Goal: Task Accomplishment & Management: Use online tool/utility

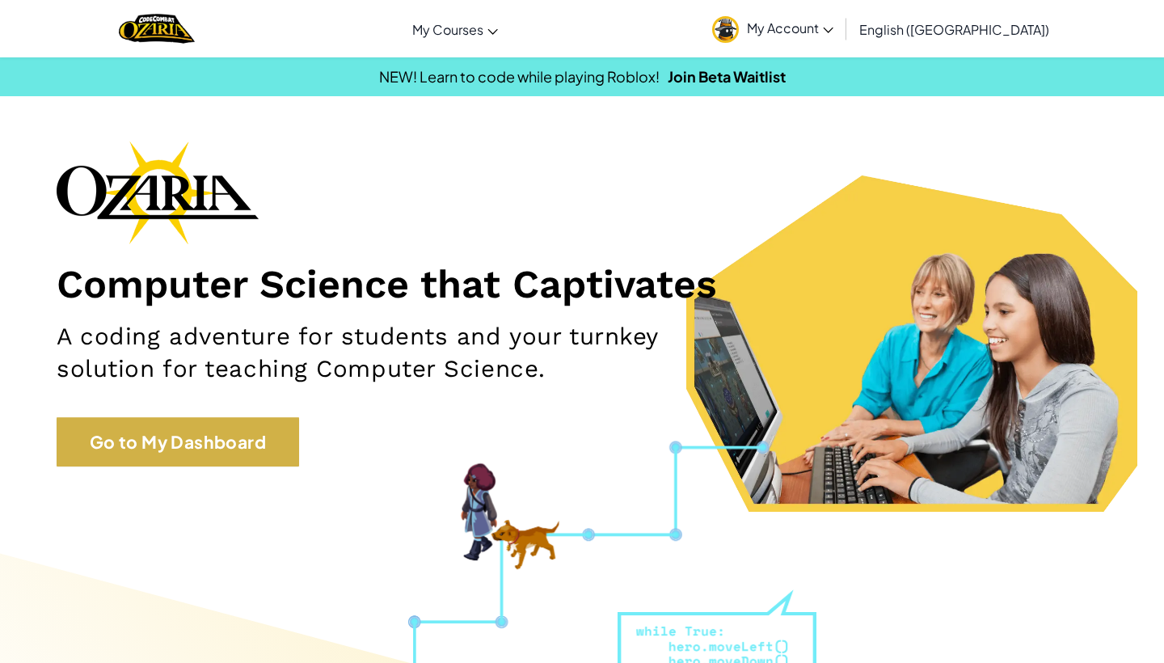
click at [246, 424] on link "Go to My Dashboard" at bounding box center [178, 442] width 243 height 50
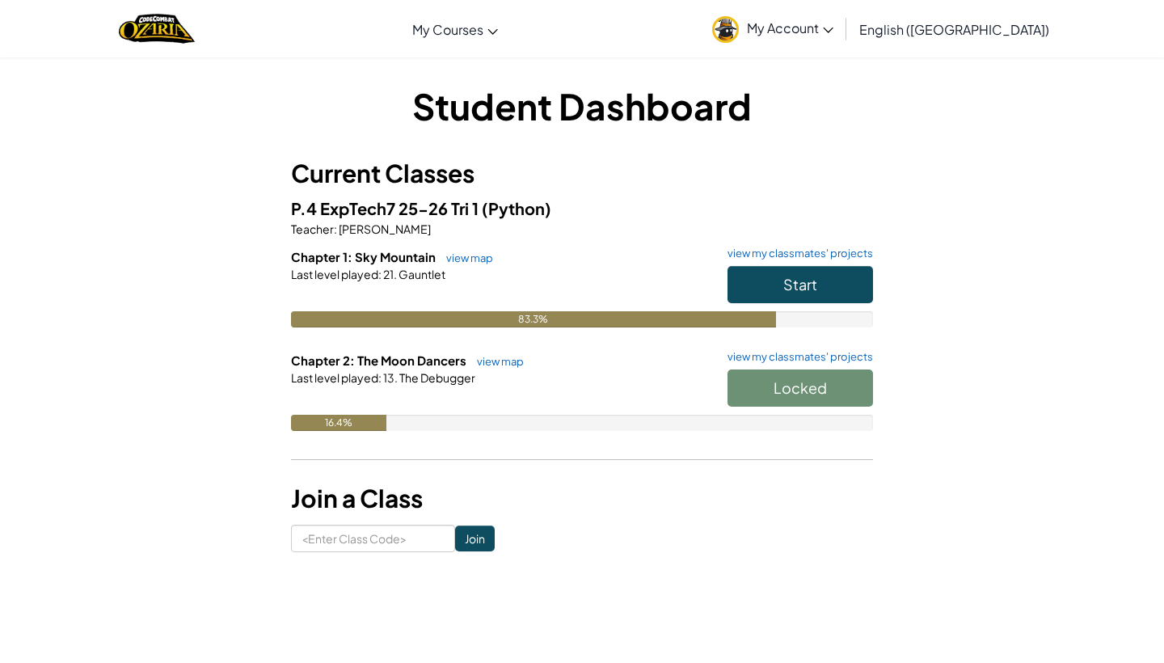
click at [794, 273] on button "Start" at bounding box center [801, 284] width 146 height 37
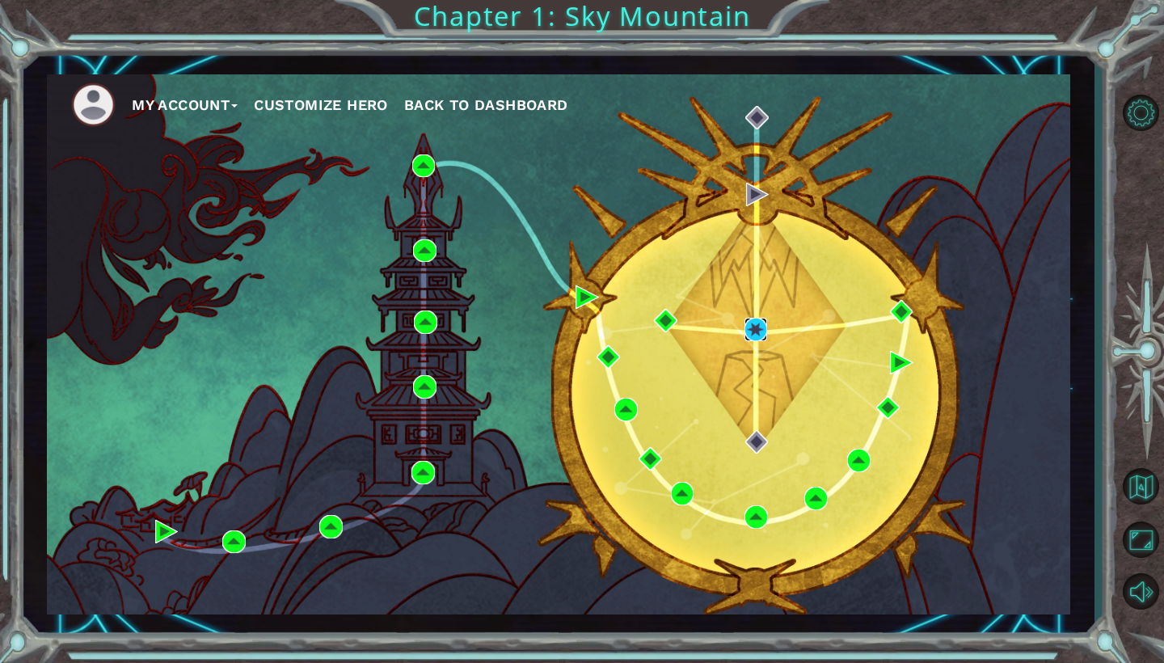
click at [754, 331] on img at bounding box center [756, 329] width 23 height 23
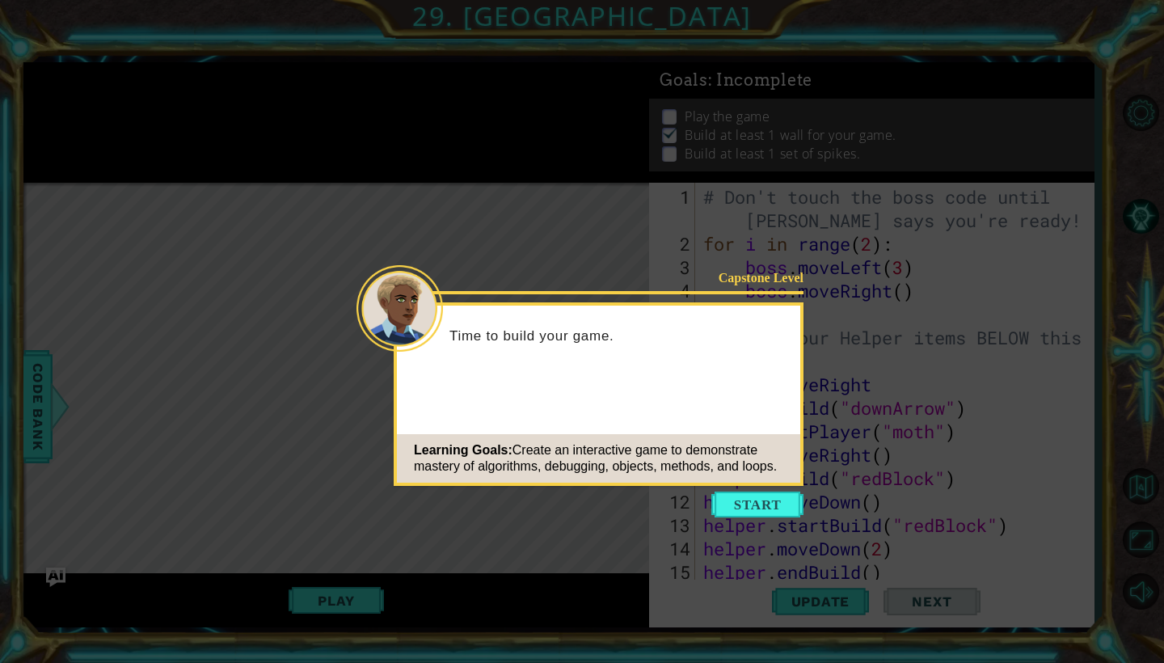
click at [605, 268] on icon at bounding box center [582, 331] width 1164 height 663
click at [749, 507] on button "Start" at bounding box center [757, 505] width 92 height 26
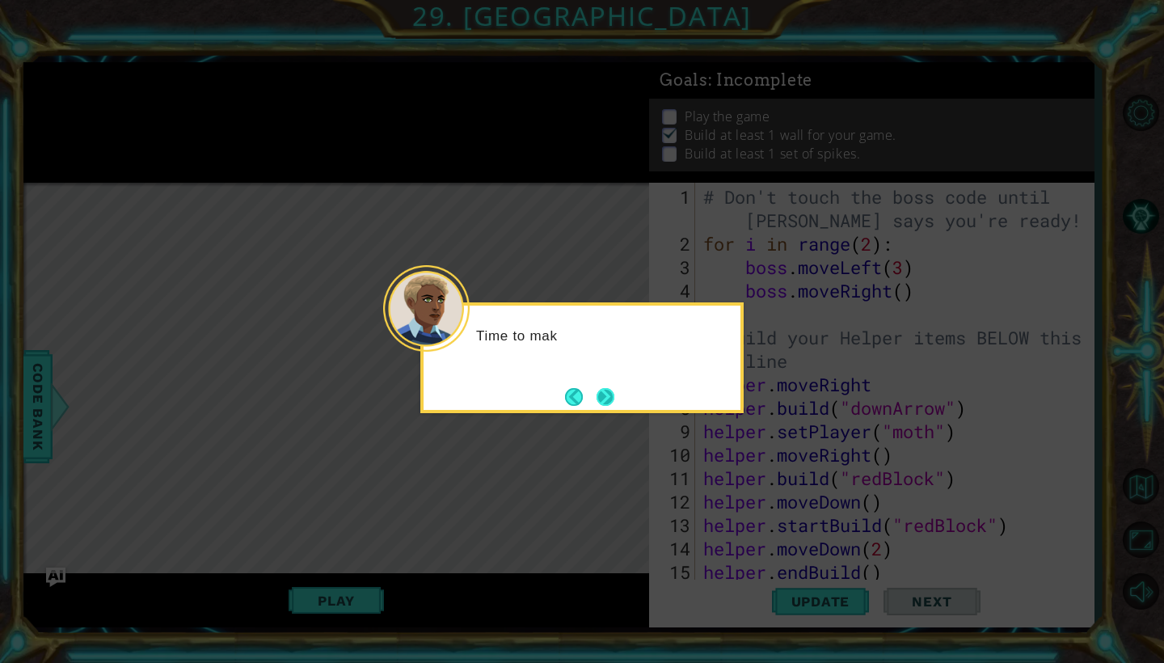
click at [611, 404] on button "Next" at bounding box center [606, 397] width 18 height 18
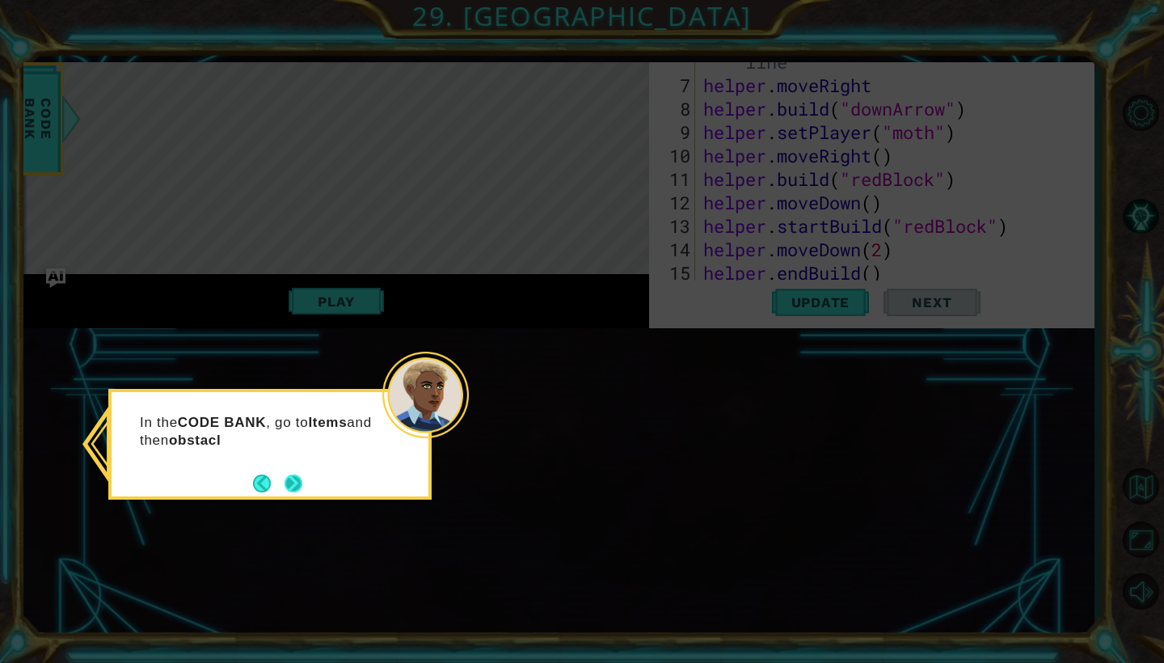
click at [301, 476] on button "Next" at bounding box center [294, 483] width 19 height 19
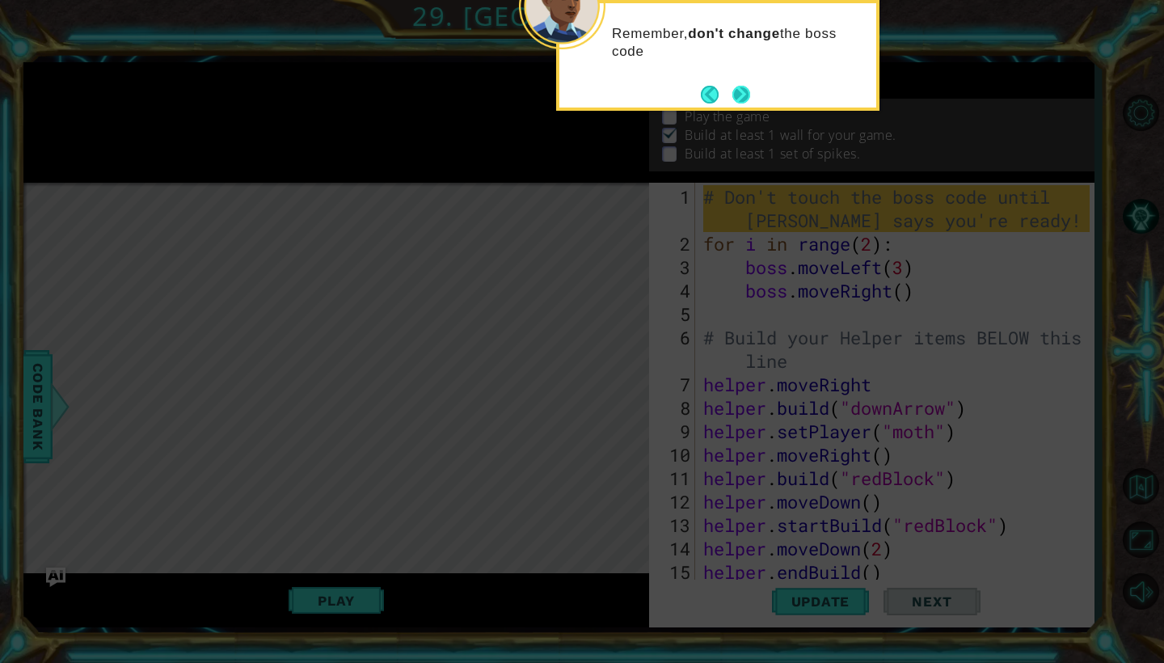
click at [737, 104] on button "Next" at bounding box center [741, 94] width 20 height 20
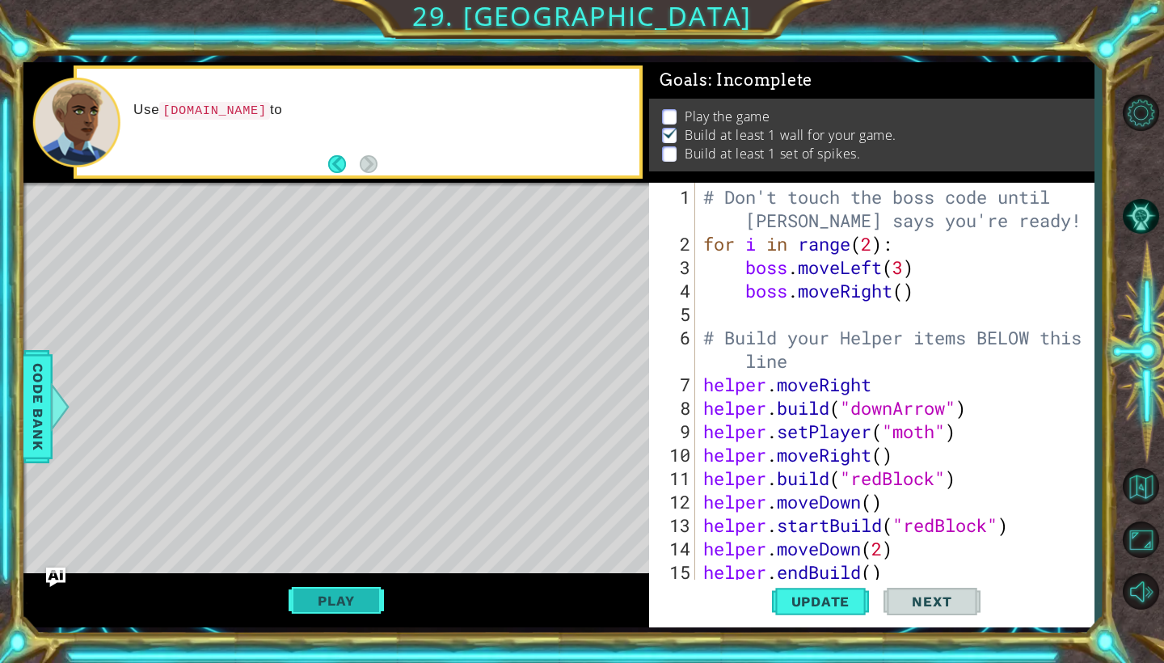
click at [351, 597] on button "Play" at bounding box center [336, 600] width 95 height 31
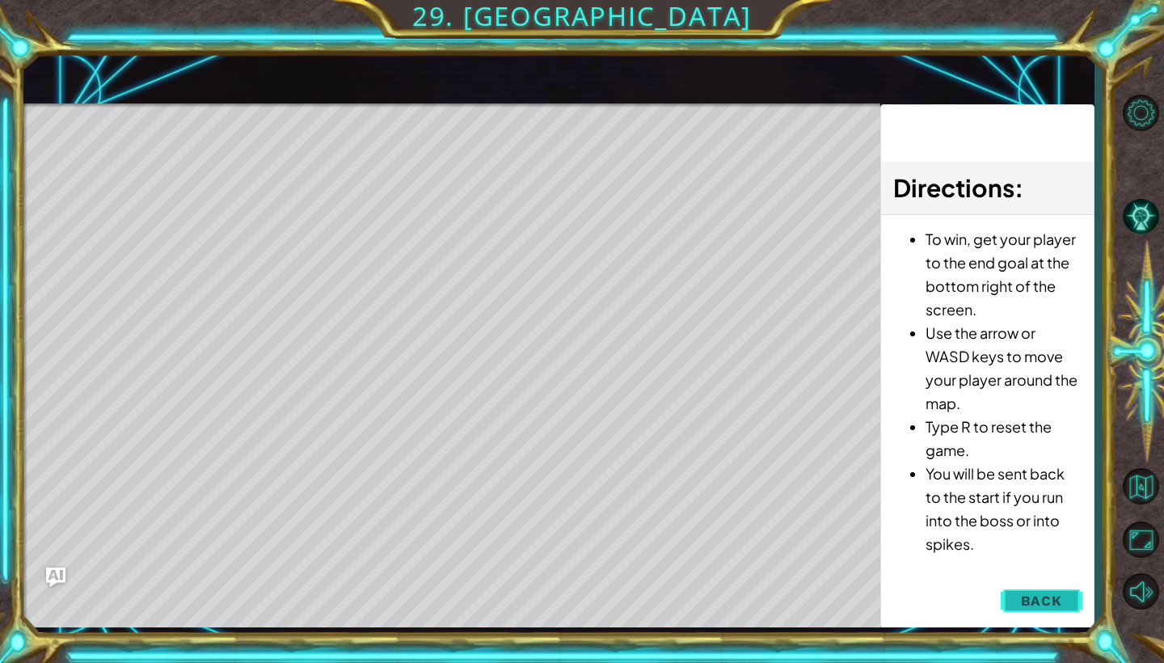
click at [1021, 603] on button "Back" at bounding box center [1042, 600] width 82 height 32
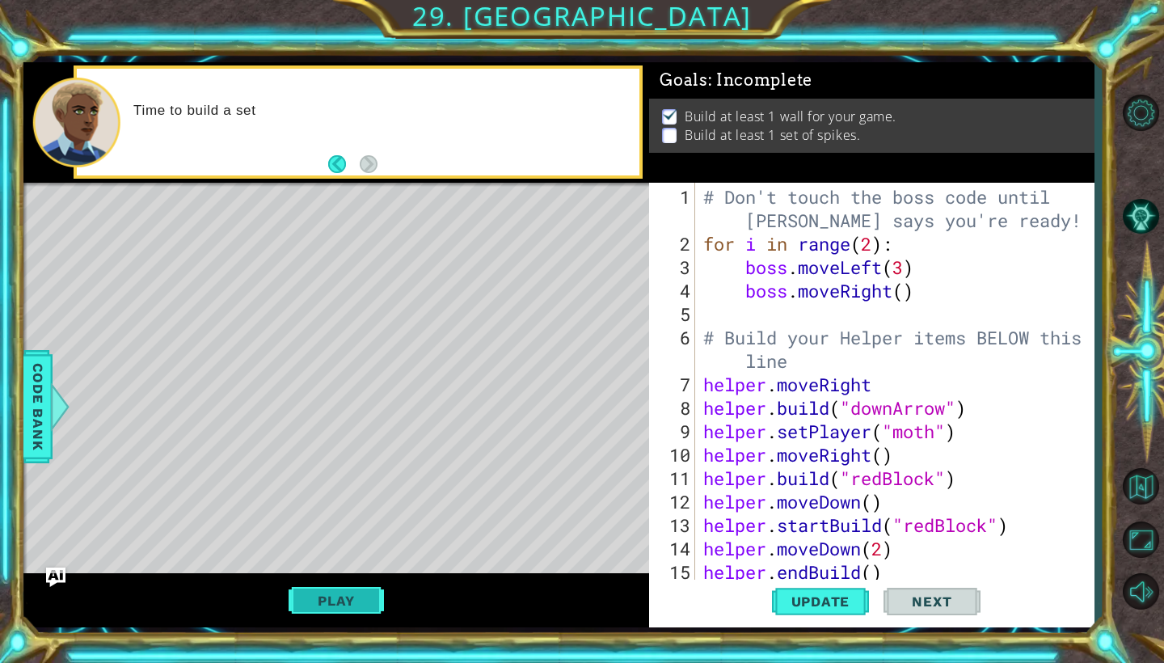
click at [370, 594] on button "Play" at bounding box center [336, 600] width 95 height 31
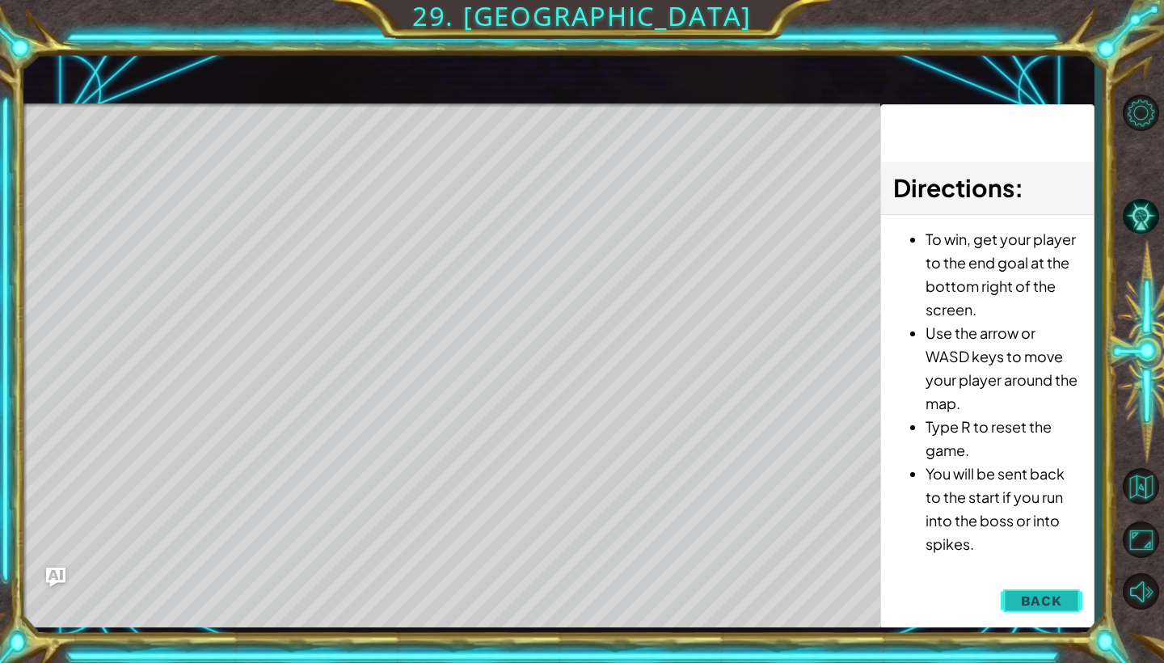
click at [1061, 593] on span "Back" at bounding box center [1041, 601] width 41 height 16
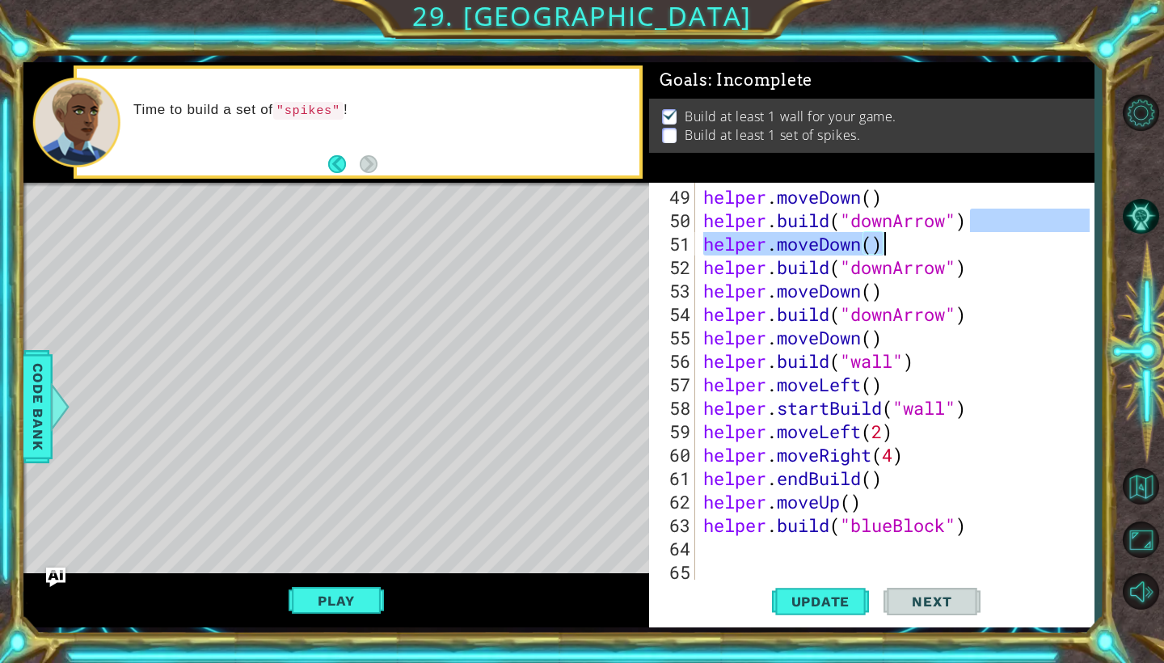
drag, startPoint x: 973, startPoint y: 223, endPoint x: 998, endPoint y: 239, distance: 30.5
click at [998, 239] on div "helper . moveDown ( ) helper . build ( "downArrow" ) helper . moveDown ( ) help…" at bounding box center [899, 407] width 398 height 445
click at [983, 391] on div "helper . moveDown ( ) helper . build ( "downArrow" ) helper . moveDown ( ) help…" at bounding box center [899, 407] width 398 height 445
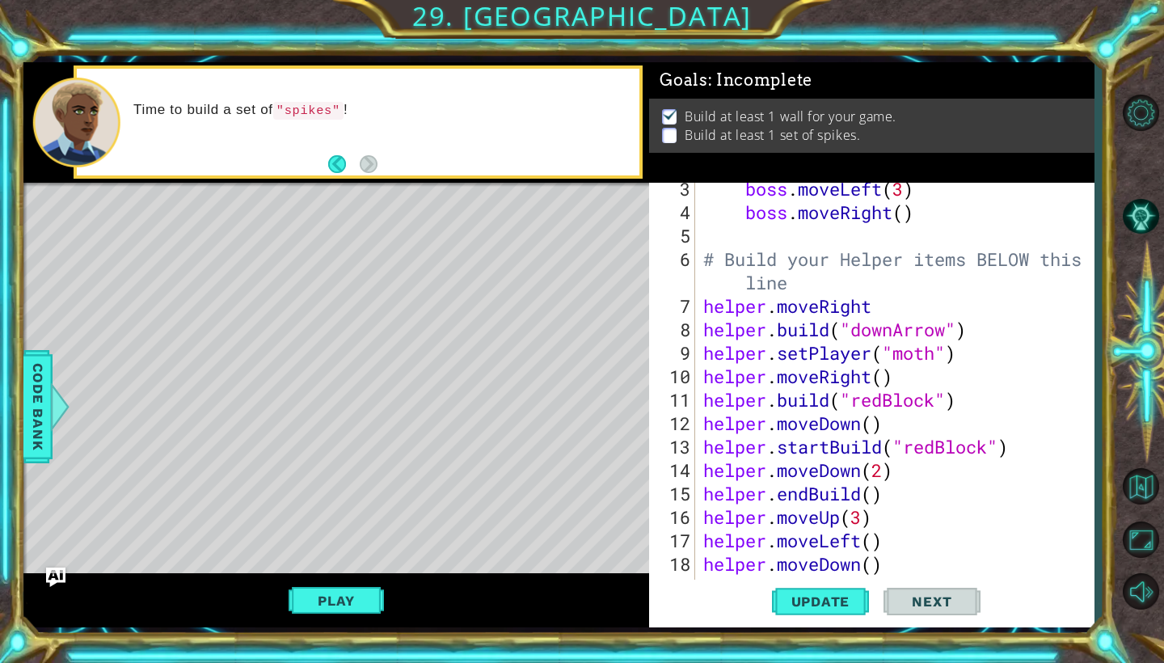
scroll to position [0, 0]
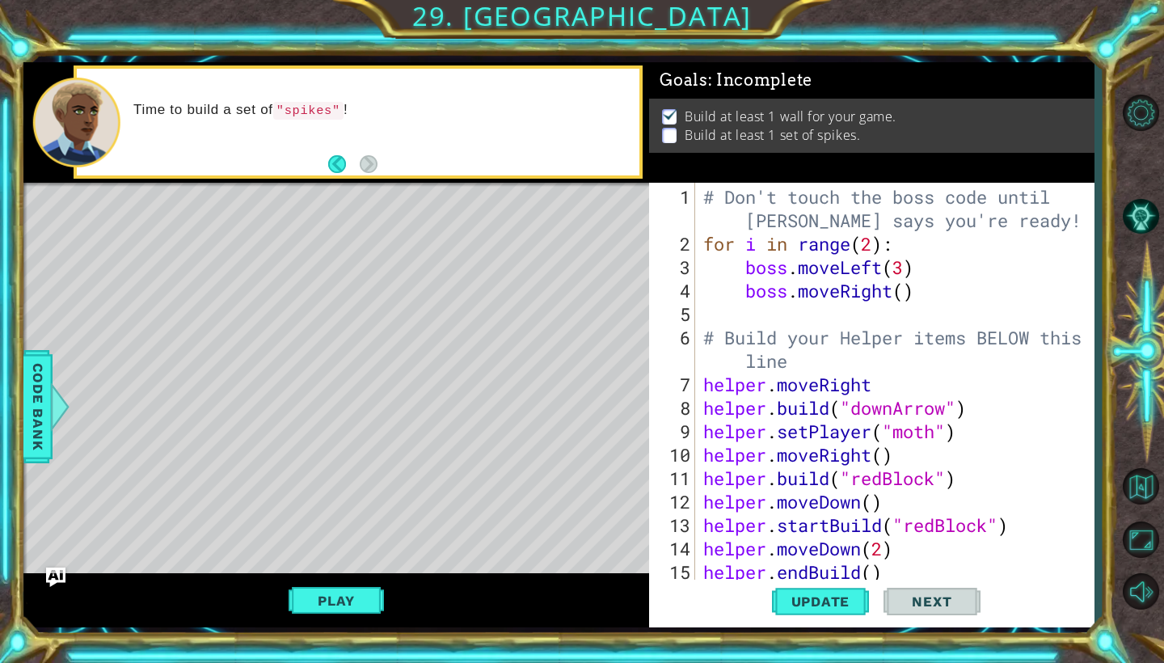
click at [874, 248] on div "# Don't touch the boss code until [PERSON_NAME] says you're ready! for i in ran…" at bounding box center [899, 419] width 398 height 469
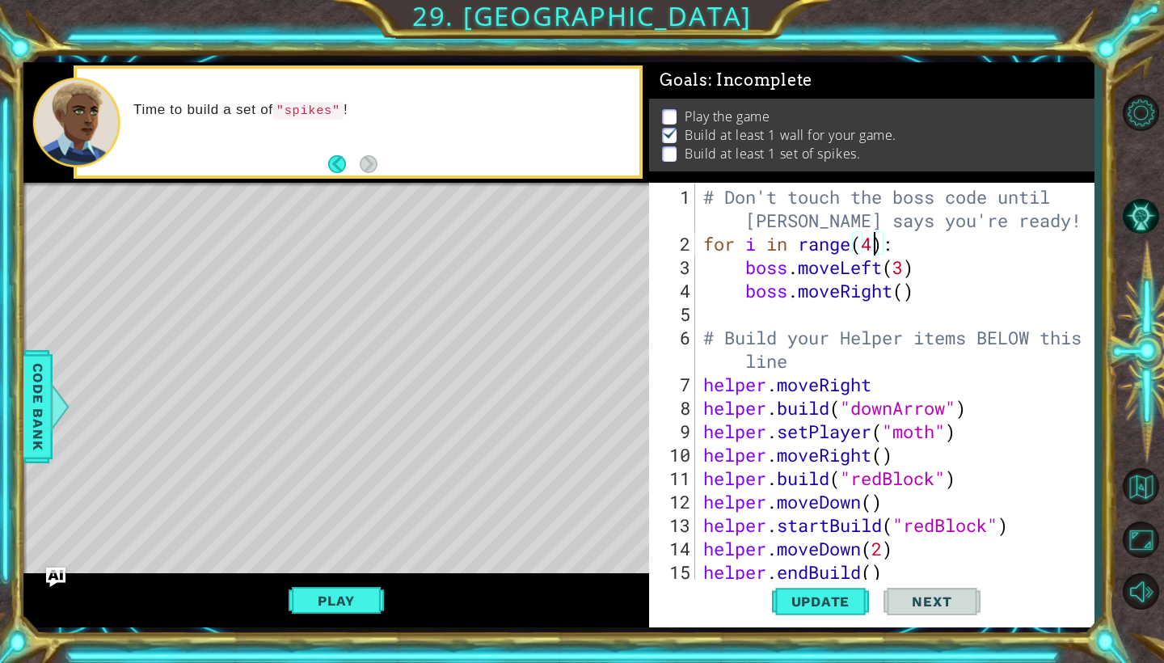
scroll to position [0, 7]
click at [823, 607] on span "Update" at bounding box center [820, 601] width 91 height 16
click at [374, 589] on button "Play" at bounding box center [336, 600] width 95 height 31
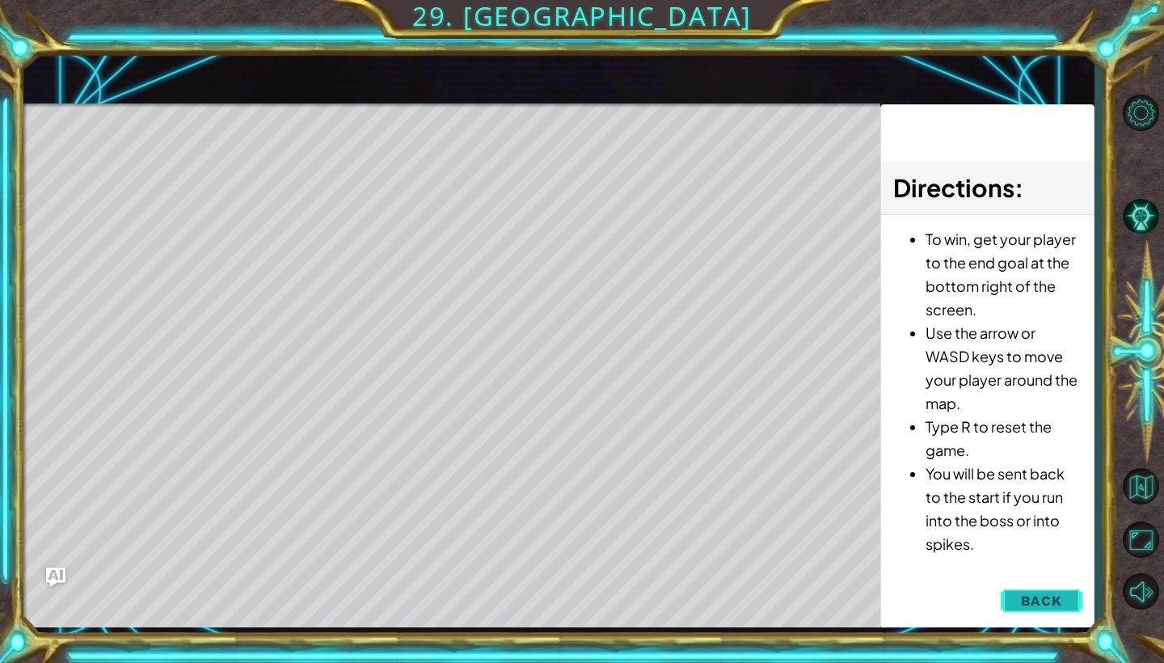
click at [1036, 594] on span "Back" at bounding box center [1041, 601] width 41 height 16
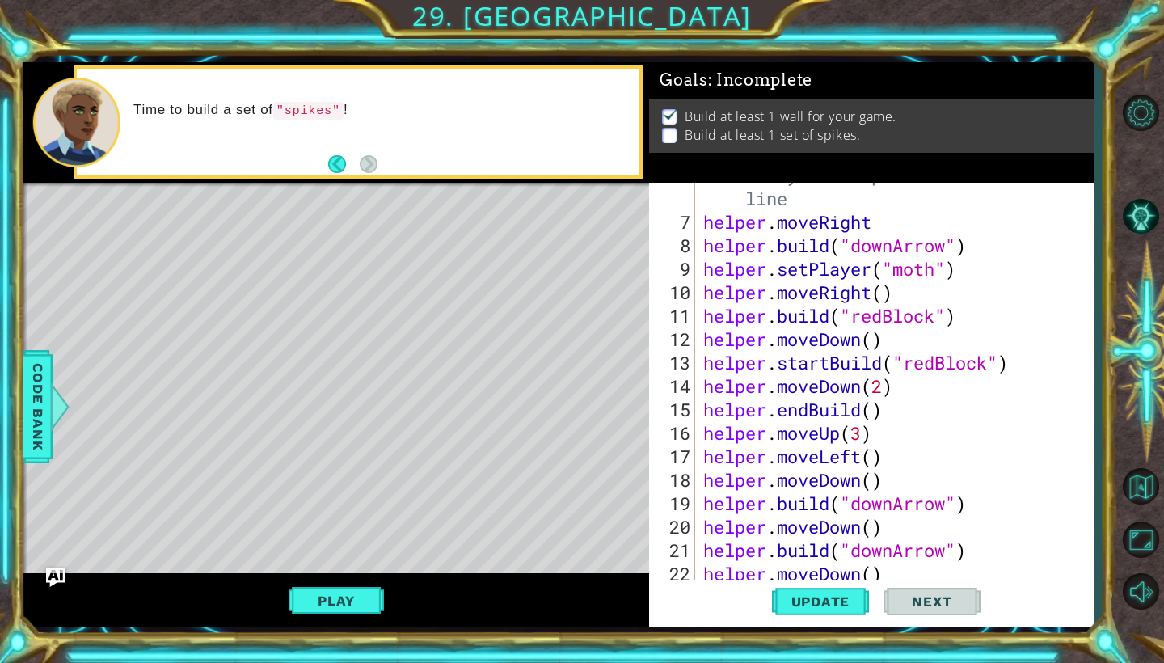
scroll to position [141, 0]
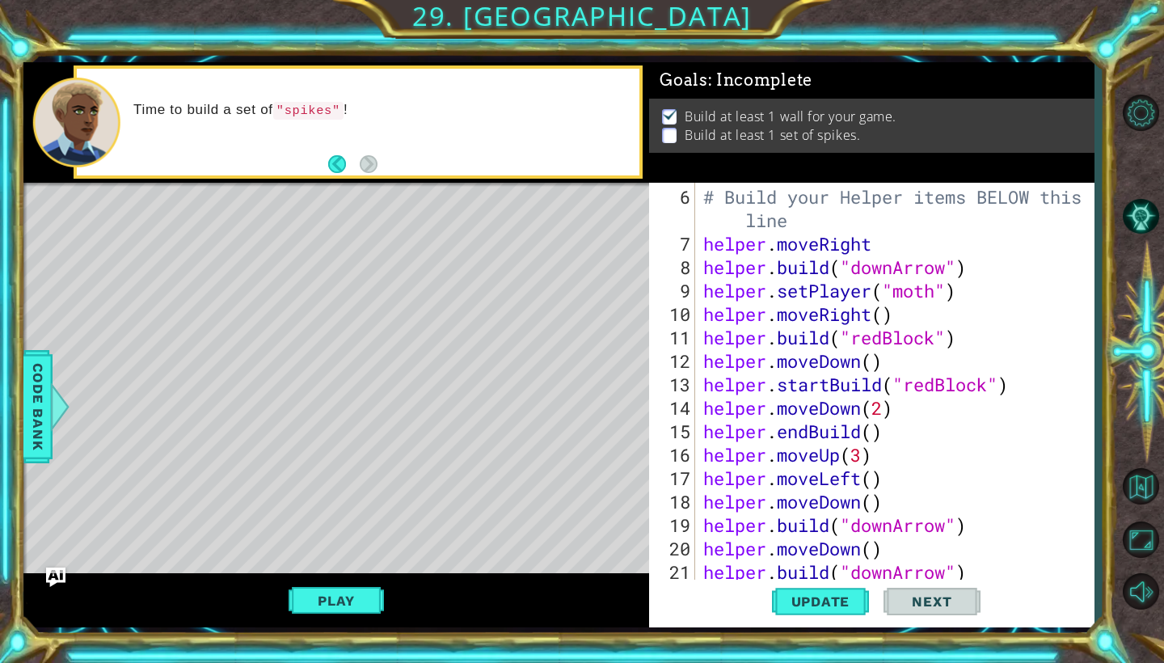
type textarea "[DOMAIN_NAME]("downArrow")"
drag, startPoint x: 971, startPoint y: 267, endPoint x: 708, endPoint y: 273, distance: 262.8
click at [708, 273] on div "# Build your Helper items BELOW this line helper . moveRight helper . build ( "…" at bounding box center [899, 419] width 398 height 469
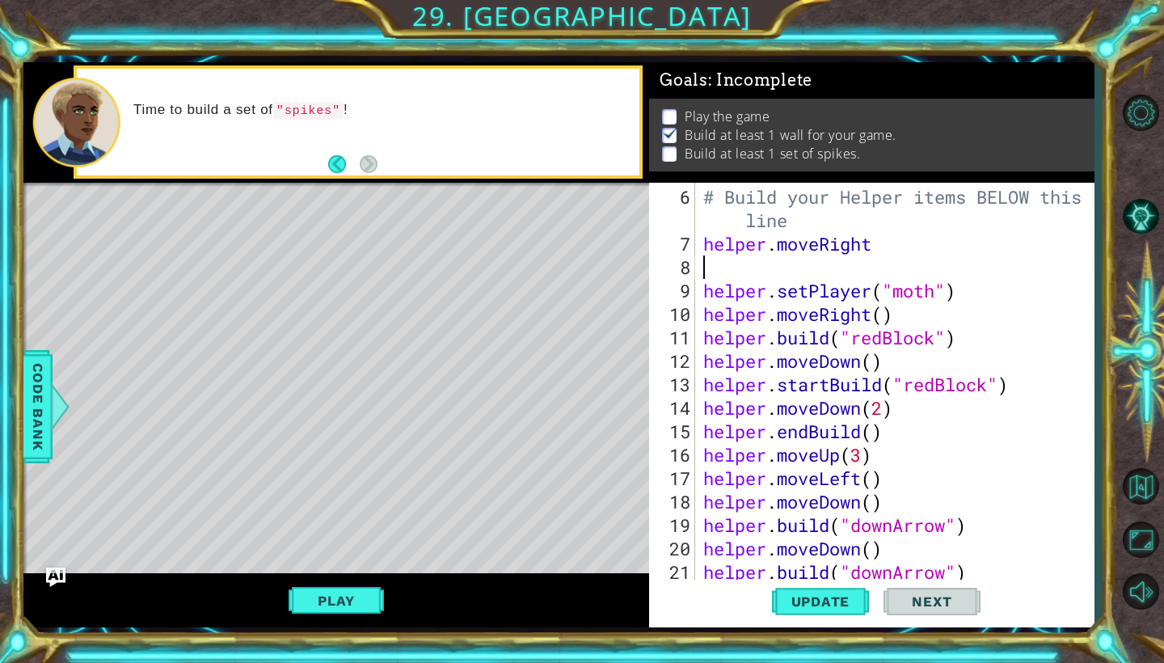
scroll to position [0, 0]
click at [819, 617] on button "Update" at bounding box center [820, 602] width 97 height 44
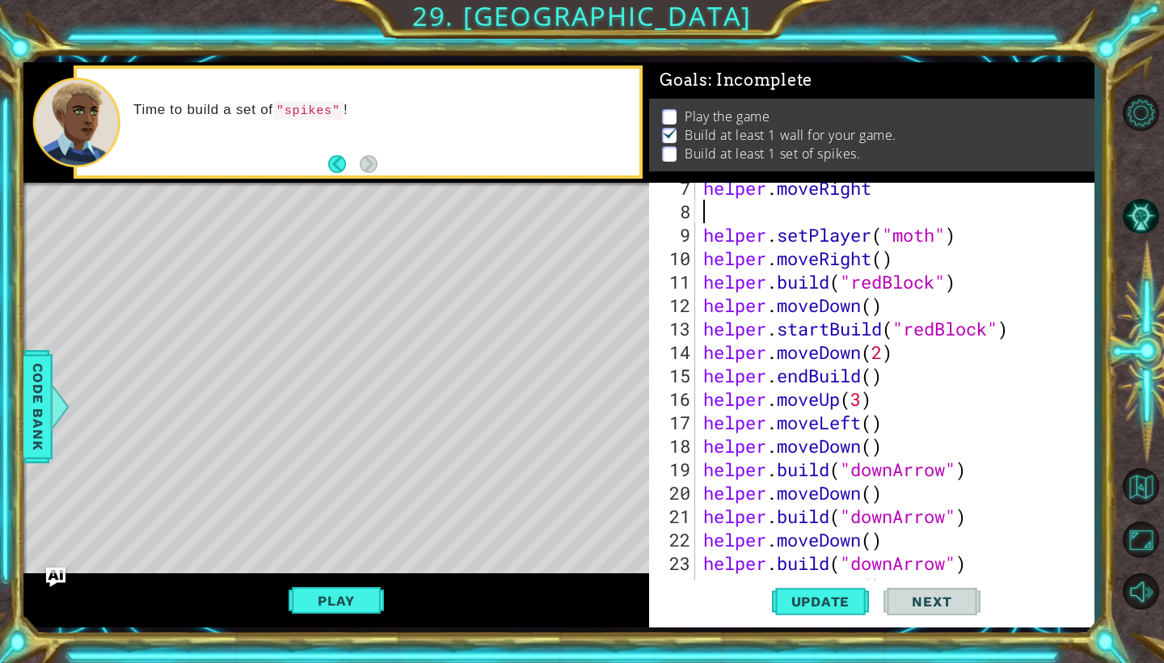
scroll to position [200, 0]
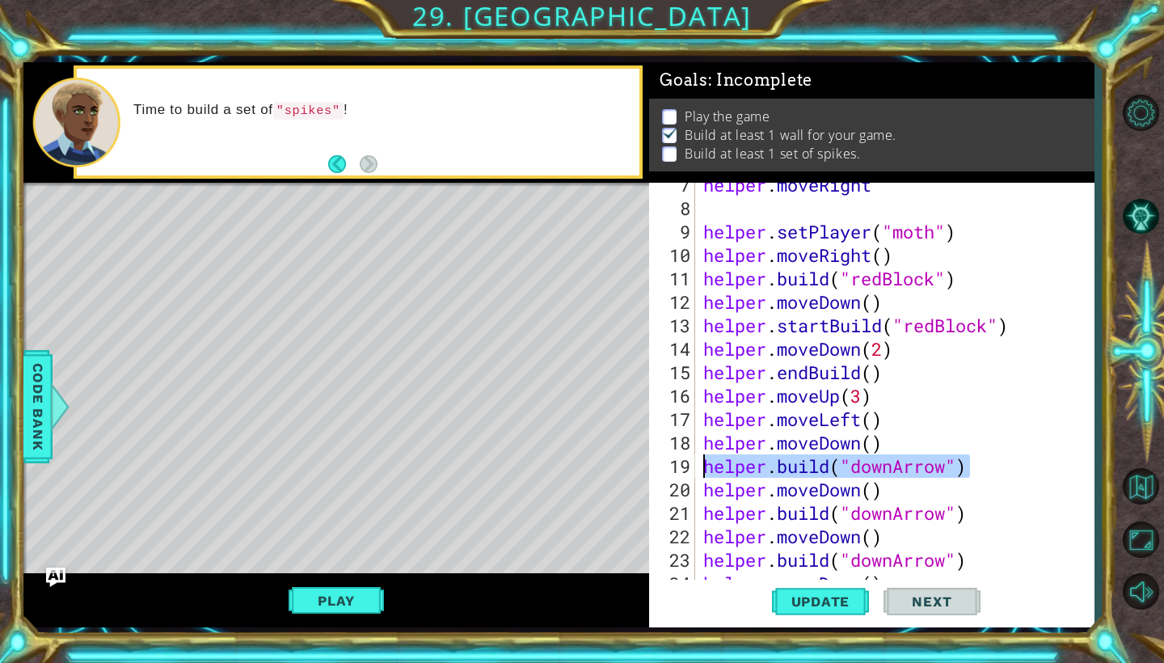
drag, startPoint x: 975, startPoint y: 470, endPoint x: 702, endPoint y: 462, distance: 273.4
click at [702, 462] on div "helper . moveRight helper . setPlayer ( "moth" ) helper . moveRight ( ) helper …" at bounding box center [899, 395] width 398 height 445
type textarea "[DOMAIN_NAME]("downArrow")"
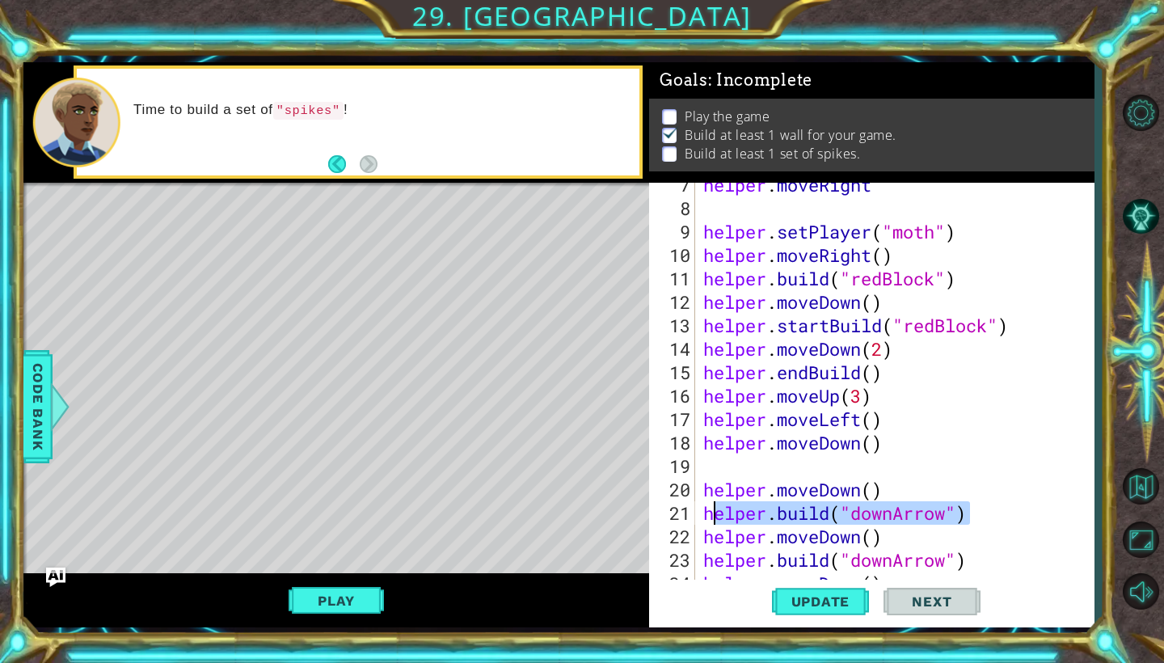
drag, startPoint x: 973, startPoint y: 511, endPoint x: 705, endPoint y: 513, distance: 267.6
click at [705, 513] on div "helper . moveRight helper . setPlayer ( "moth" ) helper . moveRight ( ) helper …" at bounding box center [899, 395] width 398 height 445
type textarea "[DOMAIN_NAME]("downArrow")"
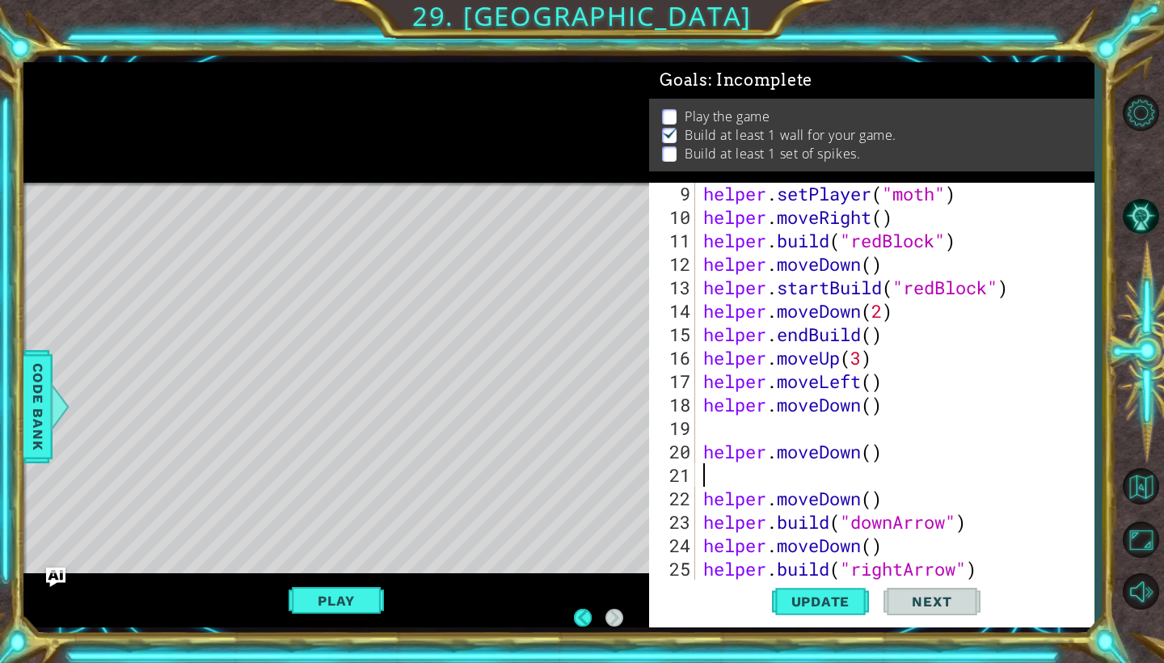
scroll to position [0, 0]
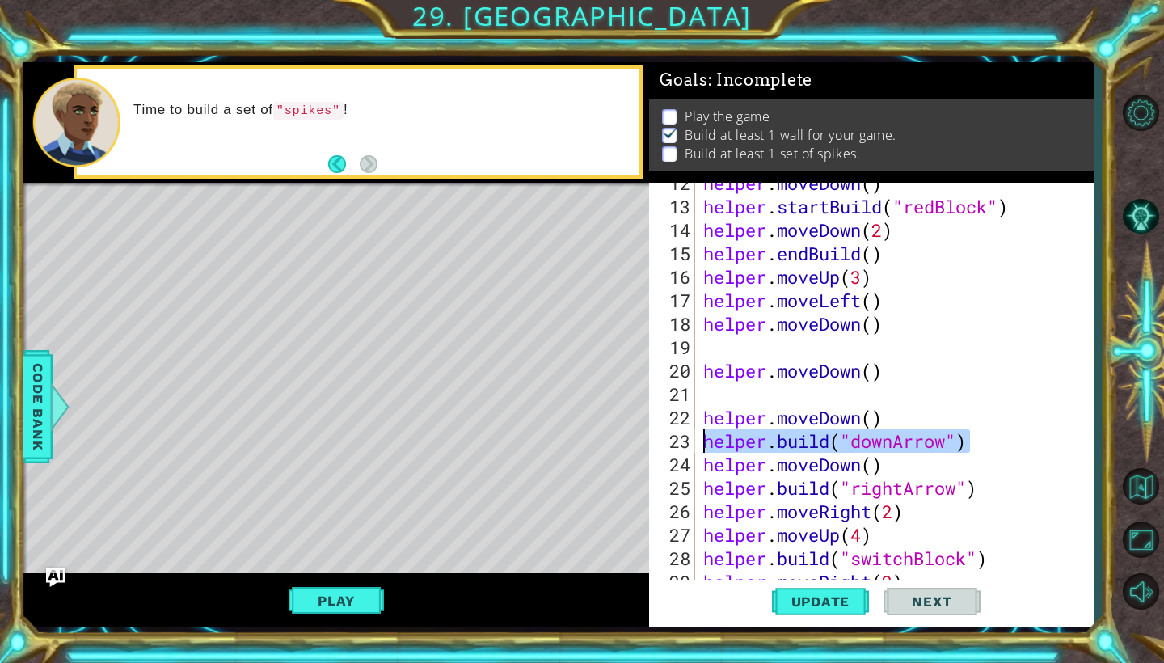
drag, startPoint x: 977, startPoint y: 439, endPoint x: 709, endPoint y: 442, distance: 268.4
click at [709, 442] on div "helper . moveDown ( ) helper . startBuild ( "redBlock" ) helper . moveDown ( 2 …" at bounding box center [899, 393] width 398 height 445
type textarea "h"
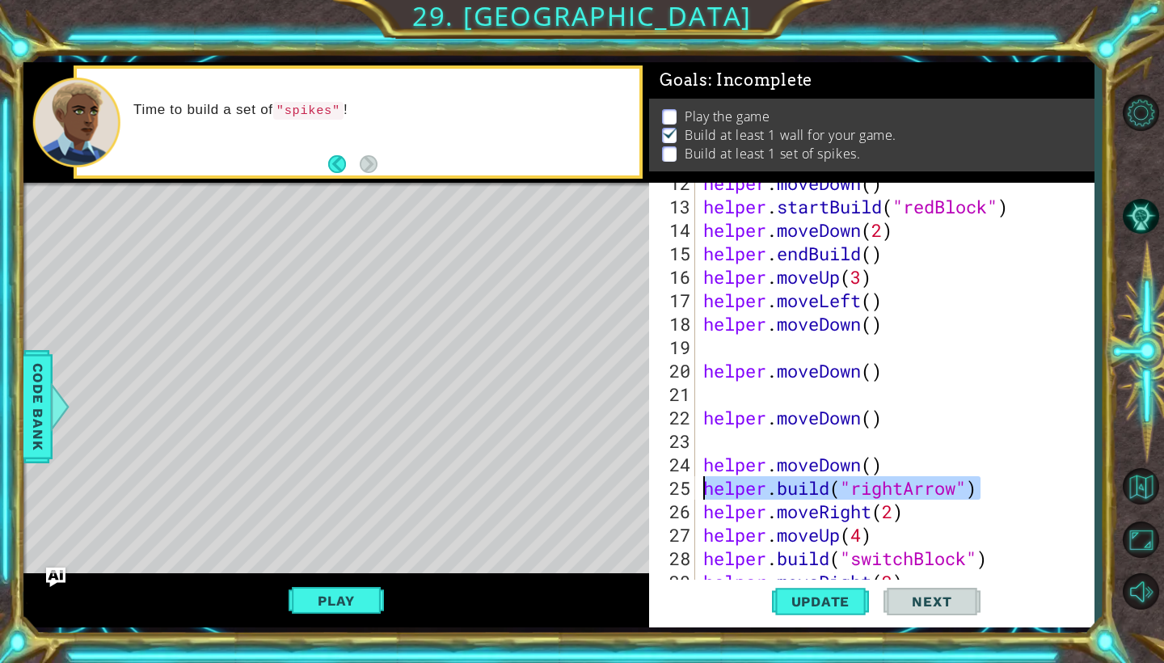
drag, startPoint x: 981, startPoint y: 488, endPoint x: 707, endPoint y: 488, distance: 274.9
click at [707, 488] on div "helper . moveDown ( ) helper . startBuild ( "redBlock" ) helper . moveDown ( 2 …" at bounding box center [899, 393] width 398 height 445
type textarea "[DOMAIN_NAME]("rightArrow")"
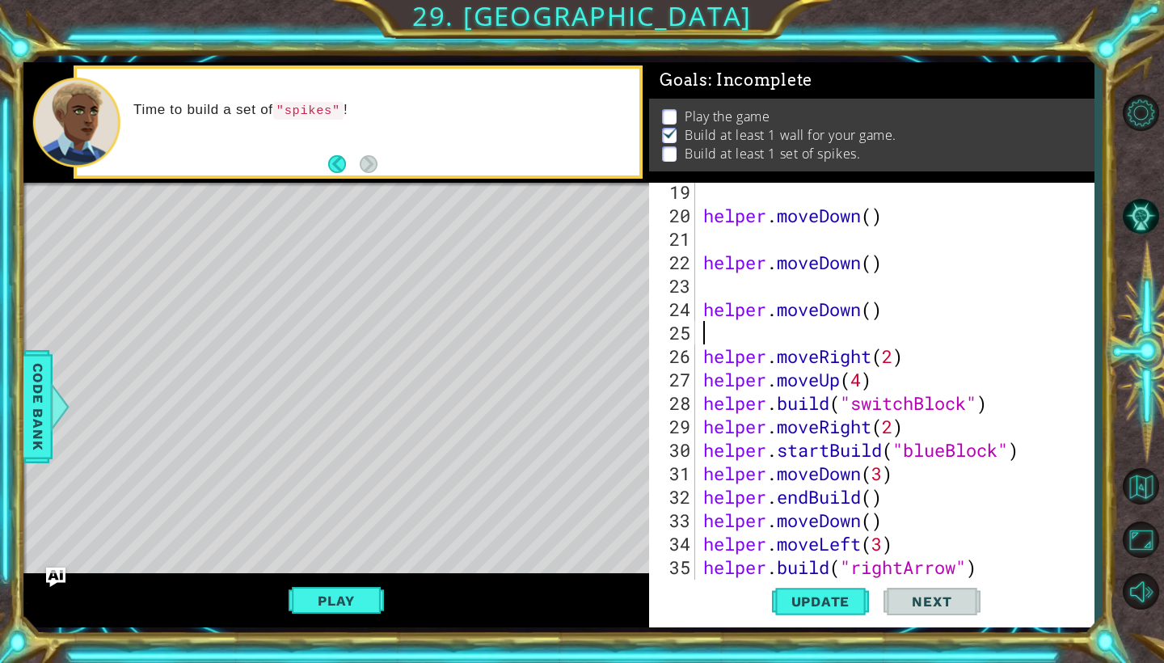
scroll to position [555, 0]
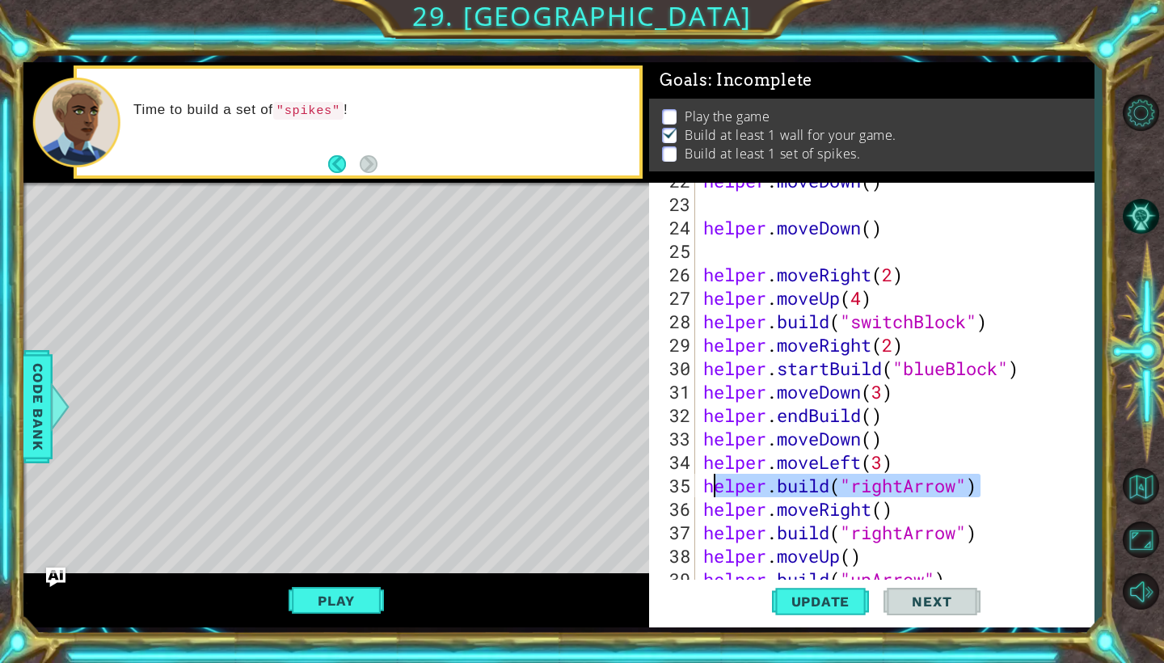
drag, startPoint x: 979, startPoint y: 483, endPoint x: 703, endPoint y: 481, distance: 276.5
click at [703, 481] on div "helper . moveDown ( ) helper . moveDown ( ) helper . moveRight ( 2 ) helper . m…" at bounding box center [899, 391] width 398 height 445
type textarea "[DOMAIN_NAME]("rightArrow")"
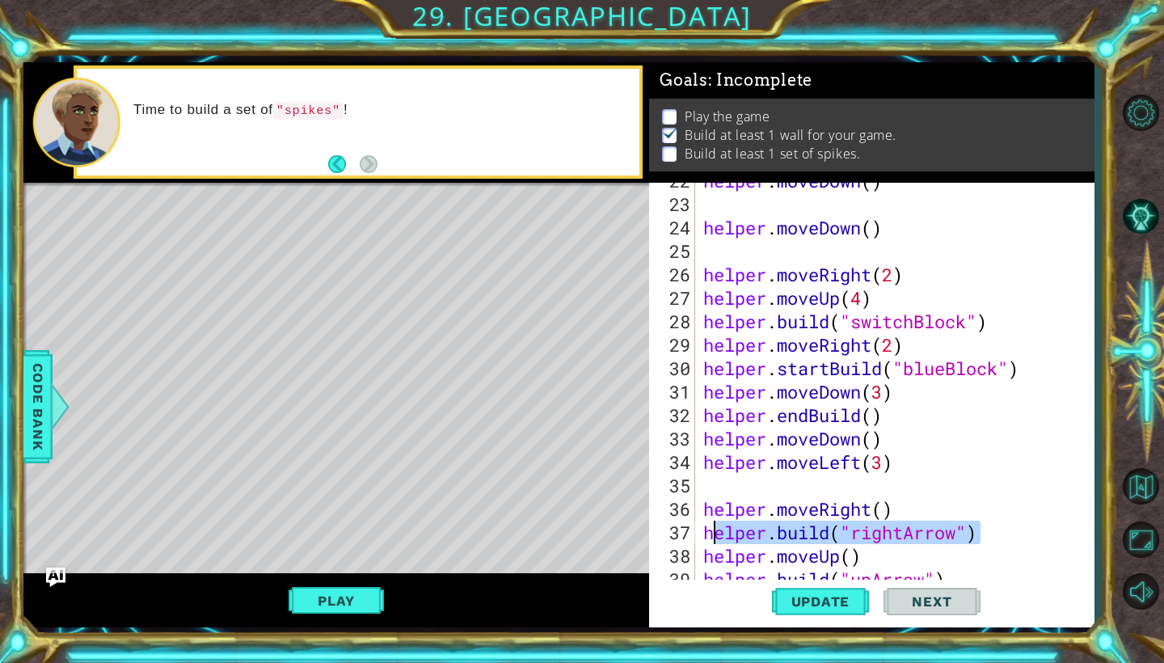
drag, startPoint x: 982, startPoint y: 534, endPoint x: 710, endPoint y: 531, distance: 272.5
click at [710, 531] on div "helper . moveDown ( ) helper . moveDown ( ) helper . moveRight ( 2 ) helper . m…" at bounding box center [899, 391] width 398 height 445
type textarea "h"
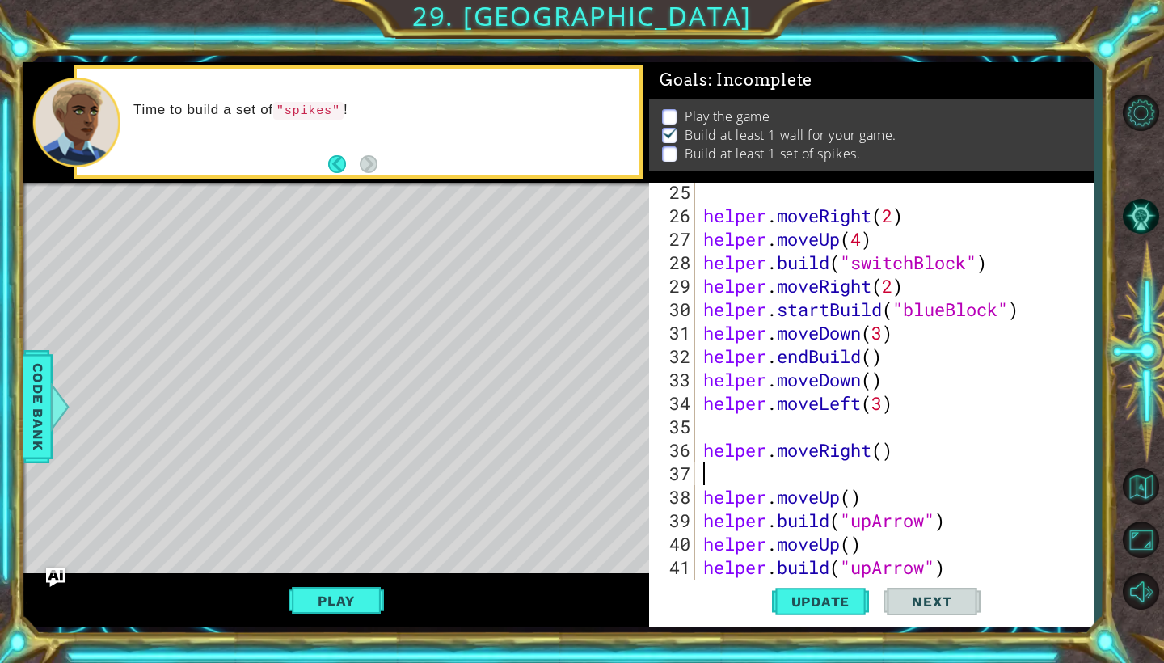
scroll to position [682, 0]
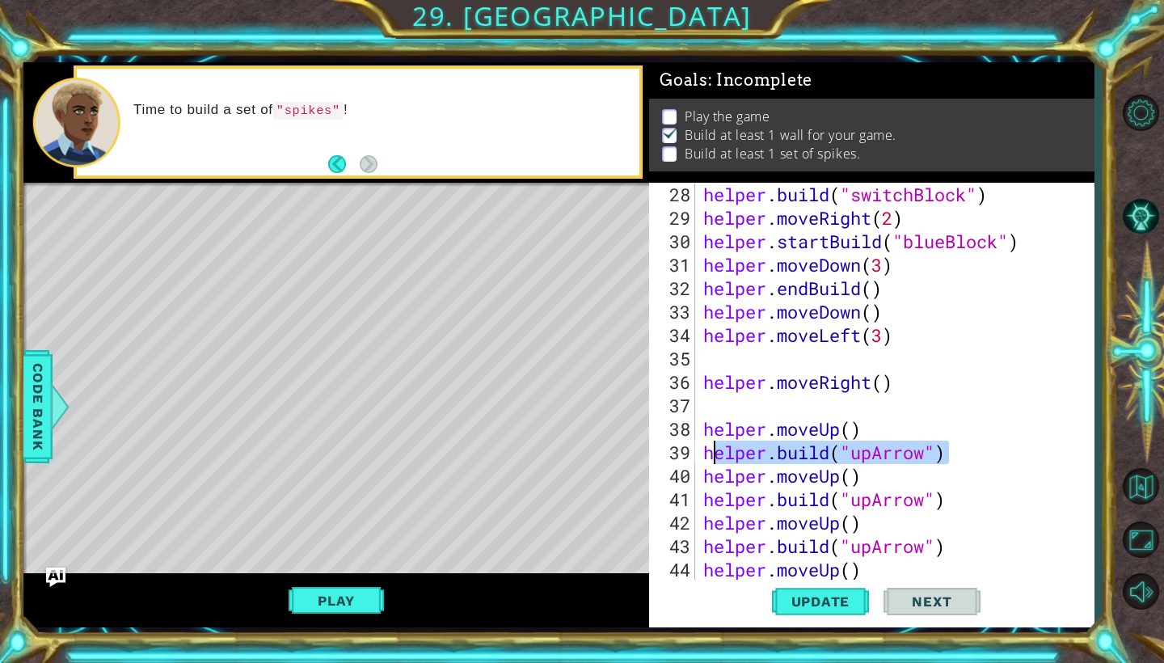
drag, startPoint x: 951, startPoint y: 454, endPoint x: 702, endPoint y: 447, distance: 249.9
click at [702, 447] on div "helper . build ( "switchBlock" ) helper . moveRight ( 2 ) helper . startBuild (…" at bounding box center [899, 405] width 398 height 445
type textarea "[DOMAIN_NAME]("upArrow")"
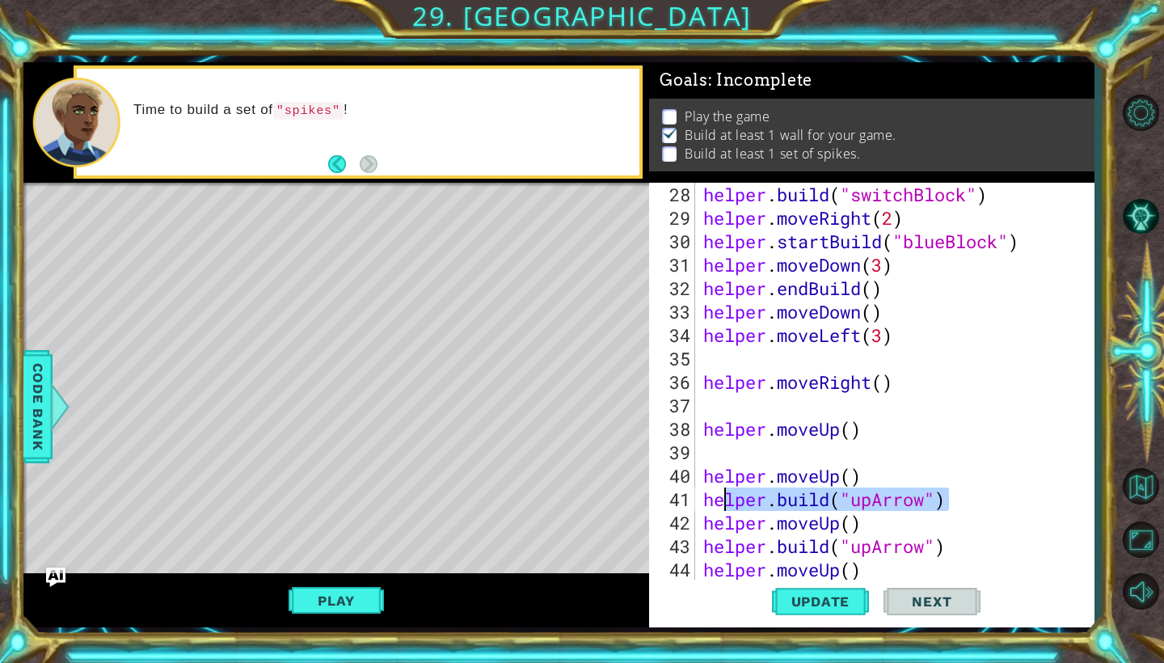
drag, startPoint x: 952, startPoint y: 495, endPoint x: 707, endPoint y: 490, distance: 245.0
click at [707, 490] on div "helper . build ( "switchBlock" ) helper . moveRight ( 2 ) helper . startBuild (…" at bounding box center [899, 405] width 398 height 445
type textarea "[DOMAIN_NAME]("upArrow")"
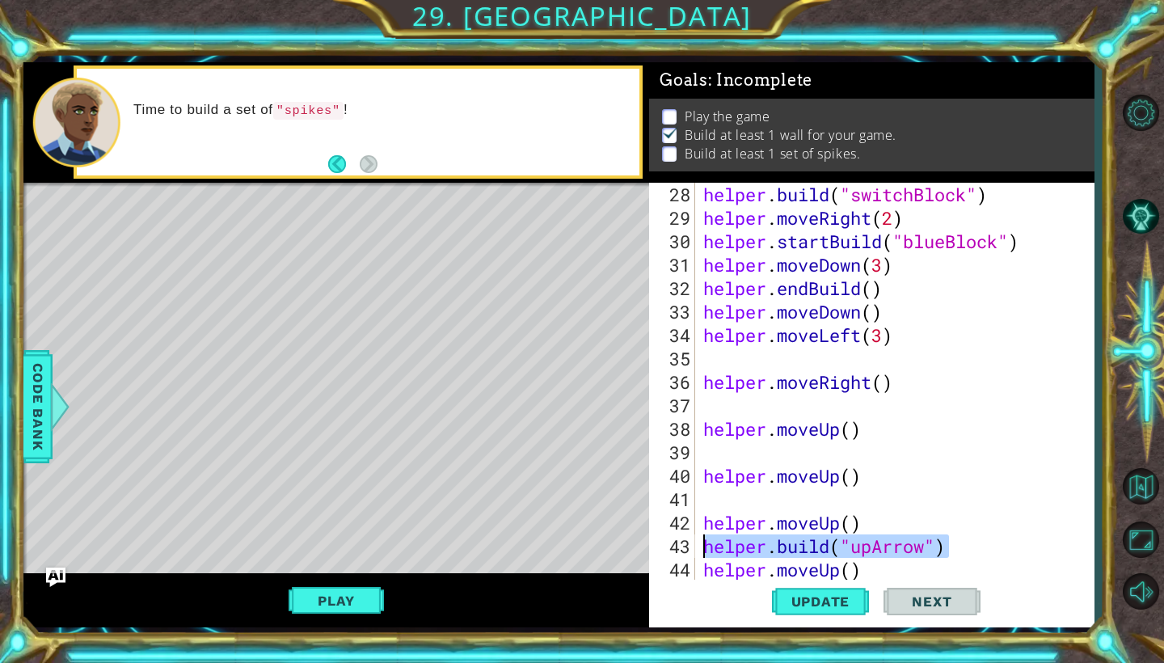
drag, startPoint x: 948, startPoint y: 545, endPoint x: 698, endPoint y: 545, distance: 250.6
click at [698, 545] on div "28 29 30 31 32 33 34 35 36 37 38 39 40 41 42 43 44 45 46 helper . build ( "swit…" at bounding box center [869, 382] width 441 height 399
type textarea "[DOMAIN_NAME]("upArrow")"
click at [825, 595] on span "Update" at bounding box center [820, 601] width 91 height 16
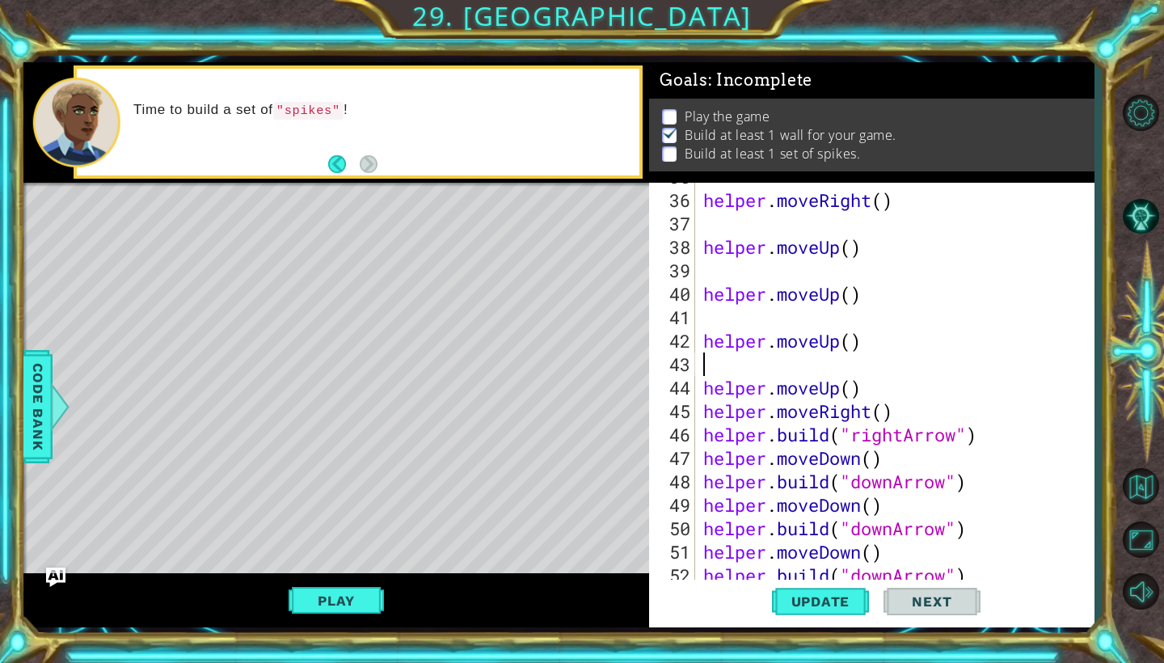
scroll to position [908, 0]
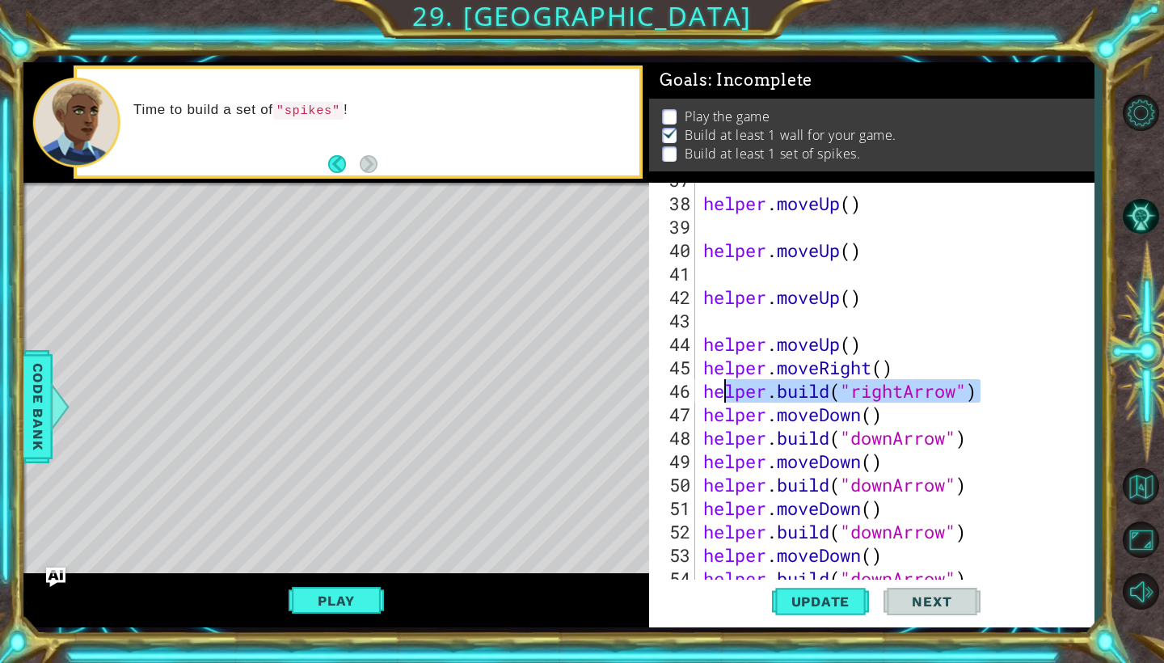
drag, startPoint x: 981, startPoint y: 395, endPoint x: 699, endPoint y: 391, distance: 281.3
click at [699, 391] on div "37 38 39 40 41 42 43 44 45 46 47 48 49 50 51 52 53 54 55 helper . moveUp ( ) he…" at bounding box center [869, 382] width 441 height 399
type textarea "[DOMAIN_NAME]("rightArrow")"
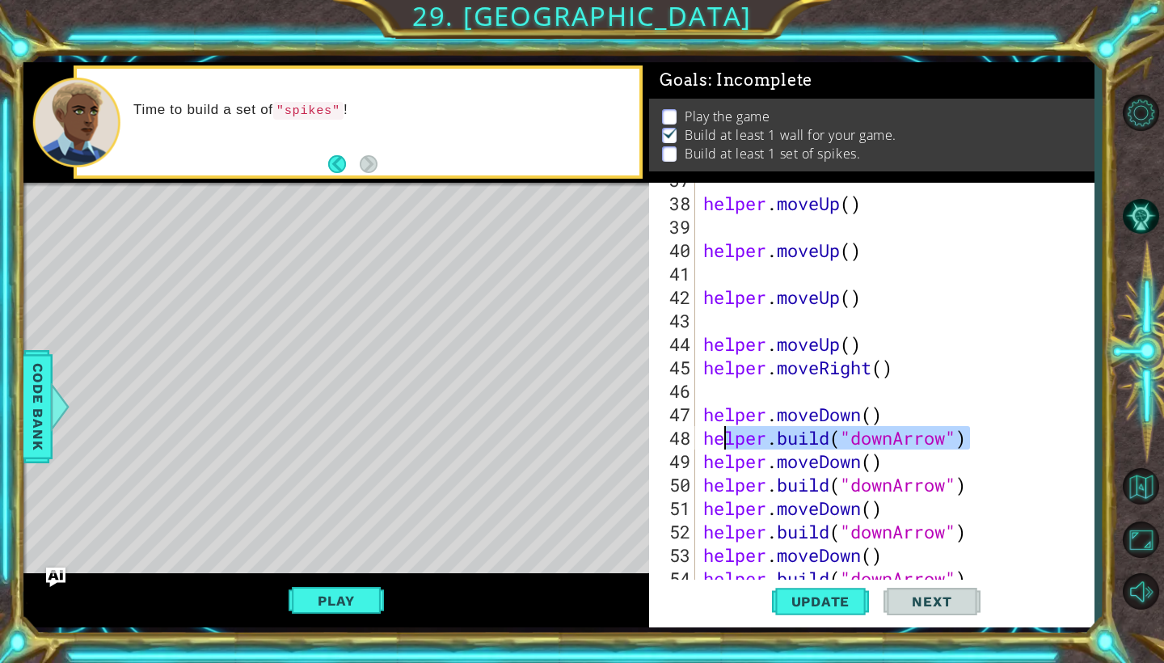
drag, startPoint x: 968, startPoint y: 438, endPoint x: 702, endPoint y: 438, distance: 266.0
click at [702, 438] on div "helper . moveUp ( ) helper . moveUp ( ) helper . moveUp ( ) helper . moveUp ( )…" at bounding box center [899, 390] width 398 height 445
type textarea "[DOMAIN_NAME]("downArrow")"
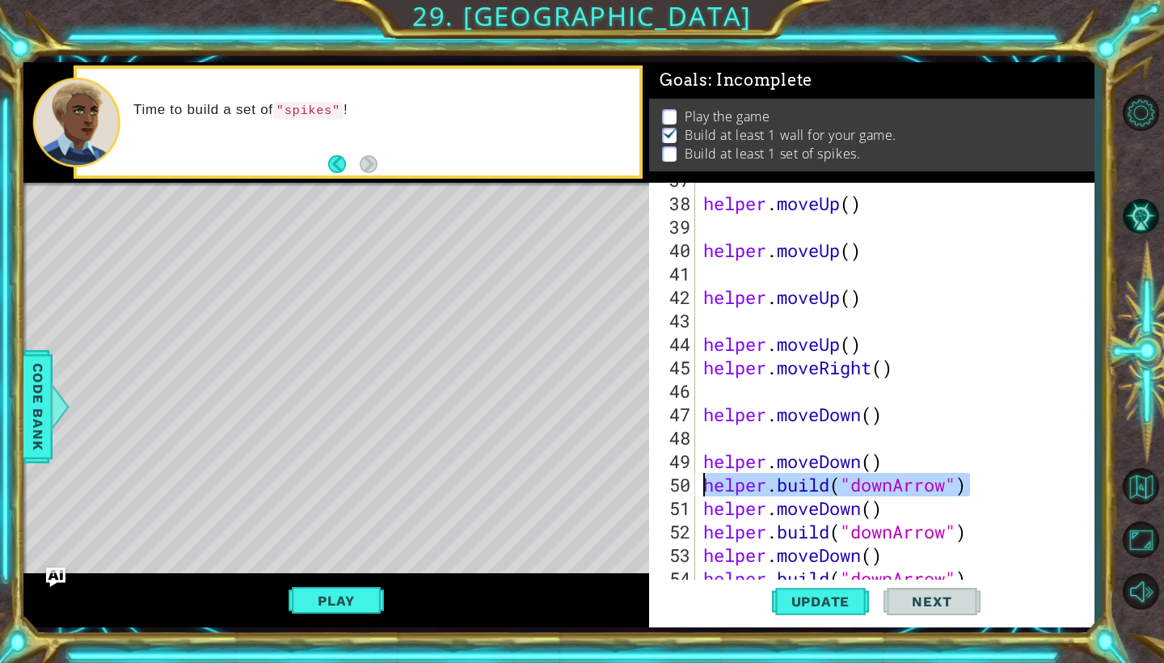
drag, startPoint x: 973, startPoint y: 485, endPoint x: 699, endPoint y: 486, distance: 274.1
click at [699, 486] on div "37 38 39 40 41 42 43 44 45 46 47 48 49 50 51 52 53 54 55 helper . moveUp ( ) he…" at bounding box center [869, 382] width 441 height 399
type textarea "[DOMAIN_NAME]("downArrow")"
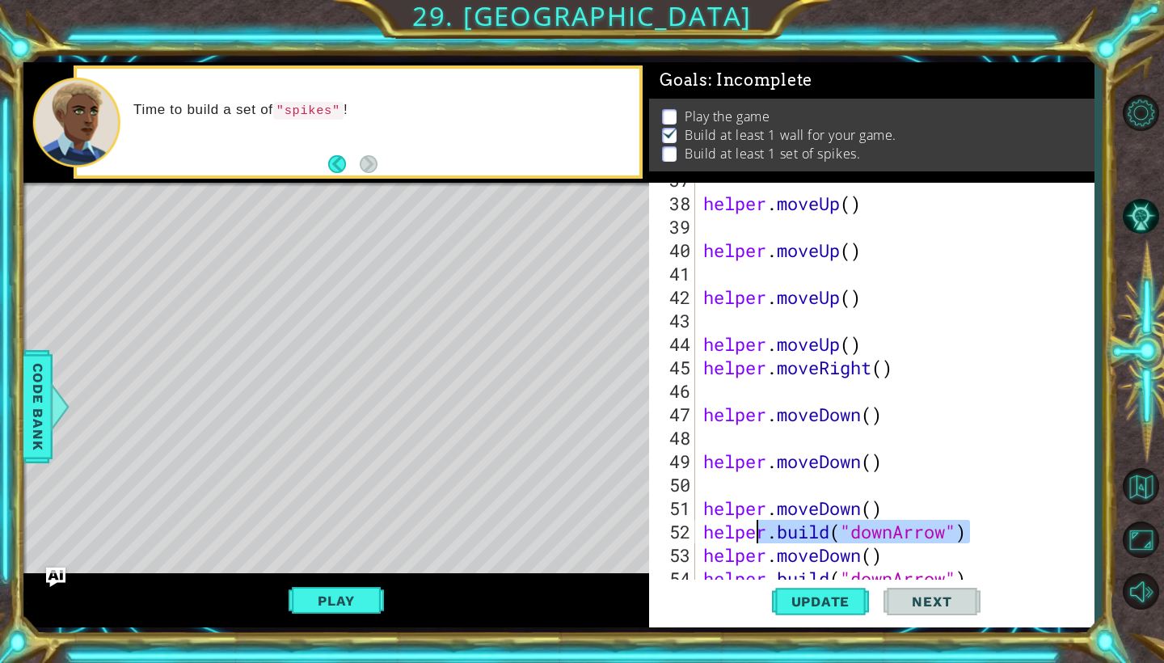
drag, startPoint x: 973, startPoint y: 530, endPoint x: 693, endPoint y: 532, distance: 279.7
click at [693, 532] on div "37 38 39 40 41 42 43 44 45 46 47 48 49 50 51 52 53 54 55 helper . moveUp ( ) he…" at bounding box center [869, 382] width 441 height 399
type textarea "[DOMAIN_NAME]("downArrow")"
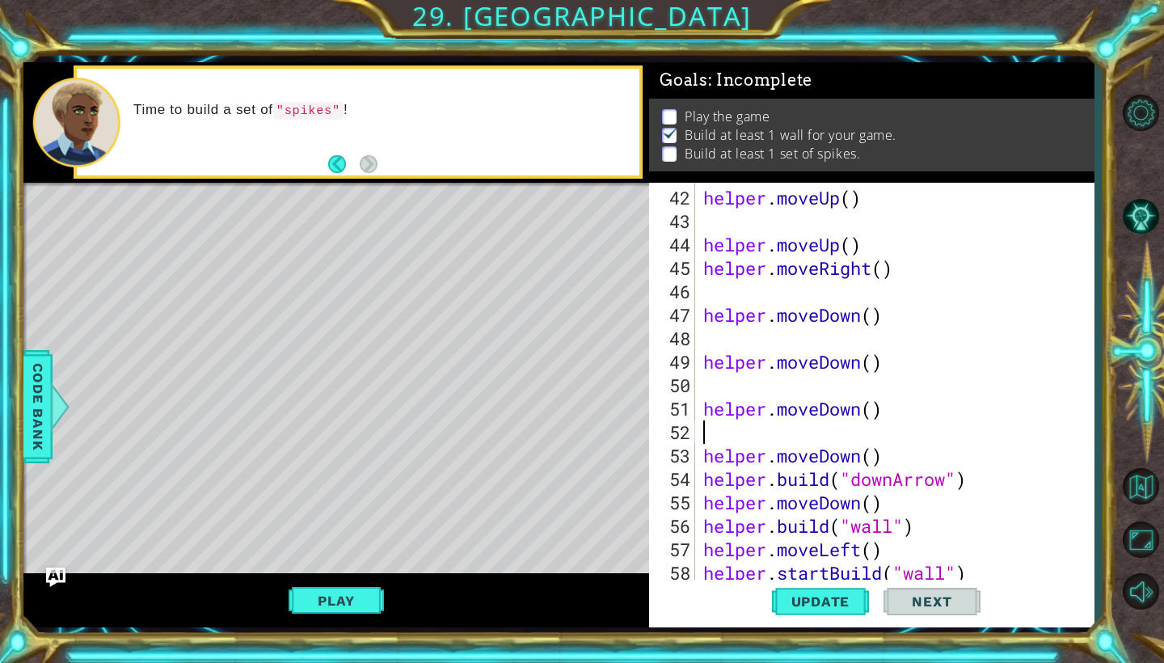
scroll to position [1058, 0]
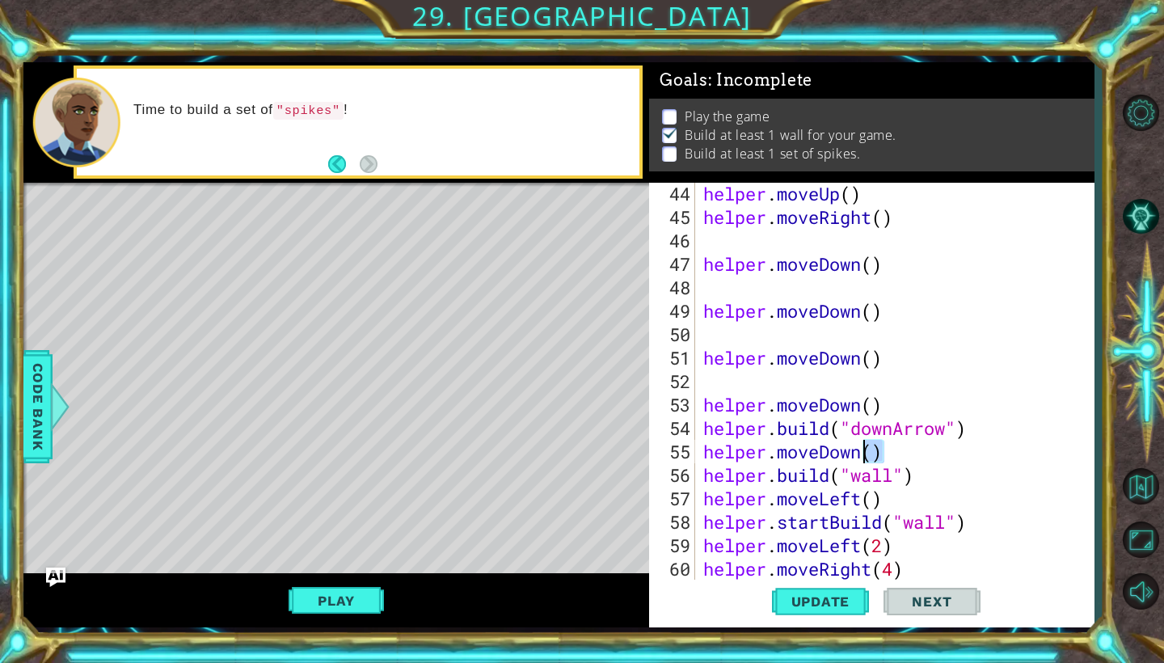
drag, startPoint x: 968, startPoint y: 440, endPoint x: 873, endPoint y: 438, distance: 94.6
click at [873, 438] on div "helper . moveUp ( ) helper . moveRight ( ) helper . moveDown ( ) helper . moveD…" at bounding box center [899, 404] width 398 height 445
click at [968, 432] on div "helper . moveUp ( ) helper . moveRight ( ) helper . moveDown ( ) helper . moveD…" at bounding box center [899, 404] width 398 height 445
type textarea "[DOMAIN_NAME]("downArrow")"
drag, startPoint x: 988, startPoint y: 428, endPoint x: 707, endPoint y: 429, distance: 281.3
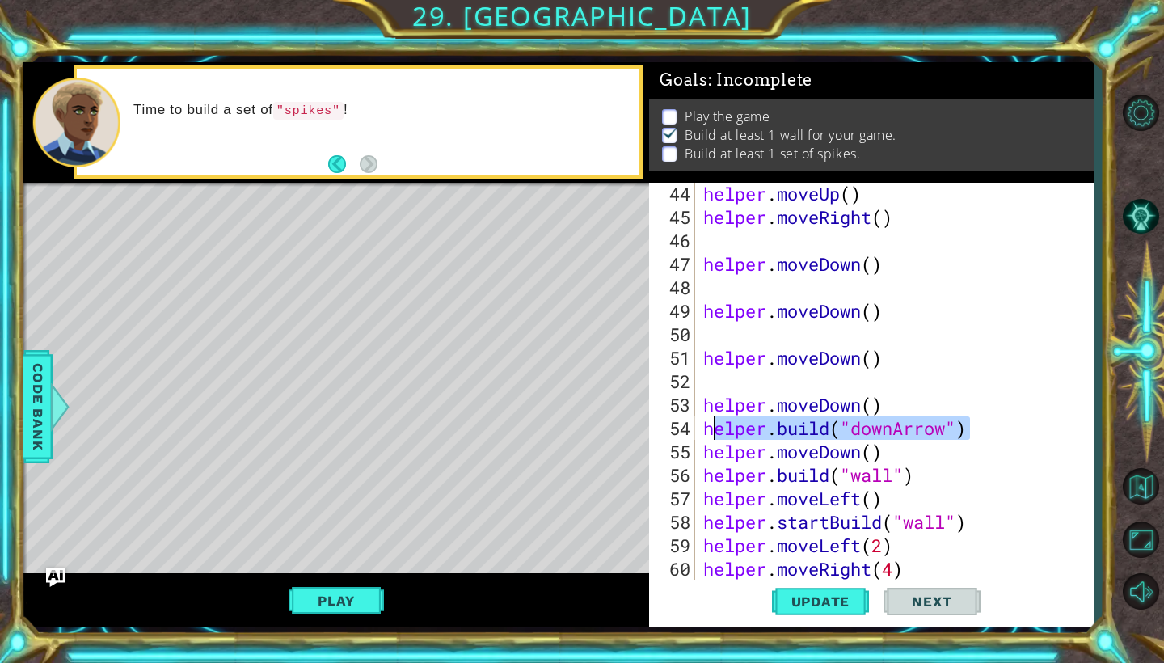
click at [707, 429] on div "helper . moveUp ( ) helper . moveRight ( ) helper . moveDown ( ) helper . moveD…" at bounding box center [899, 404] width 398 height 445
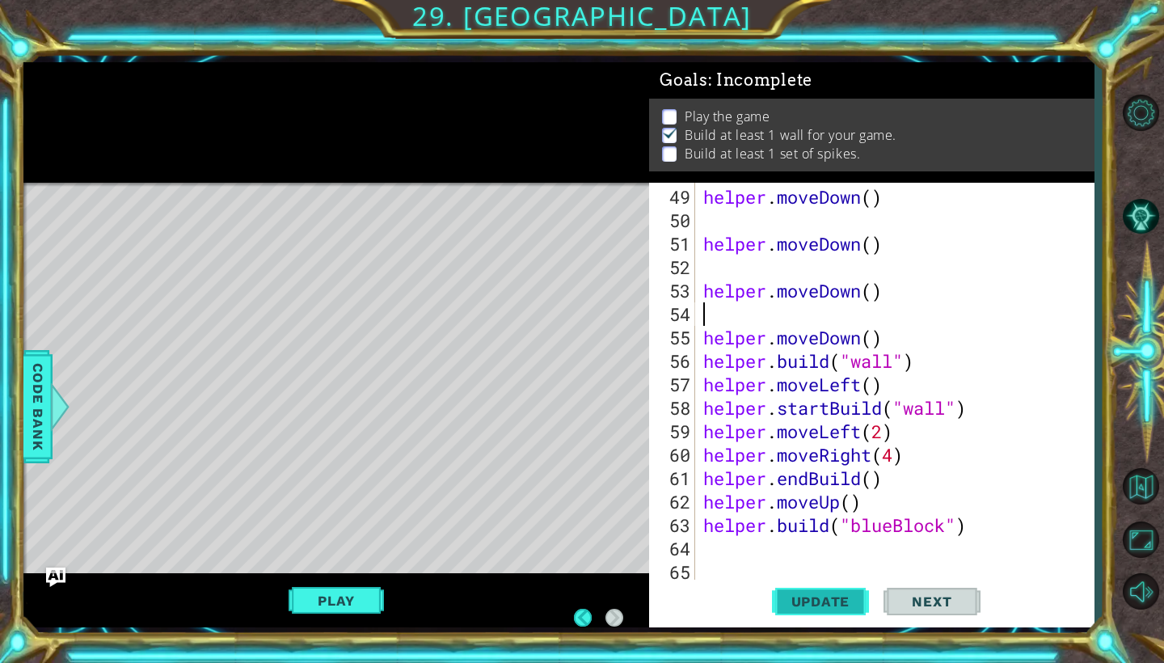
scroll to position [0, 0]
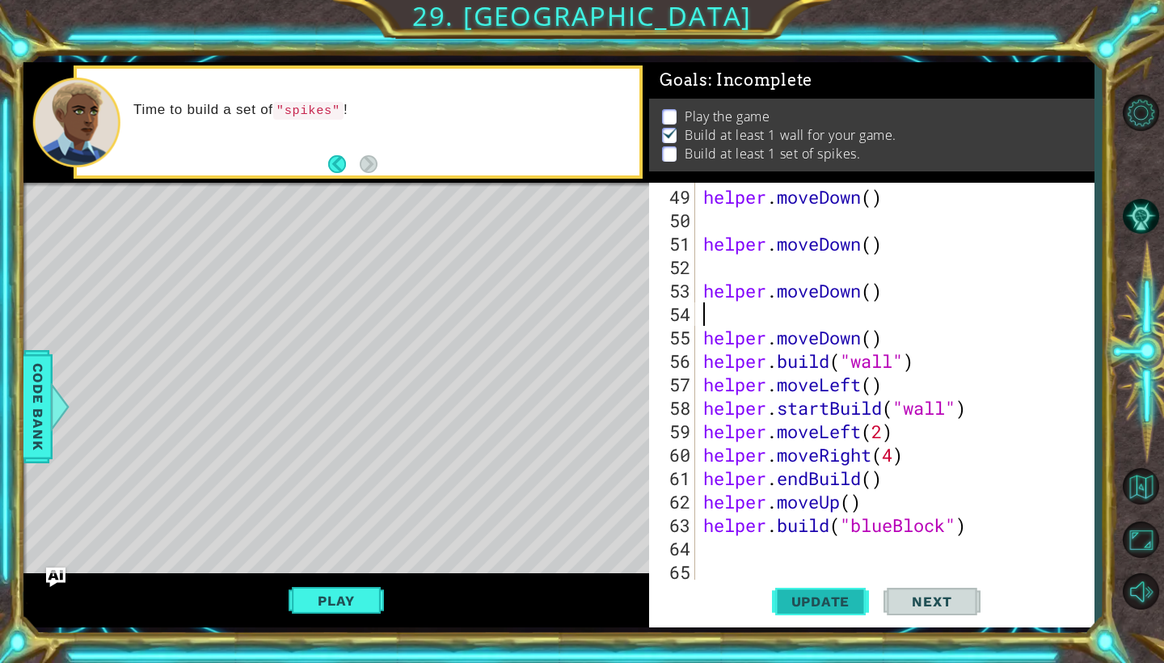
click at [837, 604] on span "Update" at bounding box center [820, 601] width 91 height 16
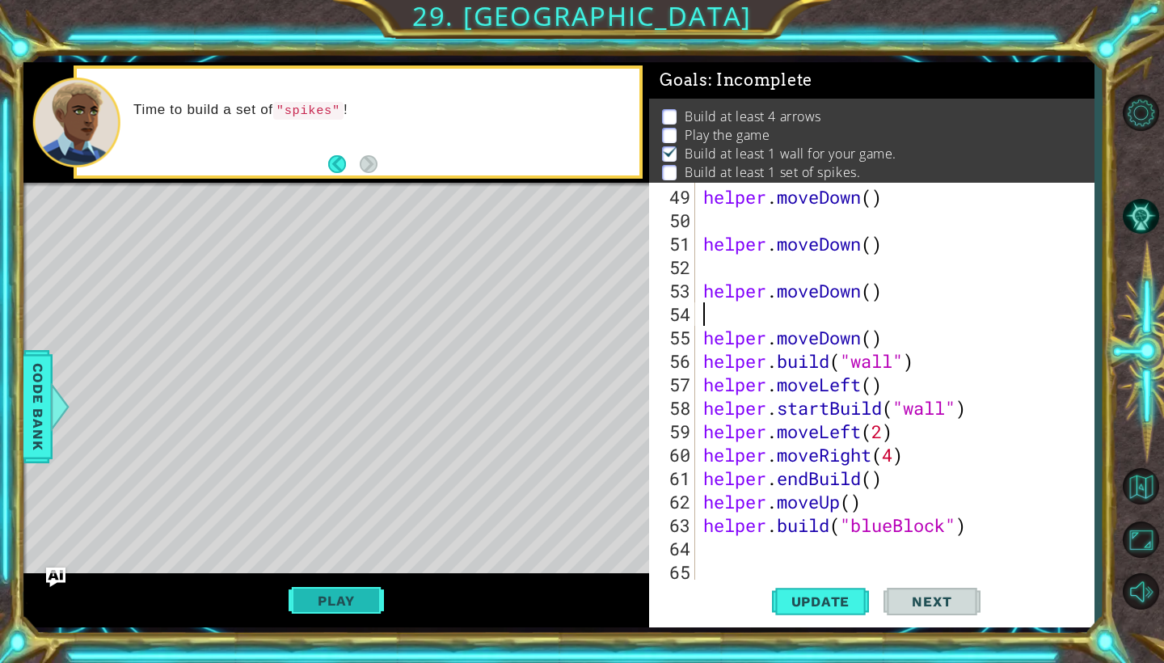
click at [373, 601] on button "Play" at bounding box center [336, 600] width 95 height 31
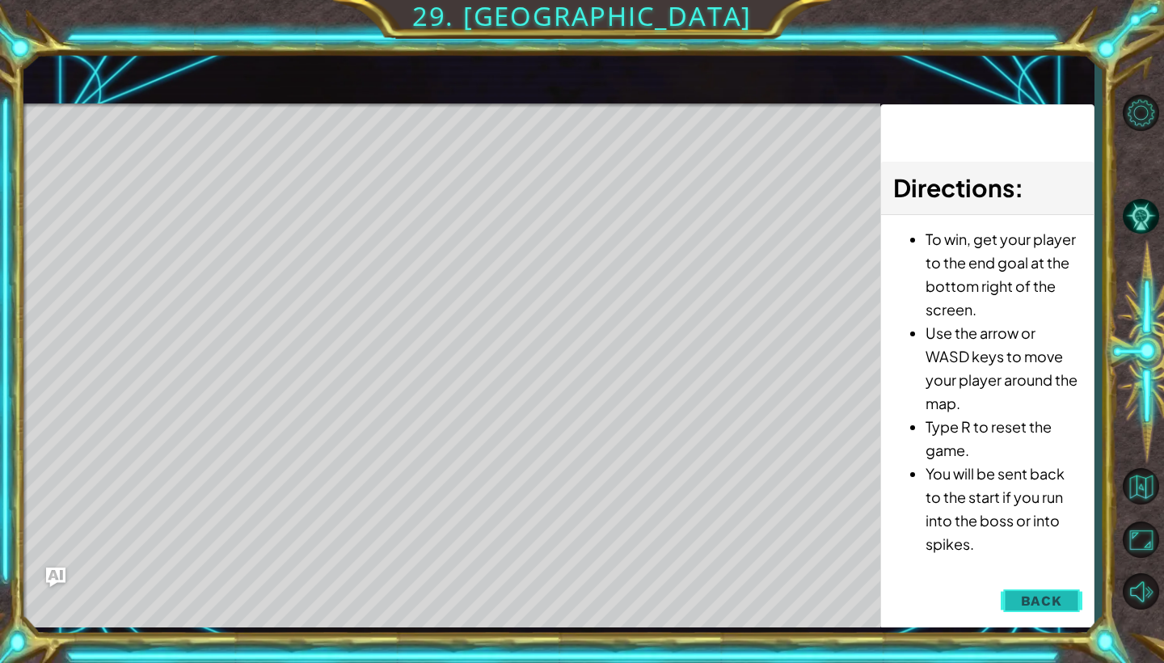
click at [1023, 610] on button "Back" at bounding box center [1042, 600] width 82 height 32
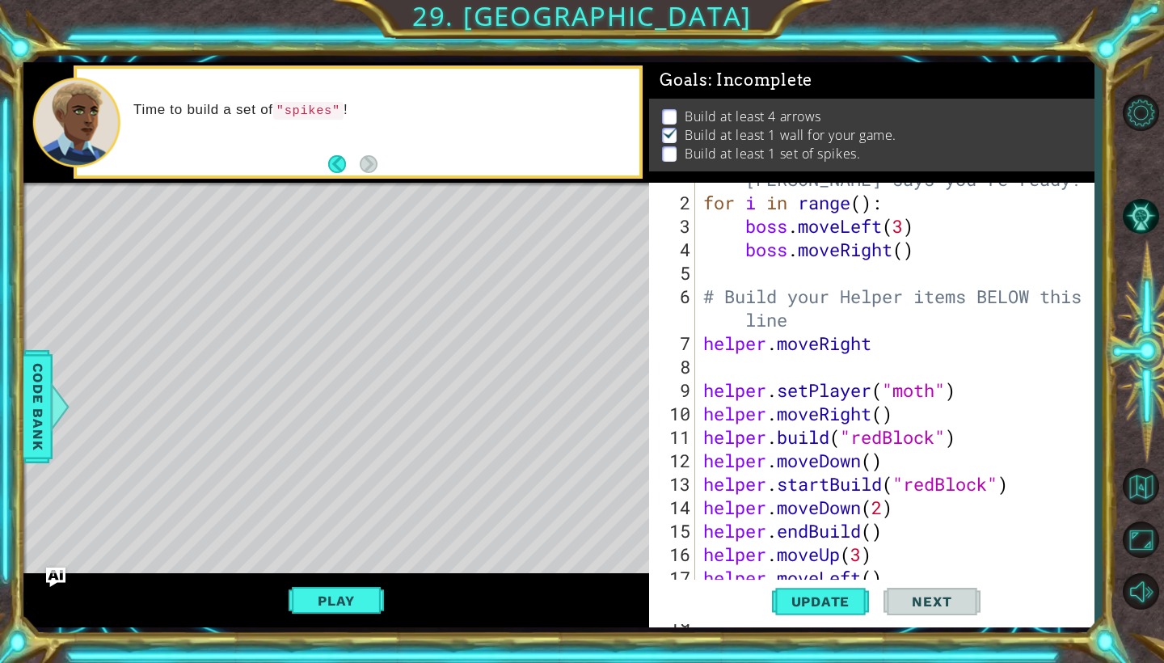
scroll to position [57, 0]
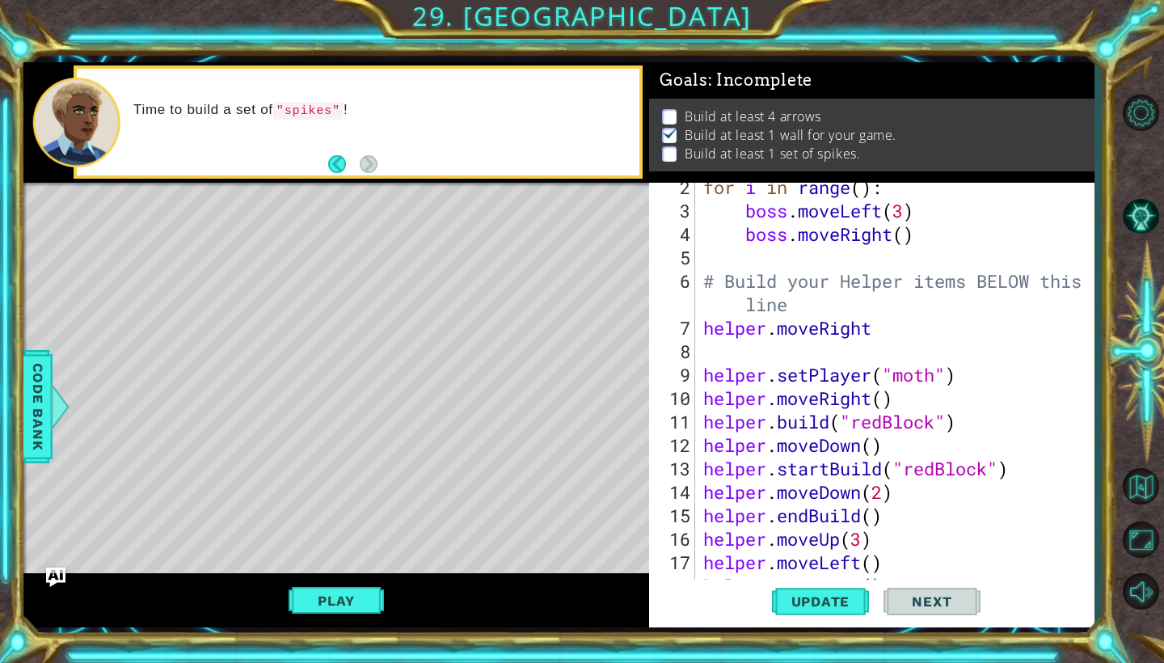
click at [989, 466] on div "for i in range ( ) : boss . moveLeft ( 3 ) boss . moveRight ( ) # Build your He…" at bounding box center [899, 397] width 398 height 445
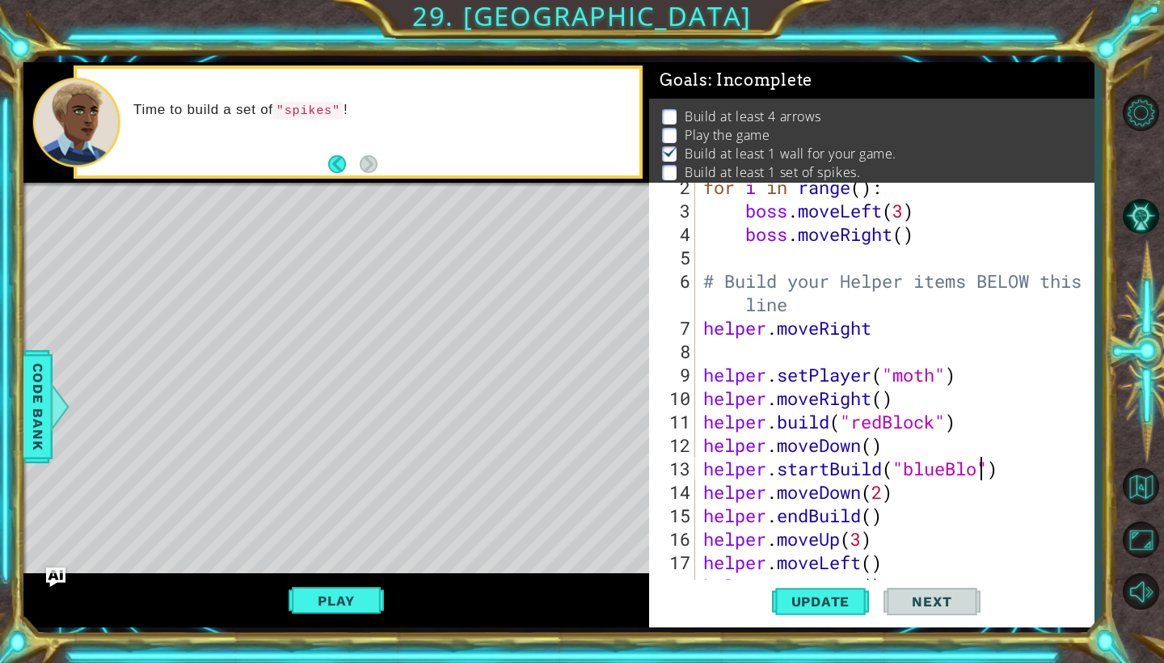
scroll to position [0, 14]
click at [844, 606] on span "Update" at bounding box center [820, 601] width 91 height 16
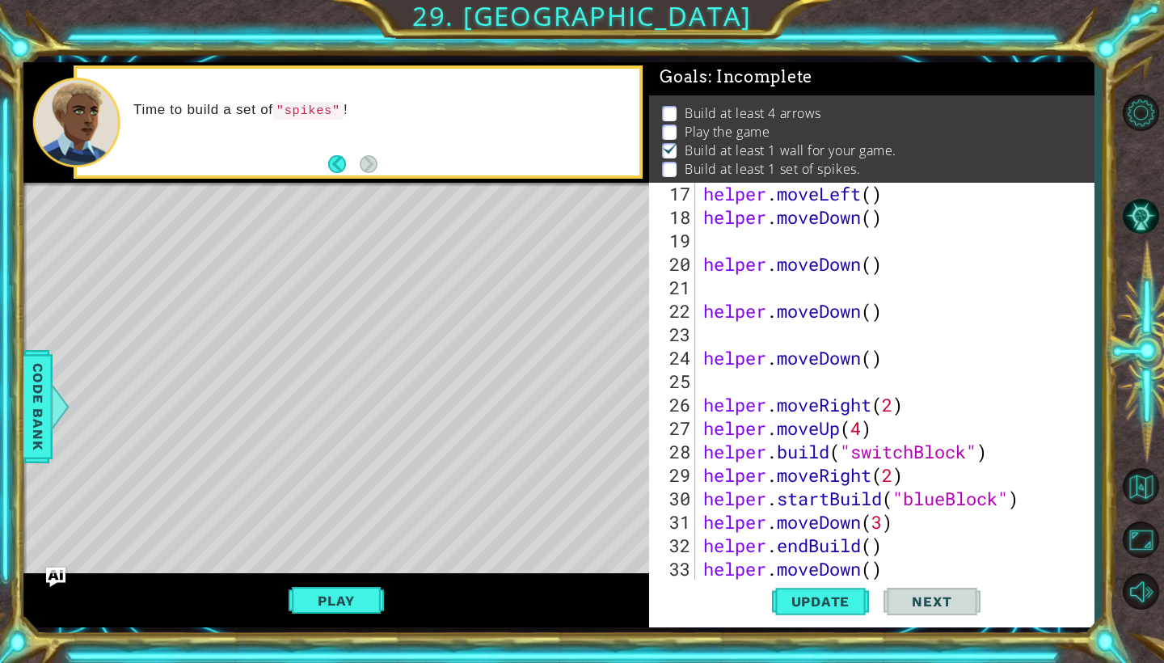
scroll to position [428, 0]
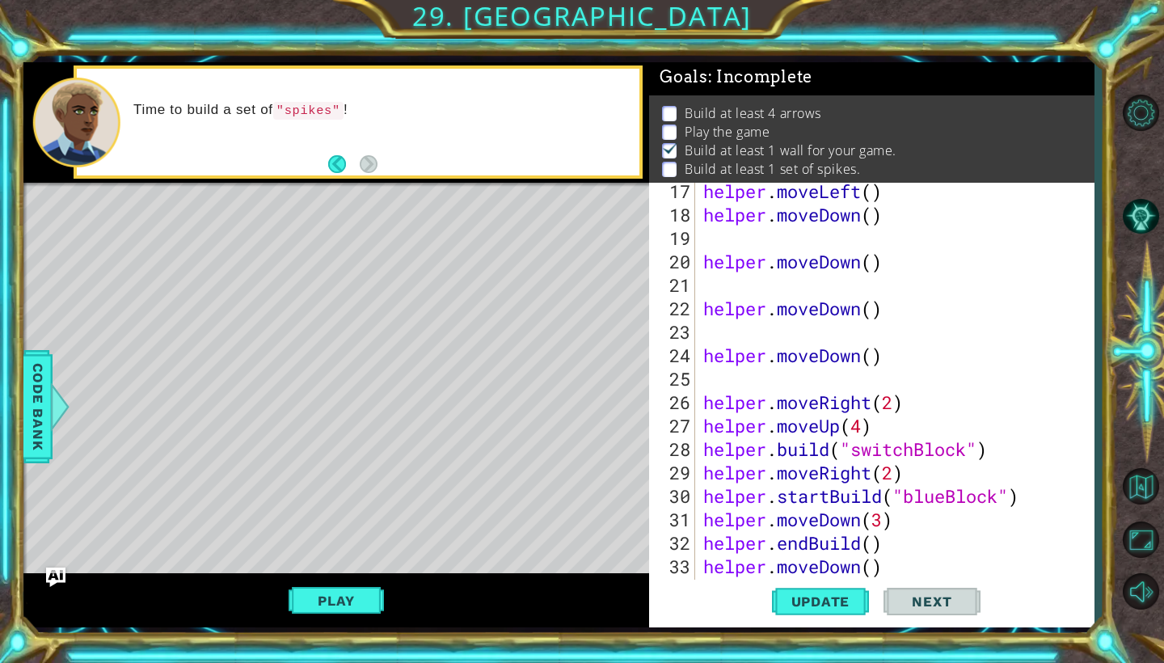
click at [948, 494] on div "helper . moveLeft ( ) helper . moveDown ( ) helper . moveDown ( ) helper . move…" at bounding box center [899, 401] width 398 height 445
click at [846, 609] on span "Update" at bounding box center [820, 601] width 91 height 16
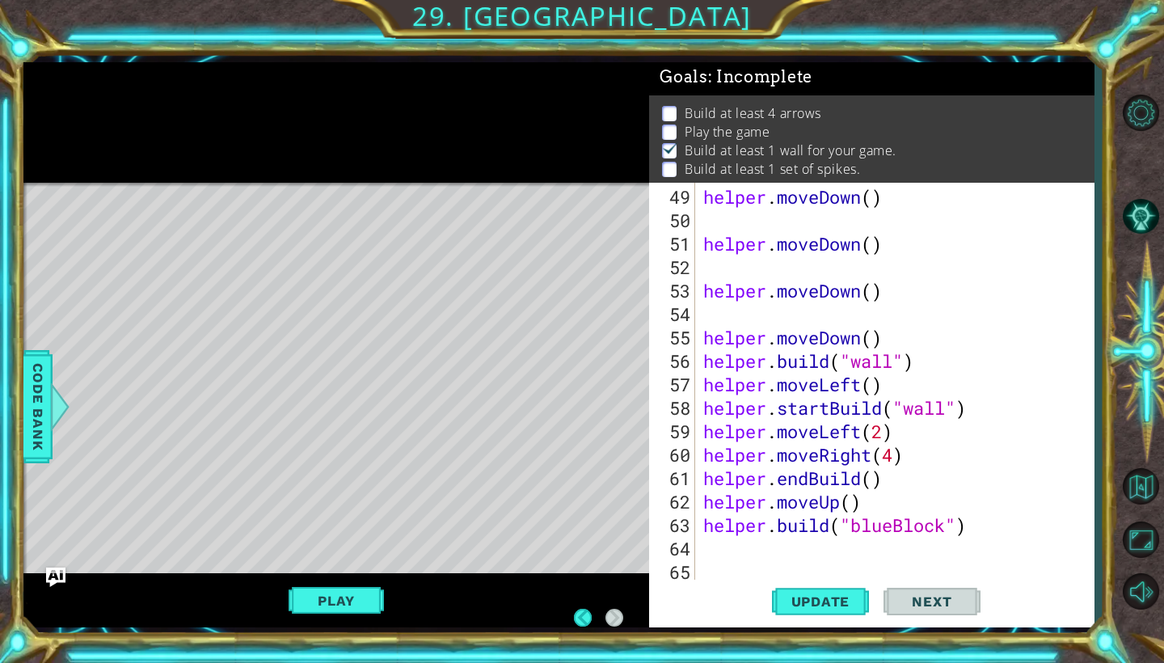
scroll to position [0, 0]
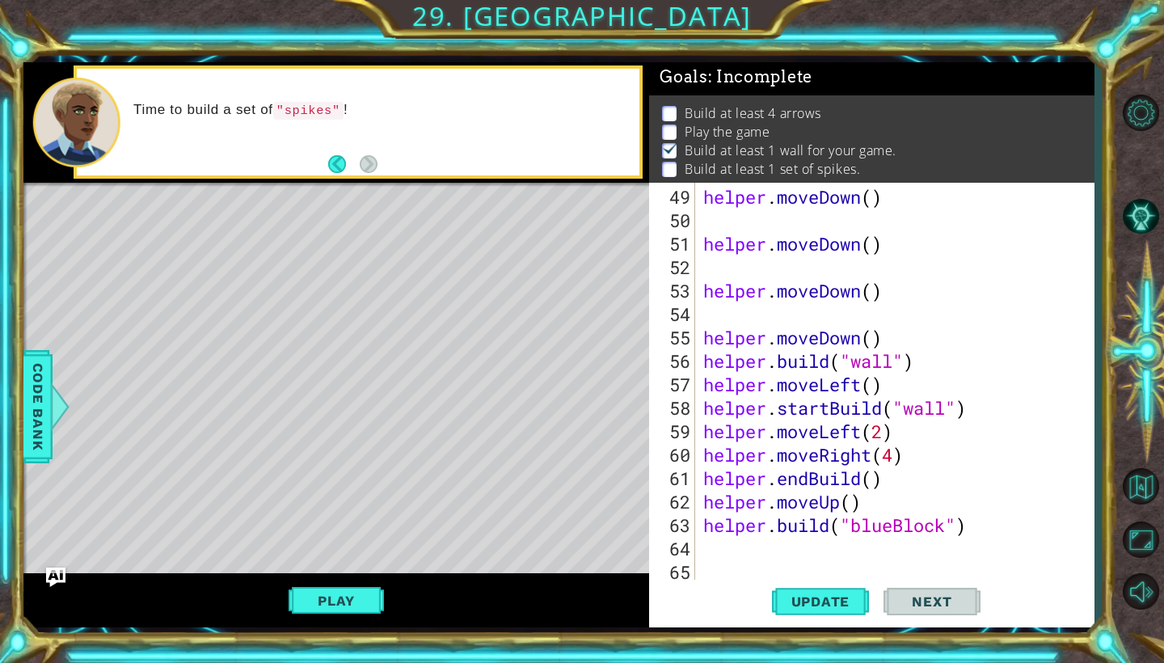
click at [894, 527] on div "helper . moveDown ( ) helper . moveDown ( ) helper . moveDown ( ) helper . move…" at bounding box center [899, 407] width 398 height 445
type textarea "[DOMAIN_NAME]("redBlock")"
click at [840, 597] on span "Update" at bounding box center [820, 601] width 91 height 16
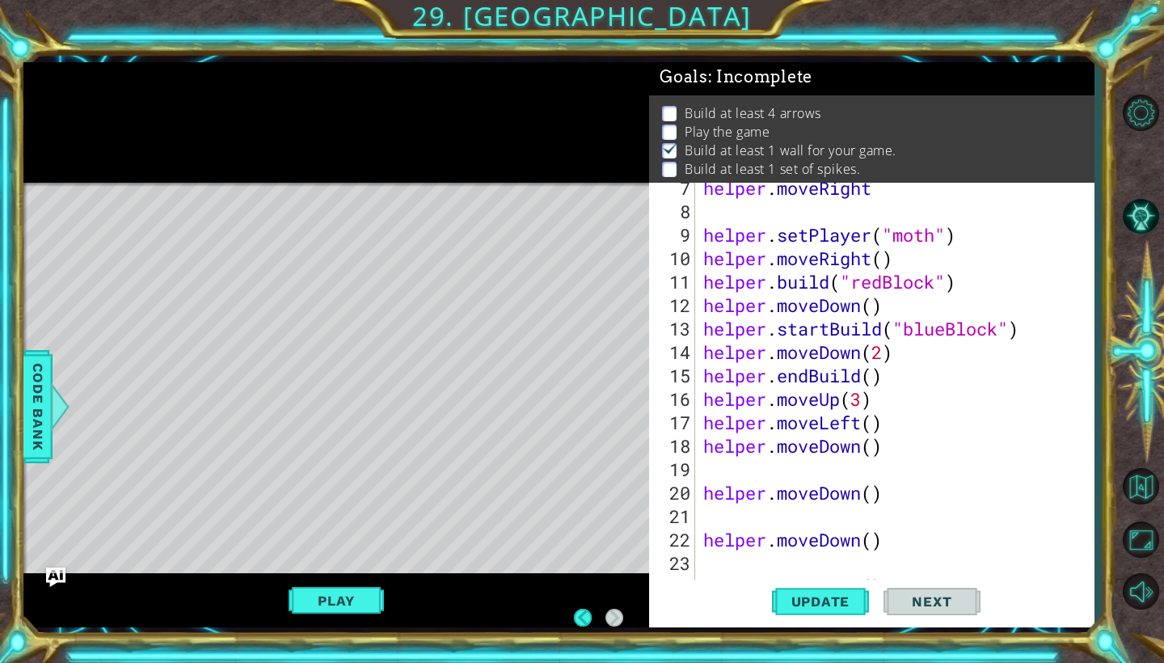
scroll to position [247, 0]
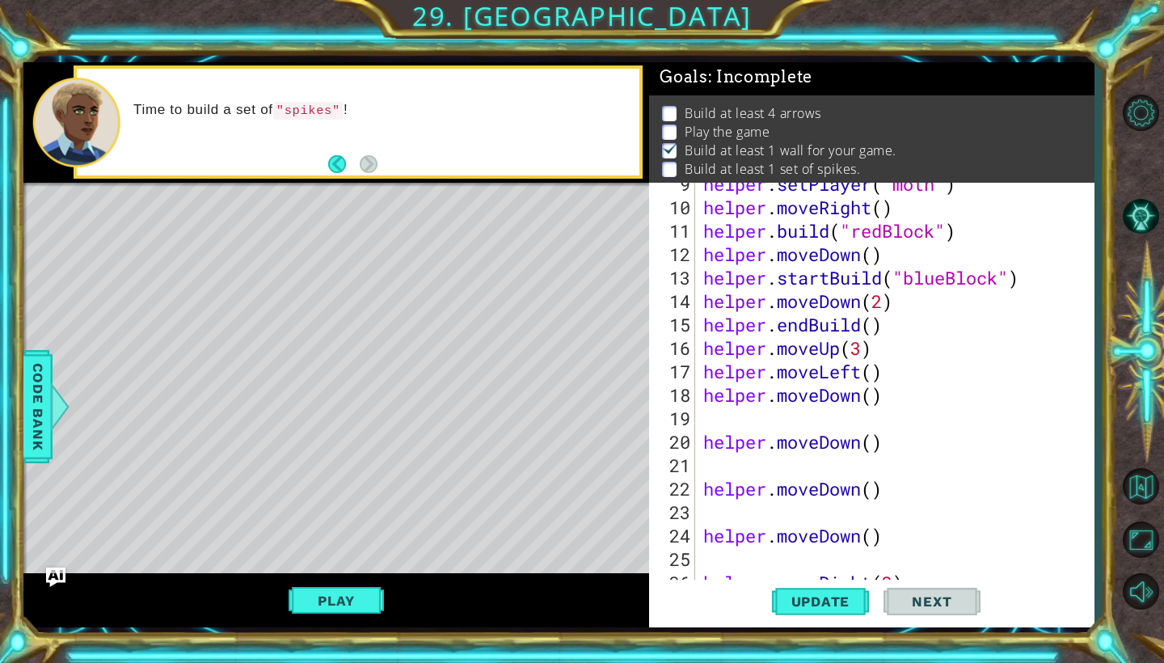
click at [751, 414] on div "helper . setPlayer ( "moth" ) helper . moveRight ( ) helper . build ( "redBlock…" at bounding box center [899, 394] width 398 height 445
drag, startPoint x: 889, startPoint y: 448, endPoint x: 706, endPoint y: 442, distance: 183.6
click at [705, 442] on div "helper . setPlayer ( "moth" ) helper . moveRight ( ) helper . build ( "redBlock…" at bounding box center [899, 394] width 398 height 445
type textarea "helper.moveDown()"
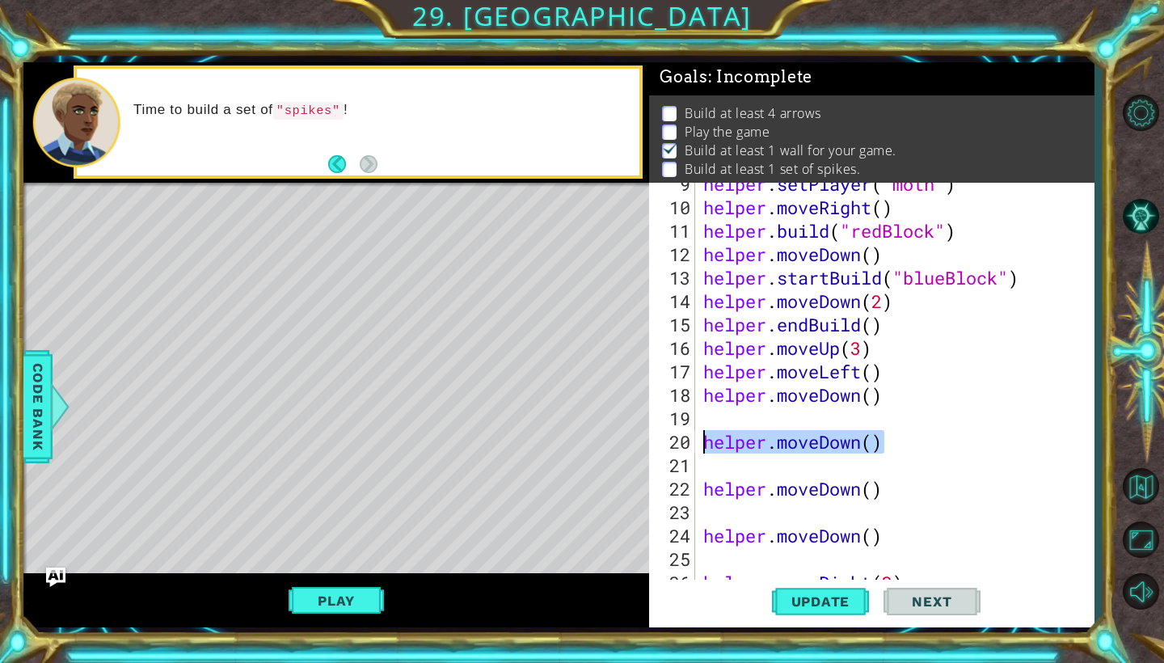
click at [765, 424] on div "helper . setPlayer ( "moth" ) helper . moveRight ( ) helper . build ( "redBlock…" at bounding box center [899, 394] width 398 height 445
drag, startPoint x: 884, startPoint y: 442, endPoint x: 698, endPoint y: 445, distance: 185.9
click at [698, 445] on div "9 10 11 12 13 14 15 16 17 18 19 20 21 22 23 24 25 26 27 helper . setPlayer ( "m…" at bounding box center [869, 382] width 441 height 399
type textarea "helper.moveDown()"
click at [705, 412] on div "helper . setPlayer ( "moth" ) helper . moveRight ( ) helper . build ( "redBlock…" at bounding box center [899, 394] width 398 height 445
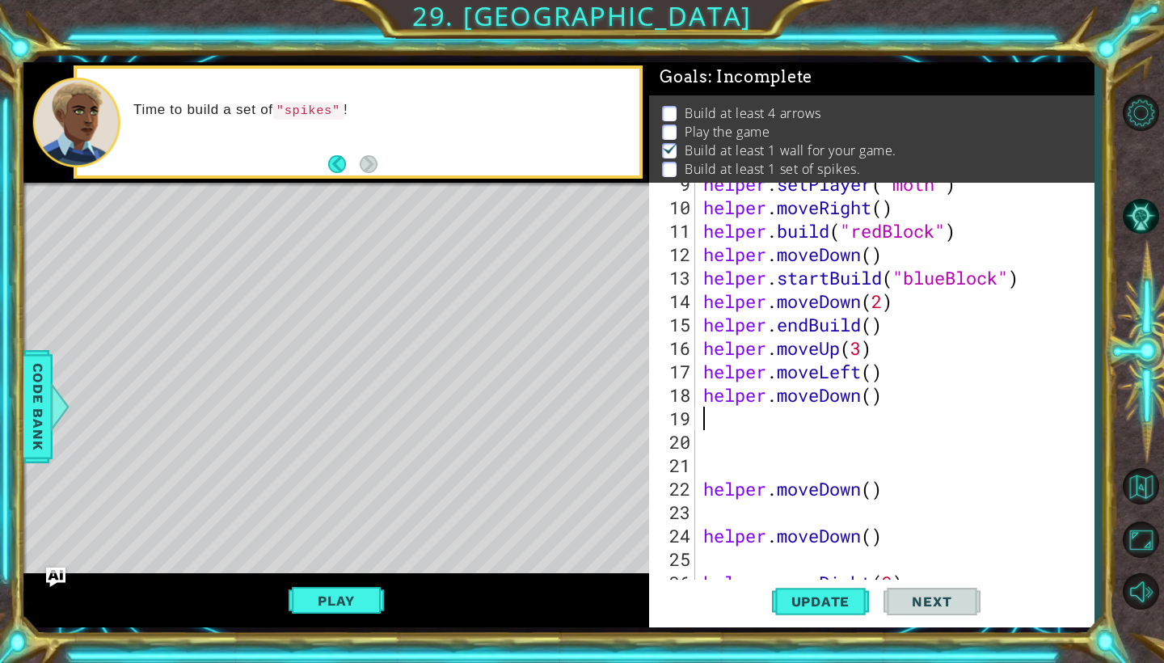
paste textarea "helper.moveDown()"
type textarea "helper.moveDown()"
drag, startPoint x: 892, startPoint y: 489, endPoint x: 703, endPoint y: 483, distance: 190.1
click at [703, 483] on div "helper . setPlayer ( "moth" ) helper . moveRight ( ) helper . build ( "redBlock…" at bounding box center [899, 394] width 398 height 445
click at [704, 445] on div "helper . setPlayer ( "moth" ) helper . moveRight ( ) helper . build ( "redBlock…" at bounding box center [899, 394] width 398 height 445
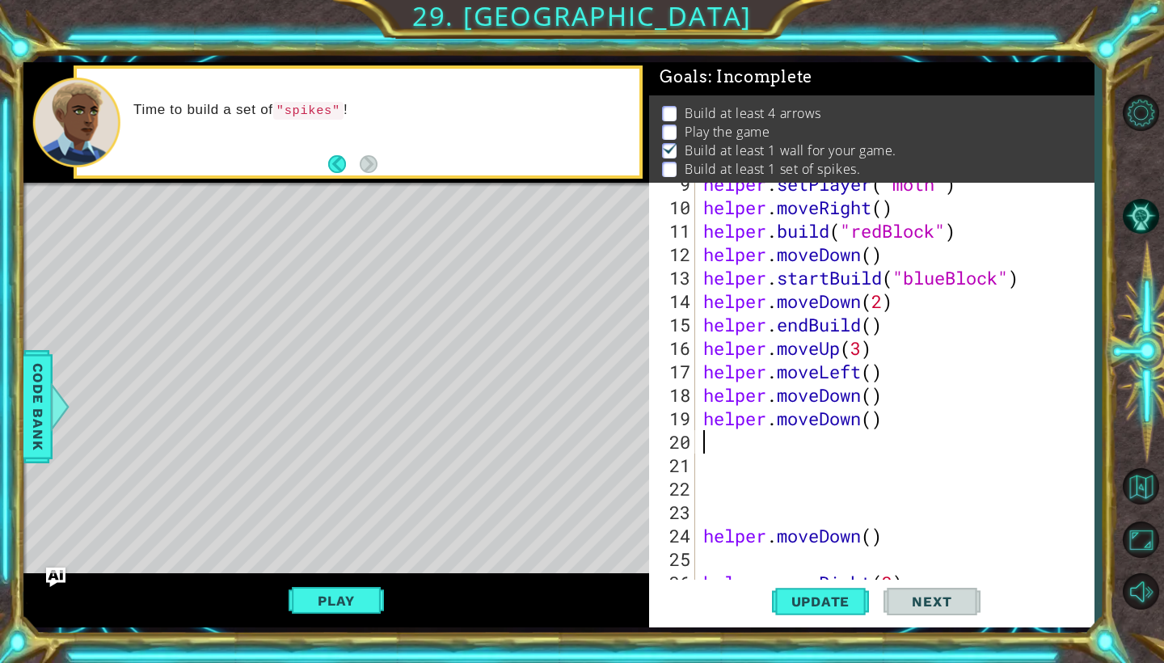
paste textarea "helper.moveDown()"
type textarea "helper.moveDown()"
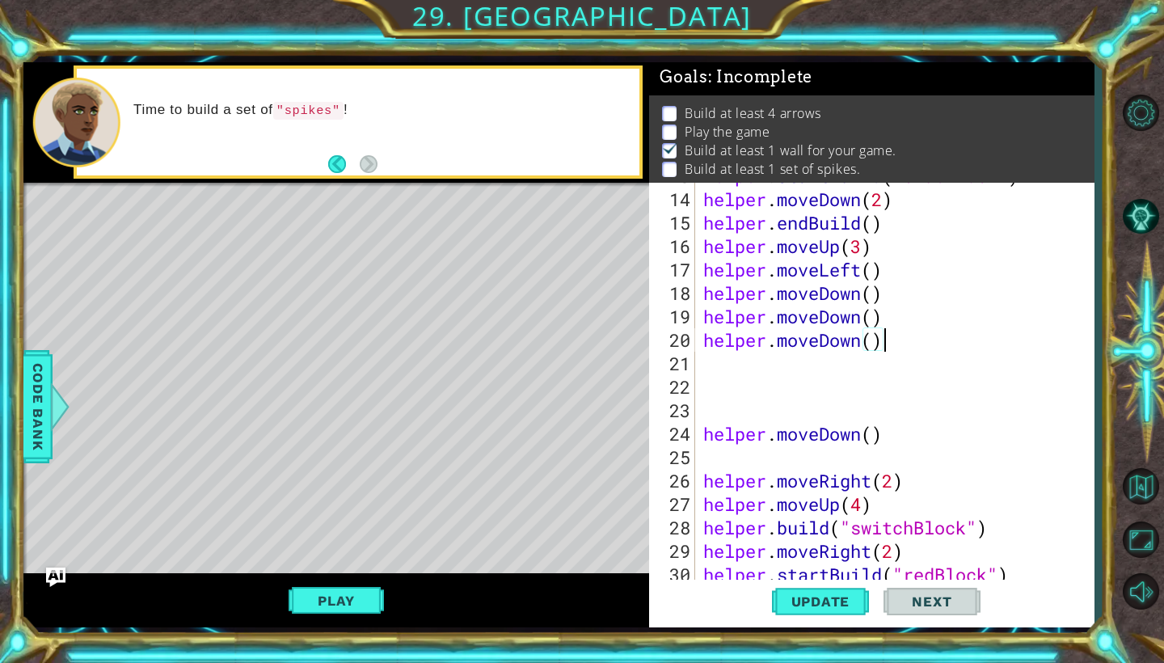
scroll to position [352, 0]
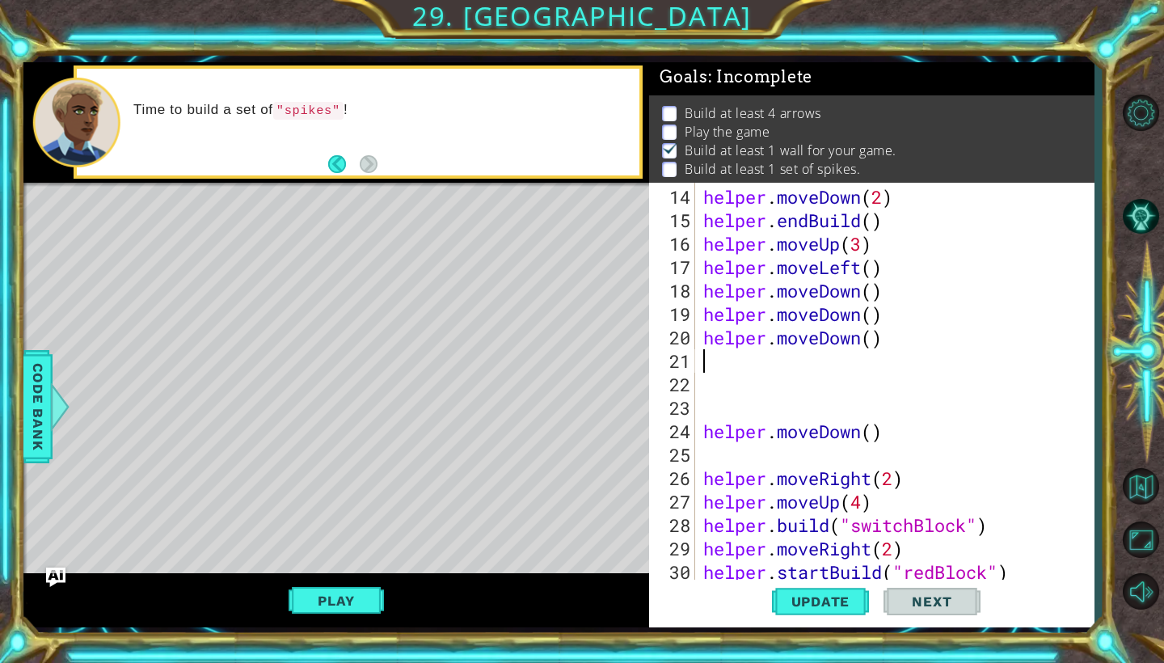
click at [719, 359] on div "helper . moveDown ( 2 ) helper . endBuild ( ) helper . moveUp ( 3 ) helper . mo…" at bounding box center [899, 407] width 398 height 445
paste textarea "helper.moveDown()"
type textarea "helper.moveDown()"
drag, startPoint x: 883, startPoint y: 435, endPoint x: 702, endPoint y: 430, distance: 181.1
click at [702, 430] on div "helper . moveDown ( 2 ) helper . endBuild ( ) helper . moveUp ( 3 ) helper . mo…" at bounding box center [899, 407] width 398 height 445
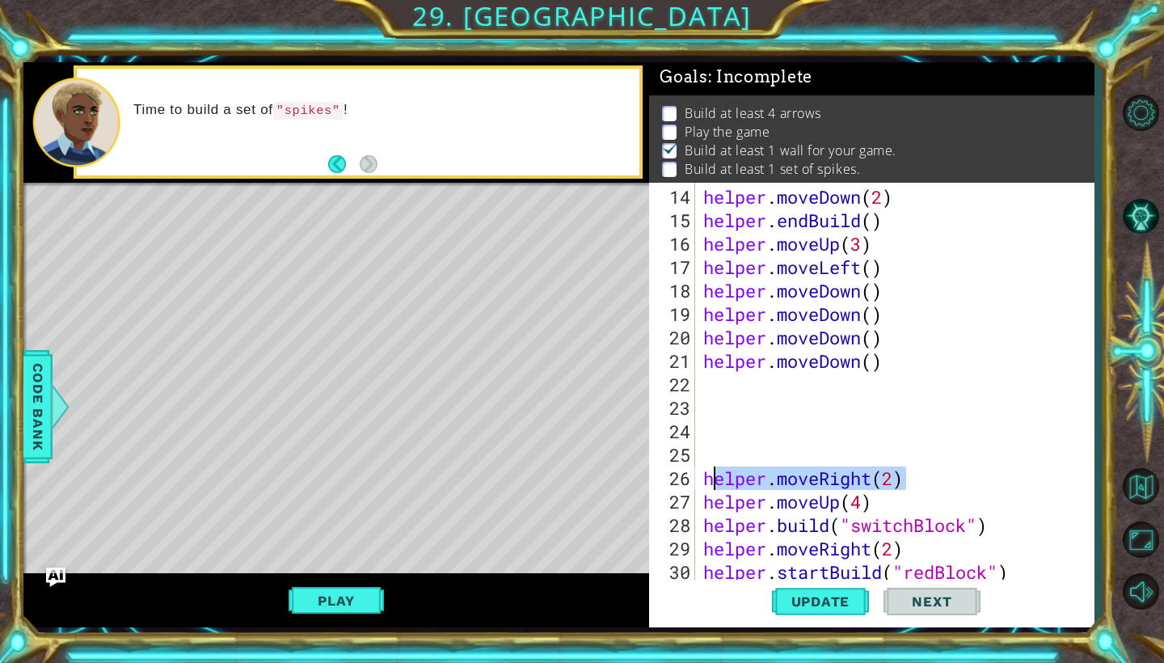
drag, startPoint x: 907, startPoint y: 475, endPoint x: 702, endPoint y: 470, distance: 205.4
click at [702, 470] on div "helper . moveDown ( 2 ) helper . endBuild ( ) helper . moveUp ( 3 ) helper . mo…" at bounding box center [899, 407] width 398 height 445
type textarea "helper.moveRight(2)"
click at [709, 395] on div "helper . moveDown ( 2 ) helper . endBuild ( ) helper . moveUp ( 3 ) helper . mo…" at bounding box center [899, 407] width 398 height 445
click at [703, 382] on div "helper . moveDown ( 2 ) helper . endBuild ( ) helper . moveUp ( 3 ) helper . mo…" at bounding box center [899, 407] width 398 height 445
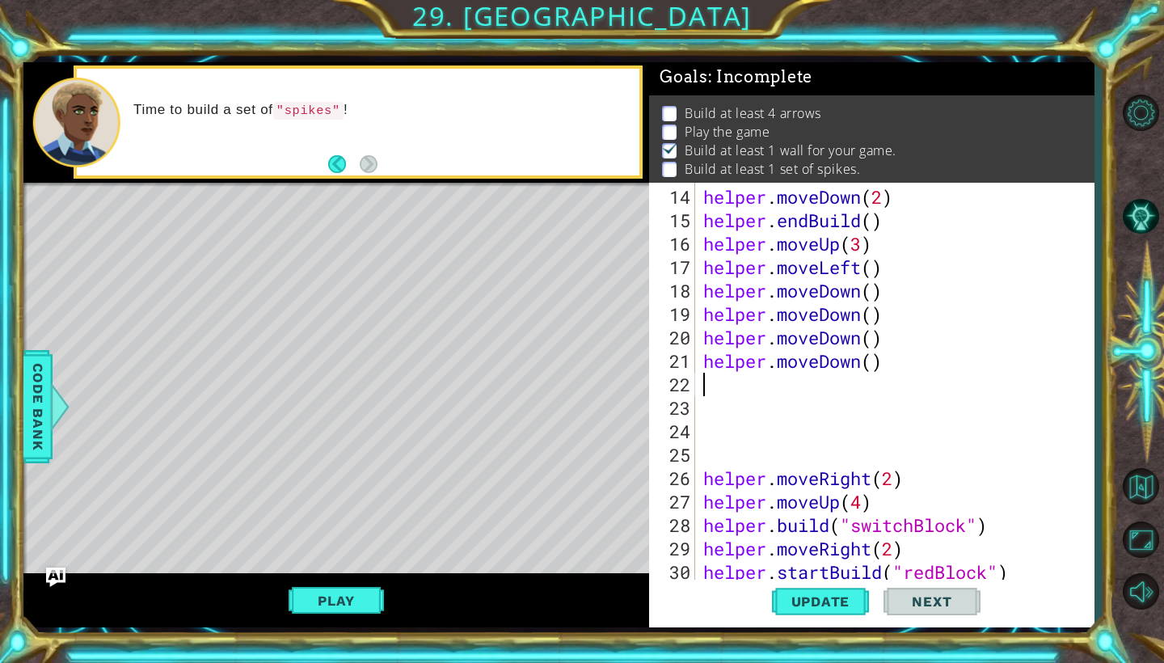
paste textarea "helper.moveRight(2)"
type textarea "helper.moveRight(2)"
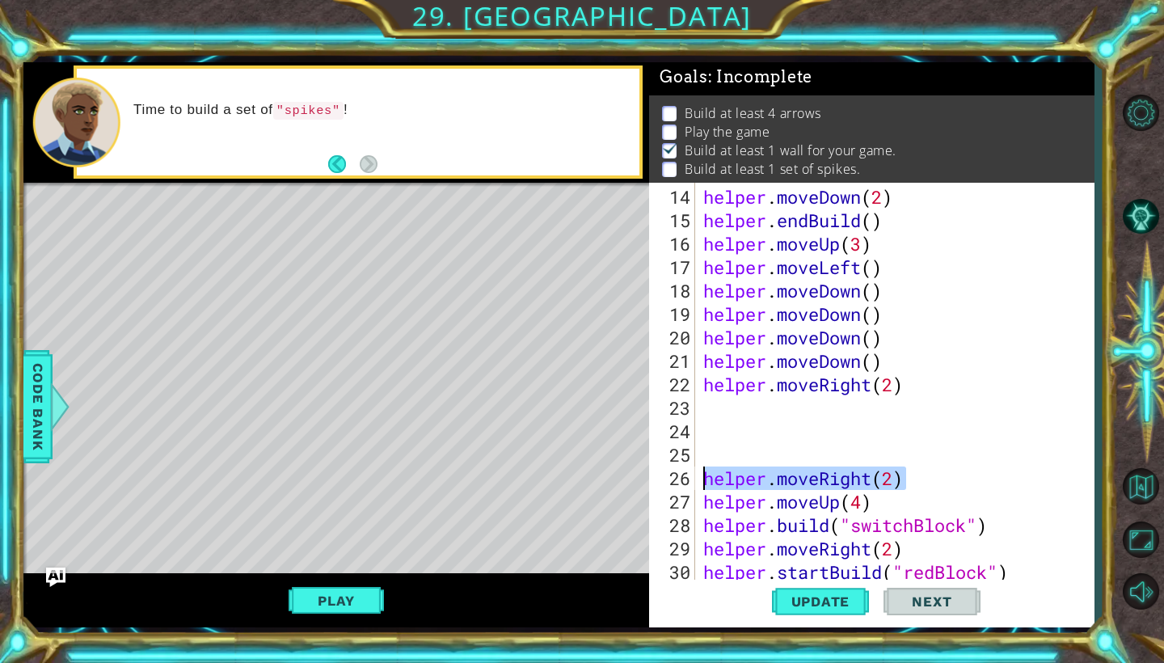
drag, startPoint x: 906, startPoint y: 479, endPoint x: 708, endPoint y: 475, distance: 198.1
click at [708, 475] on div "helper . moveDown ( 2 ) helper . endBuild ( ) helper . moveUp ( 3 ) helper . mo…" at bounding box center [899, 407] width 398 height 445
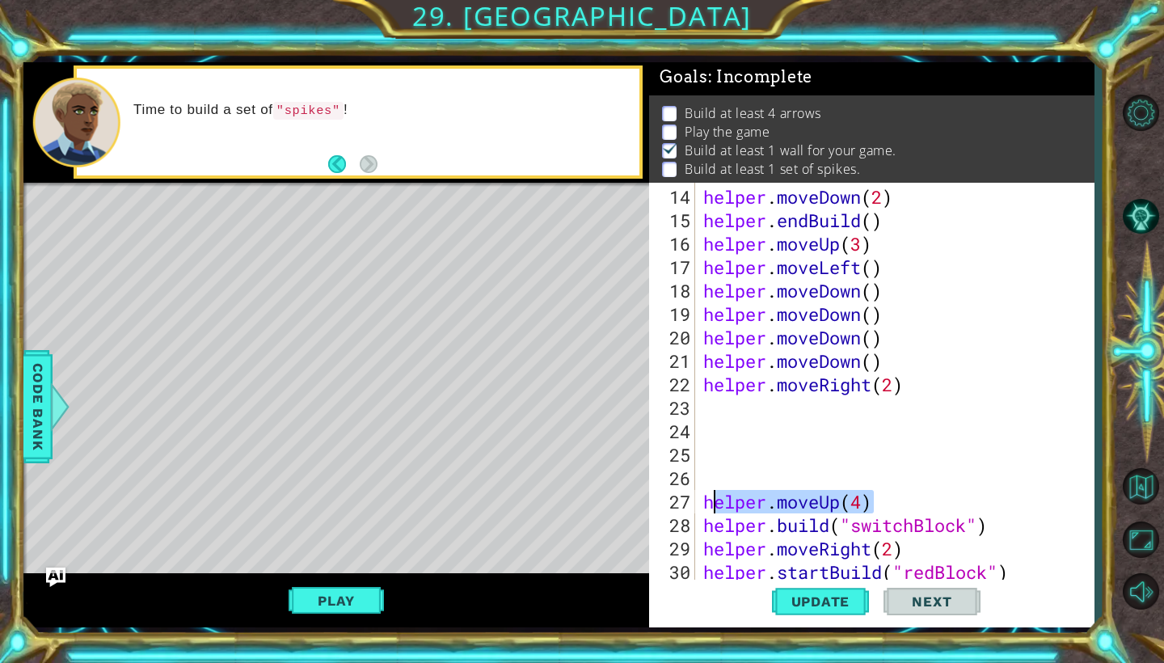
drag, startPoint x: 873, startPoint y: 499, endPoint x: 706, endPoint y: 498, distance: 167.3
click at [705, 498] on div "helper . moveDown ( 2 ) helper . endBuild ( ) helper . moveUp ( 3 ) helper . mo…" at bounding box center [899, 407] width 398 height 445
type textarea "helper.moveUp(4)"
click at [715, 418] on div "helper . moveDown ( 2 ) helper . endBuild ( ) helper . moveUp ( 3 ) helper . mo…" at bounding box center [899, 407] width 398 height 445
click at [703, 402] on div "helper . moveDown ( 2 ) helper . endBuild ( ) helper . moveUp ( 3 ) helper . mo…" at bounding box center [899, 407] width 398 height 445
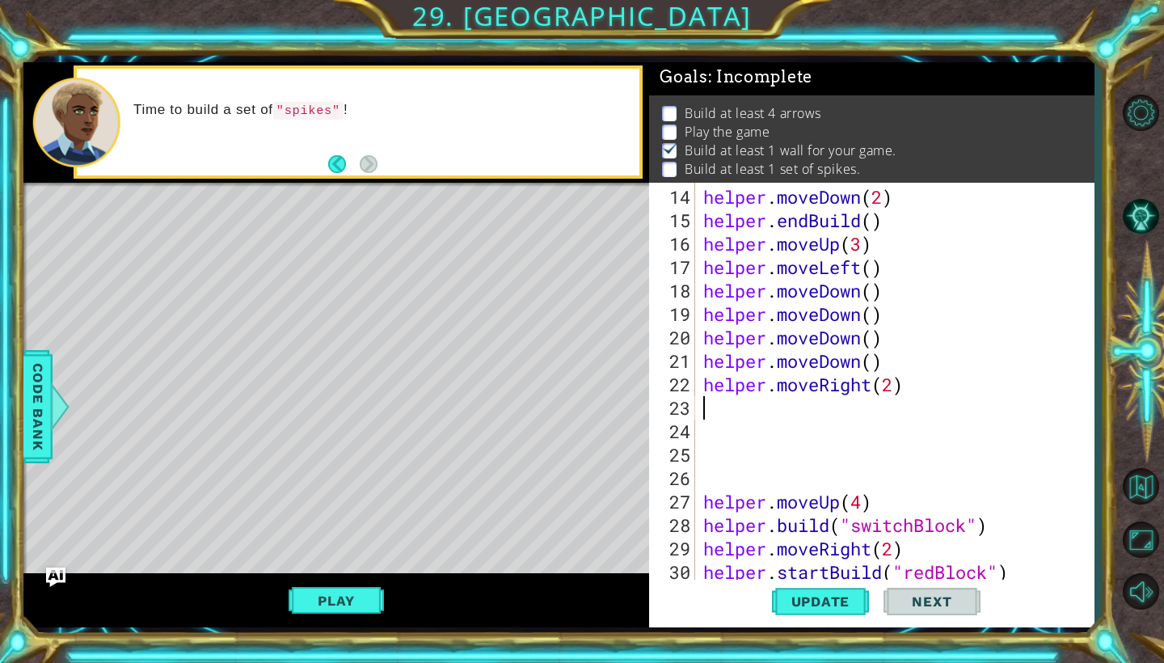
paste textarea "helper.moveUp(4)"
type textarea "helper.moveUp(4)"
drag, startPoint x: 869, startPoint y: 505, endPoint x: 703, endPoint y: 500, distance: 166.6
click at [703, 500] on div "helper . moveDown ( 2 ) helper . endBuild ( ) helper . moveUp ( 3 ) helper . mo…" at bounding box center [899, 407] width 398 height 445
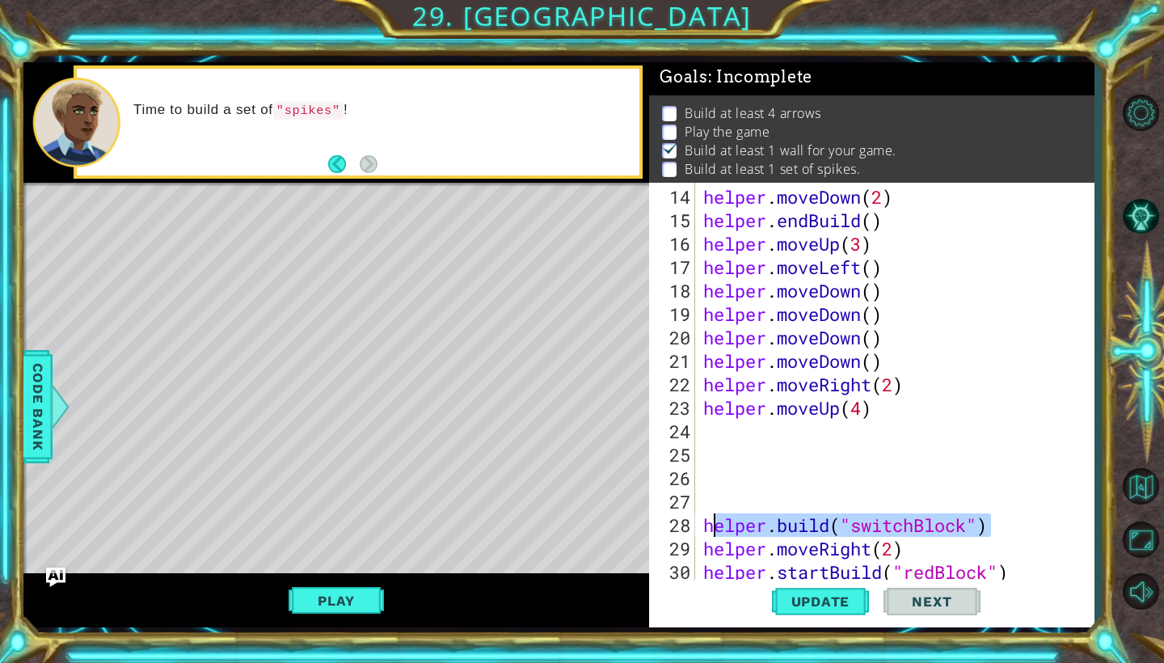
drag, startPoint x: 993, startPoint y: 525, endPoint x: 707, endPoint y: 519, distance: 286.2
click at [706, 519] on div "helper . moveDown ( 2 ) helper . endBuild ( ) helper . moveUp ( 3 ) helper . mo…" at bounding box center [899, 407] width 398 height 445
type textarea "[DOMAIN_NAME]("switchBlock")"
click at [717, 439] on div "helper . moveDown ( 2 ) helper . endBuild ( ) helper . moveUp ( 3 ) helper . mo…" at bounding box center [899, 407] width 398 height 445
paste textarea "[DOMAIN_NAME]("switchBlock")"
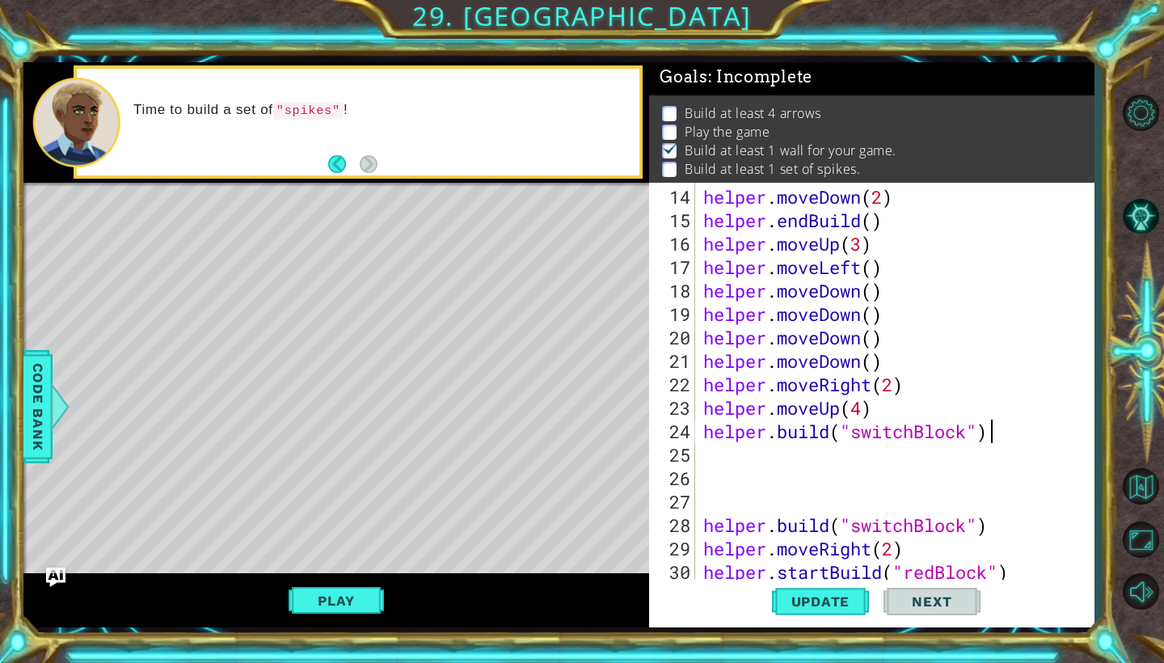
type textarea "[DOMAIN_NAME]("switchBlock")"
drag, startPoint x: 998, startPoint y: 531, endPoint x: 702, endPoint y: 523, distance: 296.0
click at [702, 523] on div "helper . moveDown ( 2 ) helper . endBuild ( ) helper . moveUp ( 3 ) helper . mo…" at bounding box center [899, 407] width 398 height 445
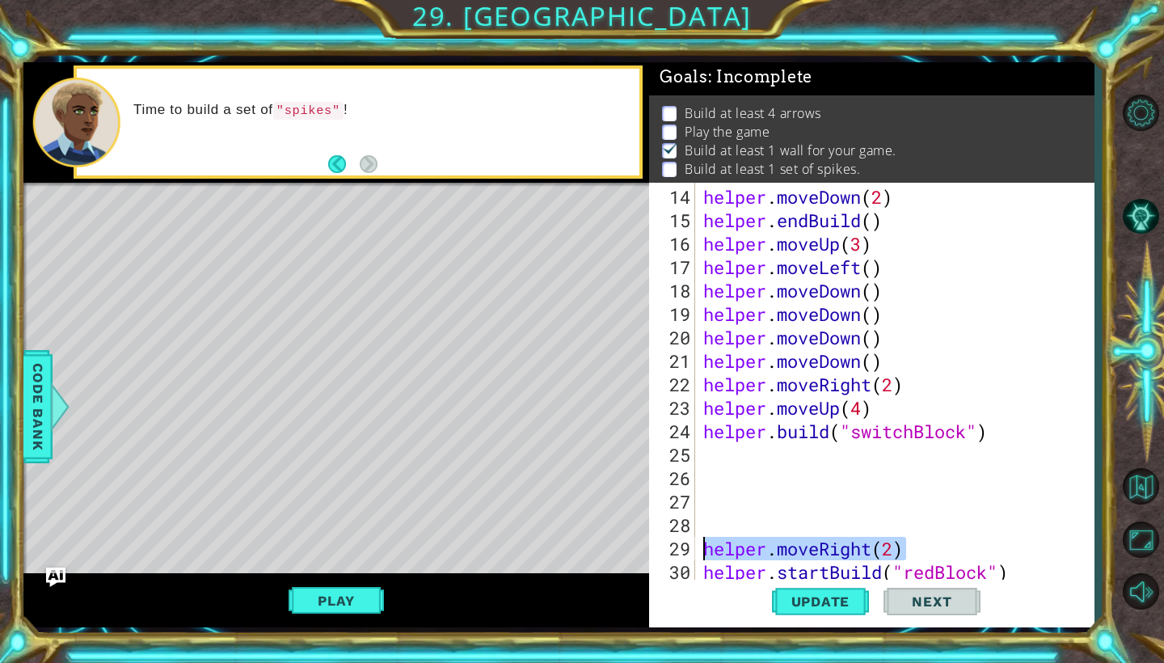
drag, startPoint x: 904, startPoint y: 546, endPoint x: 706, endPoint y: 551, distance: 198.1
click at [705, 550] on div "helper . moveDown ( 2 ) helper . endBuild ( ) helper . moveUp ( 3 ) helper . mo…" at bounding box center [899, 407] width 398 height 445
type textarea "helper.moveRight(2)"
click at [709, 454] on div "helper . moveDown ( 2 ) helper . endBuild ( ) helper . moveUp ( 3 ) helper . mo…" at bounding box center [899, 407] width 398 height 445
paste textarea "helper.moveRight(2)"
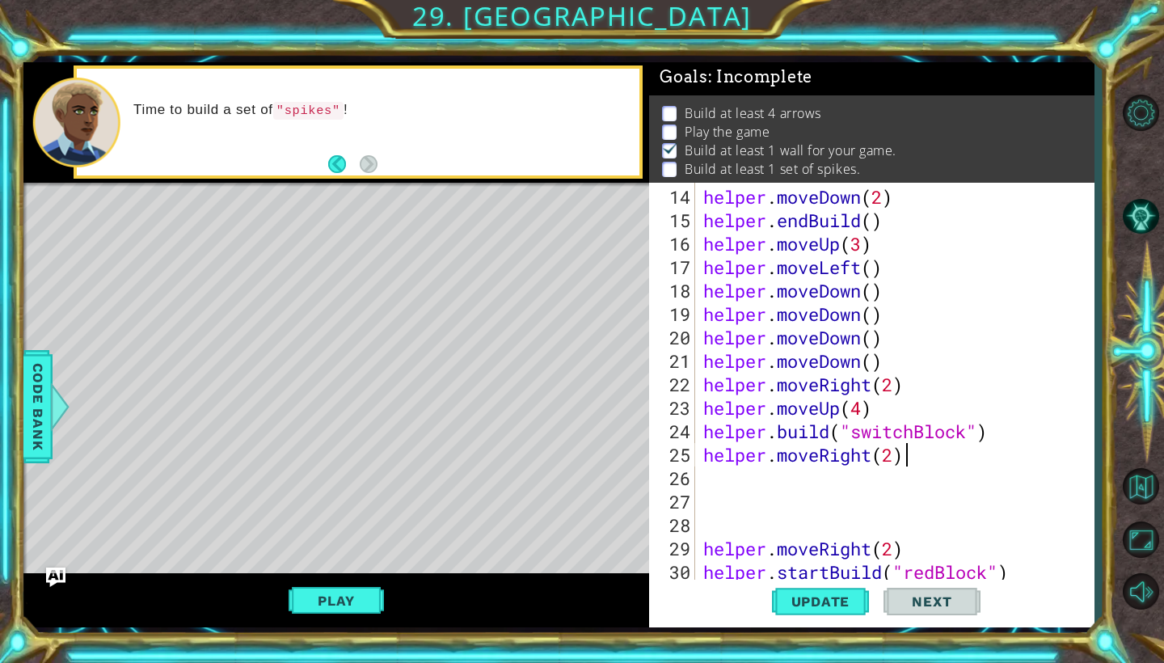
type textarea "helper.moveRight(2)"
drag, startPoint x: 900, startPoint y: 547, endPoint x: 812, endPoint y: 546, distance: 87.3
click at [812, 546] on div "helper . moveDown ( 2 ) helper . endBuild ( ) helper . moveUp ( 3 ) helper . mo…" at bounding box center [899, 407] width 398 height 445
drag, startPoint x: 922, startPoint y: 550, endPoint x: 701, endPoint y: 547, distance: 220.7
click at [701, 547] on div "helper . moveDown ( 2 ) helper . endBuild ( ) helper . moveUp ( 3 ) helper . mo…" at bounding box center [899, 407] width 398 height 445
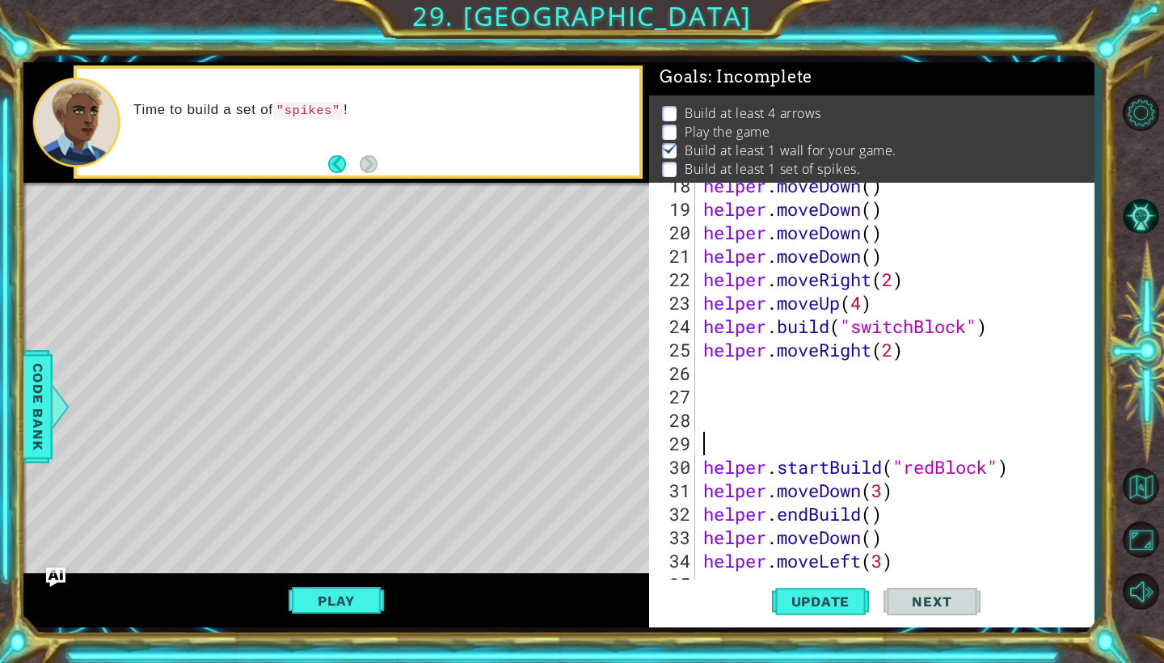
scroll to position [457, 0]
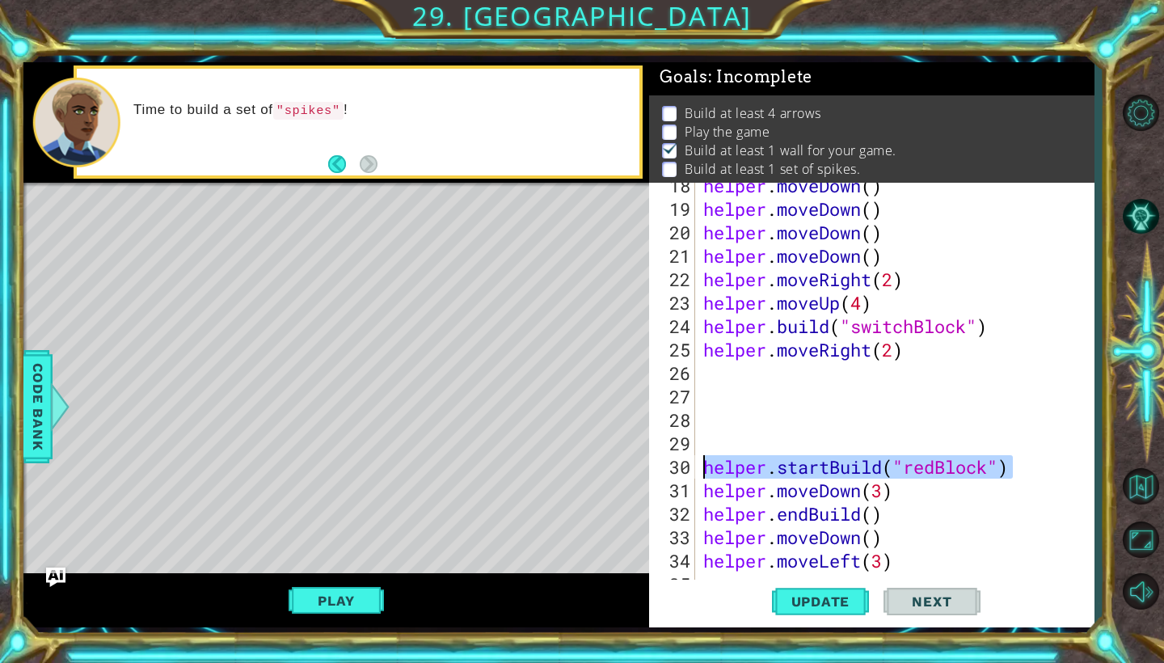
drag, startPoint x: 1016, startPoint y: 475, endPoint x: 707, endPoint y: 472, distance: 309.6
click at [707, 472] on div "helper . moveDown ( ) helper . moveDown ( ) helper . moveDown ( ) helper . move…" at bounding box center [899, 396] width 398 height 445
type textarea "helper.startBuild("redBlock")"
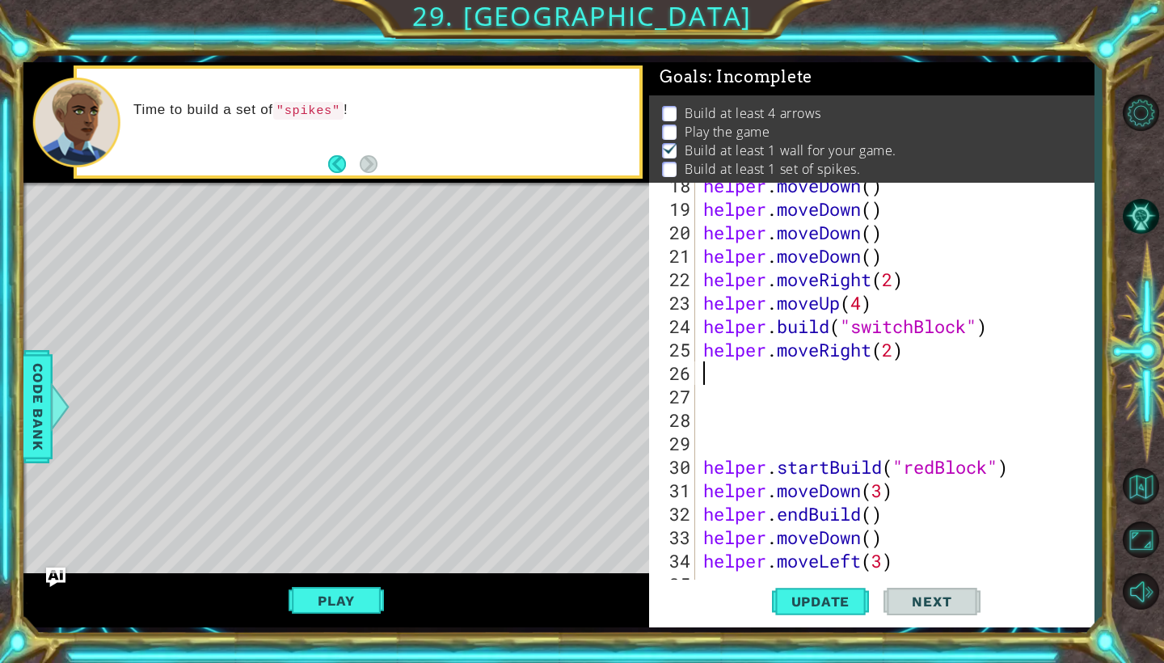
click at [700, 376] on div "helper . moveDown ( ) helper . moveDown ( ) helper . moveDown ( ) helper . move…" at bounding box center [895, 382] width 390 height 399
paste textarea "helper.startBuild("redBlock")"
type textarea "helper.startBuild("redBlock")"
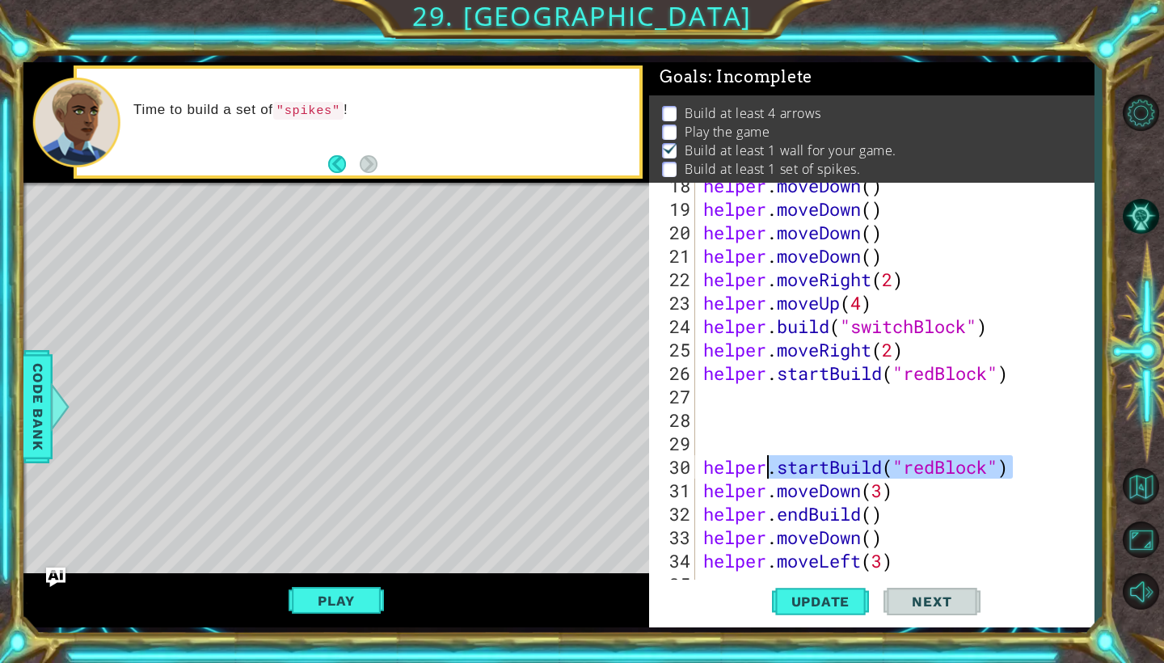
drag, startPoint x: 1012, startPoint y: 471, endPoint x: 703, endPoint y: 466, distance: 308.8
click at [703, 466] on div "helper . moveDown ( ) helper . moveDown ( ) helper . moveDown ( ) helper . move…" at bounding box center [899, 396] width 398 height 445
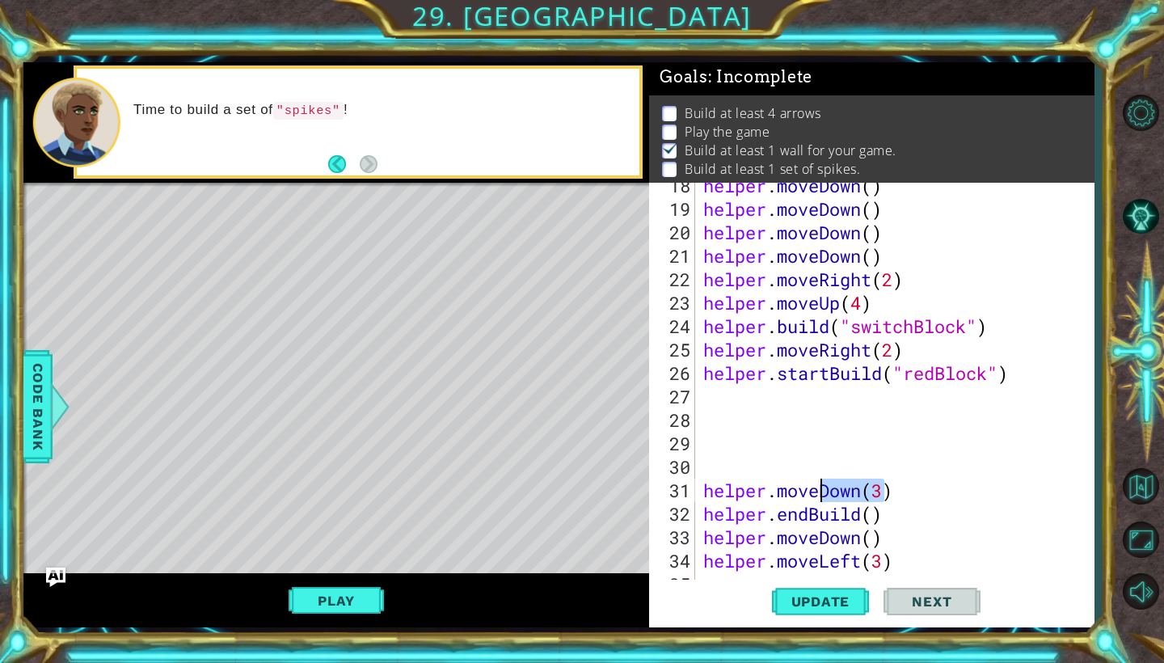
drag, startPoint x: 888, startPoint y: 487, endPoint x: 797, endPoint y: 494, distance: 91.6
click at [797, 493] on div "helper . moveDown ( ) helper . moveDown ( ) helper . moveDown ( ) helper . move…" at bounding box center [899, 396] width 398 height 445
click at [924, 504] on div "helper . moveDown ( ) helper . moveDown ( ) helper . moveDown ( ) helper . move…" at bounding box center [899, 396] width 398 height 445
drag, startPoint x: 896, startPoint y: 487, endPoint x: 694, endPoint y: 484, distance: 201.3
click at [694, 484] on div "helper.endBuild() 18 19 20 21 22 23 24 25 26 27 28 29 30 31 32 33 34 35 36 help…" at bounding box center [869, 382] width 441 height 399
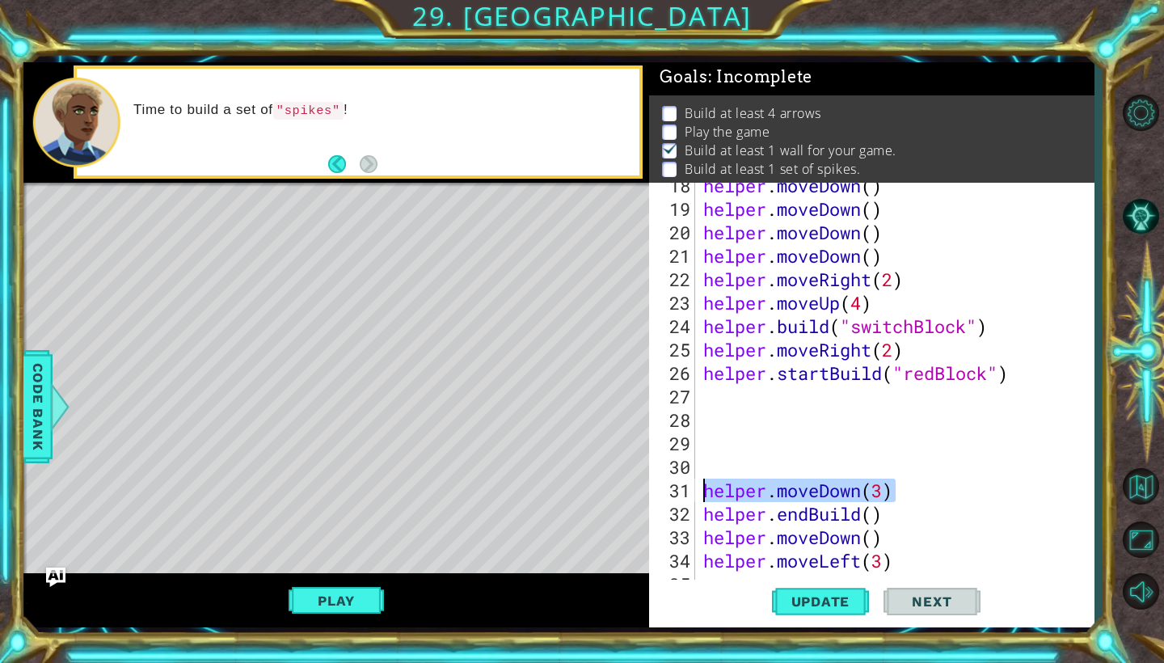
type textarea "helper.moveDown(3)"
click at [719, 402] on div "helper . moveDown ( ) helper . moveDown ( ) helper . moveDown ( ) helper . move…" at bounding box center [899, 396] width 398 height 445
paste textarea "helper.moveDown(3)"
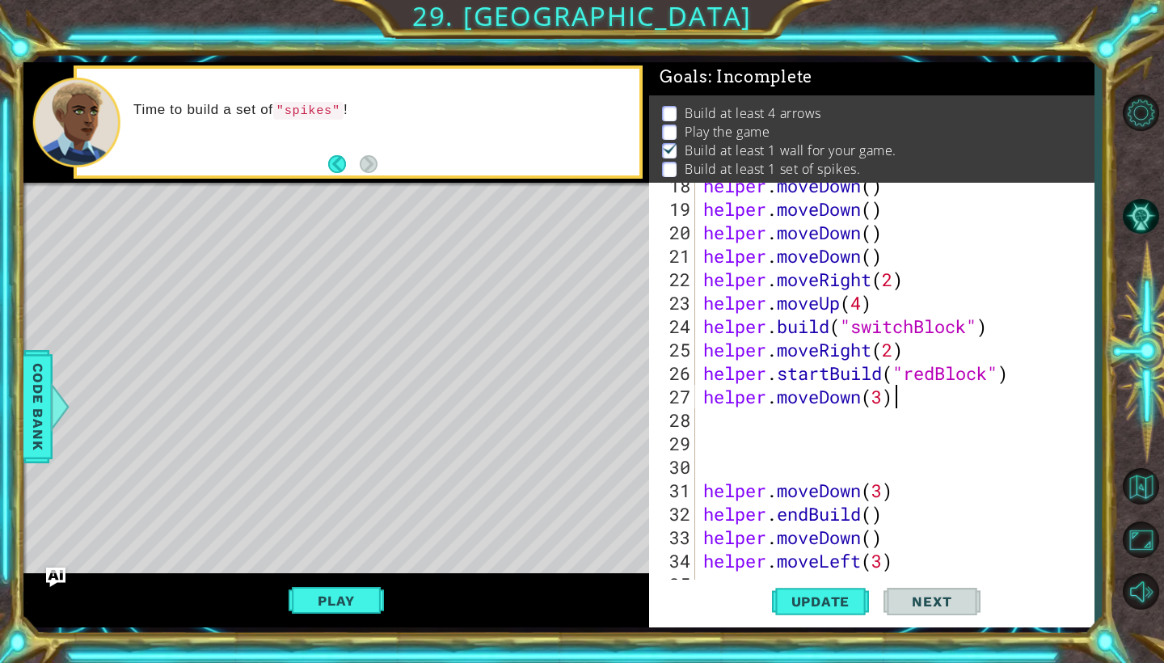
type textarea "helper.moveDown(3)"
drag, startPoint x: 895, startPoint y: 495, endPoint x: 704, endPoint y: 487, distance: 191.0
click at [704, 487] on div "helper . moveDown ( ) helper . moveDown ( ) helper . moveDown ( ) helper . move…" at bounding box center [899, 396] width 398 height 445
click at [877, 509] on div "helper . moveDown ( ) helper . moveDown ( ) helper . moveDown ( ) helper . move…" at bounding box center [899, 396] width 398 height 445
type textarea "helper.endBuild()"
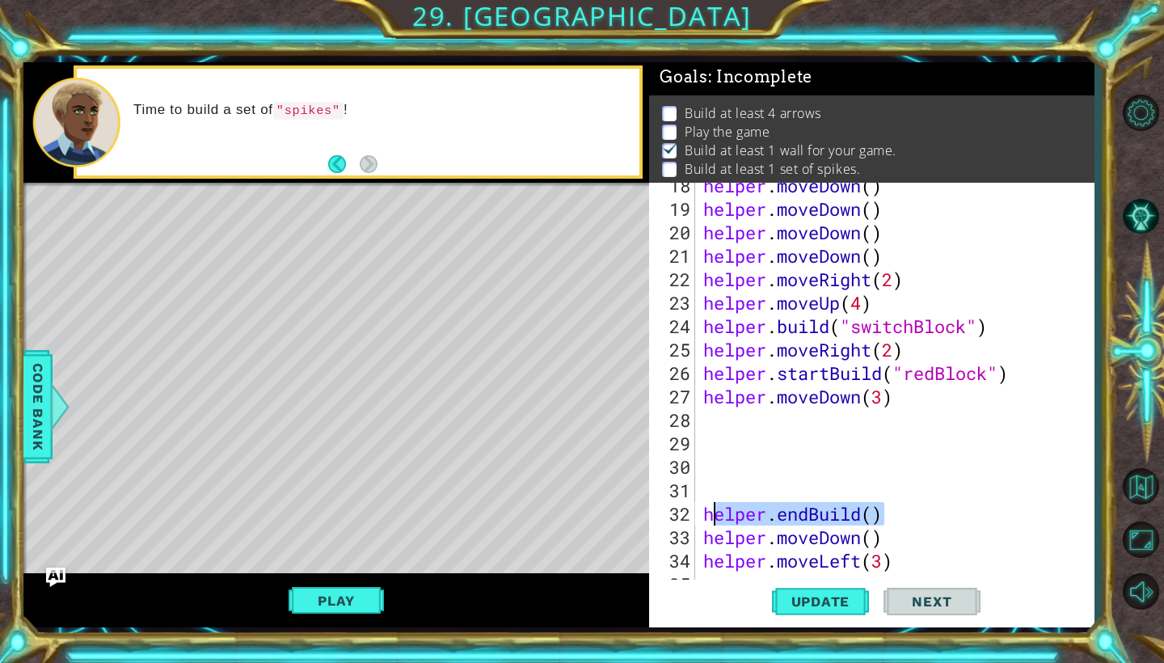
drag, startPoint x: 886, startPoint y: 511, endPoint x: 704, endPoint y: 514, distance: 181.9
click at [703, 514] on div "helper . moveDown ( ) helper . moveDown ( ) helper . moveDown ( ) helper . move…" at bounding box center [899, 396] width 398 height 445
click at [707, 424] on div "helper . moveDown ( ) helper . moveDown ( ) helper . moveDown ( ) helper . move…" at bounding box center [899, 396] width 398 height 445
paste textarea "helper.endBuild()"
type textarea "helper.endBuild()"
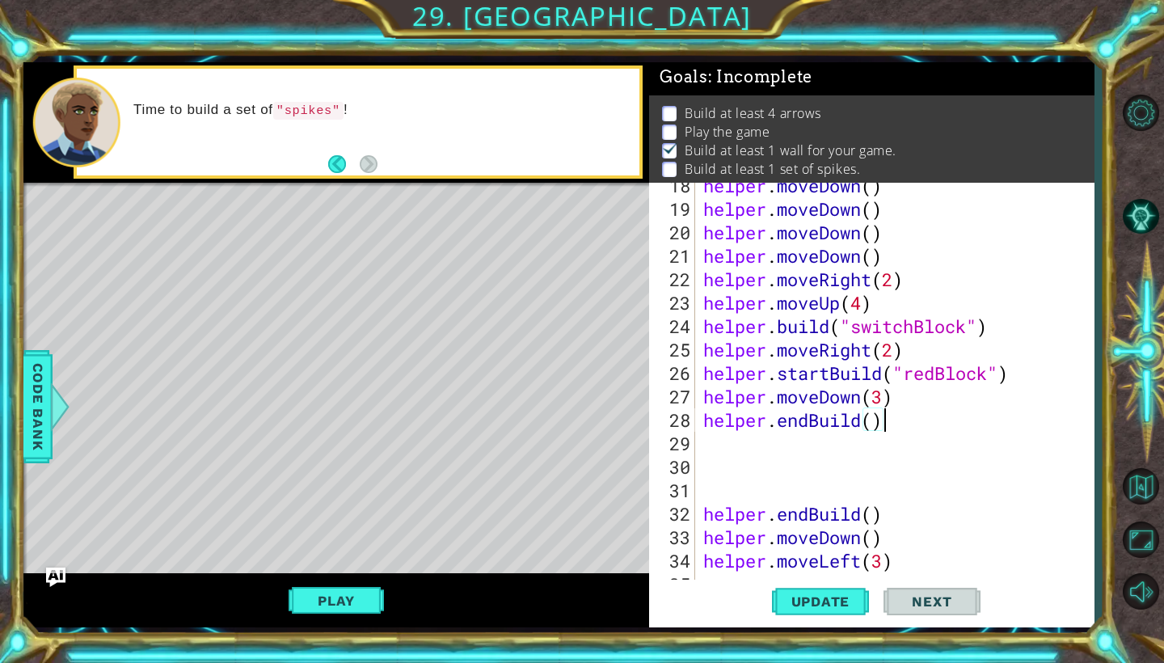
click at [889, 517] on div "helper . moveDown ( ) helper . moveDown ( ) helper . moveDown ( ) helper . move…" at bounding box center [899, 396] width 398 height 445
drag, startPoint x: 889, startPoint y: 517, endPoint x: 698, endPoint y: 504, distance: 191.3
click at [698, 504] on div "helper.endBuild() 18 19 20 21 22 23 24 25 26 27 28 29 30 31 32 33 34 35 36 help…" at bounding box center [869, 382] width 441 height 399
drag, startPoint x: 891, startPoint y: 537, endPoint x: 709, endPoint y: 538, distance: 181.9
click at [708, 538] on div "helper . moveDown ( ) helper . moveDown ( ) helper . moveDown ( ) helper . move…" at bounding box center [899, 396] width 398 height 445
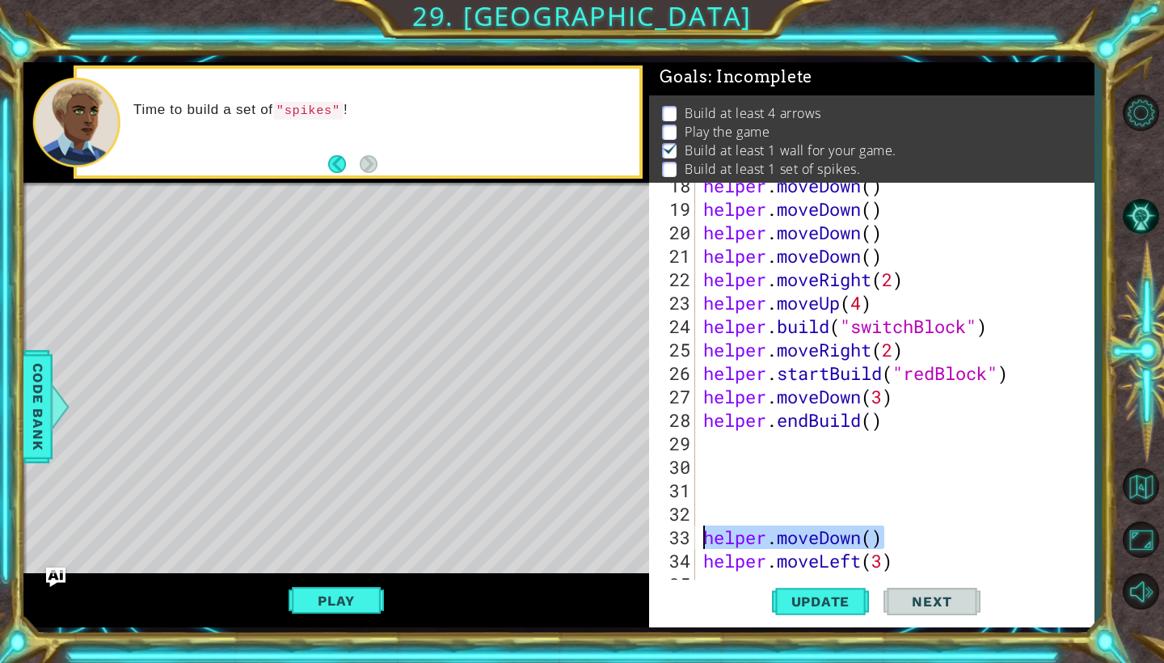
type textarea "helper.moveDown()"
click at [717, 444] on div "helper . moveDown ( ) helper . moveDown ( ) helper . moveDown ( ) helper . move…" at bounding box center [899, 396] width 398 height 445
paste textarea "helper.moveDown()"
type textarea "helper.moveDown()"
drag, startPoint x: 883, startPoint y: 540, endPoint x: 694, endPoint y: 530, distance: 189.5
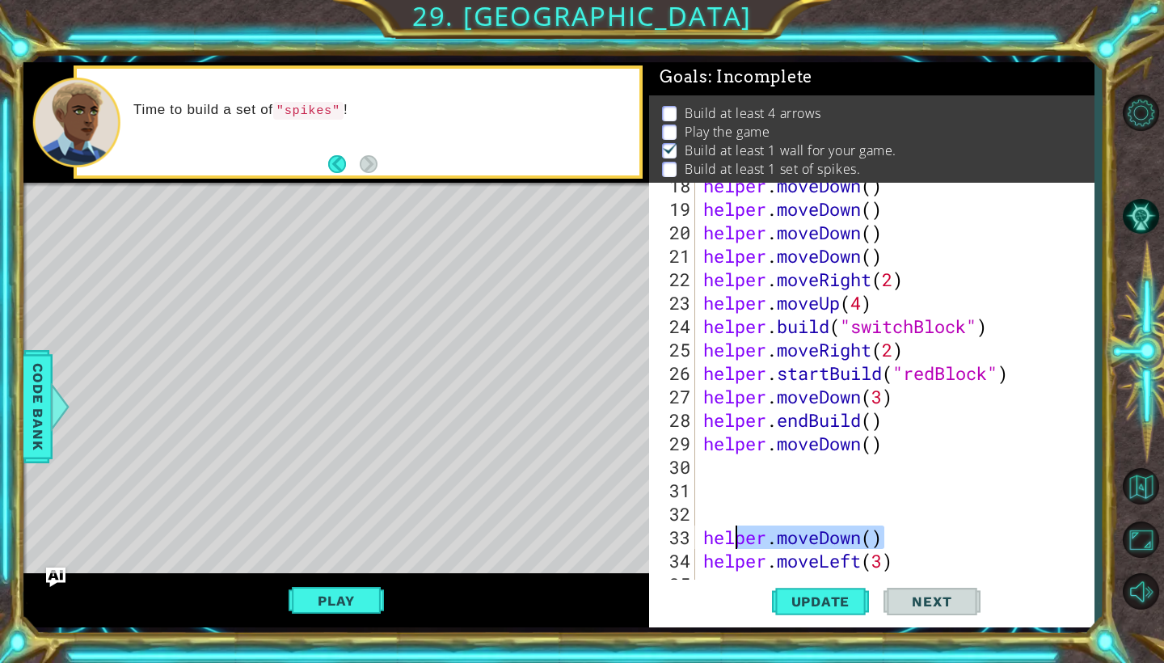
click at [694, 530] on div "helper.moveDown() 18 19 20 21 22 23 24 25 26 27 28 29 30 31 32 33 34 35 36 help…" at bounding box center [869, 382] width 441 height 399
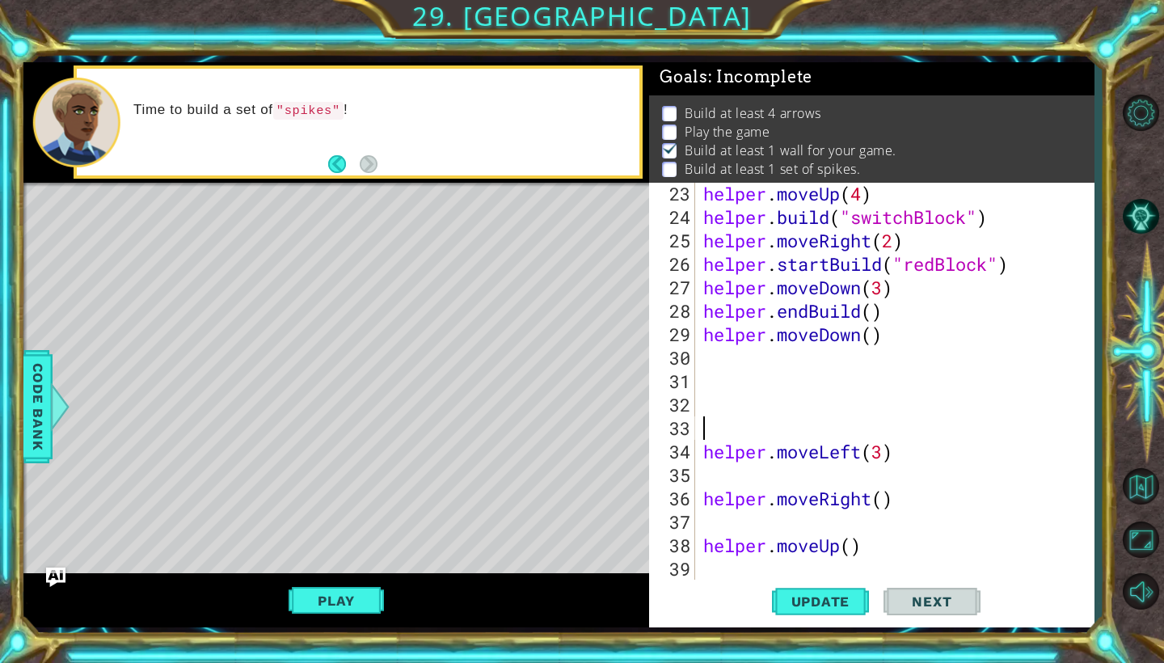
scroll to position [597, 0]
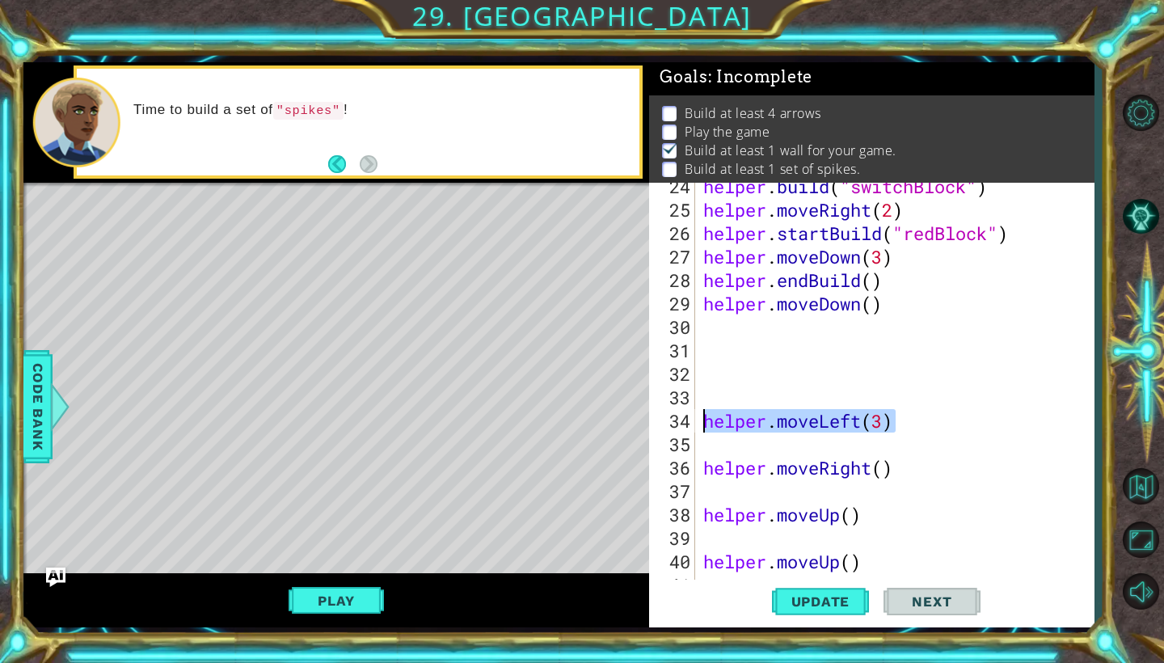
drag, startPoint x: 902, startPoint y: 422, endPoint x: 704, endPoint y: 419, distance: 198.1
click at [703, 419] on div "helper . build ( "switchBlock" ) helper . moveRight ( 2 ) helper . startBuild (…" at bounding box center [899, 397] width 398 height 445
type textarea "helper.moveLeft(3)"
click at [719, 338] on div "helper . build ( "switchBlock" ) helper . moveRight ( 2 ) helper . startBuild (…" at bounding box center [899, 397] width 398 height 445
click at [710, 323] on div "helper . build ( "switchBlock" ) helper . moveRight ( 2 ) helper . startBuild (…" at bounding box center [899, 397] width 398 height 445
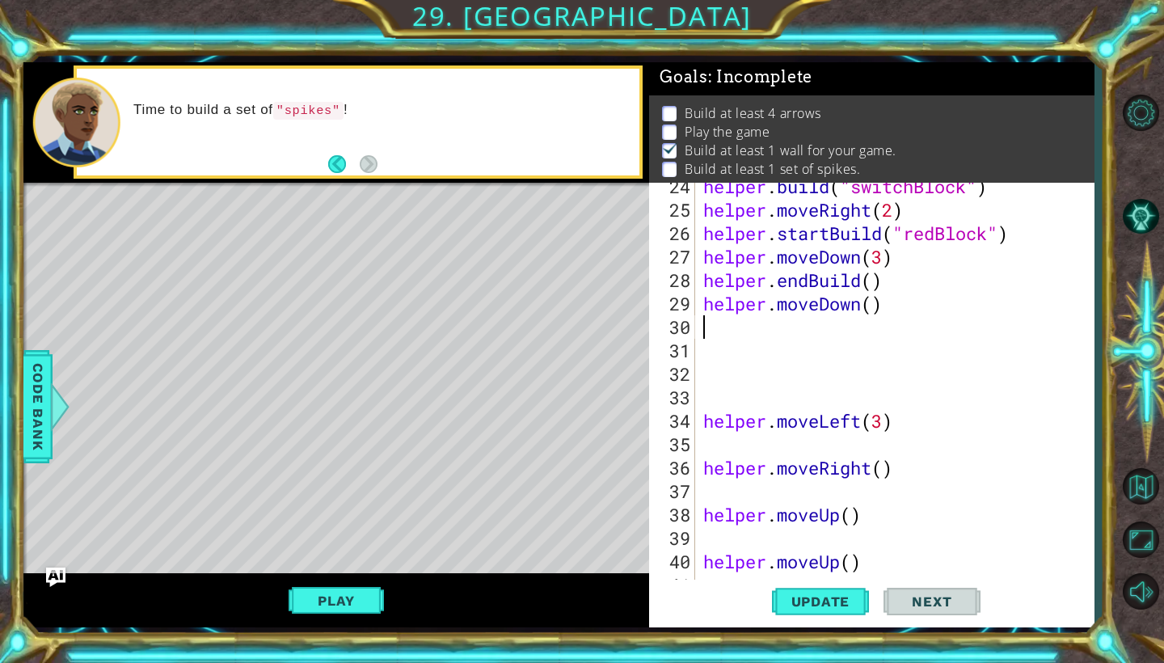
paste textarea "helper.moveLeft(3)"
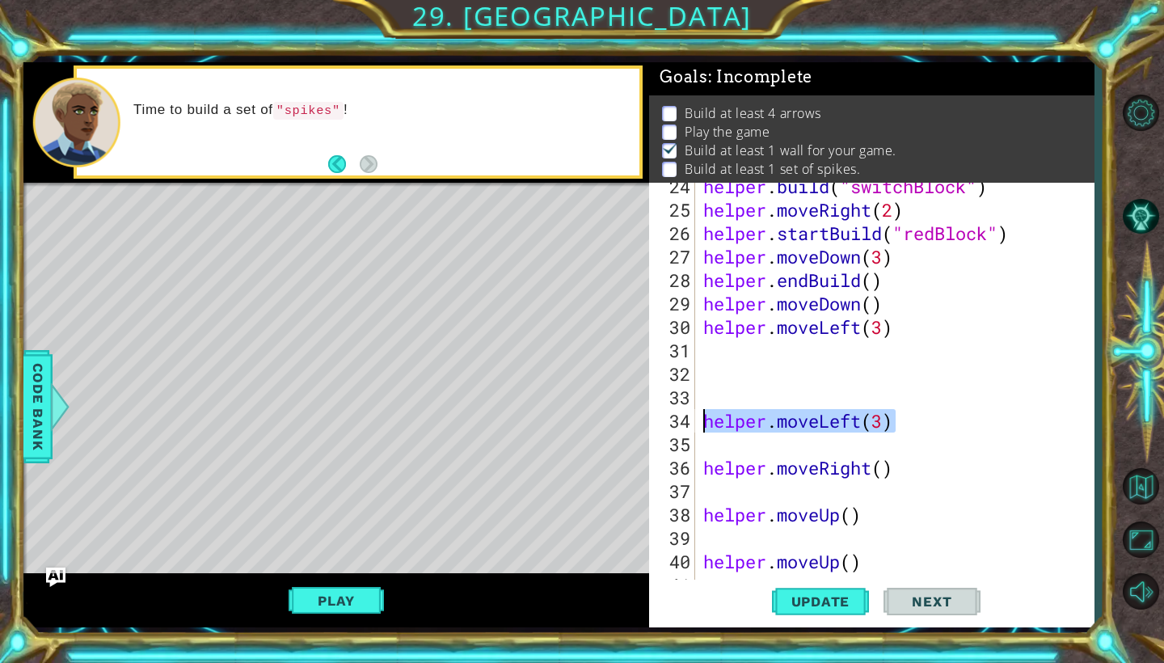
drag, startPoint x: 892, startPoint y: 424, endPoint x: 709, endPoint y: 420, distance: 183.5
click at [709, 420] on div "helper . build ( "switchBlock" ) helper . moveRight ( 2 ) helper . startBuild (…" at bounding box center [899, 397] width 398 height 445
type textarea "h"
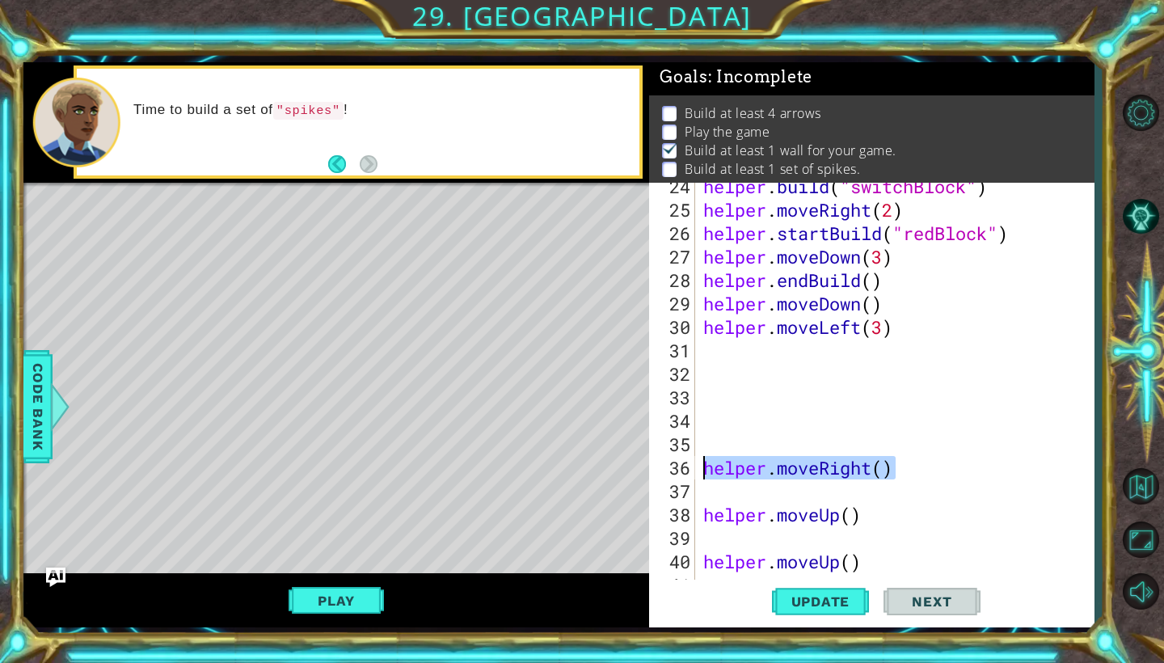
drag, startPoint x: 900, startPoint y: 469, endPoint x: 701, endPoint y: 469, distance: 198.9
click at [701, 469] on div "helper . build ( "switchBlock" ) helper . moveRight ( 2 ) helper . startBuild (…" at bounding box center [899, 397] width 398 height 445
type textarea "helper.moveRight()"
click at [715, 463] on div "helper . build ( "switchBlock" ) helper . moveRight ( 2 ) helper . startBuild (…" at bounding box center [899, 397] width 398 height 445
drag, startPoint x: 899, startPoint y: 469, endPoint x: 685, endPoint y: 475, distance: 214.3
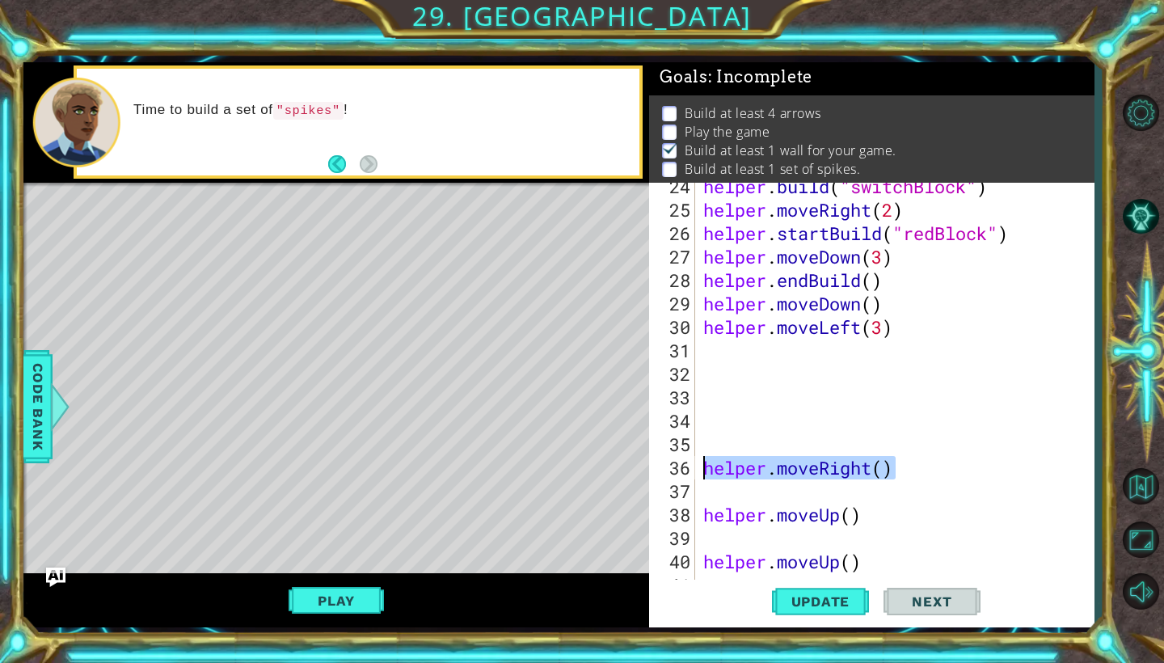
click at [685, 475] on div "helper.moveRight() 24 25 26 27 28 29 30 31 32 33 34 35 36 37 38 39 40 41 42 hel…" at bounding box center [869, 382] width 441 height 399
click at [715, 348] on div "helper . build ( "switchBlock" ) helper . moveRight ( 2 ) helper . startBuild (…" at bounding box center [899, 397] width 398 height 445
paste textarea "helper.moveRight()"
type textarea "helper.moveRight()"
drag, startPoint x: 893, startPoint y: 470, endPoint x: 704, endPoint y: 464, distance: 189.3
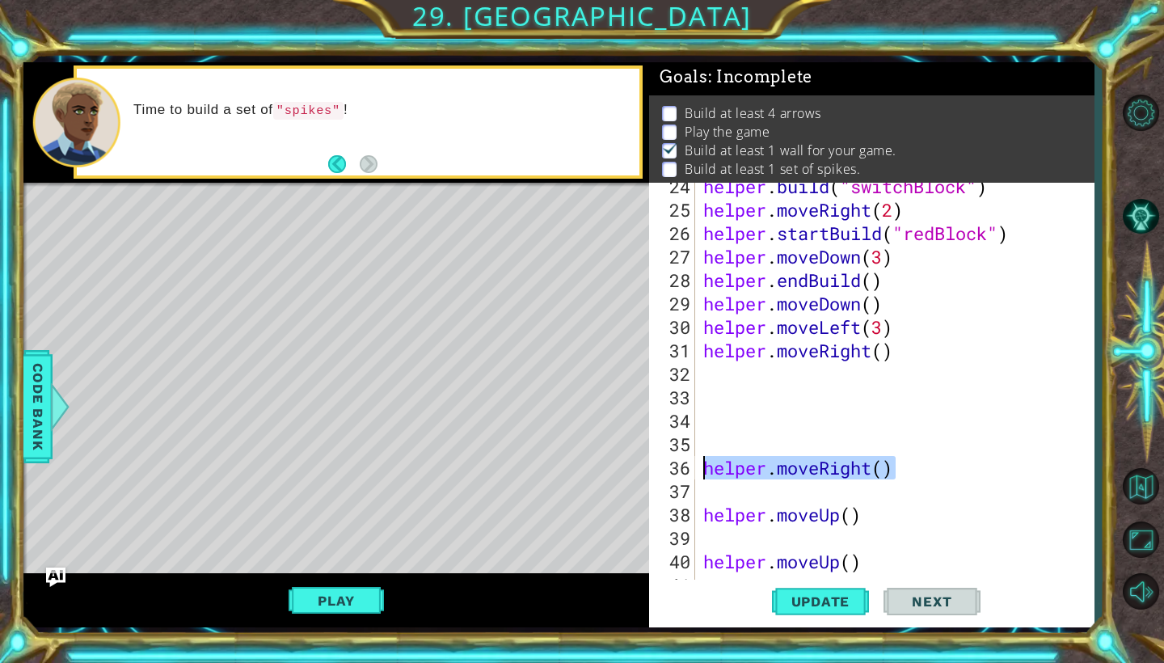
click at [704, 464] on div "helper . build ( "switchBlock" ) helper . moveRight ( 2 ) helper . startBuild (…" at bounding box center [899, 397] width 398 height 445
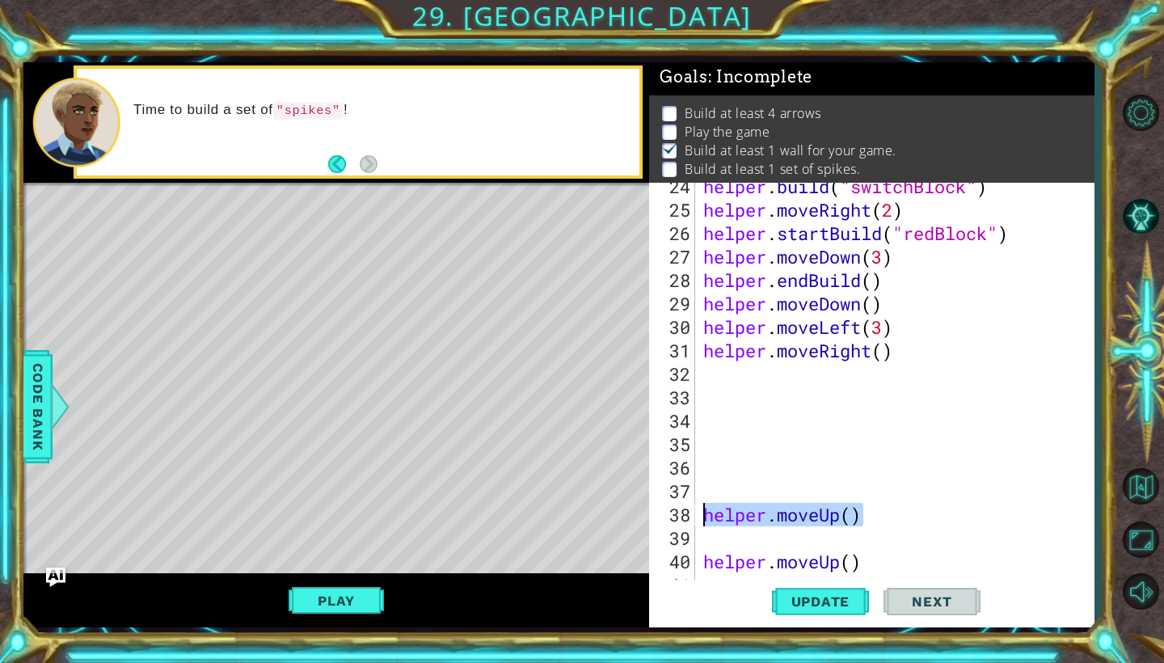
drag, startPoint x: 864, startPoint y: 511, endPoint x: 703, endPoint y: 517, distance: 161.0
click at [703, 517] on div "helper . build ( "switchBlock" ) helper . moveRight ( 2 ) helper . startBuild (…" at bounding box center [899, 397] width 398 height 445
type textarea "helper.moveUp()"
click at [718, 368] on div "helper . build ( "switchBlock" ) helper . moveRight ( 2 ) helper . startBuild (…" at bounding box center [899, 397] width 398 height 445
paste textarea "helper.moveUp()"
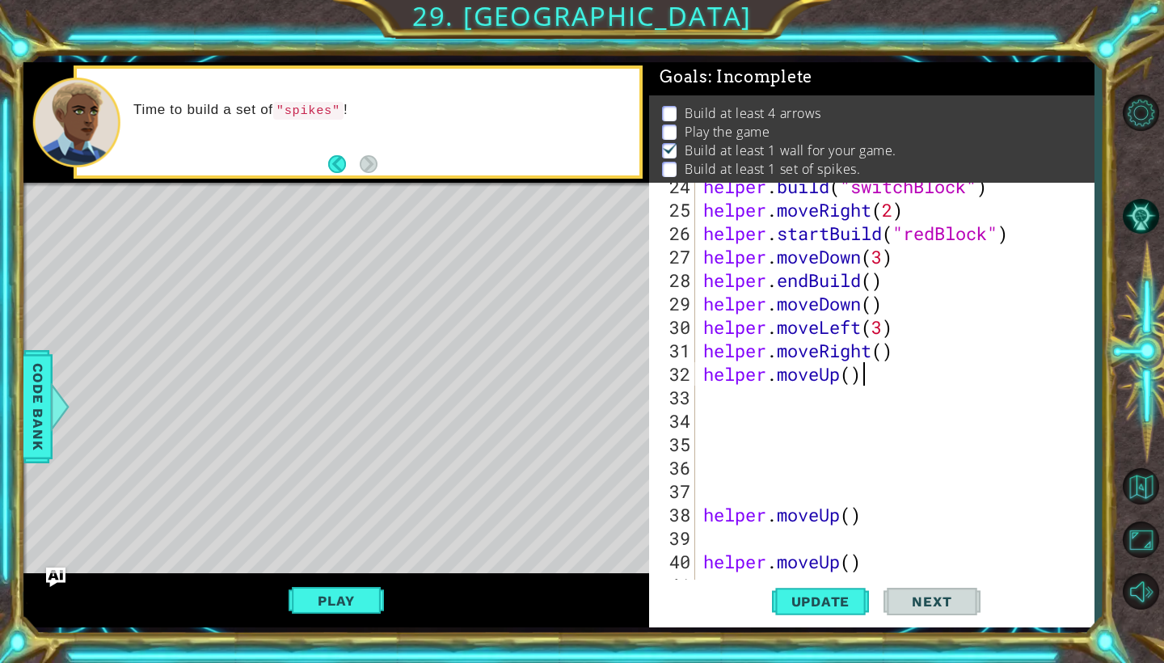
type textarea "helper.moveUp()"
drag, startPoint x: 861, startPoint y: 517, endPoint x: 707, endPoint y: 513, distance: 153.7
click at [707, 513] on div "helper . build ( "switchBlock" ) helper . moveRight ( 2 ) helper . startBuild (…" at bounding box center [899, 397] width 398 height 445
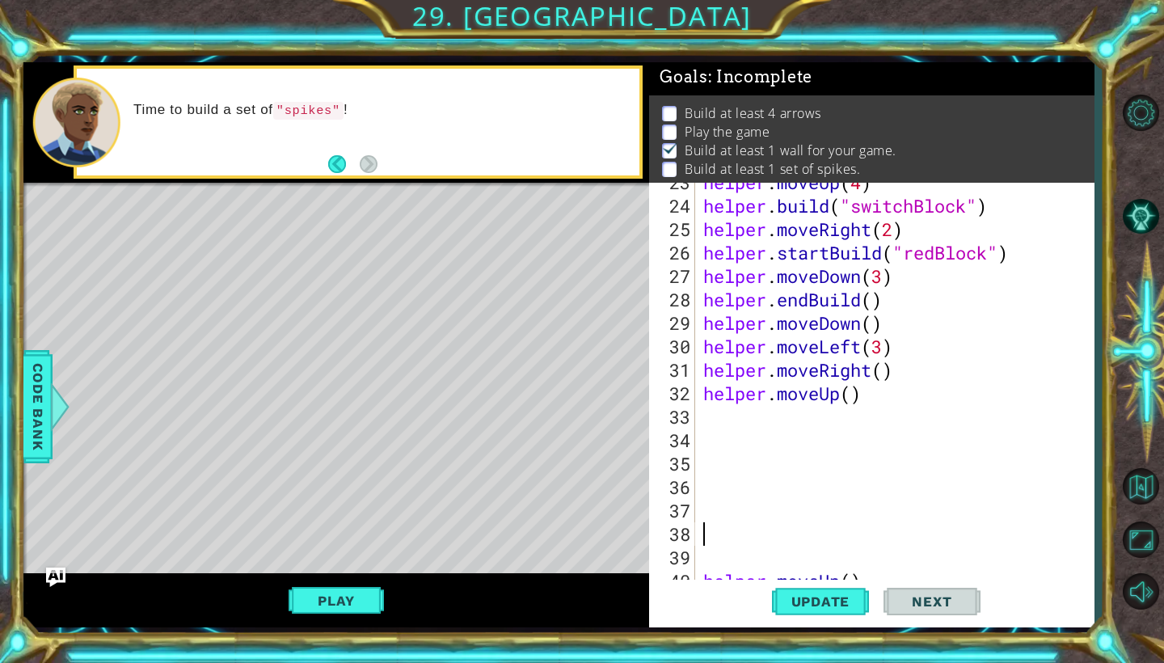
scroll to position [657, 0]
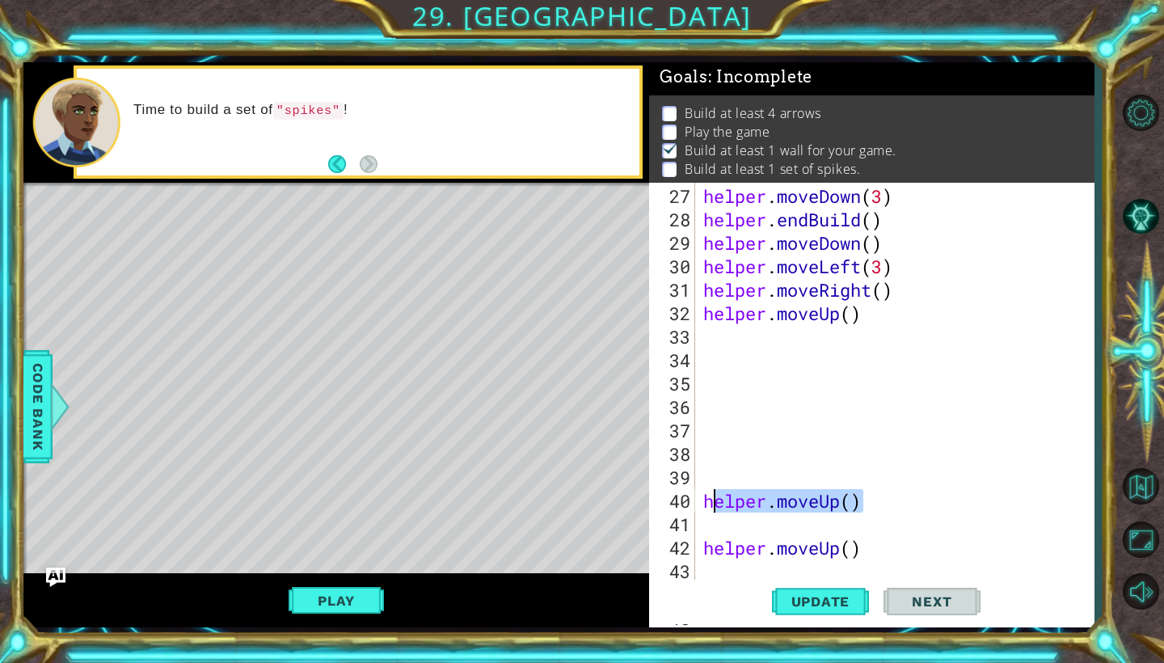
drag, startPoint x: 863, startPoint y: 502, endPoint x: 698, endPoint y: 492, distance: 165.2
click at [698, 492] on div "27 28 29 30 31 32 33 34 35 36 37 38 39 40 41 42 43 44 45 helper . moveDown ( 3 …" at bounding box center [869, 382] width 441 height 399
type textarea "helper.moveUp()"
click at [718, 331] on div "helper . moveDown ( 3 ) helper . endBuild ( ) helper . moveDown ( ) helper . mo…" at bounding box center [899, 406] width 398 height 445
paste textarea "helper.moveUp()"
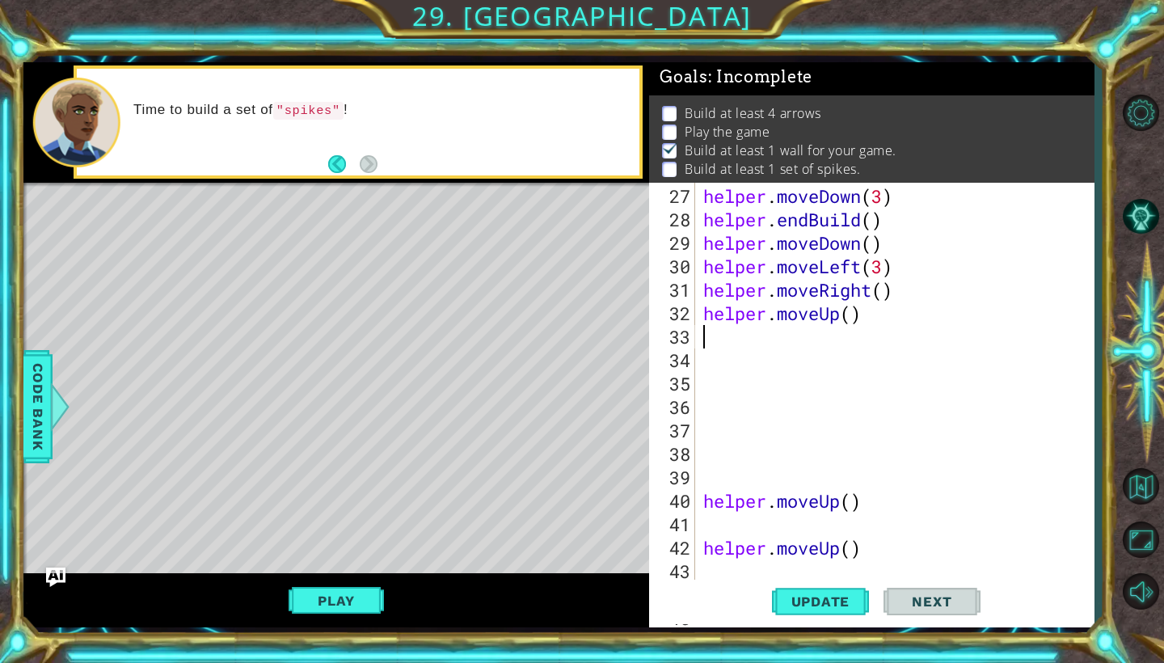
type textarea "helper.moveUp()"
drag, startPoint x: 868, startPoint y: 508, endPoint x: 694, endPoint y: 499, distance: 174.1
click at [694, 499] on div "helper.moveUp() 27 28 29 30 31 32 33 34 35 36 37 38 39 40 41 42 43 44 45 helper…" at bounding box center [869, 382] width 441 height 399
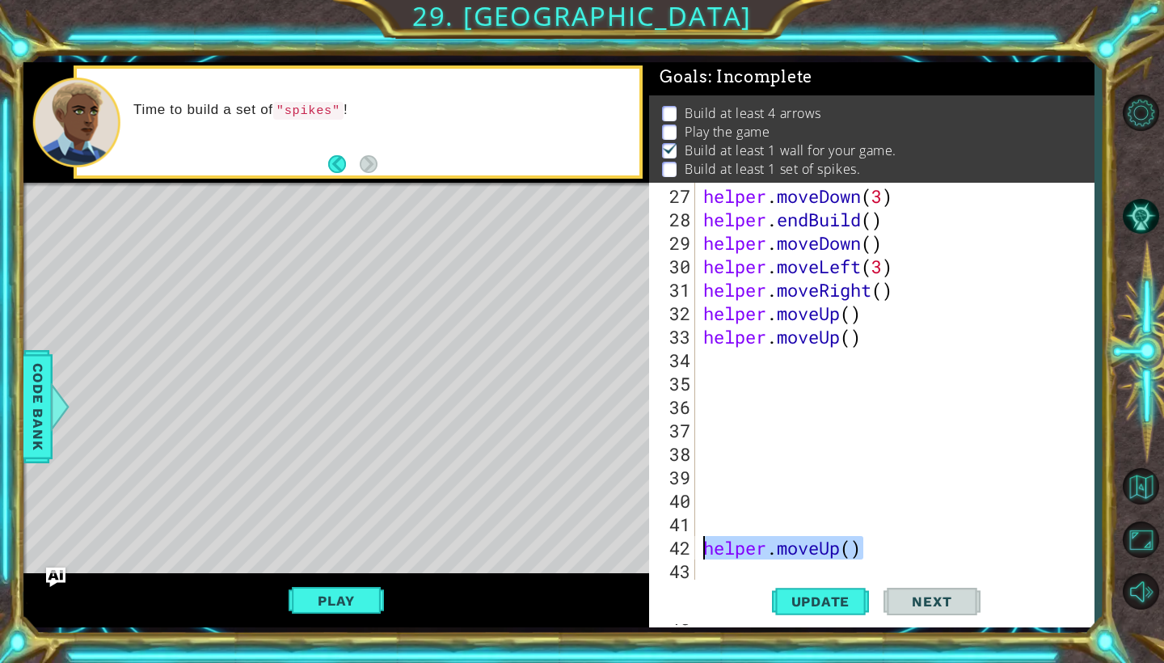
drag, startPoint x: 863, startPoint y: 550, endPoint x: 705, endPoint y: 546, distance: 158.5
click at [705, 546] on div "helper . moveDown ( 3 ) helper . endBuild ( ) helper . moveDown ( ) helper . mo…" at bounding box center [899, 406] width 398 height 445
type textarea "helper.moveUp()"
click at [713, 357] on div "helper . moveDown ( 3 ) helper . endBuild ( ) helper . moveDown ( ) helper . mo…" at bounding box center [899, 406] width 398 height 445
paste textarea "helper.moveUp()"
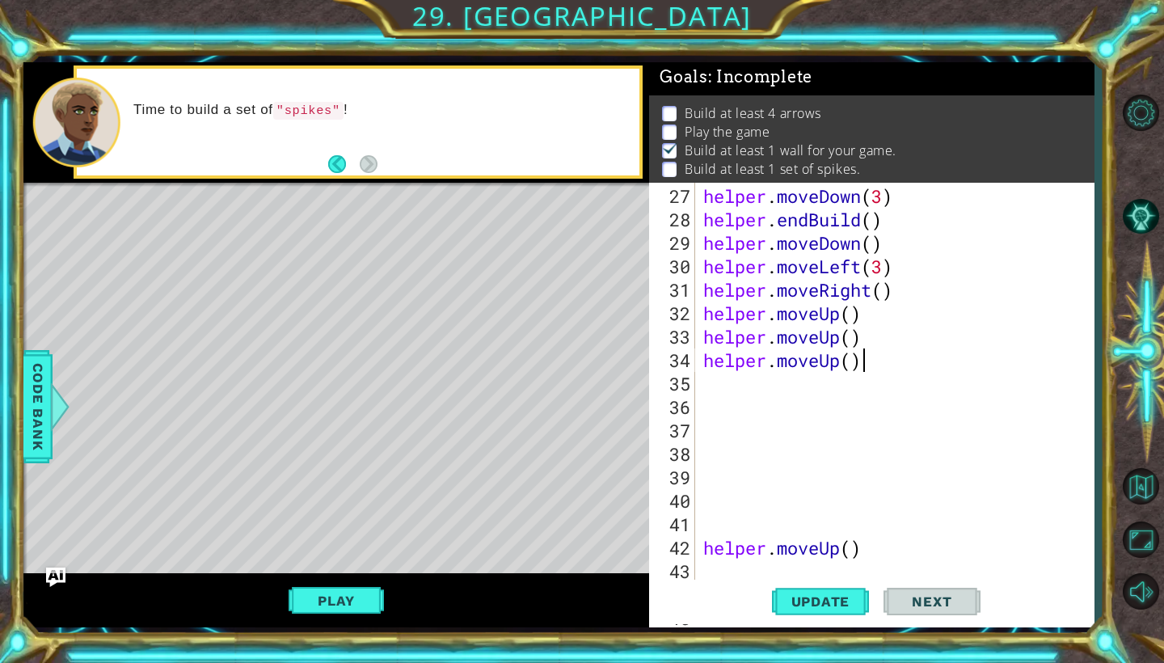
type textarea "helper.moveUp()"
drag, startPoint x: 862, startPoint y: 550, endPoint x: 703, endPoint y: 551, distance: 159.3
click at [703, 551] on div "helper . moveDown ( 3 ) helper . endBuild ( ) helper . moveDown ( ) helper . mo…" at bounding box center [899, 406] width 398 height 445
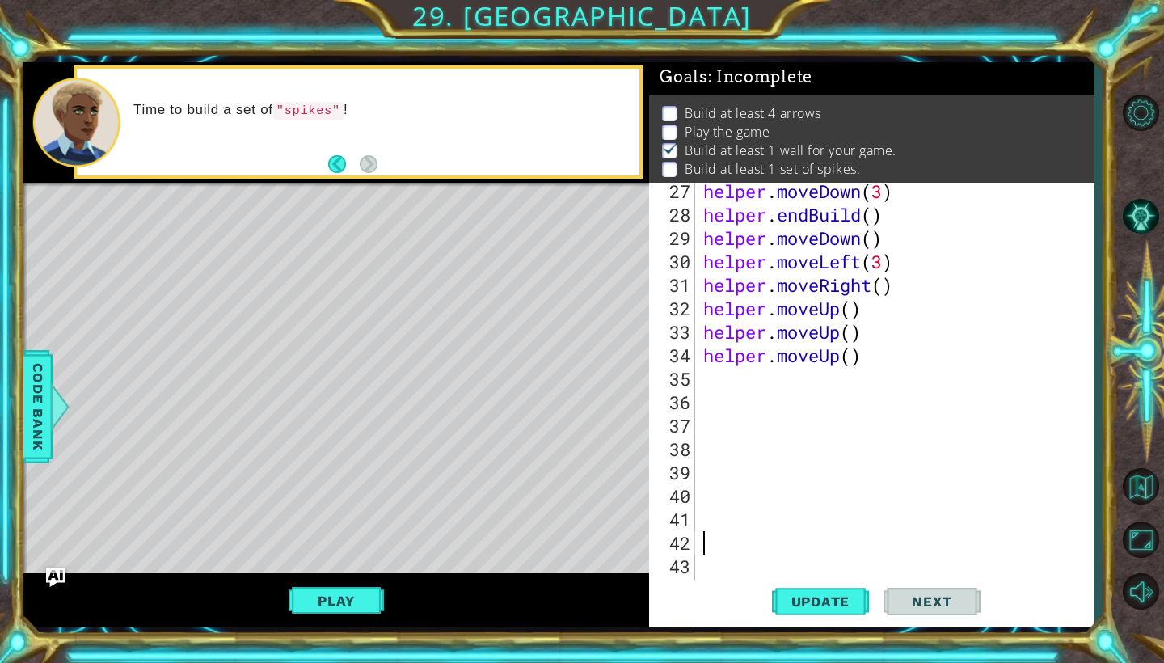
scroll to position [833, 0]
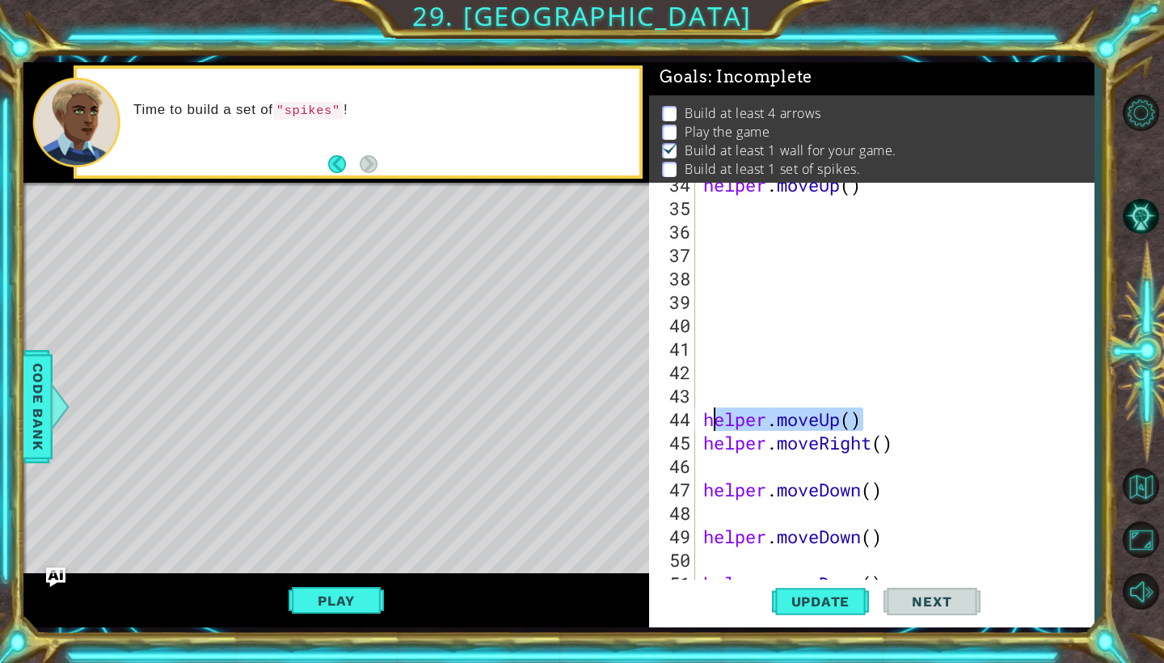
drag, startPoint x: 869, startPoint y: 420, endPoint x: 707, endPoint y: 421, distance: 162.5
click at [707, 421] on div "helper . moveUp ( ) helper . moveUp ( ) helper . moveRight ( ) helper . moveDow…" at bounding box center [899, 395] width 398 height 445
type textarea "helper.moveUp()"
click at [716, 223] on div "helper . moveUp ( ) helper . moveUp ( ) helper . moveRight ( ) helper . moveDow…" at bounding box center [899, 395] width 398 height 445
click at [709, 207] on div "helper . moveUp ( ) helper . moveUp ( ) helper . moveRight ( ) helper . moveDow…" at bounding box center [899, 395] width 398 height 445
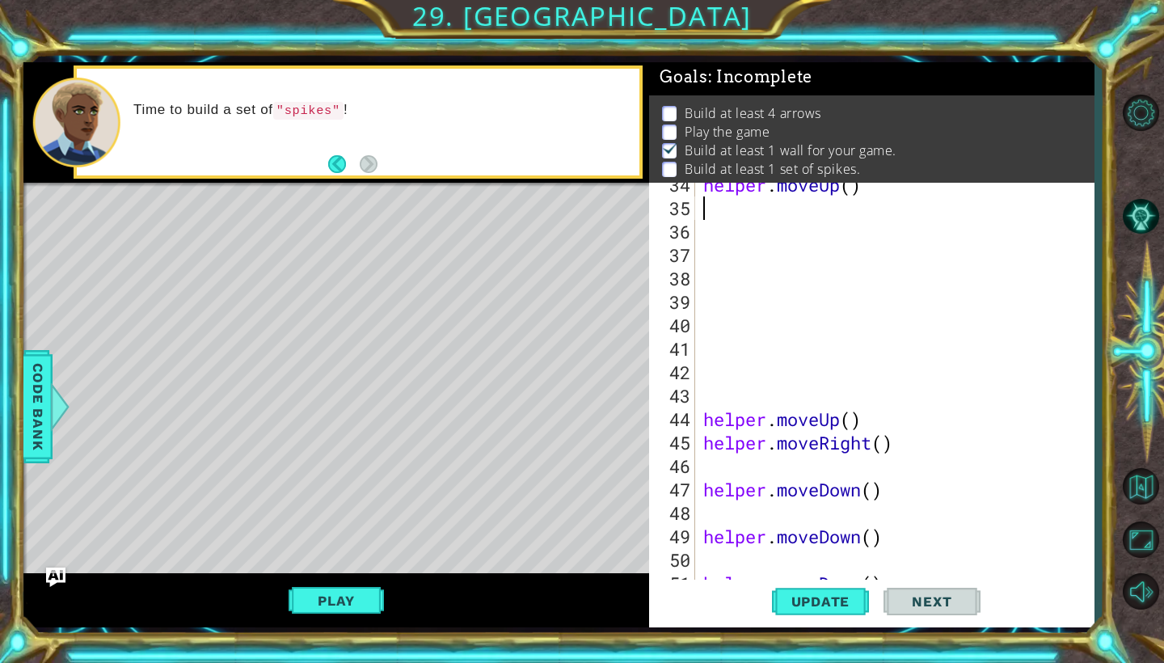
paste textarea "helper.moveUp()"
type textarea "helper.moveUp()"
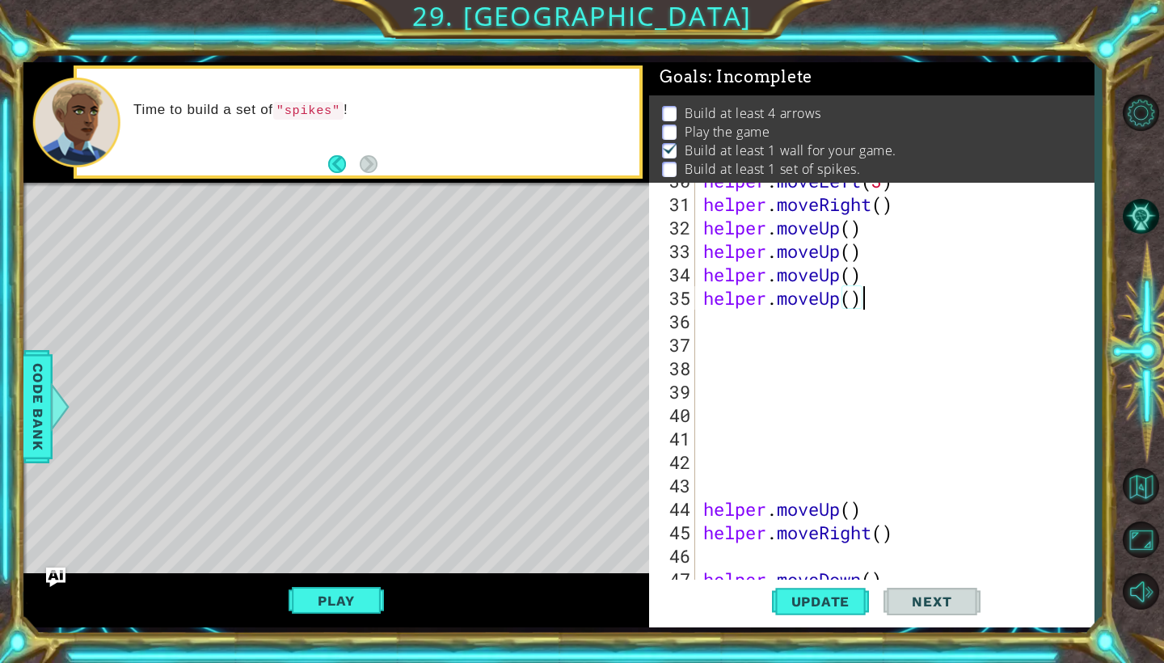
scroll to position [765, 0]
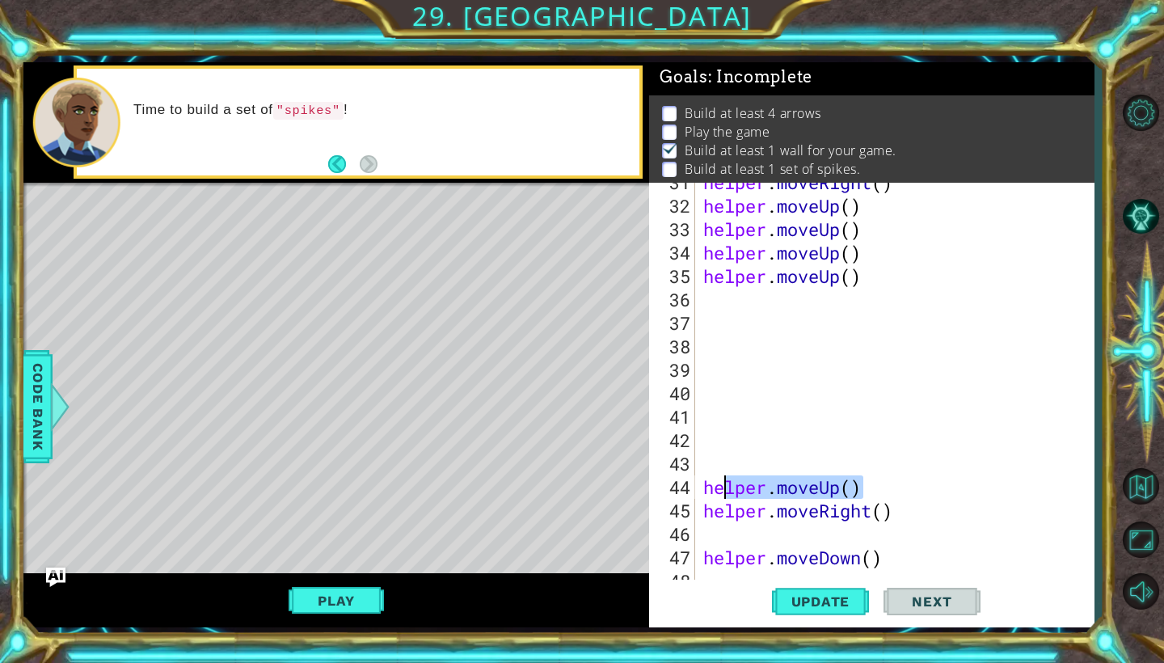
drag, startPoint x: 870, startPoint y: 485, endPoint x: 702, endPoint y: 478, distance: 168.3
click at [702, 478] on div "helper . moveRight ( ) helper . moveUp ( ) helper . moveUp ( ) helper . moveUp …" at bounding box center [899, 393] width 398 height 445
click at [710, 490] on div "helper . moveRight ( ) helper . moveUp ( ) helper . moveUp ( ) helper . moveUp …" at bounding box center [899, 393] width 398 height 445
drag, startPoint x: 868, startPoint y: 487, endPoint x: 686, endPoint y: 485, distance: 182.7
click at [686, 485] on div "helper.moveUp() 31 32 33 34 35 36 37 38 39 40 41 42 43 44 45 46 47 48 49 helper…" at bounding box center [869, 382] width 441 height 399
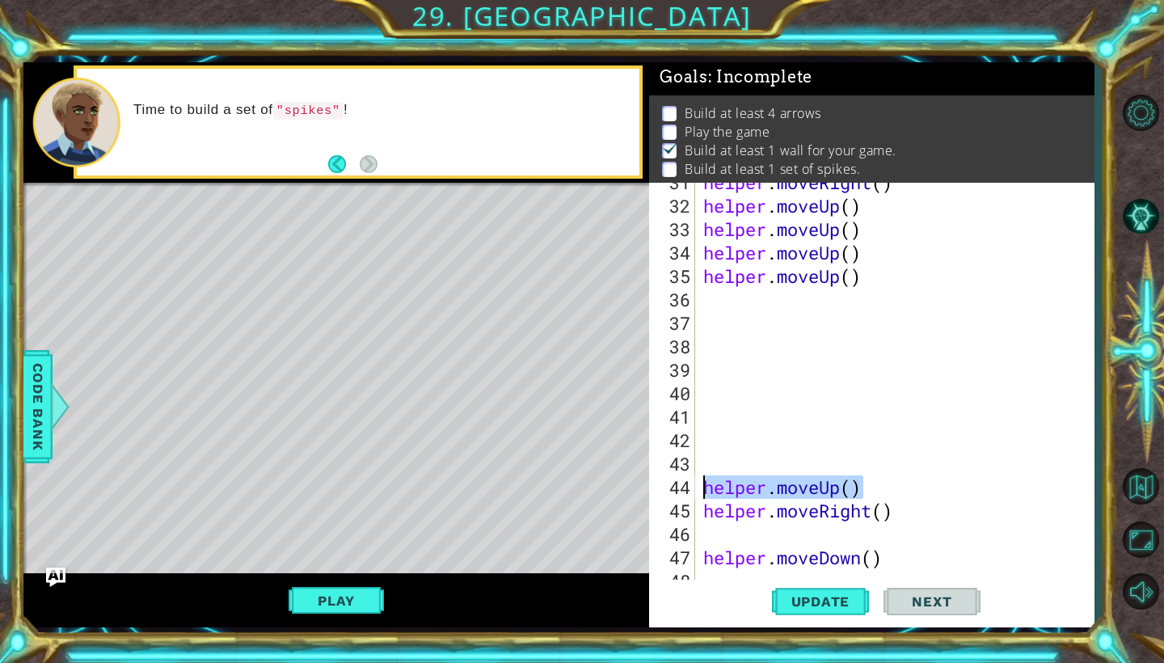
click at [715, 301] on div "helper . moveRight ( ) helper . moveUp ( ) helper . moveUp ( ) helper . moveUp …" at bounding box center [899, 393] width 398 height 445
paste textarea "helper.moveUp()"
drag, startPoint x: 857, startPoint y: 482, endPoint x: 694, endPoint y: 482, distance: 162.5
click at [694, 482] on div "helper.moveUp() 31 32 33 34 35 36 37 38 39 40 41 42 43 44 45 46 47 48 49 helper…" at bounding box center [869, 382] width 441 height 399
type textarea ")"
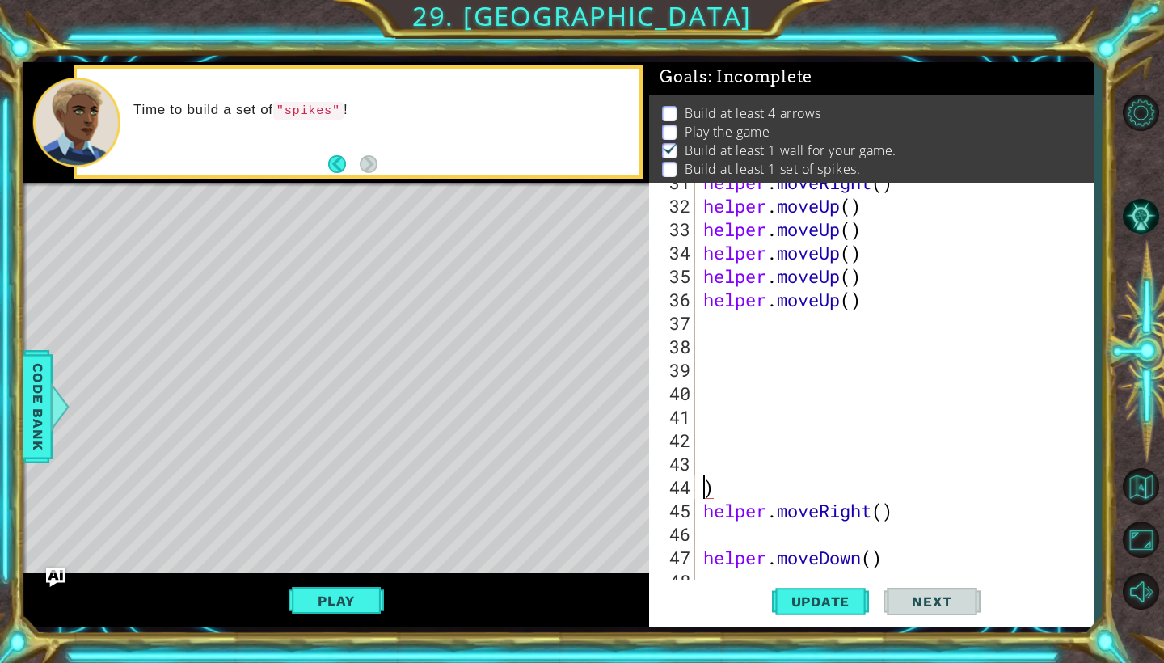
click at [715, 484] on div "helper . moveRight ( ) helper . moveUp ( ) helper . moveUp ( ) helper . moveUp …" at bounding box center [899, 393] width 398 height 445
drag, startPoint x: 900, startPoint y: 508, endPoint x: 706, endPoint y: 516, distance: 194.2
click at [706, 516] on div "helper . moveRight ( ) helper . moveUp ( ) helper . moveUp ( ) helper . moveUp …" at bounding box center [899, 393] width 398 height 445
type textarea "helper.moveRight()"
click at [720, 330] on div "helper . moveRight ( ) helper . moveUp ( ) helper . moveUp ( ) helper . moveUp …" at bounding box center [899, 393] width 398 height 445
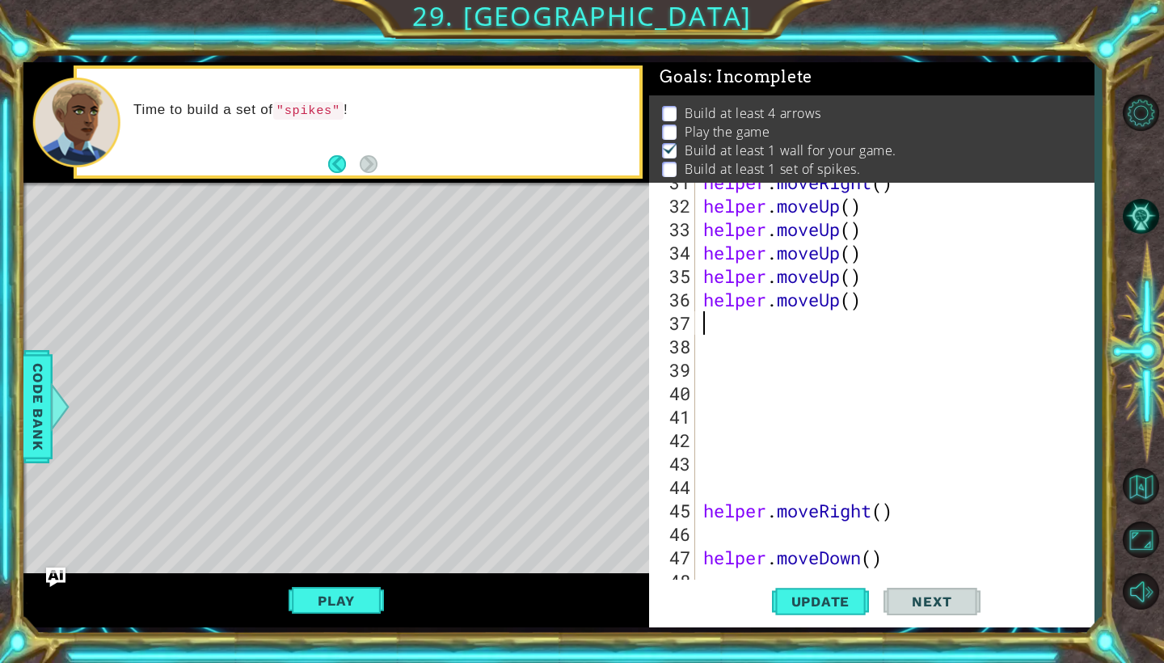
paste textarea "helper.moveRight()"
type textarea "helper.moveRight()"
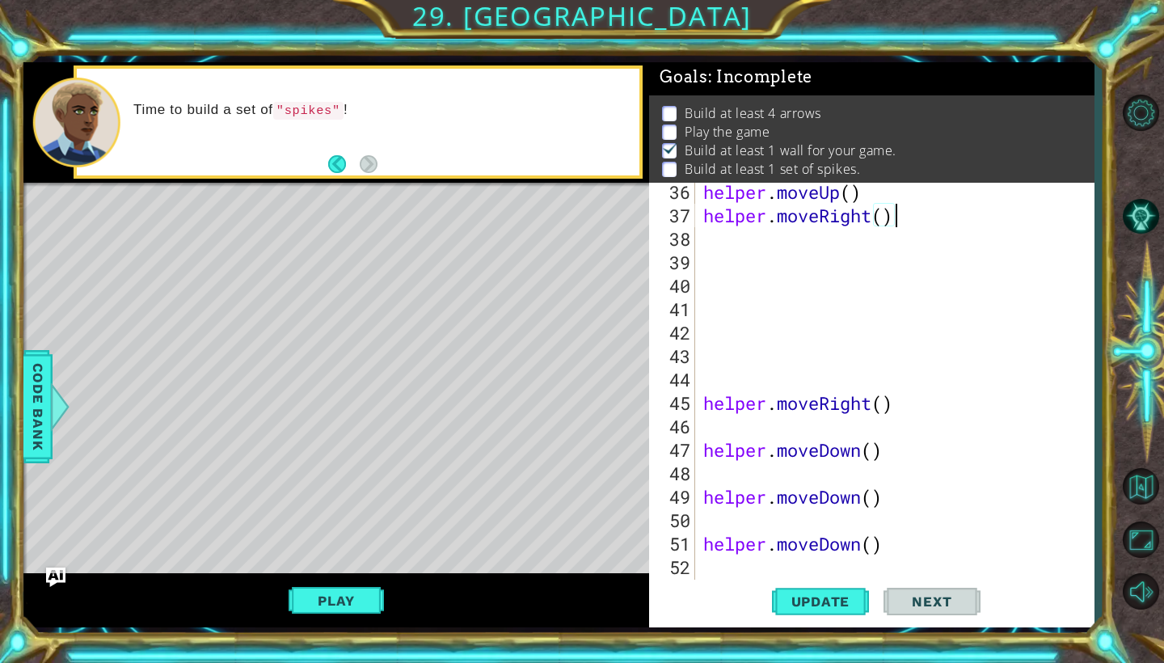
scroll to position [901, 0]
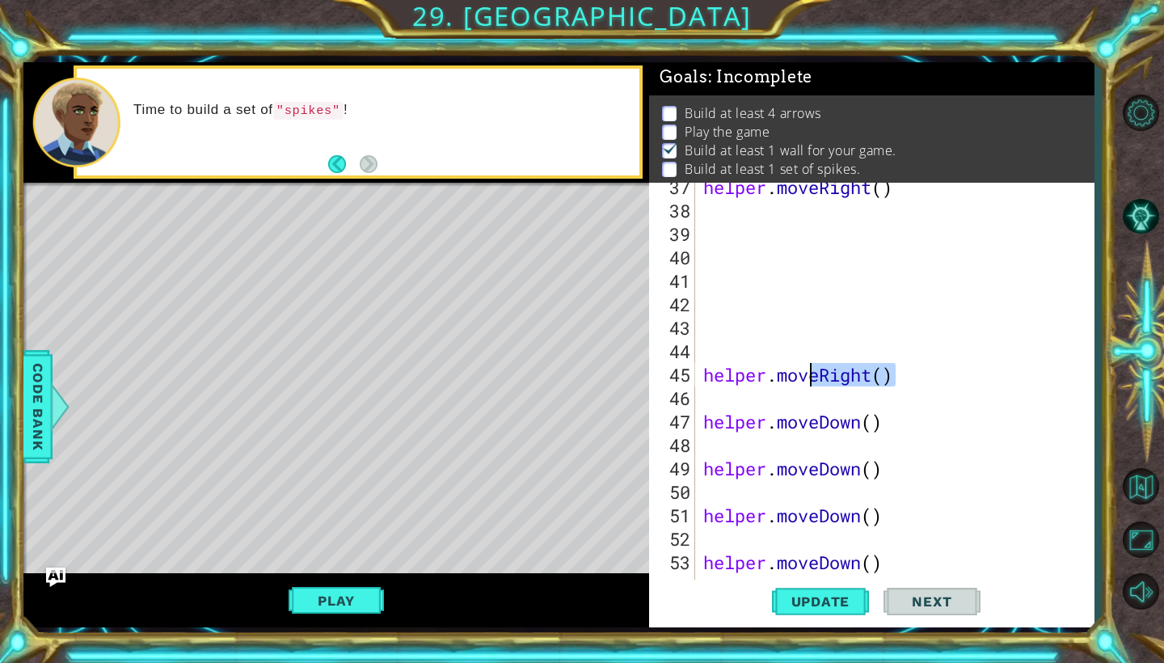
drag, startPoint x: 894, startPoint y: 373, endPoint x: 703, endPoint y: 377, distance: 190.8
click at [703, 377] on div "helper . moveRight ( ) helper . moveRight ( ) helper . moveDown ( ) helper . mo…" at bounding box center [899, 397] width 398 height 445
drag, startPoint x: 892, startPoint y: 423, endPoint x: 708, endPoint y: 420, distance: 183.5
click at [708, 420] on div "helper . moveRight ( ) helper . moveDown ( ) helper . moveDown ( ) helper . mov…" at bounding box center [899, 397] width 398 height 445
type textarea "helper.moveDown()"
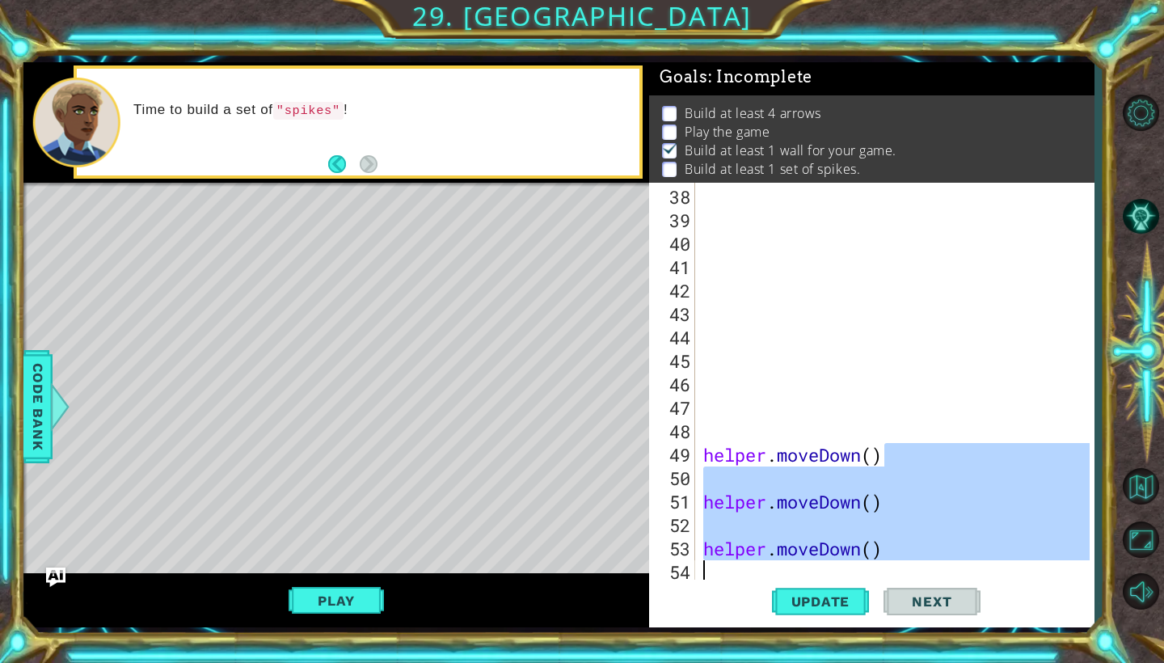
scroll to position [914, 0]
drag, startPoint x: 894, startPoint y: 471, endPoint x: 898, endPoint y: 574, distance: 102.7
click at [898, 574] on div "helper . moveDown ( ) helper . moveDown ( ) helper . moveDown ( ) helper . move…" at bounding box center [899, 407] width 398 height 445
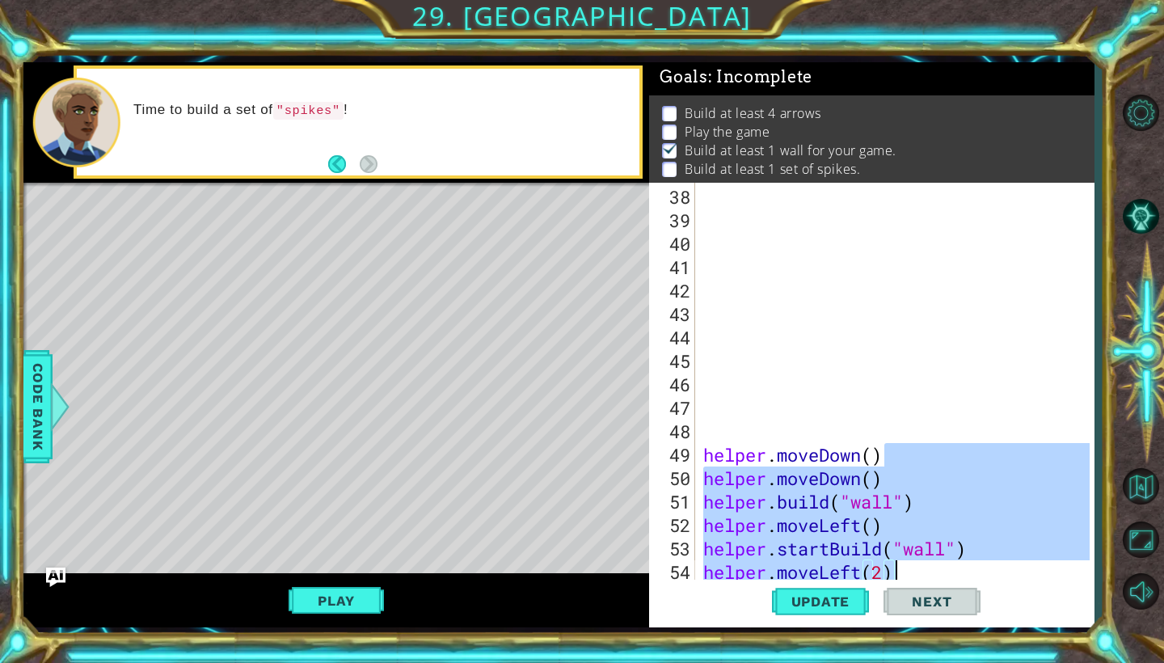
drag, startPoint x: 892, startPoint y: 457, endPoint x: 964, endPoint y: 571, distance: 134.4
click at [964, 571] on div "helper . moveDown ( ) helper . moveDown ( ) helper . build ( "wall" ) helper . …" at bounding box center [899, 407] width 398 height 445
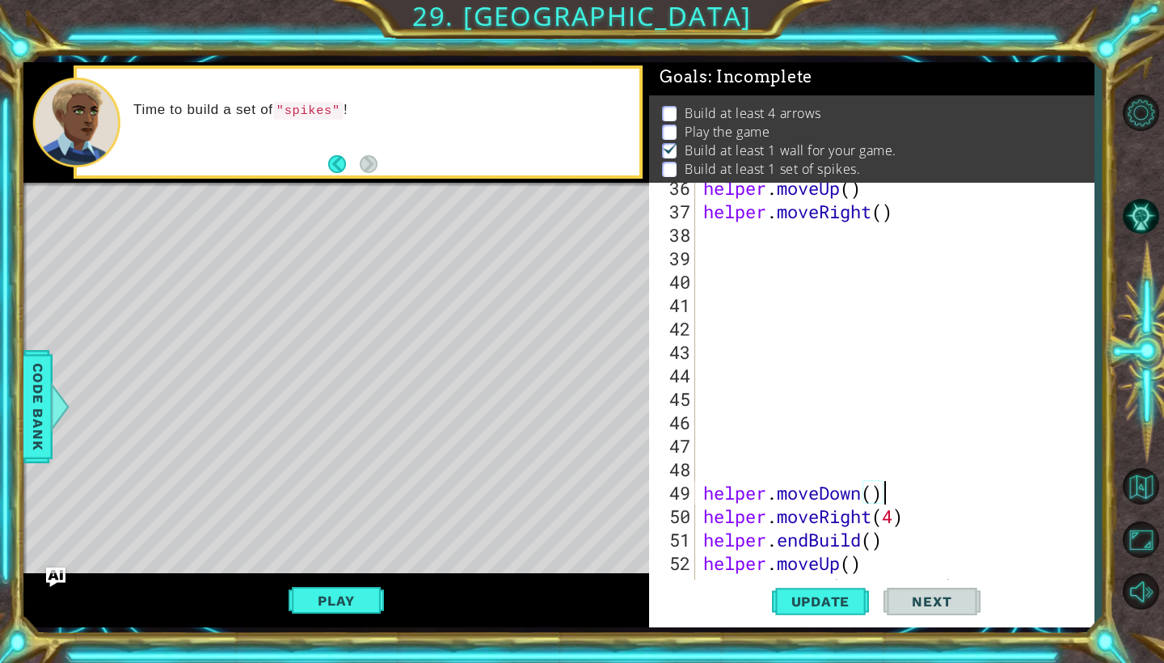
scroll to position [938, 0]
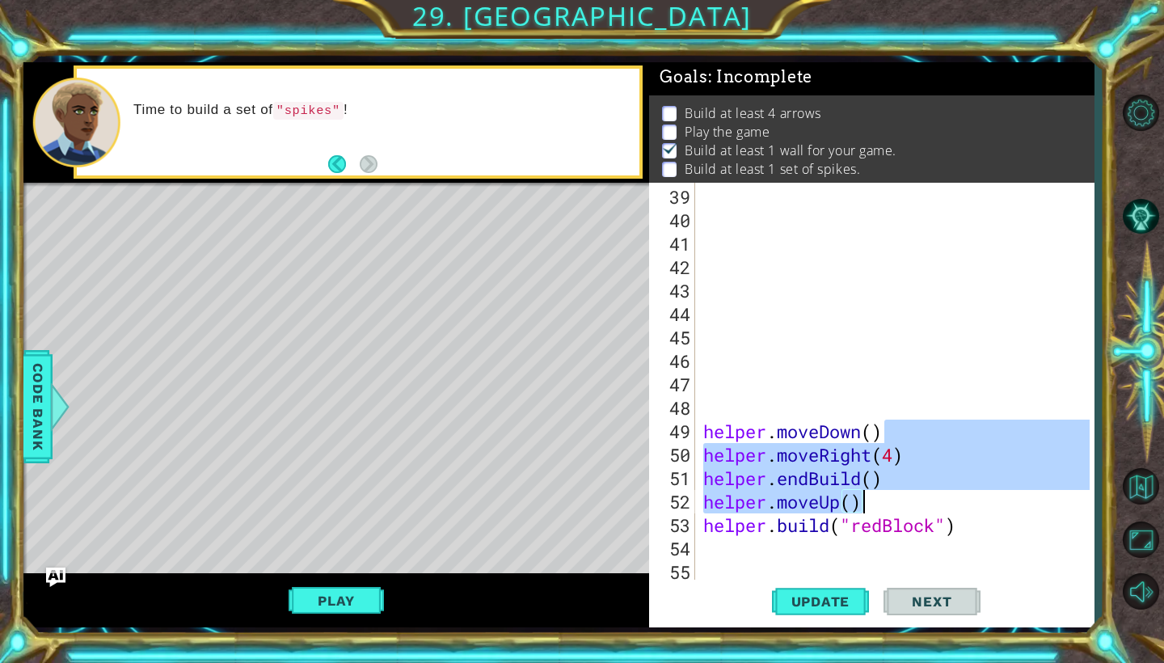
drag, startPoint x: 895, startPoint y: 430, endPoint x: 924, endPoint y: 487, distance: 63.6
click at [924, 487] on div "helper . moveDown ( ) helper . moveRight ( 4 ) helper . endBuild ( ) helper . m…" at bounding box center [899, 407] width 398 height 445
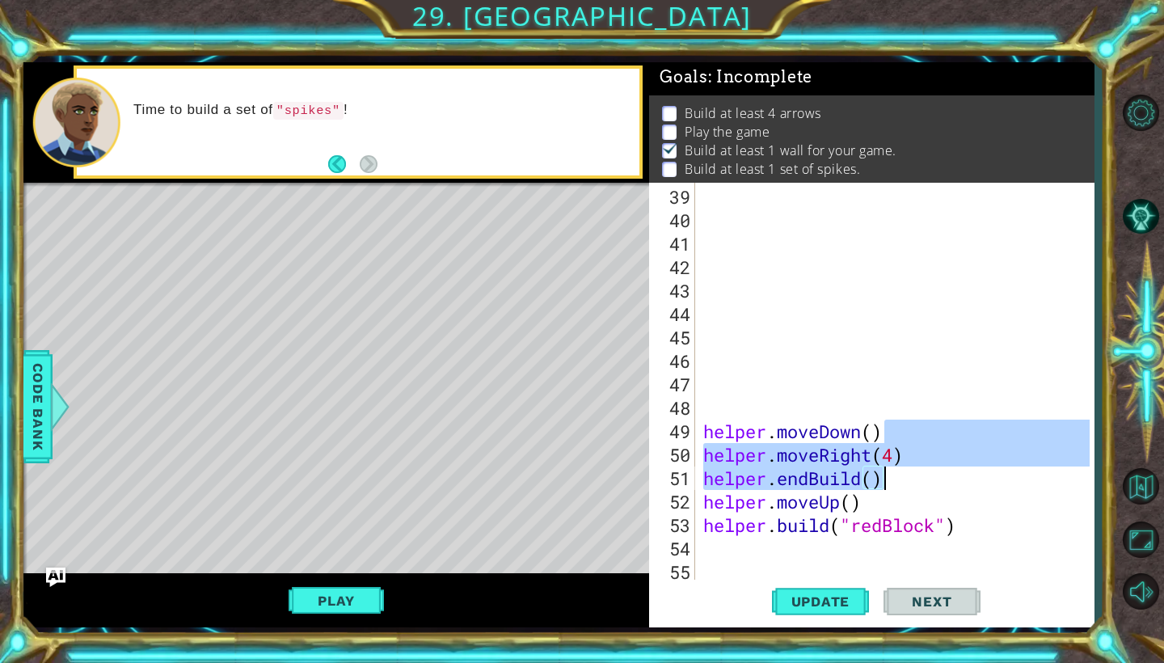
type textarea "helper.moveDown()"
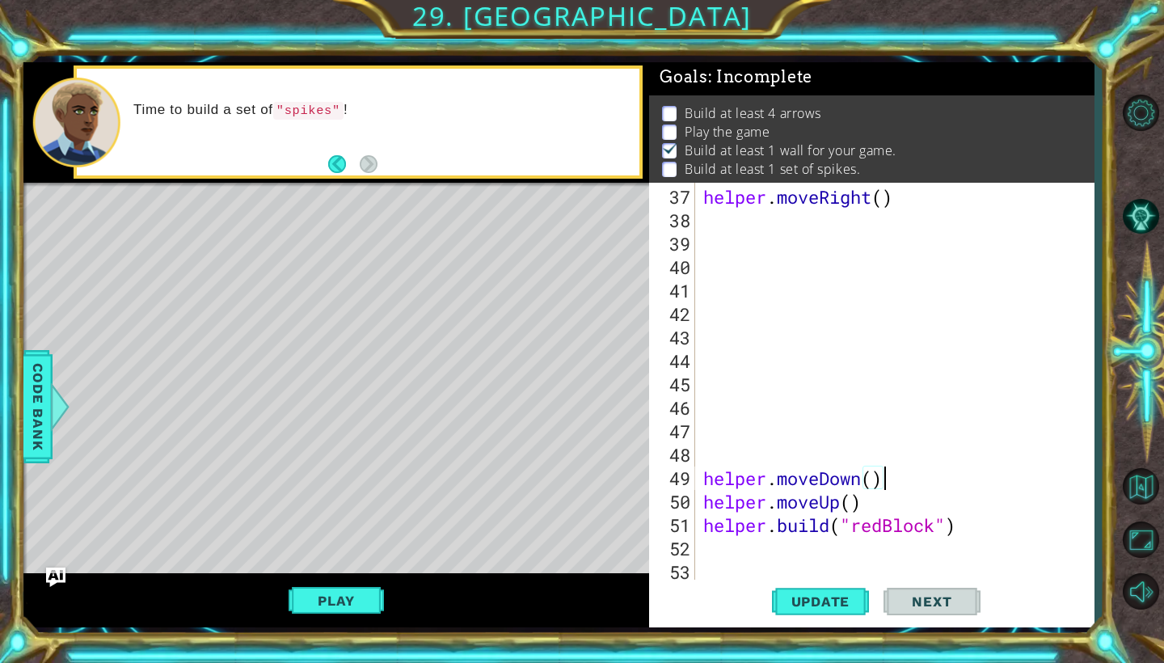
scroll to position [891, 0]
drag, startPoint x: 902, startPoint y: 471, endPoint x: 700, endPoint y: 470, distance: 202.1
click at [700, 470] on div "helper . moveRight ( ) helper . moveDown ( ) helper . moveUp ( ) helper . build…" at bounding box center [895, 382] width 390 height 399
drag, startPoint x: 702, startPoint y: 499, endPoint x: 860, endPoint y: 490, distance: 158.7
click at [860, 490] on div "helper . moveRight ( ) helper . moveUp ( ) helper . build ( "redBlock" )" at bounding box center [899, 407] width 398 height 445
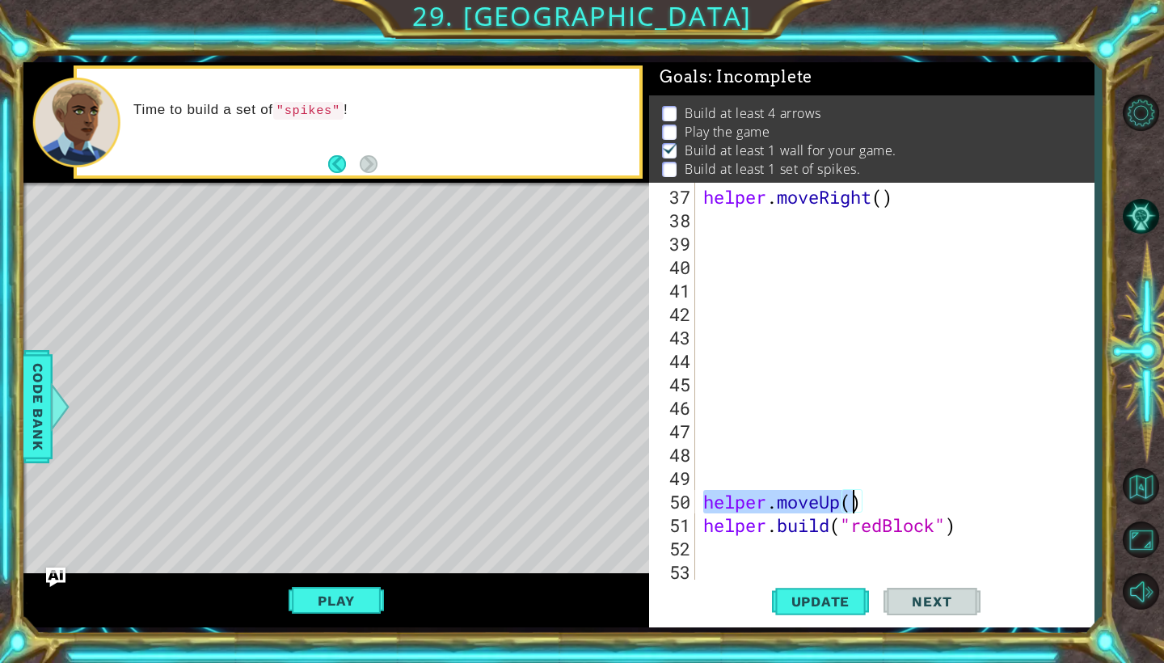
type textarea "helper.moveUp()"
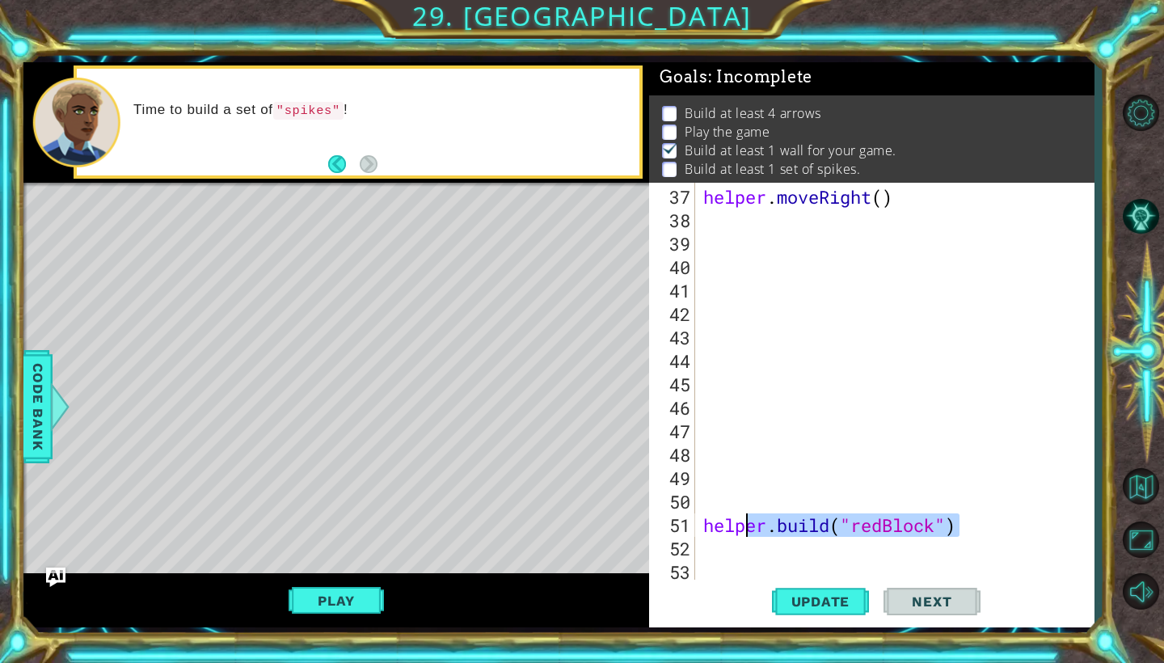
drag, startPoint x: 974, startPoint y: 528, endPoint x: 705, endPoint y: 526, distance: 269.2
click at [705, 526] on div "helper . moveRight ( ) helper . build ( "redBlock" )" at bounding box center [899, 407] width 398 height 445
type textarea "[DOMAIN_NAME]("redBlock")"
click at [703, 234] on div "helper . moveRight ( ) helper . build ( "redBlock" )" at bounding box center [899, 407] width 398 height 445
click at [701, 215] on div "helper . moveRight ( ) helper . build ( "redBlock" )" at bounding box center [899, 407] width 398 height 445
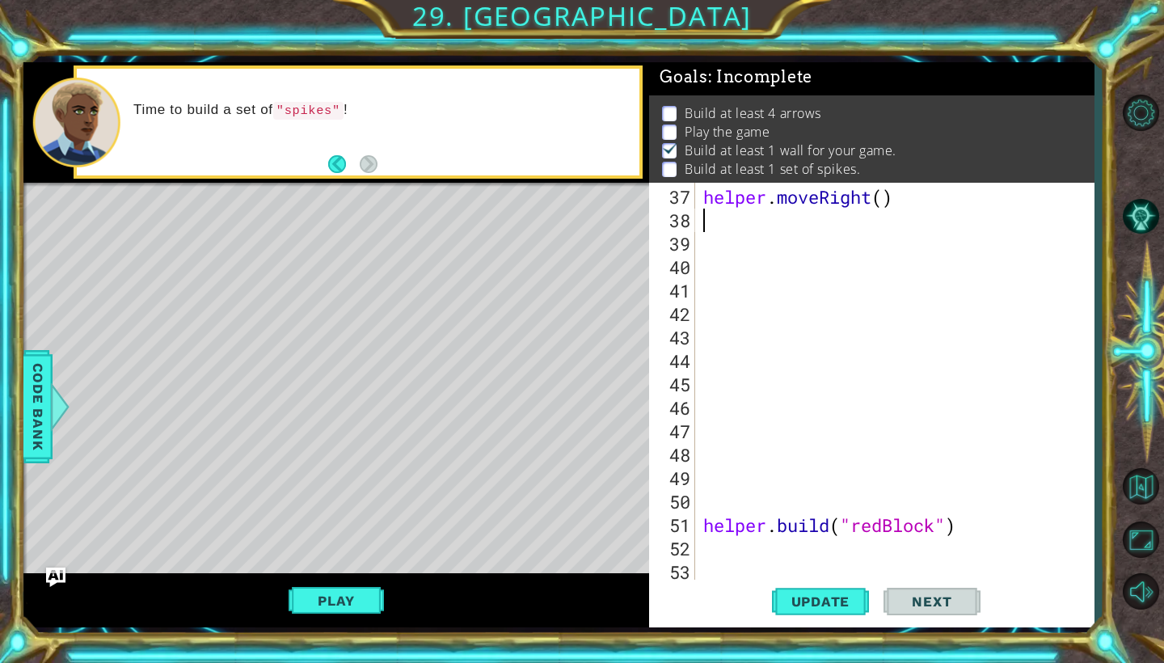
paste textarea "[DOMAIN_NAME]("redBlock")"
type textarea "[DOMAIN_NAME]("redBlock")"
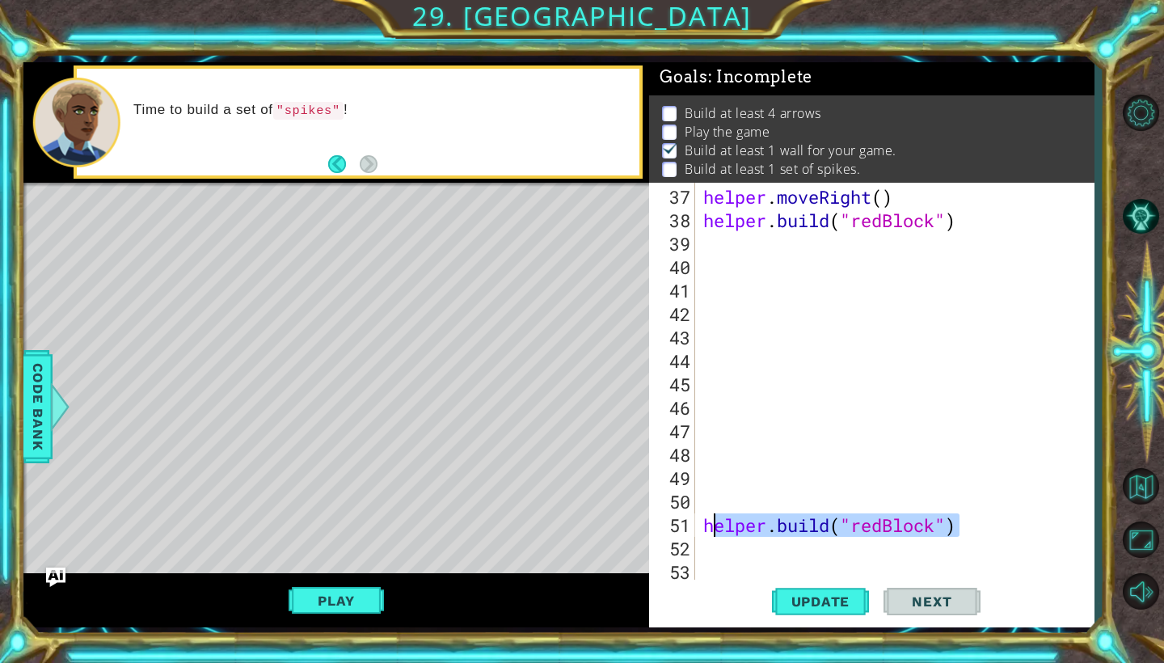
drag, startPoint x: 960, startPoint y: 529, endPoint x: 707, endPoint y: 520, distance: 253.2
click at [707, 520] on div "helper . moveRight ( ) helper . build ( "redBlock" ) helper . build ( "redBlock…" at bounding box center [899, 407] width 398 height 445
click at [804, 611] on button "Update" at bounding box center [820, 602] width 97 height 44
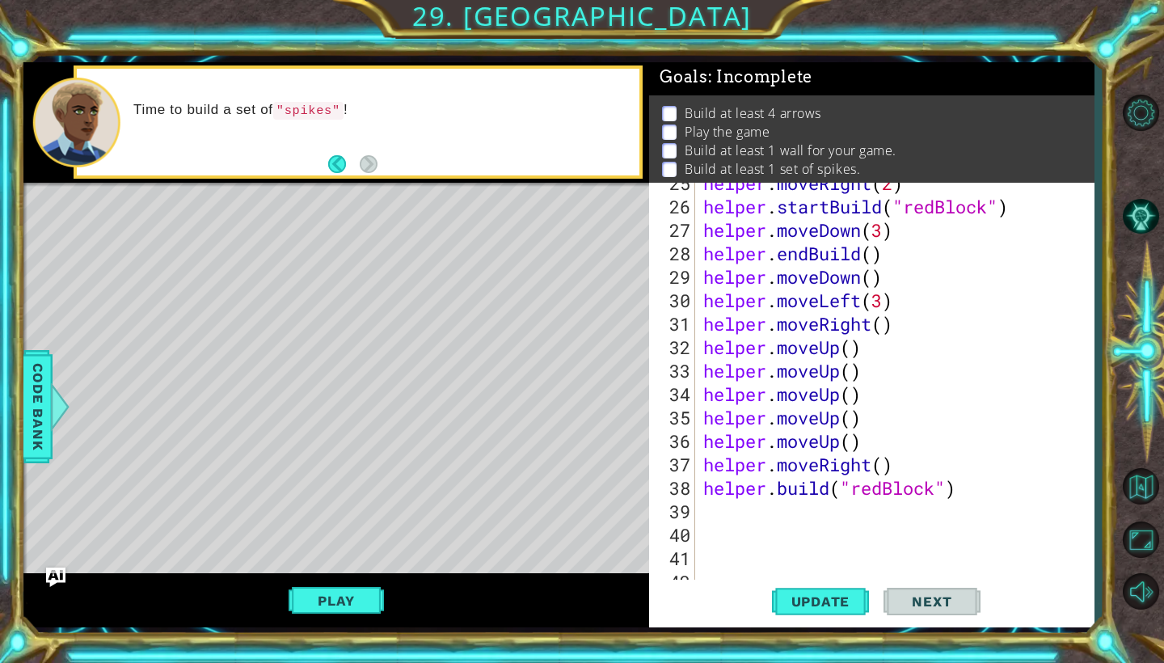
scroll to position [632, 0]
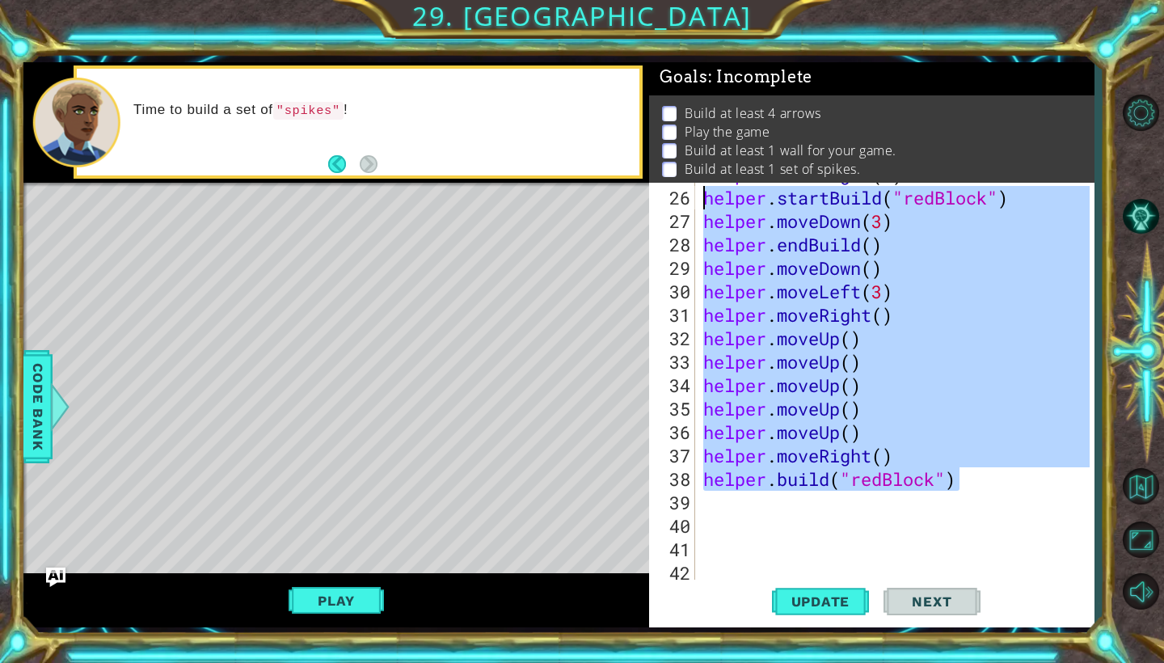
drag, startPoint x: 967, startPoint y: 484, endPoint x: 714, endPoint y: 205, distance: 377.2
click at [714, 205] on div "helper . moveRight ( 2 ) helper . startBuild ( "redBlock" ) helper . moveDown (…" at bounding box center [899, 384] width 398 height 445
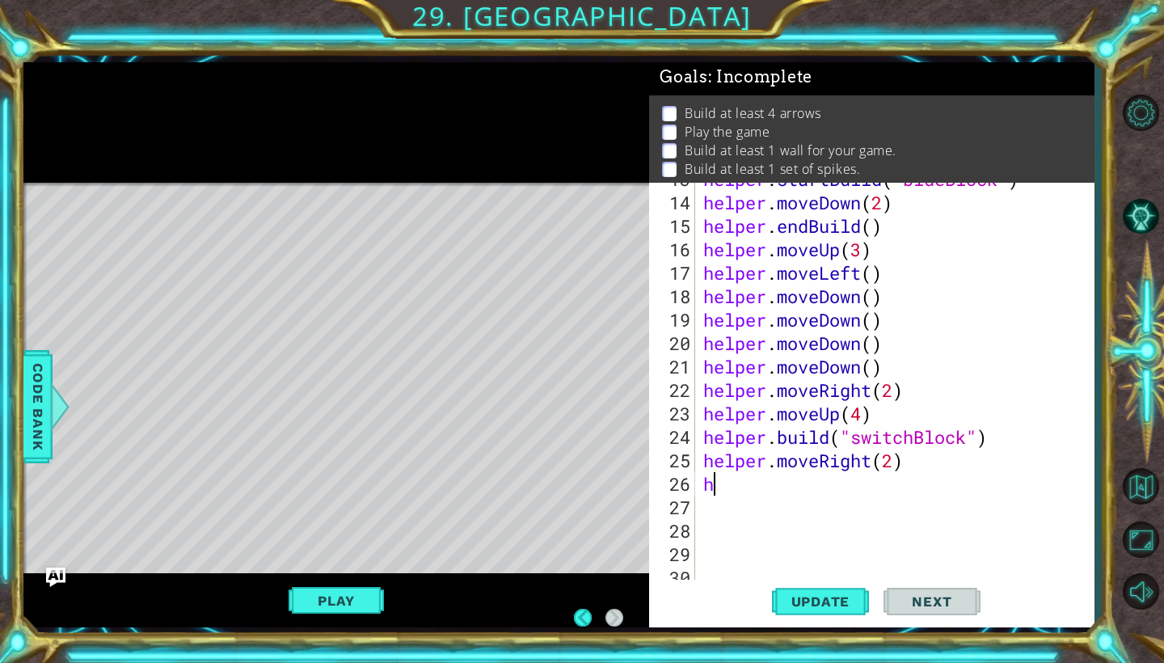
scroll to position [346, 0]
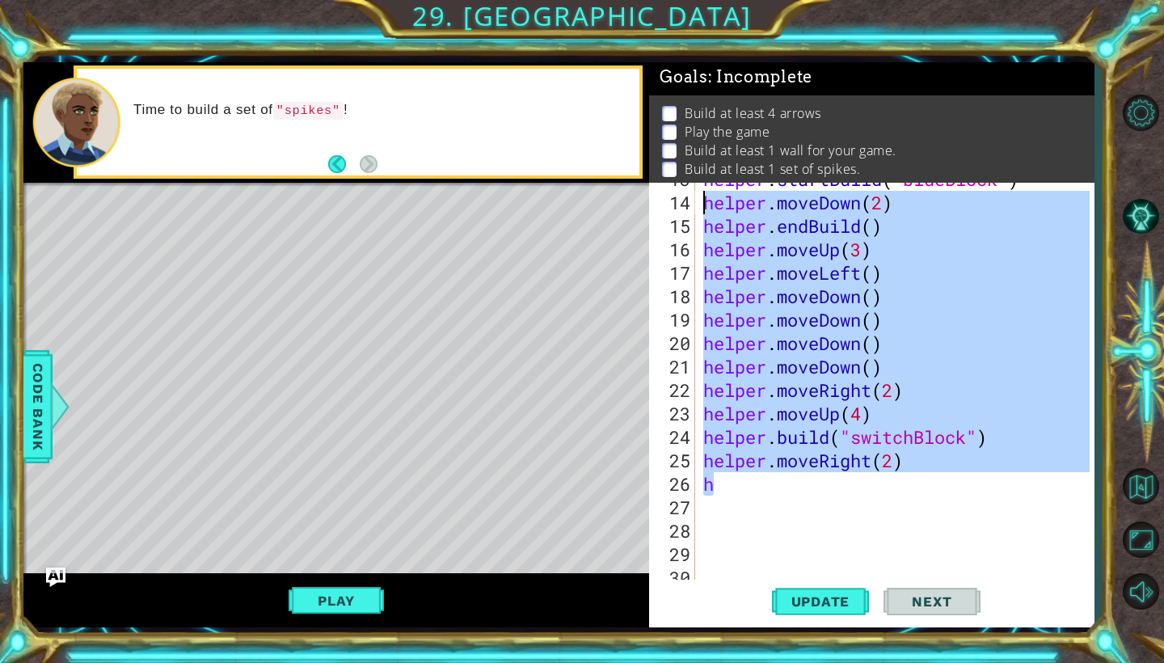
drag, startPoint x: 716, startPoint y: 486, endPoint x: 701, endPoint y: 191, distance: 295.5
click at [701, 191] on div "helper . startBuild ( "blueBlock" ) helper . moveDown ( 2 ) helper . endBuild (…" at bounding box center [899, 389] width 398 height 445
type textarea "helper.moveDown(2) helper.endBuild()"
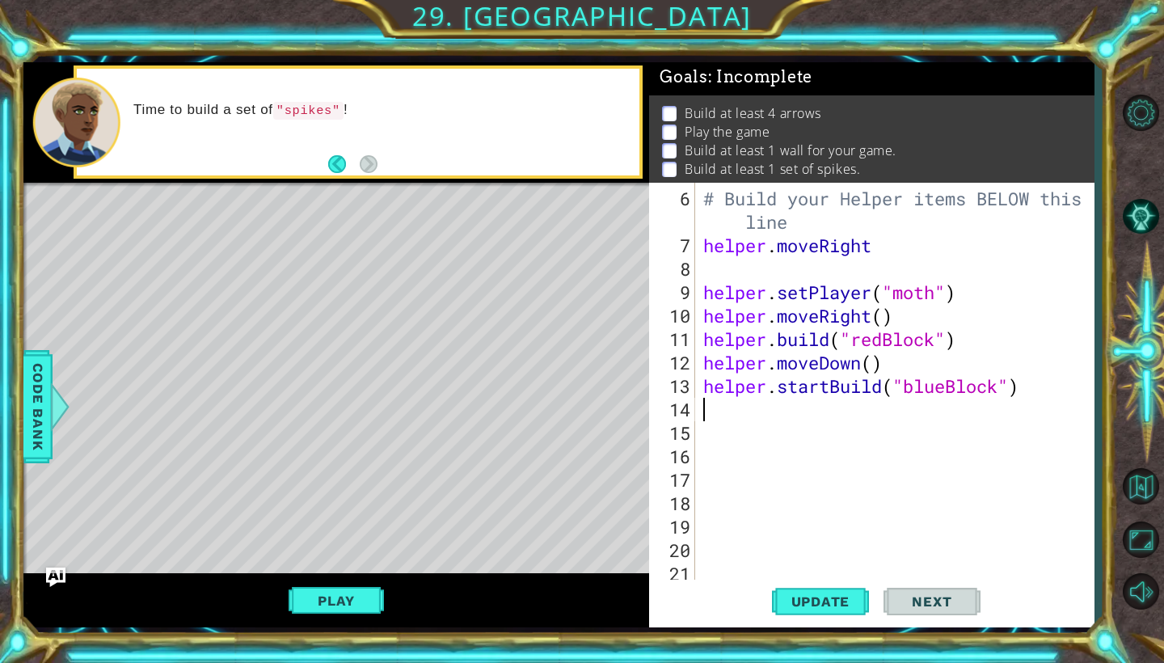
scroll to position [0, 0]
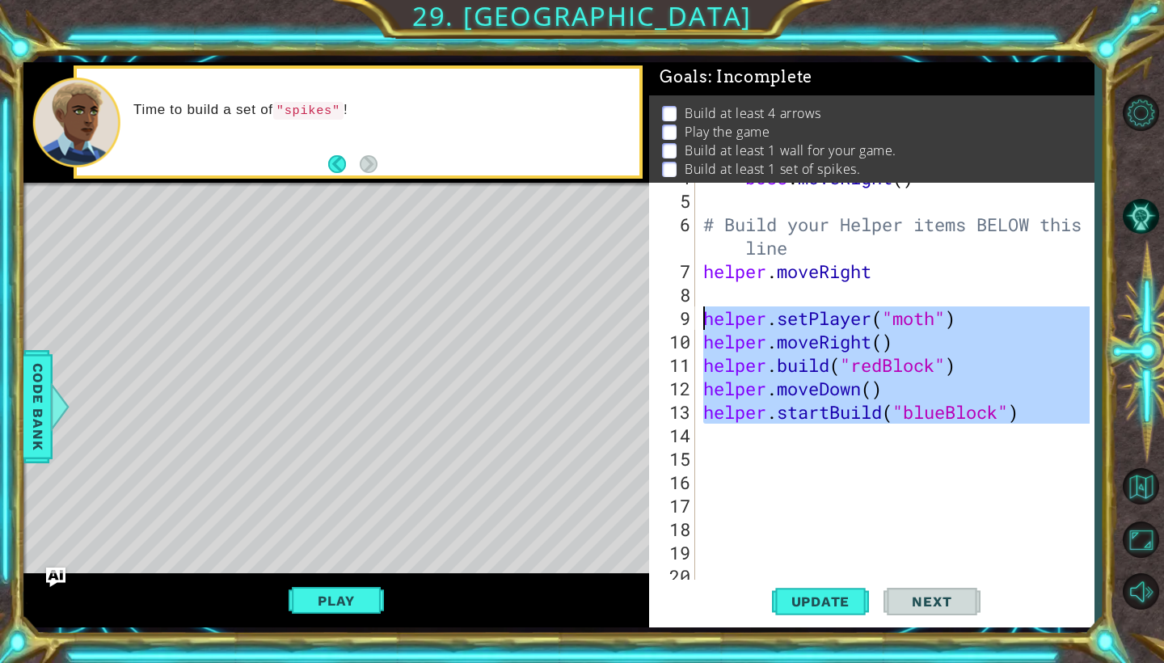
drag, startPoint x: 707, startPoint y: 424, endPoint x: 693, endPoint y: 315, distance: 110.0
click at [693, 315] on div "4 5 6 7 8 9 10 11 12 13 14 15 16 17 18 19 20 21 boss . moveRight ( ) # Build yo…" at bounding box center [869, 382] width 441 height 399
type textarea "helper.setPlayer("moth") helper.moveRight()"
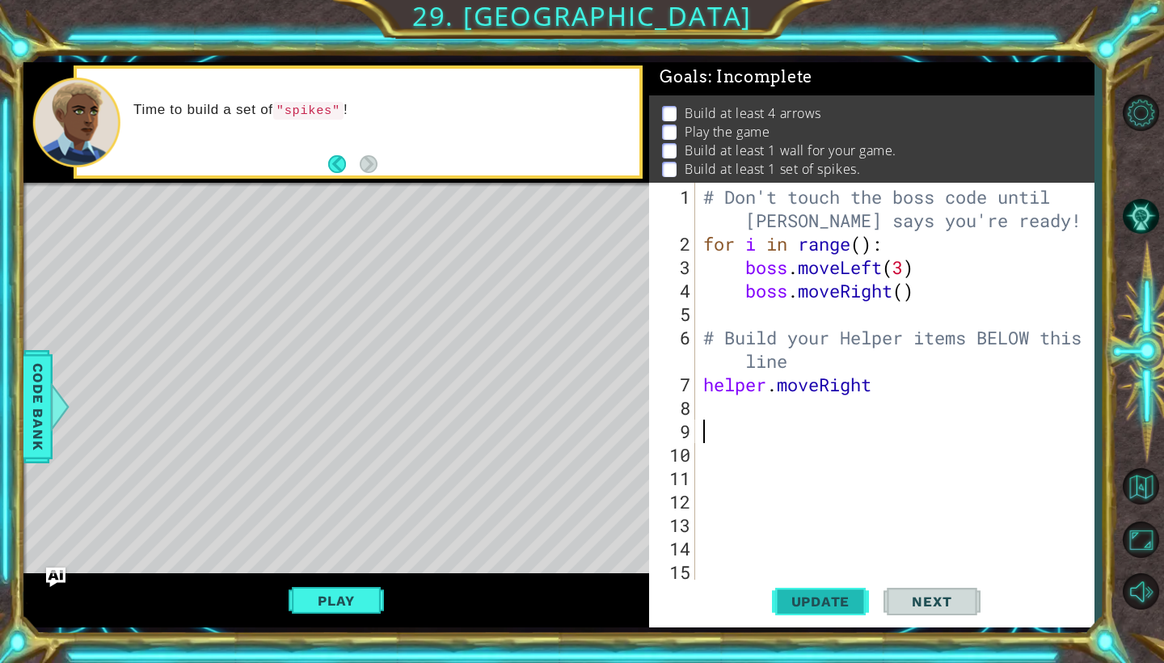
click at [798, 605] on span "Update" at bounding box center [820, 601] width 91 height 16
click at [871, 385] on div "# Don't touch the boss code until [PERSON_NAME] says you're ready! for i in ran…" at bounding box center [899, 419] width 398 height 469
type textarea "helper.moveRight"
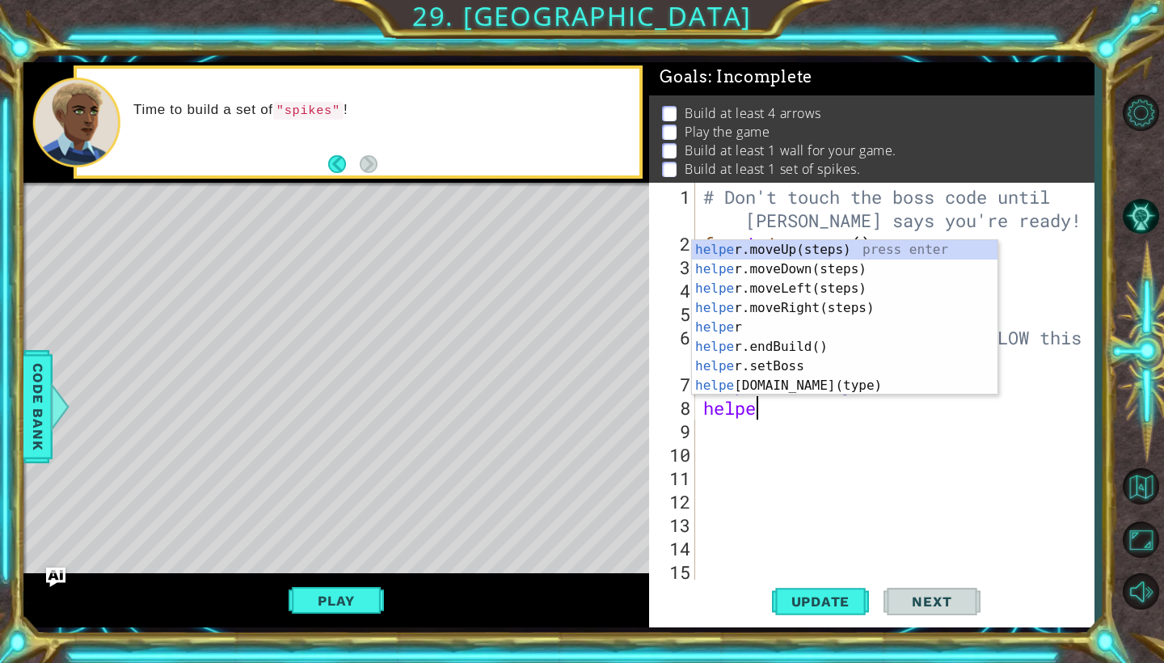
type textarea "helper"
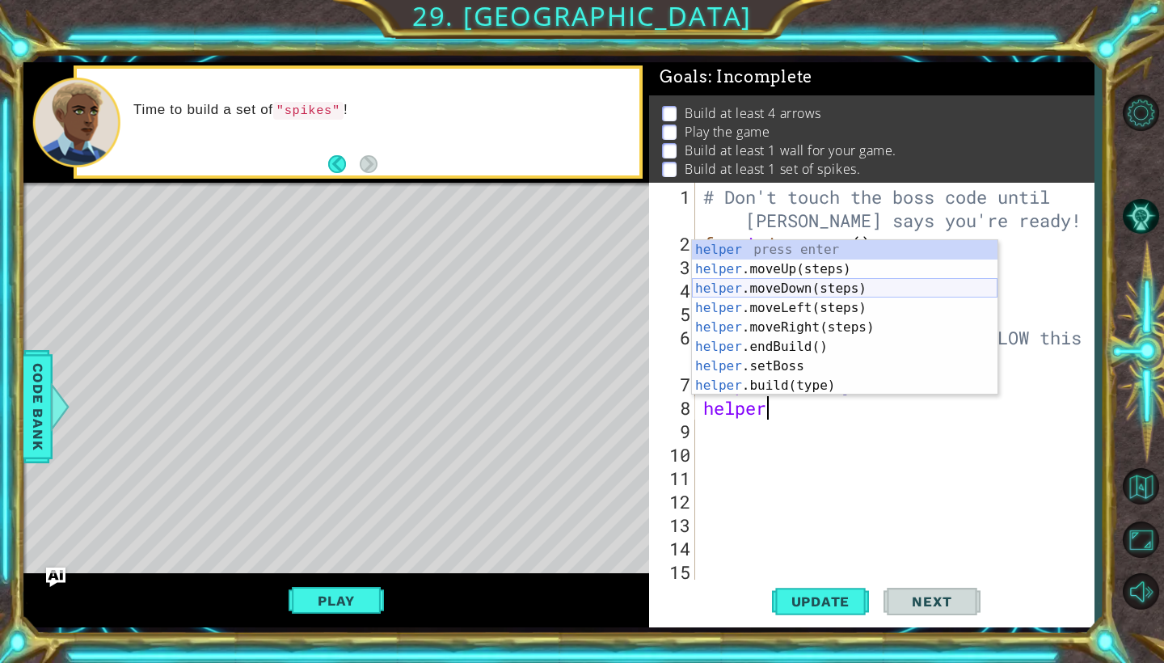
click at [749, 292] on div "helper press enter helper .moveUp(steps) press enter helper .moveDown(steps) pr…" at bounding box center [845, 337] width 306 height 194
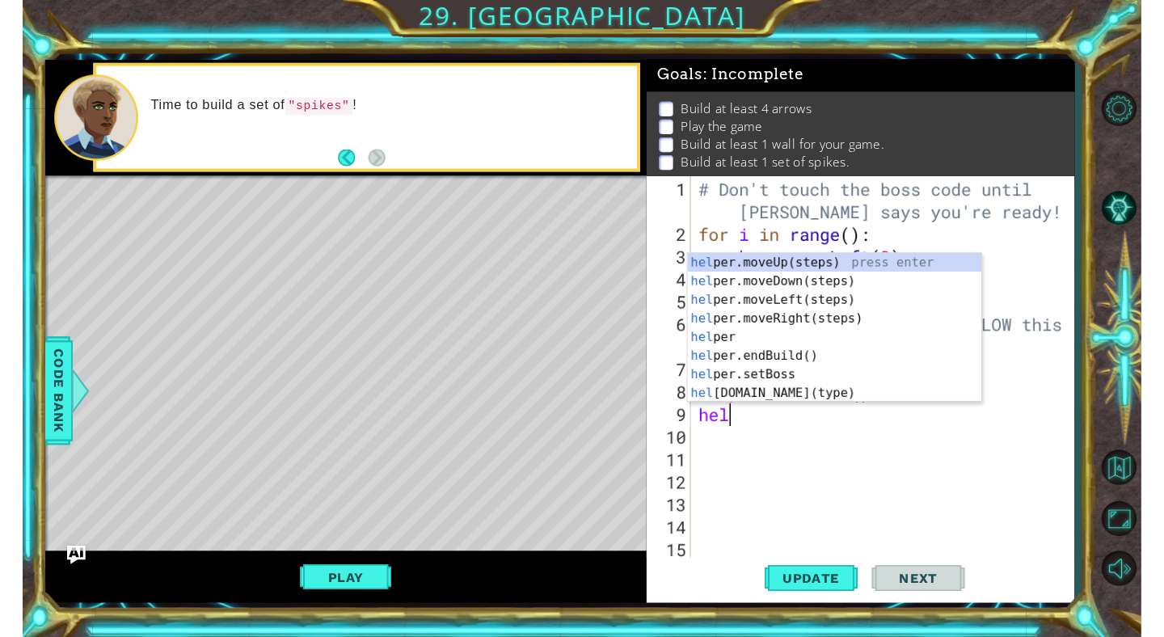
scroll to position [0, 1]
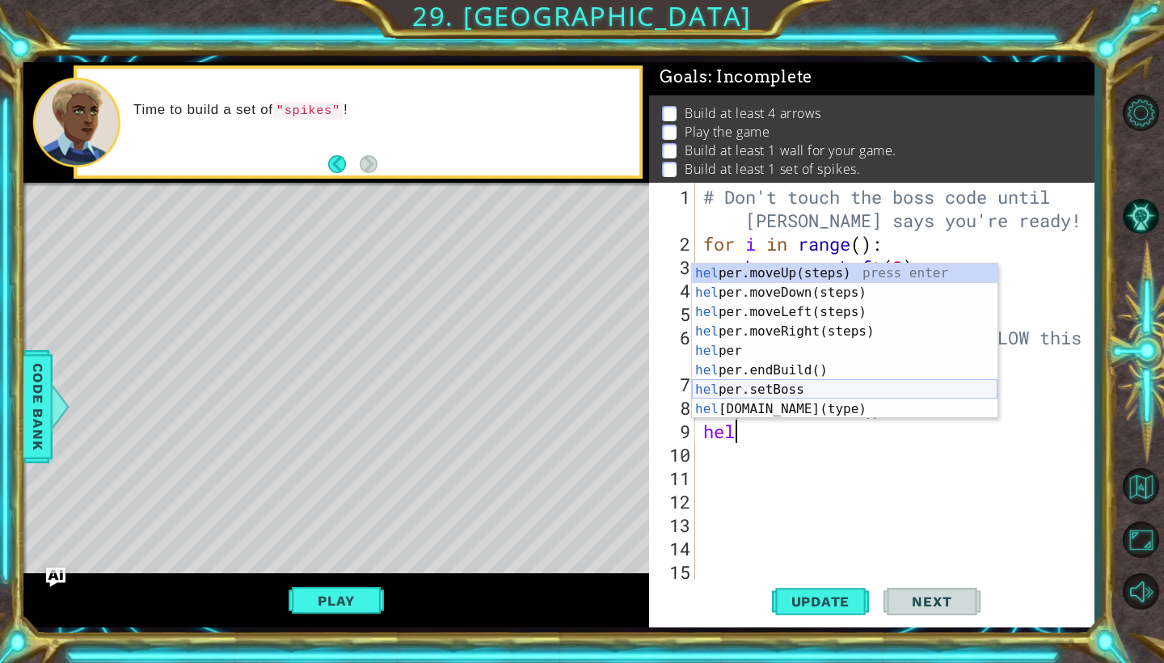
click at [784, 402] on div "hel per.moveUp(steps) press enter hel per.moveDown(steps) press enter hel per.m…" at bounding box center [845, 361] width 306 height 194
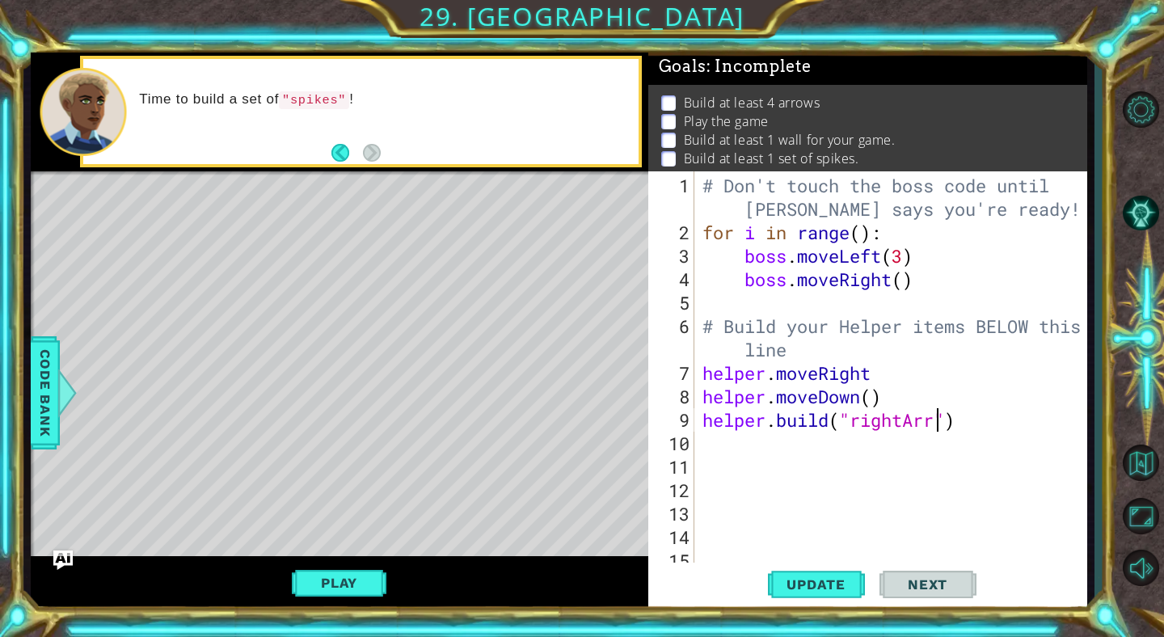
scroll to position [0, 11]
click at [822, 592] on span "Update" at bounding box center [815, 584] width 91 height 16
click at [905, 424] on div "# Don't touch the boss code until [PERSON_NAME] says you're ready! for i in ran…" at bounding box center [895, 408] width 392 height 469
type textarea "[DOMAIN_NAME]("downArrow")"
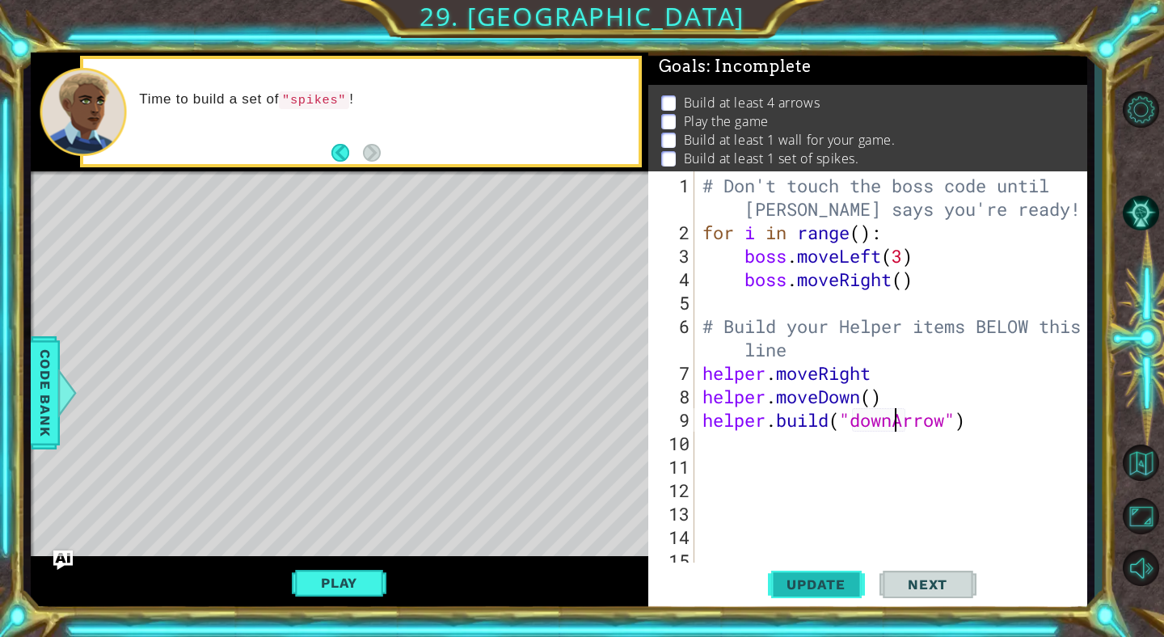
click at [837, 586] on span "Update" at bounding box center [815, 584] width 91 height 16
click at [719, 447] on div "# Don't touch the boss code until [PERSON_NAME] says you're ready! for i in ran…" at bounding box center [895, 408] width 392 height 469
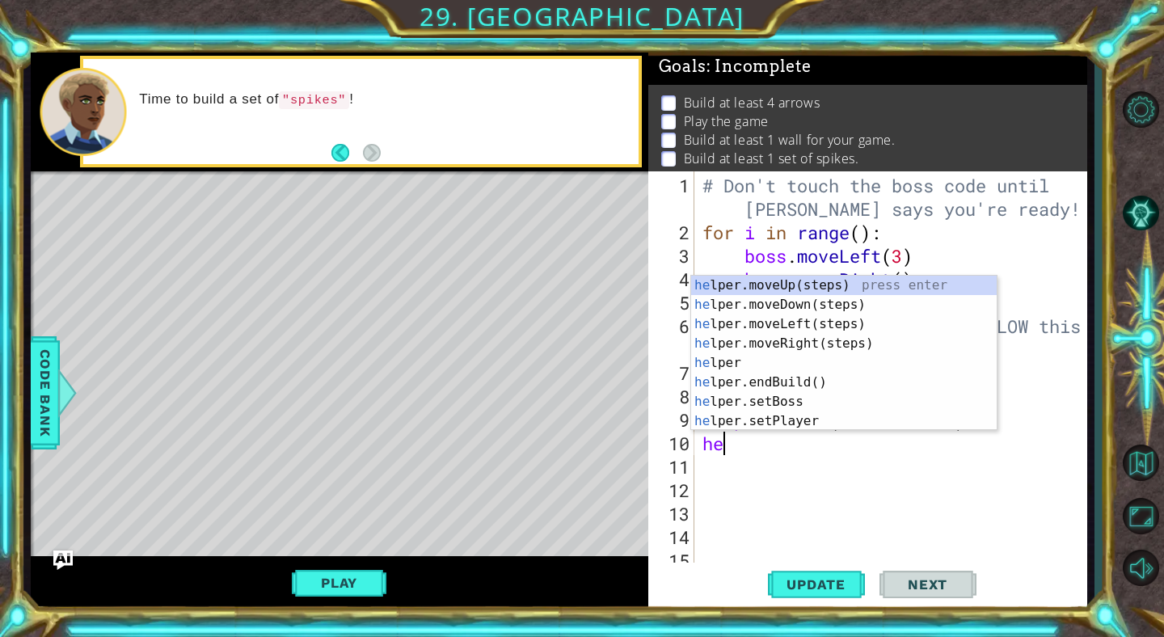
type textarea "help"
click at [766, 308] on div "help er.moveUp(steps) press enter help er.moveDown(steps) press enter help er.m…" at bounding box center [844, 373] width 306 height 194
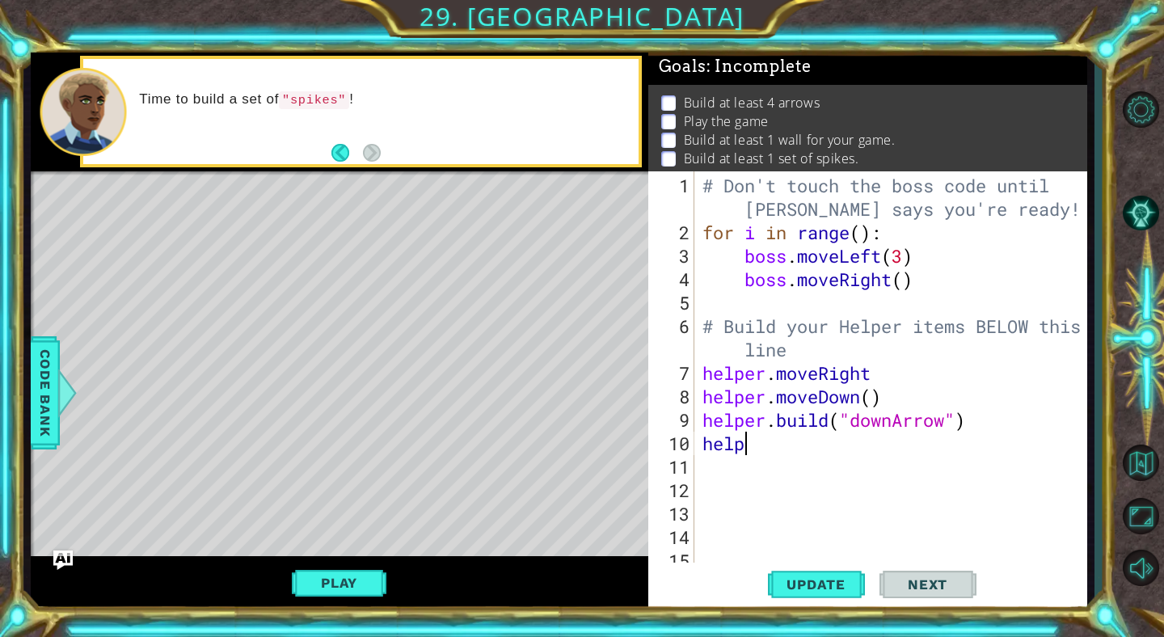
scroll to position [0, 0]
click at [783, 593] on span "Update" at bounding box center [815, 584] width 91 height 16
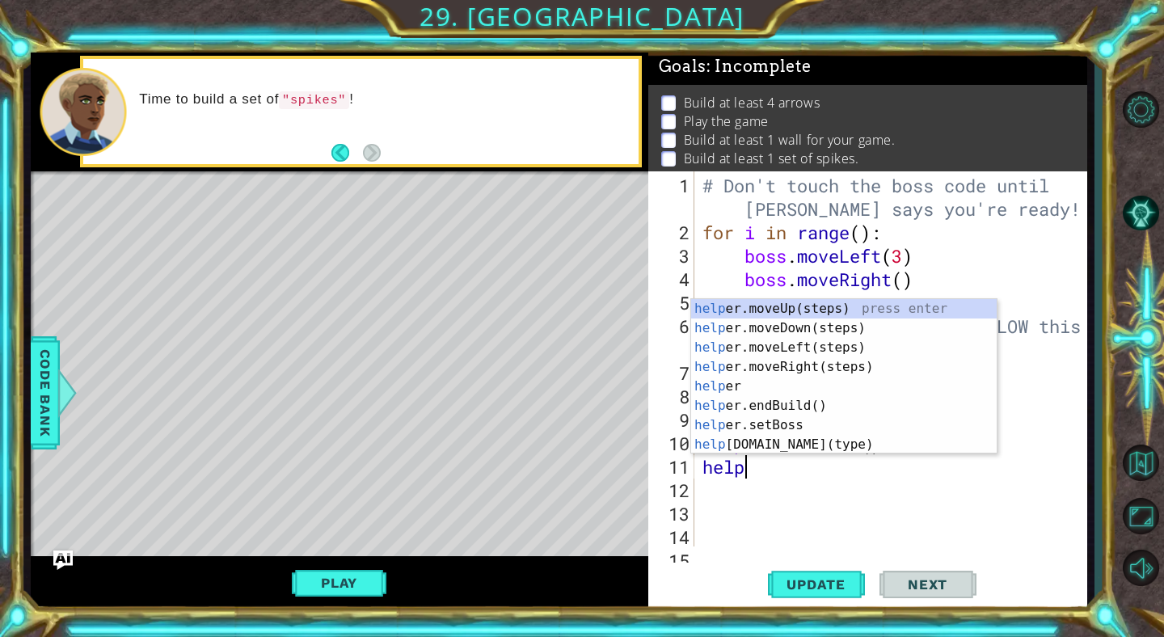
scroll to position [0, 2]
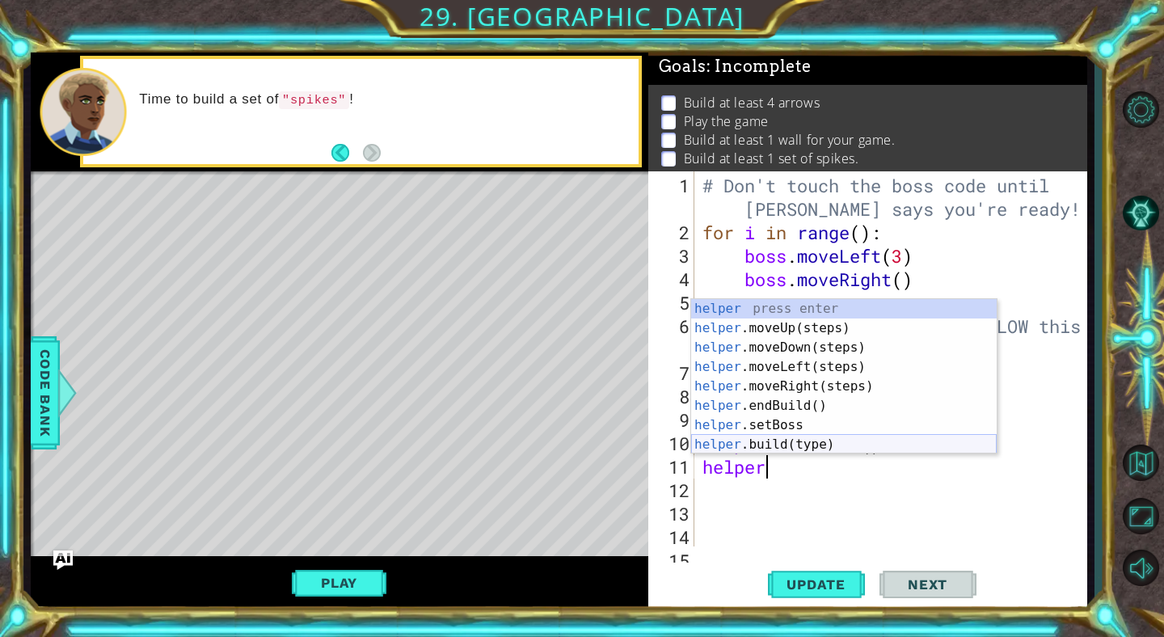
click at [789, 438] on div "helper press enter helper .moveUp(steps) press enter helper .moveDown(steps) pr…" at bounding box center [844, 396] width 306 height 194
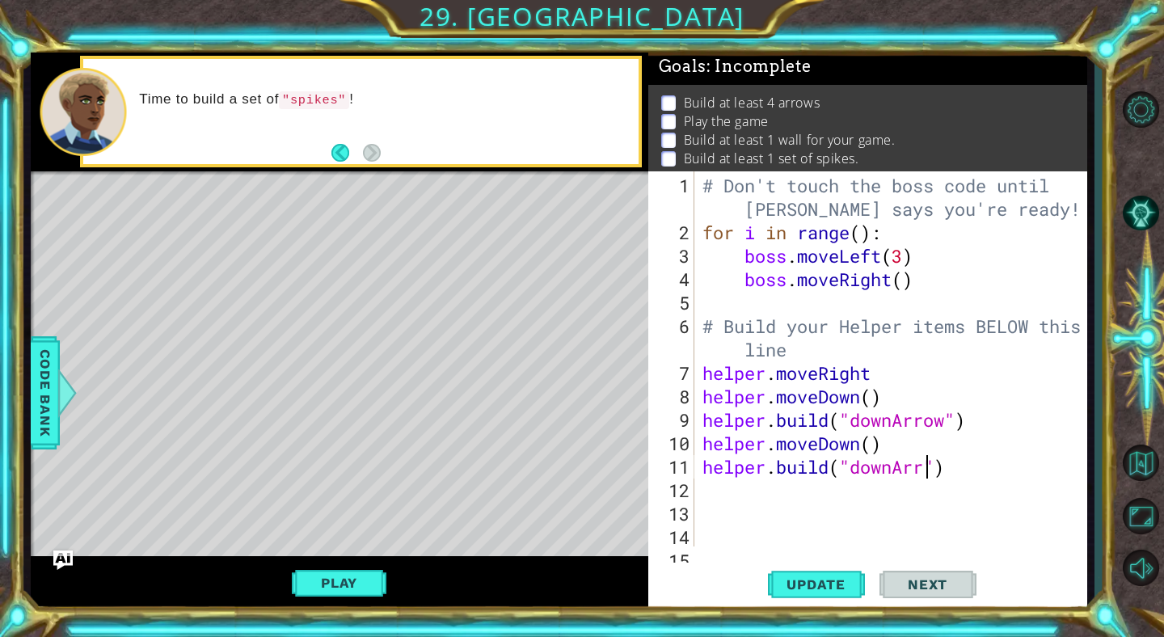
scroll to position [0, 11]
type textarea "[DOMAIN_NAME]("downArrow")"
click at [833, 580] on span "Update" at bounding box center [815, 584] width 91 height 16
click at [707, 489] on div "# Don't touch the boss code until [PERSON_NAME] says you're ready! for i in ran…" at bounding box center [895, 396] width 392 height 445
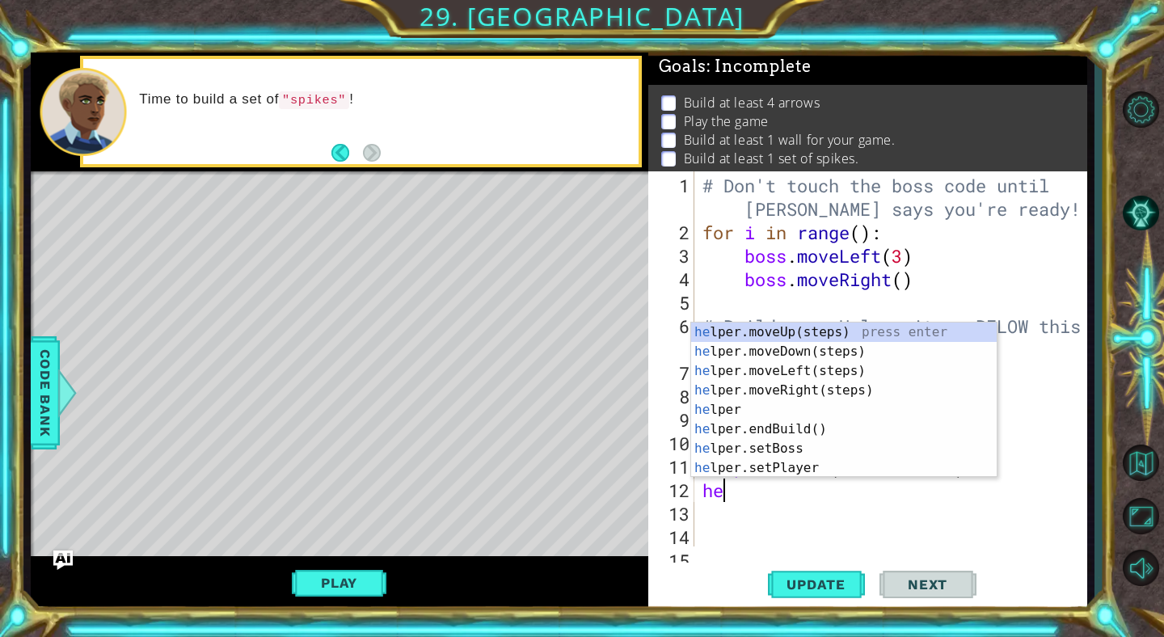
type textarea "help"
click at [773, 347] on div "help er.moveUp(steps) press enter help er.moveDown(steps) press enter help er.m…" at bounding box center [844, 420] width 306 height 194
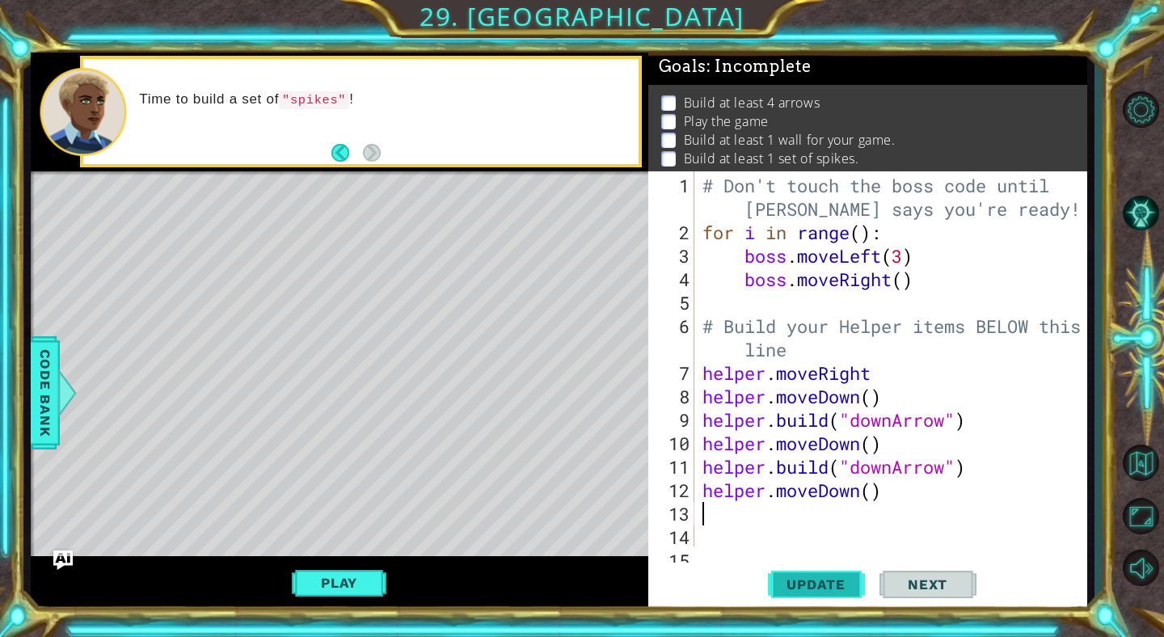
click at [819, 582] on span "Update" at bounding box center [815, 584] width 91 height 16
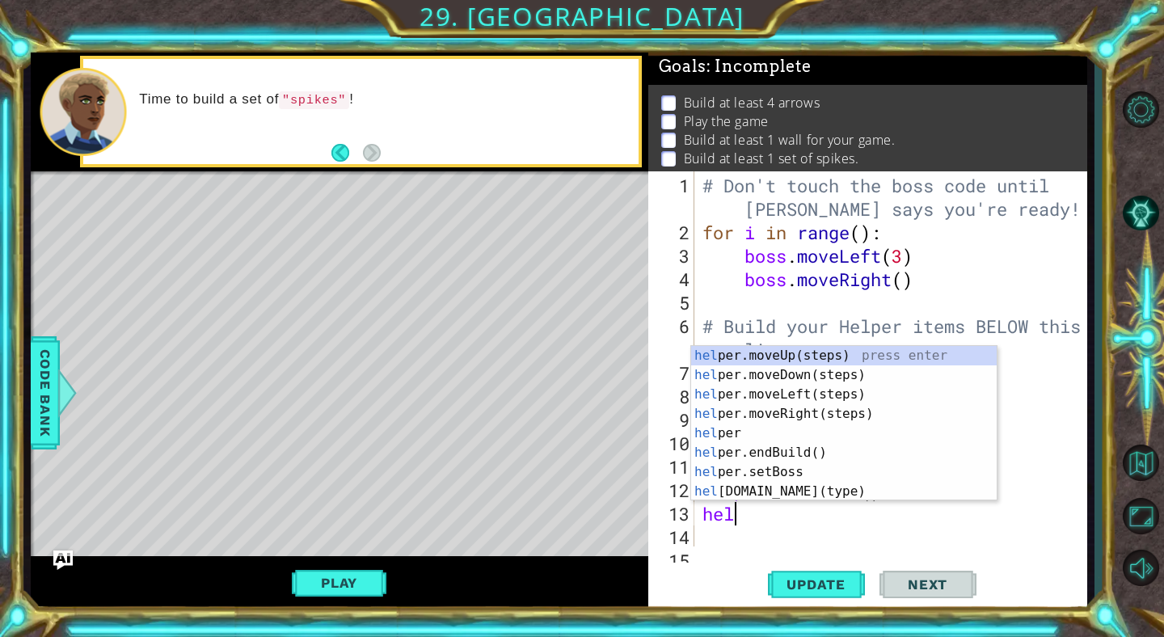
scroll to position [0, 2]
click at [776, 496] on div "helpe [PERSON_NAME]moveUp(steps) press enter helpe r.moveDown(steps) press ente…" at bounding box center [844, 443] width 306 height 194
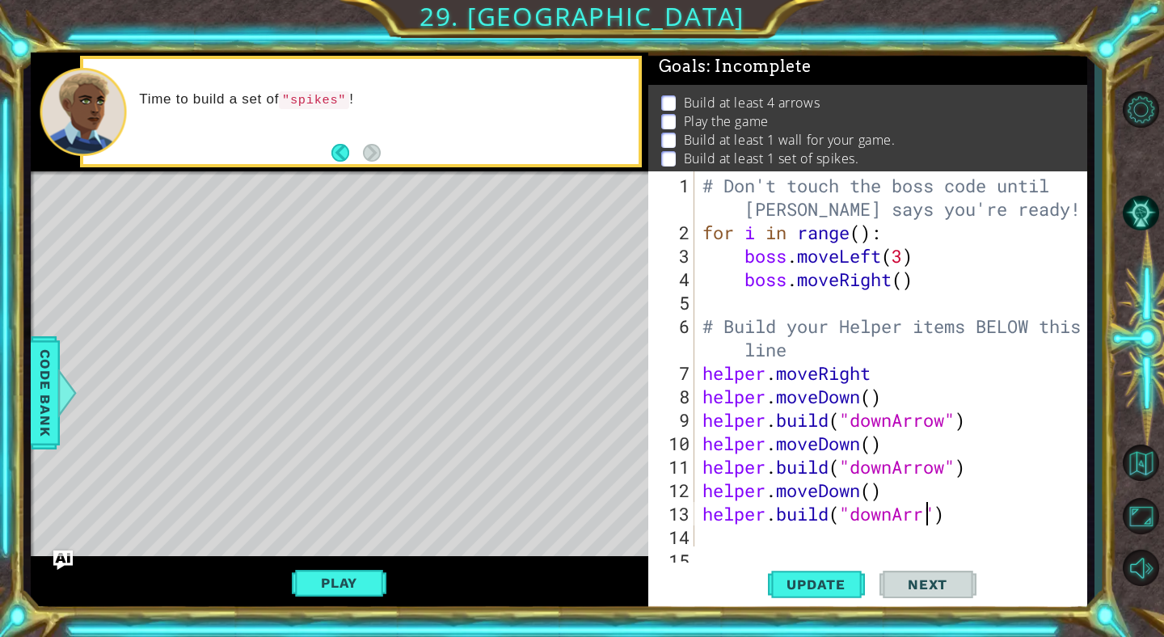
scroll to position [0, 11]
type textarea "[DOMAIN_NAME]("downArrow")"
click at [847, 568] on button "Update" at bounding box center [816, 585] width 97 height 44
click at [701, 531] on div "# Don't touch the boss code until [PERSON_NAME] says you're ready! for i in ran…" at bounding box center [895, 396] width 392 height 445
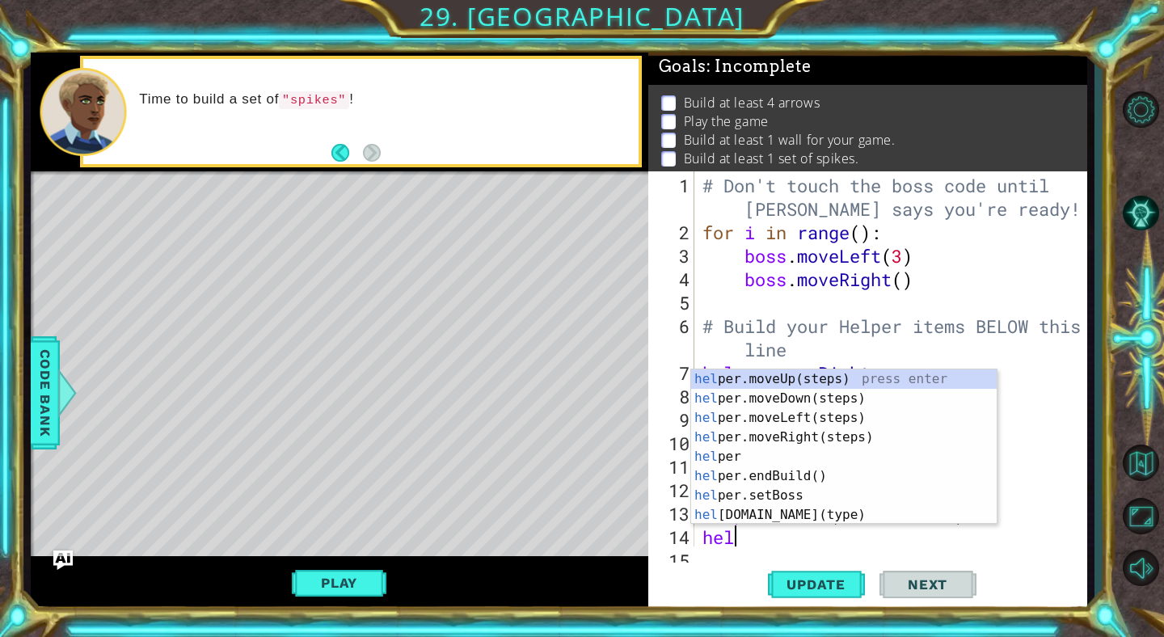
scroll to position [0, 2]
type textarea "helper"
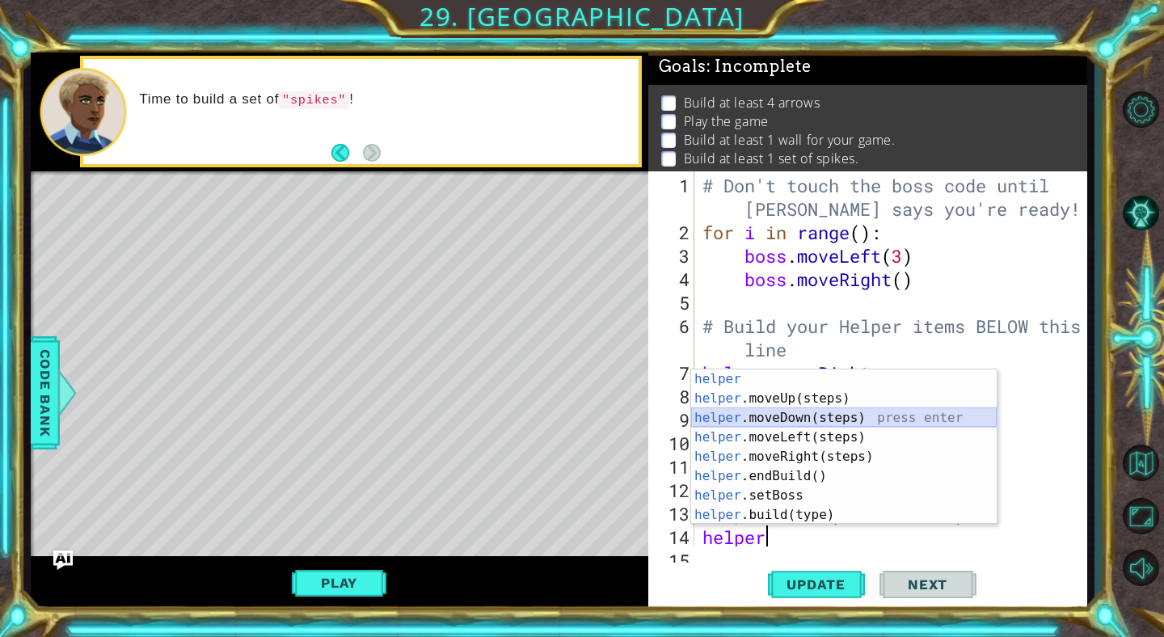
click at [769, 416] on div "helper press enter helper .moveUp(steps) press enter helper .moveDown(steps) pr…" at bounding box center [844, 466] width 306 height 194
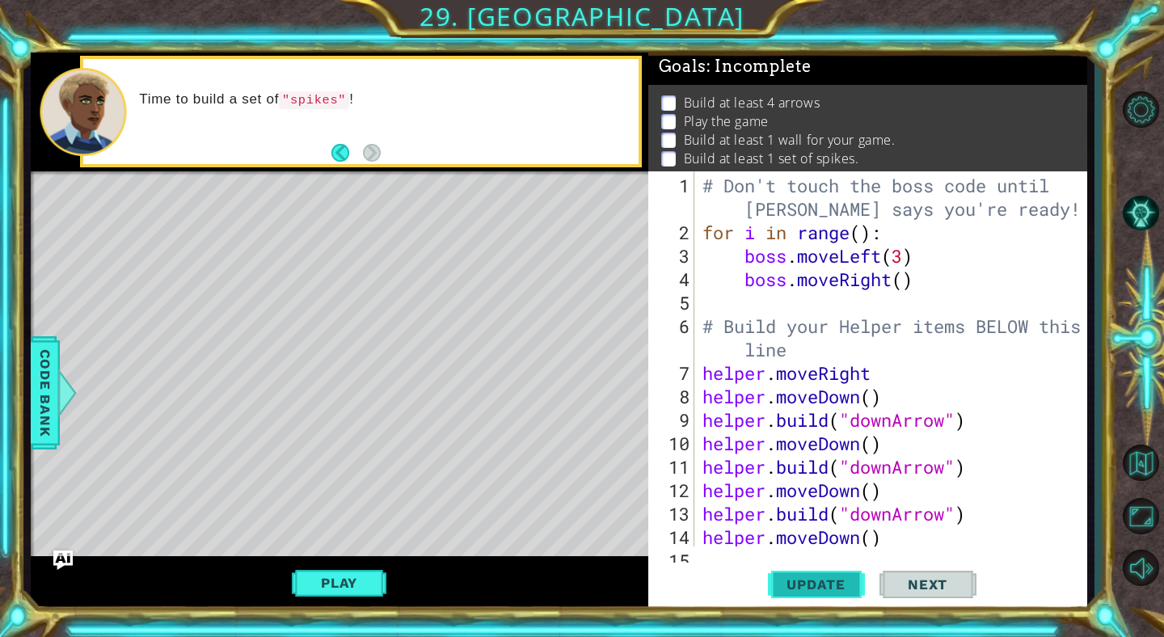
click at [795, 590] on span "Update" at bounding box center [815, 584] width 91 height 16
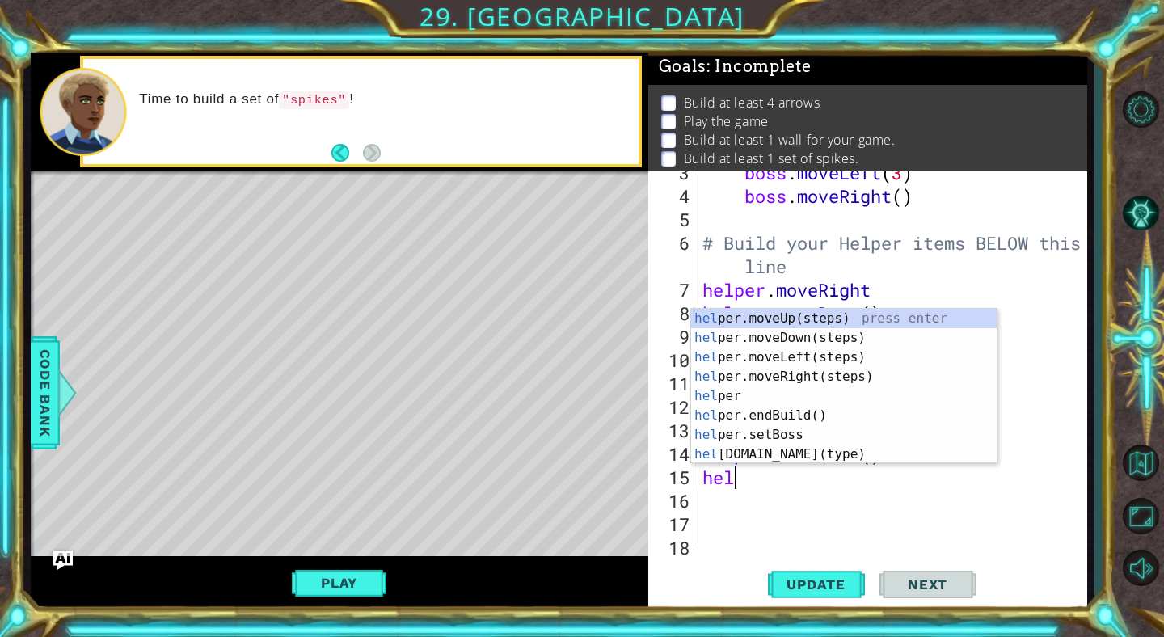
scroll to position [0, 2]
type textarea "helper"
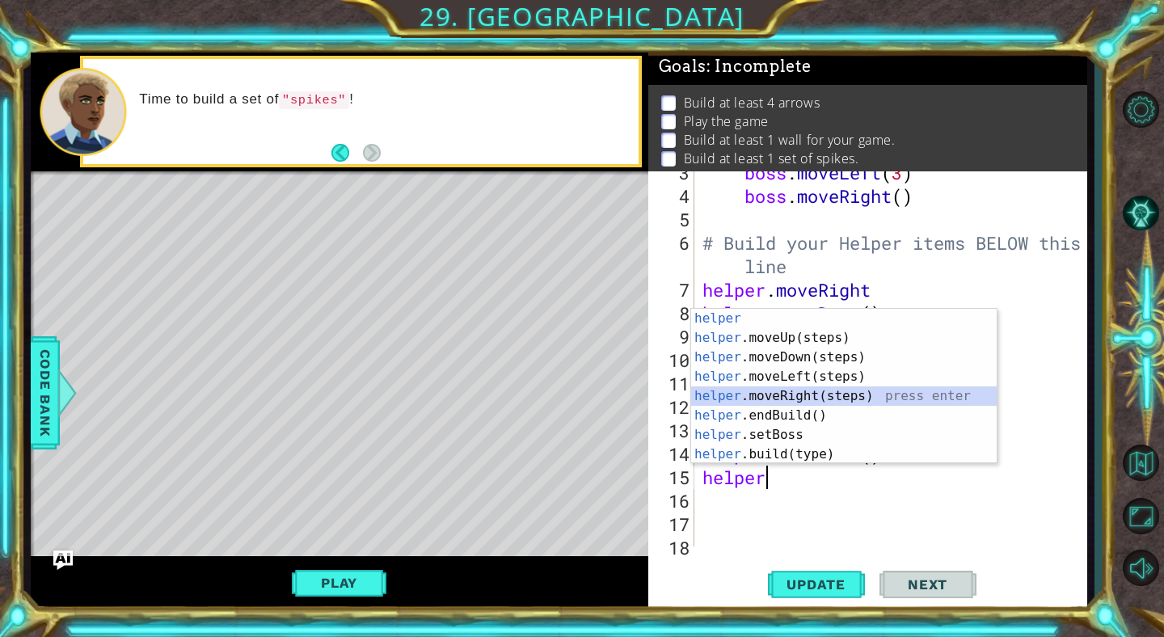
click at [774, 398] on div "helper press enter helper .moveUp(steps) press enter helper .moveDown(steps) pr…" at bounding box center [844, 406] width 306 height 194
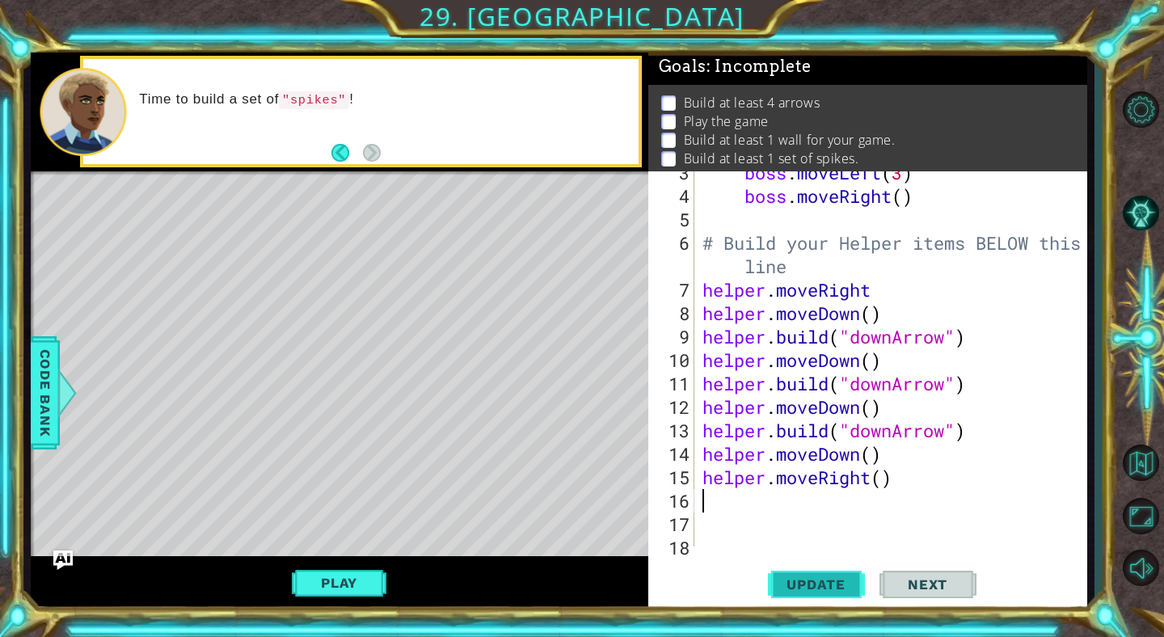
click at [809, 580] on span "Update" at bounding box center [815, 584] width 91 height 16
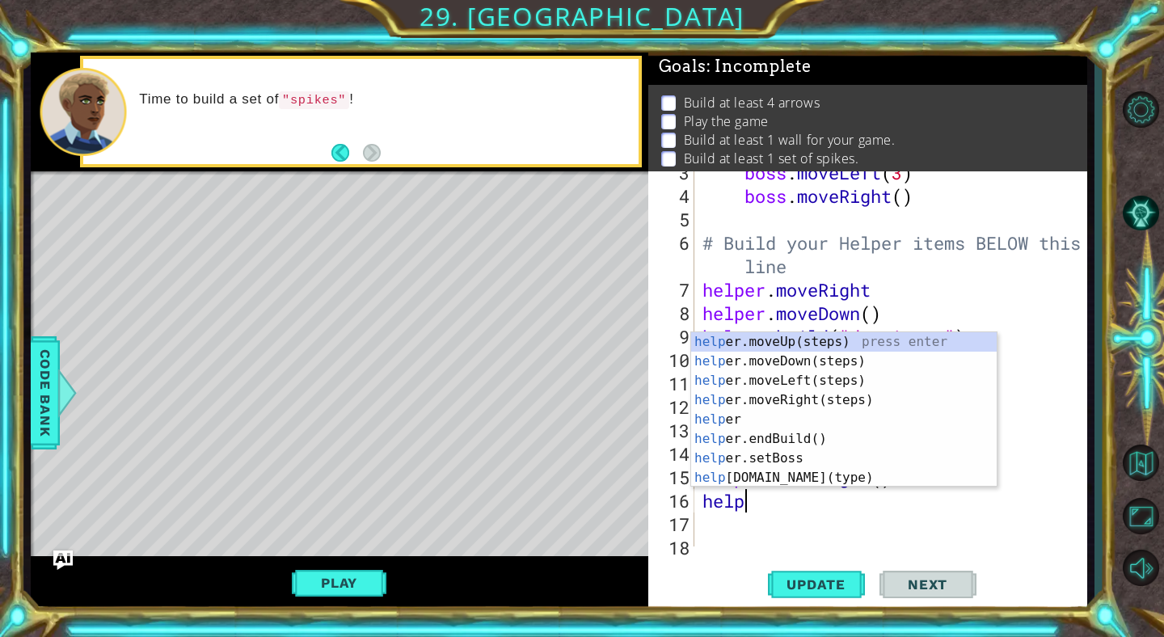
scroll to position [0, 2]
type textarea "helper"
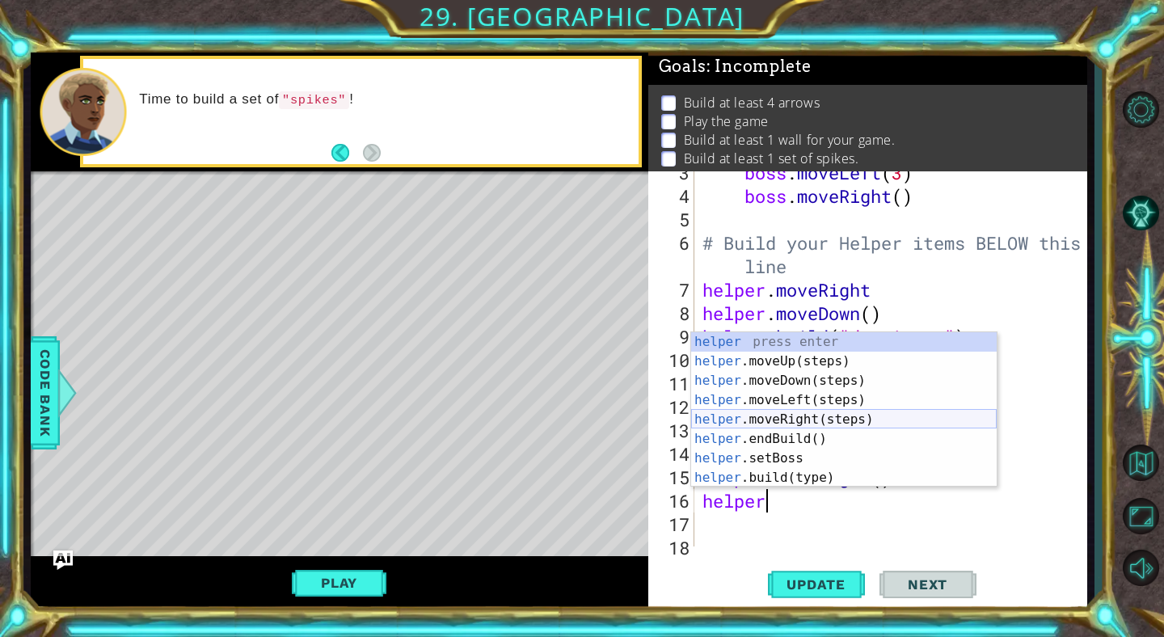
click at [774, 413] on div "helper press enter helper .moveUp(steps) press enter helper .moveDown(steps) pr…" at bounding box center [844, 429] width 306 height 194
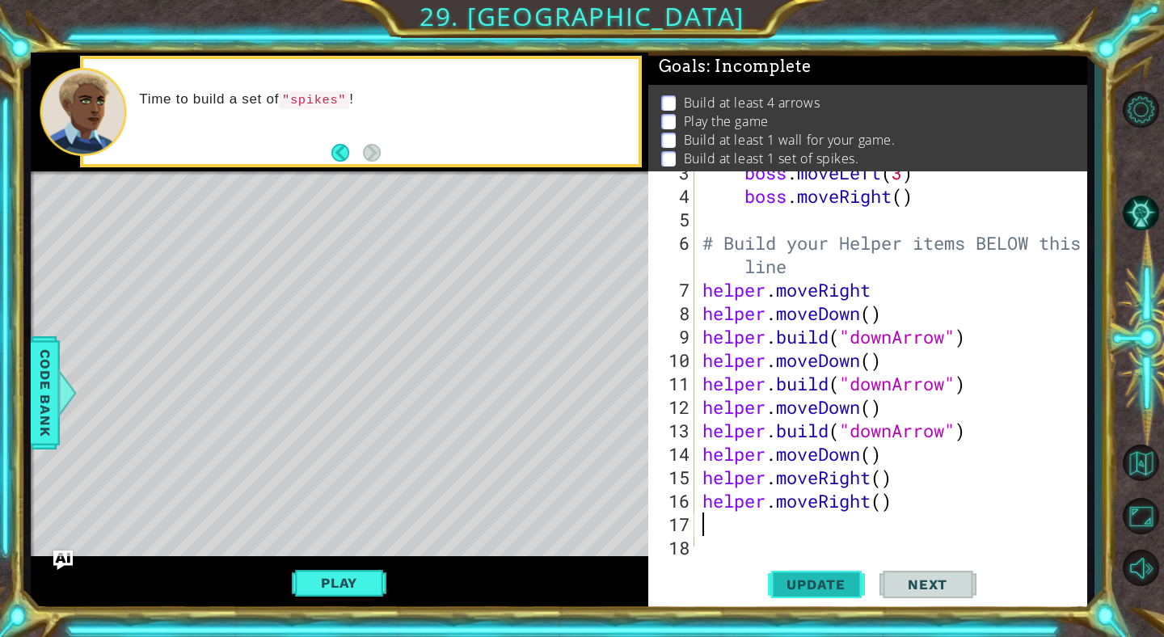
scroll to position [0, 0]
click at [807, 572] on button "Update" at bounding box center [816, 585] width 97 height 44
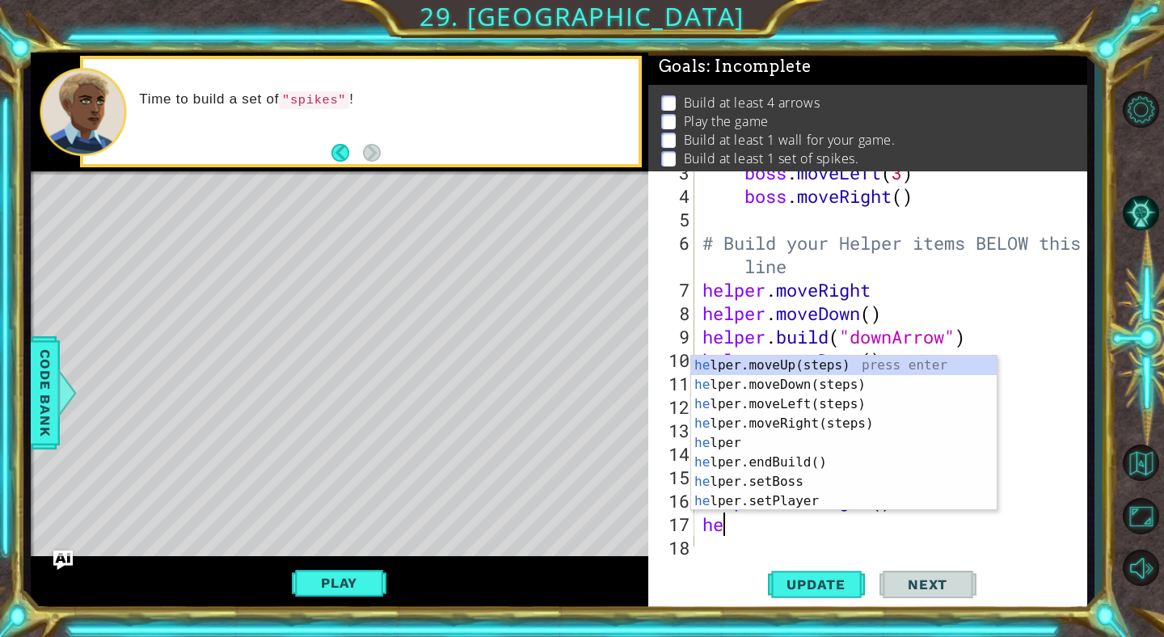
scroll to position [0, 2]
type textarea "helper"
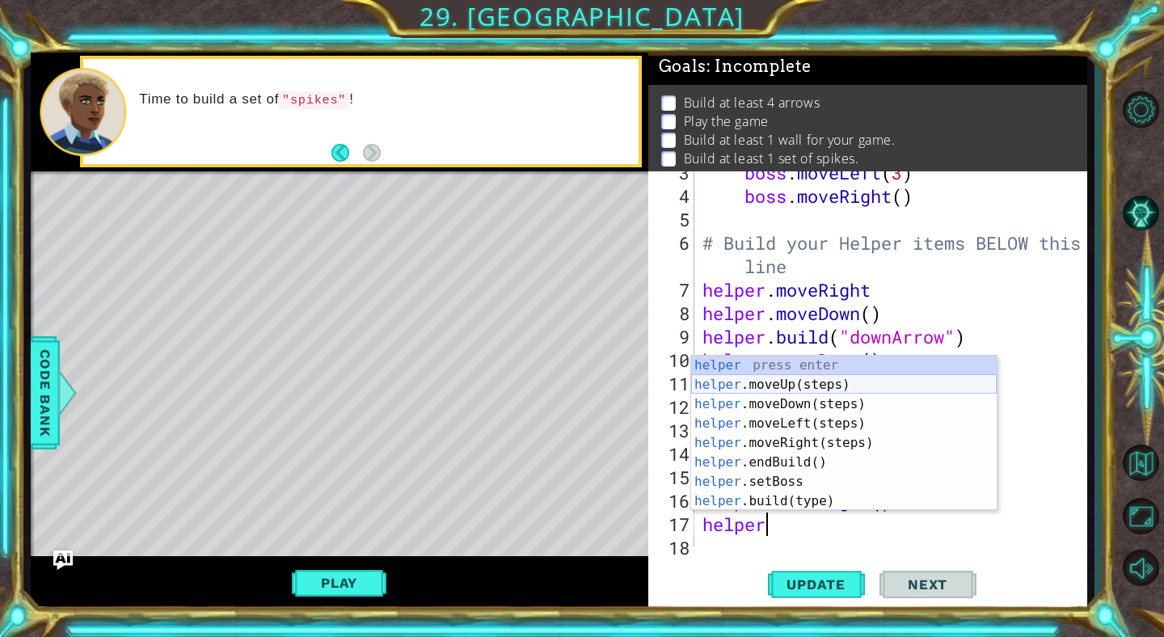
click at [755, 376] on div "helper press enter helper .moveUp(steps) press enter helper .moveDown(steps) pr…" at bounding box center [844, 453] width 306 height 194
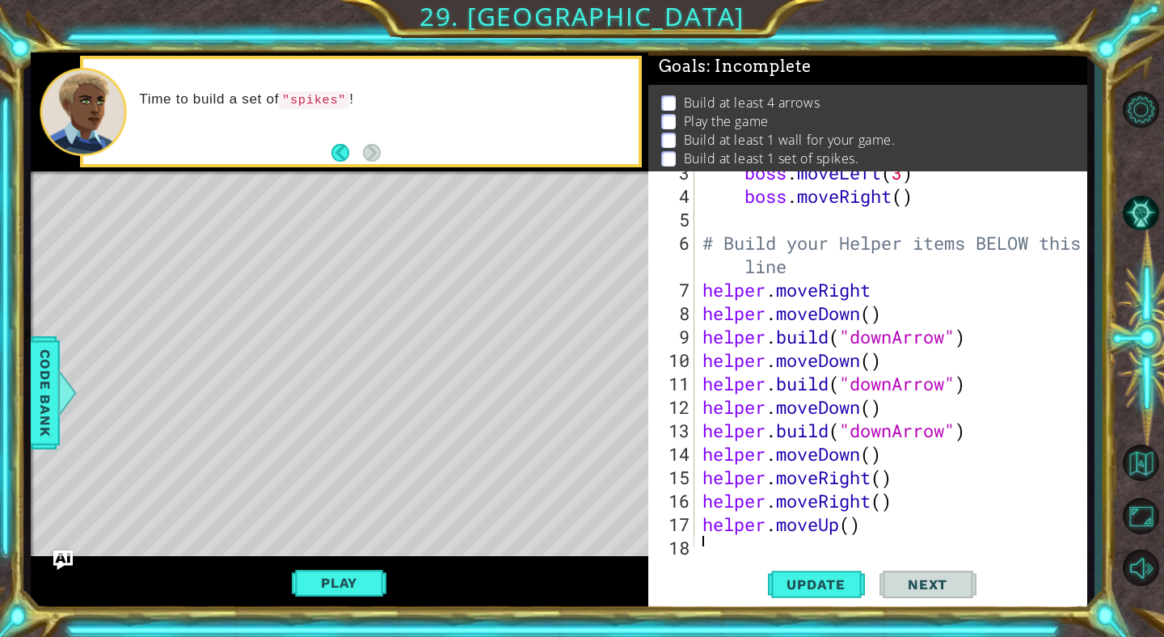
click at [853, 524] on div "boss . moveLeft ( 3 ) boss . moveRight ( ) # Build your Helper items BELOW this…" at bounding box center [895, 372] width 392 height 422
type textarea "helper.moveUp(4)"
click at [817, 581] on span "Update" at bounding box center [815, 584] width 91 height 16
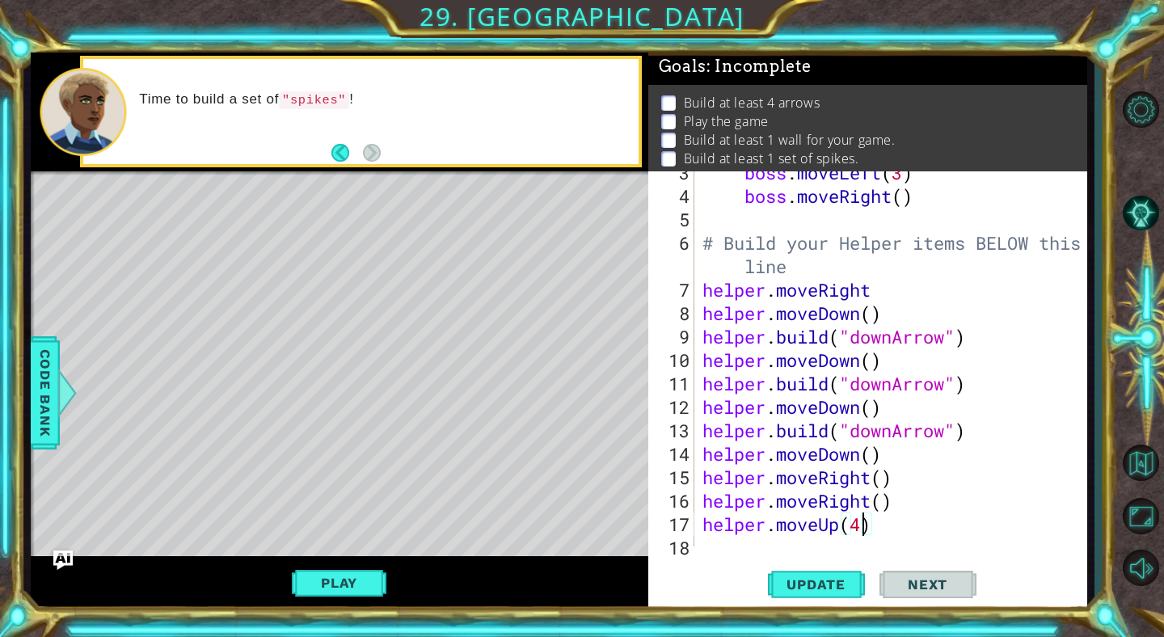
click at [732, 536] on div "boss . moveLeft ( 3 ) boss . moveRight ( ) # Build your Helper items BELOW this…" at bounding box center [895, 372] width 392 height 422
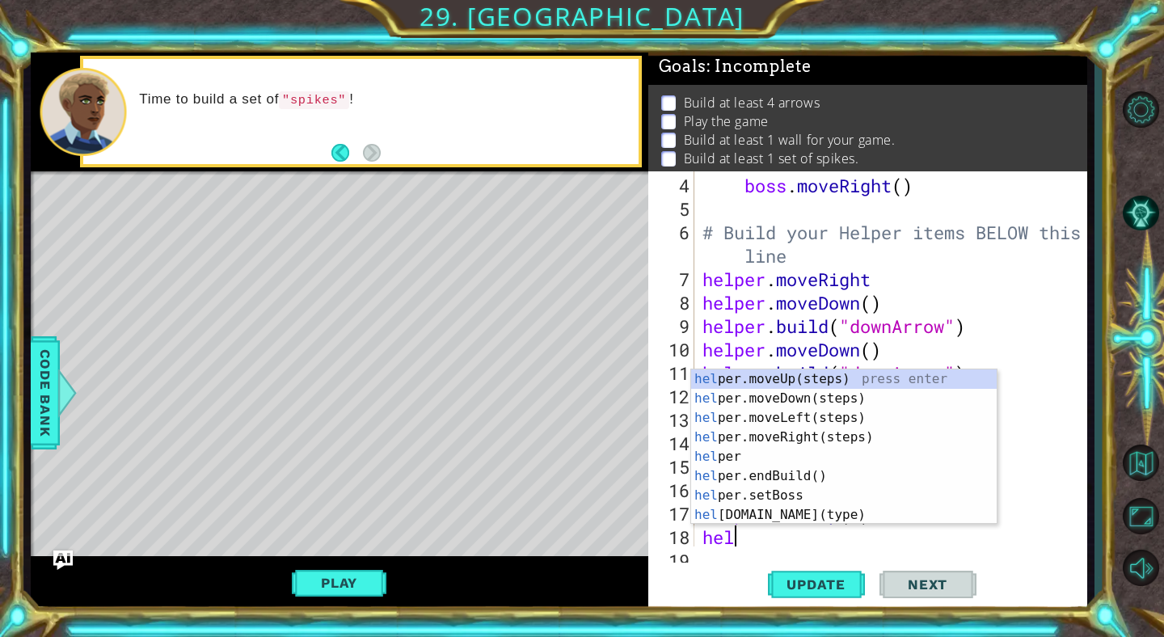
scroll to position [0, 2]
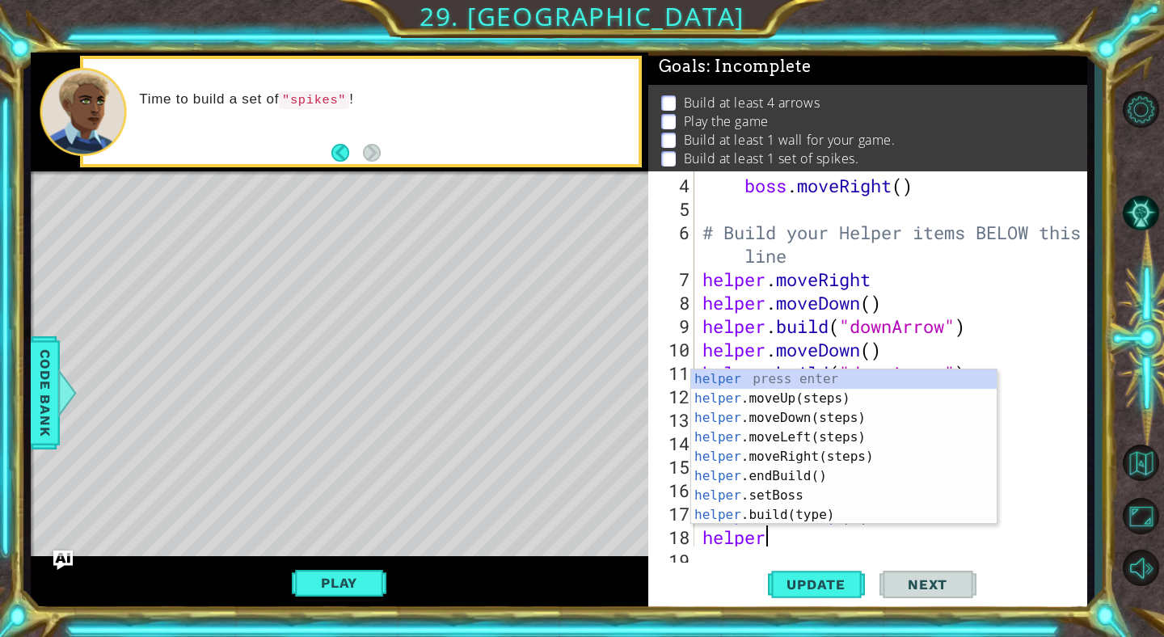
click at [751, 517] on div "helper press enter helper .moveUp(steps) press enter helper .moveDown(steps) pr…" at bounding box center [844, 466] width 306 height 194
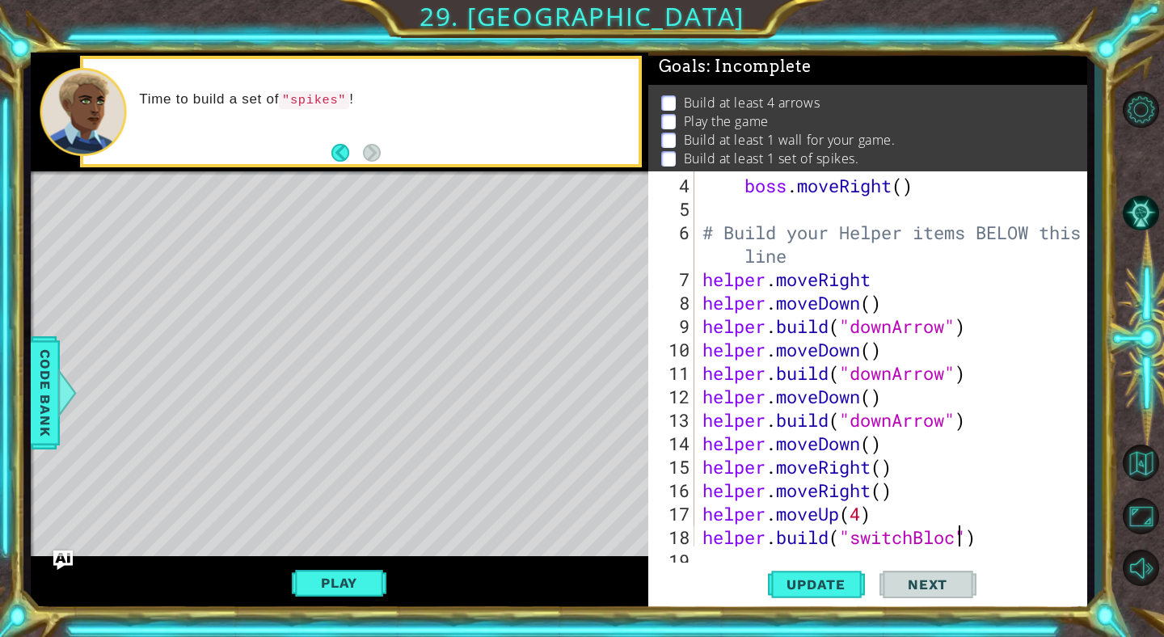
scroll to position [0, 12]
type textarea "[DOMAIN_NAME]("switchBlock")"
click at [778, 576] on span "Update" at bounding box center [815, 584] width 91 height 16
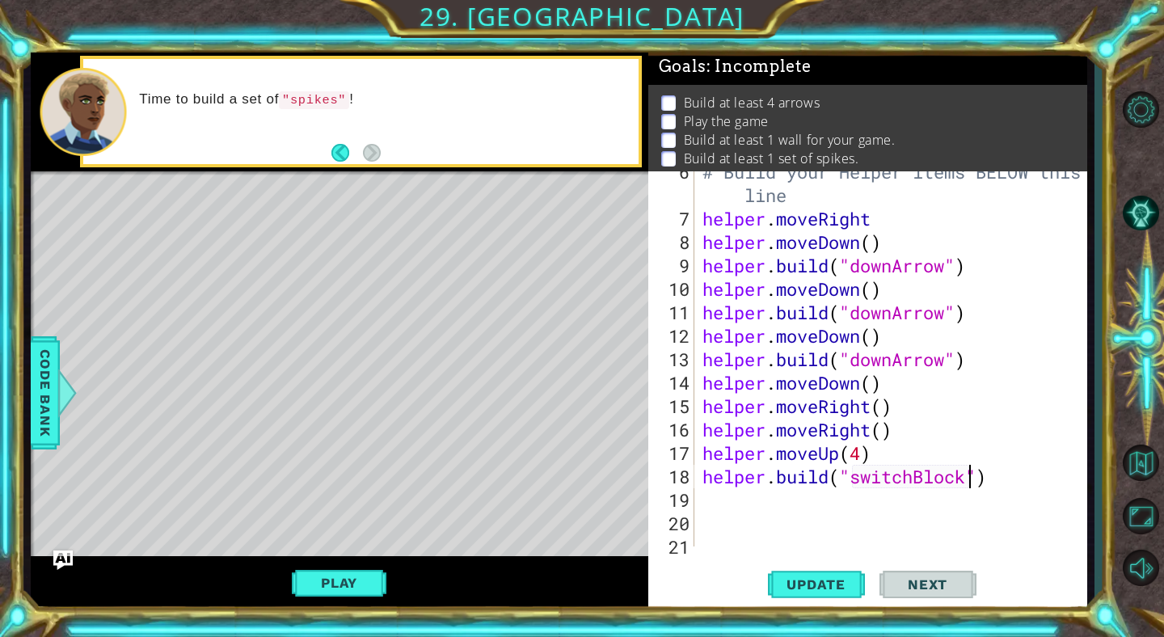
scroll to position [181, 0]
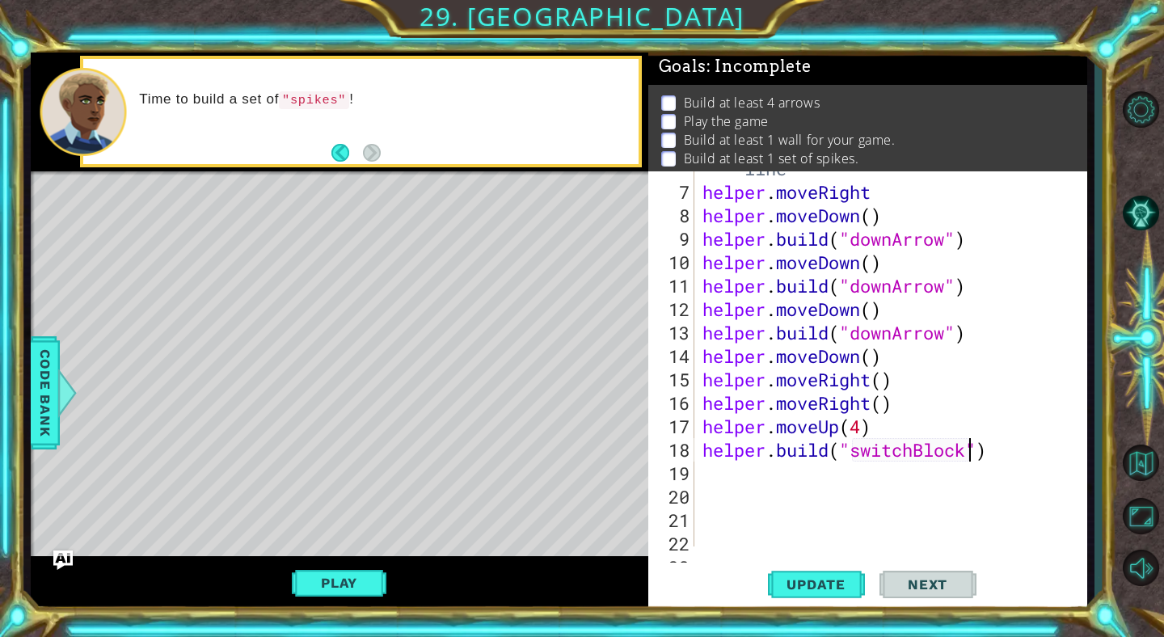
click at [717, 474] on div "# Build your Helper items BELOW this line helper . moveRight helper . moveDown …" at bounding box center [895, 355] width 392 height 445
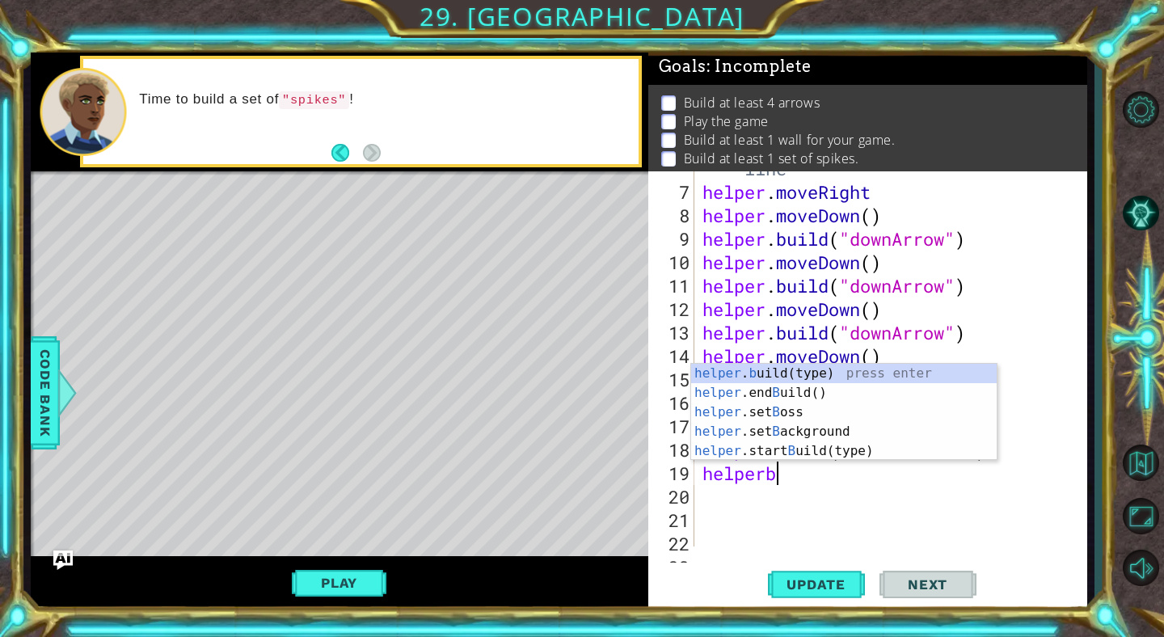
scroll to position [0, 2]
click at [719, 447] on div "helper . b uild(type) press enter helper .end B uild() press enter helper .set …" at bounding box center [844, 432] width 306 height 136
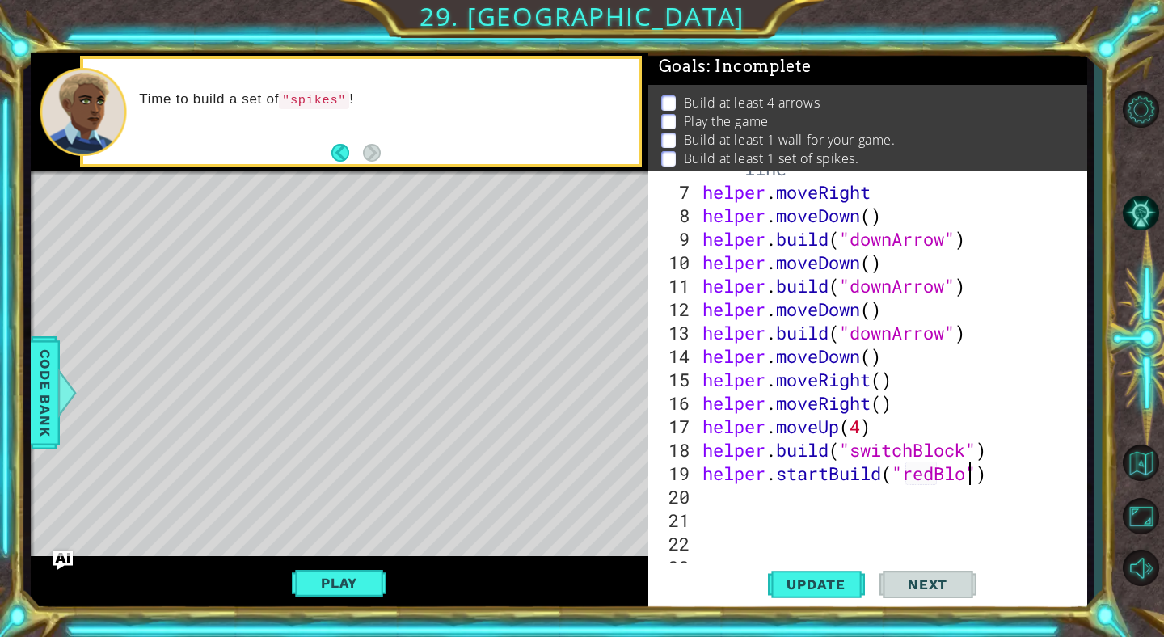
scroll to position [0, 13]
type textarea "helper.startBuild("redBlock")"
click at [853, 576] on button "Update" at bounding box center [816, 585] width 97 height 44
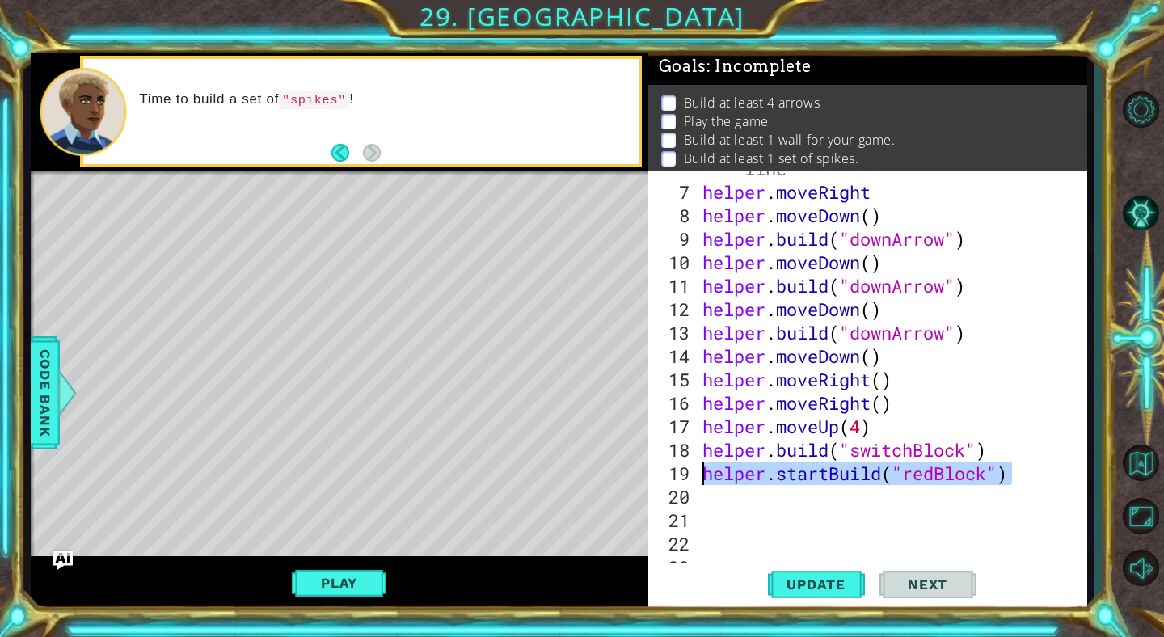
drag, startPoint x: 1017, startPoint y: 479, endPoint x: 702, endPoint y: 467, distance: 315.5
click at [702, 467] on div "# Build your Helper items BELOW this line helper . moveRight helper . moveDown …" at bounding box center [895, 355] width 392 height 445
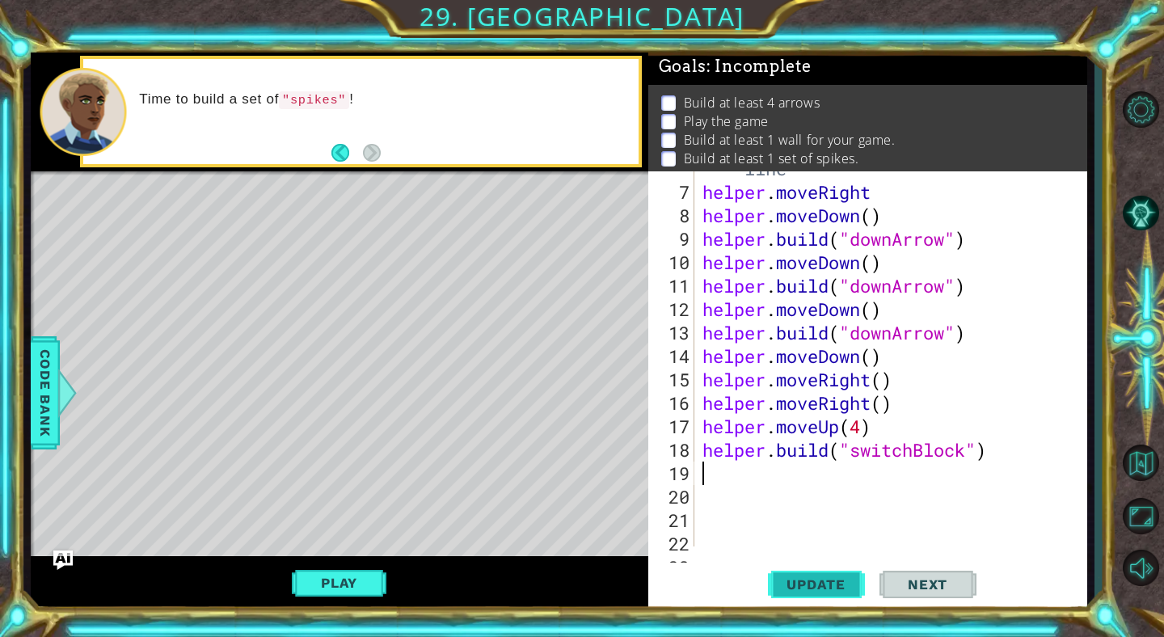
click at [781, 582] on span "Update" at bounding box center [815, 584] width 91 height 16
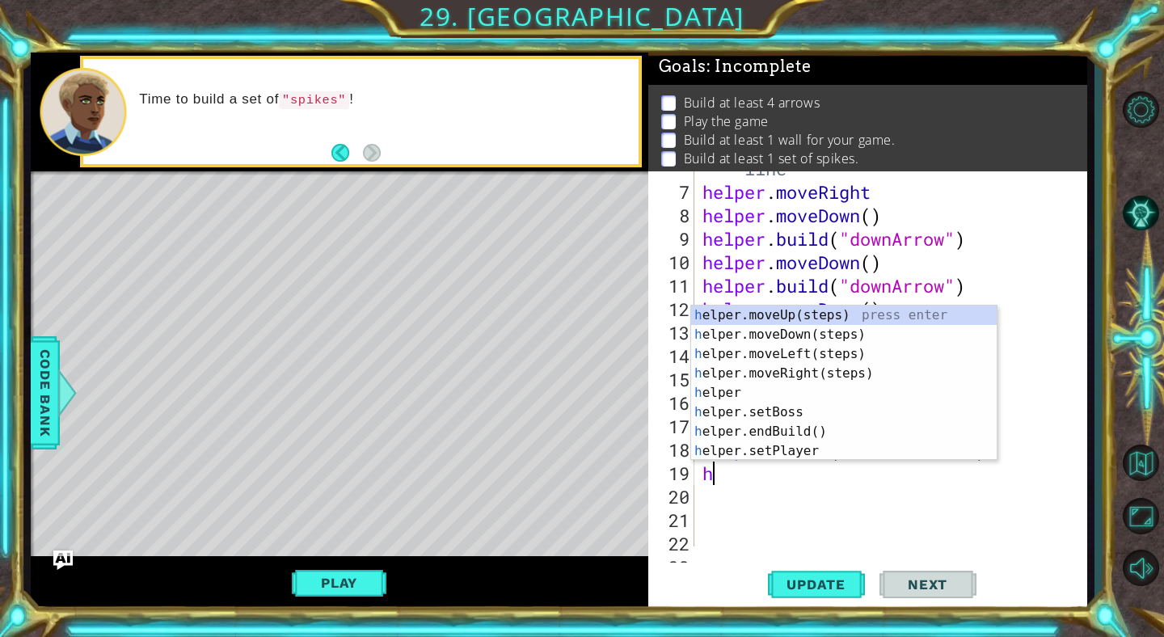
type textarea "help"
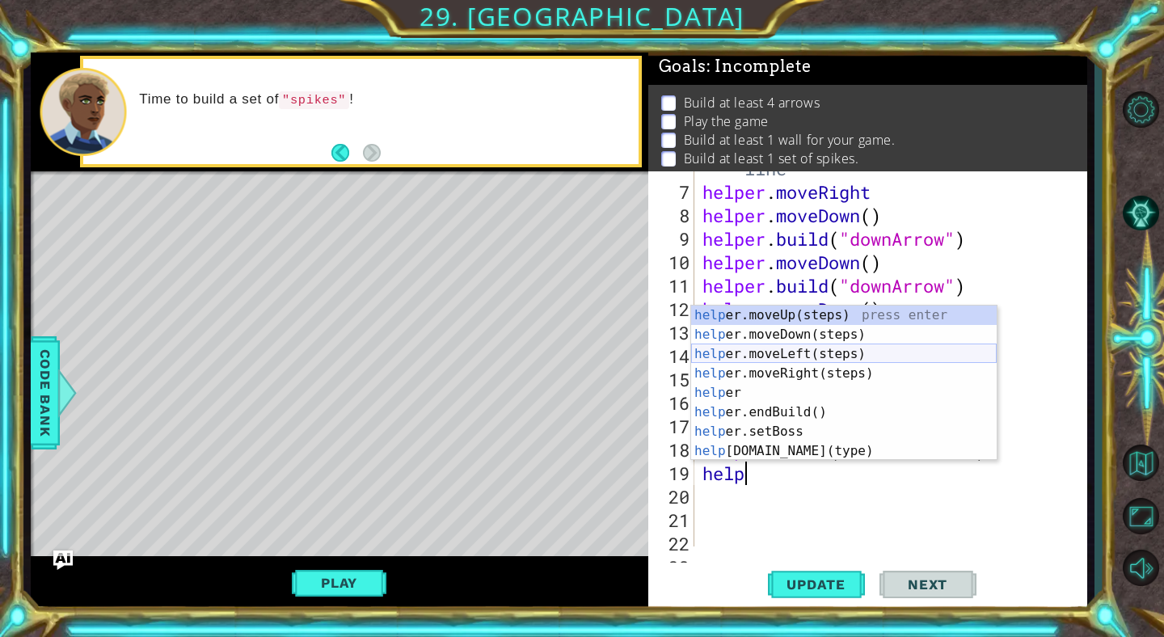
click at [768, 357] on div "help er.moveUp(steps) press enter help er.moveDown(steps) press enter help er.m…" at bounding box center [844, 403] width 306 height 194
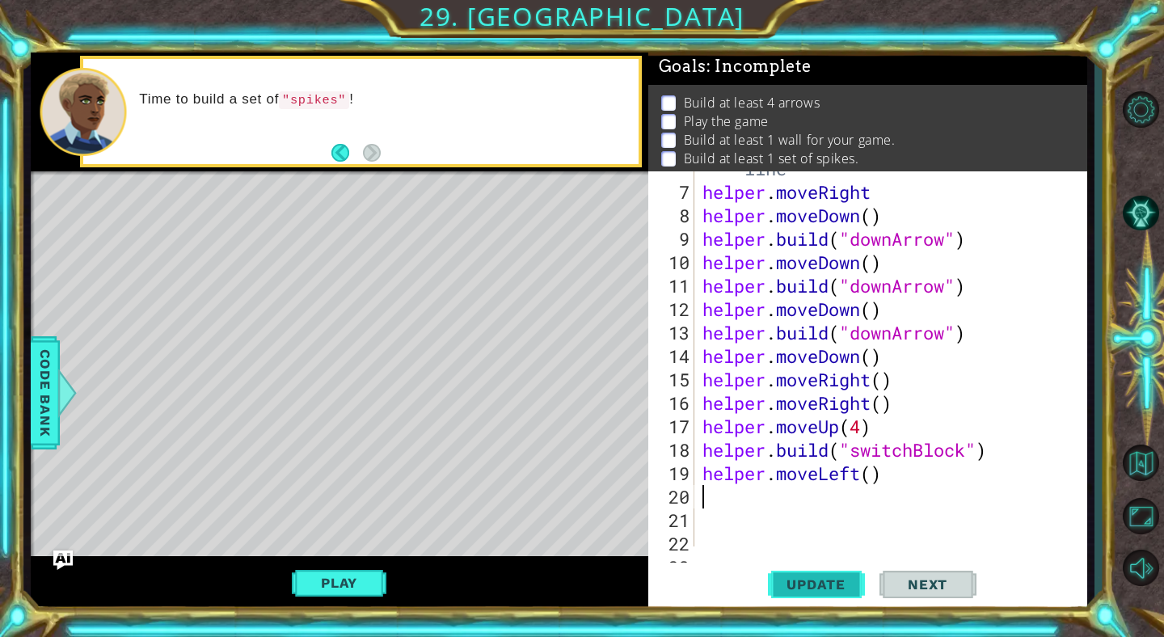
scroll to position [0, 0]
click at [812, 584] on span "Update" at bounding box center [815, 584] width 91 height 16
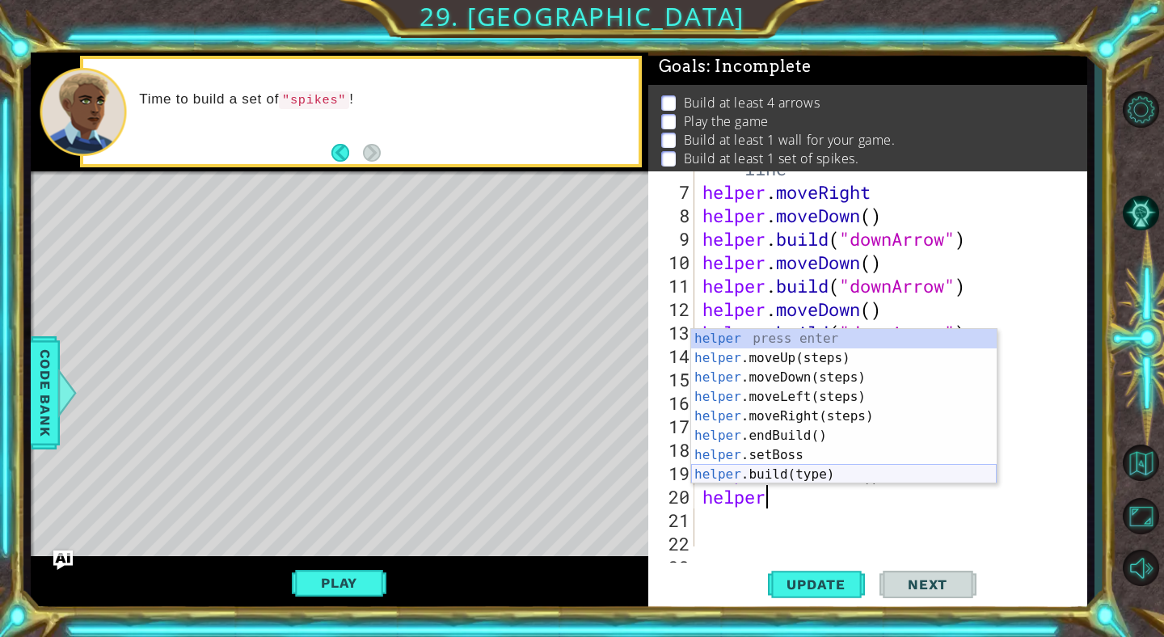
scroll to position [0, 2]
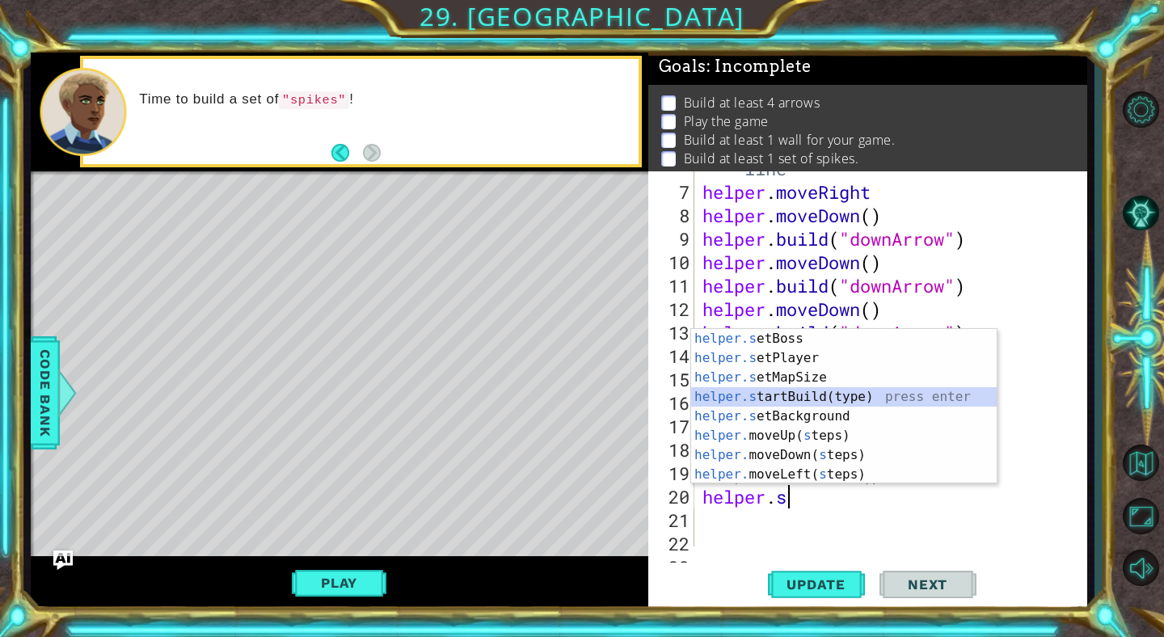
click at [772, 400] on div "helper.s etBoss press enter helper.s etPlayer press enter helper.s etMapSize pr…" at bounding box center [844, 426] width 306 height 194
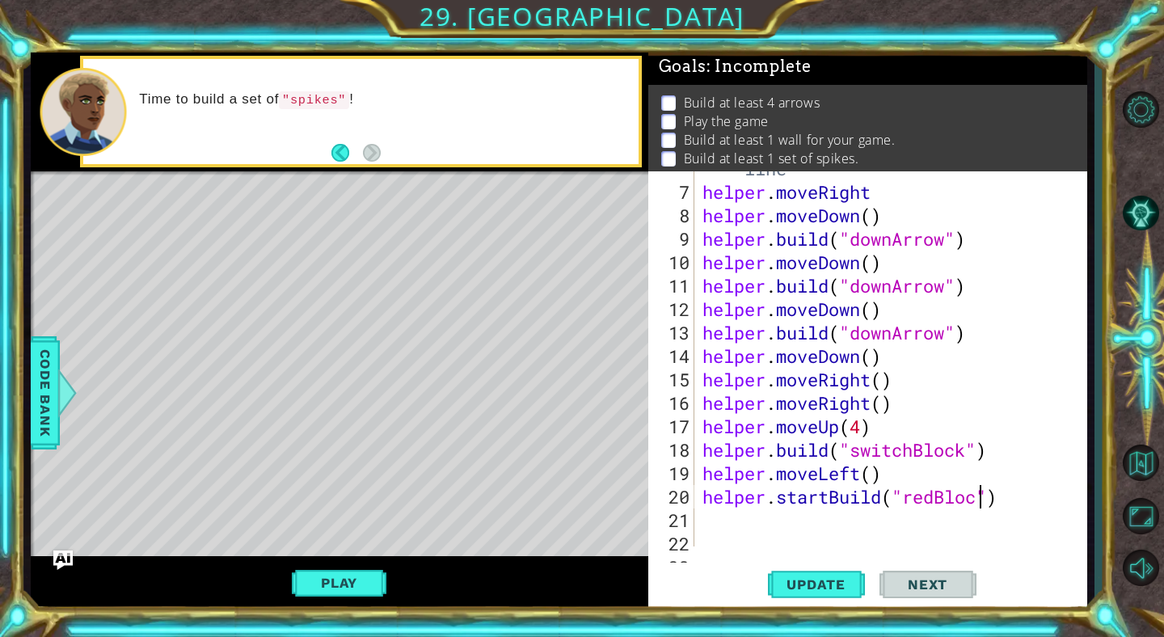
scroll to position [0, 13]
type textarea "helper.startBuild("redBlock")"
click at [838, 586] on span "Update" at bounding box center [815, 584] width 91 height 16
click at [732, 518] on div "# Build your Helper items BELOW this line helper . moveRight helper . moveDown …" at bounding box center [895, 355] width 392 height 445
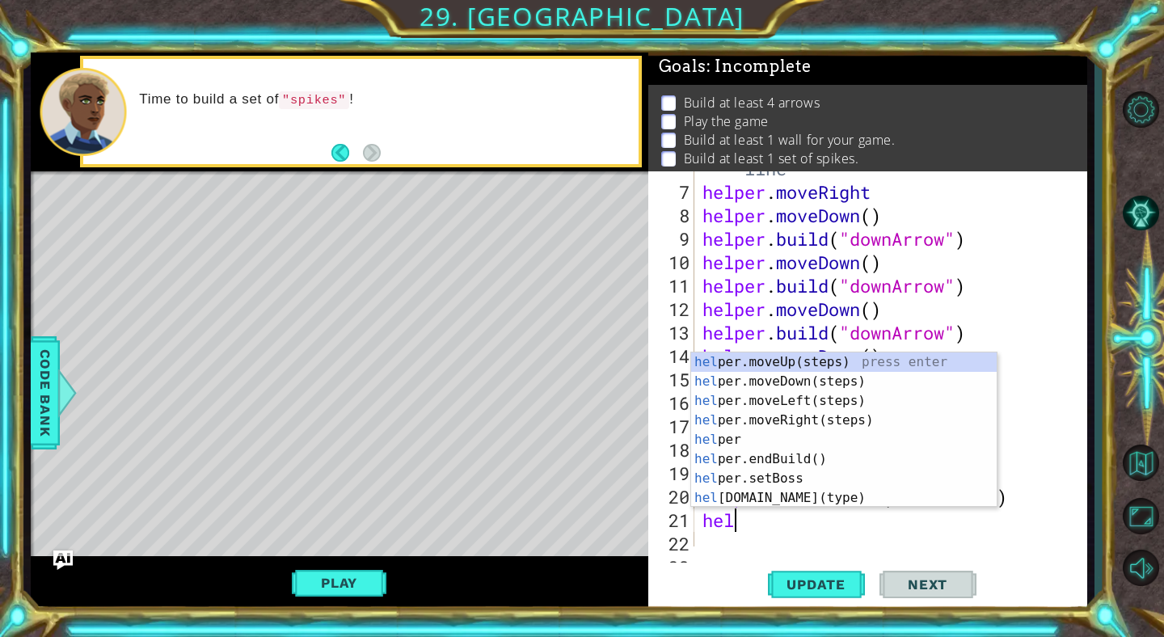
scroll to position [0, 2]
type textarea "helper"
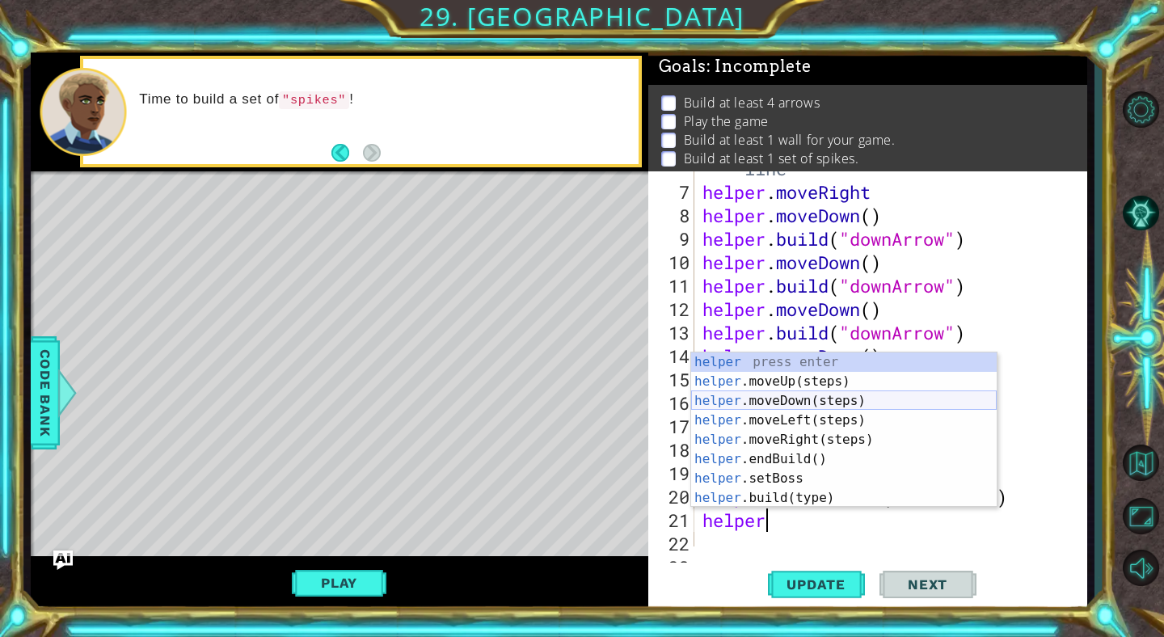
click at [780, 399] on div "helper press enter helper .moveUp(steps) press enter helper .moveDown(steps) pr…" at bounding box center [844, 449] width 306 height 194
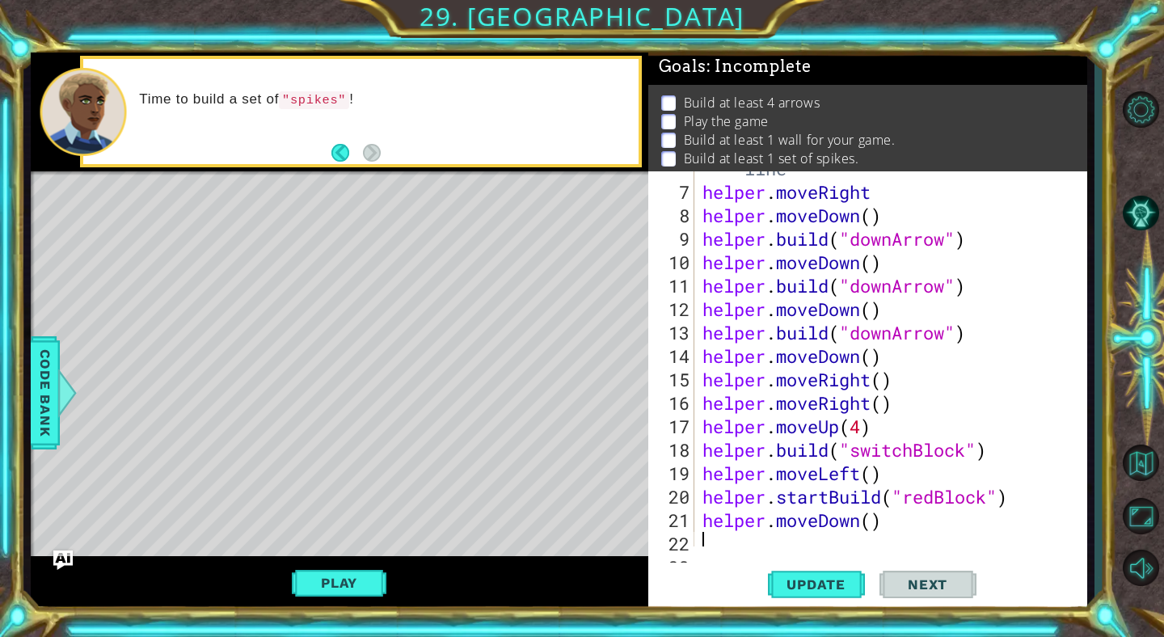
click at [875, 517] on div "# Build your Helper items BELOW this line helper . moveRight helper . moveDown …" at bounding box center [895, 355] width 392 height 445
click at [837, 588] on span "Update" at bounding box center [815, 584] width 91 height 16
type textarea "helper.moveDown(4)"
click at [825, 593] on button "Update" at bounding box center [816, 585] width 97 height 44
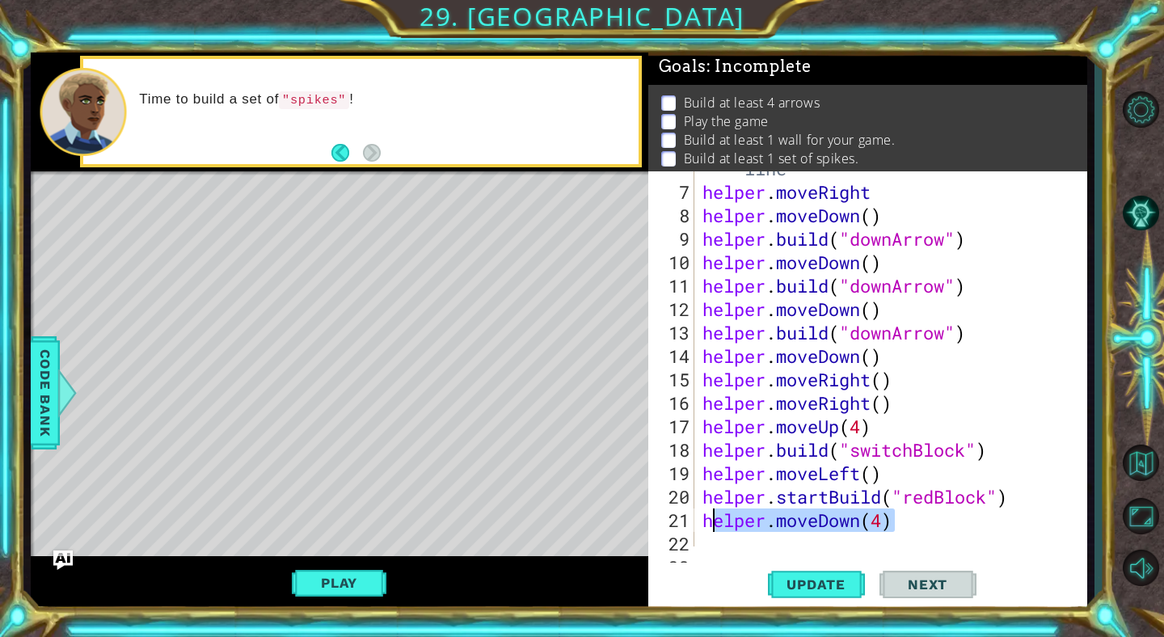
drag, startPoint x: 918, startPoint y: 523, endPoint x: 707, endPoint y: 511, distance: 210.5
click at [707, 511] on div "# Build your Helper items BELOW this line helper . moveRight helper . moveDown …" at bounding box center [895, 355] width 392 height 445
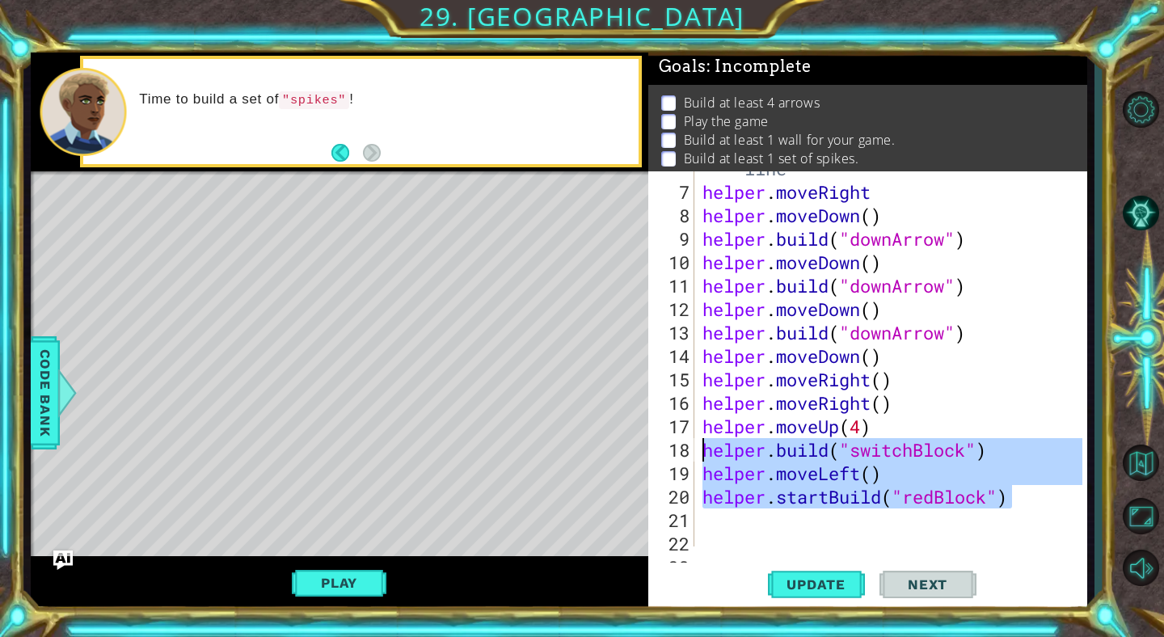
drag, startPoint x: 1013, startPoint y: 499, endPoint x: 703, endPoint y: 455, distance: 313.5
click at [703, 455] on div "# Build your Helper items BELOW this line helper . moveRight helper . moveDown …" at bounding box center [895, 355] width 392 height 445
type textarea "[DOMAIN_NAME]("switchBlock") helper.moveLeft()"
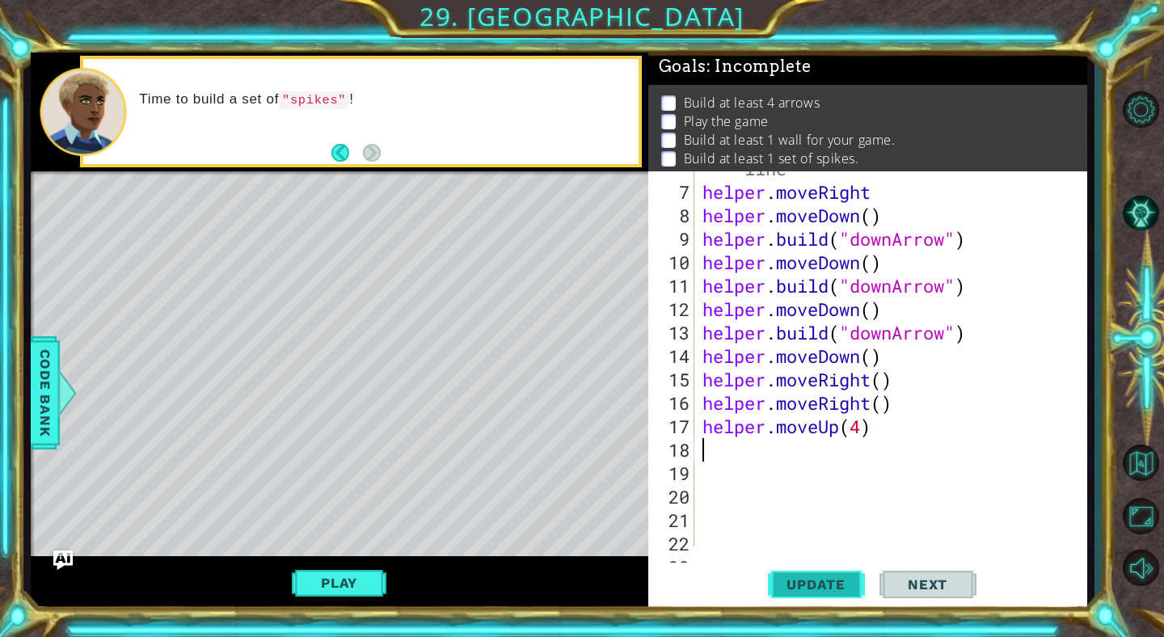
click at [800, 572] on button "Update" at bounding box center [816, 585] width 97 height 44
click at [886, 430] on div "# Build your Helper items BELOW this line helper . moveRight helper . moveDown …" at bounding box center [895, 355] width 392 height 445
type textarea "helper.moveUp(4)"
click at [741, 450] on div "# Build your Helper items BELOW this line helper . moveRight helper . moveDown …" at bounding box center [895, 355] width 392 height 445
type textarea "h"
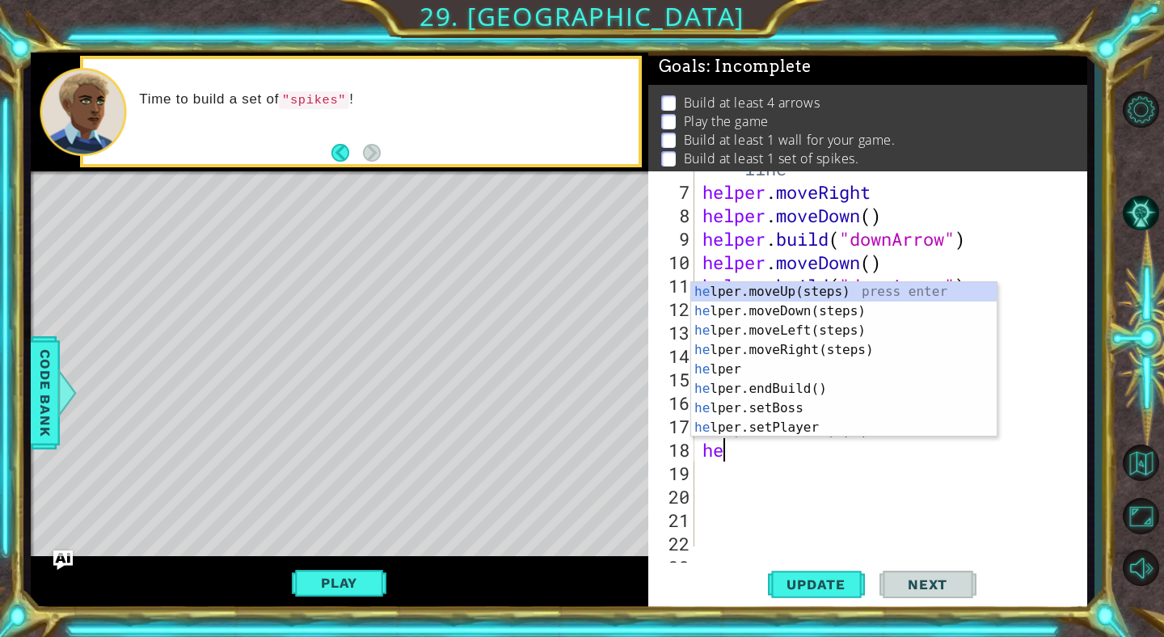
scroll to position [0, 2]
type textarea "helper"
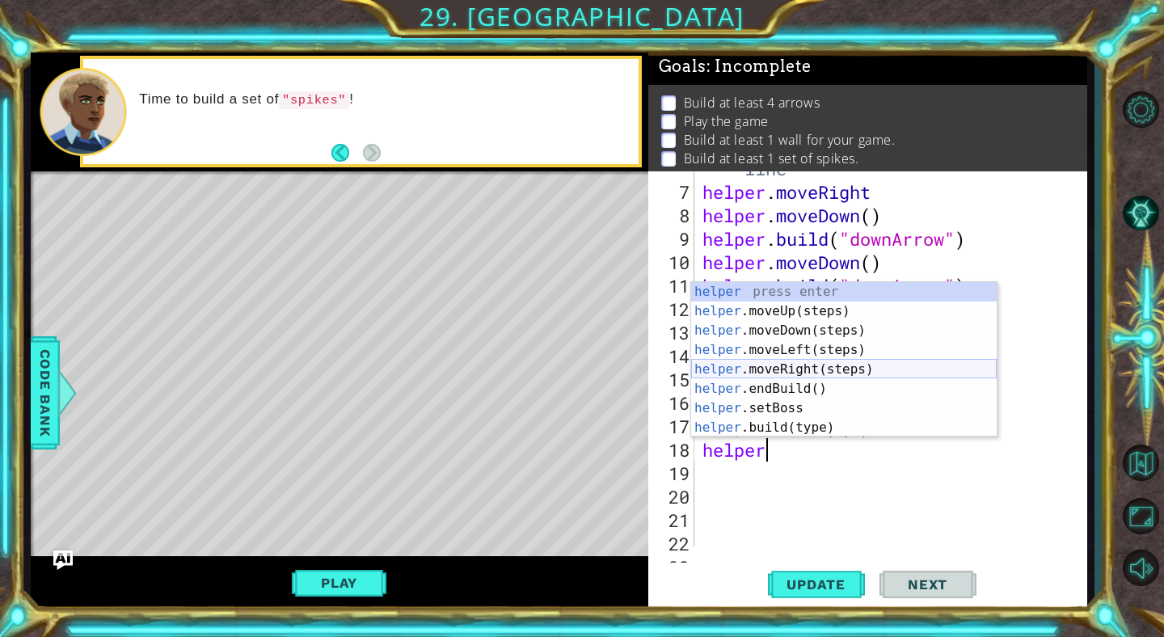
click at [784, 365] on div "helper press enter helper .moveUp(steps) press enter helper .moveDown(steps) pr…" at bounding box center [844, 379] width 306 height 194
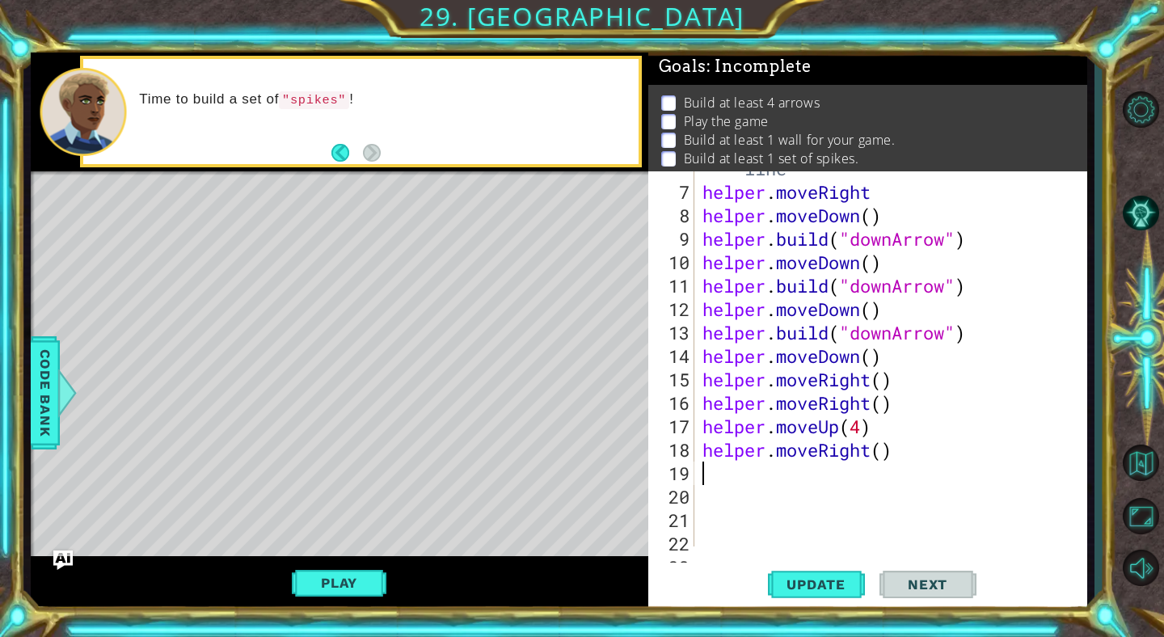
scroll to position [0, 0]
click at [791, 578] on span "Update" at bounding box center [815, 584] width 91 height 16
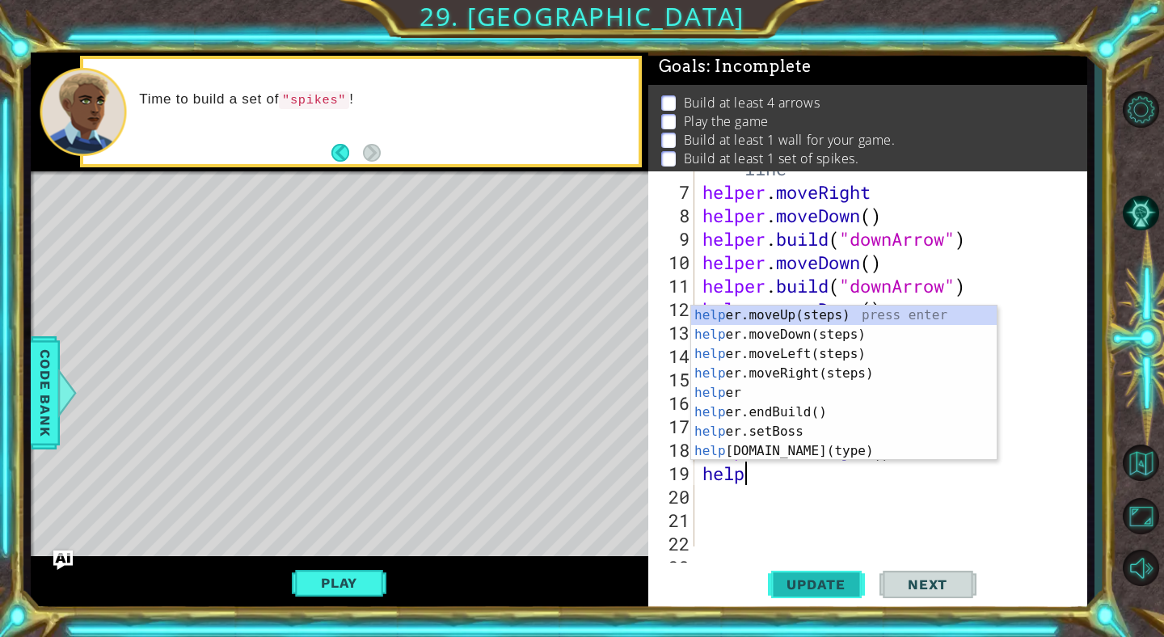
scroll to position [0, 2]
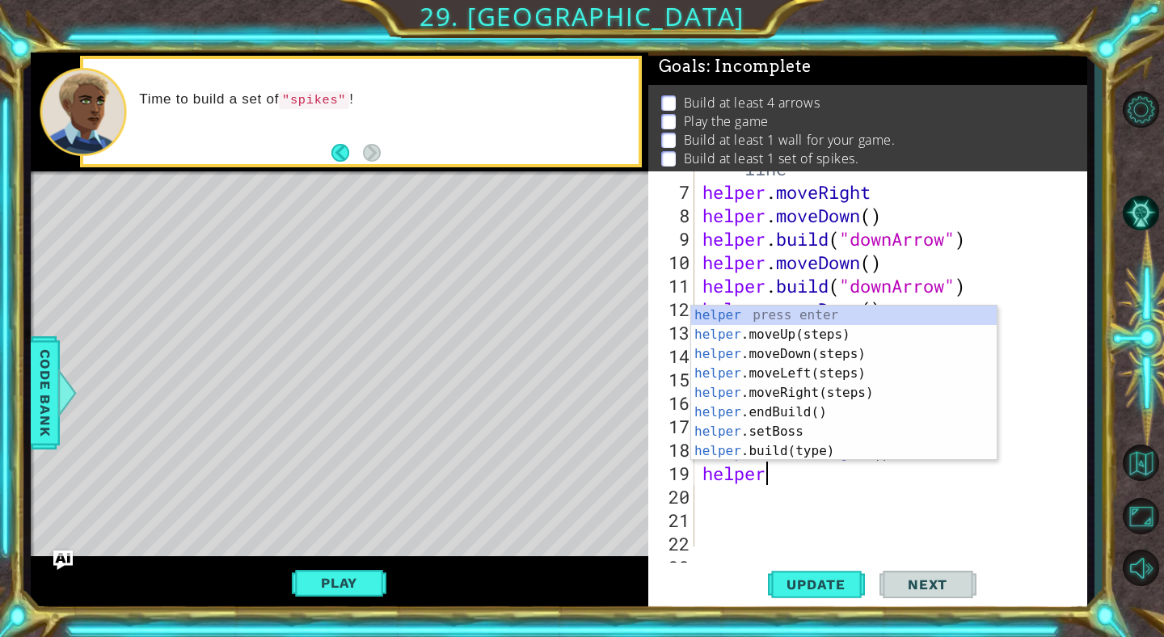
click at [780, 449] on div "helper press enter helper .moveUp(steps) press enter helper .moveDown(steps) pr…" at bounding box center [844, 403] width 306 height 194
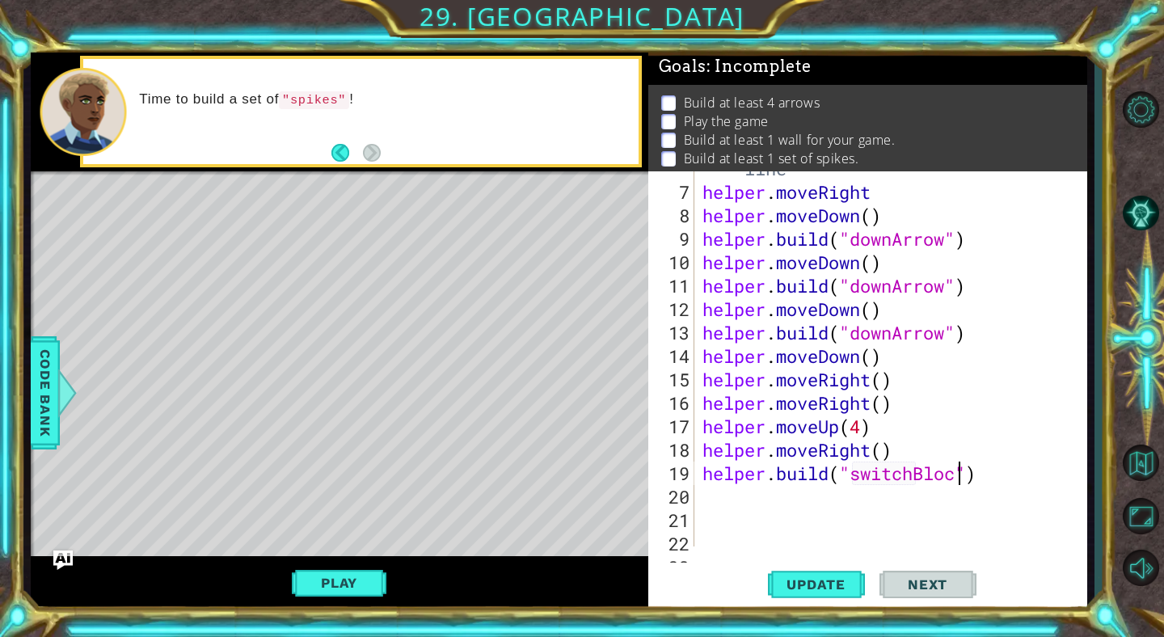
scroll to position [0, 12]
type textarea "[DOMAIN_NAME]("switchBlock")"
click at [833, 572] on button "Update" at bounding box center [816, 585] width 97 height 44
click at [733, 505] on div "# Build your Helper items BELOW this line helper . moveRight helper . moveDown …" at bounding box center [895, 355] width 392 height 445
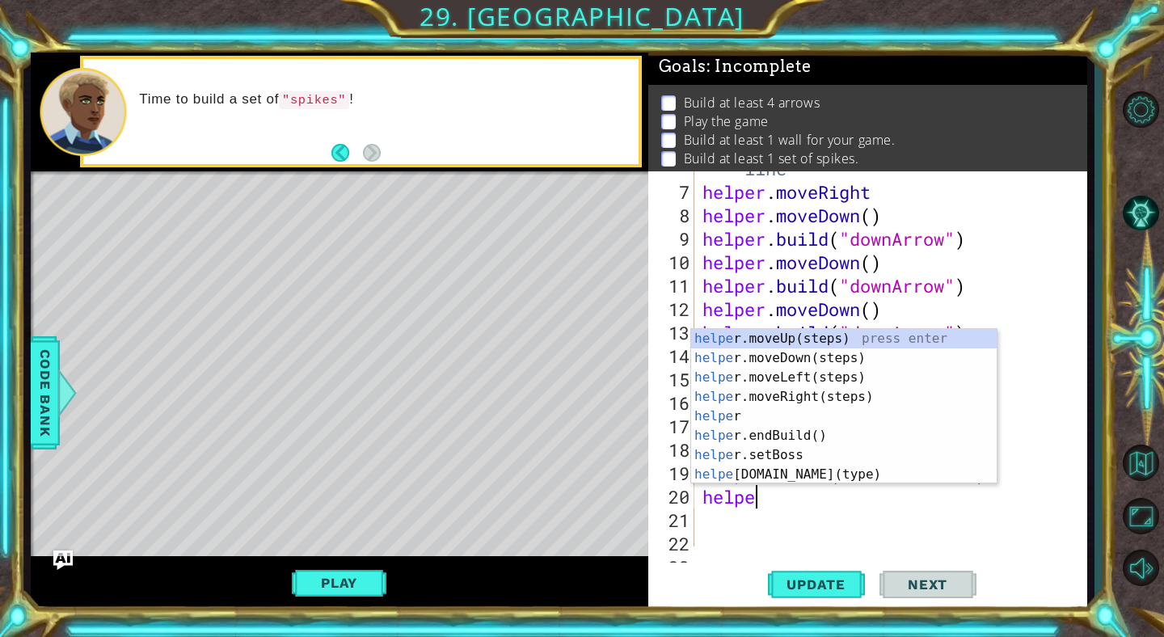
scroll to position [0, 2]
type textarea "helper"
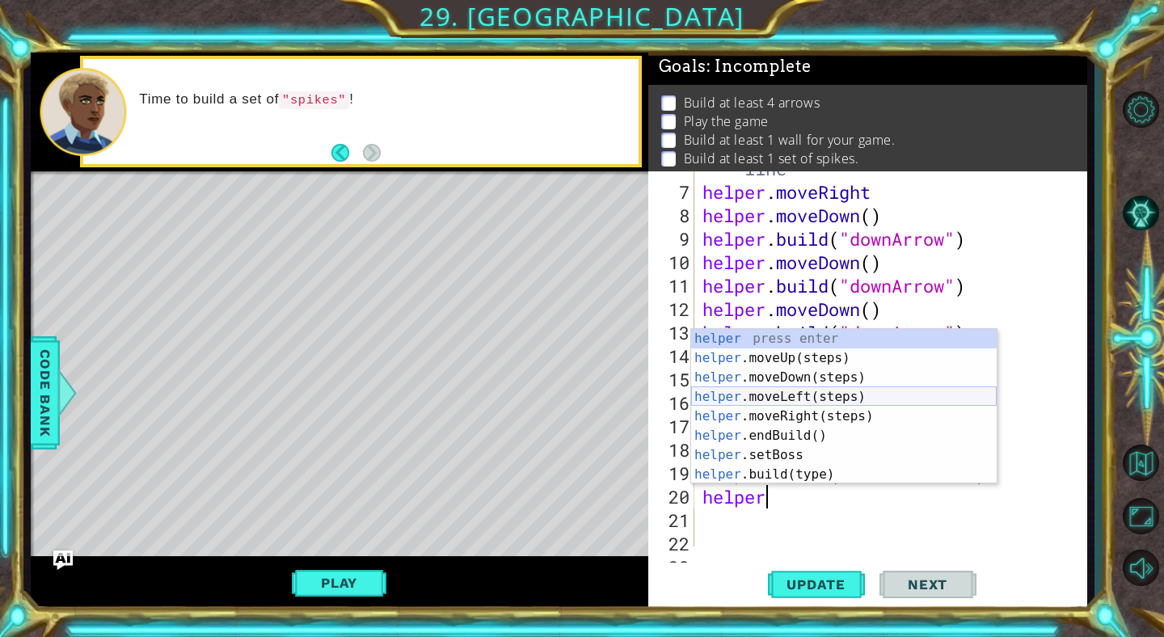
click at [754, 387] on div "helper press enter helper .moveUp(steps) press enter helper .moveDown(steps) pr…" at bounding box center [844, 426] width 306 height 194
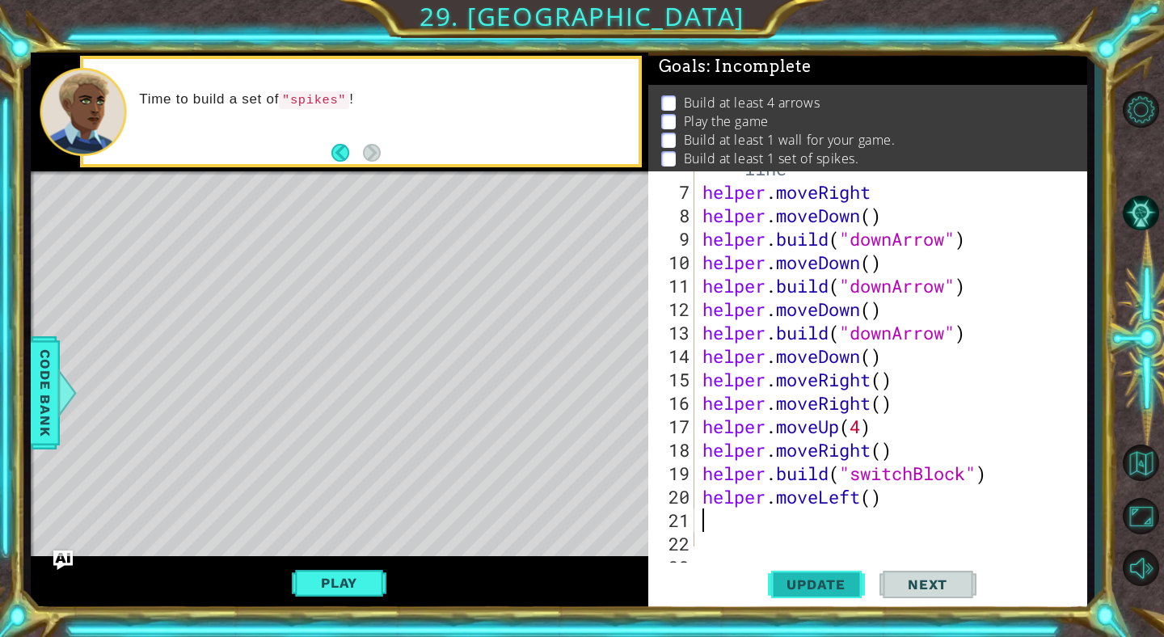
click at [814, 588] on span "Update" at bounding box center [815, 584] width 91 height 16
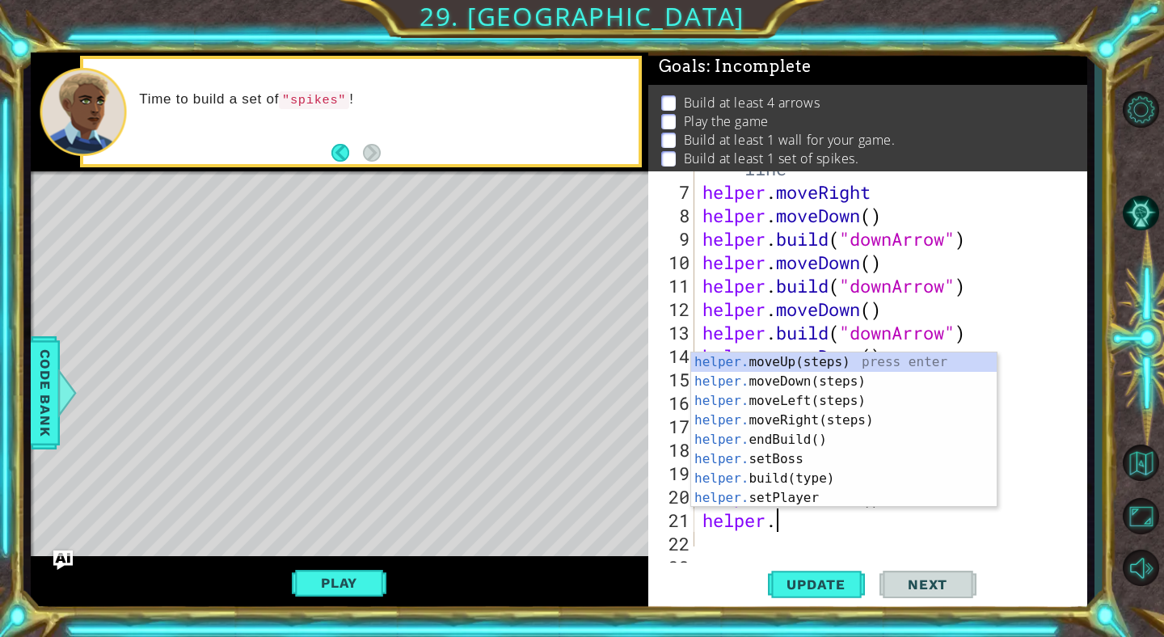
scroll to position [0, 2]
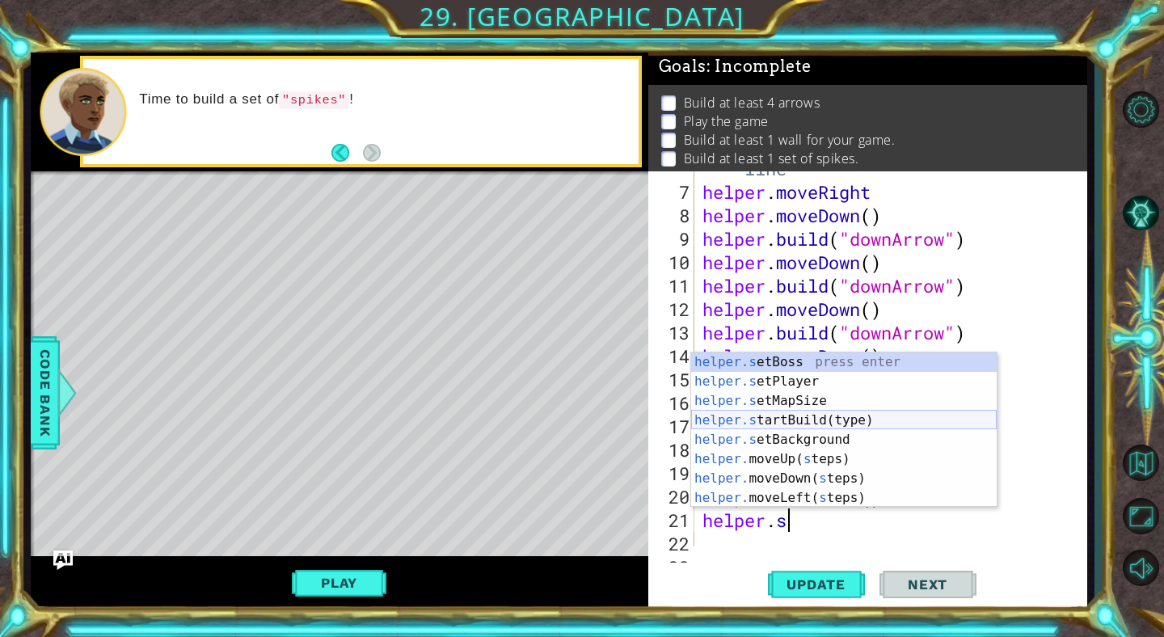
click at [757, 416] on div "helper.s etBoss press enter helper.s etPlayer press enter helper.s etMapSize pr…" at bounding box center [844, 449] width 306 height 194
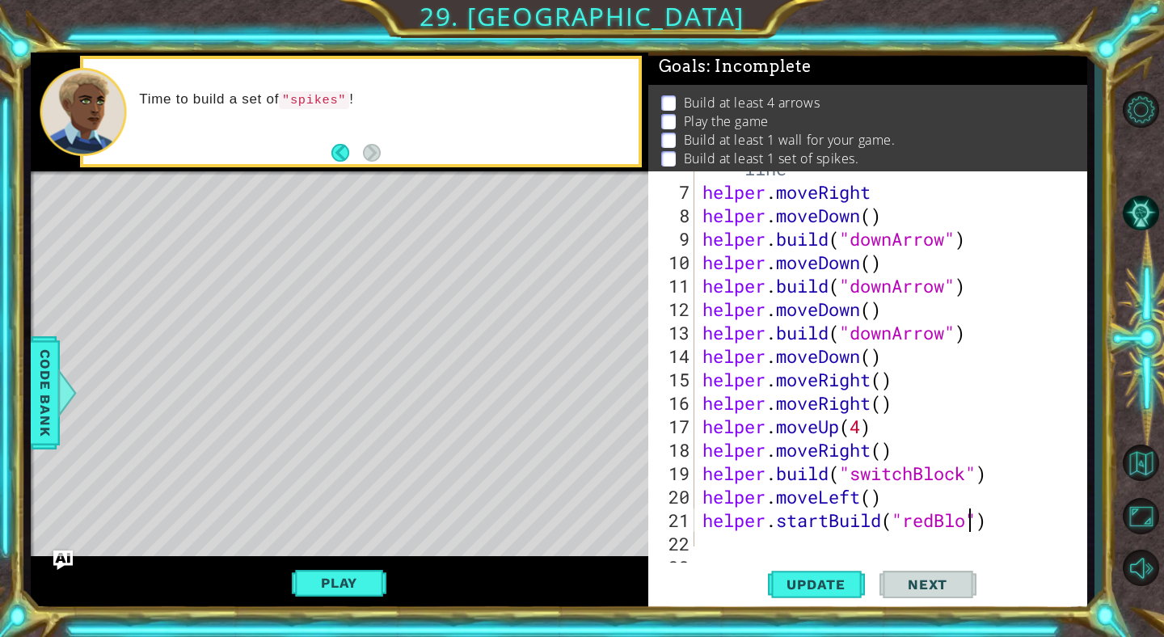
scroll to position [0, 13]
type textarea "helper.startBuild("redBlock")"
click at [847, 586] on span "Update" at bounding box center [815, 584] width 91 height 16
click at [720, 544] on div "# Build your Helper items BELOW this line helper . moveRight helper . moveDown …" at bounding box center [895, 355] width 392 height 445
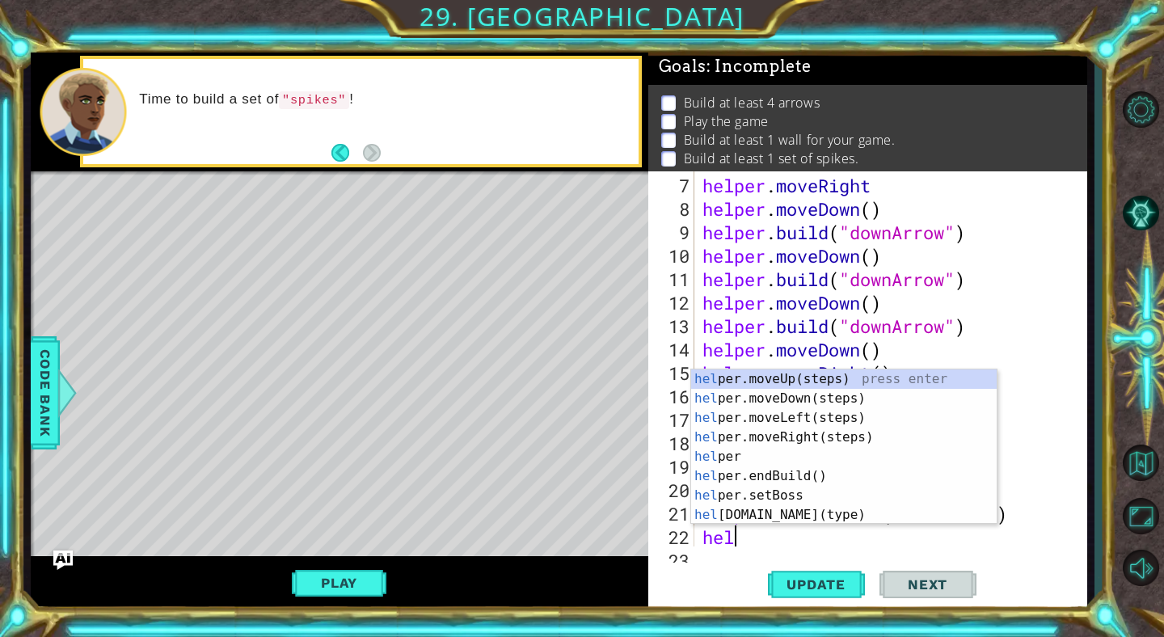
scroll to position [0, 2]
type textarea "helper"
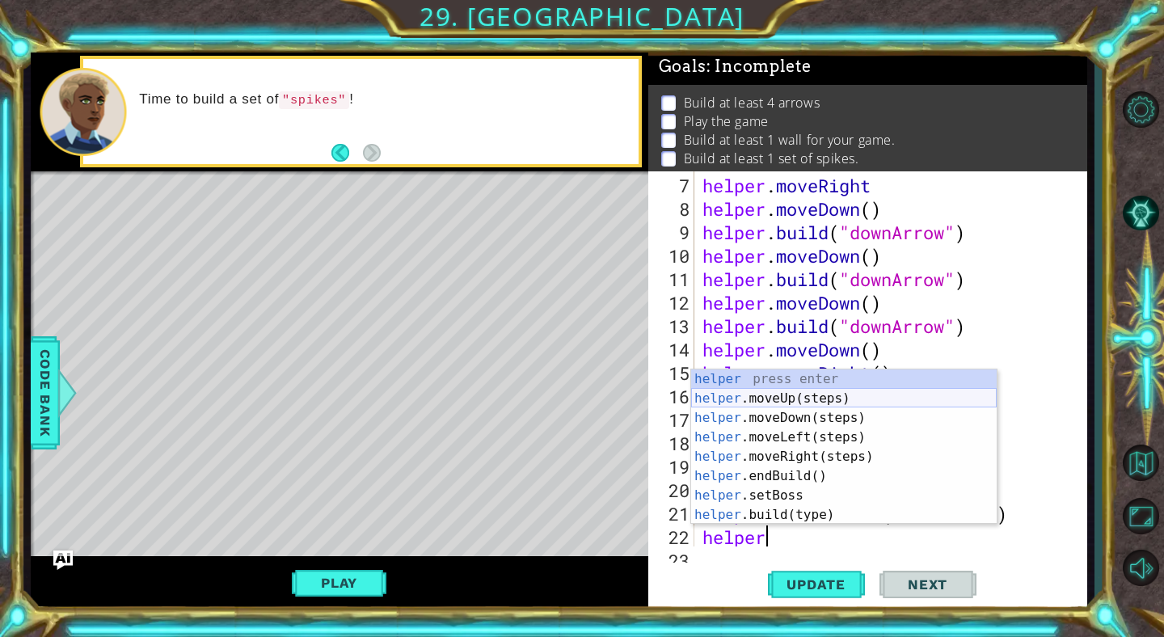
click at [762, 422] on div "helper press enter helper .moveUp(steps) press enter helper .moveDown(steps) pr…" at bounding box center [844, 466] width 306 height 194
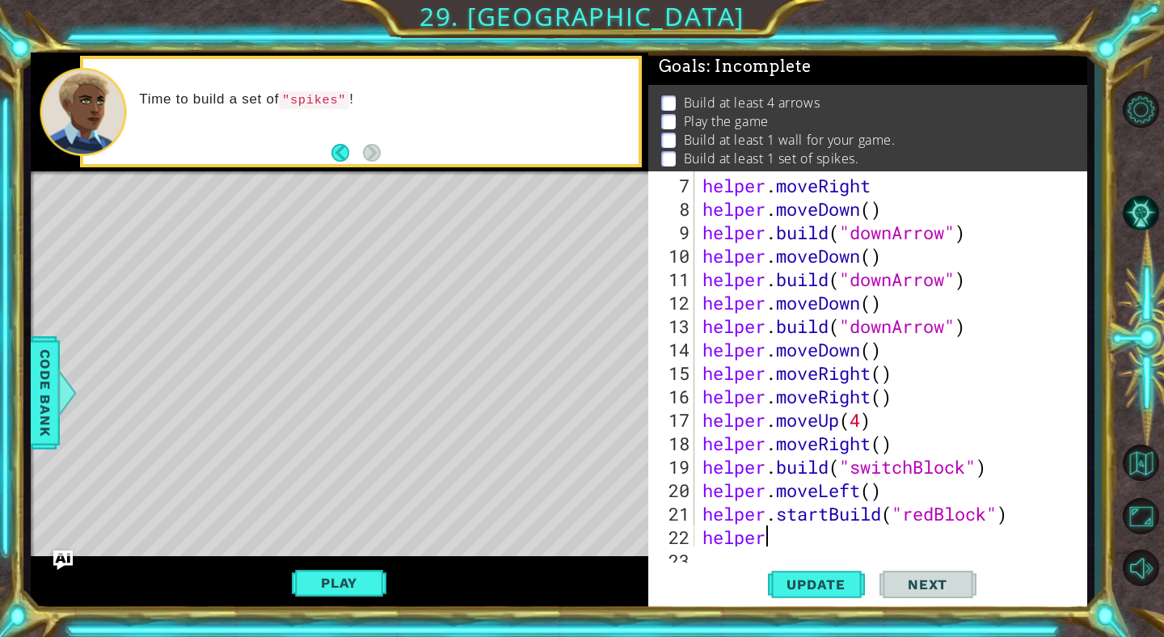
scroll to position [0, 0]
click at [871, 539] on div "helper . moveRight helper . moveDown ( ) helper . build ( "downArrow" ) helper …" at bounding box center [895, 385] width 392 height 422
type textarea "helper.moveDown(4)"
click at [842, 580] on span "Update" at bounding box center [815, 584] width 91 height 16
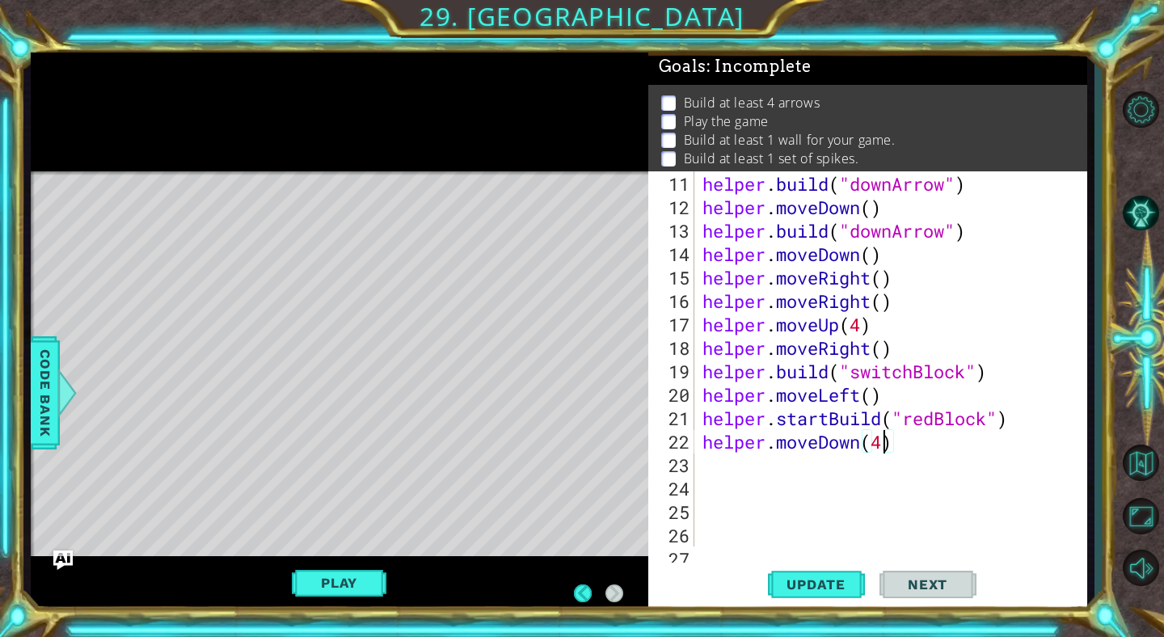
scroll to position [0, 0]
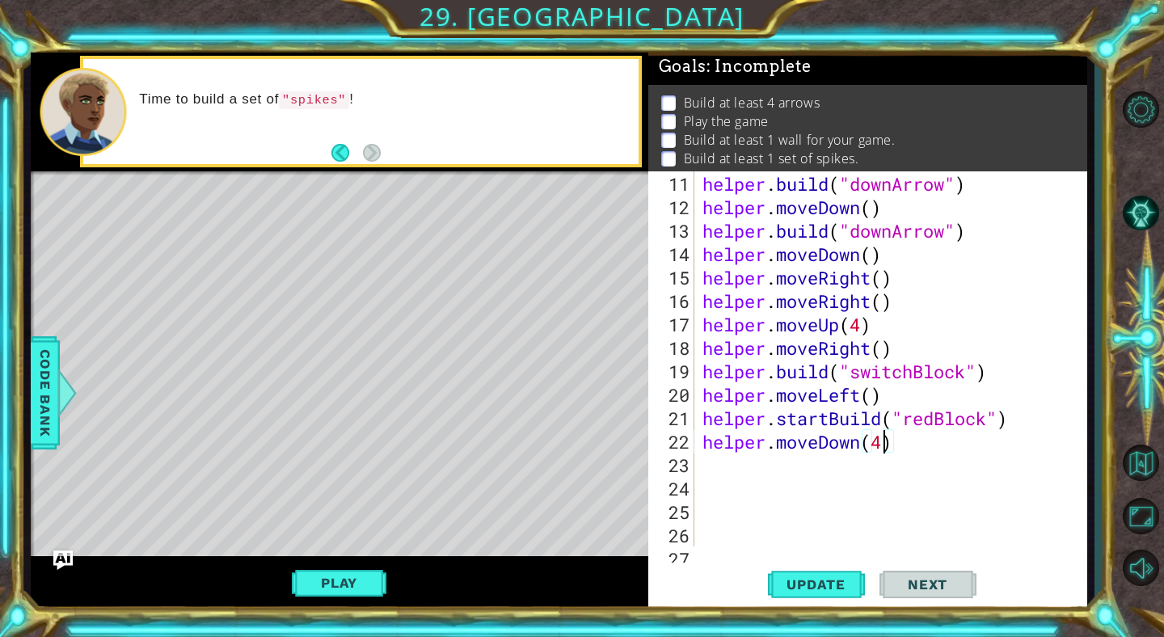
click at [712, 463] on div "helper . build ( "downArrow" ) helper . moveDown ( ) helper . build ( "downArro…" at bounding box center [895, 383] width 392 height 422
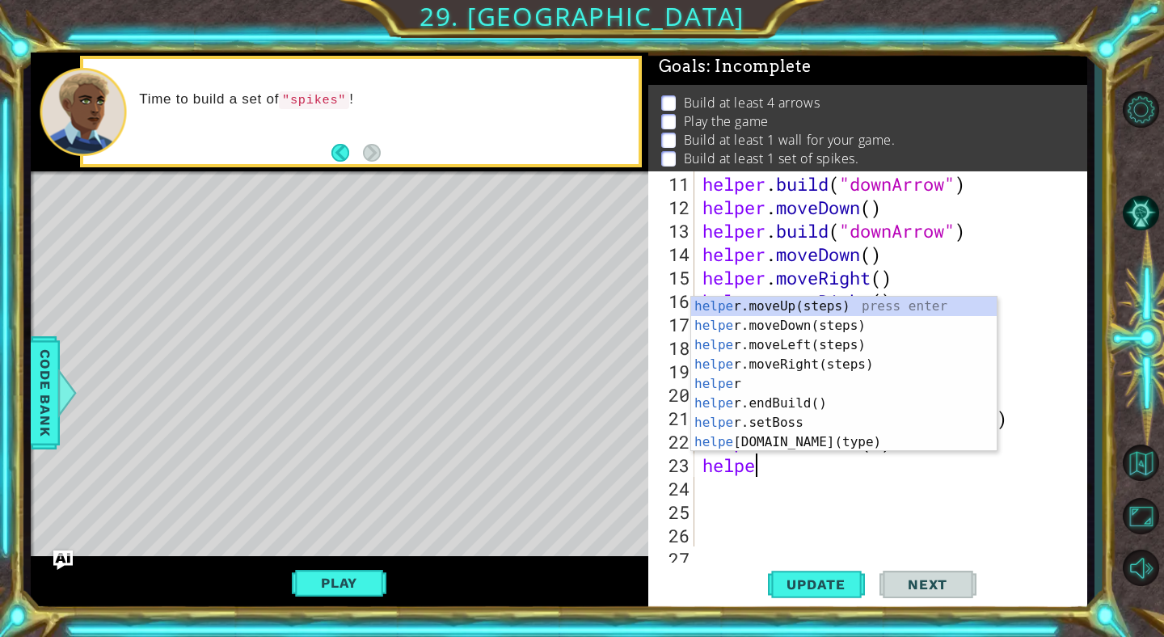
scroll to position [0, 2]
type textarea "helper"
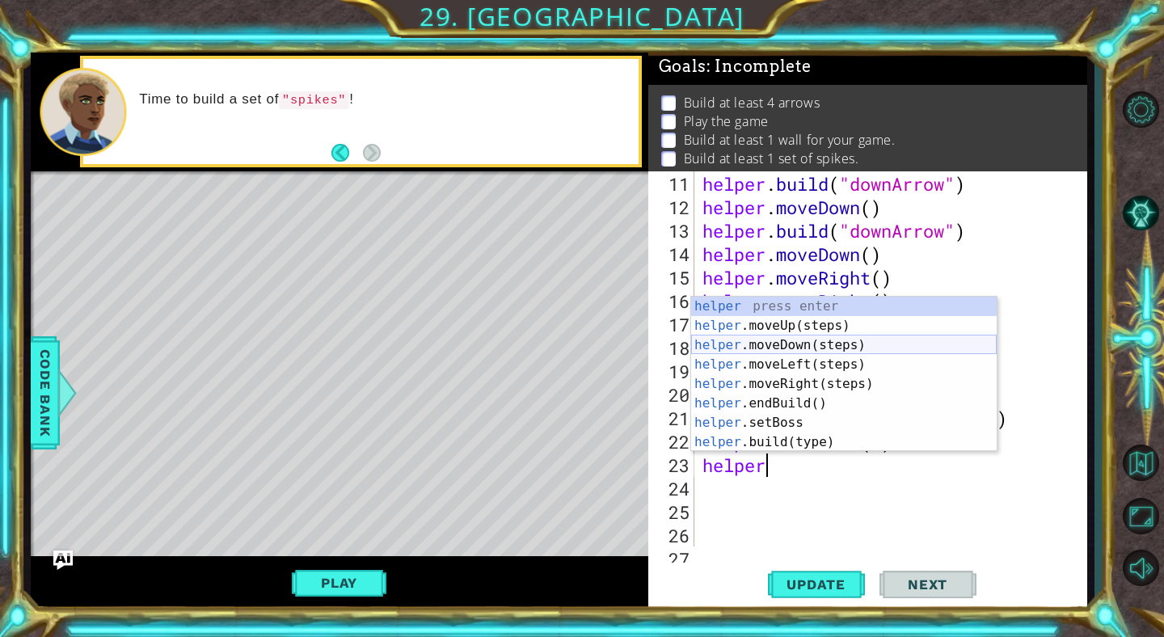
click at [749, 361] on div "helper press enter helper .moveUp(steps) press enter helper .moveDown(steps) pr…" at bounding box center [844, 394] width 306 height 194
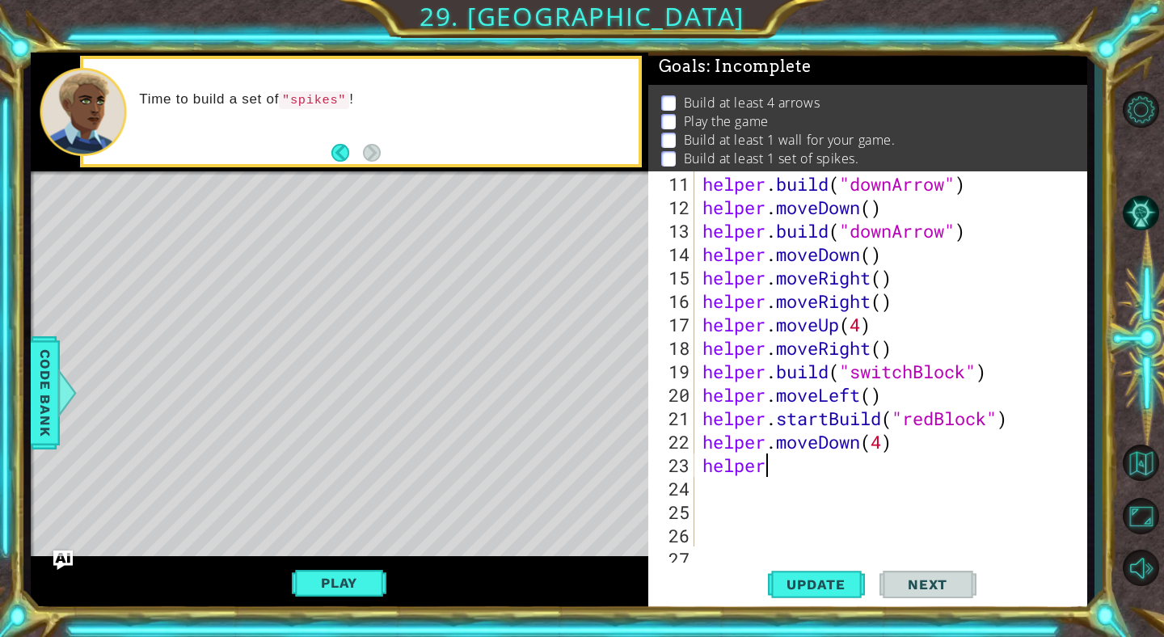
scroll to position [0, 0]
click at [817, 584] on span "Update" at bounding box center [815, 584] width 91 height 16
type textarea "he"
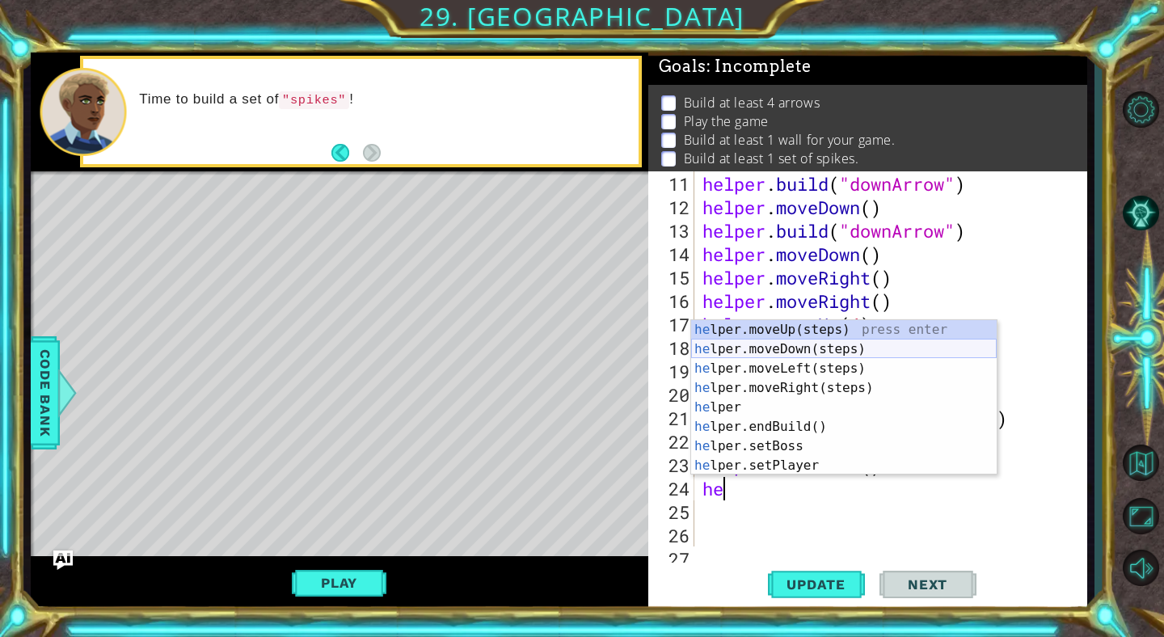
click at [740, 335] on div "he lper.moveUp(steps) press enter he lper.moveDown(steps) press enter he lper.m…" at bounding box center [844, 417] width 306 height 194
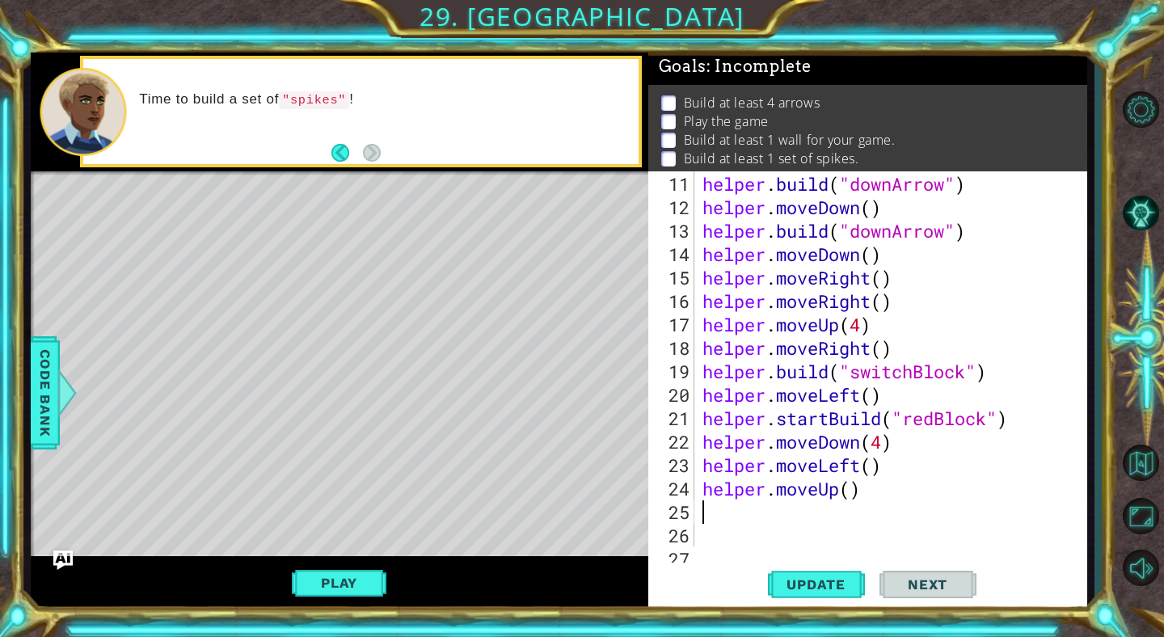
click at [851, 490] on div "helper . build ( "downArrow" ) helper . moveDown ( ) helper . build ( "downArro…" at bounding box center [895, 383] width 392 height 422
click at [813, 598] on button "Update" at bounding box center [816, 585] width 97 height 44
click at [833, 584] on span "Update" at bounding box center [815, 584] width 91 height 16
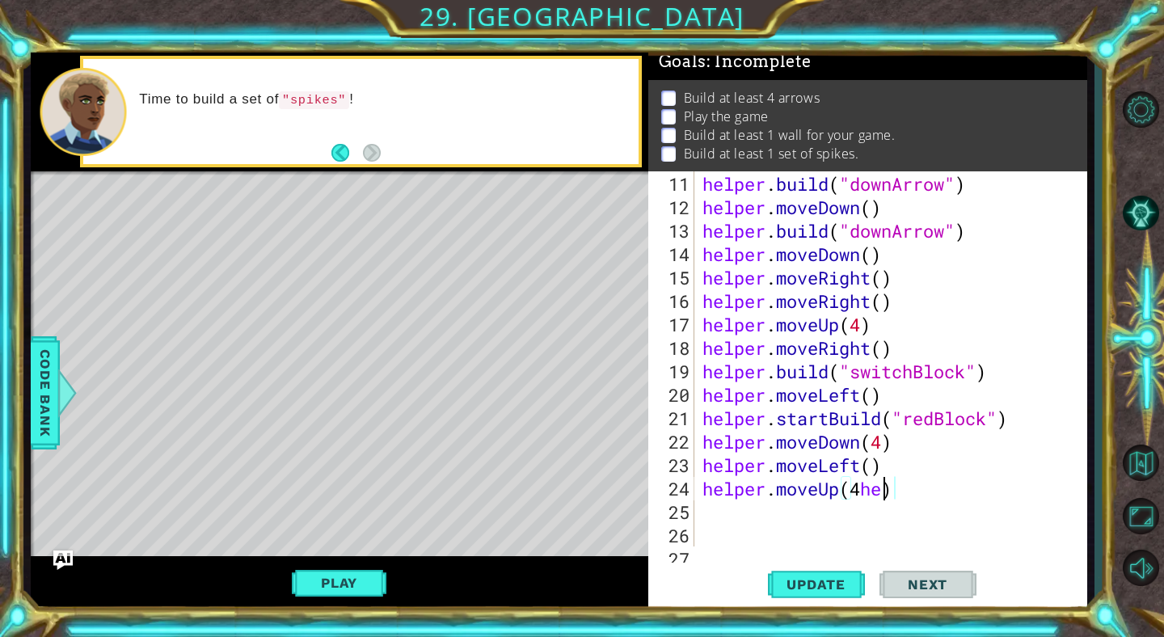
scroll to position [0, 7]
type textarea "helper.moveUp(4)"
click at [695, 496] on div "helper.moveUp(4) 11 12 13 14 15 16 17 18 19 20 21 22 23 24 25 26 27 28 helper .…" at bounding box center [865, 358] width 435 height 375
click at [707, 510] on div "helper . build ( "downArrow" ) helper . moveDown ( ) helper . build ( "downArro…" at bounding box center [895, 383] width 392 height 422
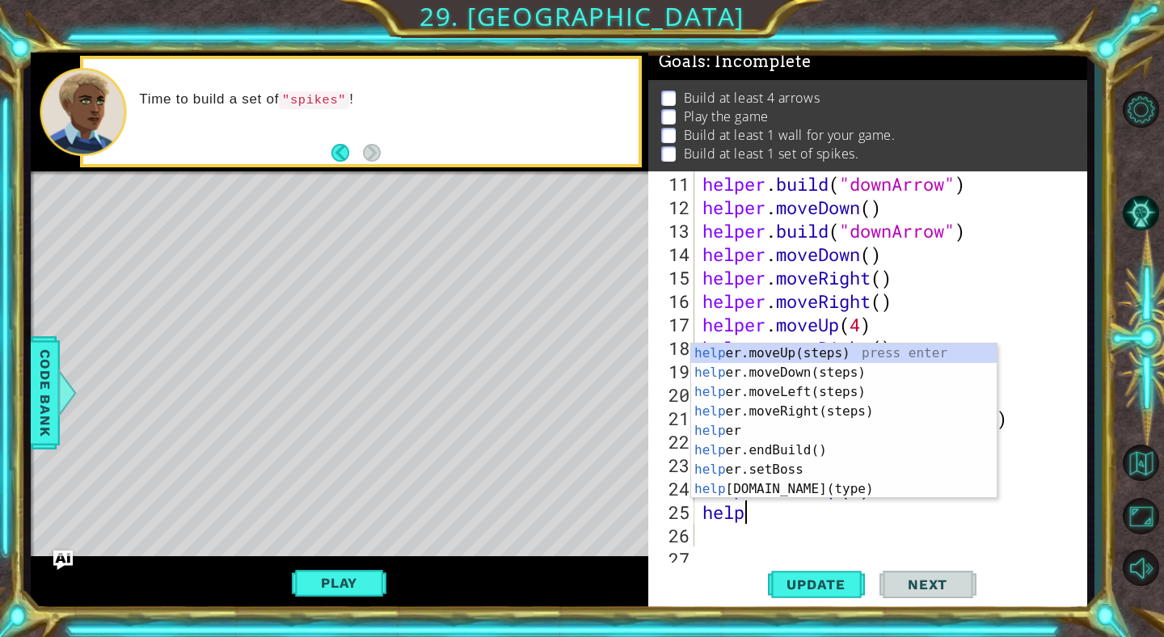
scroll to position [0, 2]
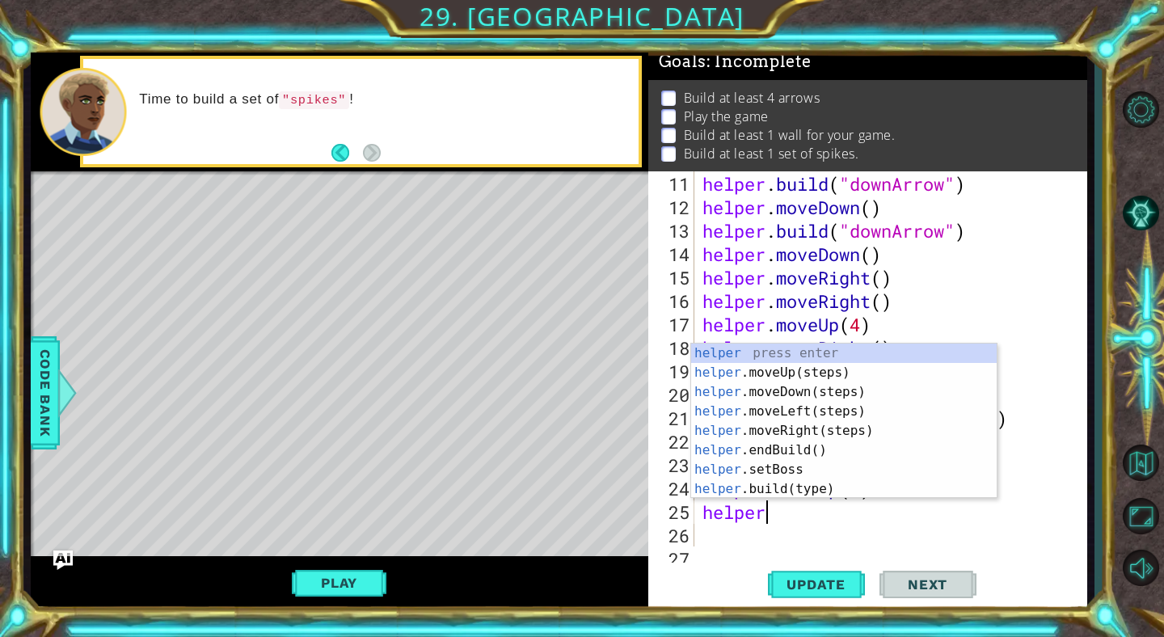
type textarea "helper."
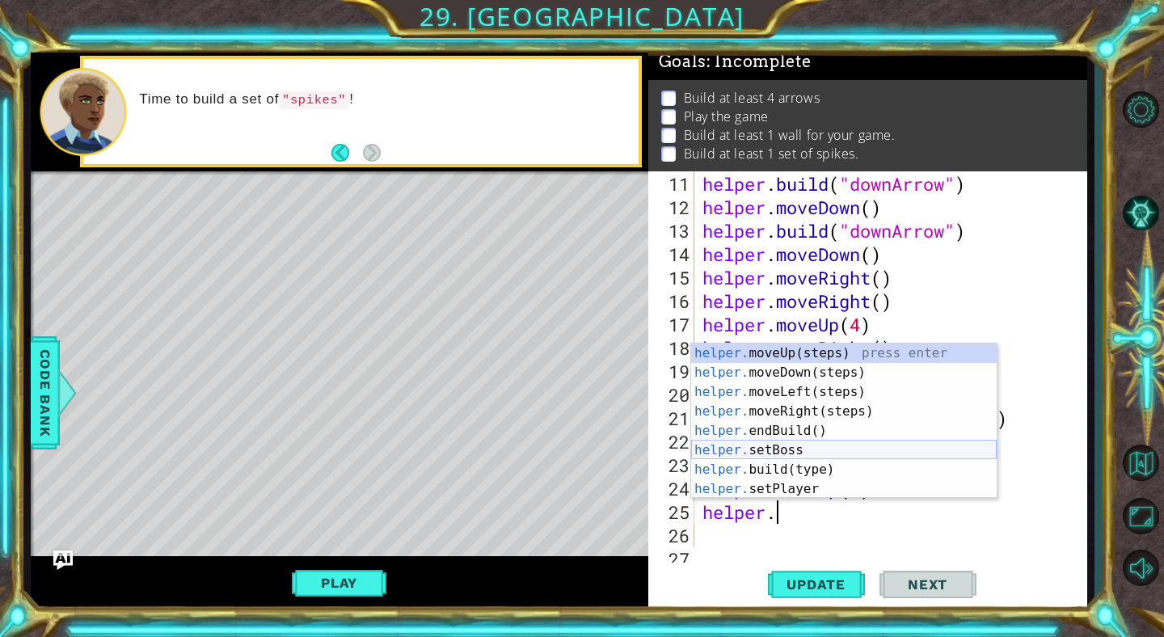
click at [778, 436] on div "helper. moveUp(steps) press enter helper. moveDown(steps) press enter helper. m…" at bounding box center [844, 441] width 306 height 194
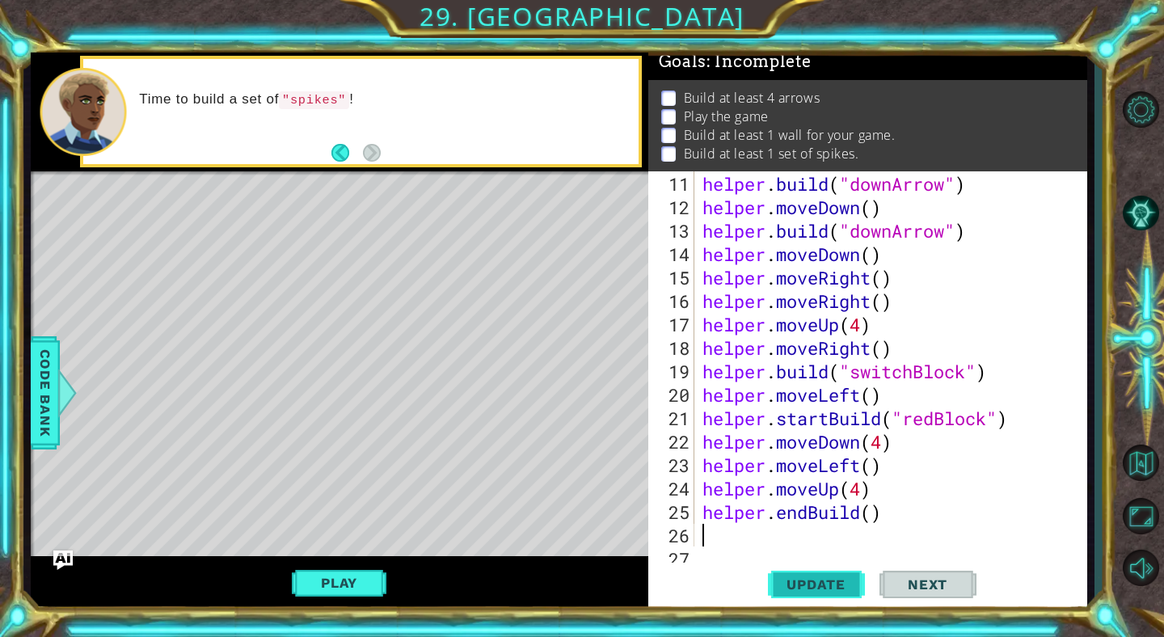
scroll to position [0, 0]
click at [810, 582] on span "Update" at bounding box center [815, 584] width 91 height 16
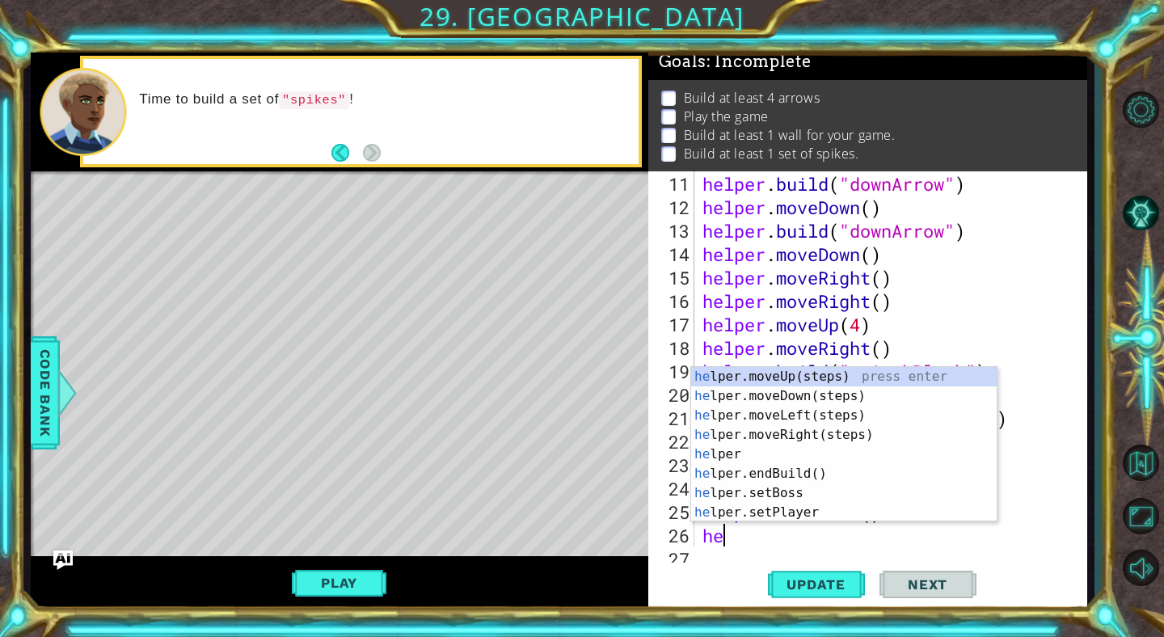
type textarea "help"
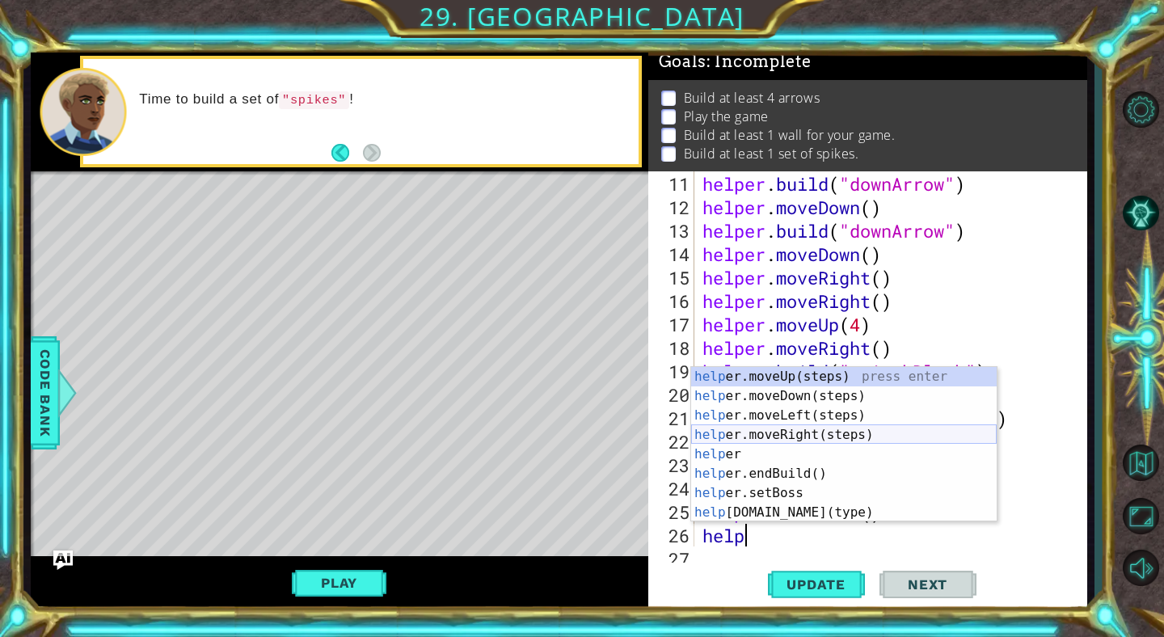
click at [783, 431] on div "help er.moveUp(steps) press enter help er.moveDown(steps) press enter help er.m…" at bounding box center [844, 464] width 306 height 194
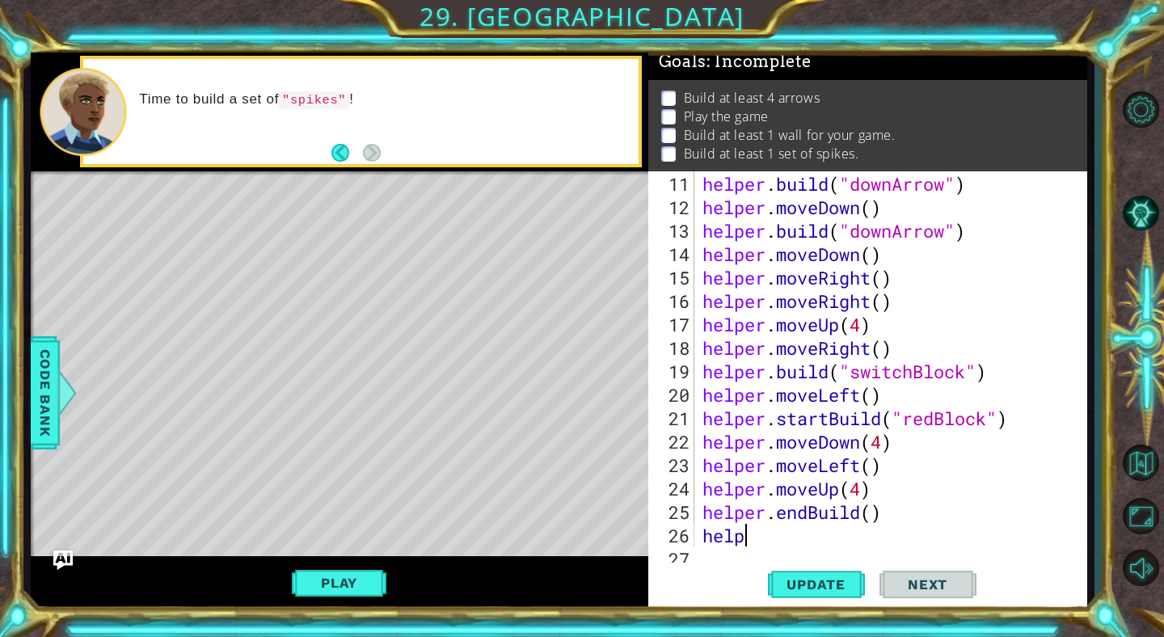
scroll to position [0, 0]
click at [883, 534] on div "helper . build ( "downArrow" ) helper . moveDown ( ) helper . build ( "downArro…" at bounding box center [895, 383] width 392 height 422
type textarea "helper.moveRight(4)"
click at [840, 589] on span "Update" at bounding box center [815, 584] width 91 height 16
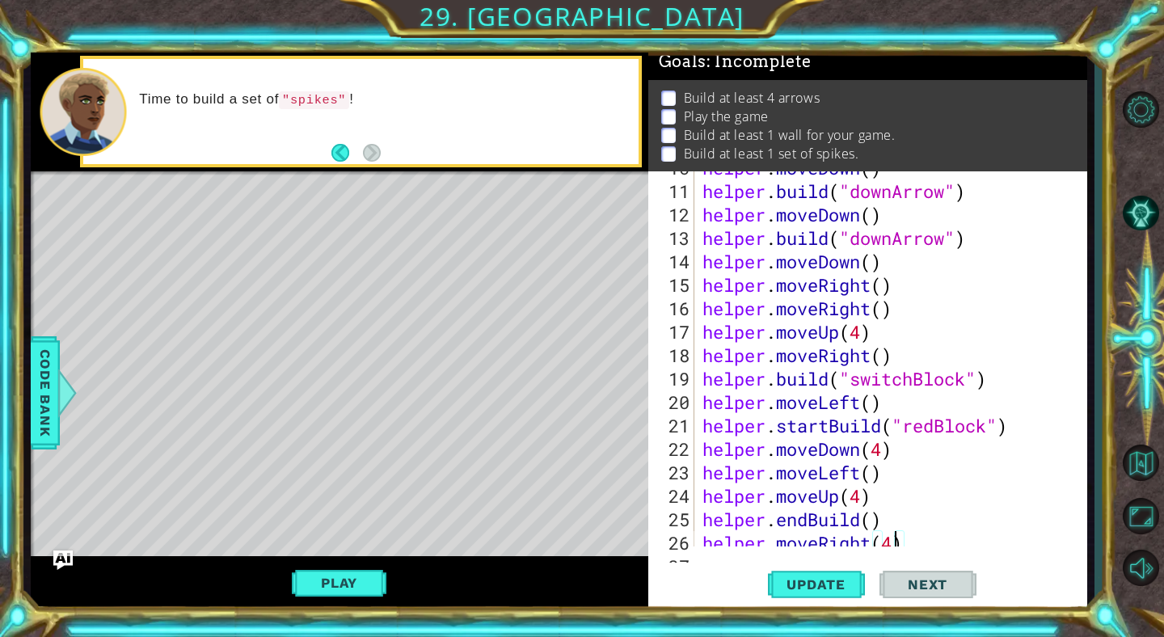
scroll to position [377, 0]
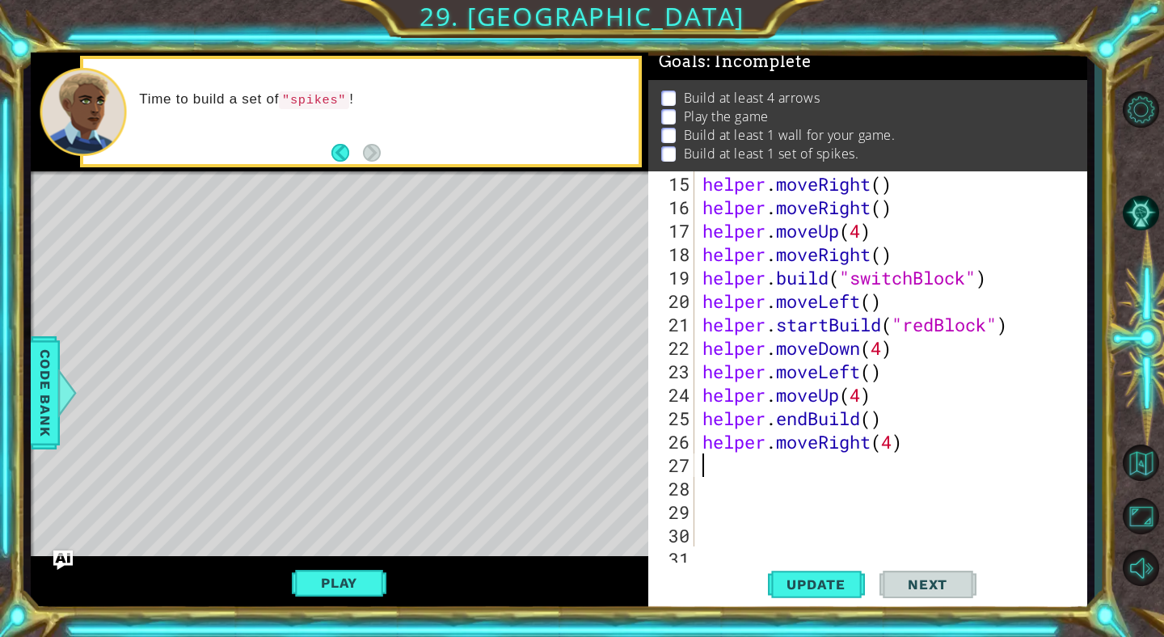
click at [742, 470] on div "helper . moveRight ( ) helper . moveRight ( ) helper . moveUp ( 4 ) helper . mo…" at bounding box center [895, 383] width 392 height 422
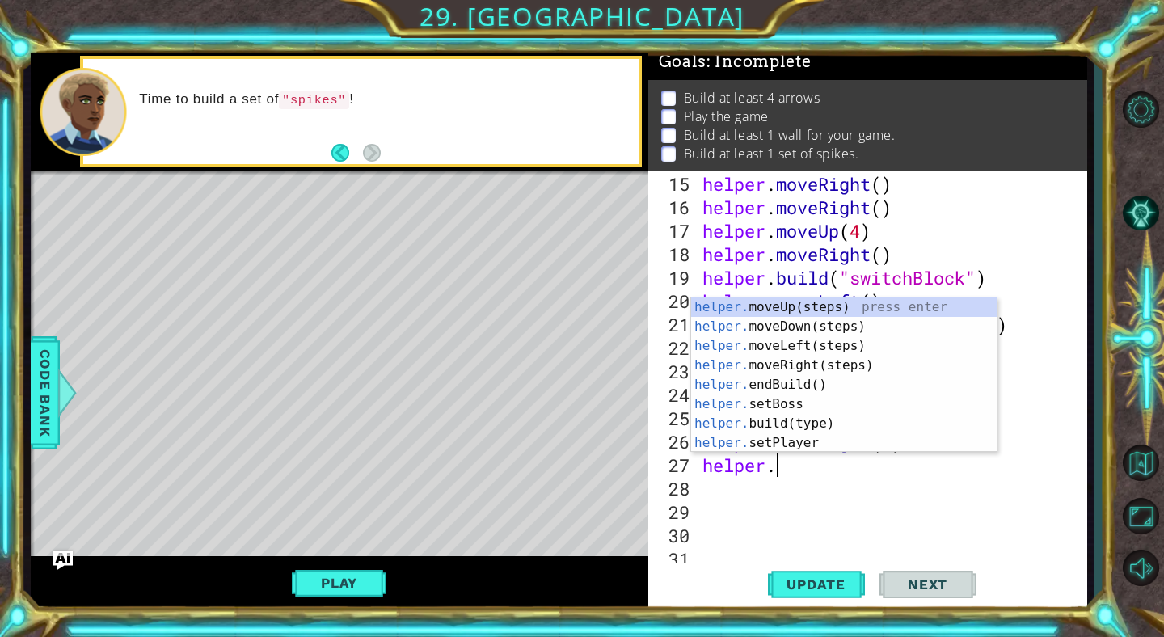
scroll to position [0, 2]
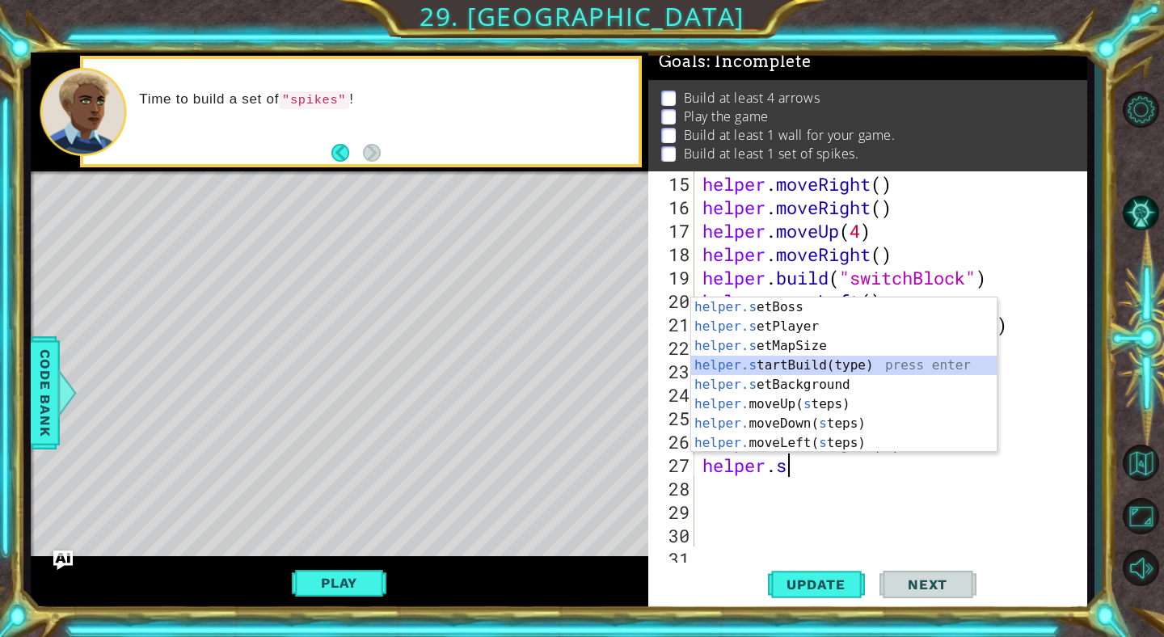
click at [781, 359] on div "helper.s etBoss press enter helper.s etPlayer press enter helper.s etMapSize pr…" at bounding box center [844, 394] width 306 height 194
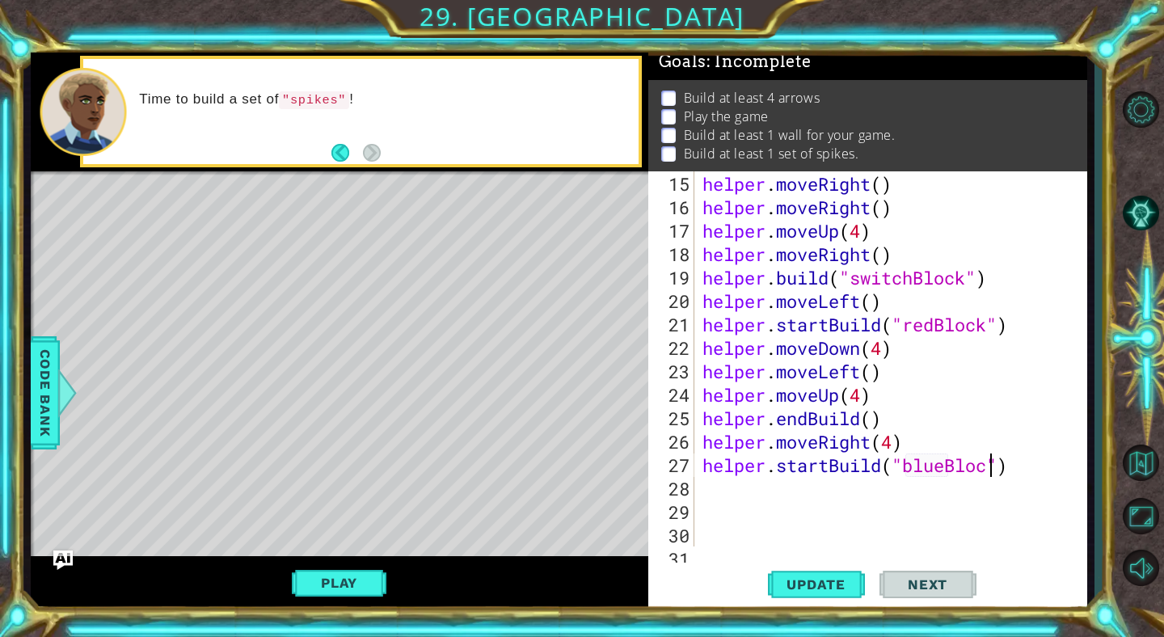
scroll to position [0, 14]
type textarea "helper.startBuild("blueBlock")"
click at [810, 587] on span "Update" at bounding box center [815, 584] width 91 height 16
click at [709, 488] on div "helper . moveRight ( ) helper . moveRight ( ) helper . moveUp ( 4 ) helper . mo…" at bounding box center [895, 383] width 392 height 422
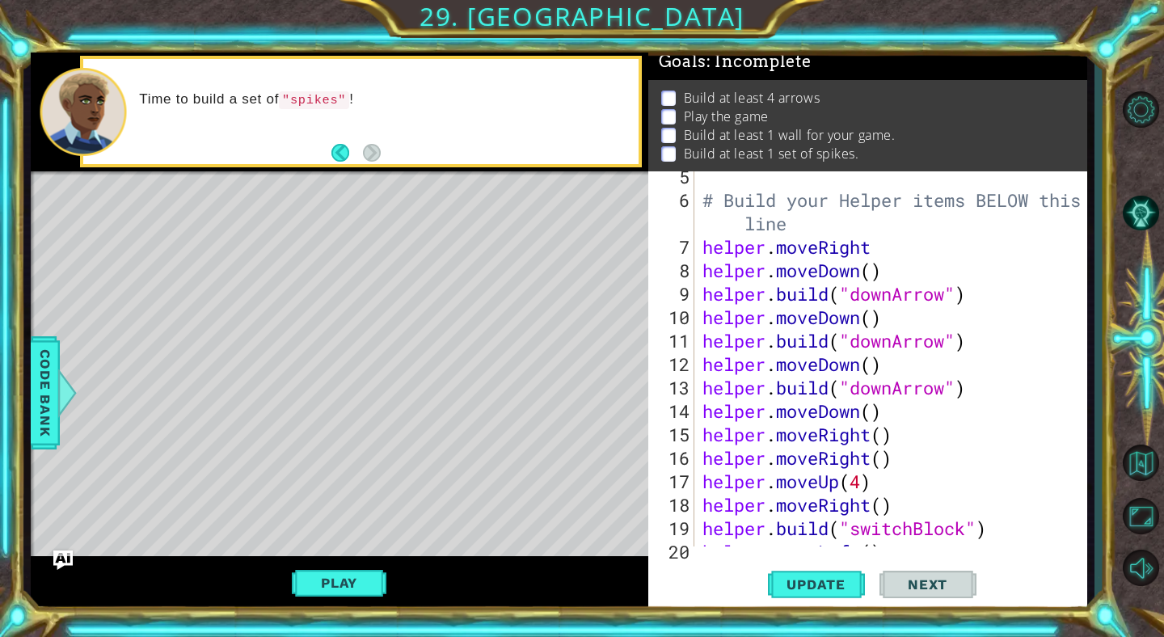
scroll to position [184, 0]
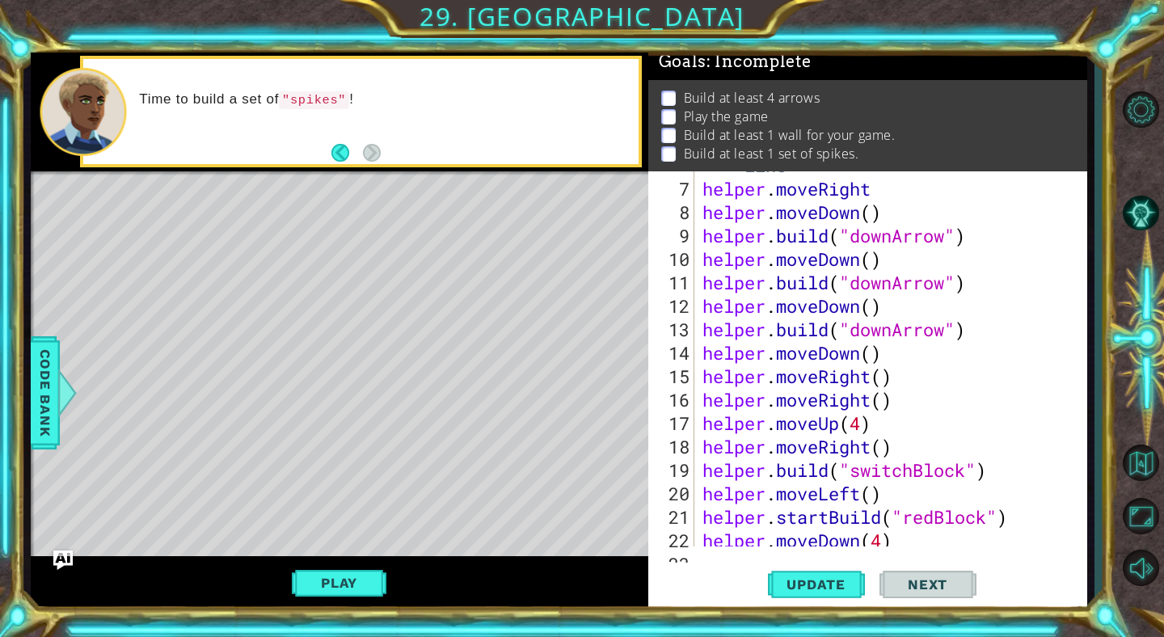
click at [937, 515] on div "# Build your Helper items BELOW this line helper . moveRight helper . moveDown …" at bounding box center [895, 352] width 392 height 445
click at [855, 585] on span "Update" at bounding box center [815, 584] width 91 height 16
click at [840, 580] on span "Update" at bounding box center [815, 584] width 91 height 16
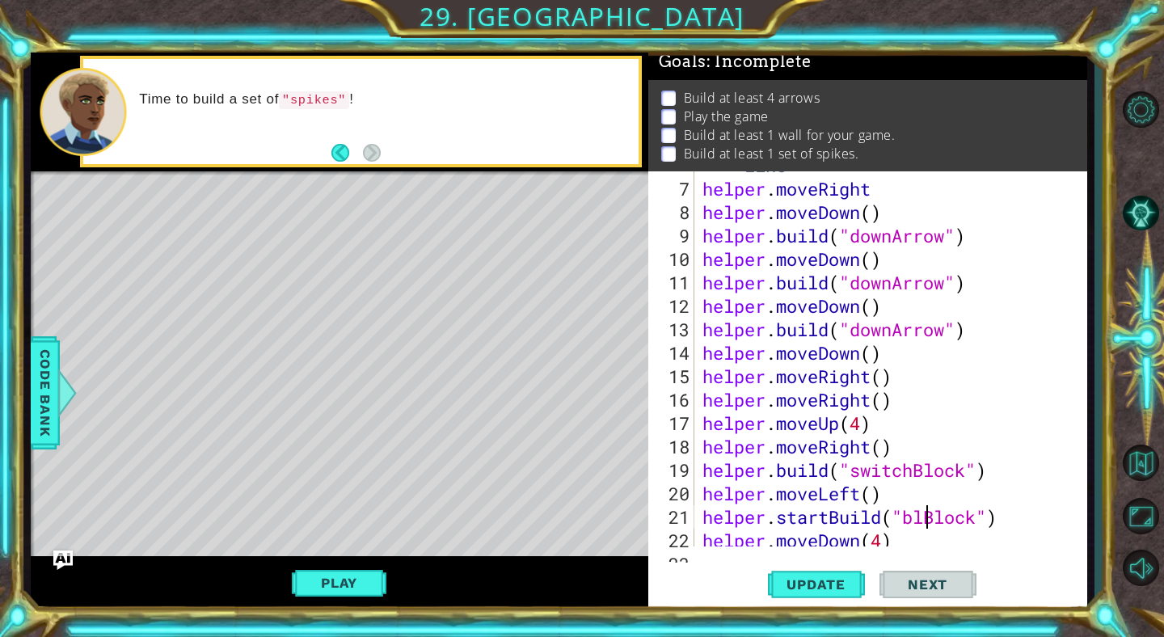
scroll to position [0, 11]
click at [847, 580] on span "Update" at bounding box center [815, 584] width 91 height 16
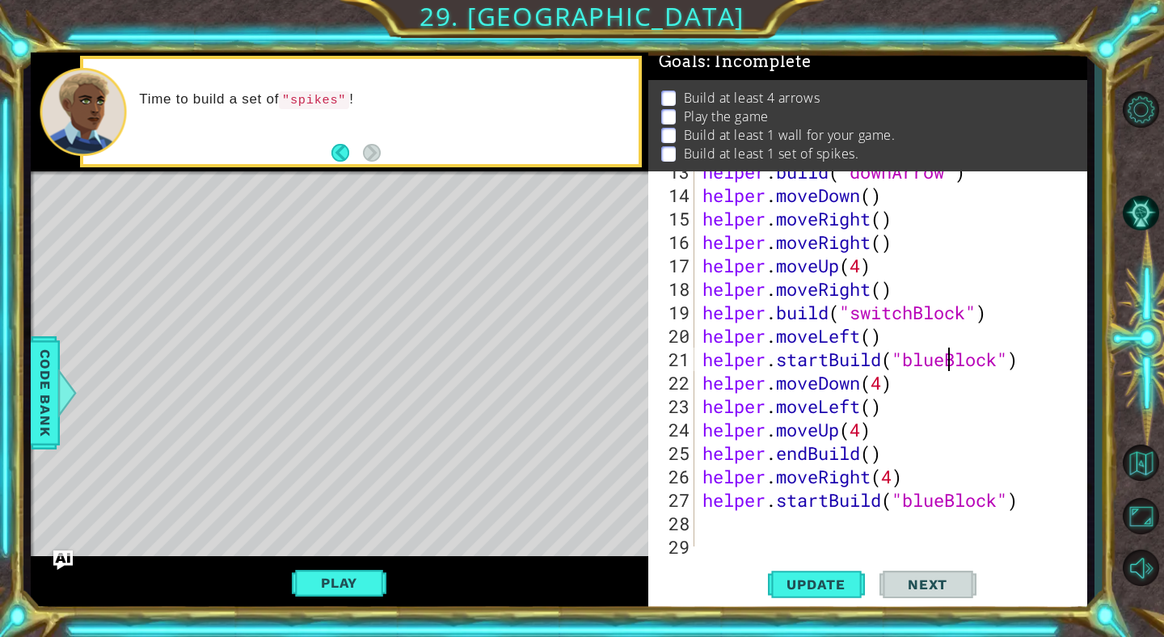
scroll to position [371, 0]
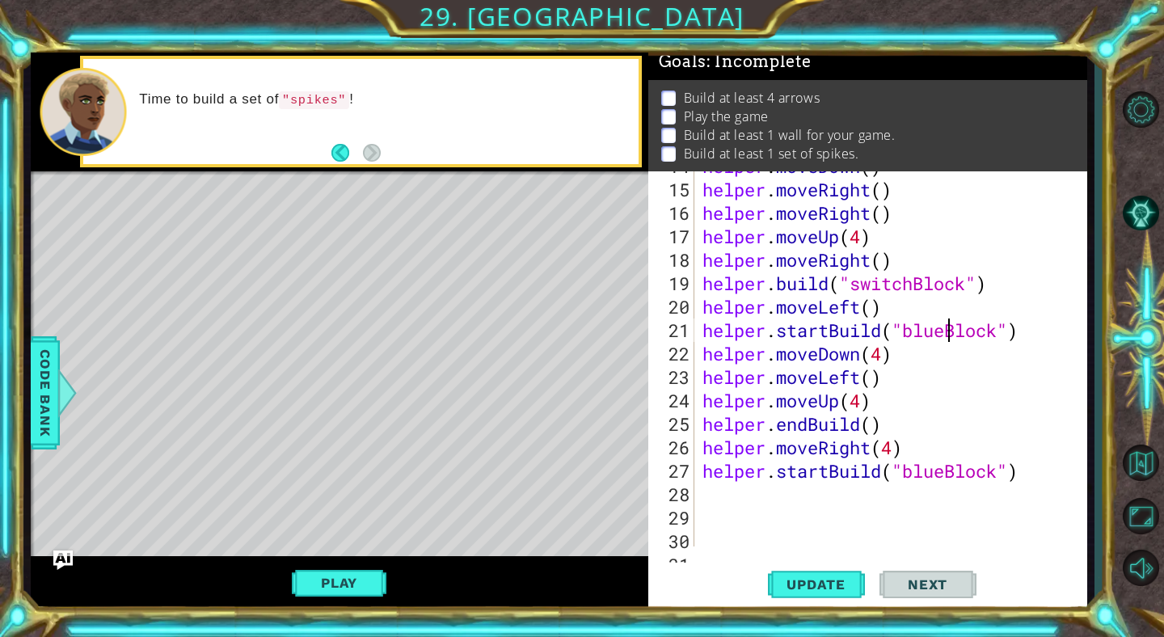
click at [945, 472] on div "helper . moveDown ( ) helper . moveRight ( ) helper . moveRight ( ) helper . mo…" at bounding box center [895, 365] width 392 height 422
type textarea "helper.startBuild("redBlock")"
click at [839, 587] on span "Update" at bounding box center [815, 584] width 91 height 16
click at [740, 492] on div "helper . moveDown ( ) helper . moveRight ( ) helper . moveRight ( ) helper . mo…" at bounding box center [895, 365] width 392 height 422
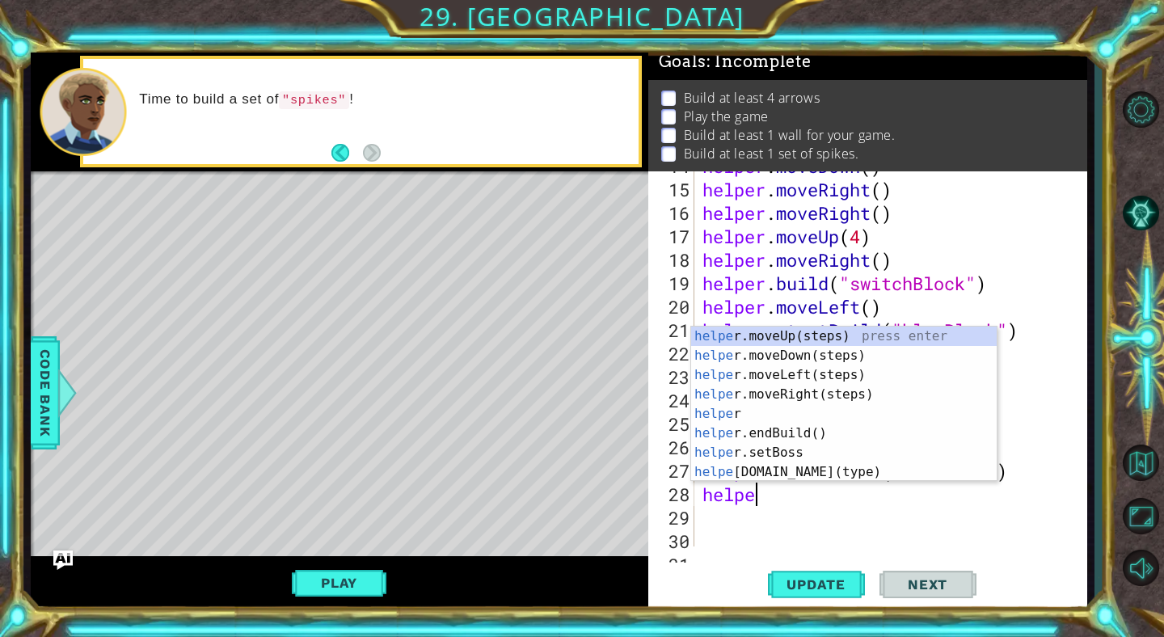
scroll to position [0, 2]
type textarea "helper"
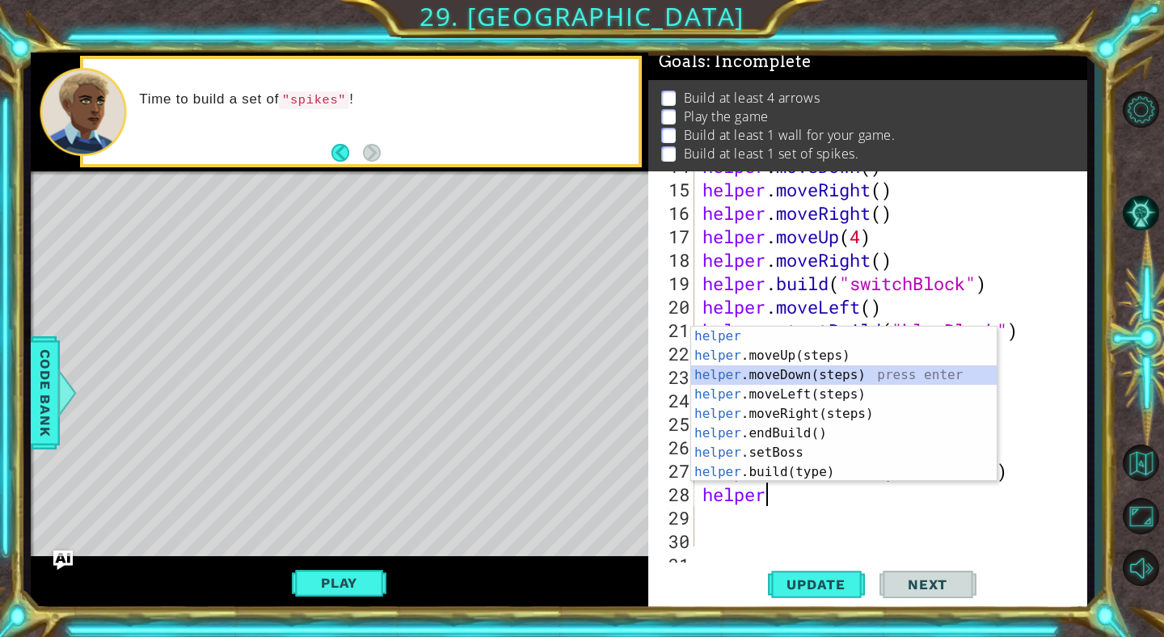
click at [764, 373] on div "helper press enter helper .moveUp(steps) press enter helper .moveDown(steps) pr…" at bounding box center [844, 424] width 306 height 194
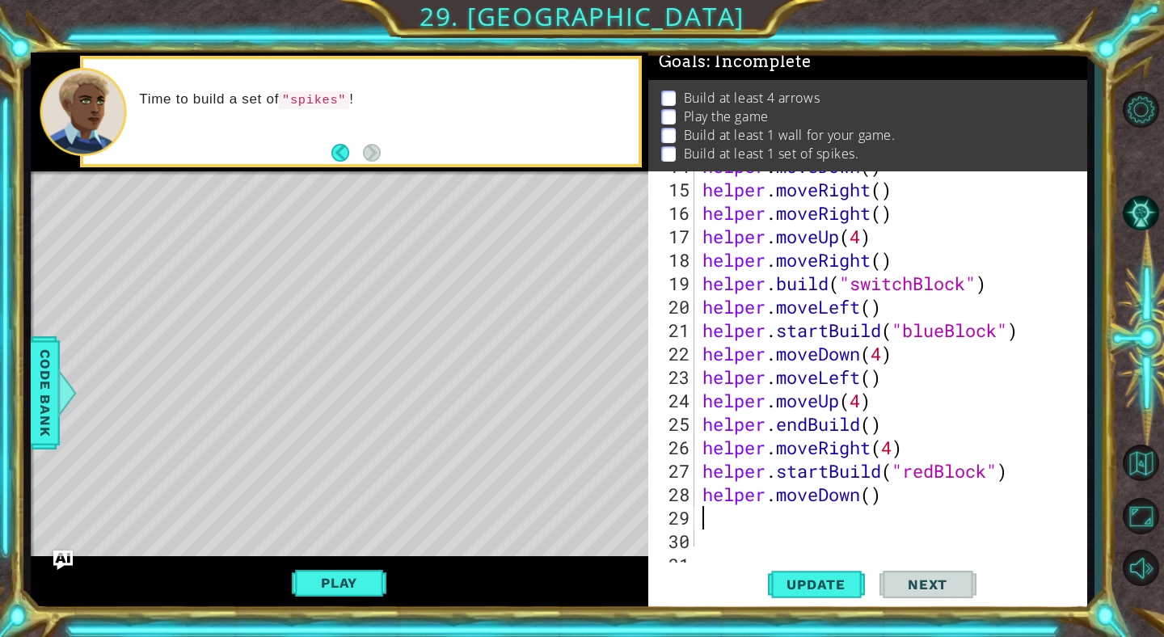
click at [876, 499] on div "helper . moveDown ( ) helper . moveRight ( ) helper . moveRight ( ) helper . mo…" at bounding box center [895, 365] width 392 height 422
type textarea "helper.moveDown(3)"
click at [818, 576] on span "Update" at bounding box center [815, 584] width 91 height 16
click at [782, 513] on div "helper . moveDown ( ) helper . moveRight ( ) helper . moveRight ( ) helper . mo…" at bounding box center [895, 365] width 392 height 422
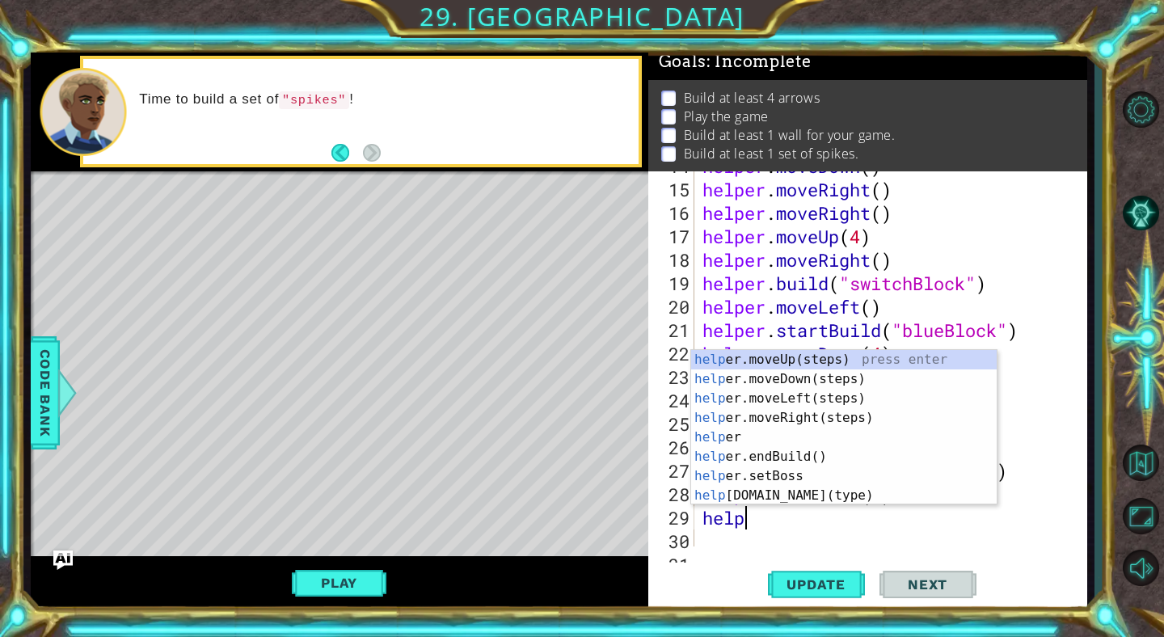
scroll to position [0, 2]
type textarea "helper"
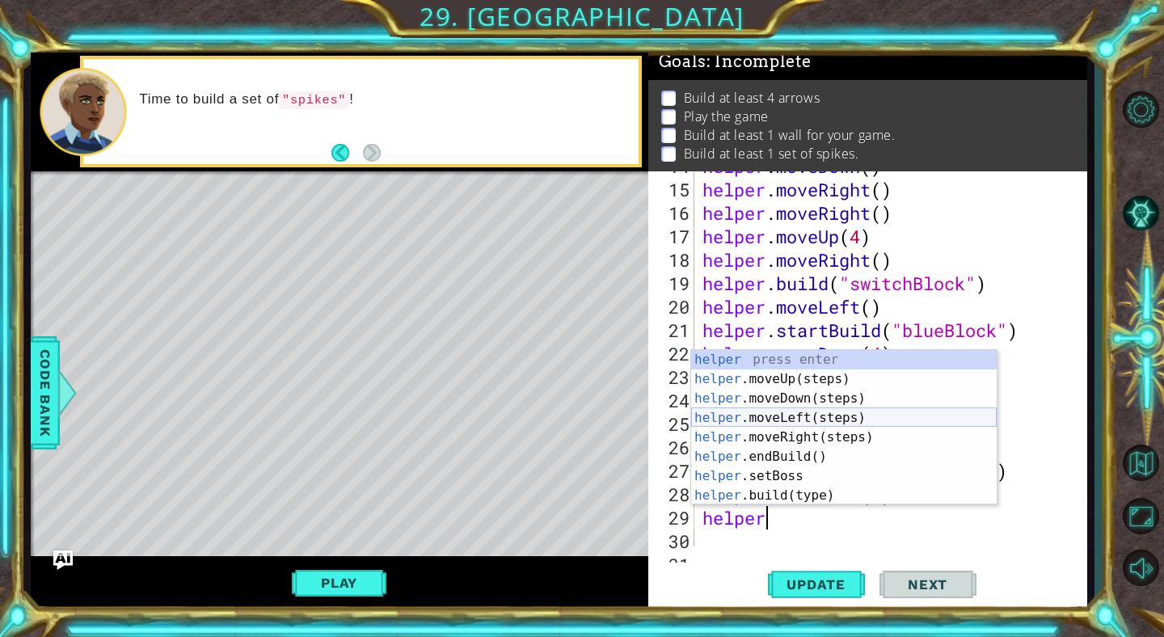
click at [783, 417] on div "helper press enter helper .moveUp(steps) press enter helper .moveDown(steps) pr…" at bounding box center [844, 447] width 306 height 194
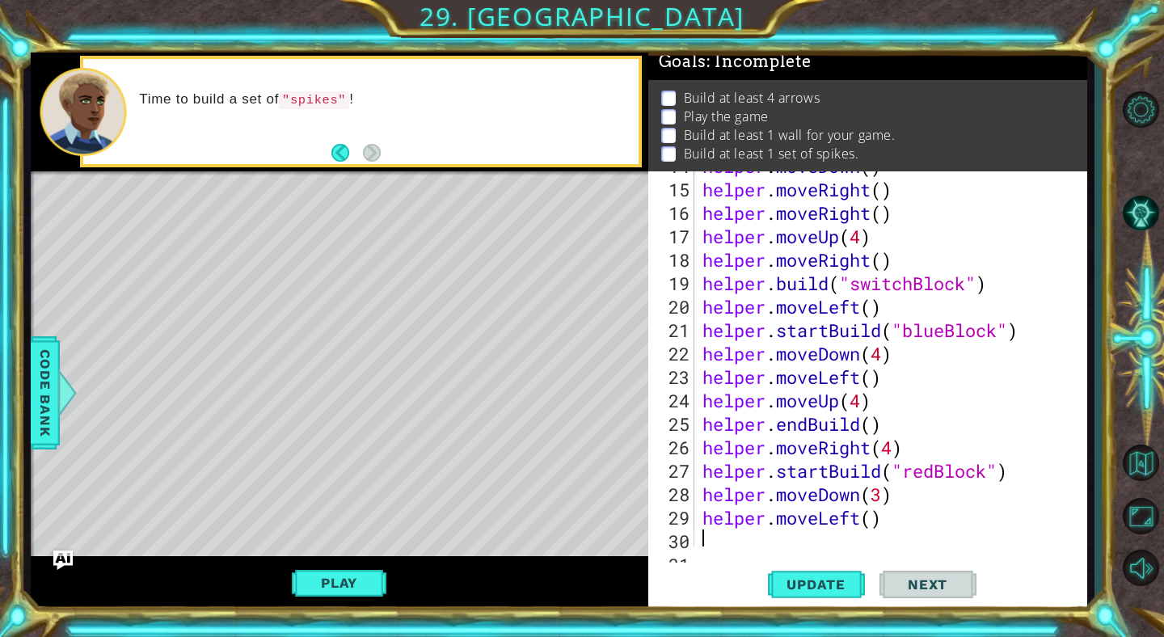
scroll to position [0, 0]
click at [800, 578] on span "Update" at bounding box center [815, 584] width 91 height 16
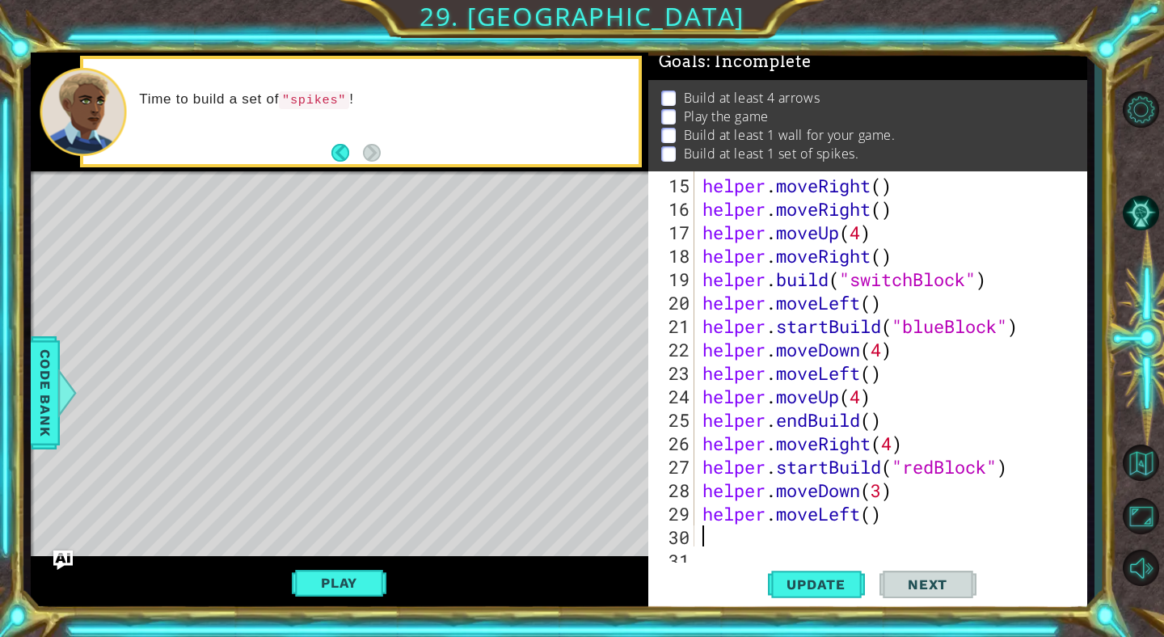
click at [738, 534] on div "helper . moveRight ( ) helper . moveRight ( ) helper . moveUp ( 4 ) helper . mo…" at bounding box center [895, 385] width 392 height 422
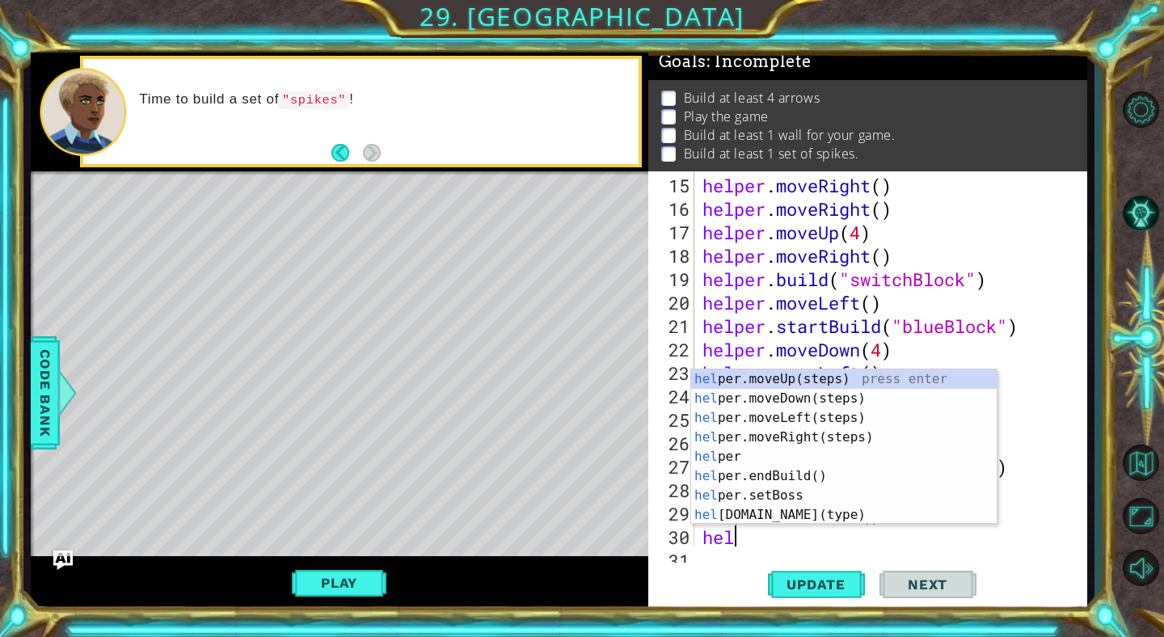
scroll to position [0, 2]
type textarea "helper"
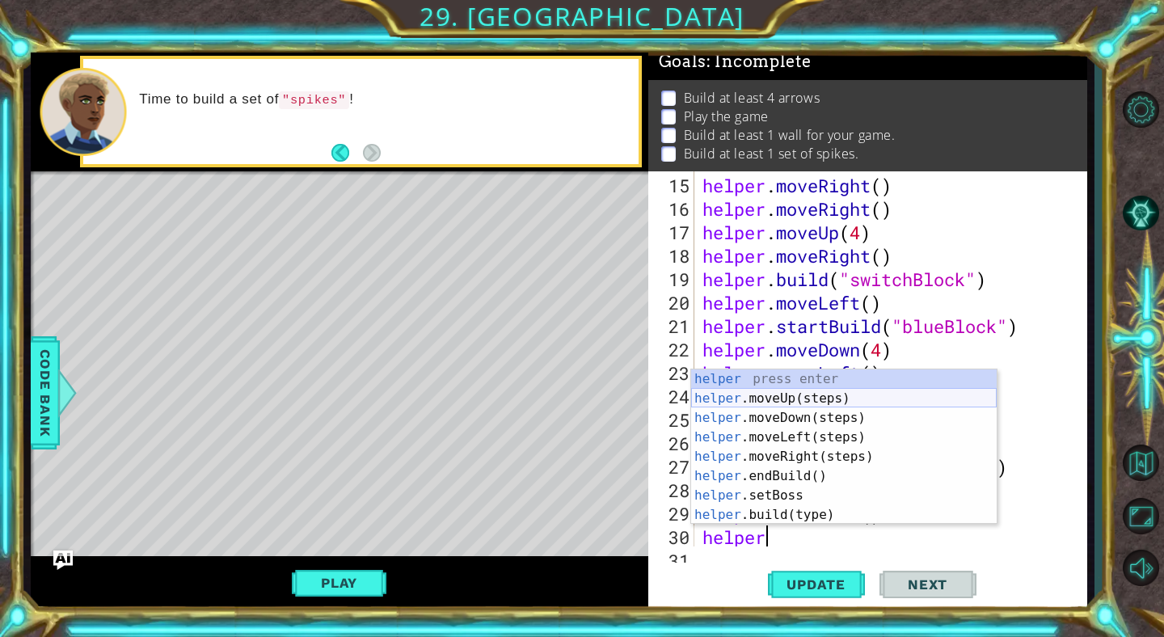
click at [771, 394] on div "helper press enter helper .moveUp(steps) press enter helper .moveDown(steps) pr…" at bounding box center [844, 466] width 306 height 194
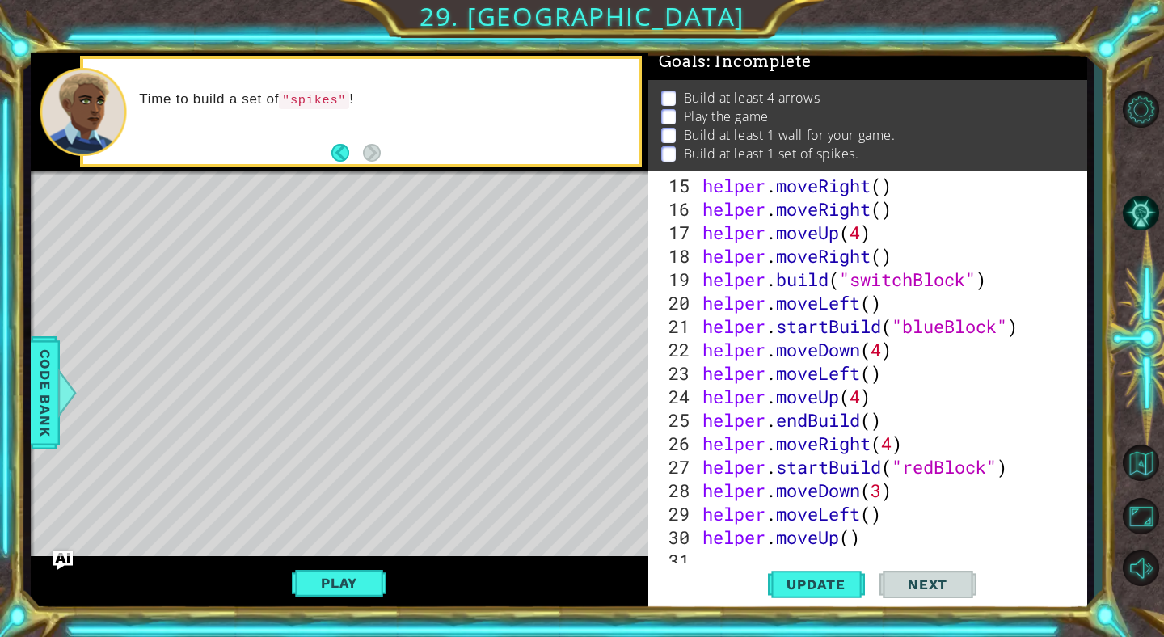
scroll to position [0, 0]
click at [851, 538] on div "helper . moveRight ( ) helper . moveRight ( ) helper . moveUp ( 4 ) helper . mo…" at bounding box center [895, 385] width 392 height 422
click at [821, 575] on button "Update" at bounding box center [816, 585] width 97 height 44
click at [881, 495] on div "helper . moveRight ( ) helper . moveRight ( ) helper . moveUp ( 4 ) helper . mo…" at bounding box center [895, 385] width 392 height 422
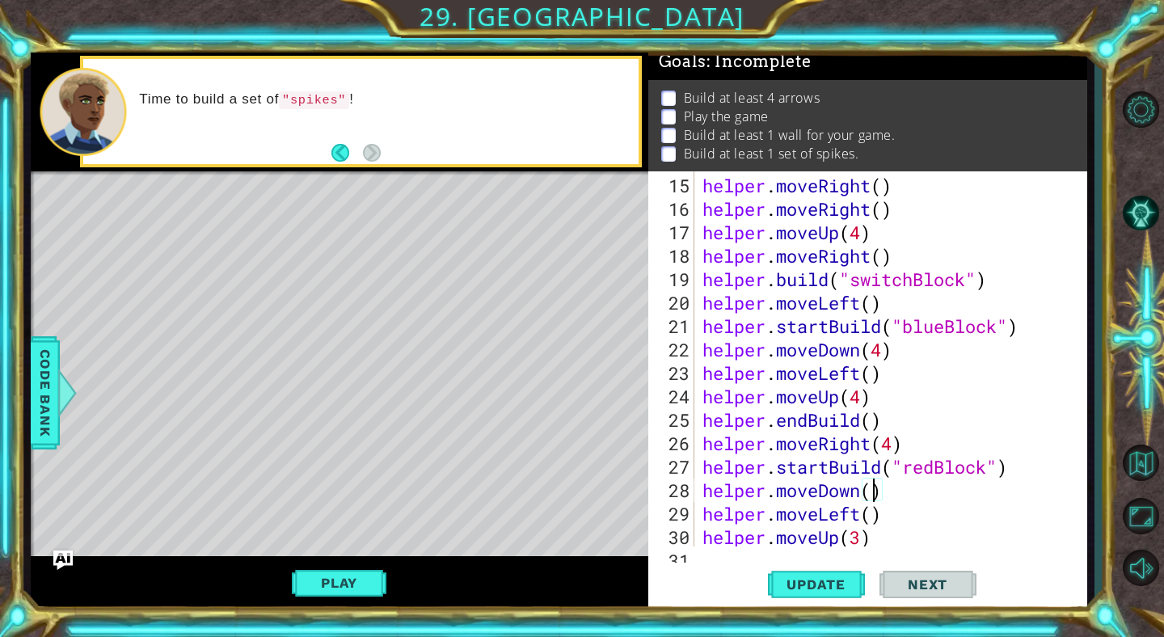
scroll to position [0, 7]
click at [857, 537] on div "helper . moveRight ( ) helper . moveRight ( ) helper . moveUp ( 4 ) helper . mo…" at bounding box center [895, 385] width 392 height 422
click at [861, 536] on div "helper . moveRight ( ) helper . moveRight ( ) helper . moveUp ( 4 ) helper . mo…" at bounding box center [895, 385] width 392 height 422
click at [850, 581] on span "Update" at bounding box center [815, 584] width 91 height 16
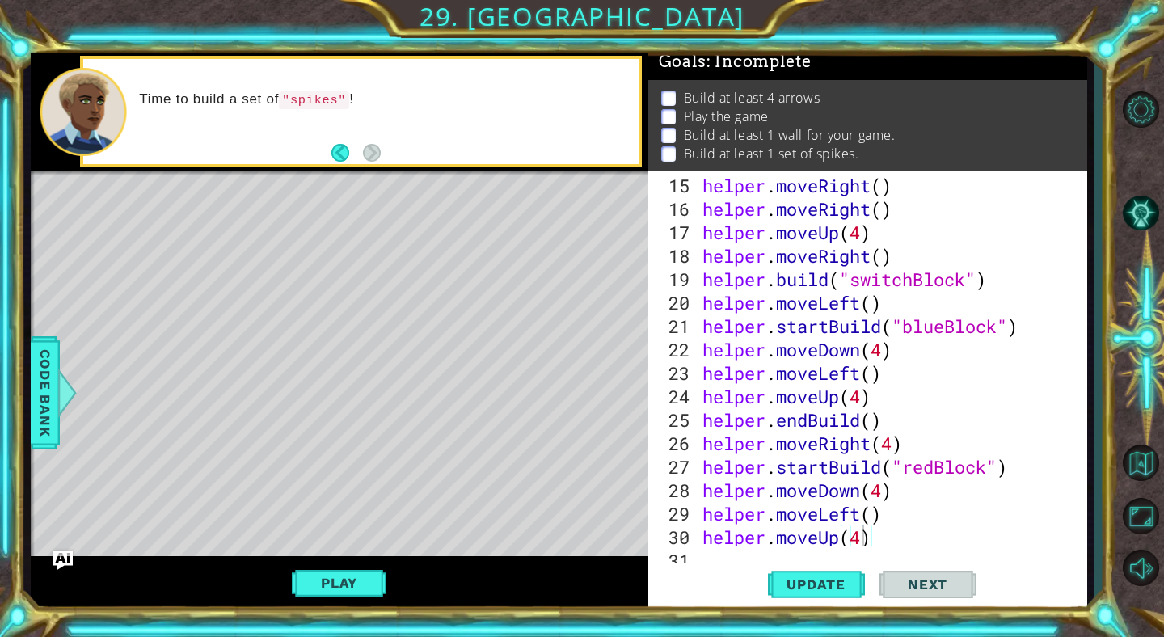
drag, startPoint x: 883, startPoint y: 546, endPoint x: 871, endPoint y: 536, distance: 16.0
click at [871, 536] on div "helper.moveUp(4) 15 16 17 18 19 20 21 22 23 24 25 26 27 28 29 30 31 helper . mo…" at bounding box center [867, 390] width 439 height 439
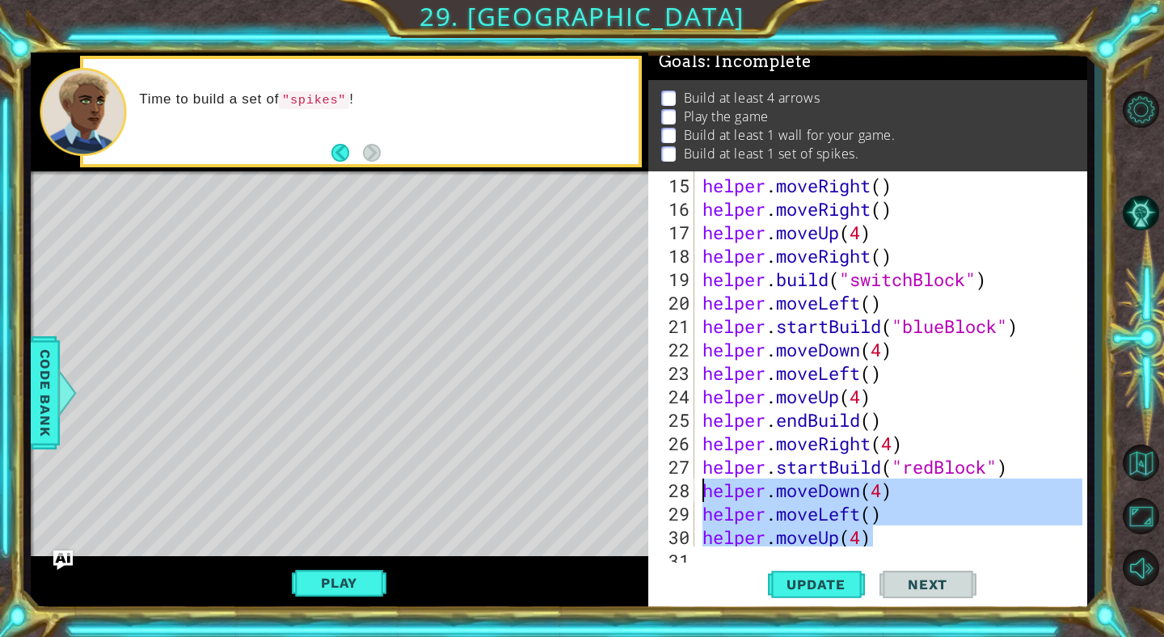
drag, startPoint x: 871, startPoint y: 536, endPoint x: 703, endPoint y: 485, distance: 175.7
click at [703, 485] on div "helper . moveRight ( ) helper . moveRight ( ) helper . moveUp ( 4 ) helper . mo…" at bounding box center [895, 385] width 392 height 422
type textarea "helper.moveDown(4) helper.moveLeft()"
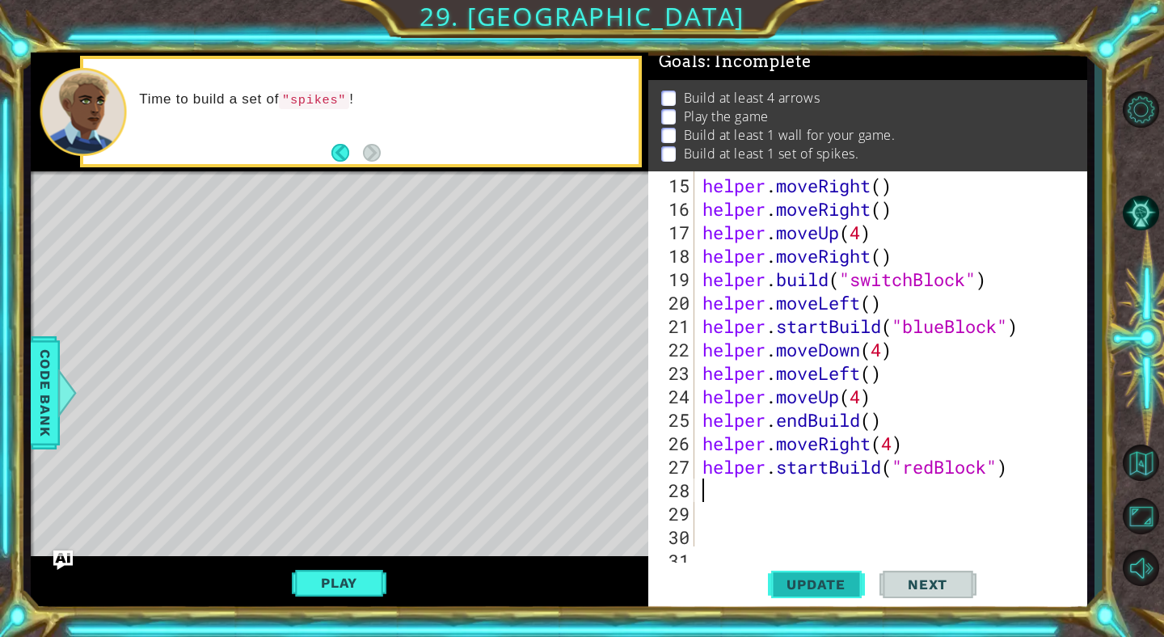
click at [794, 584] on span "Update" at bounding box center [815, 584] width 91 height 16
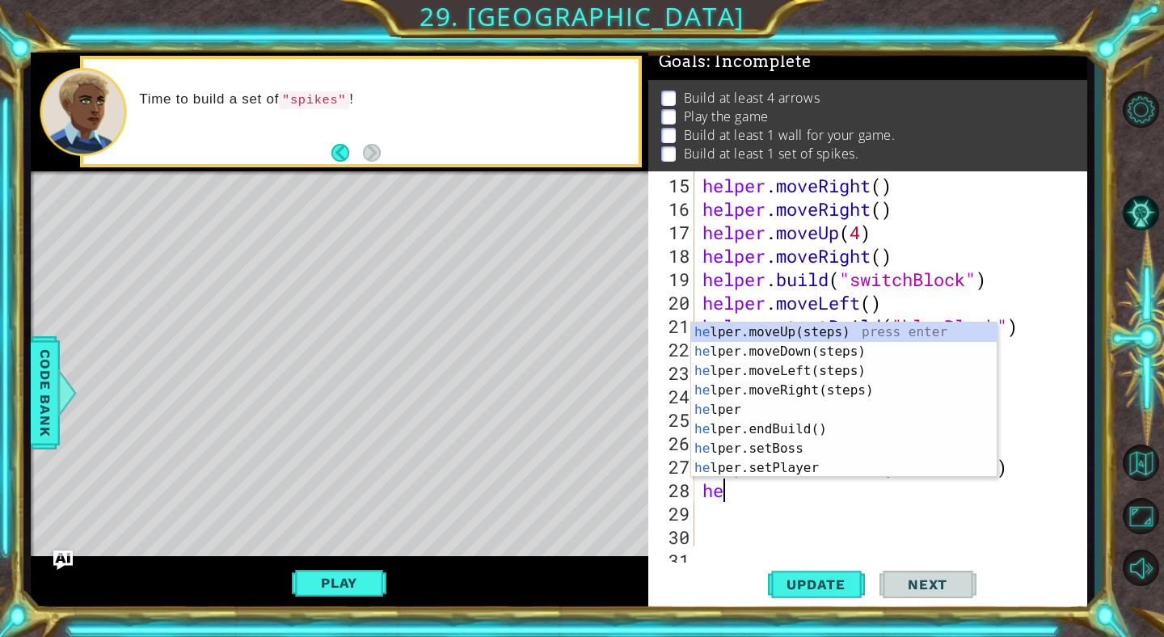
scroll to position [0, 2]
type textarea "helper"
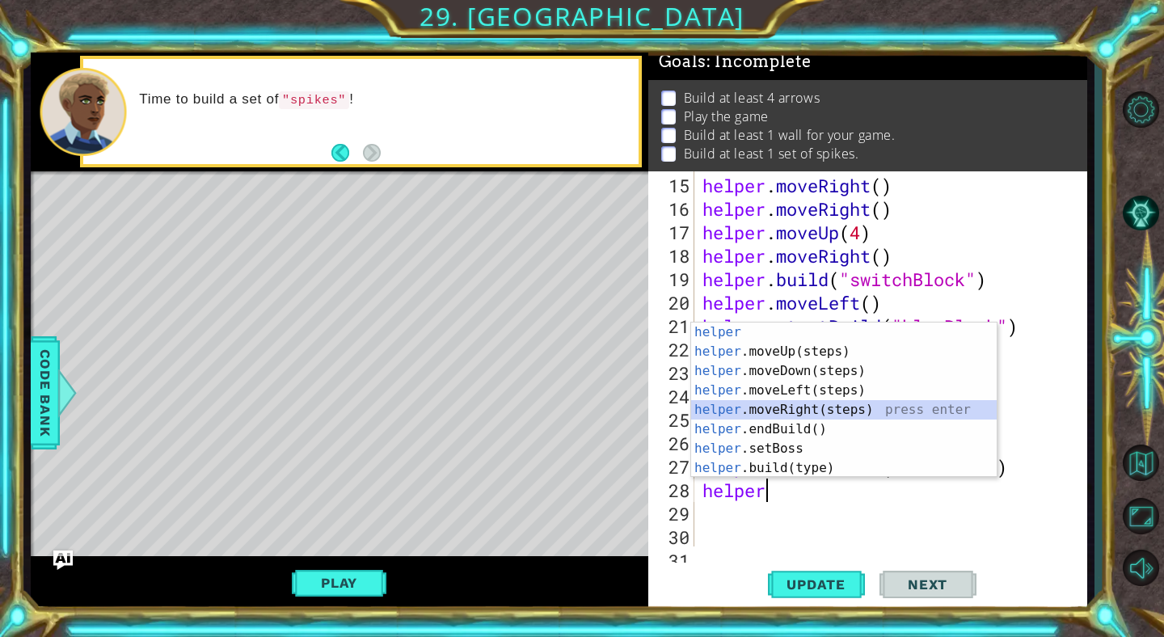
click at [800, 400] on div "helper press enter helper .moveUp(steps) press enter helper .moveDown(steps) pr…" at bounding box center [844, 420] width 306 height 194
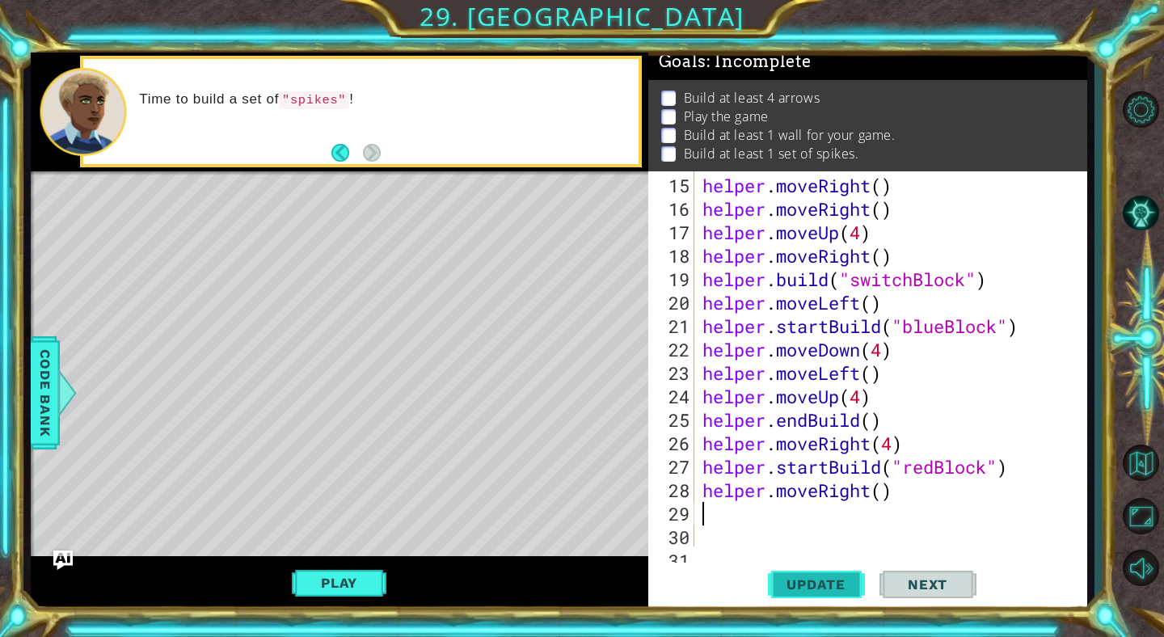
click at [829, 588] on span "Update" at bounding box center [815, 584] width 91 height 16
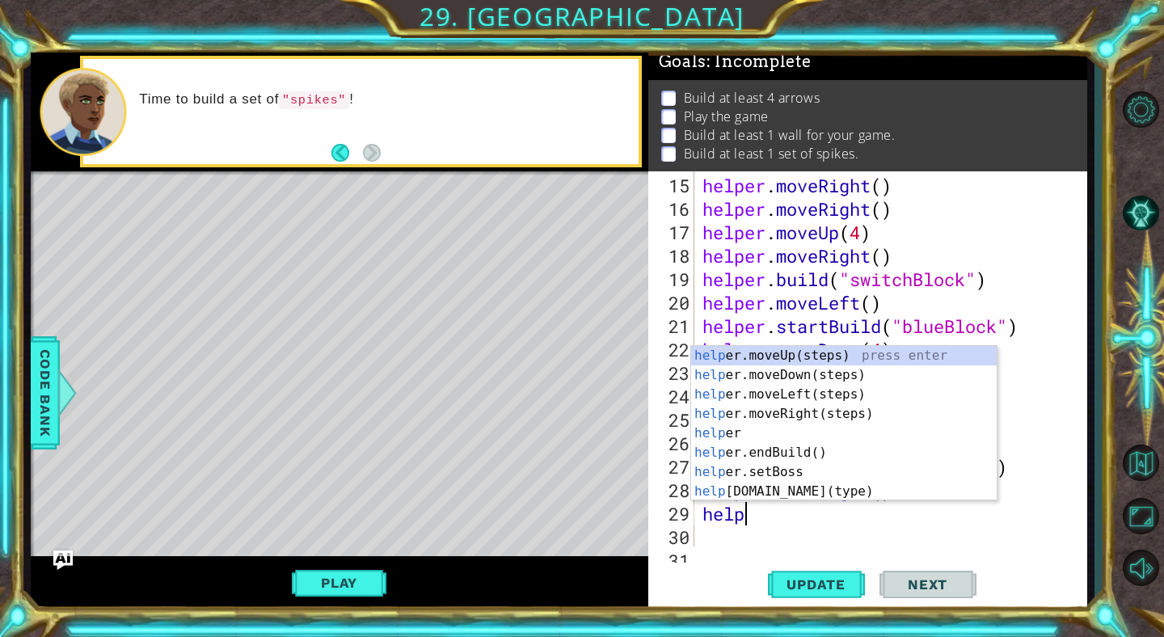
scroll to position [0, 2]
type textarea "helper"
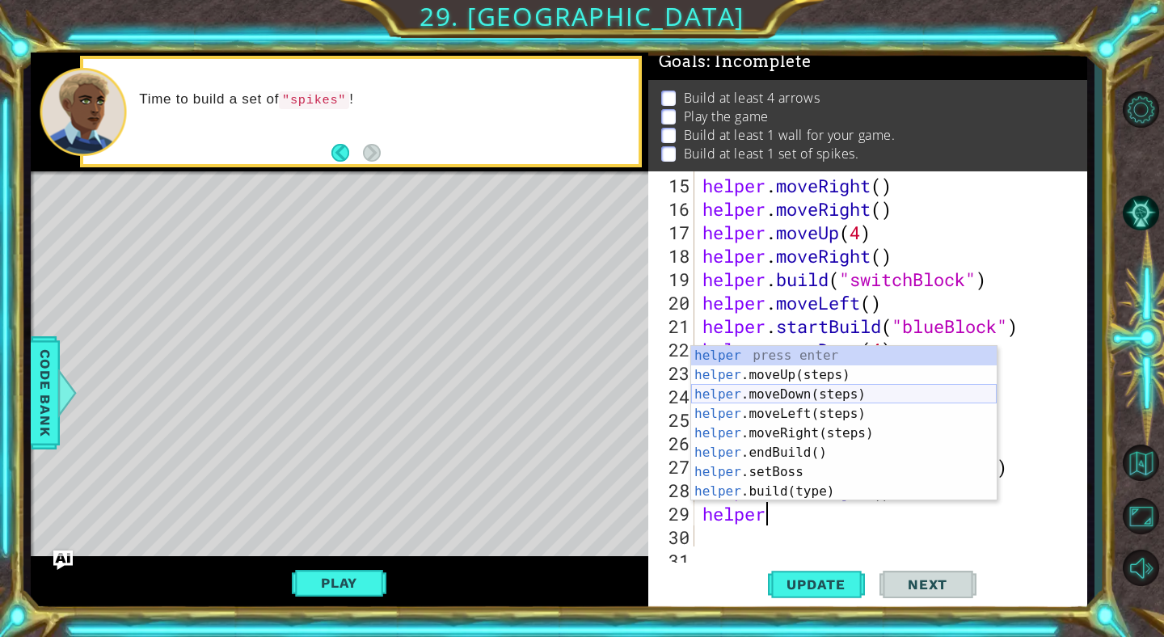
click at [775, 390] on div "helper press enter helper .moveUp(steps) press enter helper .moveDown(steps) pr…" at bounding box center [844, 443] width 306 height 194
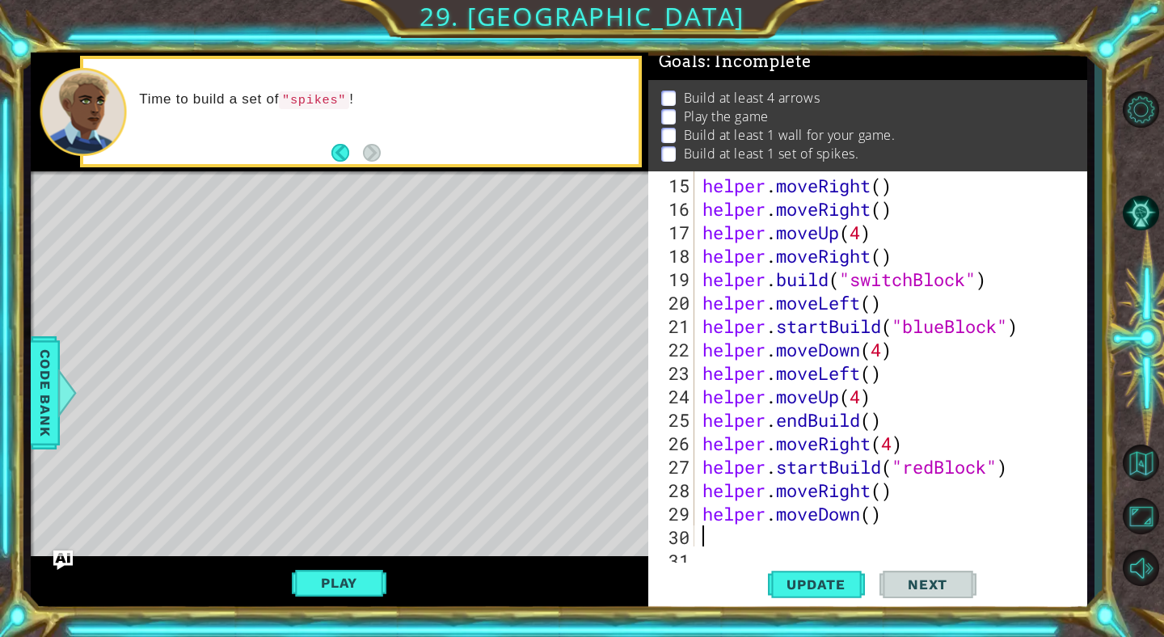
scroll to position [0, 0]
click at [873, 517] on div "helper . moveRight ( ) helper . moveRight ( ) helper . moveUp ( 4 ) helper . mo…" at bounding box center [895, 385] width 392 height 422
type textarea "helper.moveDown(4)"
click at [838, 580] on span "Update" at bounding box center [815, 584] width 91 height 16
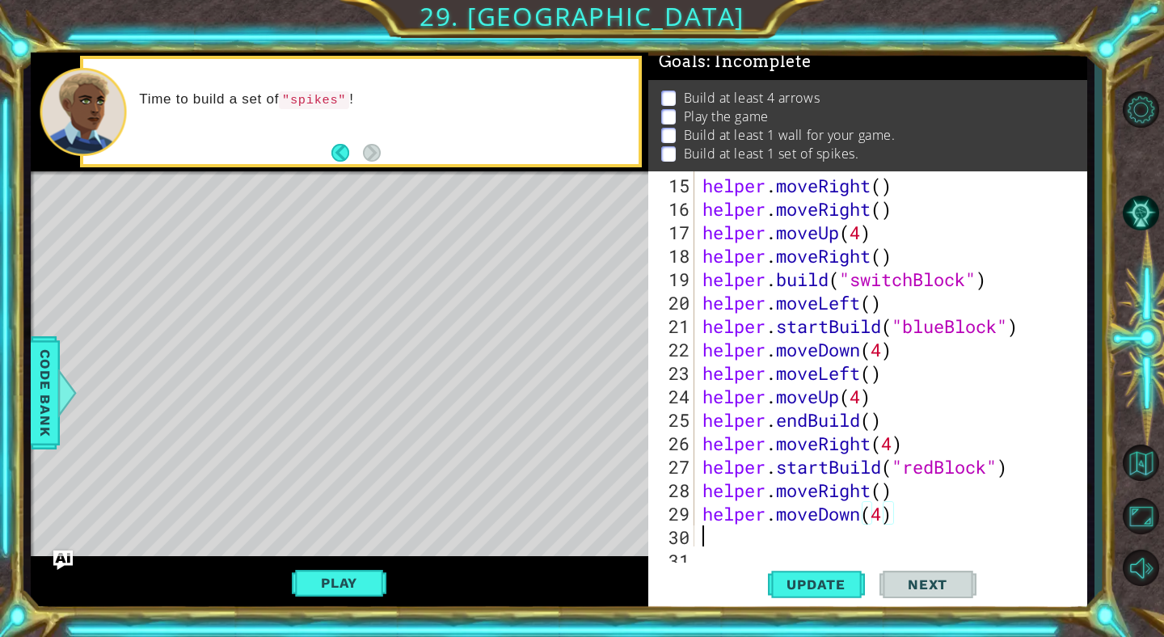
click at [749, 531] on div "helper . moveRight ( ) helper . moveRight ( ) helper . moveUp ( 4 ) helper . mo…" at bounding box center [895, 385] width 392 height 422
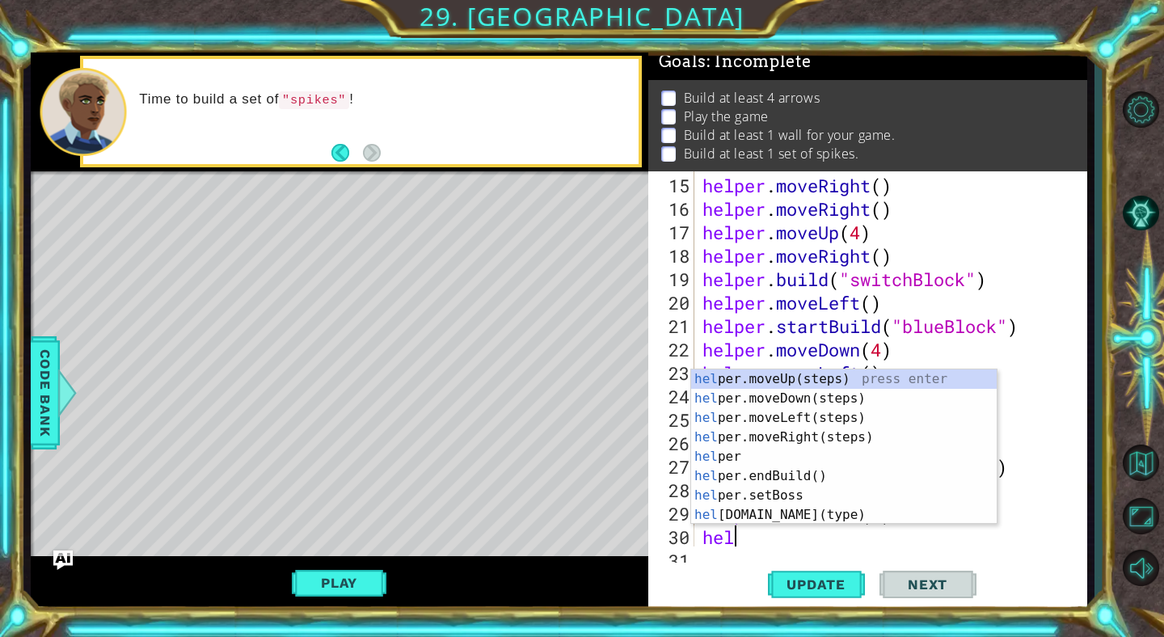
scroll to position [0, 2]
type textarea "helper"
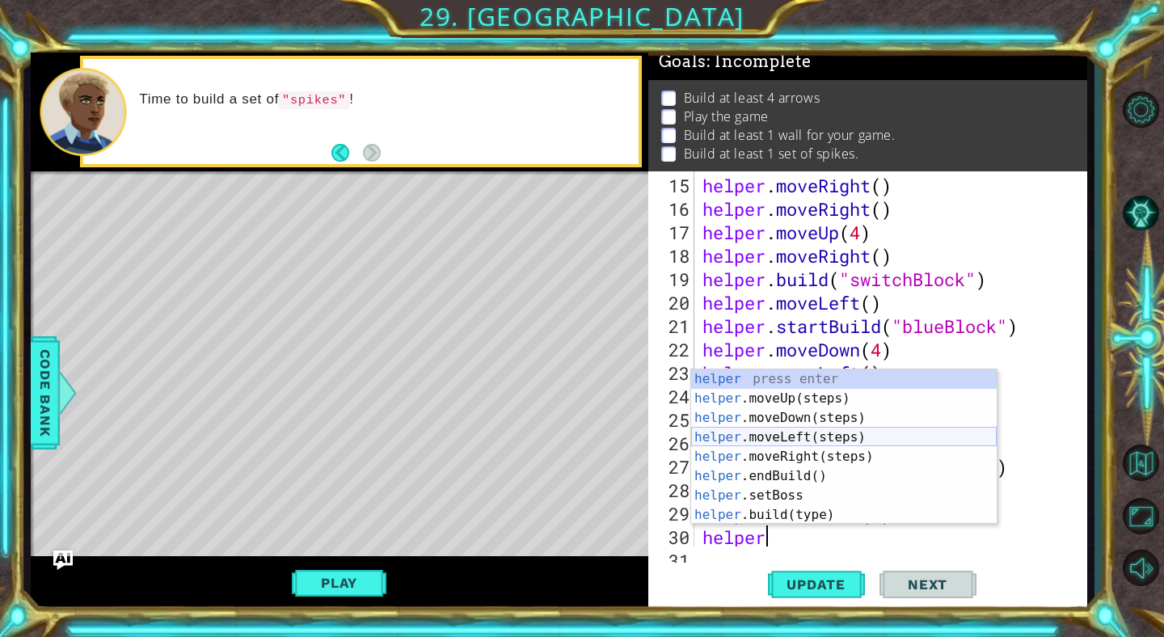
click at [769, 435] on div "helper press enter helper .moveUp(steps) press enter helper .moveDown(steps) pr…" at bounding box center [844, 466] width 306 height 194
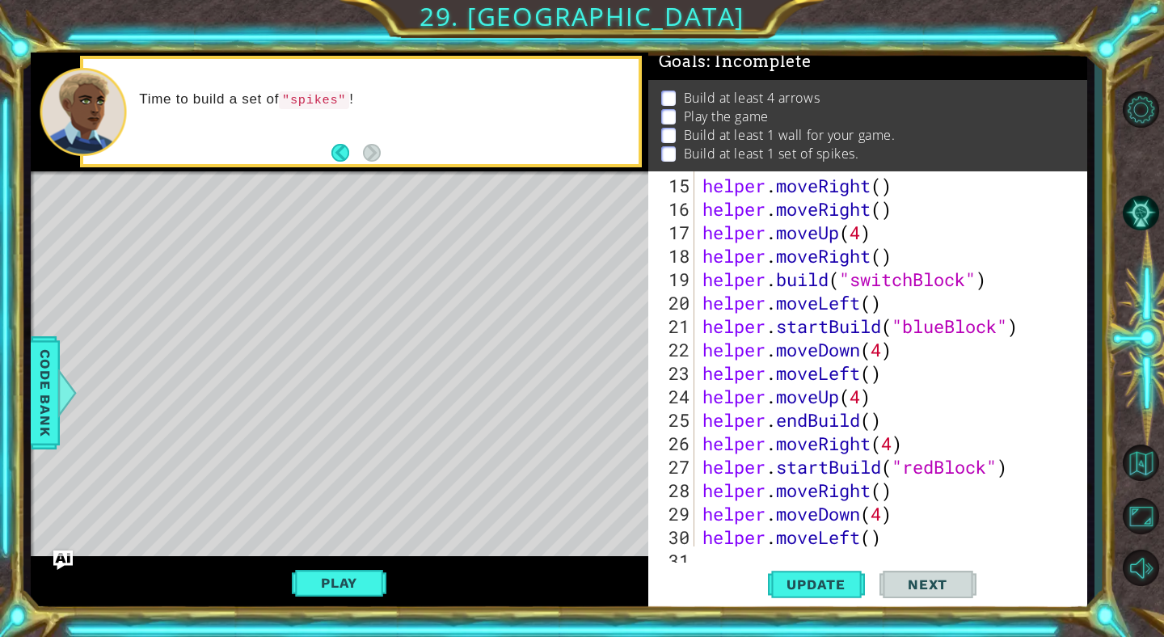
scroll to position [0, 0]
click at [875, 541] on div "helper . moveRight ( ) helper . moveRight ( ) helper . moveUp ( 4 ) helper . mo…" at bounding box center [895, 385] width 392 height 422
type textarea "helper.moveLeft()"
click at [838, 585] on span "Update" at bounding box center [815, 584] width 91 height 16
click at [733, 548] on div "helper.moveLeft() 15 16 17 18 19 20 21 22 23 24 25 26 27 28 29 30 31 helper . m…" at bounding box center [867, 390] width 439 height 439
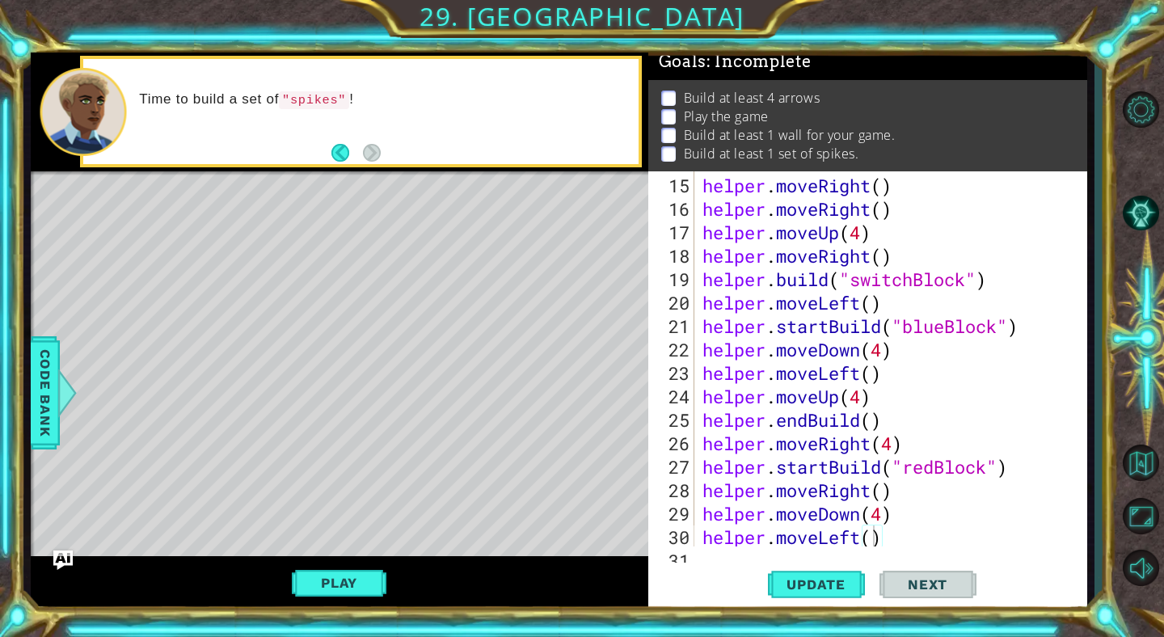
click at [713, 555] on div "helper.moveLeft() 15 16 17 18 19 20 21 22 23 24 25 26 27 28 29 30 31 helper . m…" at bounding box center [867, 390] width 439 height 439
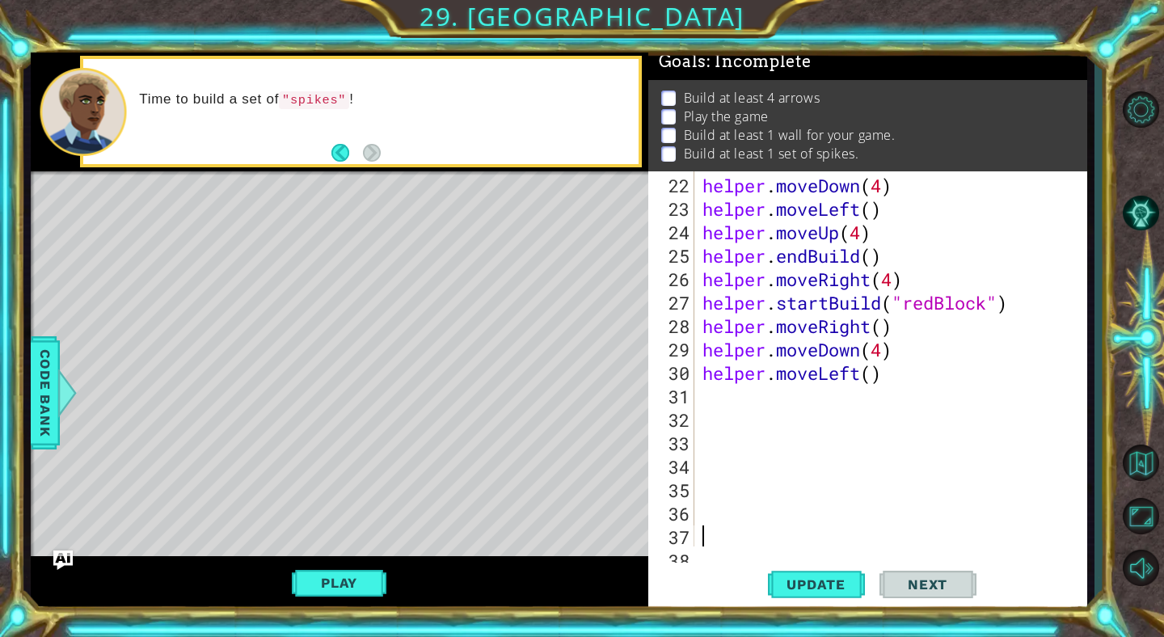
click at [703, 400] on div "helper . moveDown ( 4 ) helper . moveLeft ( ) helper . moveUp ( 4 ) helper . en…" at bounding box center [895, 385] width 392 height 422
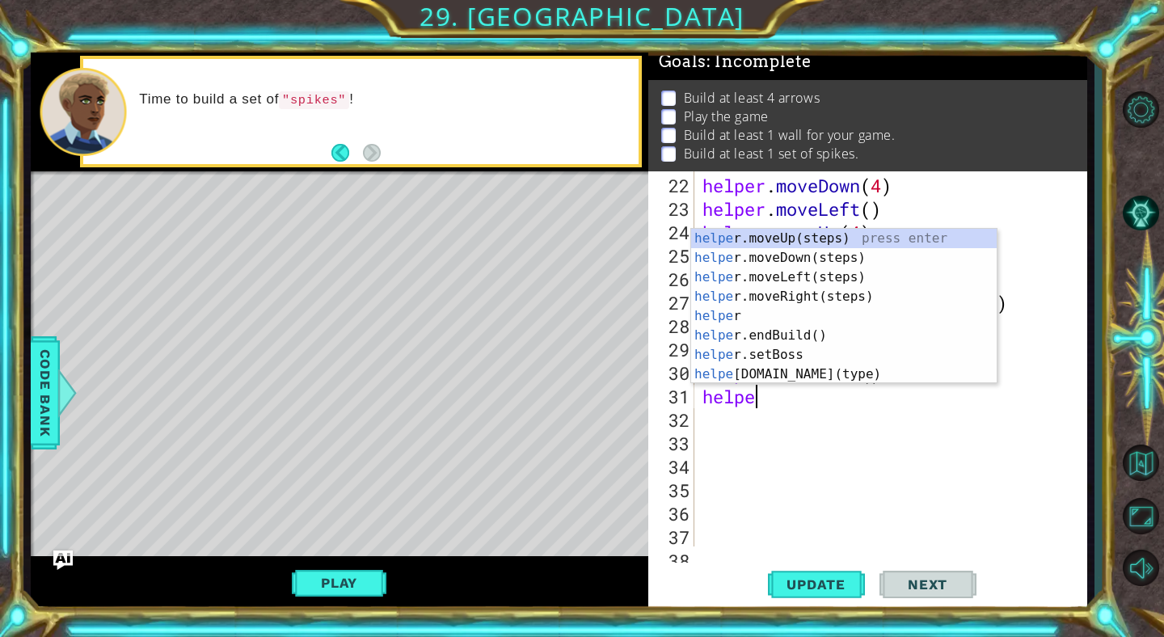
scroll to position [0, 2]
type textarea "helper"
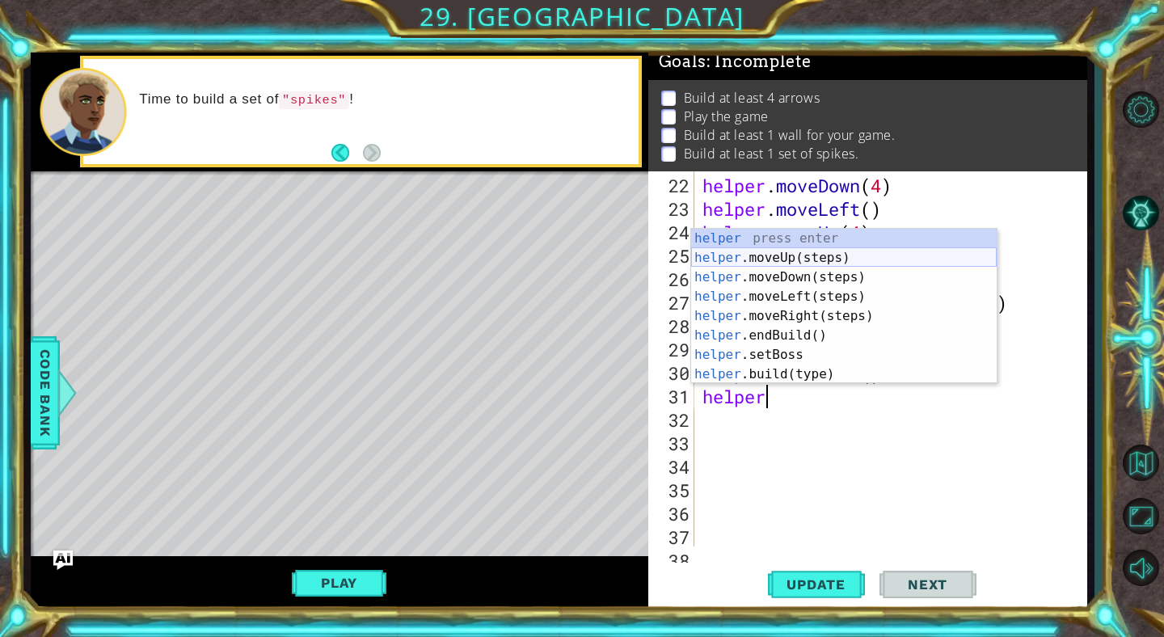
click at [744, 264] on div "helper press enter helper .moveUp(steps) press enter helper .moveDown(steps) pr…" at bounding box center [844, 326] width 306 height 194
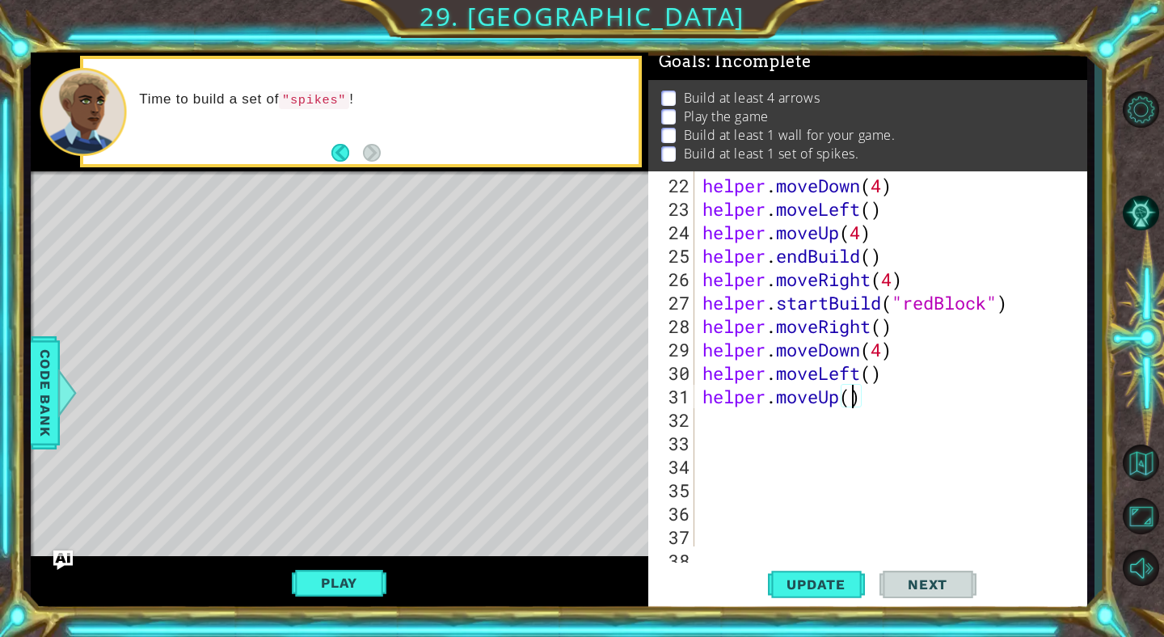
click at [849, 400] on div "helper . moveDown ( 4 ) helper . moveLeft ( ) helper . moveUp ( 4 ) helper . en…" at bounding box center [895, 385] width 392 height 422
type textarea "helper.moveUp(4)"
click at [818, 590] on span "Update" at bounding box center [815, 584] width 91 height 16
click at [708, 415] on div "helper . moveDown ( 4 ) helper . moveLeft ( ) helper . moveUp ( 4 ) helper . en…" at bounding box center [895, 385] width 392 height 422
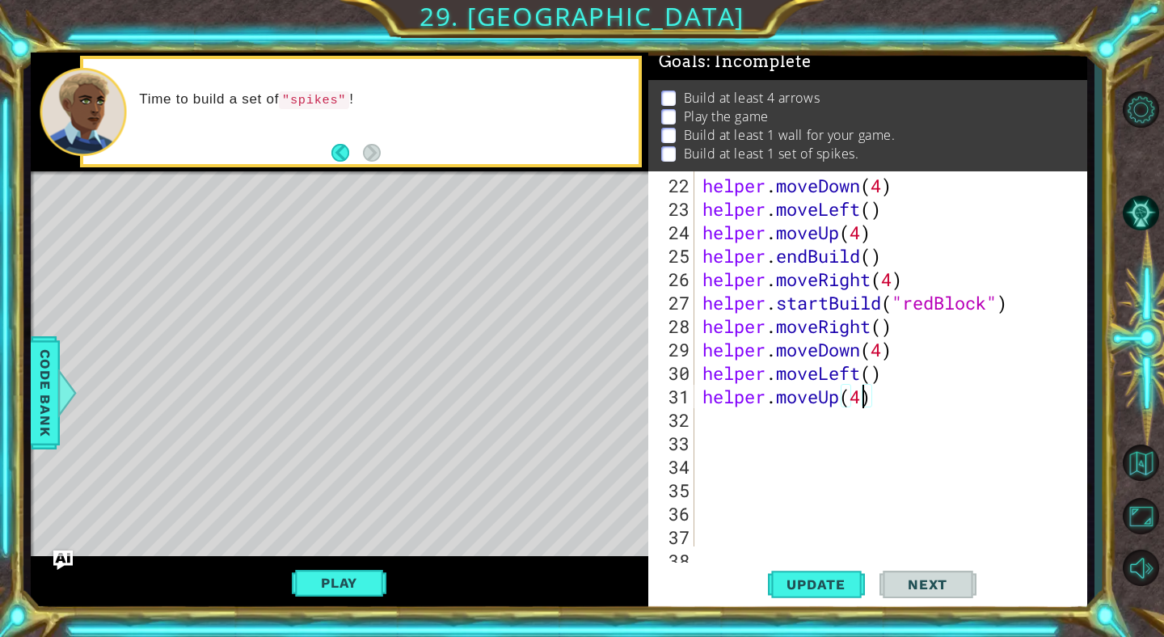
scroll to position [0, 0]
click at [737, 423] on div "helper . moveDown ( 4 ) helper . moveLeft ( ) helper . moveUp ( 4 ) helper . en…" at bounding box center [895, 385] width 392 height 422
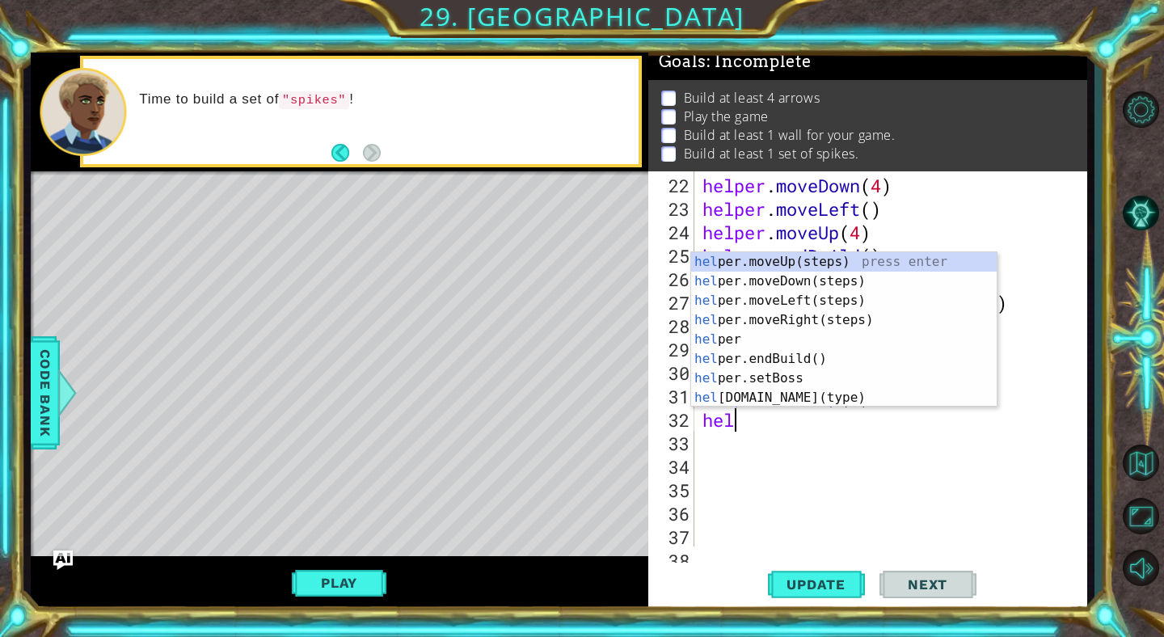
scroll to position [0, 2]
type textarea "helper"
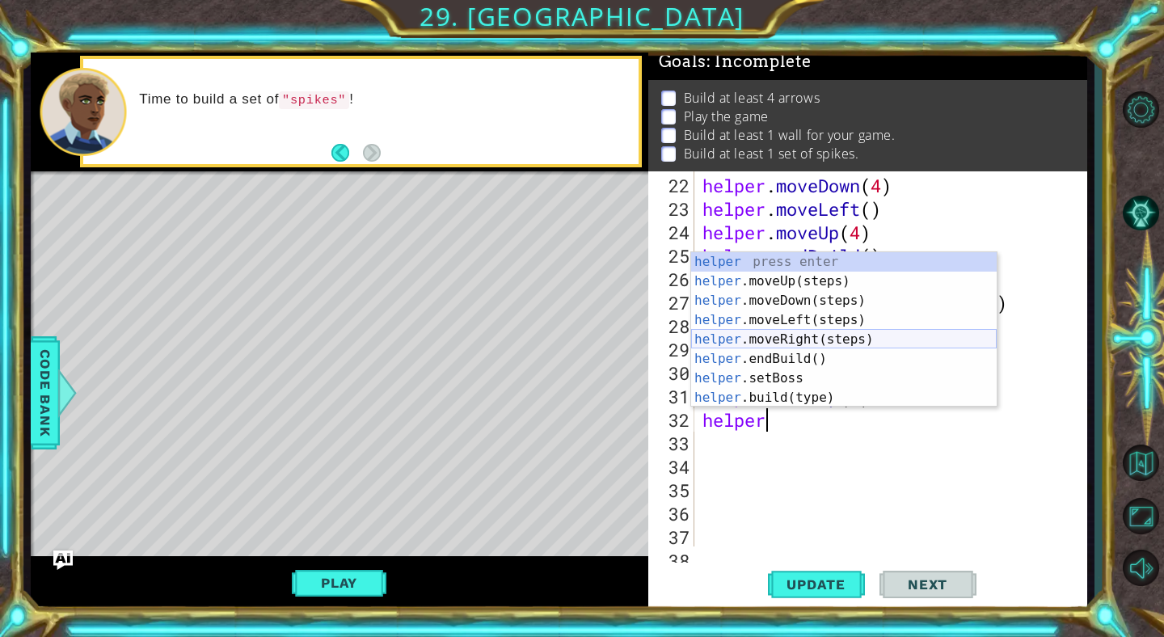
click at [772, 352] on div "helper press enter helper .moveUp(steps) press enter helper .moveDown(steps) pr…" at bounding box center [844, 349] width 306 height 194
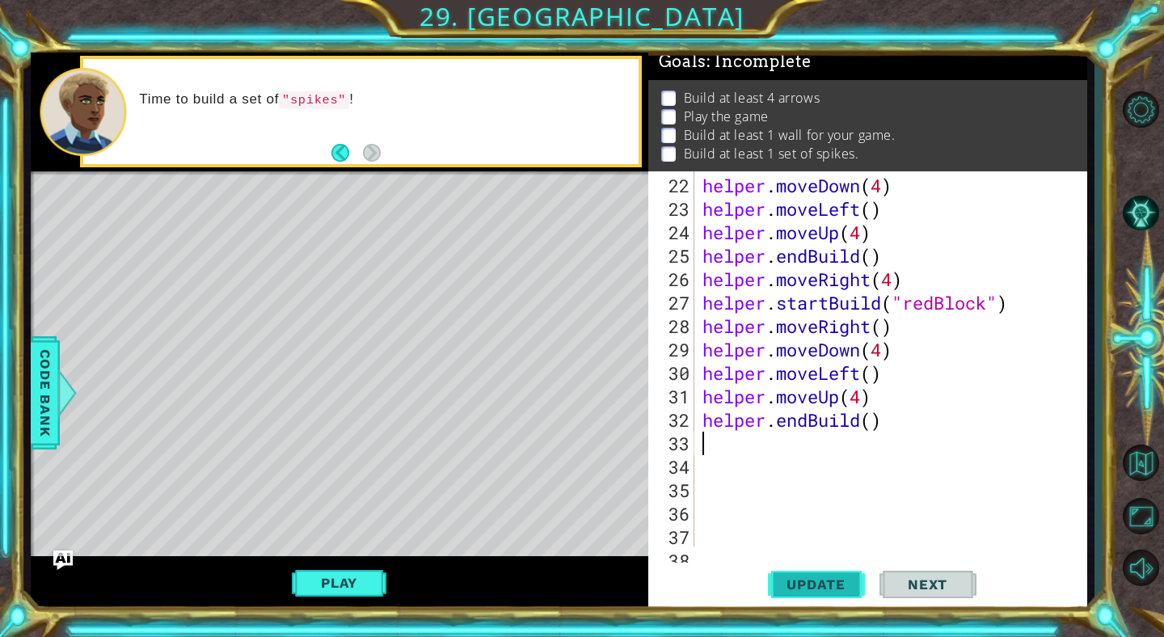
scroll to position [0, 0]
click at [819, 591] on span "Update" at bounding box center [815, 584] width 91 height 16
click at [366, 593] on button "Play" at bounding box center [339, 583] width 95 height 31
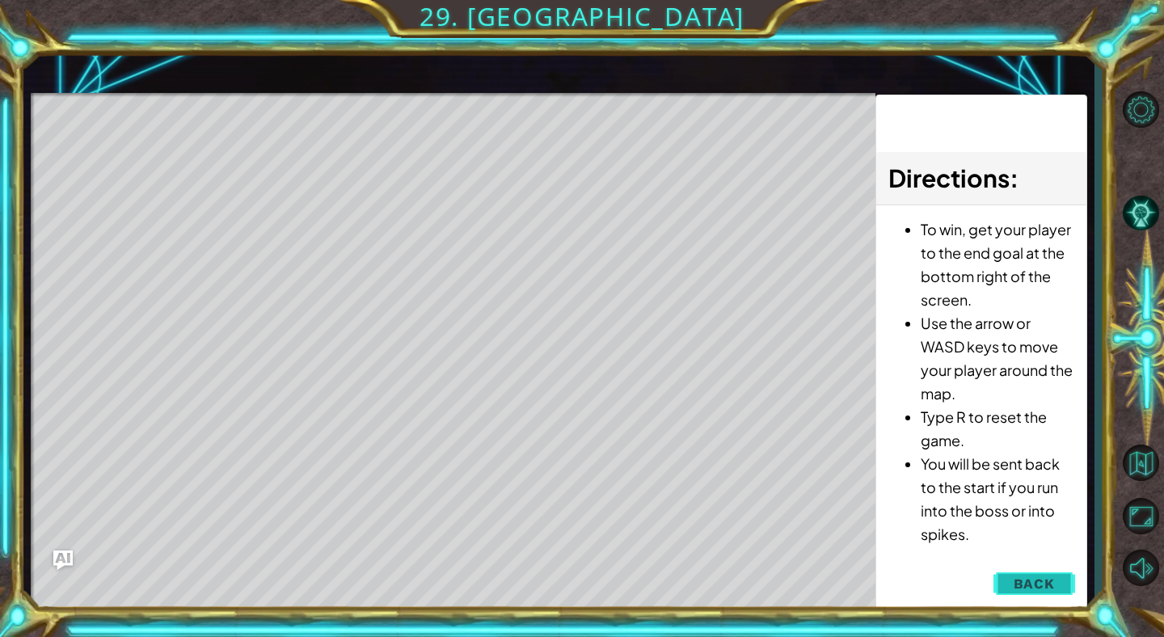
click at [1018, 588] on span "Back" at bounding box center [1034, 584] width 41 height 16
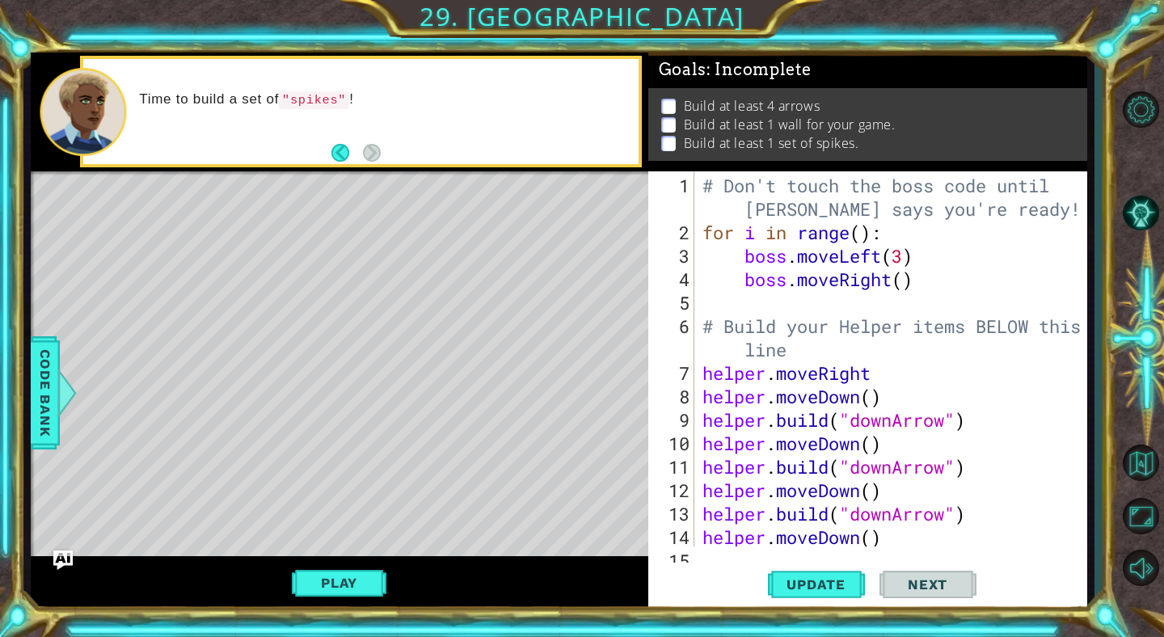
click at [901, 285] on div "# Don't touch the boss code until [PERSON_NAME] says you're ready! for i in ran…" at bounding box center [895, 396] width 392 height 445
click at [864, 234] on div "# Don't touch the boss code until [PERSON_NAME] says you're ready! for i in ran…" at bounding box center [895, 396] width 392 height 445
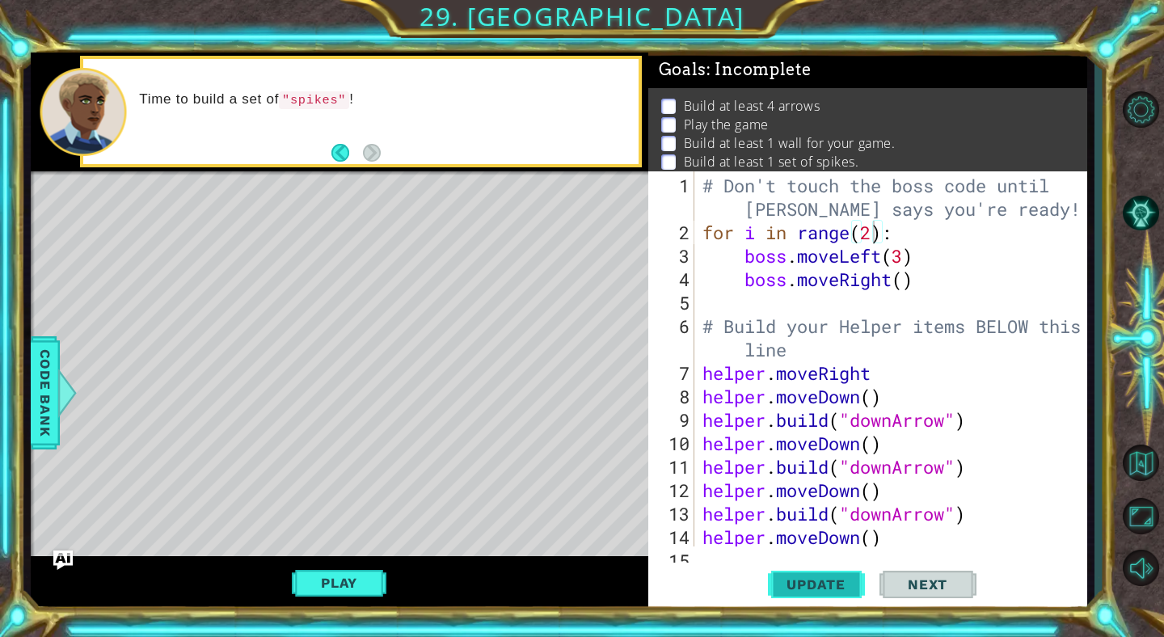
click at [804, 593] on span "Update" at bounding box center [815, 584] width 91 height 16
click at [365, 584] on button "Play" at bounding box center [339, 583] width 95 height 31
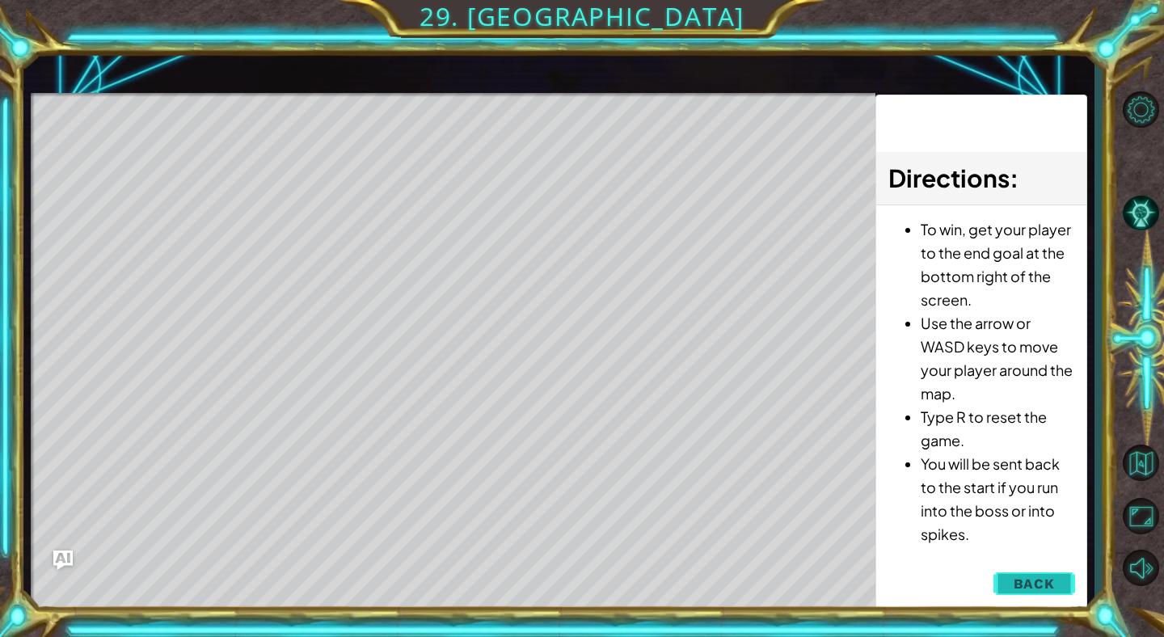
click at [1003, 585] on button "Back" at bounding box center [1035, 584] width 82 height 32
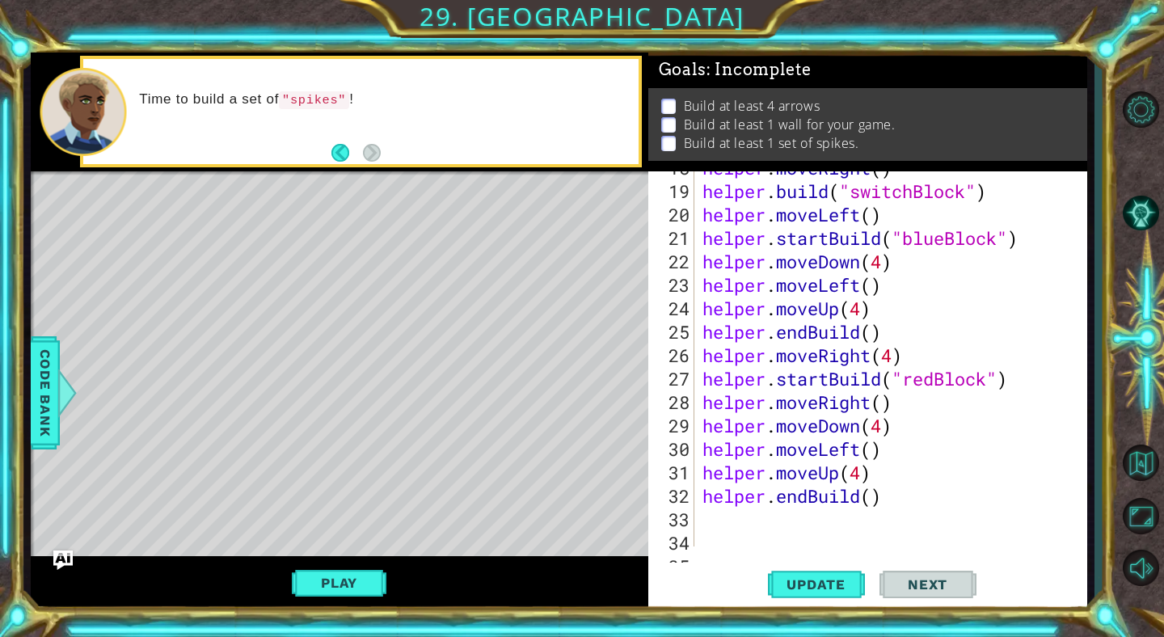
scroll to position [0, 0]
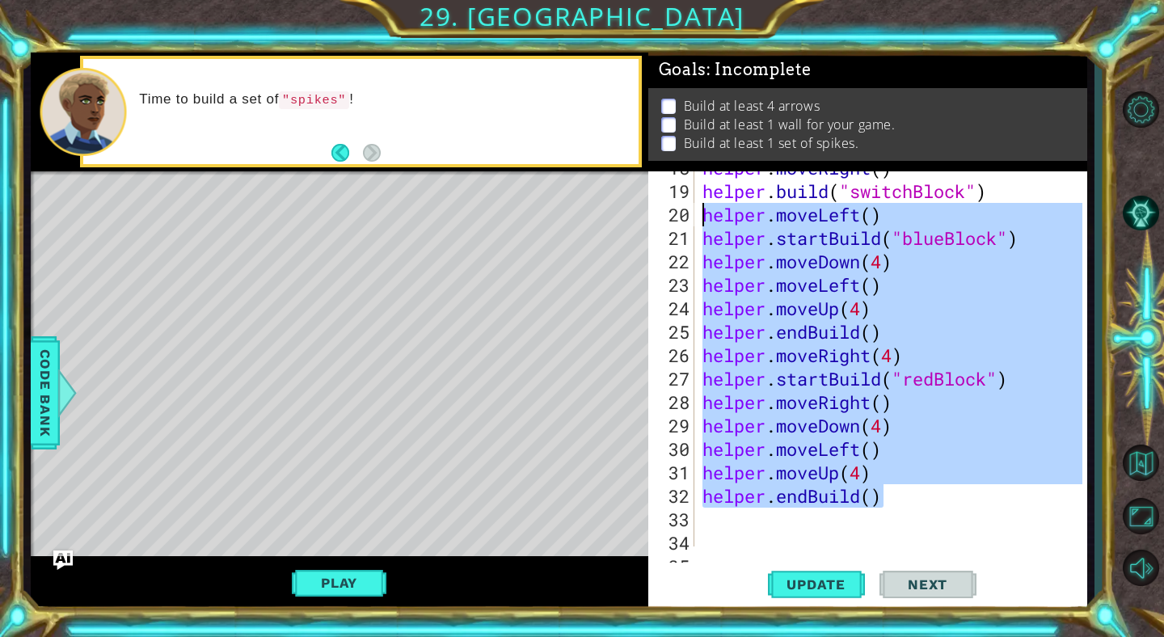
drag, startPoint x: 888, startPoint y: 499, endPoint x: 694, endPoint y: 215, distance: 343.7
click at [694, 215] on div "helper.endBuild() 18 19 20 21 22 23 24 25 26 27 28 29 30 31 32 33 34 35 helper …" at bounding box center [865, 358] width 435 height 375
type textarea "helper.moveLeft() helper.startBuild("blueBlock")"
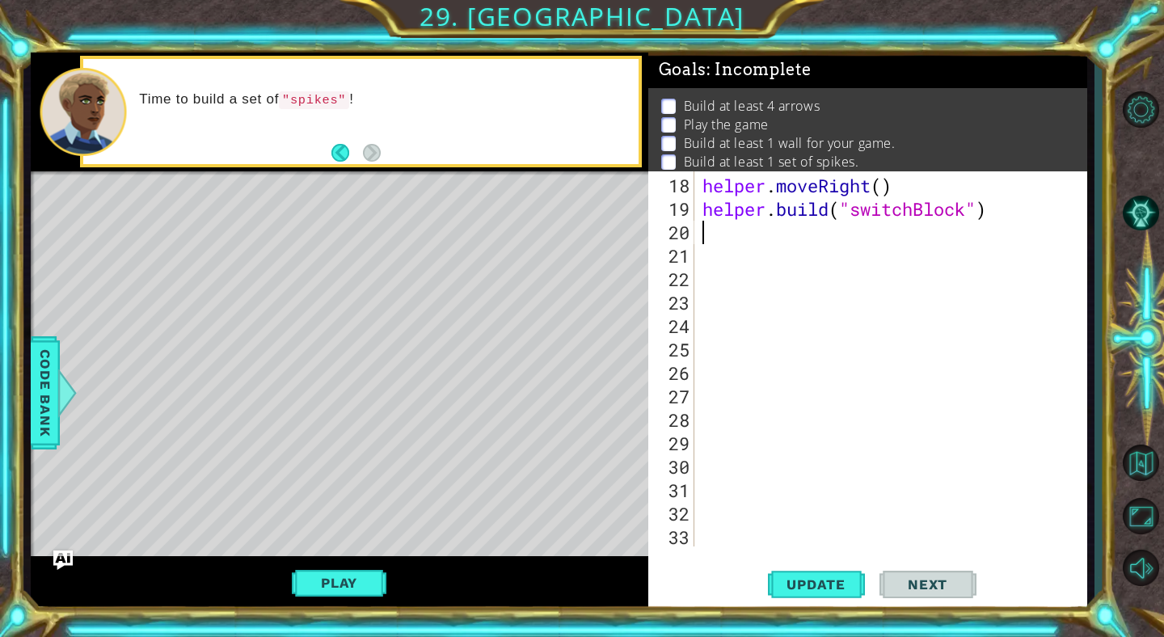
scroll to position [445, 0]
click at [808, 593] on span "Update" at bounding box center [815, 584] width 91 height 16
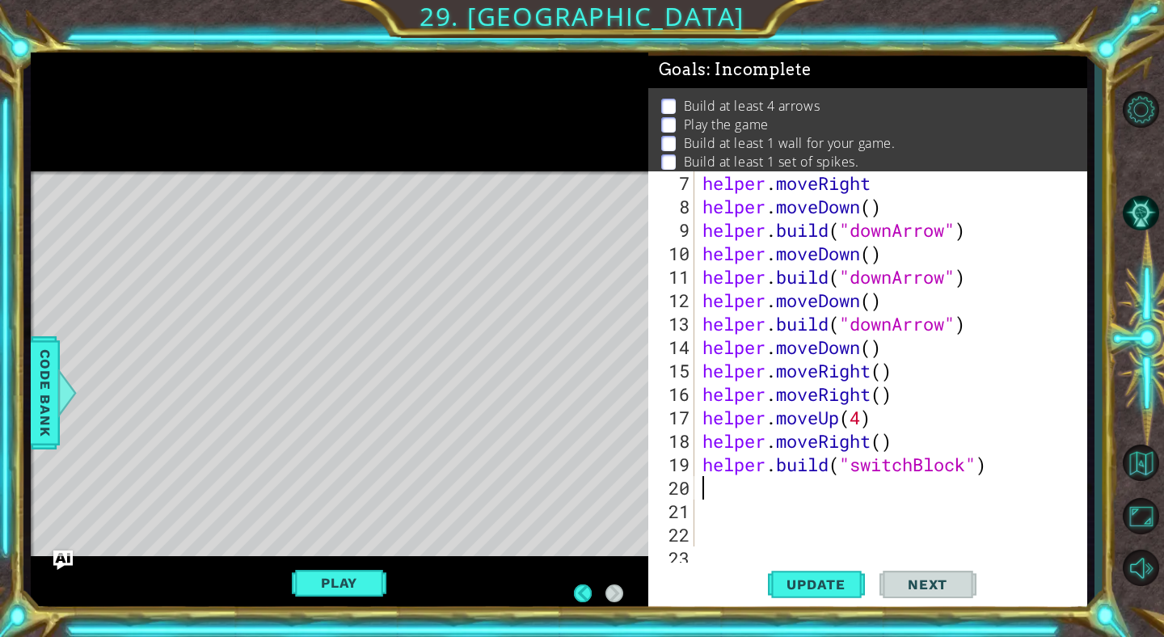
scroll to position [152, 0]
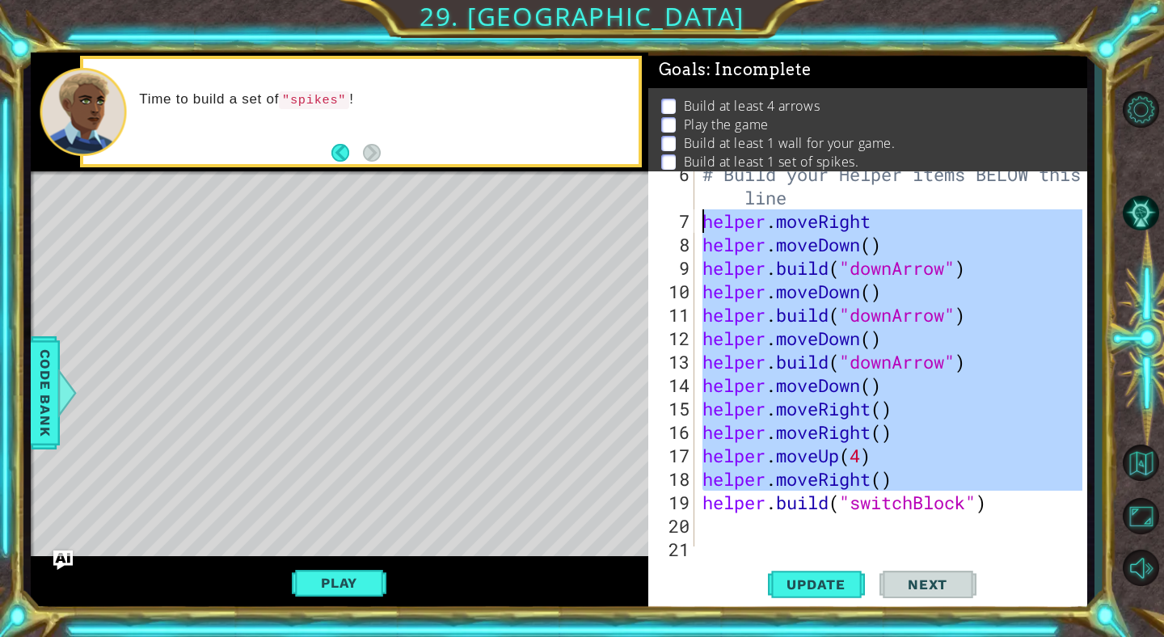
drag, startPoint x: 701, startPoint y: 508, endPoint x: 696, endPoint y: 224, distance: 283.8
click at [696, 224] on div "6 7 8 9 10 11 12 13 14 15 16 17 18 19 20 21 22 # Build your Helper items BELOW …" at bounding box center [865, 358] width 435 height 375
type textarea "[DOMAIN_NAME]("switchBlock")"
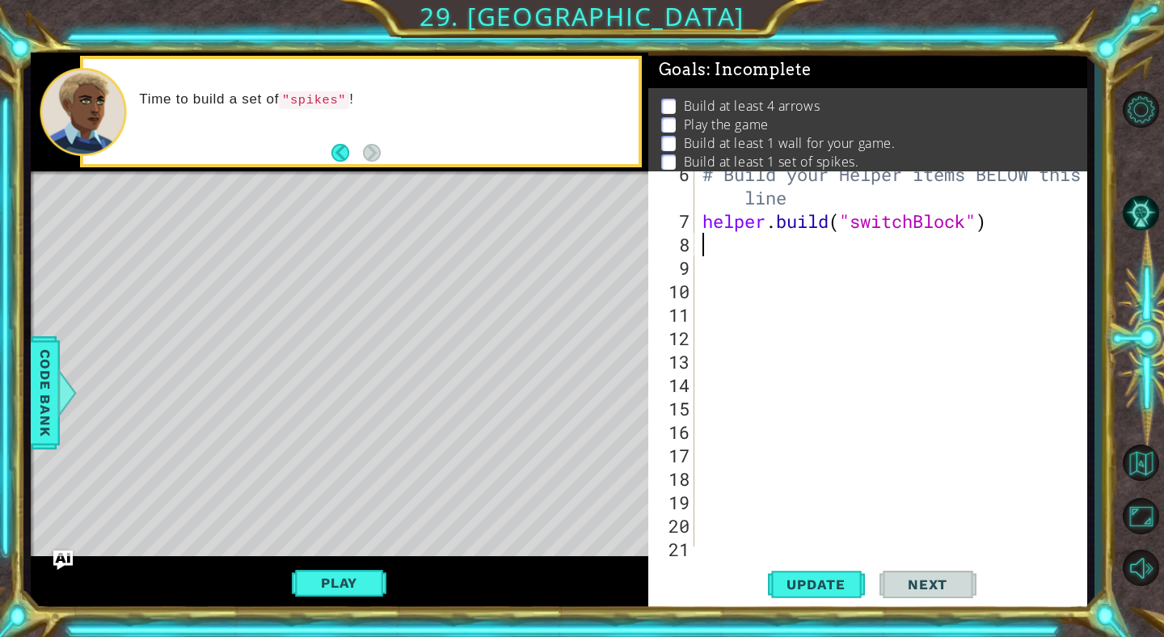
drag, startPoint x: 987, startPoint y: 231, endPoint x: 886, endPoint y: 235, distance: 101.1
click at [886, 235] on div "# Build your Helper items BELOW this line helper . build ( "switchBlock" )" at bounding box center [895, 384] width 392 height 445
drag, startPoint x: 989, startPoint y: 222, endPoint x: 703, endPoint y: 212, distance: 285.5
click at [703, 212] on div "# Build your Helper items BELOW this line helper . build ( "switchBlock" )" at bounding box center [895, 384] width 392 height 445
type textarea "[DOMAIN_NAME]("switchBlock")"
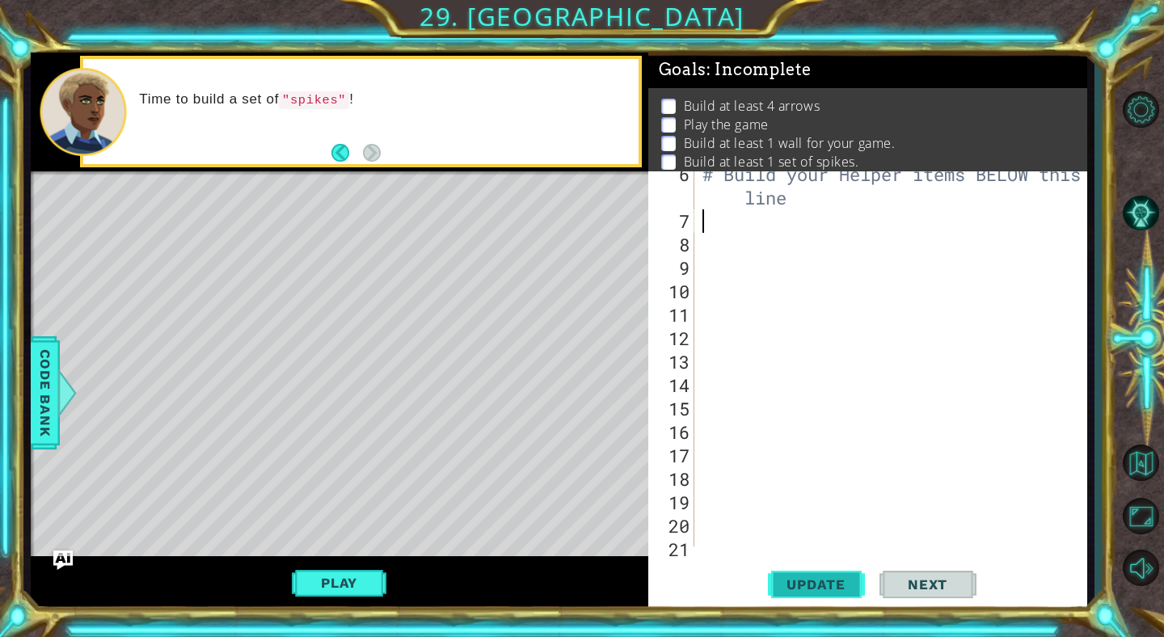
click at [804, 590] on span "Update" at bounding box center [815, 584] width 91 height 16
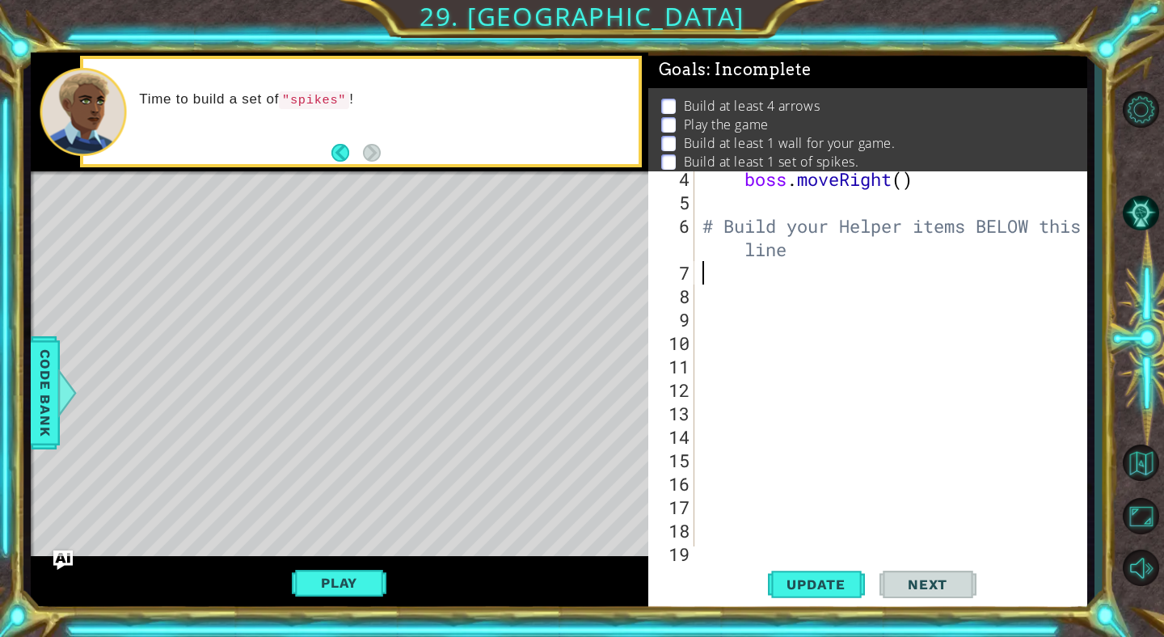
scroll to position [27, 0]
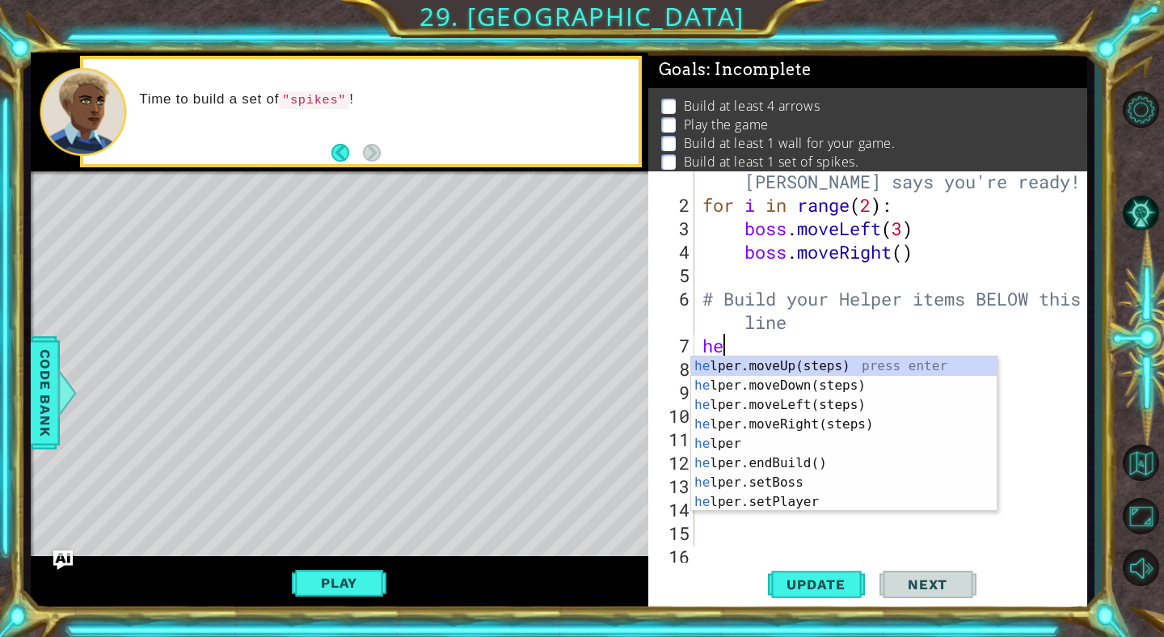
type textarea "hel"
click at [769, 420] on div "hel per.moveUp(steps) press enter hel per.moveDown(steps) press enter hel per.m…" at bounding box center [844, 454] width 306 height 194
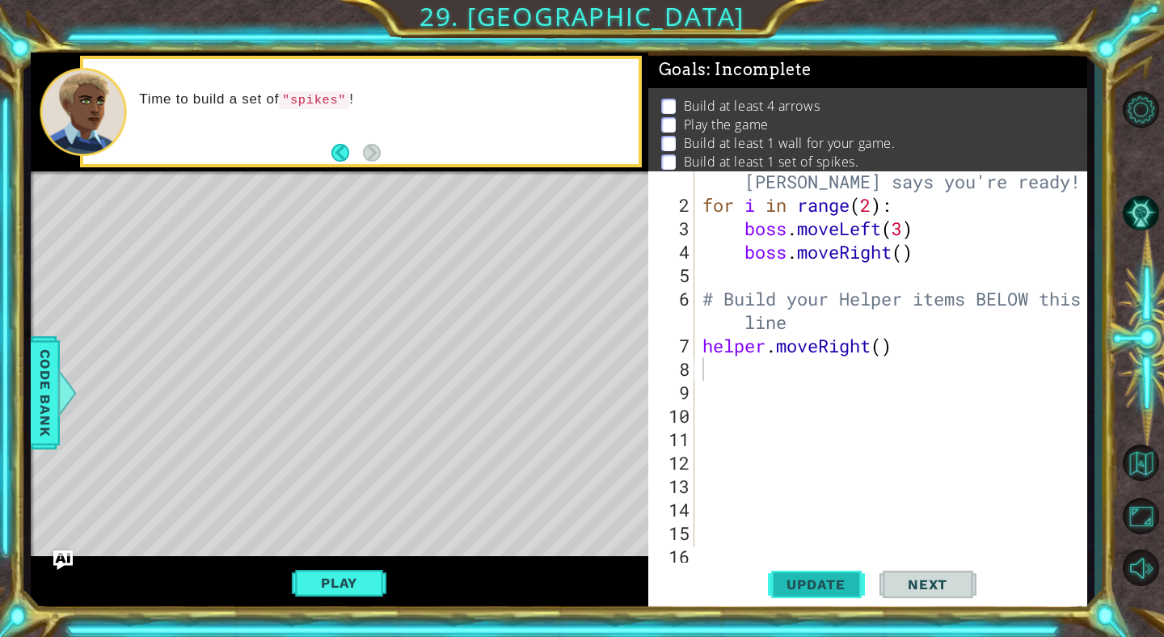
click at [829, 583] on span "Update" at bounding box center [815, 584] width 91 height 16
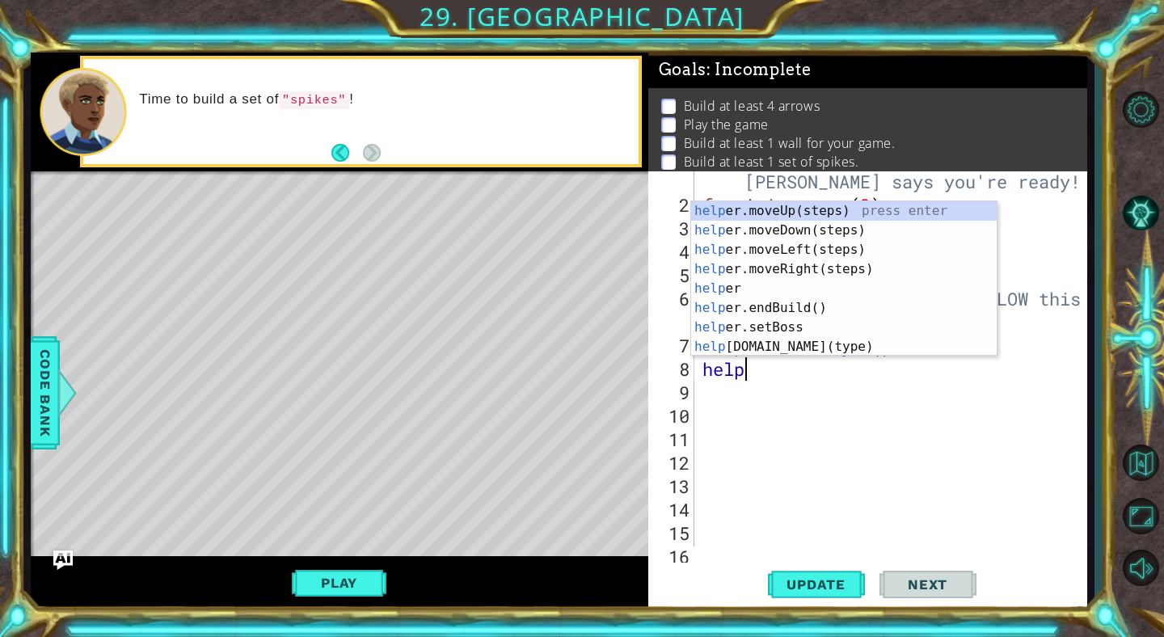
scroll to position [0, 2]
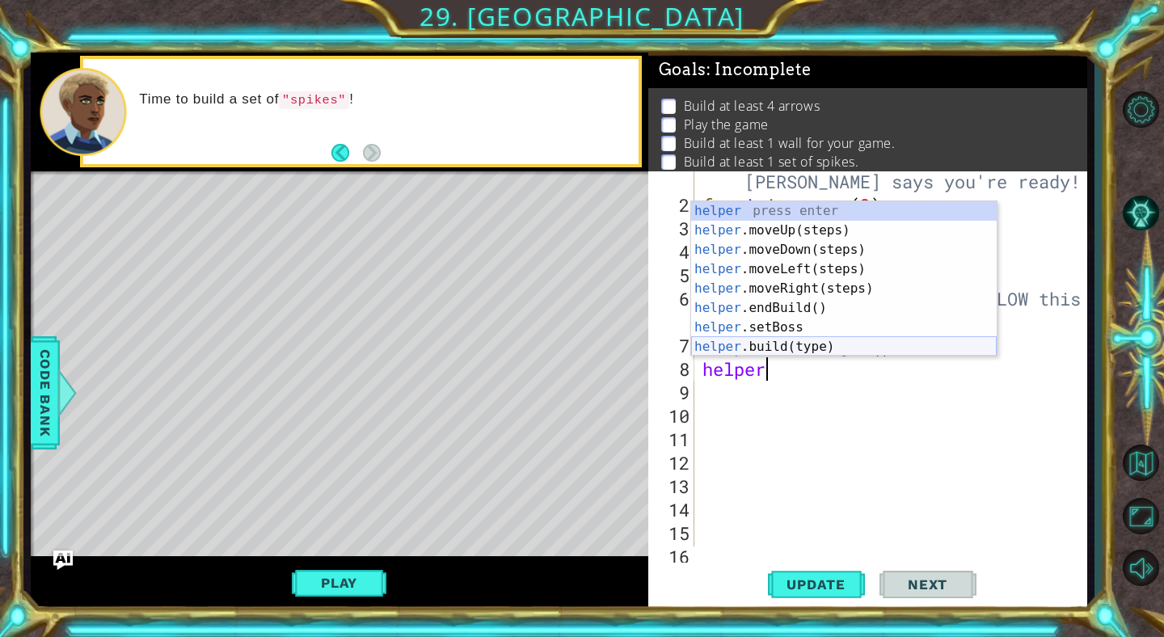
click at [762, 351] on div "helper press enter helper .moveUp(steps) press enter helper .moveDown(steps) pr…" at bounding box center [844, 298] width 306 height 194
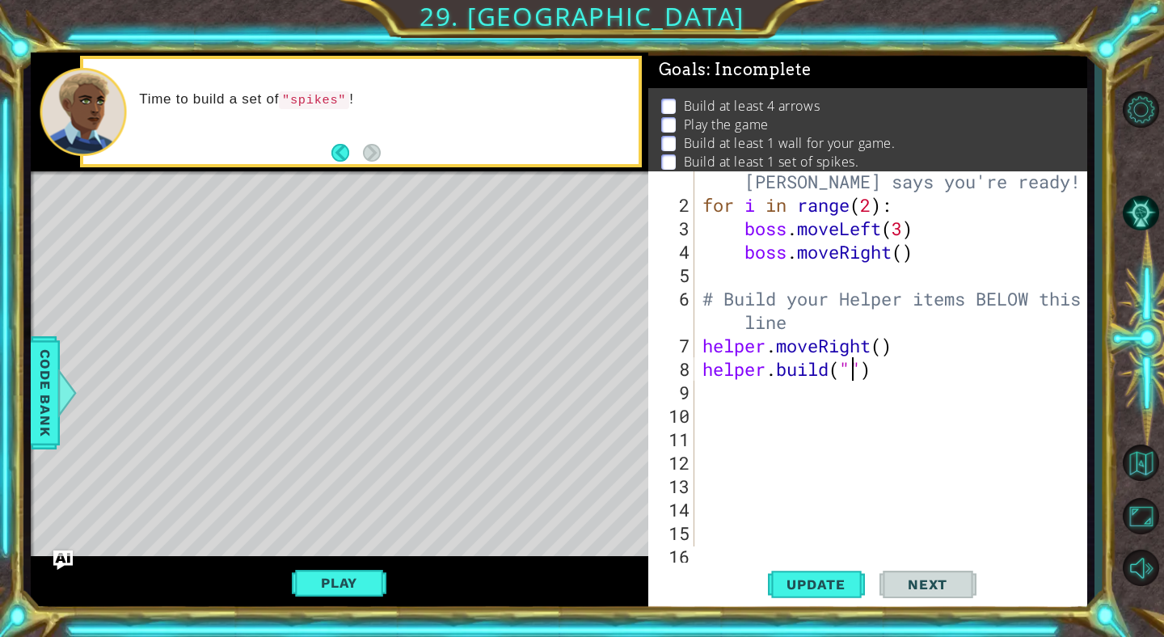
click at [876, 366] on div "# Don't touch the boss code until [PERSON_NAME] says you're ready! for i in ran…" at bounding box center [895, 368] width 392 height 445
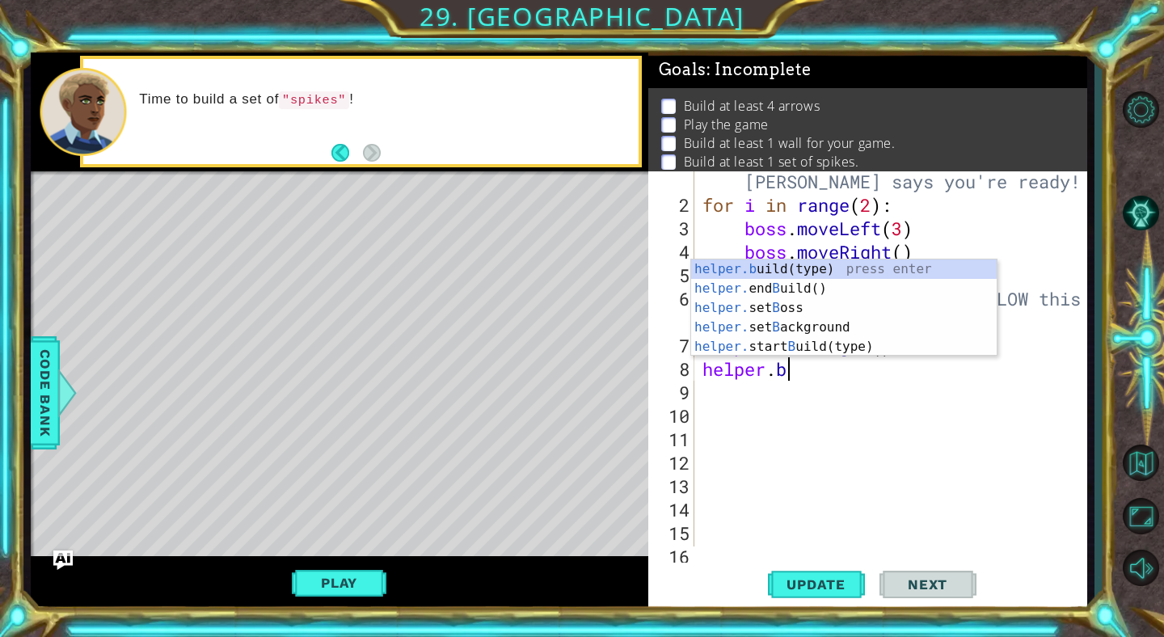
scroll to position [0, 1]
type textarea "h"
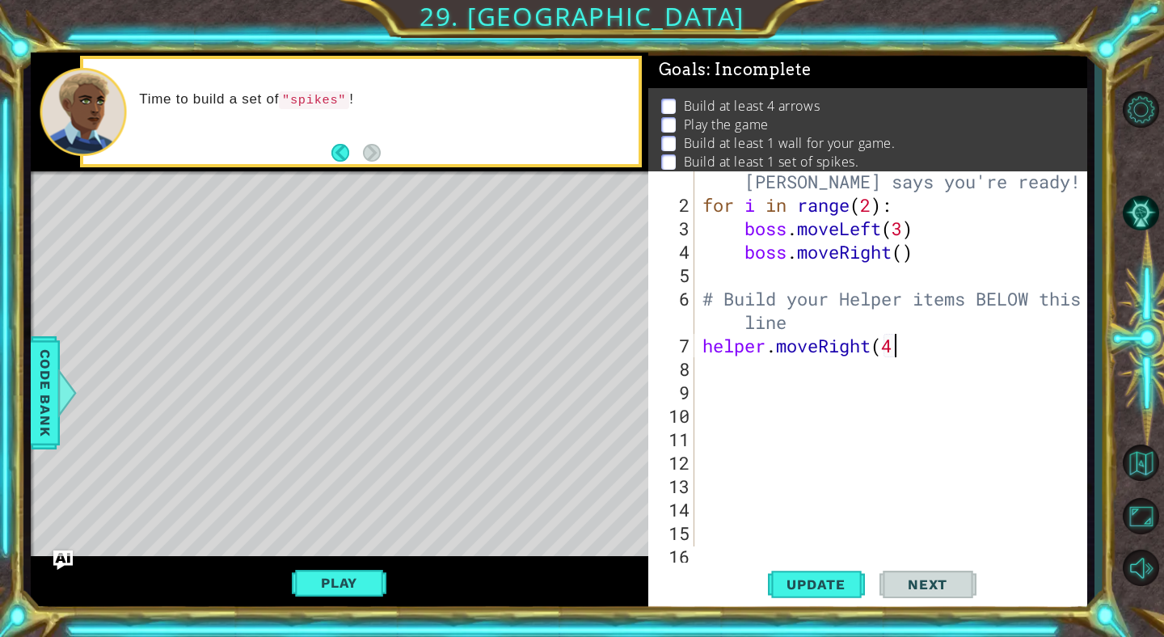
scroll to position [0, 8]
click at [836, 581] on span "Update" at bounding box center [815, 584] width 91 height 16
type textarea "helper.moveRight(6)"
click at [818, 599] on button "Update" at bounding box center [816, 585] width 97 height 44
click at [728, 375] on div "# Don't touch the boss code until [PERSON_NAME] says you're ready! for i in ran…" at bounding box center [895, 368] width 392 height 445
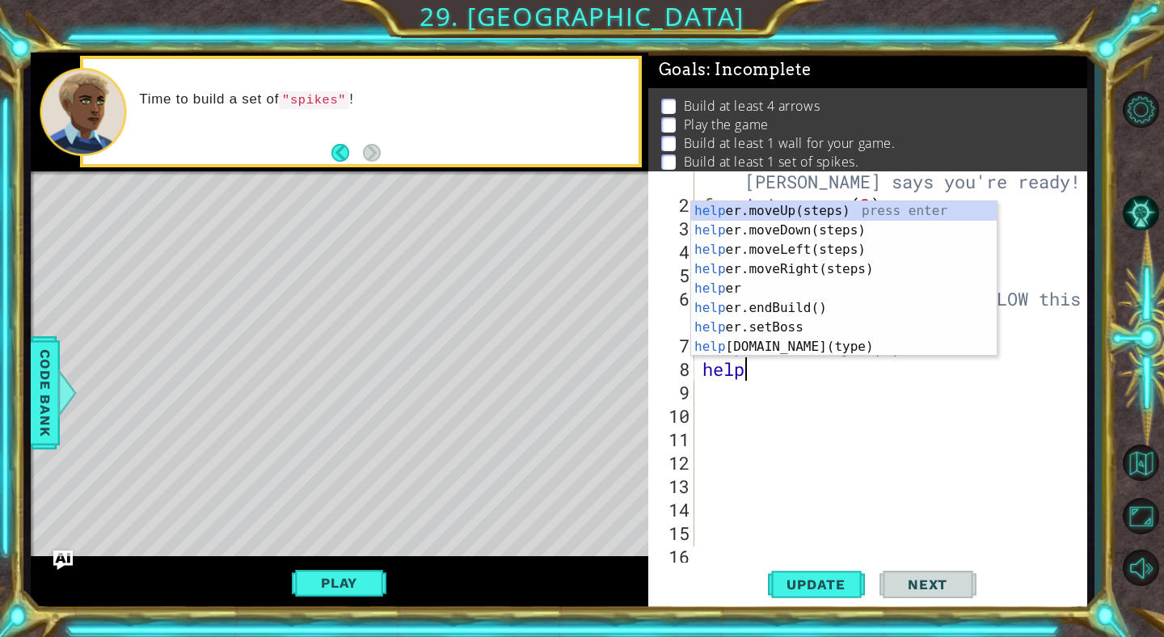
scroll to position [0, 2]
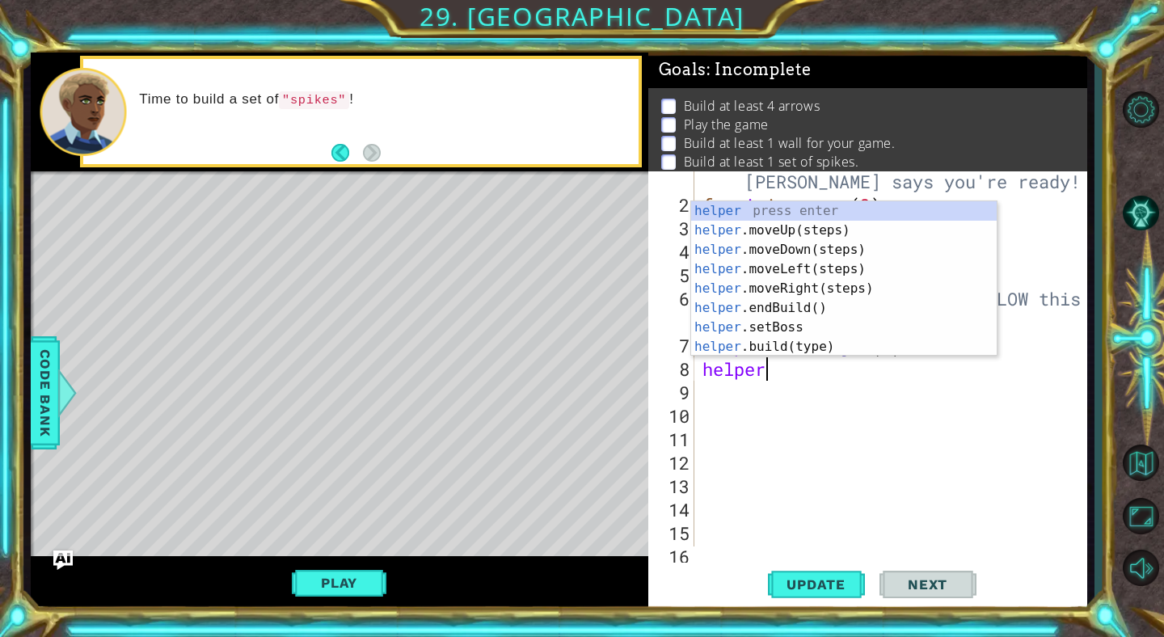
click at [762, 351] on div "helper press enter helper .moveUp(steps) press enter helper .moveDown(steps) pr…" at bounding box center [844, 298] width 306 height 194
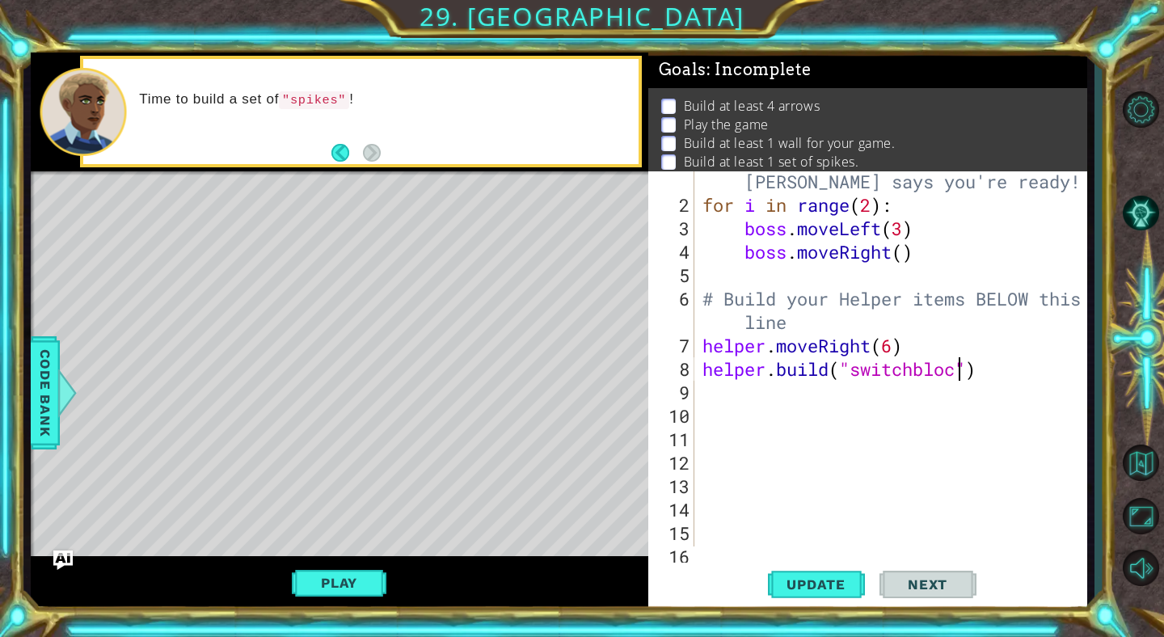
scroll to position [0, 12]
click at [820, 588] on span "Update" at bounding box center [815, 584] width 91 height 16
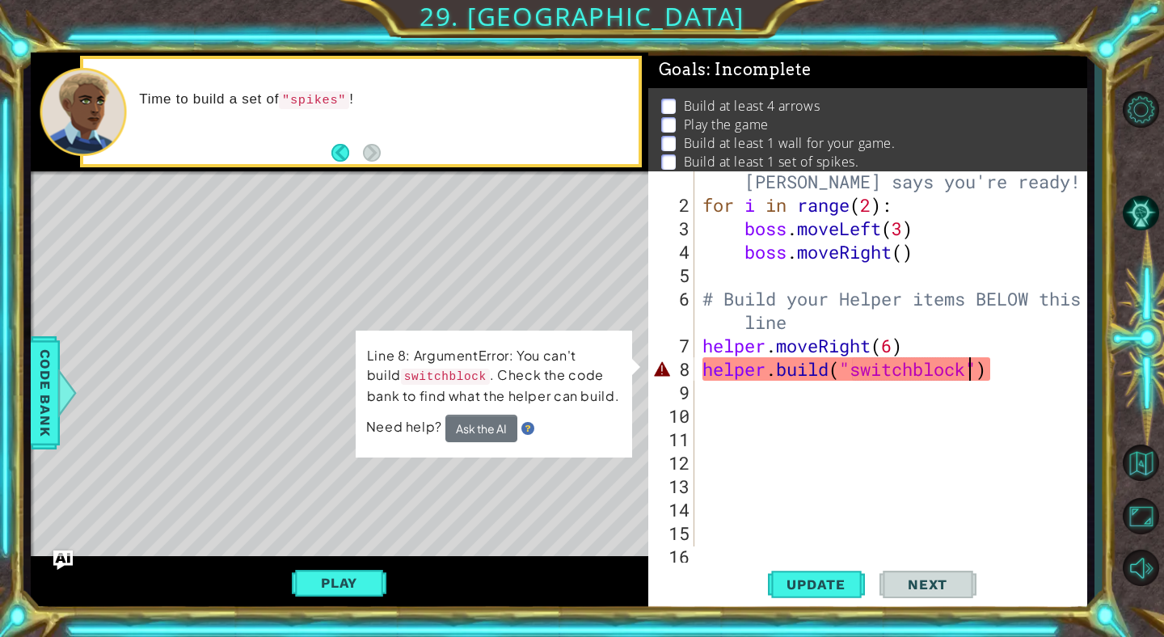
click at [925, 372] on div "# Don't touch the boss code until [PERSON_NAME] says you're ready! for i in ran…" at bounding box center [895, 368] width 392 height 445
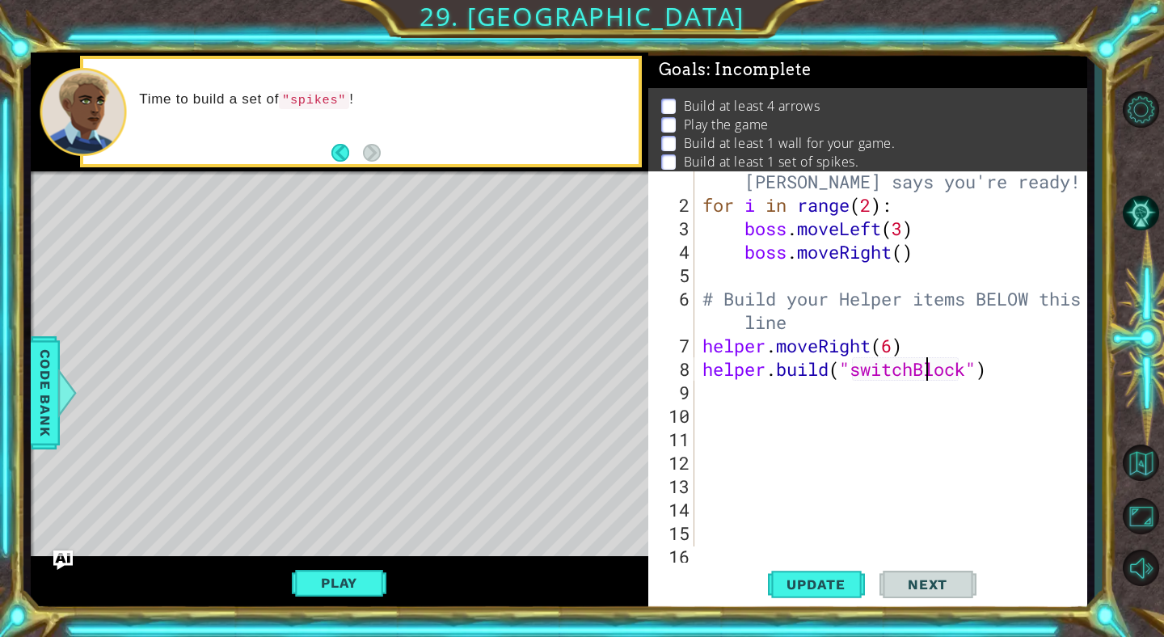
scroll to position [0, 11]
type textarea "[DOMAIN_NAME]("switchBlock")"
click at [847, 575] on button "Update" at bounding box center [816, 585] width 97 height 44
click at [715, 392] on div "# Don't touch the boss code until [PERSON_NAME] says you're ready! for i in ran…" at bounding box center [895, 368] width 392 height 445
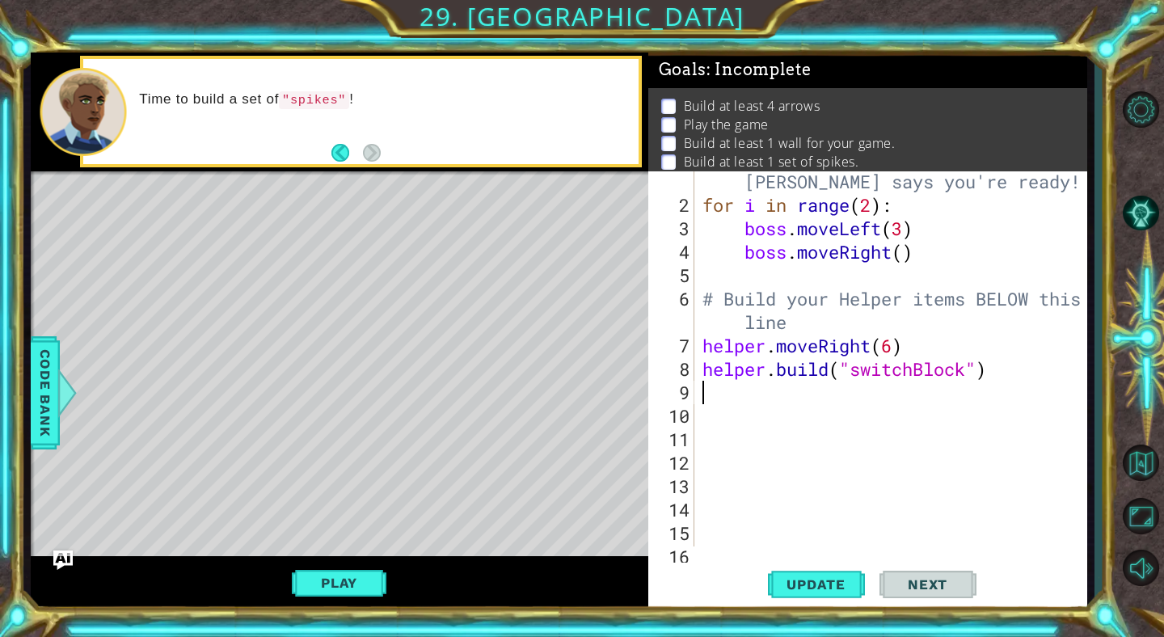
type textarea "he"
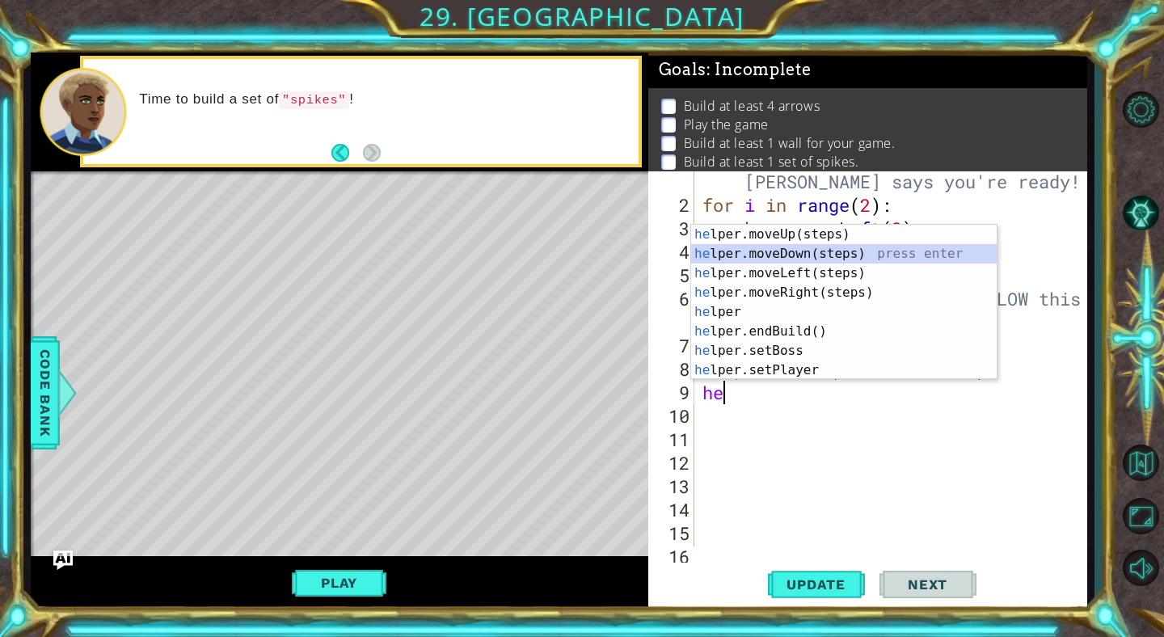
click at [761, 255] on div "he lper.moveUp(steps) press enter he lper.moveDown(steps) press enter he lper.m…" at bounding box center [844, 322] width 306 height 194
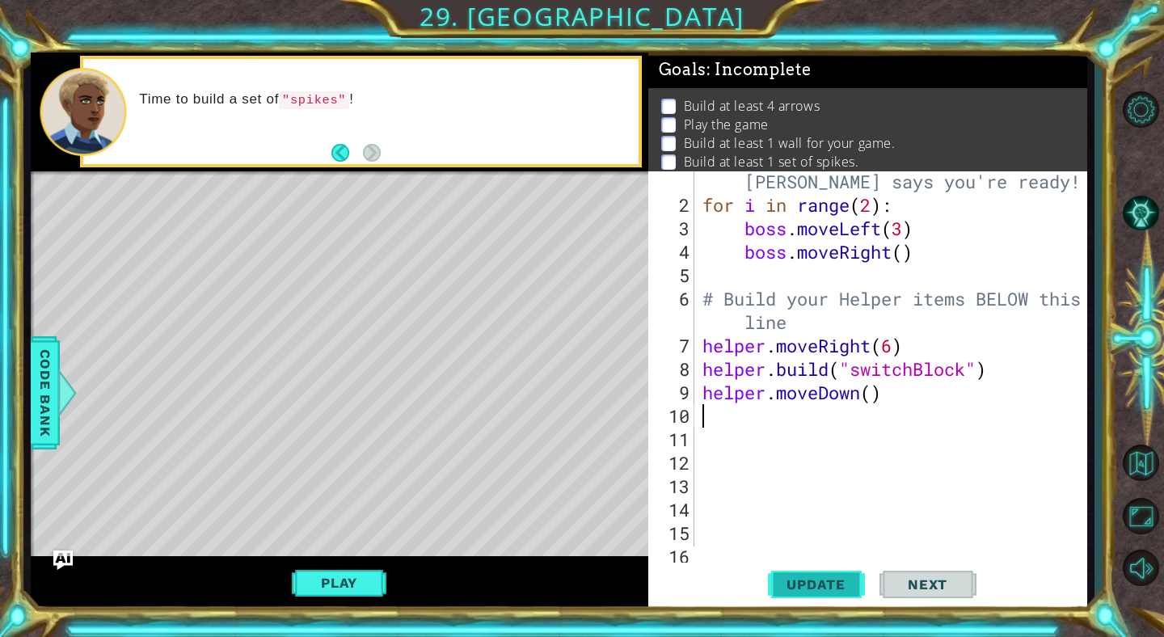
click at [805, 593] on span "Update" at bounding box center [815, 584] width 91 height 16
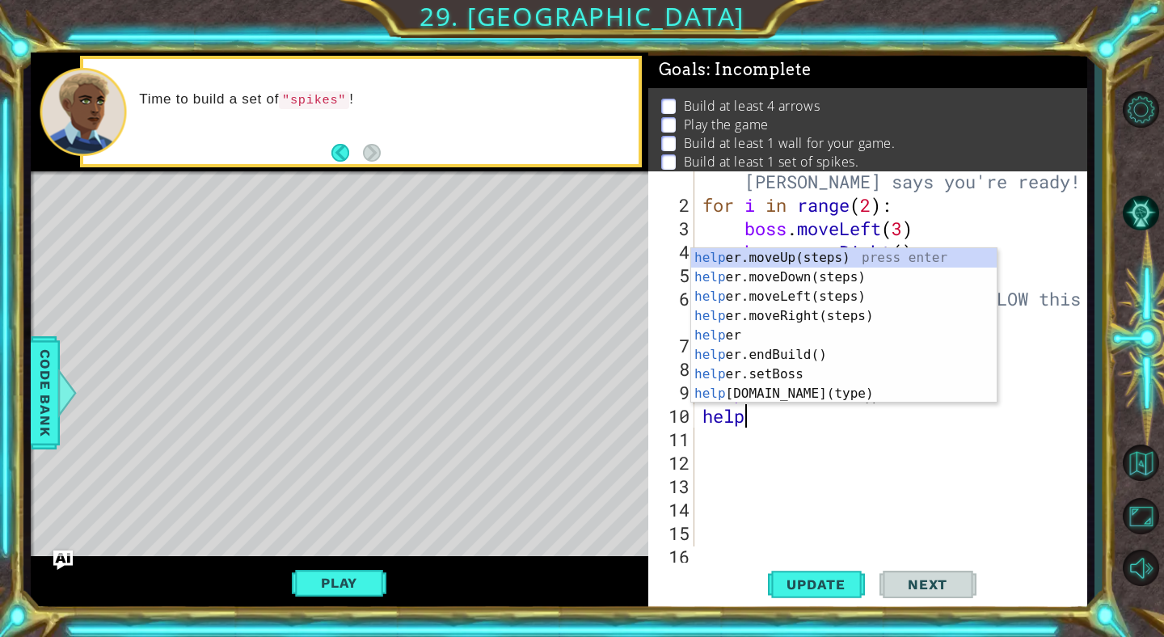
scroll to position [0, 2]
type textarea "helper"
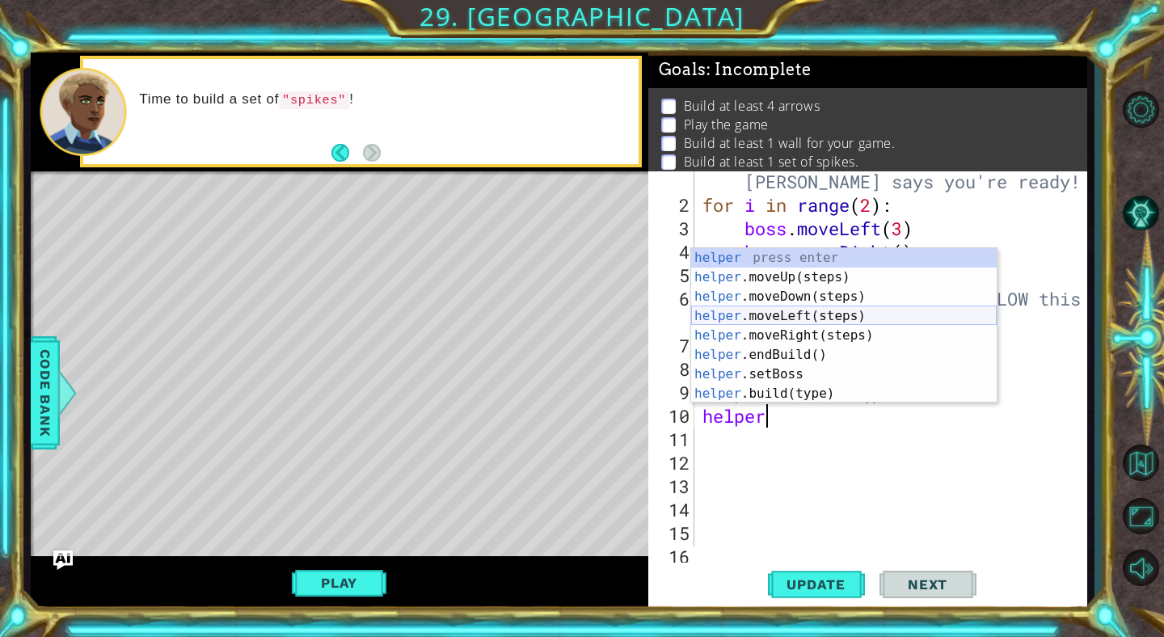
click at [776, 319] on div "helper press enter helper .moveUp(steps) press enter helper .moveDown(steps) pr…" at bounding box center [844, 345] width 306 height 194
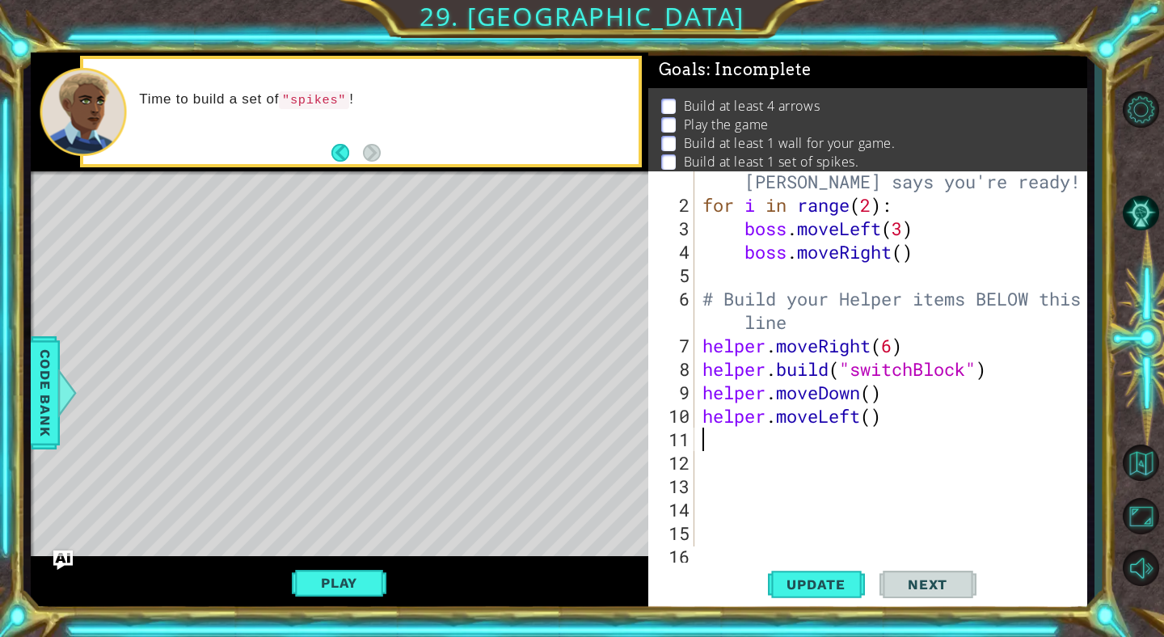
click at [876, 416] on div "# Don't touch the boss code until [PERSON_NAME] says you're ready! for i in ran…" at bounding box center [895, 368] width 392 height 445
click at [808, 590] on span "Update" at bounding box center [815, 584] width 91 height 16
type textarea "helper.moveLeft(5)"
click at [849, 568] on button "Update" at bounding box center [816, 585] width 97 height 44
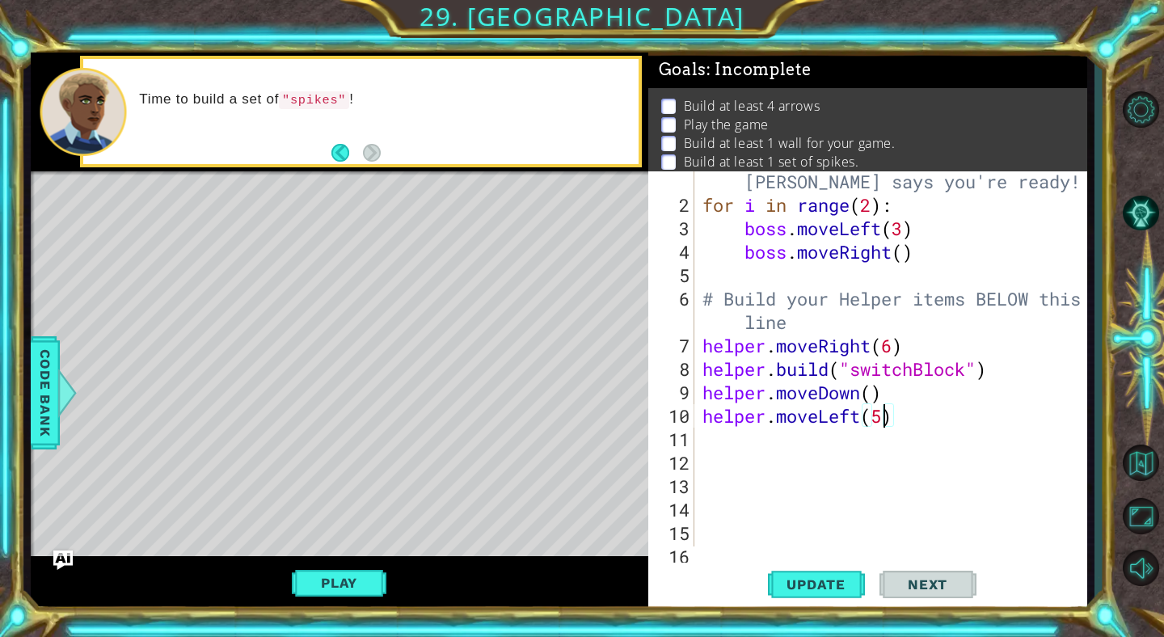
click at [729, 443] on div "# Don't touch the boss code until [PERSON_NAME] says you're ready! for i in ran…" at bounding box center [895, 368] width 392 height 445
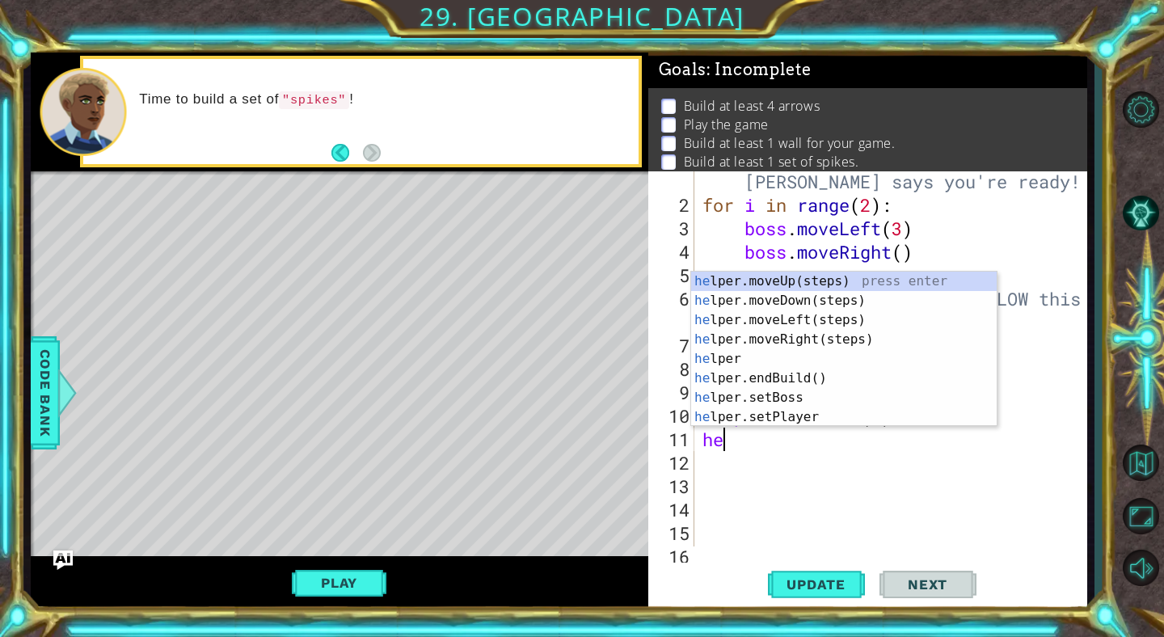
scroll to position [0, 2]
type textarea "helper"
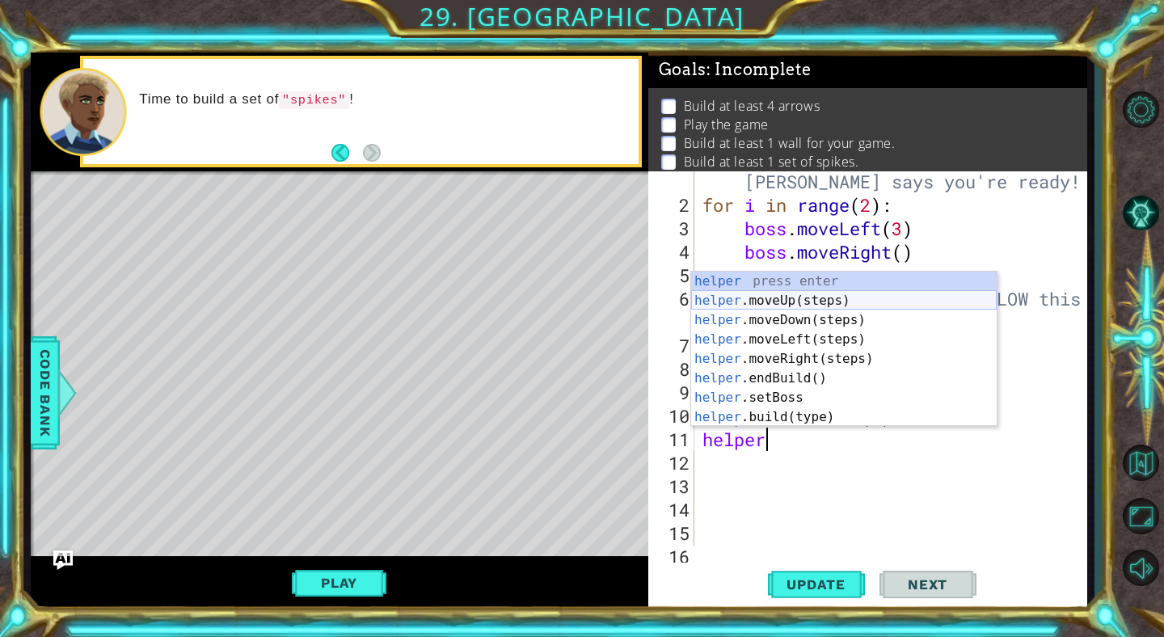
click at [778, 303] on div "helper press enter helper .moveUp(steps) press enter helper .moveDown(steps) pr…" at bounding box center [844, 369] width 306 height 194
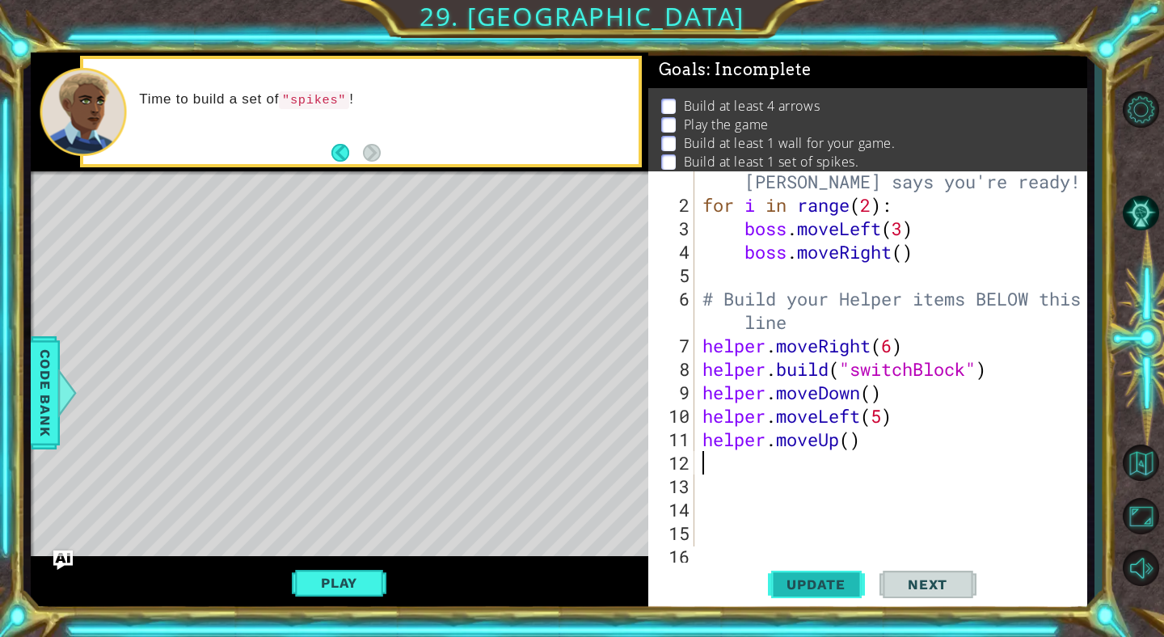
click at [803, 573] on button "Update" at bounding box center [816, 585] width 97 height 44
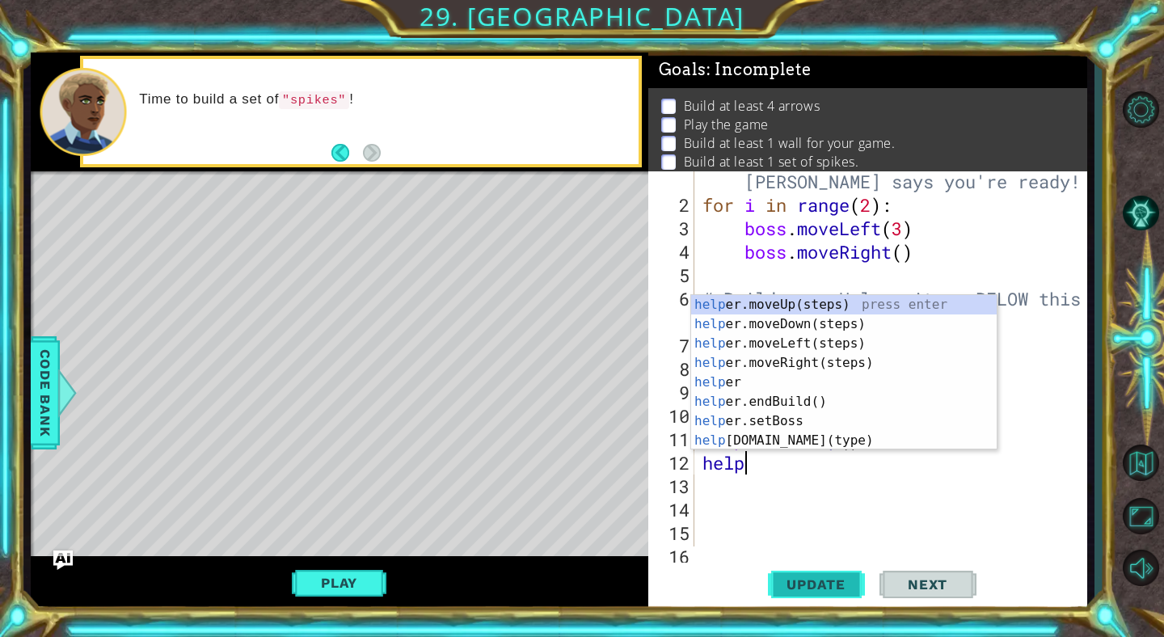
scroll to position [0, 2]
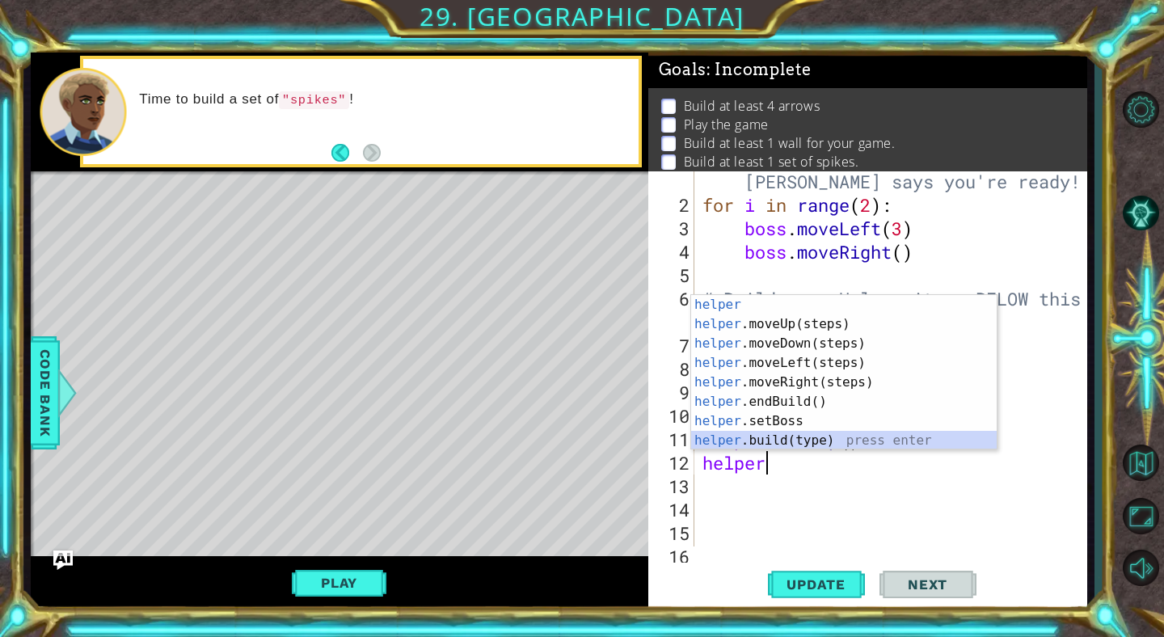
click at [788, 439] on div "helper press enter helper .moveUp(steps) press enter helper .moveDown(steps) pr…" at bounding box center [844, 392] width 306 height 194
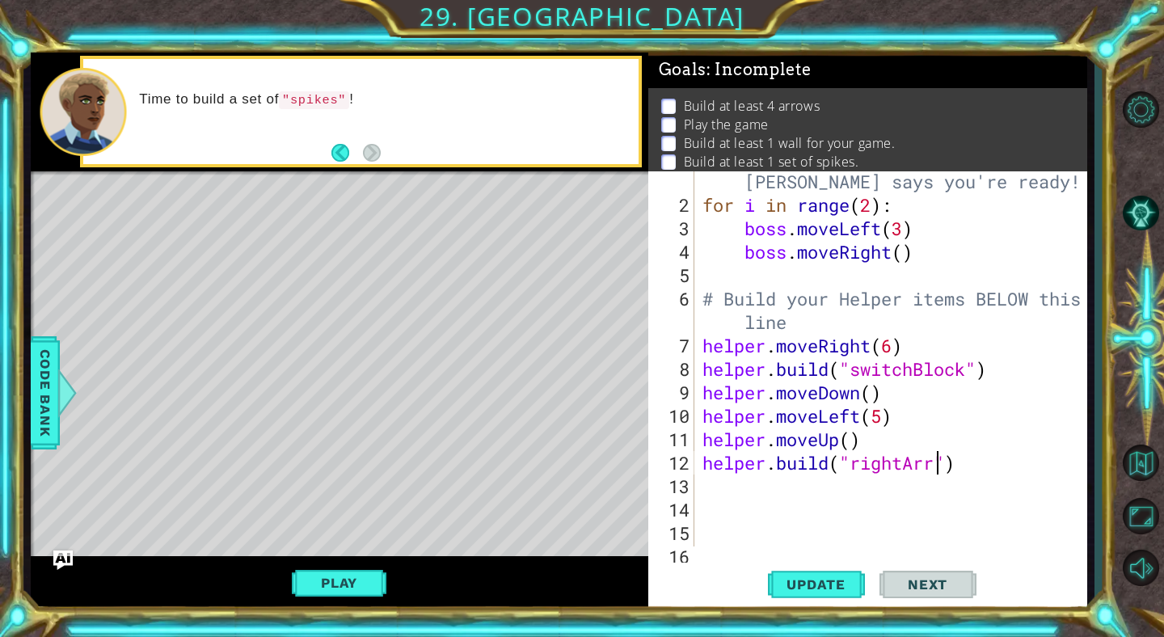
scroll to position [0, 11]
type textarea "[DOMAIN_NAME]("rightArrow")"
click at [846, 587] on span "Update" at bounding box center [815, 584] width 91 height 16
click at [733, 483] on div "# Don't touch the boss code until [PERSON_NAME] says you're ready! for i in ran…" at bounding box center [895, 368] width 392 height 445
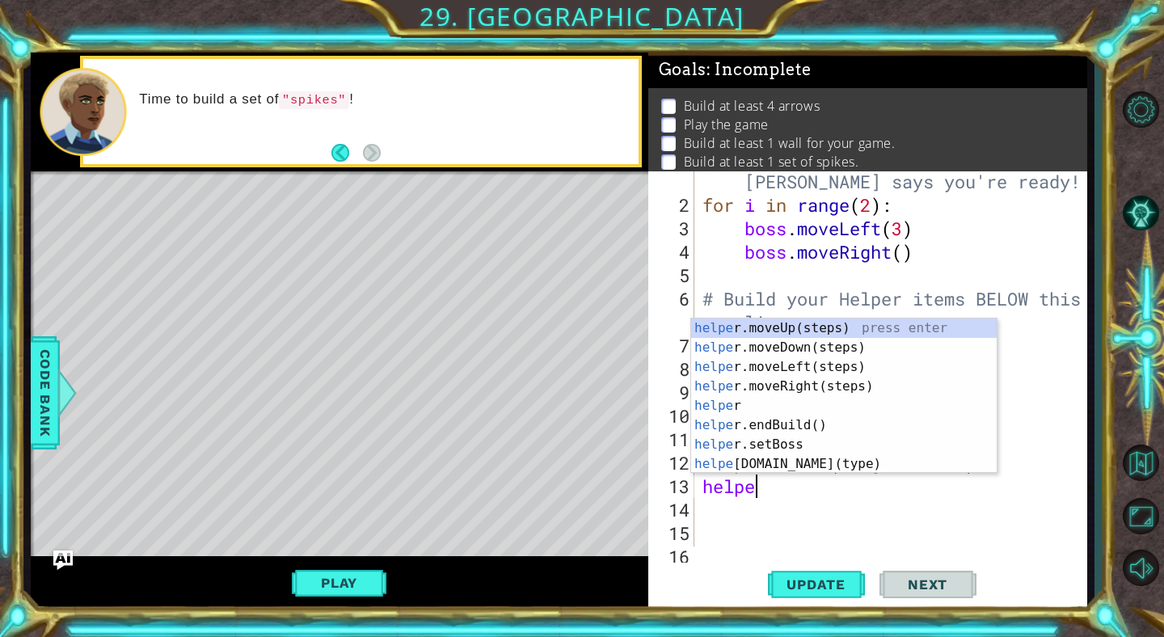
scroll to position [0, 2]
click at [762, 466] on div "helper press enter helper .moveUp(steps) press enter helper .moveDown(steps) pr…" at bounding box center [844, 416] width 306 height 194
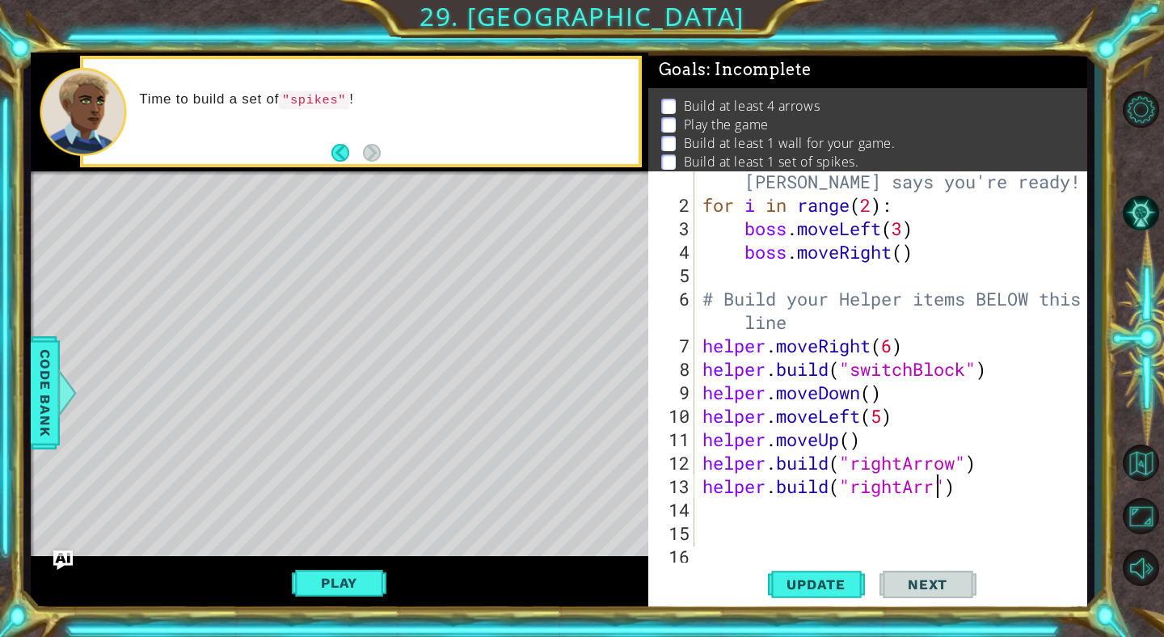
scroll to position [0, 11]
type textarea "[DOMAIN_NAME]("rightArrow")"
click at [829, 582] on span "Update" at bounding box center [815, 584] width 91 height 16
drag, startPoint x: 930, startPoint y: 492, endPoint x: 706, endPoint y: 481, distance: 225.0
click at [706, 481] on div "# Don't touch the boss code until [PERSON_NAME] says you're ready! for i in ran…" at bounding box center [895, 368] width 392 height 445
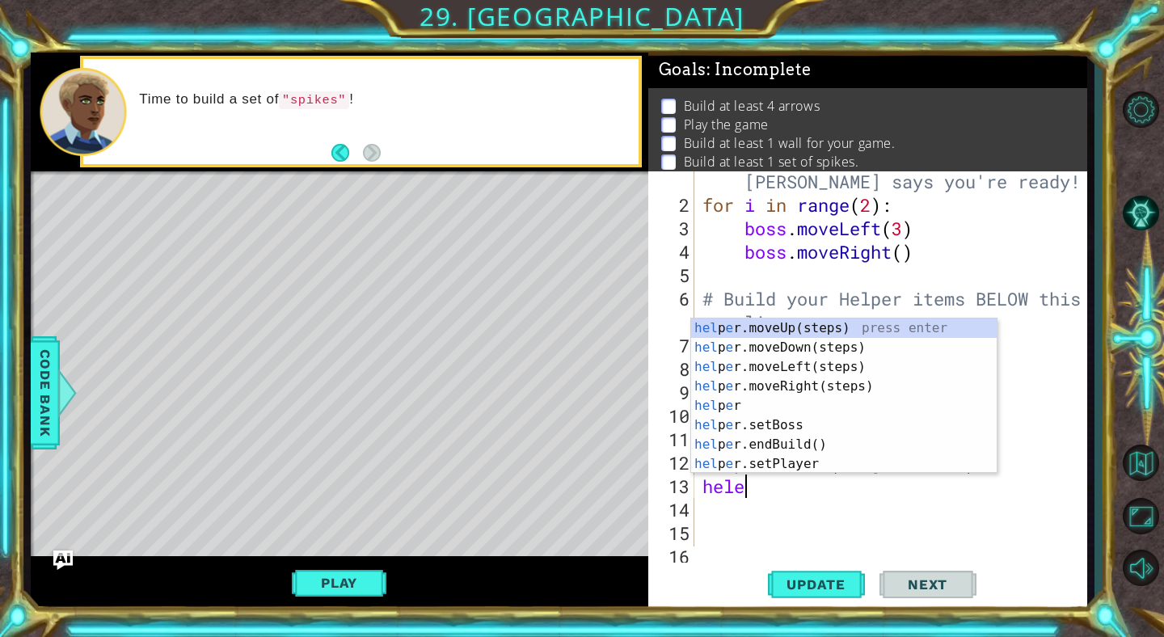
scroll to position [0, 1]
type textarea "hel"
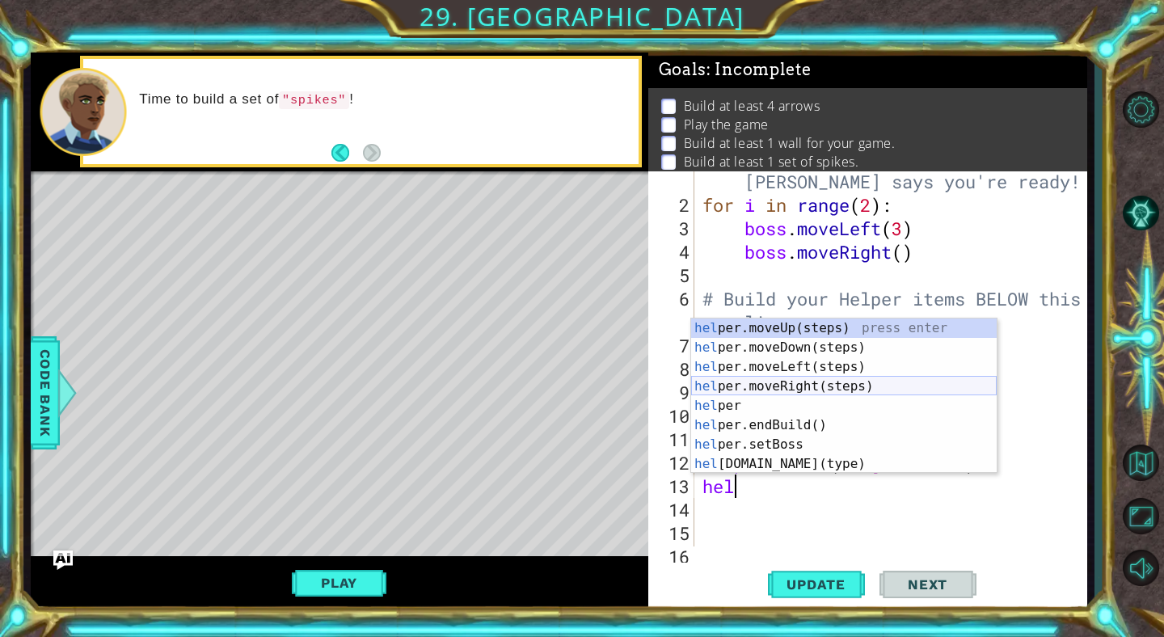
click at [752, 381] on div "hel per.moveUp(steps) press enter hel per.moveDown(steps) press enter hel per.m…" at bounding box center [844, 416] width 306 height 194
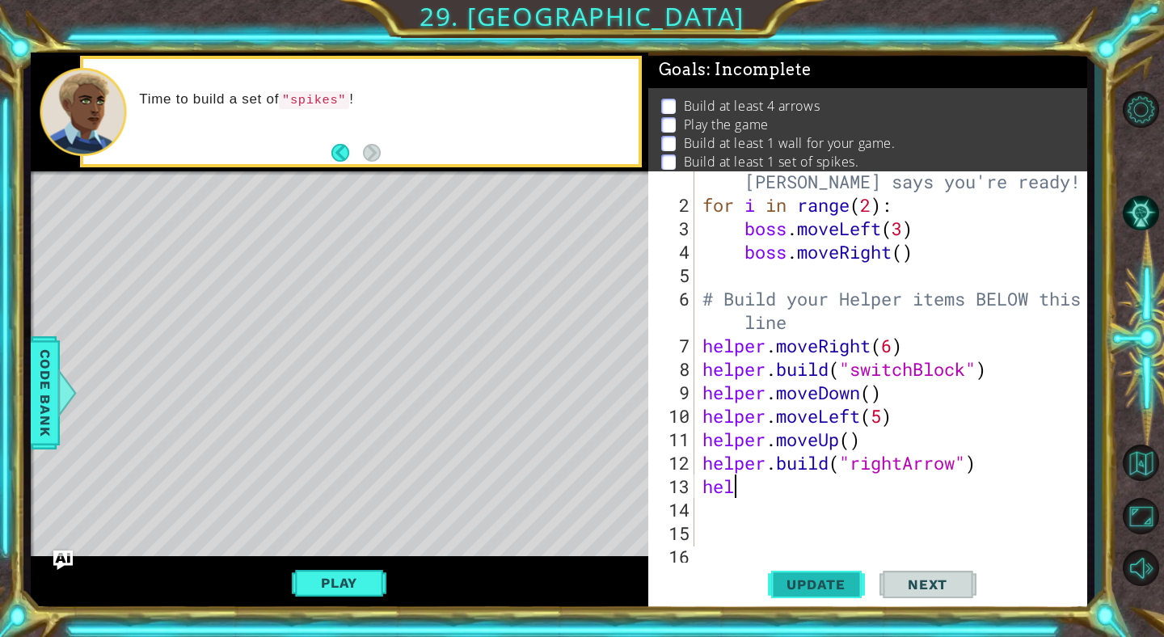
scroll to position [0, 0]
click at [821, 588] on span "Update" at bounding box center [815, 584] width 91 height 16
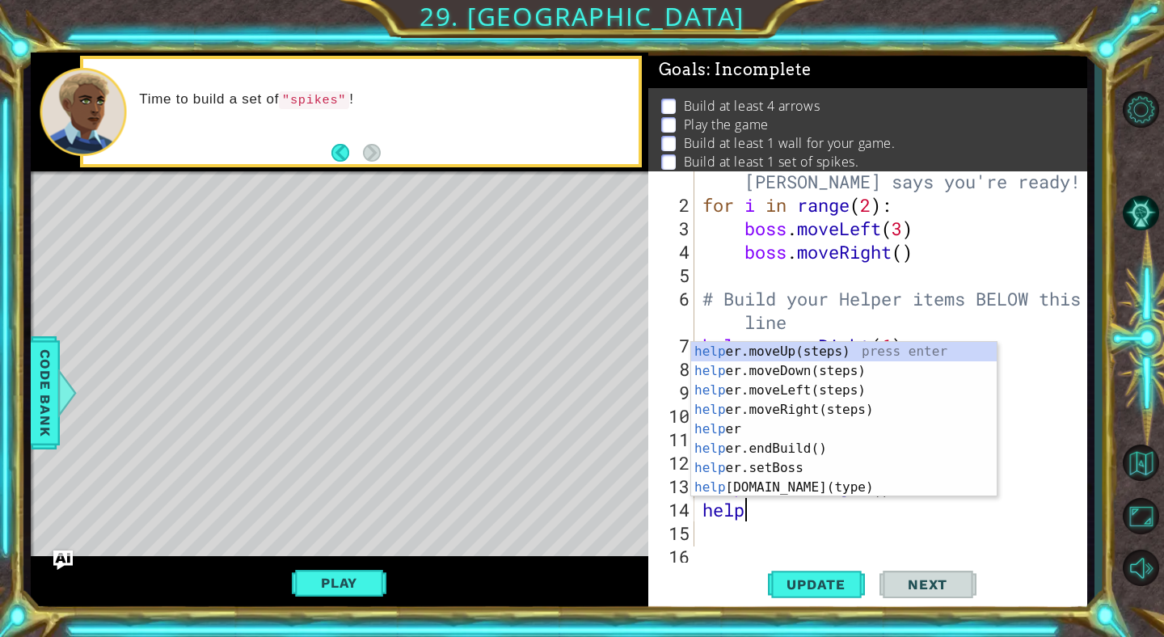
scroll to position [0, 1]
click at [783, 487] on div "help er.moveUp(steps) press enter help er.moveDown(steps) press enter help er.m…" at bounding box center [844, 439] width 306 height 194
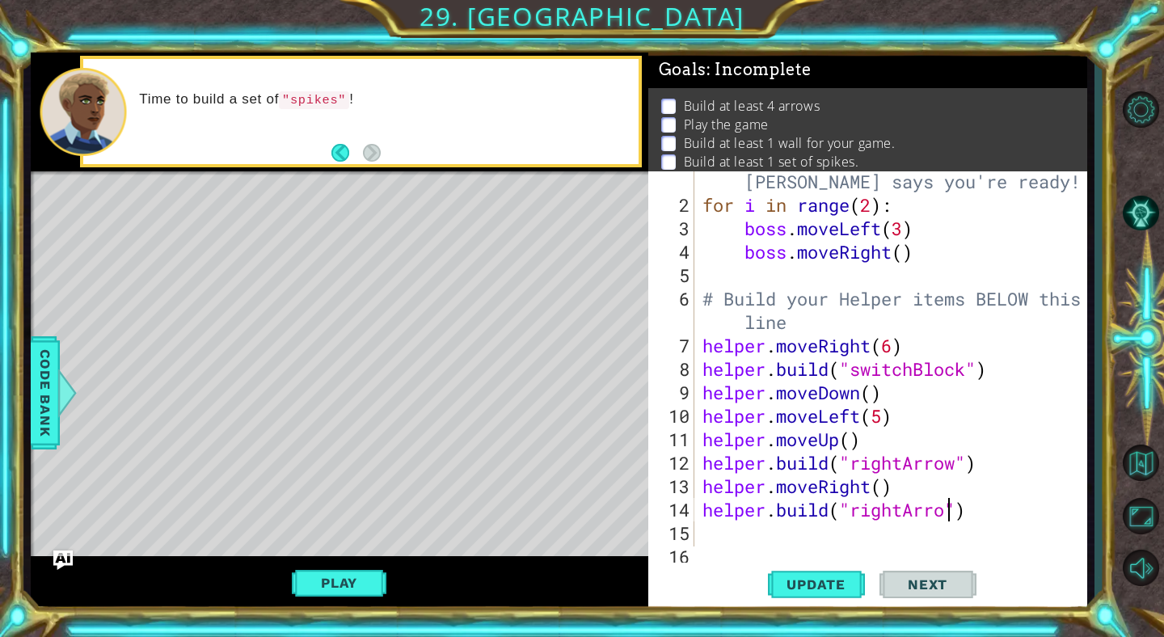
scroll to position [0, 11]
type textarea "[DOMAIN_NAME]("rightArrow")"
click at [805, 594] on button "Update" at bounding box center [816, 585] width 97 height 44
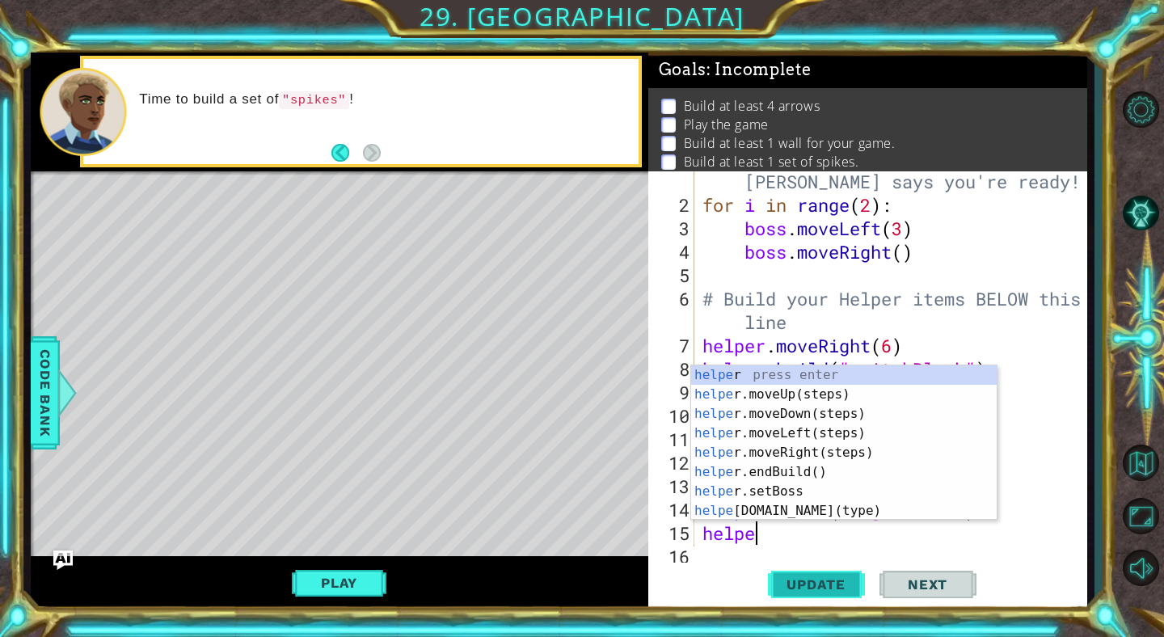
scroll to position [0, 2]
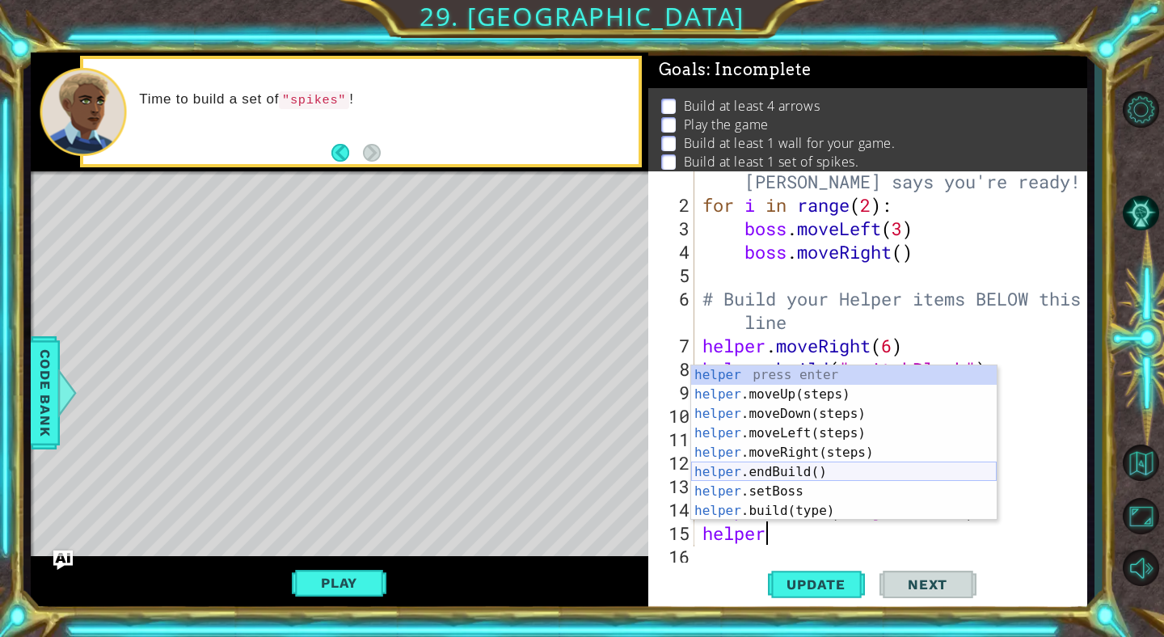
type textarea "helper."
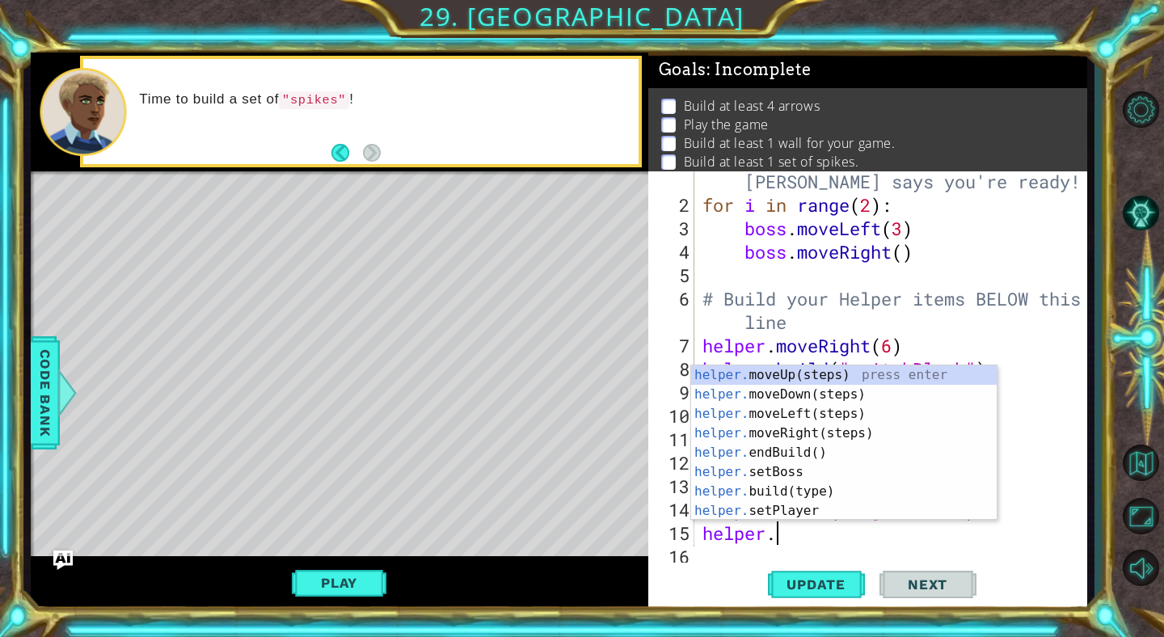
scroll to position [0, 2]
click at [770, 427] on div "helper. moveUp(steps) press enter helper. moveDown(steps) press enter helper. m…" at bounding box center [844, 462] width 306 height 194
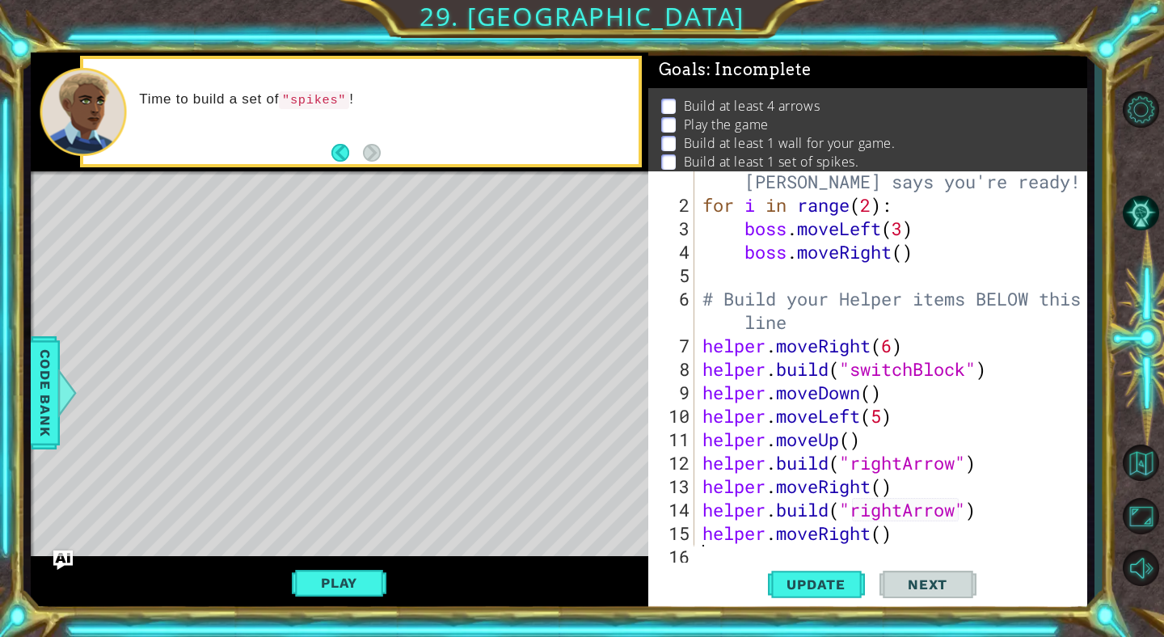
scroll to position [0, 0]
click at [795, 582] on span "Update" at bounding box center [815, 584] width 91 height 16
click at [712, 551] on div "1 2 3 4 5 6 7 8 9 10 11 12 13 14 15 16 17 18 # Don't touch the boss code until …" at bounding box center [867, 390] width 439 height 439
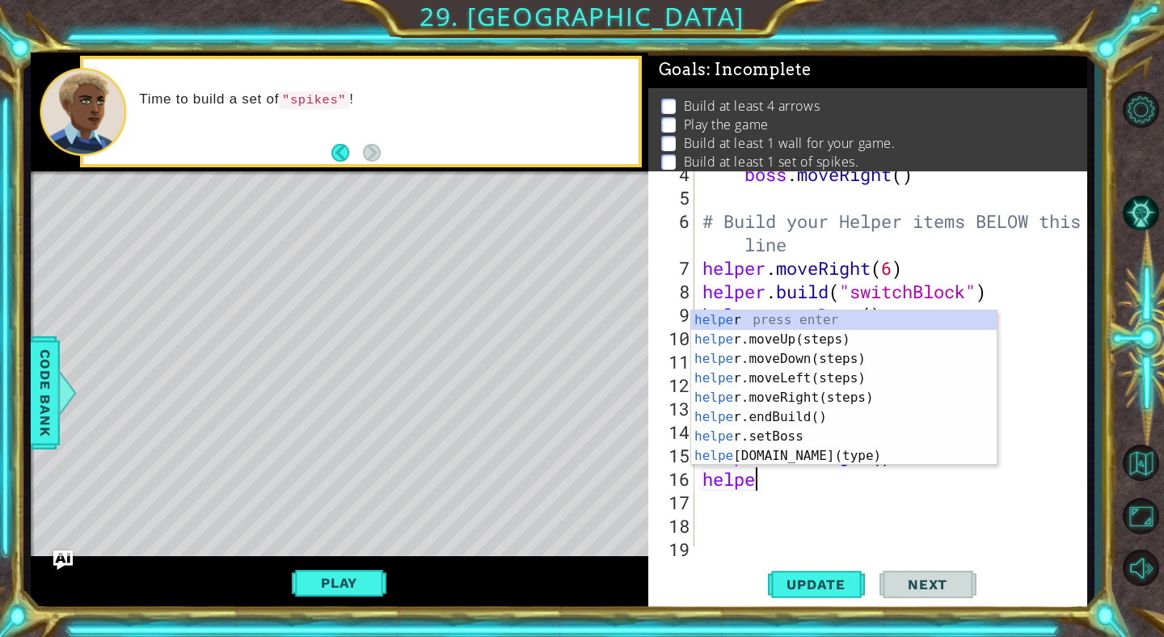
type textarea "h"
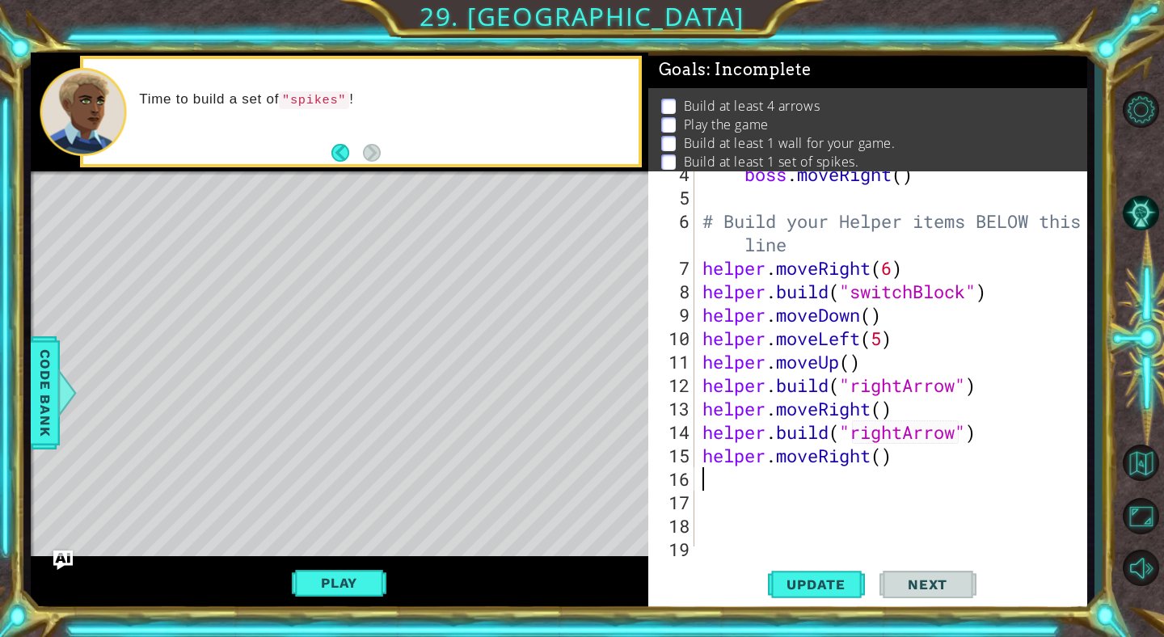
click at [901, 434] on div "boss . moveRight ( ) # Build your Helper items BELOW this line helper . moveRig…" at bounding box center [895, 373] width 392 height 422
click at [901, 388] on div "boss . moveRight ( ) # Build your Helper items BELOW this line helper . moveRig…" at bounding box center [895, 373] width 392 height 422
type textarea "[DOMAIN_NAME]("downArrow")"
click at [842, 581] on span "Update" at bounding box center [815, 584] width 91 height 16
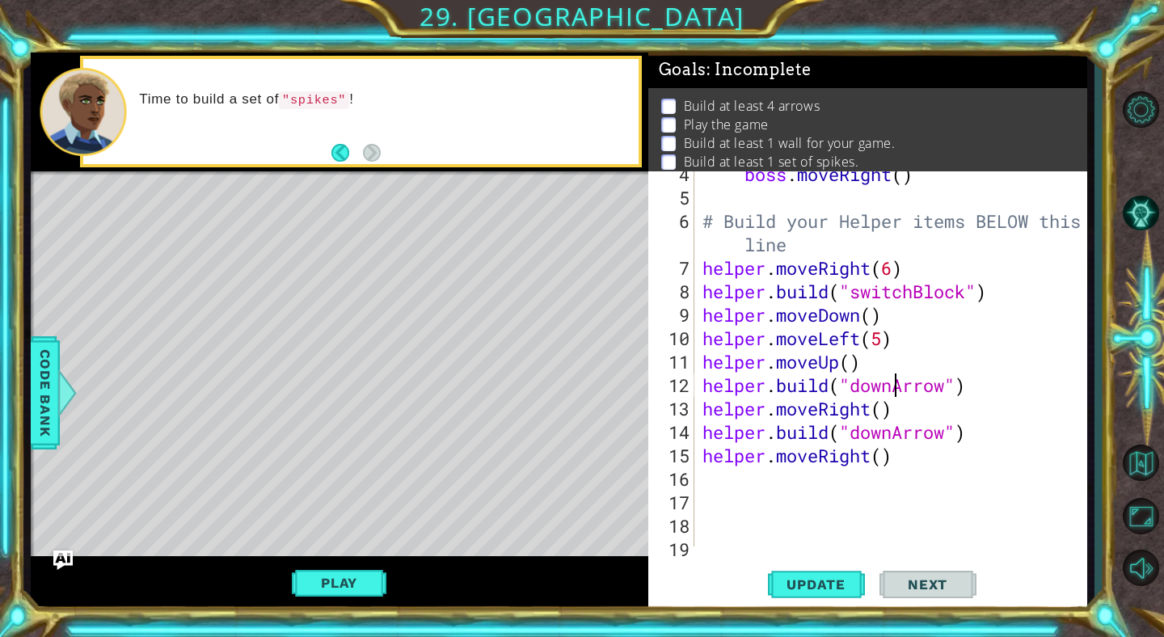
click at [766, 485] on div "boss . moveRight ( ) # Build your Helper items BELOW this line helper . moveRig…" at bounding box center [895, 373] width 392 height 422
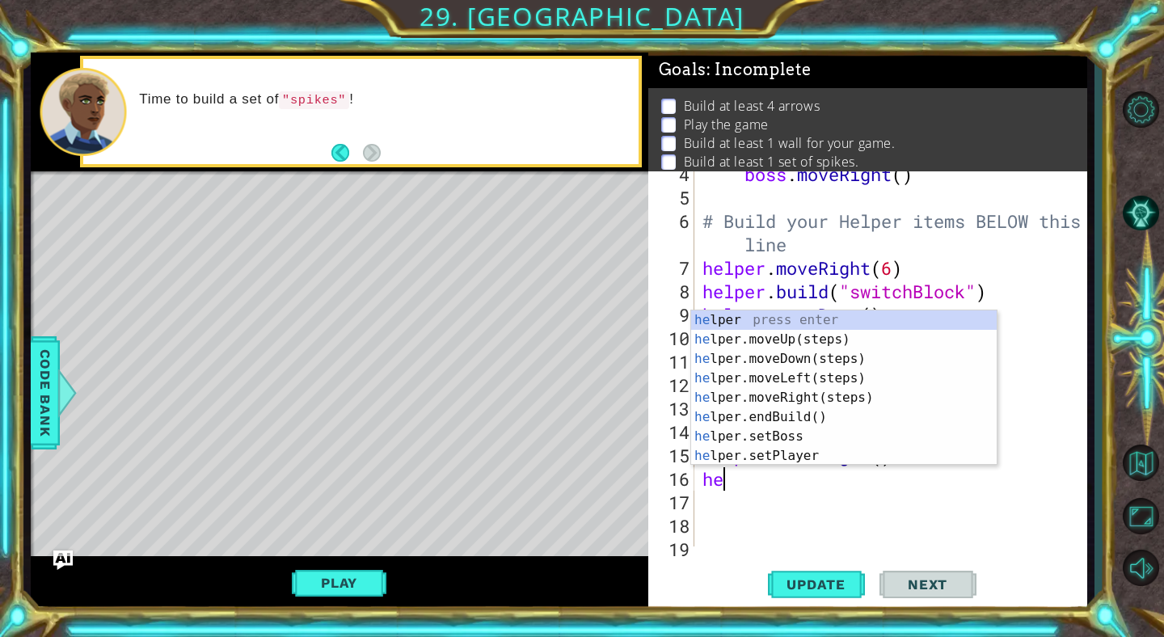
scroll to position [0, 2]
type textarea "helper"
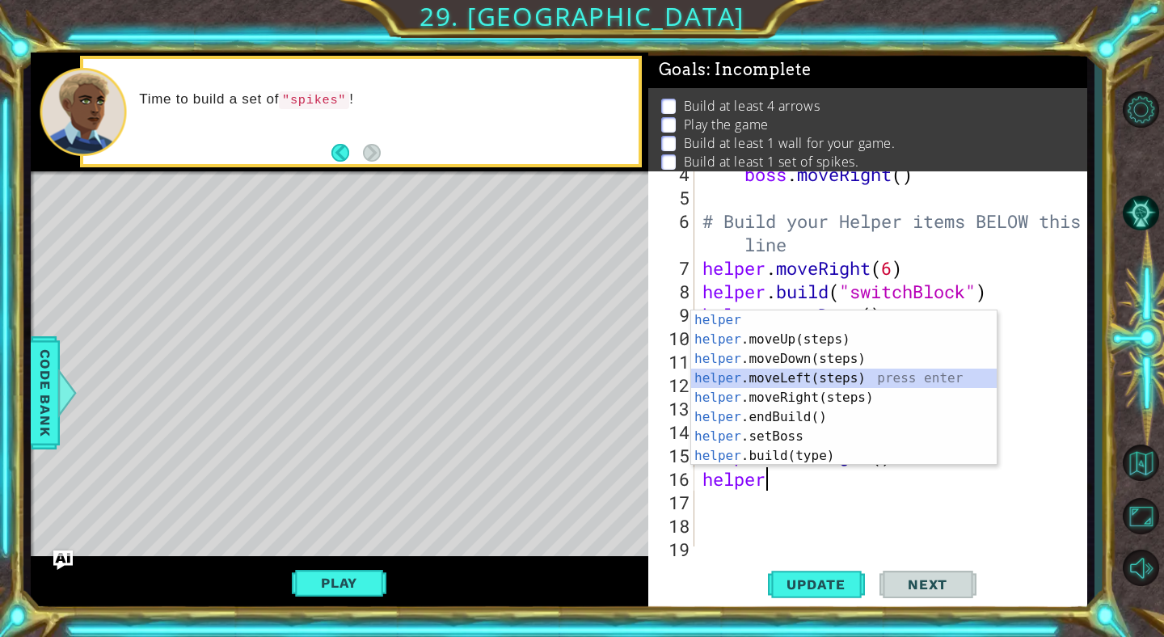
click at [783, 376] on div "helper press enter helper .moveUp(steps) press enter helper .moveDown(steps) pr…" at bounding box center [844, 407] width 306 height 194
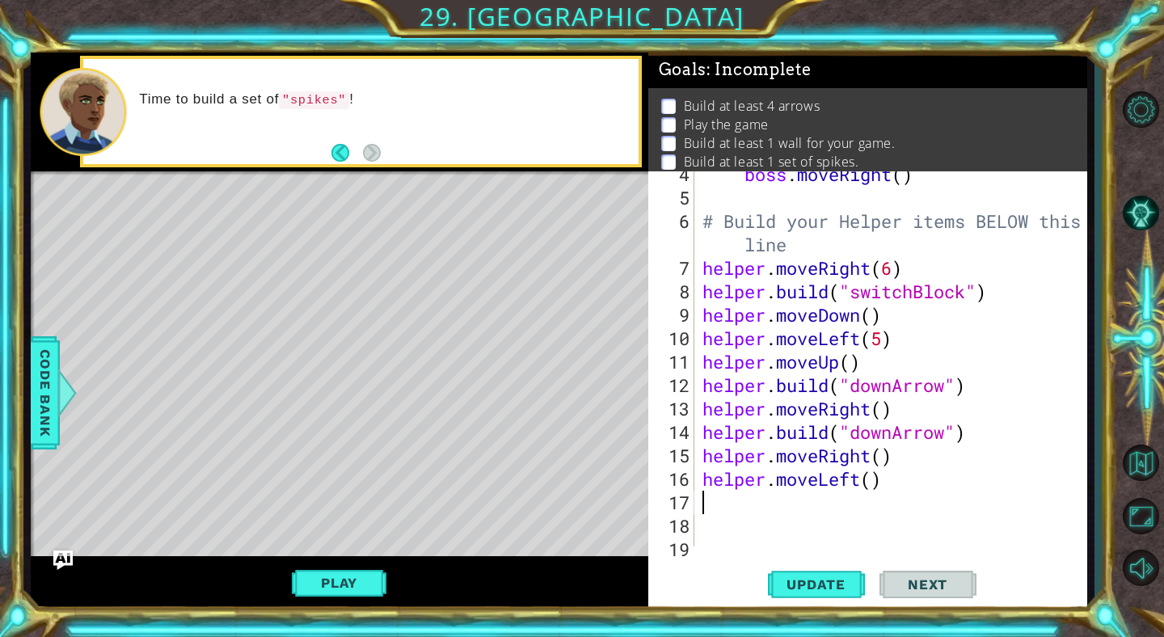
click at [869, 483] on div "boss . moveRight ( ) # Build your Helper items BELOW this line helper . moveRig…" at bounding box center [895, 373] width 392 height 422
type textarea "helper.moveLeft(3)"
click at [808, 593] on button "Update" at bounding box center [816, 585] width 97 height 44
click at [881, 473] on div "boss . moveRight ( ) # Build your Helper items BELOW this line helper . moveRig…" at bounding box center [895, 373] width 392 height 422
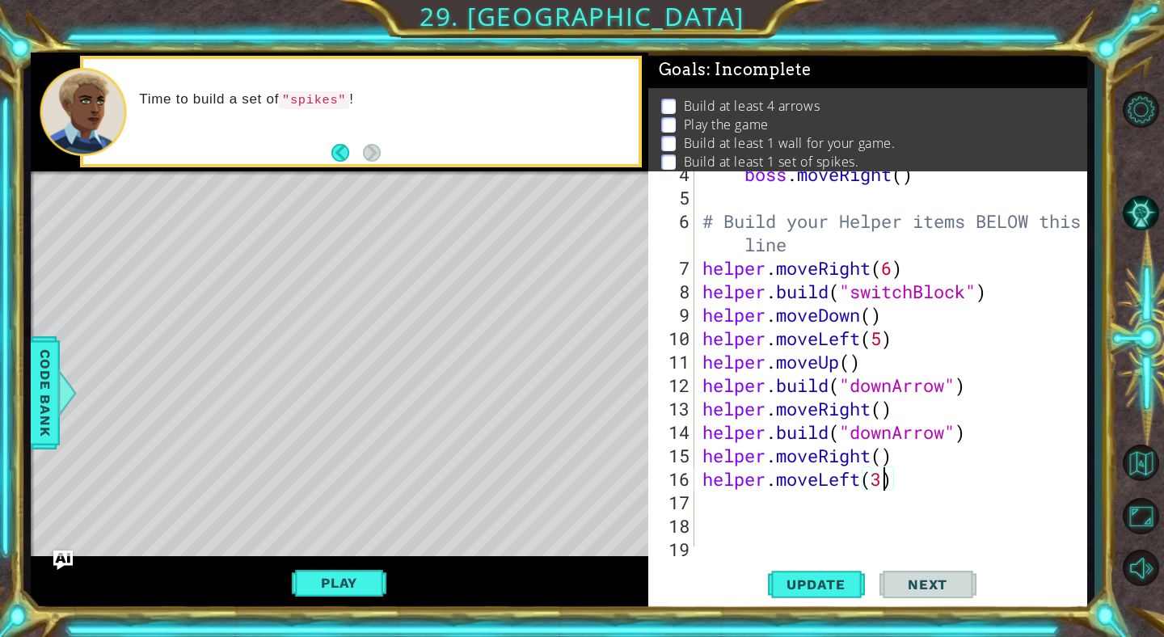
click at [916, 488] on div "boss . moveRight ( ) # Build your Helper items BELOW this line helper . moveRig…" at bounding box center [895, 373] width 392 height 422
click at [880, 483] on div "boss . moveRight ( ) # Build your Helper items BELOW this line helper . moveRig…" at bounding box center [895, 373] width 392 height 422
type textarea "helper.moveLeft(2)"
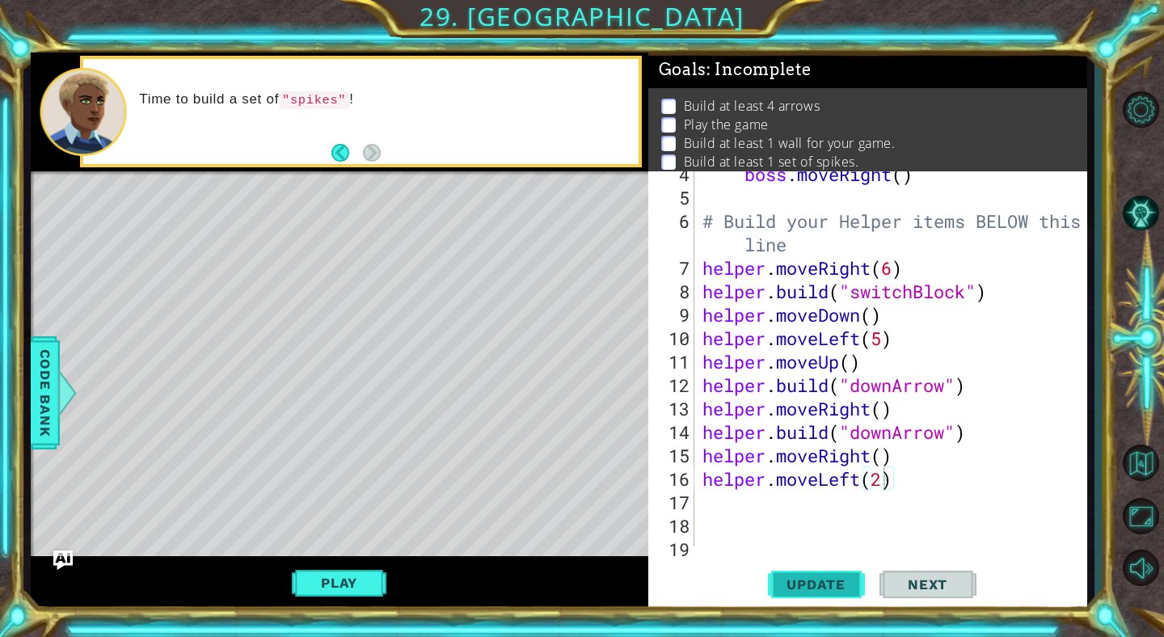
click at [830, 588] on span "Update" at bounding box center [815, 584] width 91 height 16
click at [761, 499] on div "boss . moveRight ( ) # Build your Helper items BELOW this line helper . moveRig…" at bounding box center [895, 373] width 392 height 422
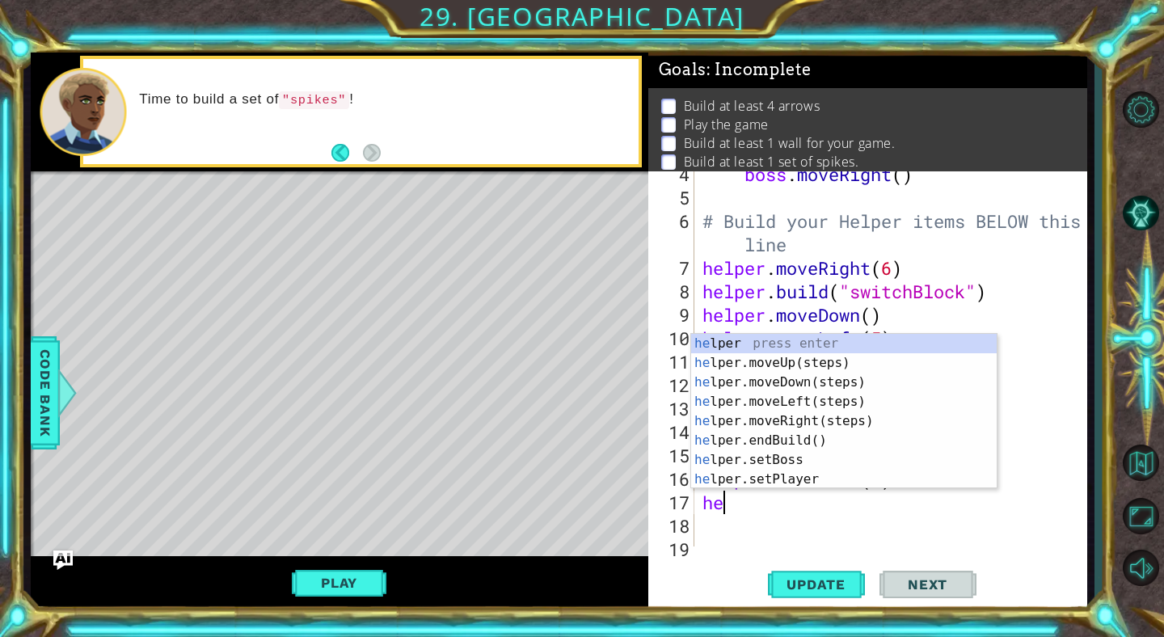
scroll to position [0, 2]
type textarea "helper"
click at [778, 383] on div "helper press enter helper .moveUp(steps) press enter helper .moveDown(steps) pr…" at bounding box center [844, 431] width 306 height 194
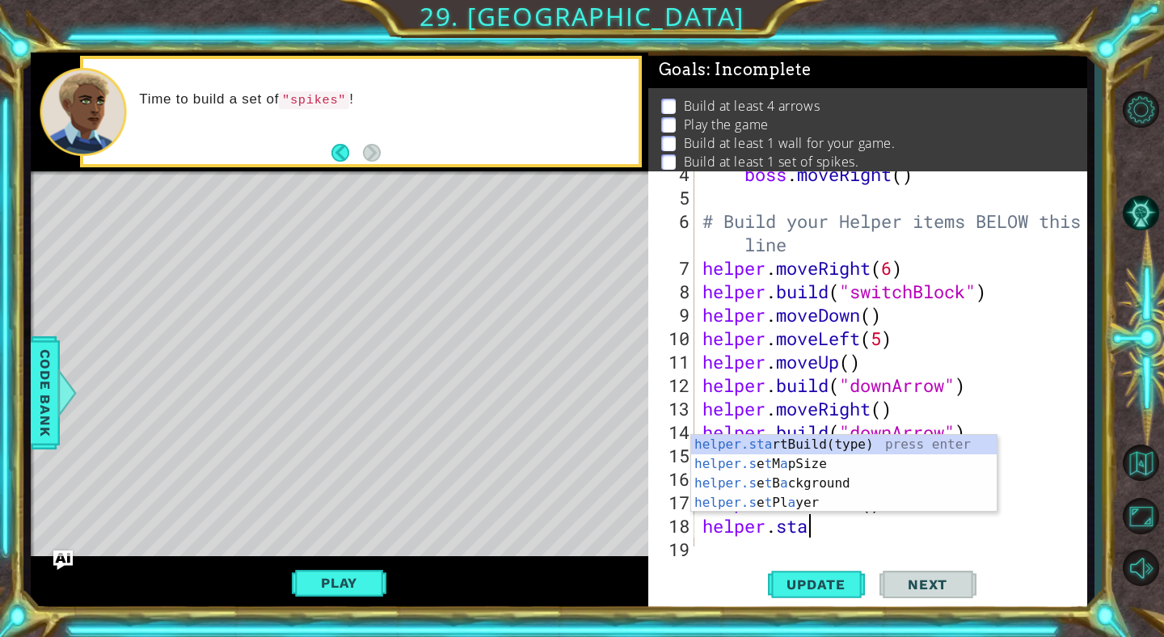
scroll to position [0, 4]
click at [813, 442] on div "helper.sta rtBuild(type) press enter helper.s e t M a pSize press enter helper.…" at bounding box center [844, 493] width 306 height 116
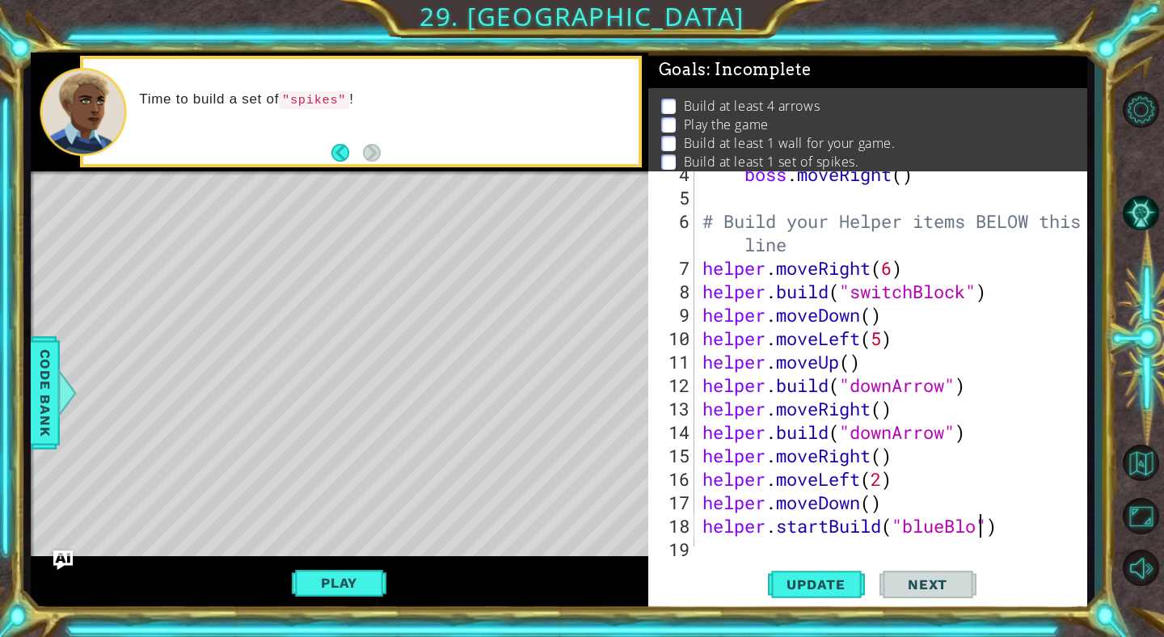
scroll to position [0, 14]
click at [810, 593] on span "Update" at bounding box center [815, 584] width 91 height 16
click at [949, 529] on div "boss . moveRight ( ) # Build your Helper items BELOW this line helper . moveRig…" at bounding box center [895, 373] width 392 height 422
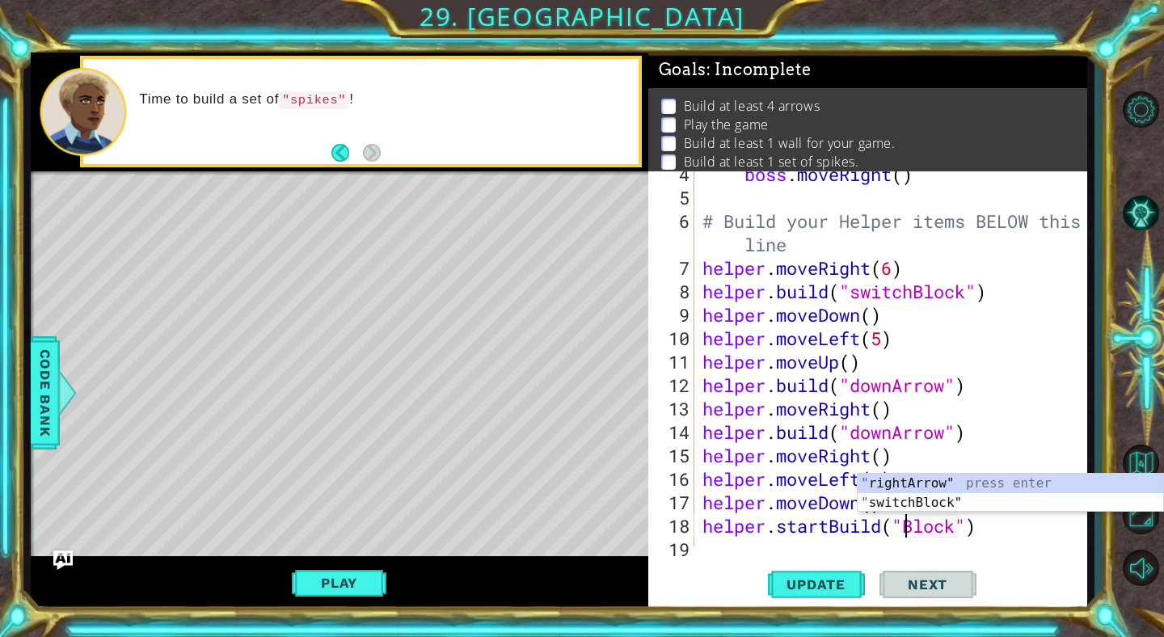
scroll to position [0, 11]
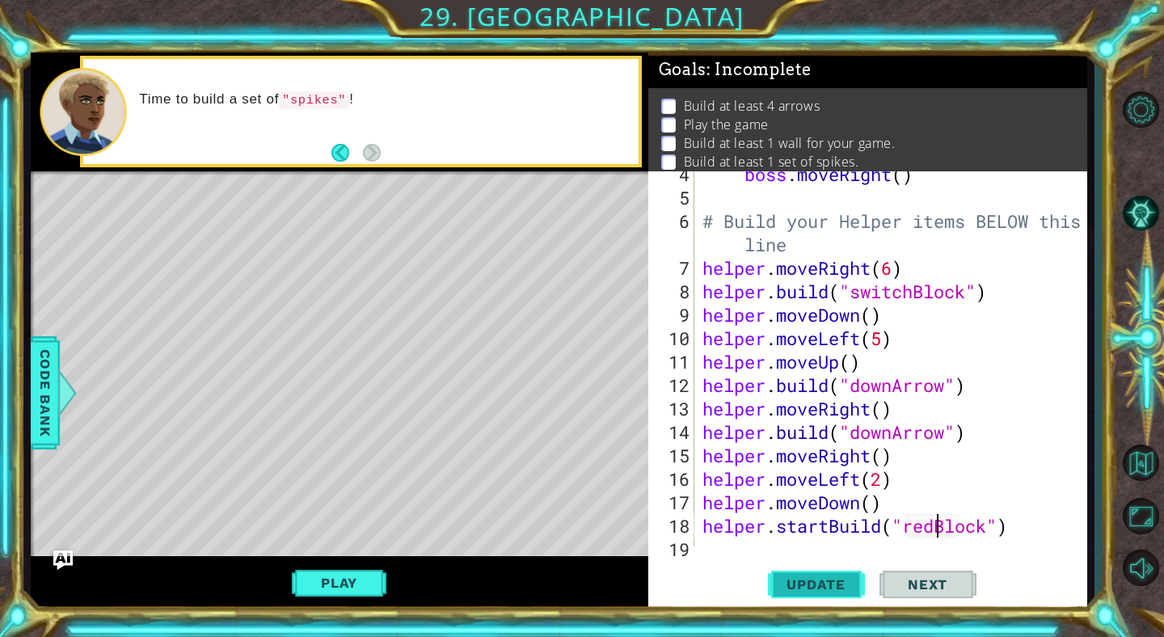
type textarea "helper.startBuild("redBlock")"
click at [850, 581] on span "Update" at bounding box center [815, 584] width 91 height 16
click at [719, 541] on div "boss . moveRight ( ) # Build your Helper items BELOW this line helper . moveRig…" at bounding box center [895, 373] width 392 height 422
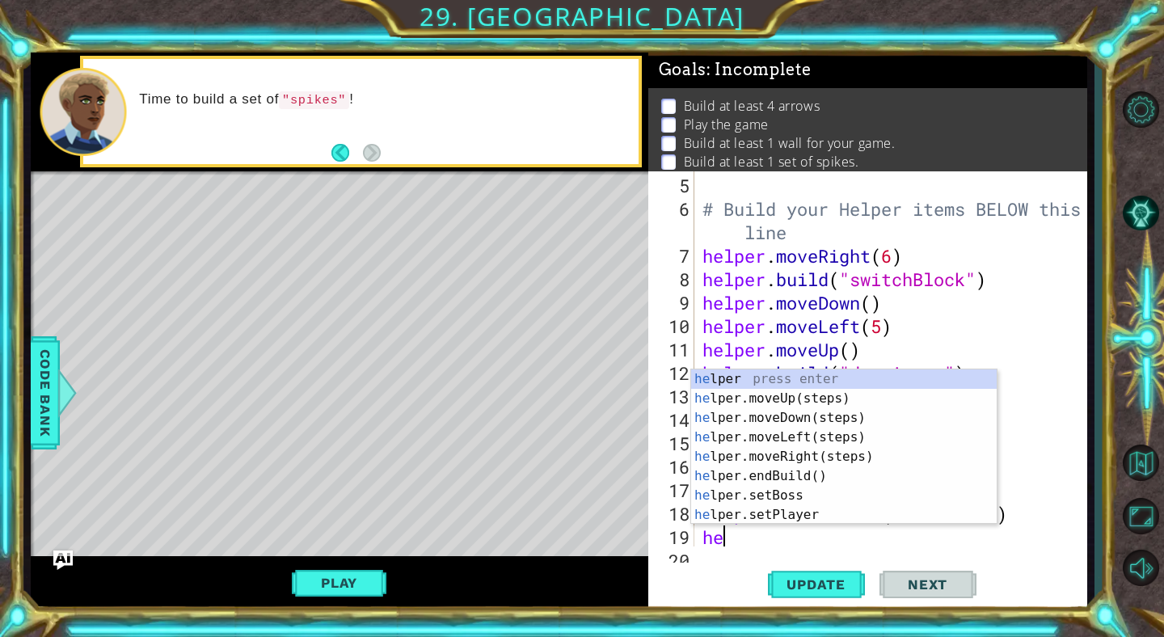
scroll to position [0, 2]
type textarea "helper"
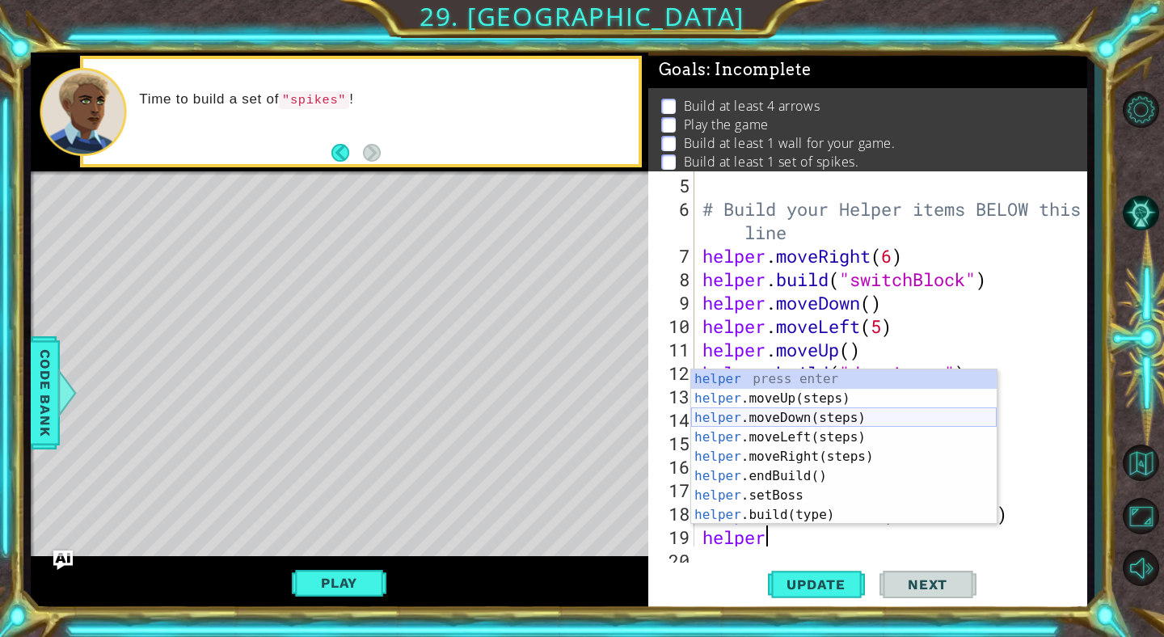
click at [774, 415] on div "helper press enter helper .moveUp(steps) press enter helper .moveDown(steps) pr…" at bounding box center [844, 466] width 306 height 194
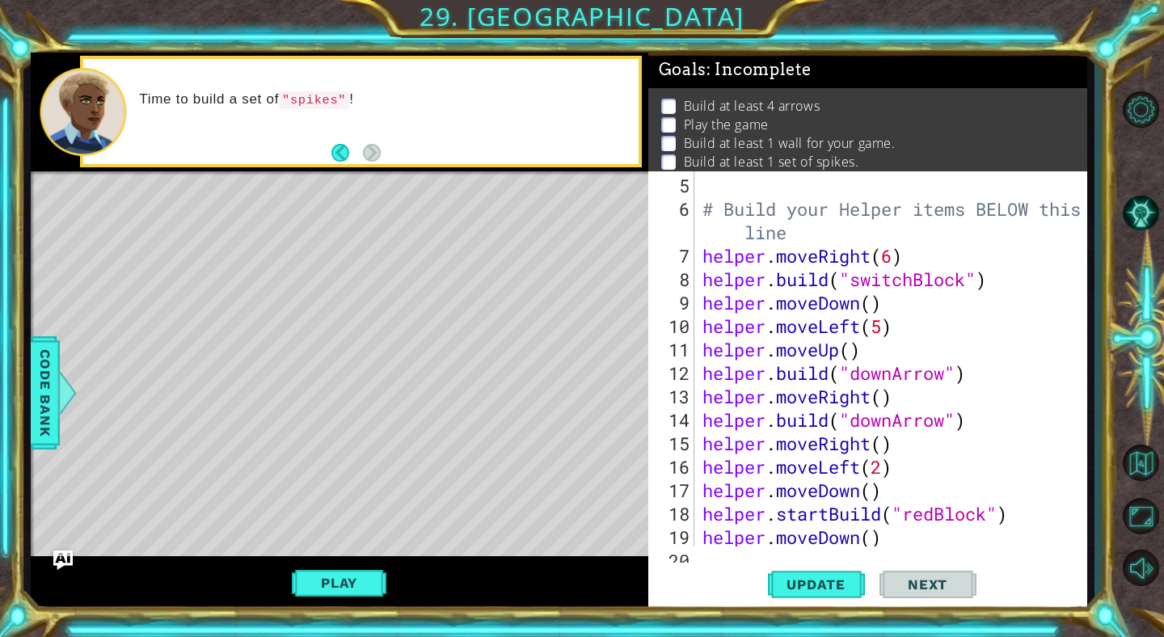
scroll to position [0, 0]
click at [874, 537] on div "# Build your Helper items BELOW this line helper . moveRight ( 6 ) helper . bui…" at bounding box center [895, 385] width 392 height 422
type textarea "helper.moveDown(3)"
click at [815, 583] on span "Update" at bounding box center [815, 584] width 91 height 16
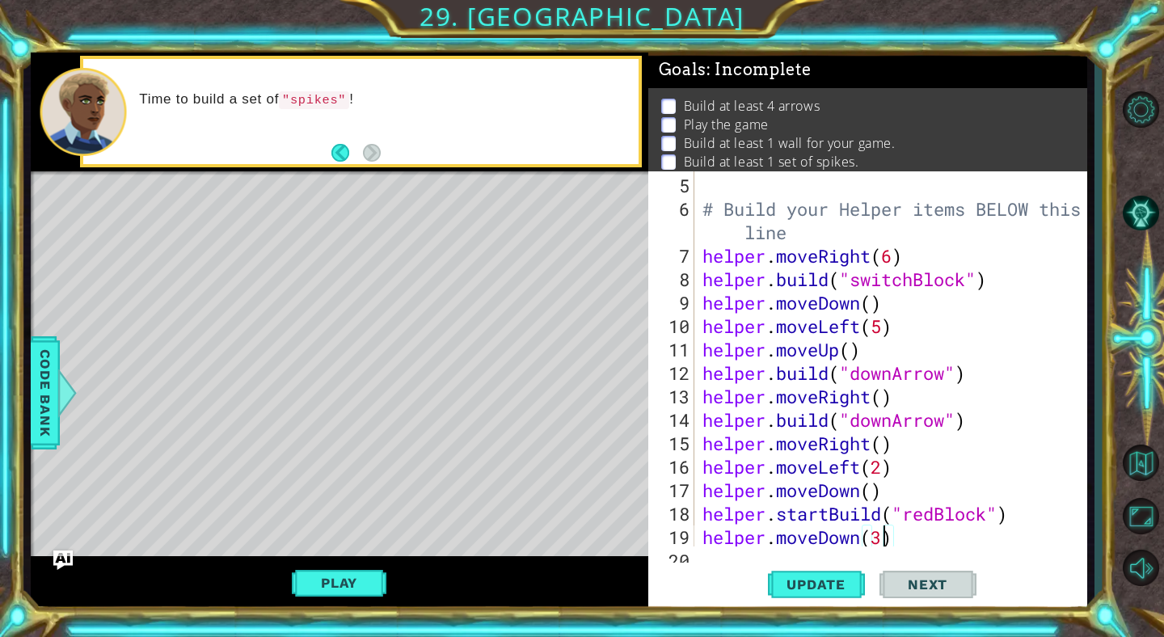
click at [714, 555] on div "helper.moveDown(3) 5 6 7 8 9 10 11 12 13 14 15 16 17 18 19 20 # Build your Help…" at bounding box center [867, 390] width 439 height 439
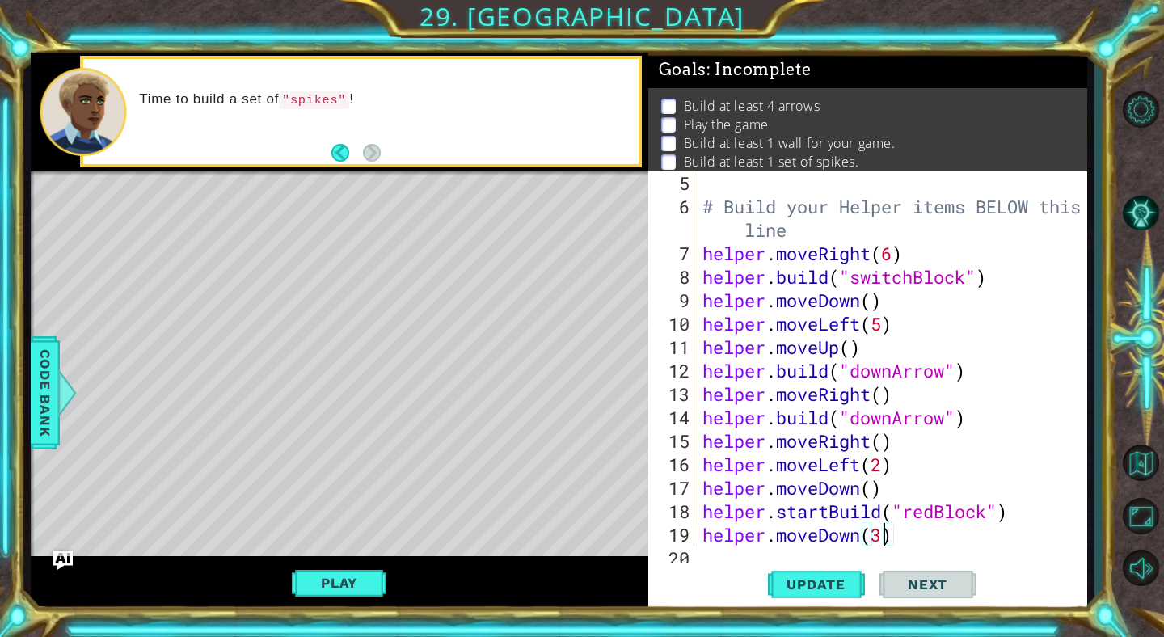
scroll to position [249, 0]
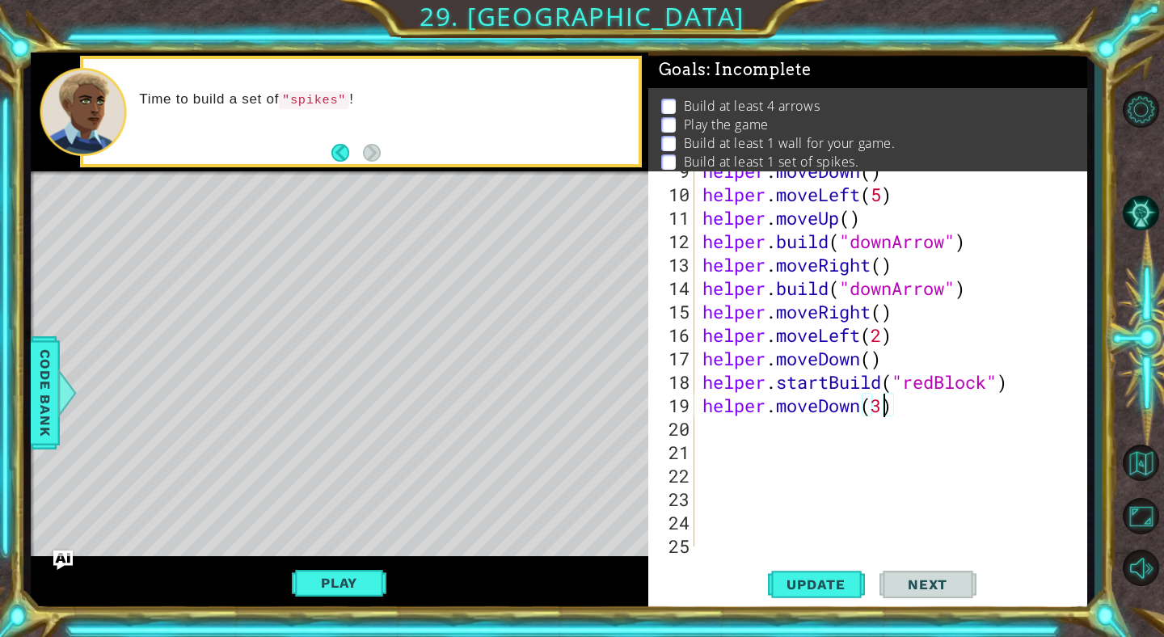
click at [717, 424] on div "helper . moveDown ( ) helper . moveLeft ( 5 ) helper . moveUp ( ) helper . buil…" at bounding box center [895, 370] width 392 height 422
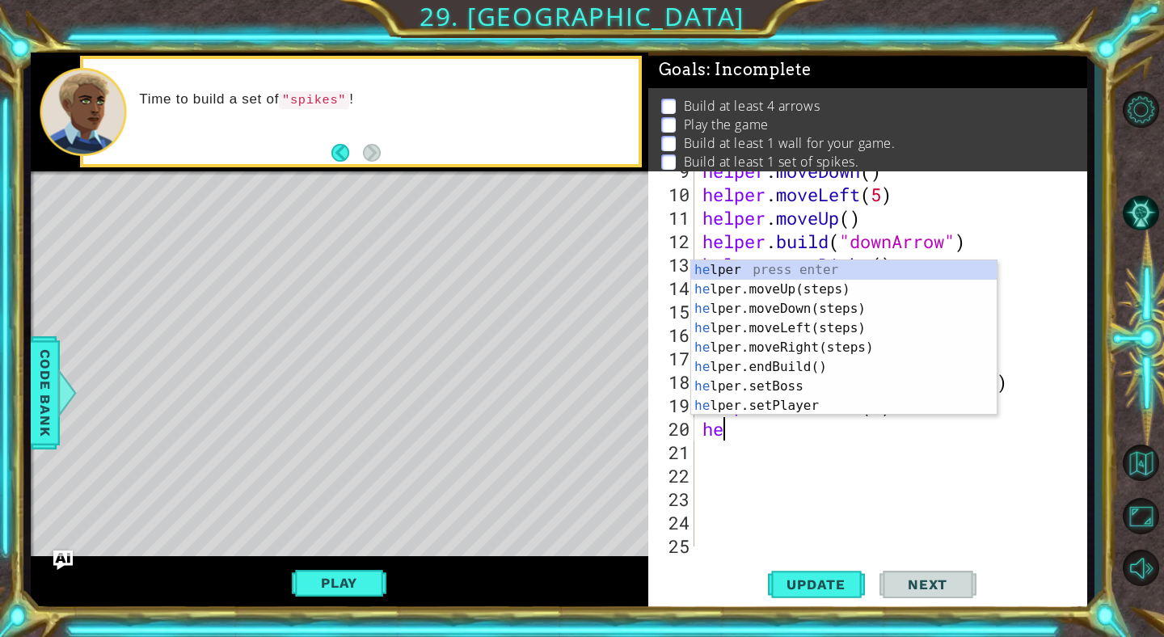
scroll to position [0, 2]
type textarea "helper."
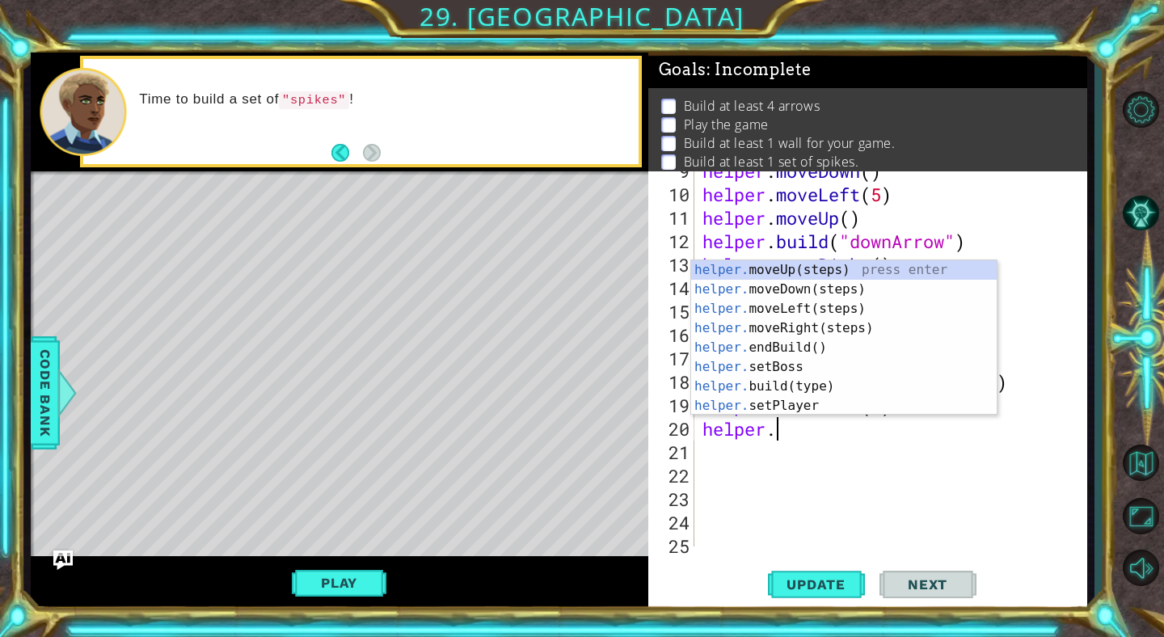
scroll to position [0, 2]
click at [757, 323] on div "helper. moveUp(steps) press enter helper. moveDown(steps) press enter helper. m…" at bounding box center [844, 357] width 306 height 194
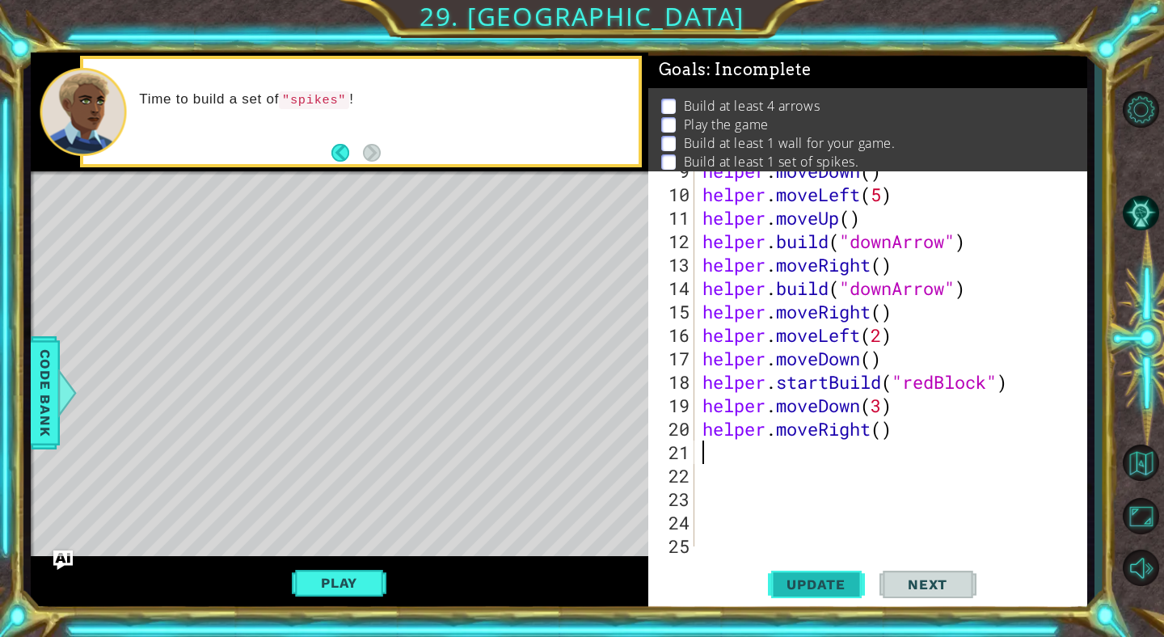
scroll to position [0, 0]
click at [813, 583] on span "Update" at bounding box center [815, 584] width 91 height 16
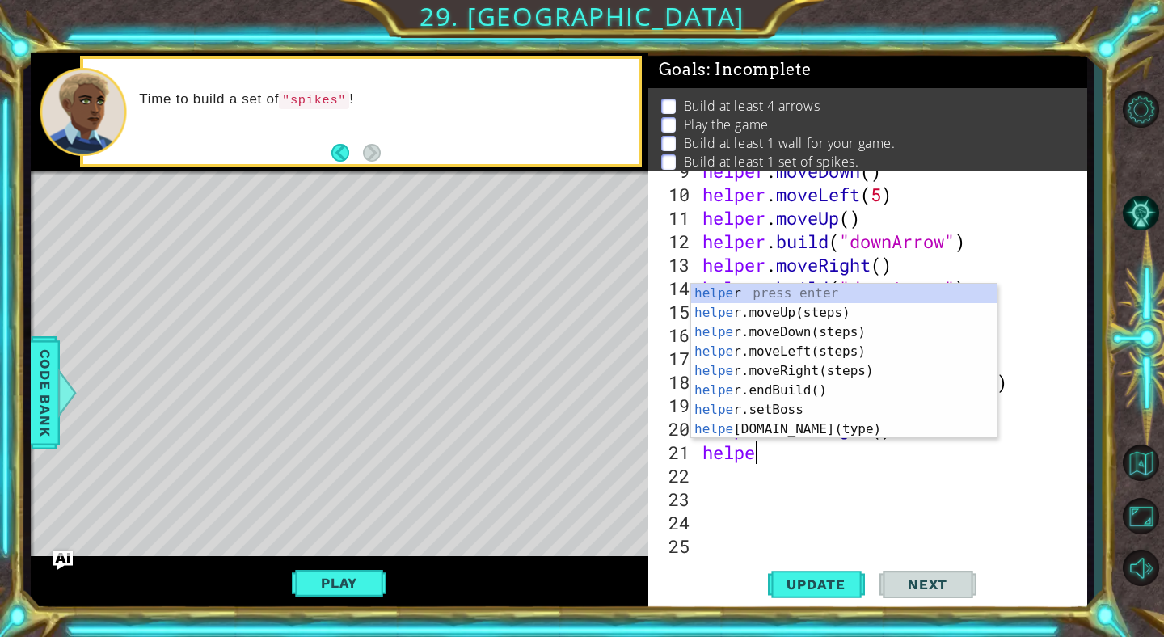
type textarea "helper"
click at [786, 314] on div "helper press enter helper .moveUp(steps) press enter helper .moveDown(steps) pr…" at bounding box center [844, 381] width 306 height 194
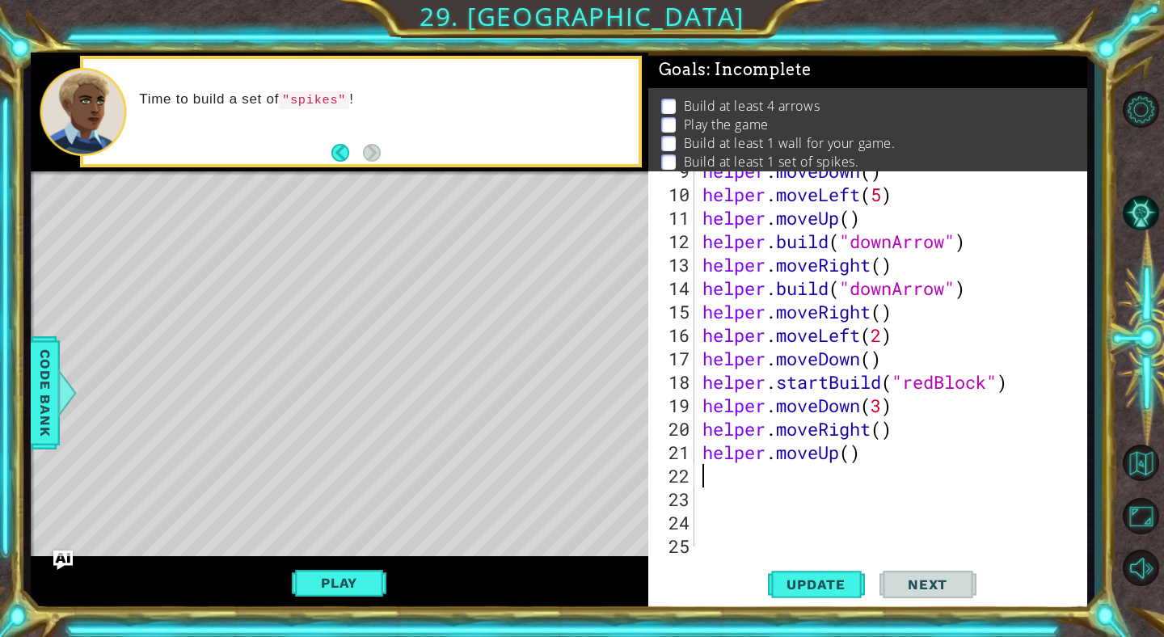
scroll to position [0, 0]
click at [854, 449] on div "helper . moveDown ( ) helper . moveLeft ( 5 ) helper . moveUp ( ) helper . buil…" at bounding box center [895, 370] width 392 height 422
click at [787, 579] on span "Update" at bounding box center [815, 584] width 91 height 16
drag, startPoint x: 971, startPoint y: 245, endPoint x: 711, endPoint y: 237, distance: 260.4
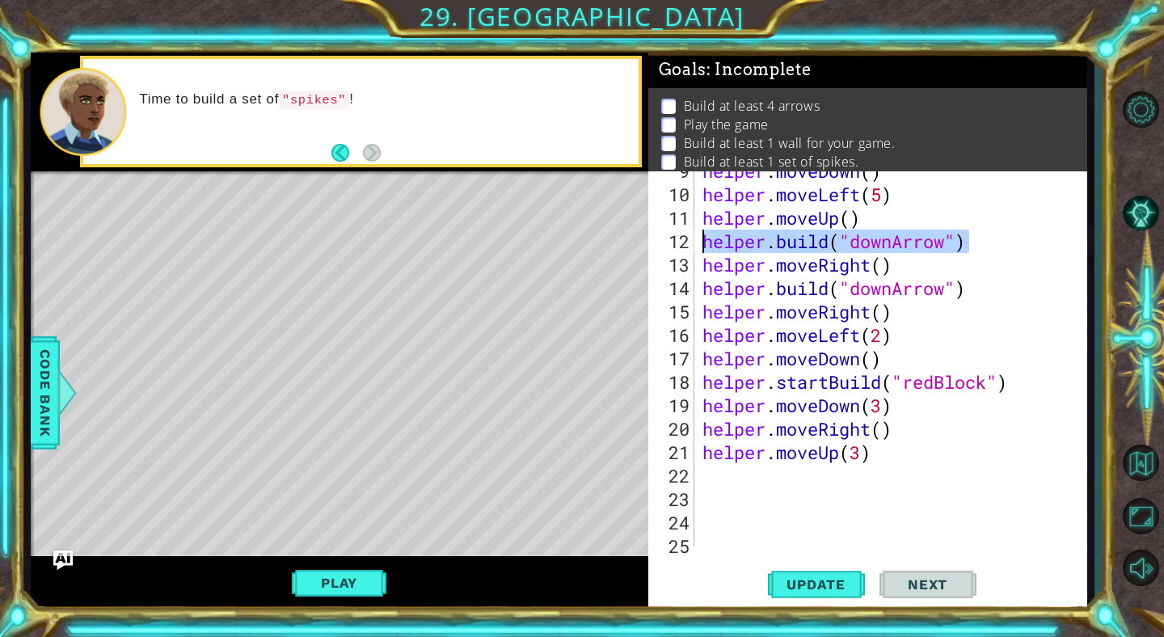
click at [711, 237] on div "helper . moveDown ( ) helper . moveLeft ( 5 ) helper . moveUp ( ) helper . buil…" at bounding box center [895, 370] width 392 height 422
type textarea "h"
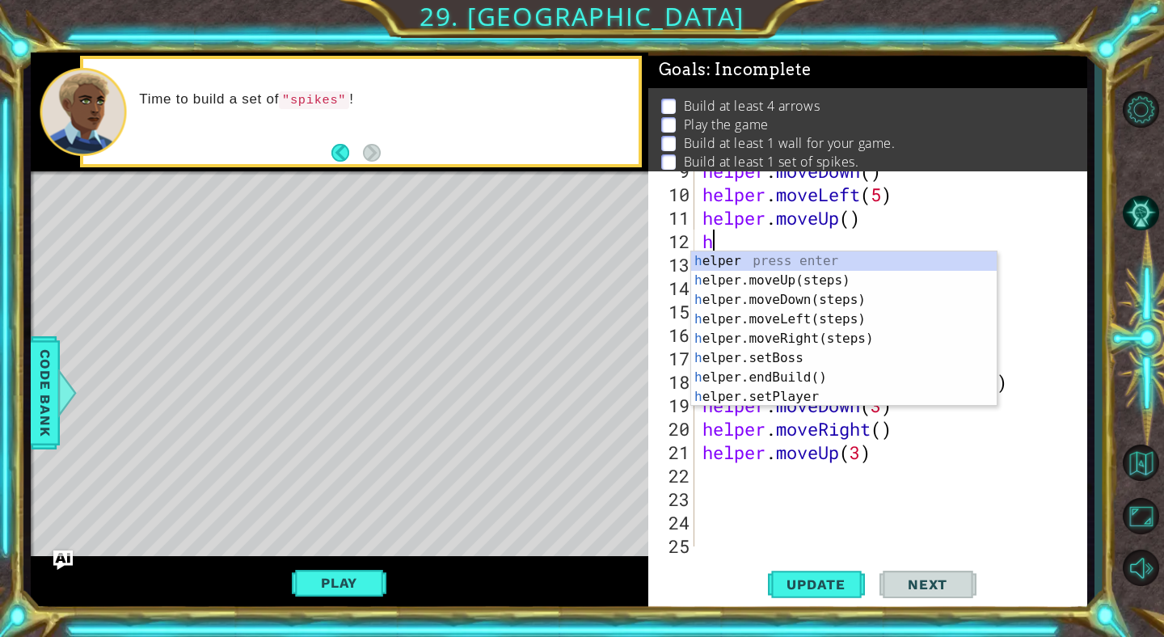
scroll to position [0, 0]
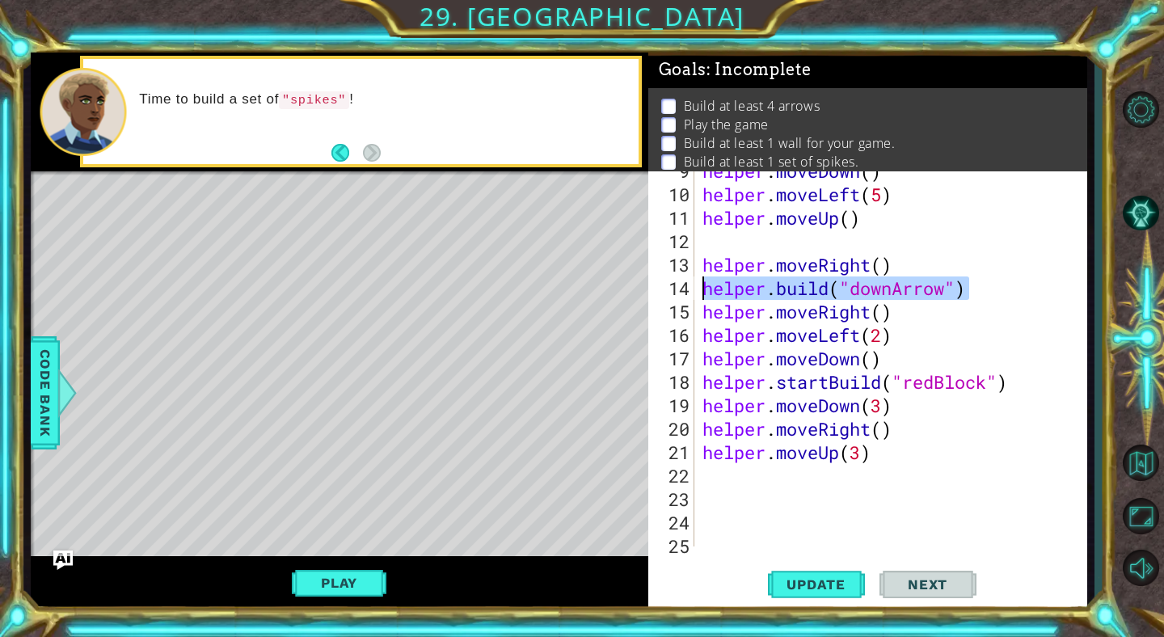
drag, startPoint x: 969, startPoint y: 289, endPoint x: 696, endPoint y: 289, distance: 273.2
click at [696, 289] on div "9 10 11 12 13 14 15 16 17 18 19 20 21 22 23 24 25 26 helper . moveDown ( ) help…" at bounding box center [865, 358] width 435 height 375
type textarea "[DOMAIN_NAME]("downArrow")"
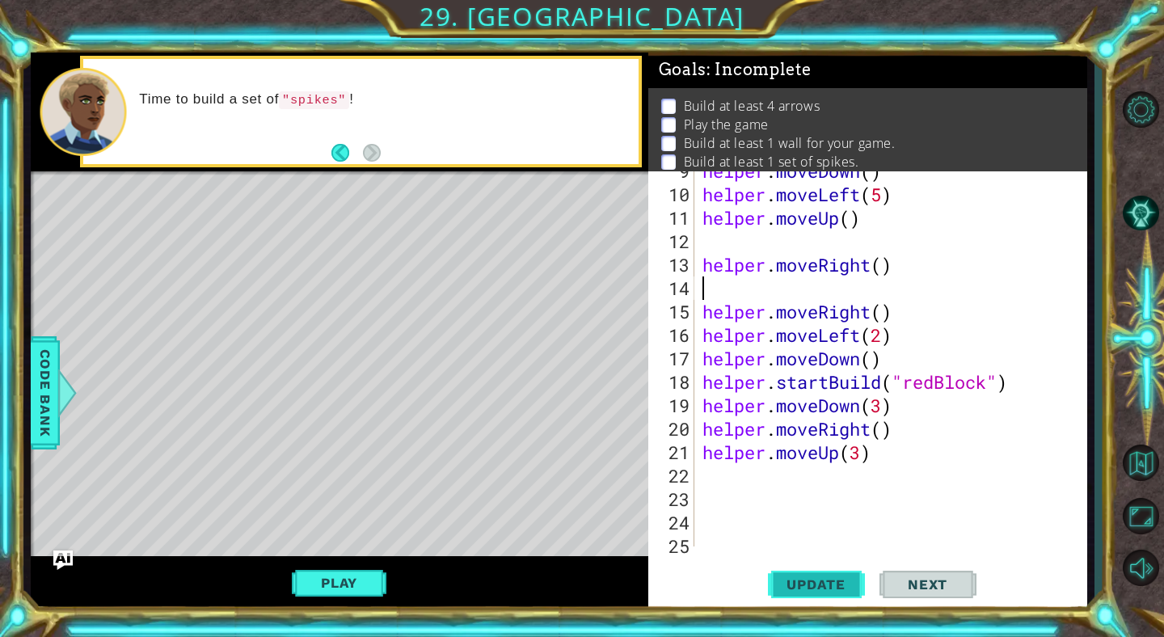
click at [804, 571] on button "Update" at bounding box center [816, 585] width 97 height 44
click at [783, 479] on div "helper . moveDown ( ) helper . moveLeft ( 5 ) helper . moveUp ( ) helper . move…" at bounding box center [895, 370] width 392 height 422
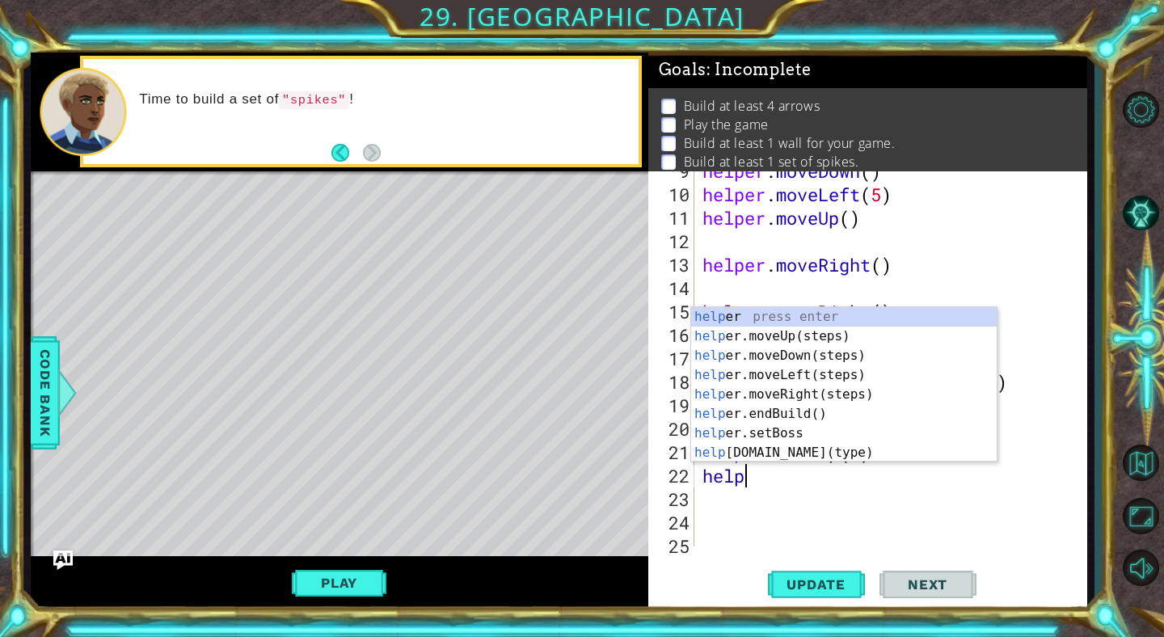
scroll to position [0, 1]
type textarea "h"
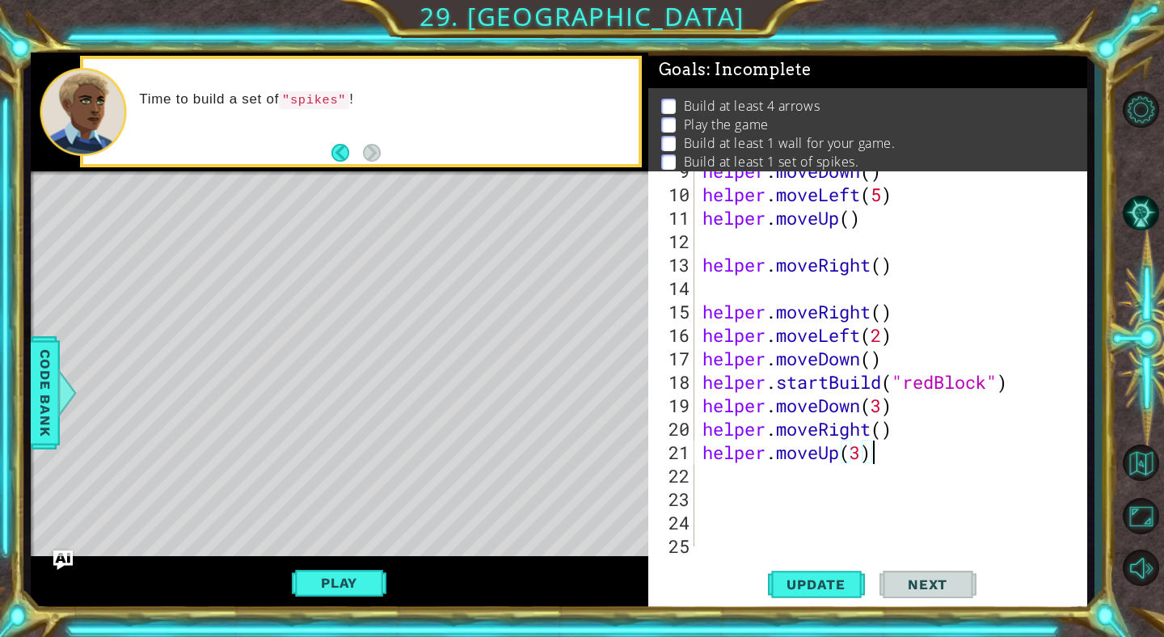
click at [860, 454] on div "helper . moveDown ( ) helper . moveLeft ( 5 ) helper . moveUp ( ) helper . move…" at bounding box center [895, 370] width 392 height 422
click at [842, 589] on span "Update" at bounding box center [815, 584] width 91 height 16
type textarea "helper.moveUp(4)"
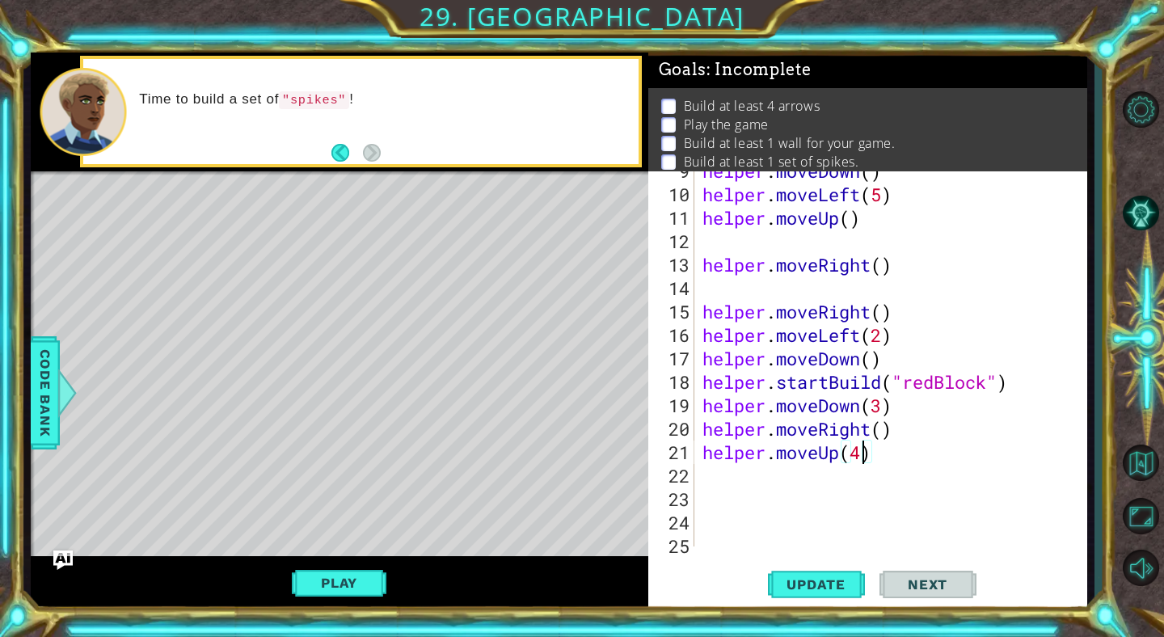
click at [732, 481] on div "helper . moveDown ( ) helper . moveLeft ( 5 ) helper . moveUp ( ) helper . move…" at bounding box center [895, 370] width 392 height 422
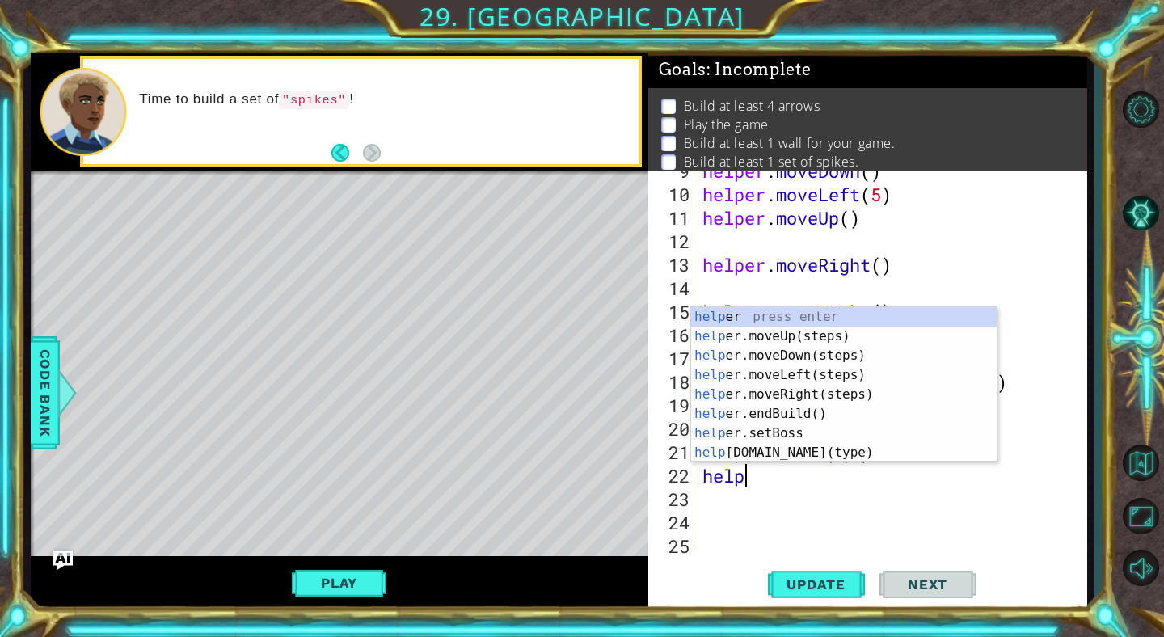
scroll to position [0, 2]
type textarea "helper"
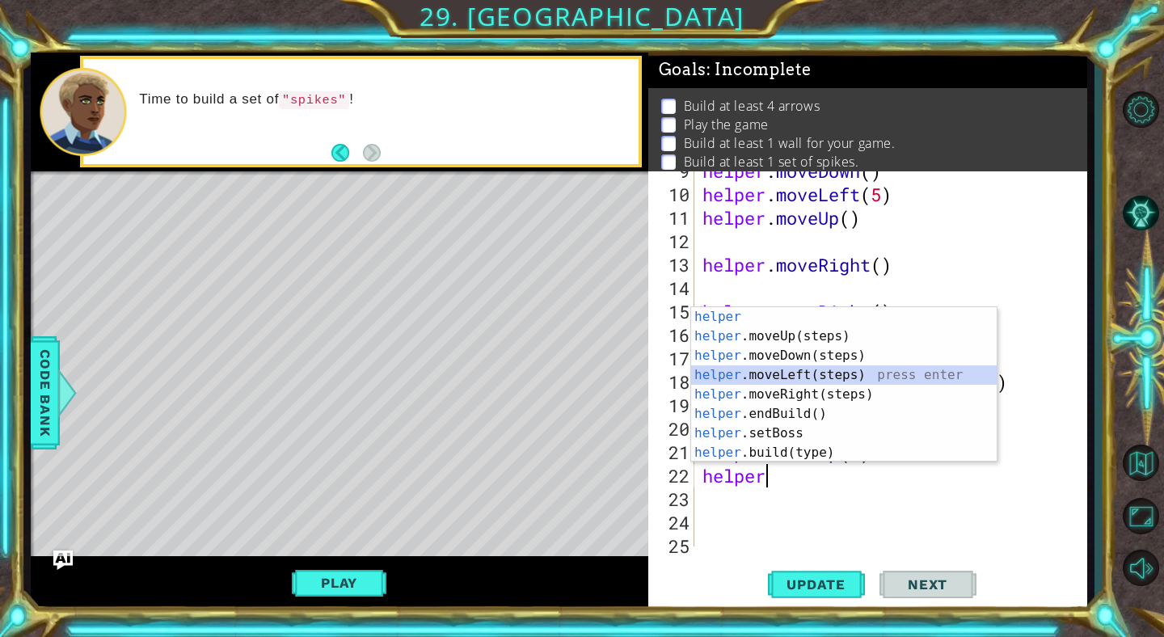
click at [779, 377] on div "helper press enter helper .moveUp(steps) press enter helper .moveDown(steps) pr…" at bounding box center [844, 404] width 306 height 194
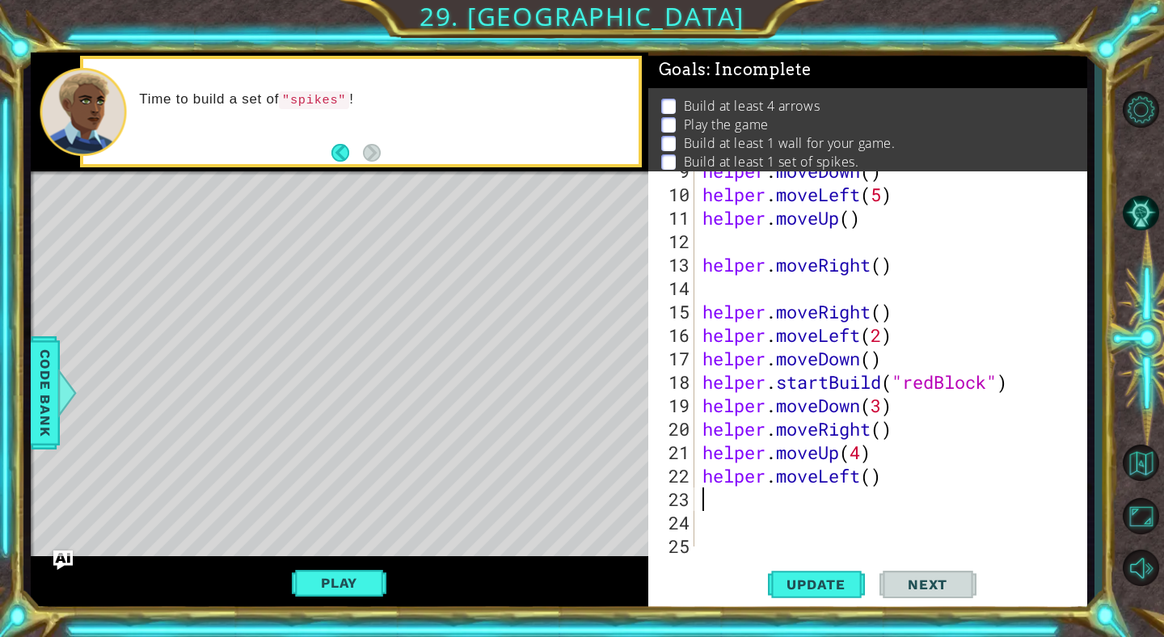
scroll to position [0, 0]
click at [834, 575] on button "Update" at bounding box center [816, 585] width 97 height 44
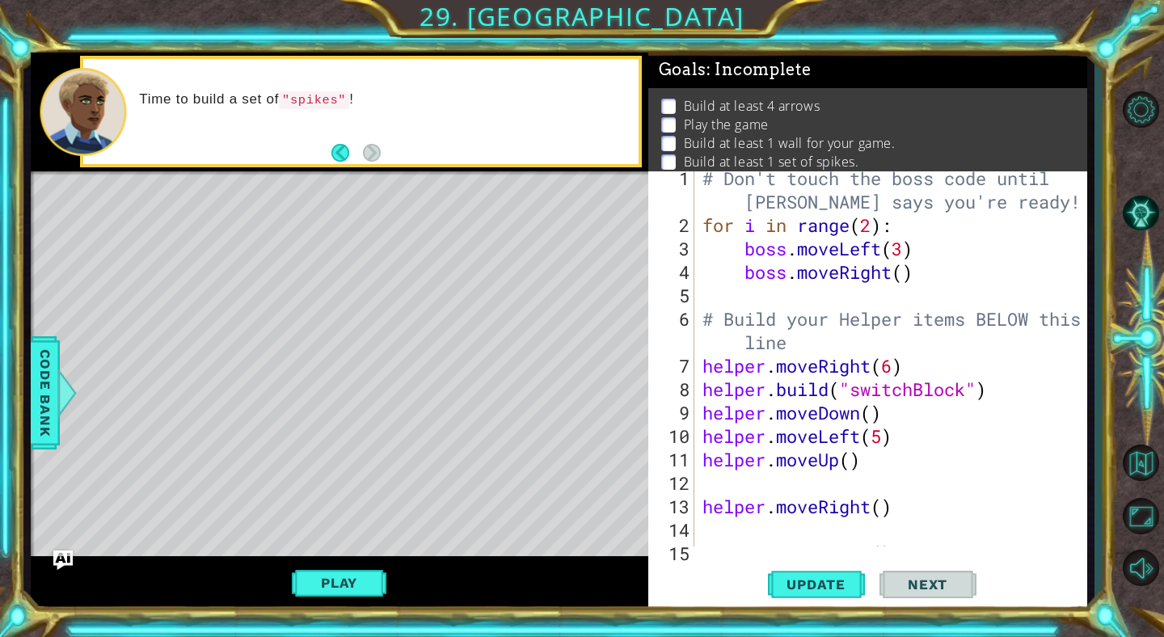
scroll to position [5, 0]
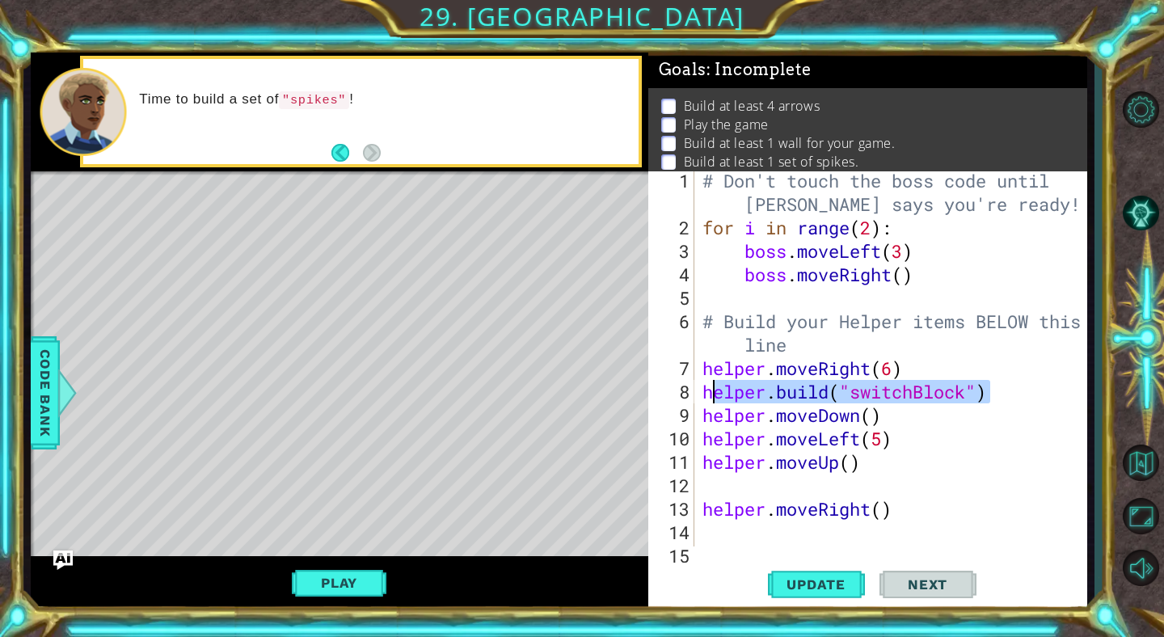
drag, startPoint x: 991, startPoint y: 395, endPoint x: 706, endPoint y: 389, distance: 285.4
click at [706, 389] on div "# Don't touch the boss code until [PERSON_NAME] says you're ready! for i in ran…" at bounding box center [895, 391] width 392 height 445
type textarea "[DOMAIN_NAME]("switchBlock")"
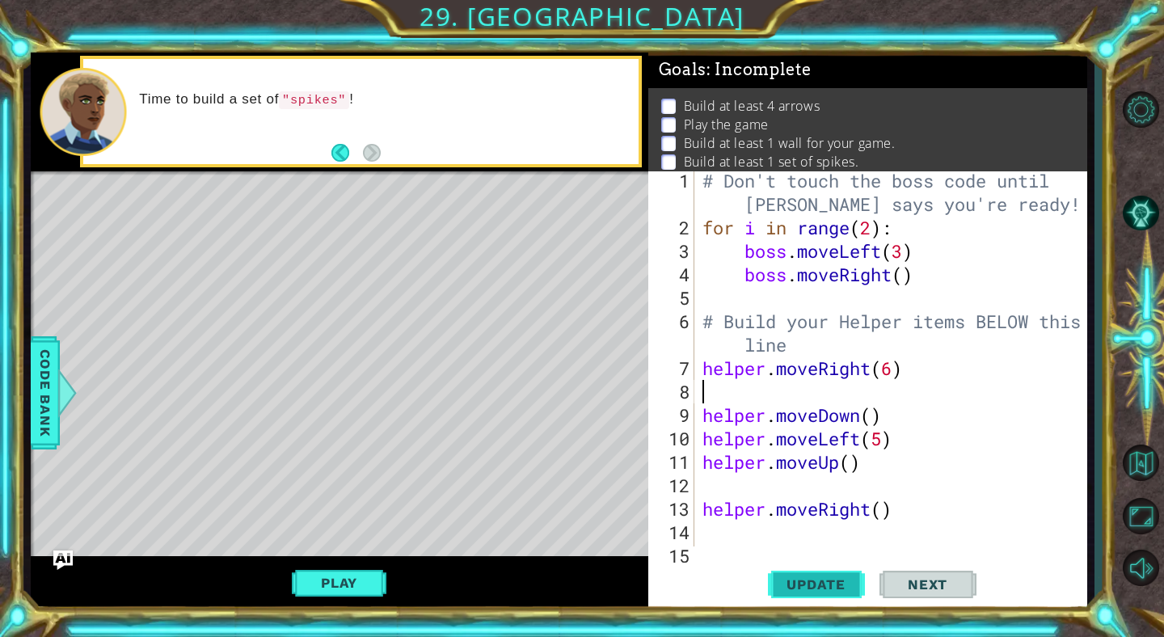
click at [805, 574] on button "Update" at bounding box center [816, 585] width 97 height 44
click at [126, 235] on div "Level Map" at bounding box center [404, 409] width 747 height 476
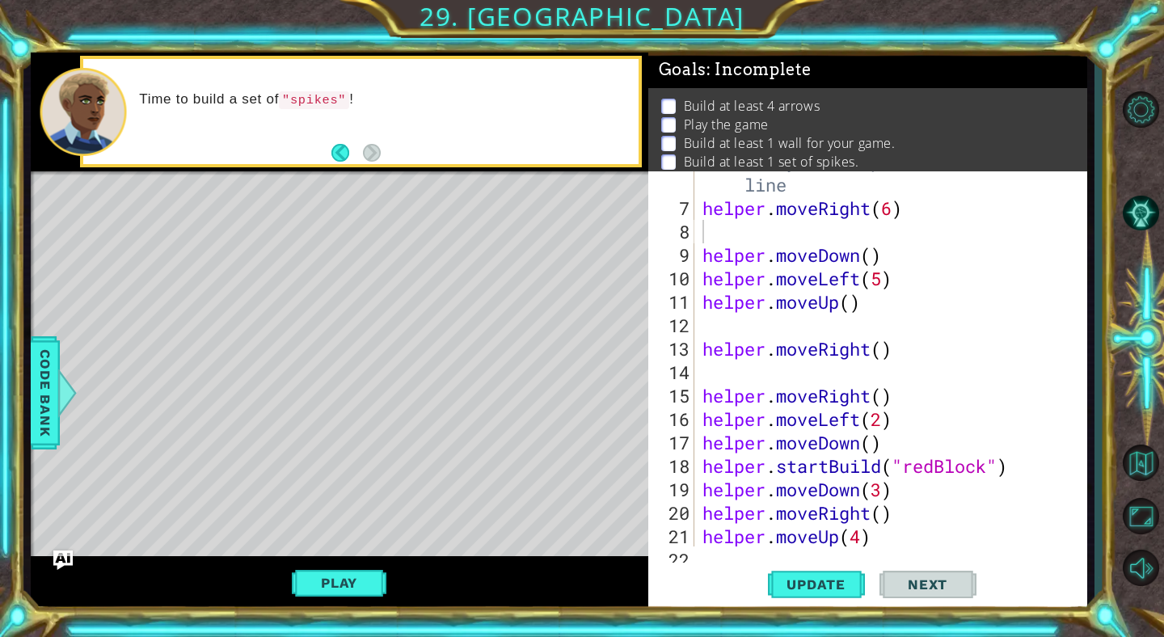
scroll to position [311, 0]
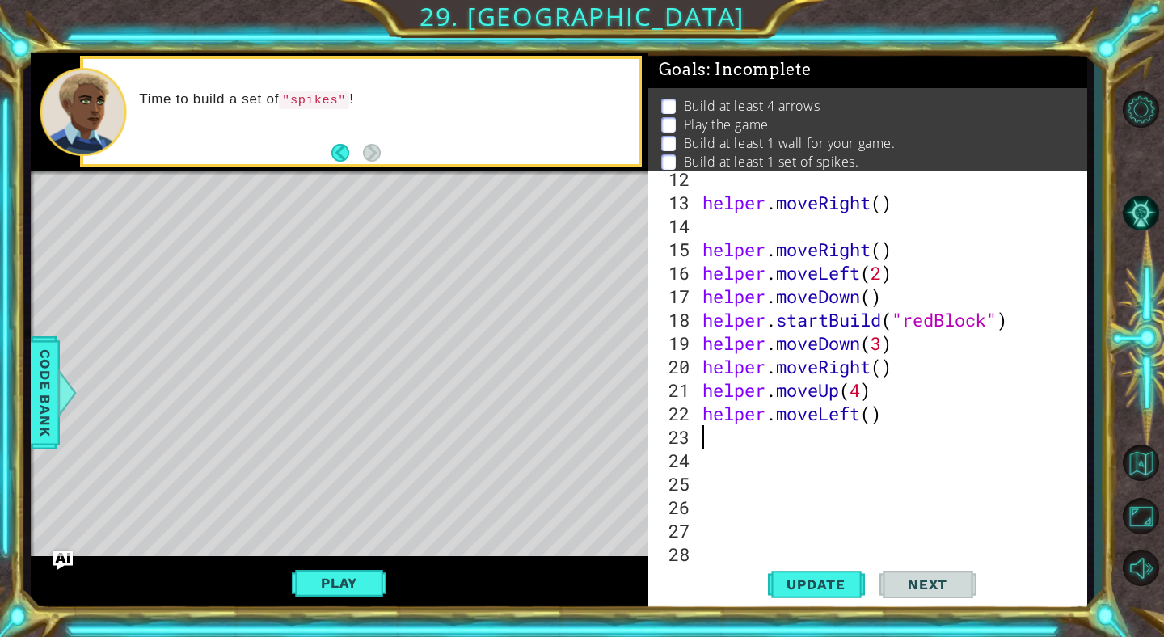
click at [714, 436] on div "helper . moveRight ( ) helper . moveRight ( ) helper . moveLeft ( 2 ) helper . …" at bounding box center [895, 378] width 392 height 422
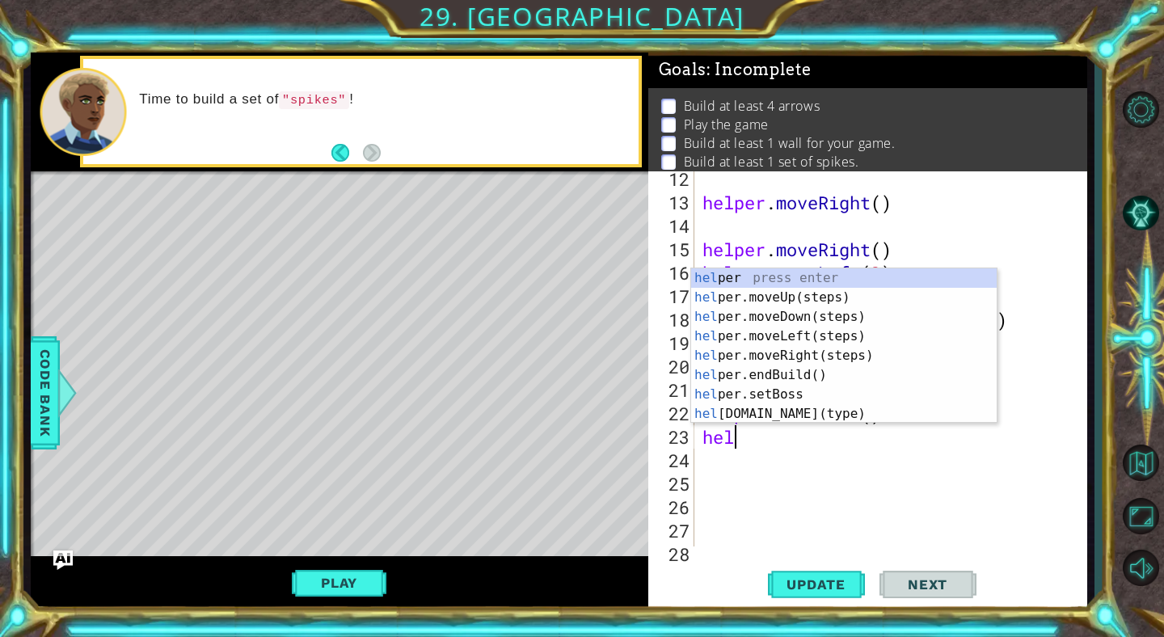
scroll to position [0, 2]
type textarea "helper"
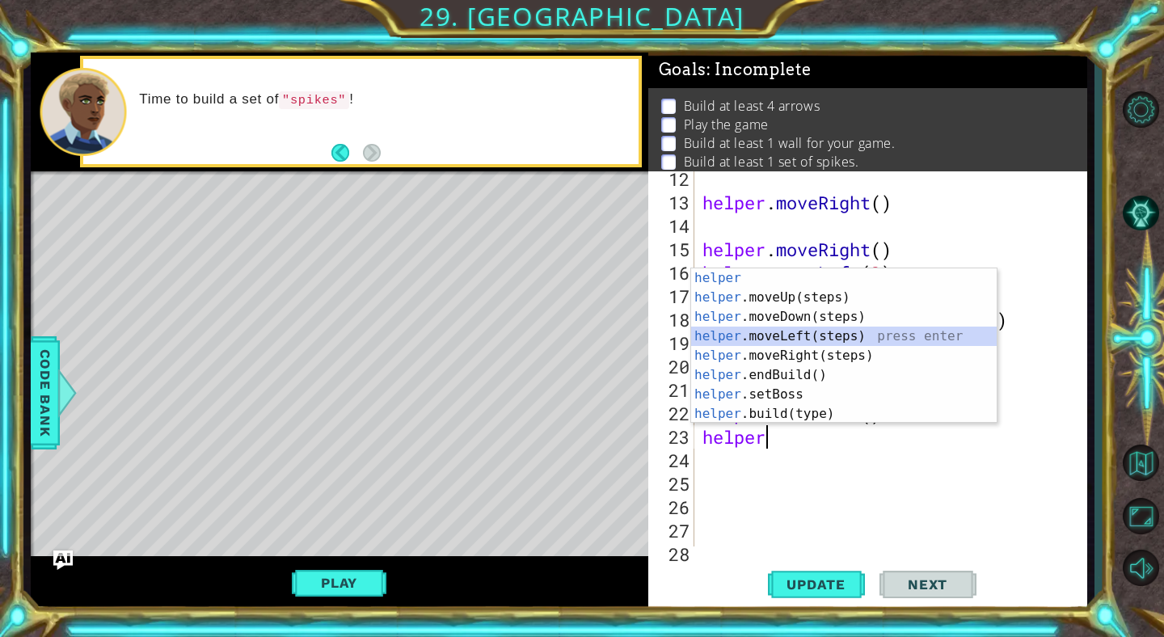
click at [760, 336] on div "helper press enter helper .moveUp(steps) press enter helper .moveDown(steps) pr…" at bounding box center [844, 365] width 306 height 194
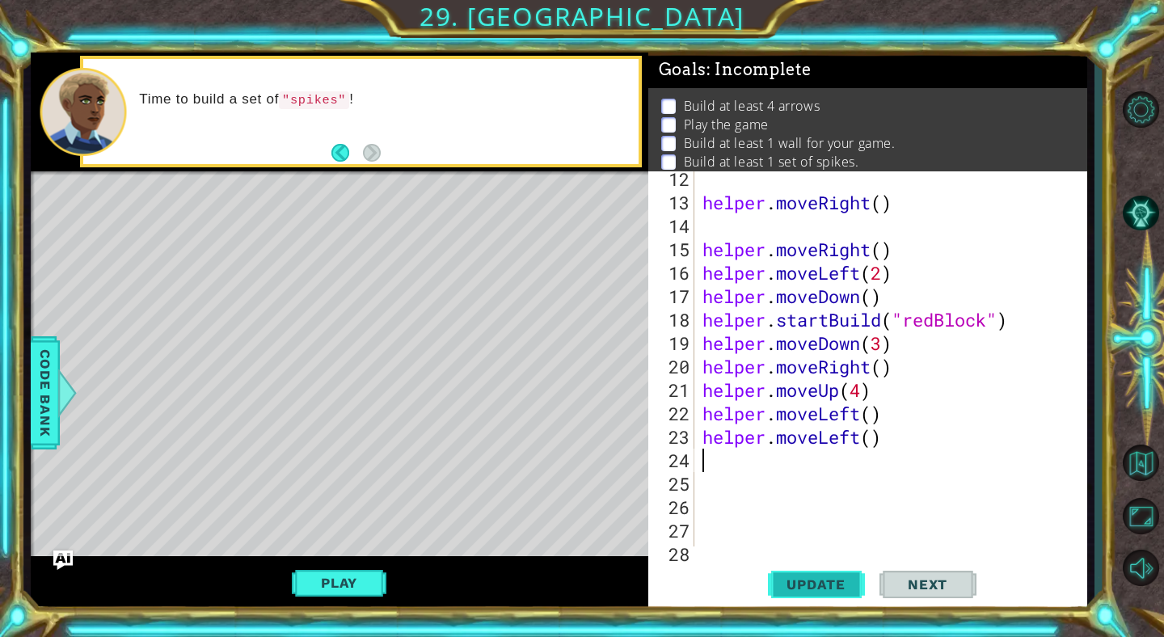
click at [812, 576] on button "Update" at bounding box center [816, 585] width 97 height 44
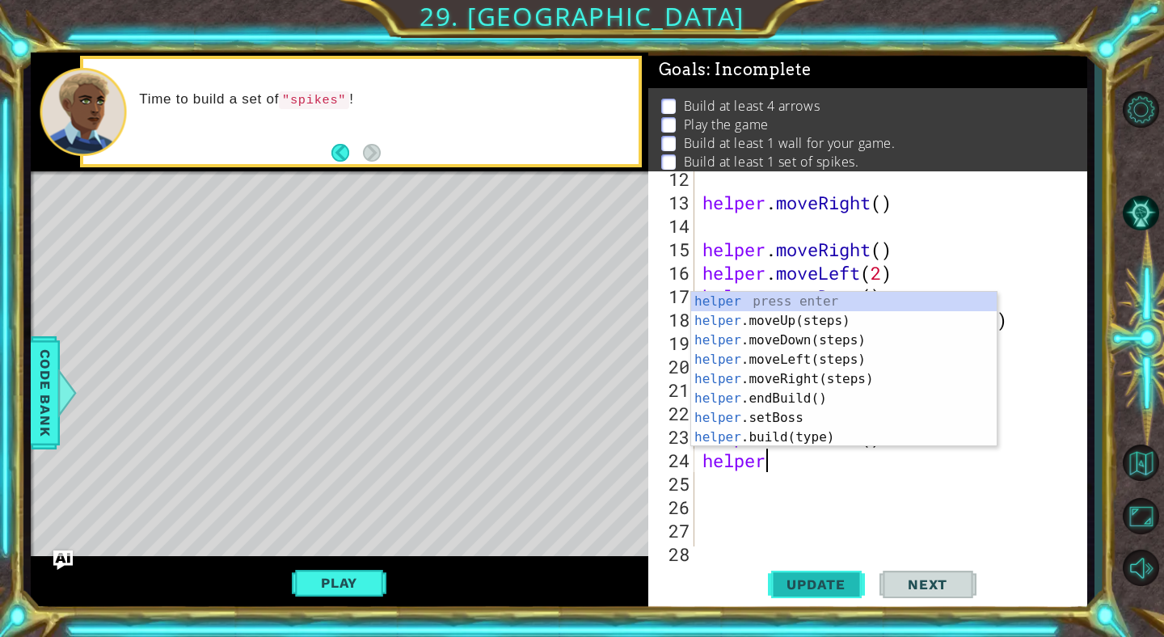
type textarea "helper."
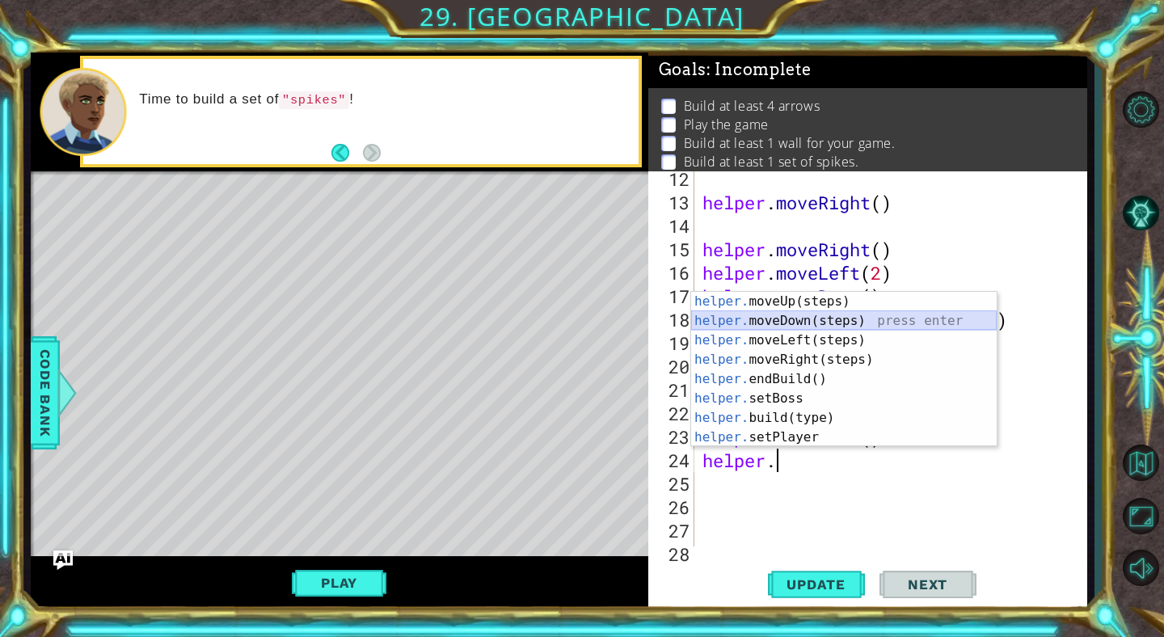
click at [738, 327] on div "helper. moveUp(steps) press enter helper. moveDown(steps) press enter helper. m…" at bounding box center [844, 389] width 306 height 194
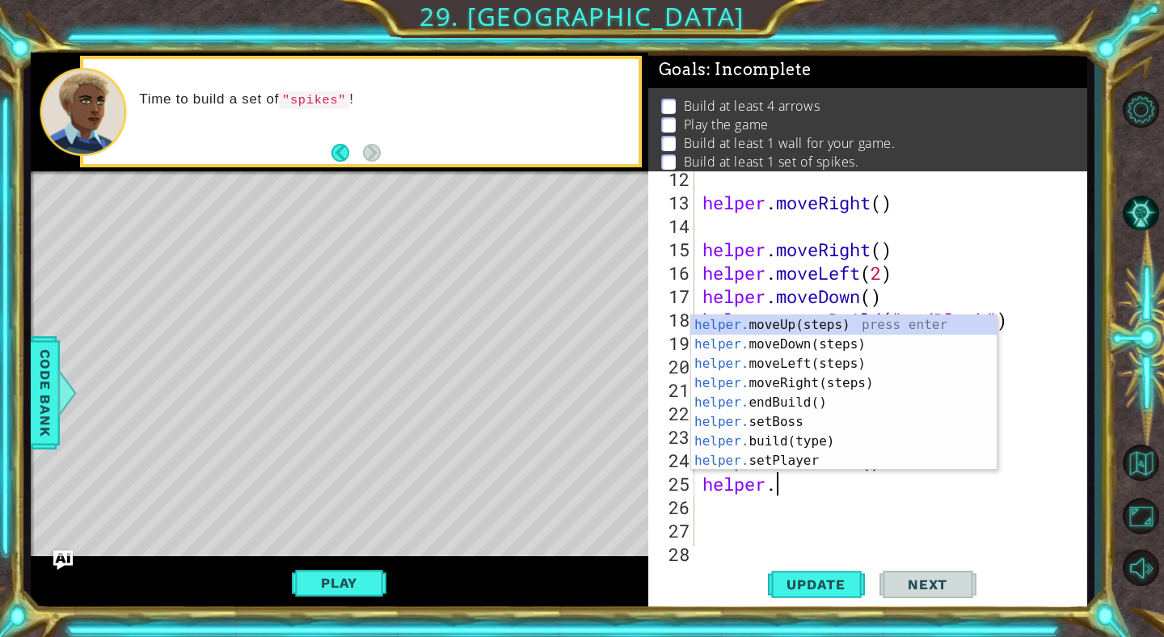
click at [766, 466] on div "helper. moveUp(steps) press enter helper. moveDown(steps) press enter helper. m…" at bounding box center [844, 412] width 306 height 194
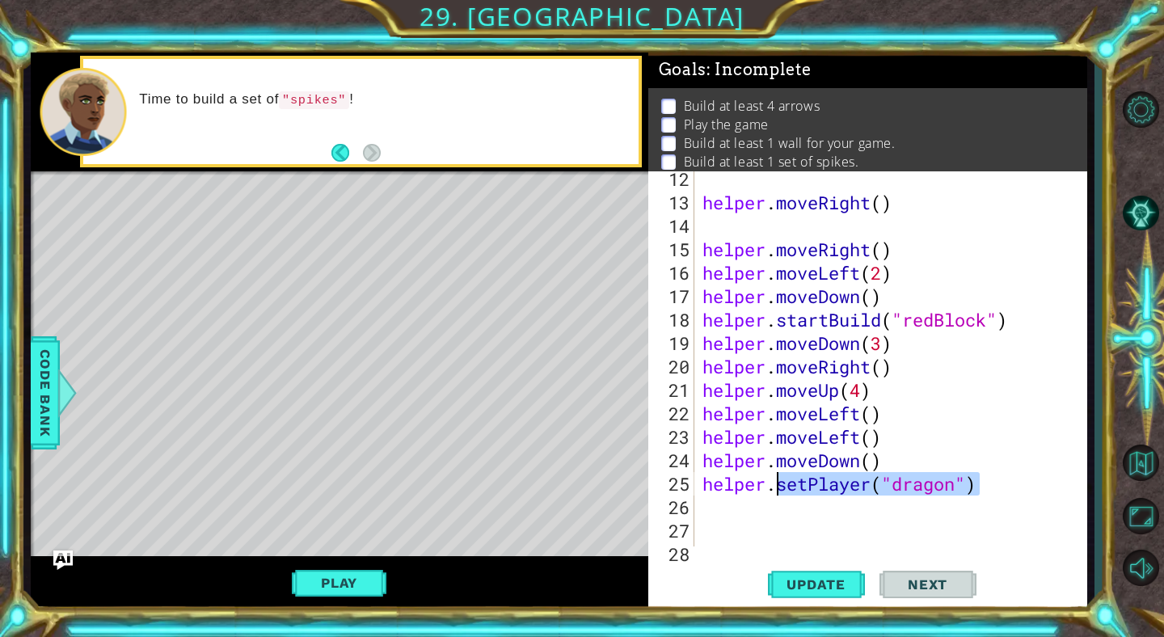
drag, startPoint x: 998, startPoint y: 483, endPoint x: 787, endPoint y: 482, distance: 211.0
click at [787, 482] on div "helper . moveRight ( ) helper . moveRight ( ) helper . moveLeft ( 2 ) helper . …" at bounding box center [895, 378] width 392 height 422
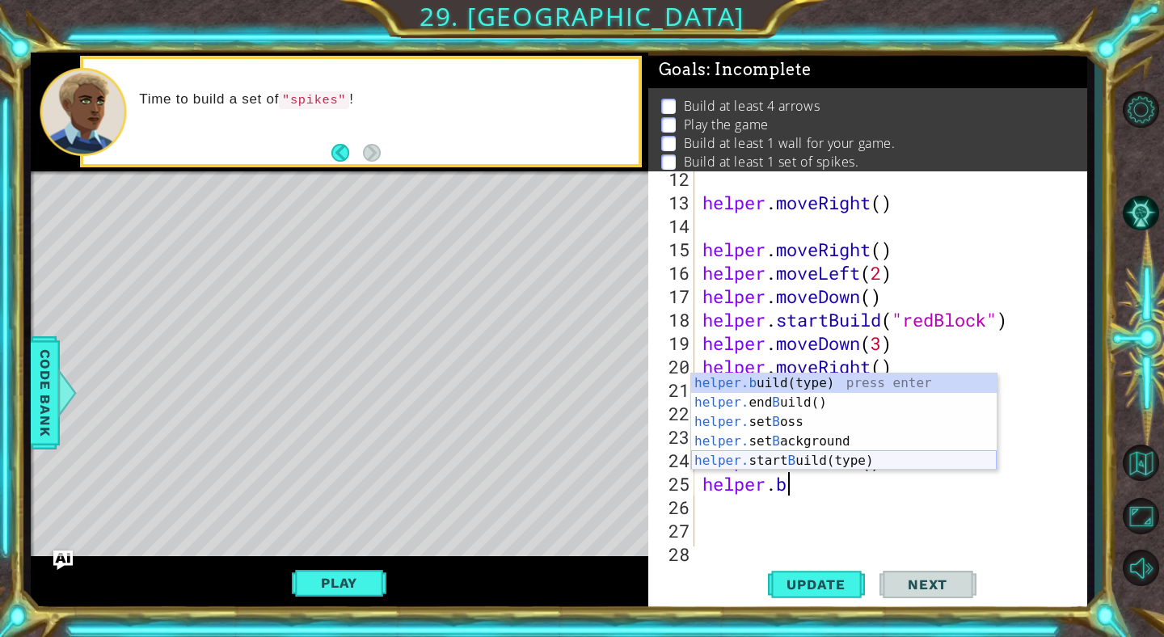
click at [754, 453] on div "helper.b uild(type) press enter helper. end B uild() press enter helper. set B …" at bounding box center [844, 441] width 306 height 136
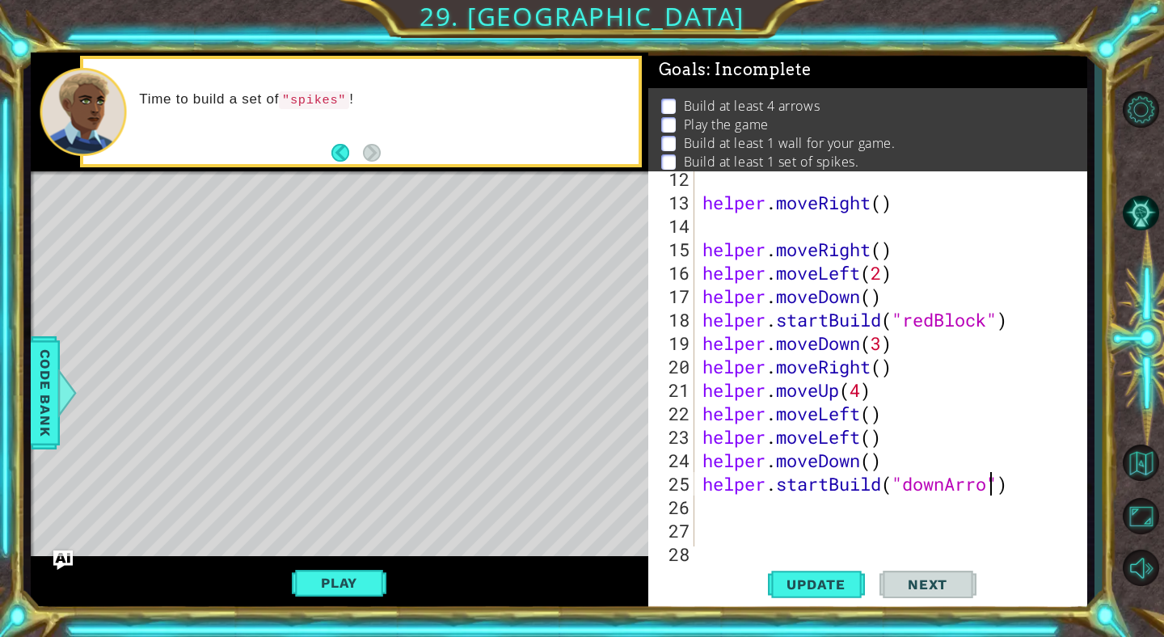
scroll to position [0, 14]
type textarea "helper.startBuild("downArrow")"
click at [844, 582] on span "Update" at bounding box center [815, 584] width 91 height 16
click at [713, 503] on div "helper . moveRight ( ) helper . moveRight ( ) helper . moveLeft ( 2 ) helper . …" at bounding box center [895, 378] width 392 height 422
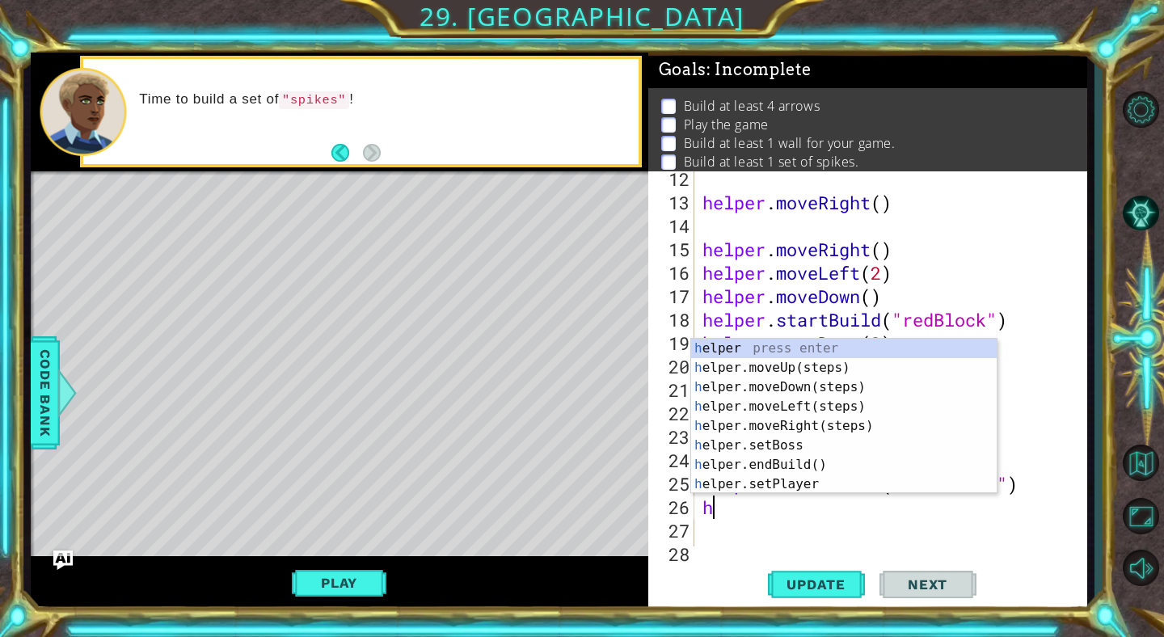
scroll to position [0, 2]
type textarea "helper"
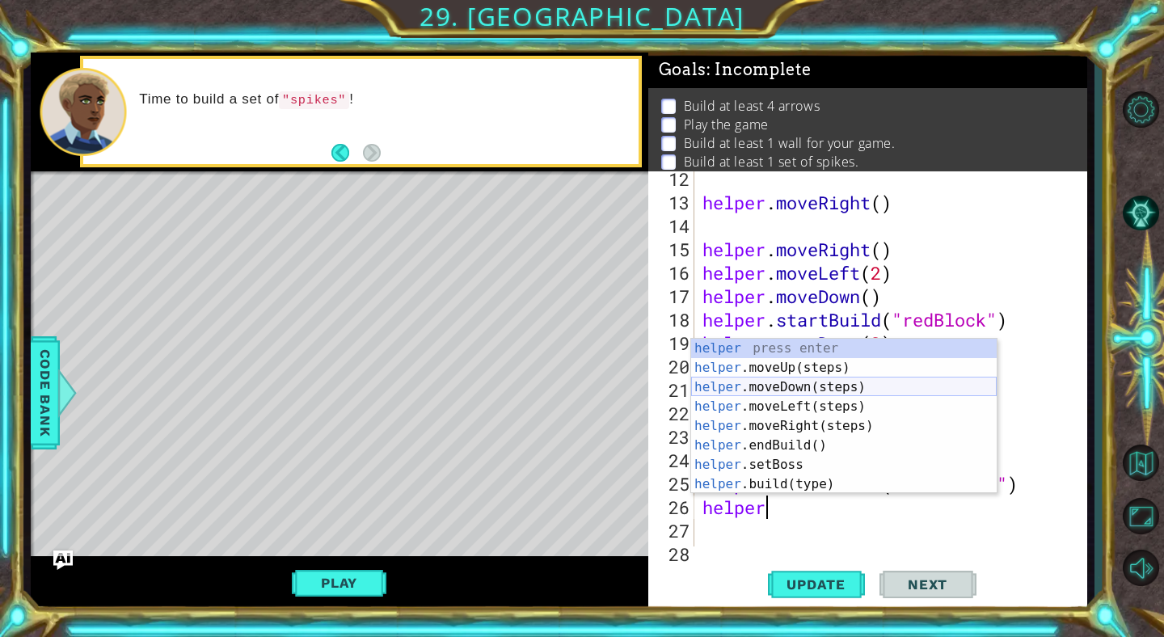
click at [757, 388] on div "helper press enter helper .moveUp(steps) press enter helper .moveDown(steps) pr…" at bounding box center [844, 436] width 306 height 194
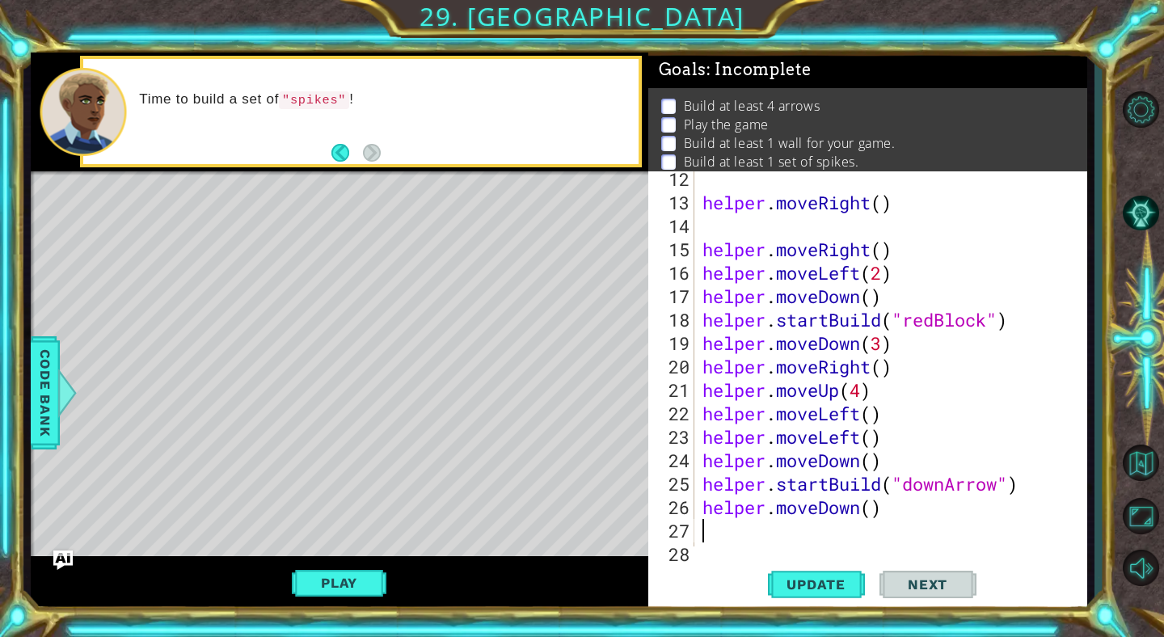
scroll to position [0, 0]
click at [867, 510] on div "helper . moveRight ( ) helper . moveRight ( ) helper . moveLeft ( 2 ) helper . …" at bounding box center [895, 378] width 392 height 422
click at [871, 506] on div "helper . moveRight ( ) helper . moveRight ( ) helper . moveLeft ( 2 ) helper . …" at bounding box center [895, 378] width 392 height 422
click at [835, 569] on button "Update" at bounding box center [816, 585] width 97 height 44
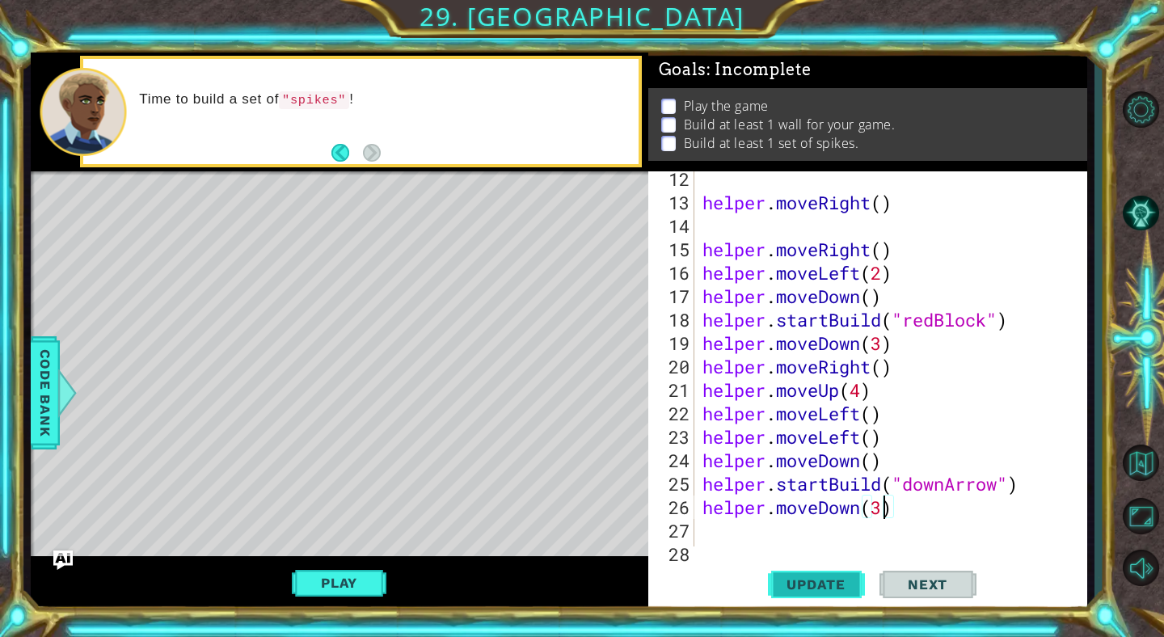
type textarea "helper.moveDown(3)"
click at [842, 589] on span "Update" at bounding box center [815, 584] width 91 height 16
click at [745, 529] on div "helper . moveRight ( ) helper . moveRight ( ) helper . moveLeft ( 2 ) helper . …" at bounding box center [895, 378] width 392 height 422
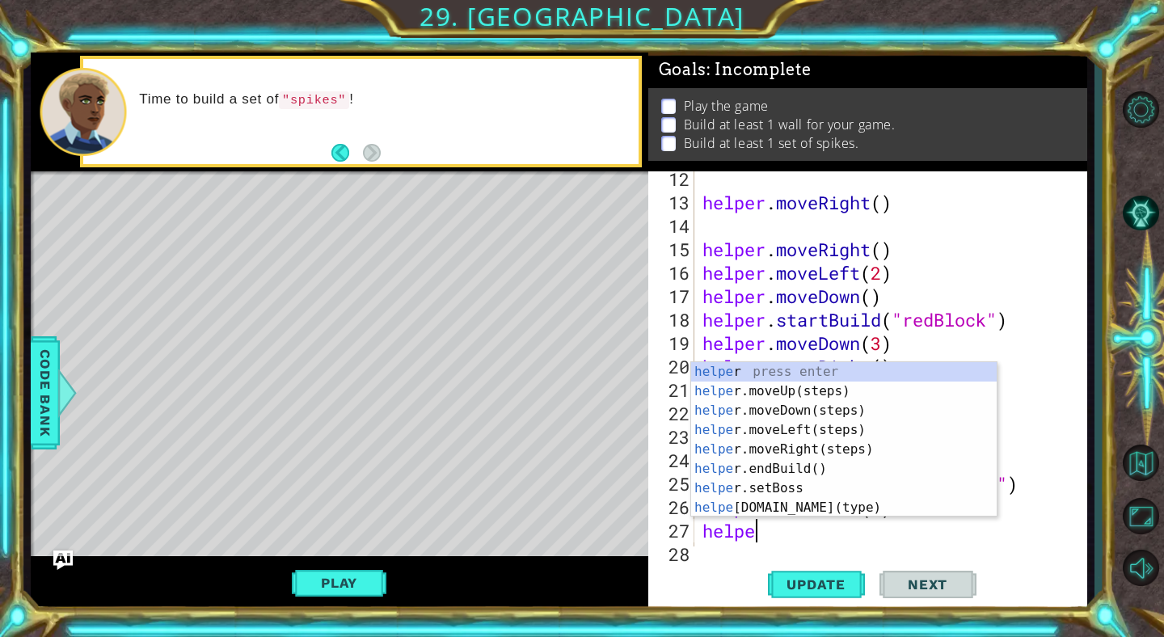
scroll to position [0, 2]
type textarea "helper"
click at [800, 470] on div "helper press enter helper .moveUp(steps) press enter helper .moveDown(steps) pr…" at bounding box center [844, 459] width 306 height 194
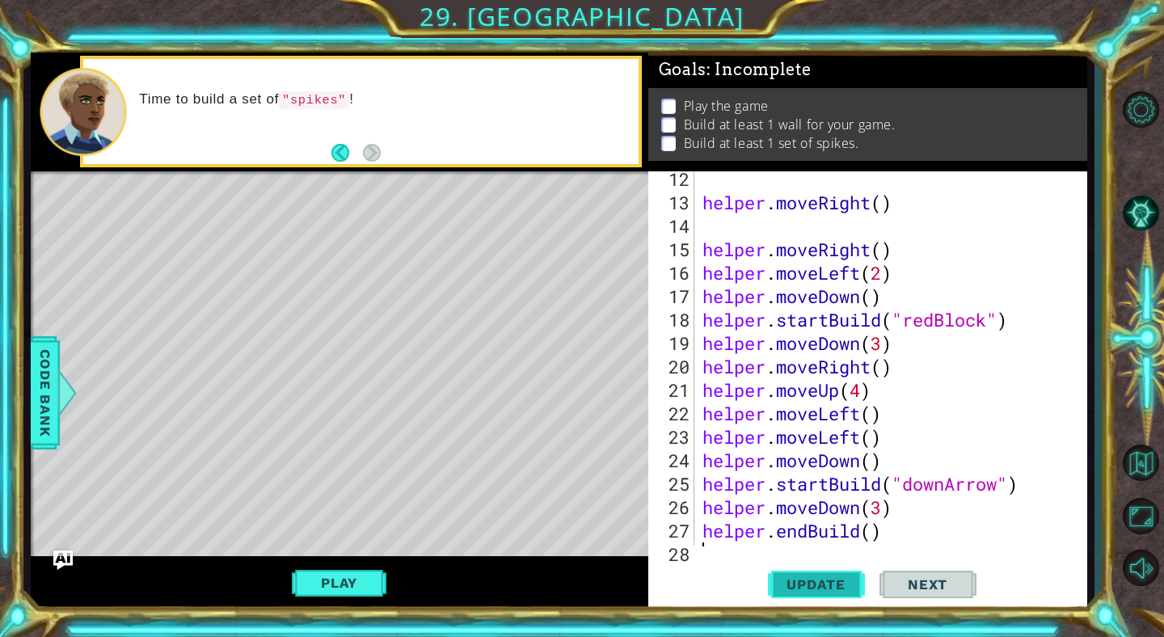
scroll to position [0, 0]
click at [814, 579] on span "Update" at bounding box center [815, 584] width 91 height 16
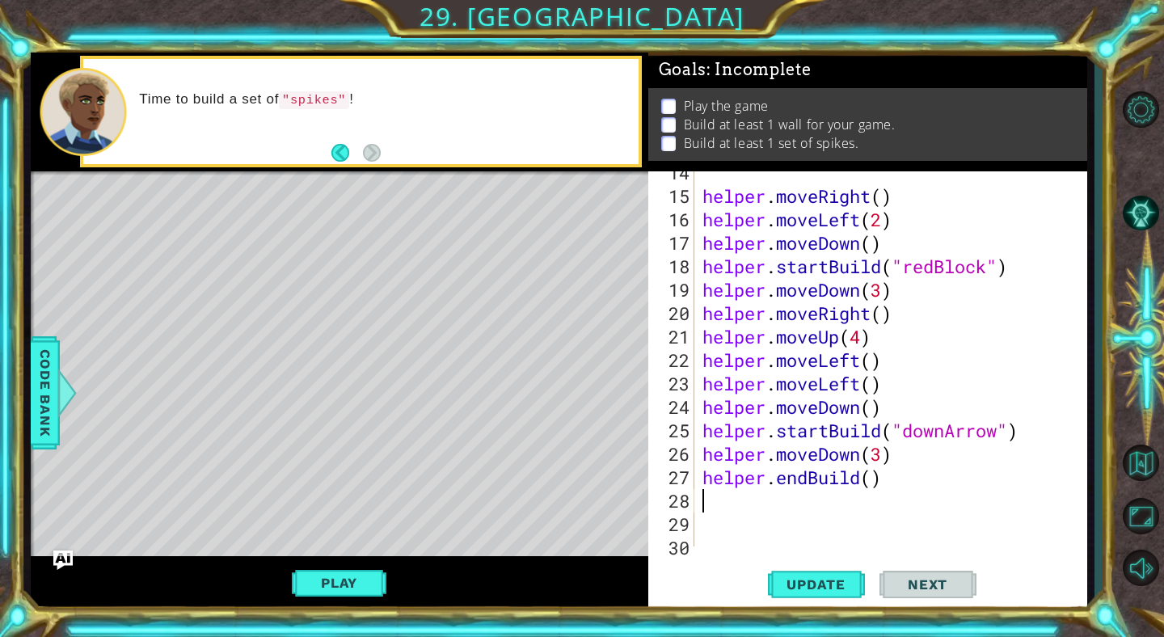
scroll to position [365, 0]
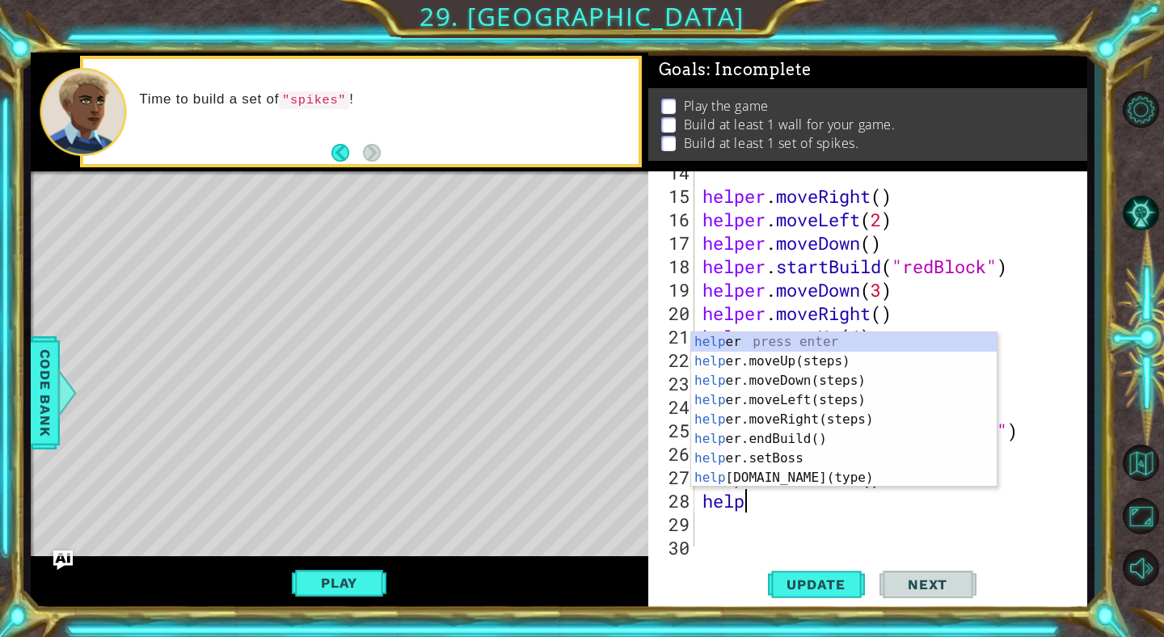
click at [795, 385] on div "help er press enter help er.moveUp(steps) press enter help er.moveDown(steps) p…" at bounding box center [844, 429] width 306 height 194
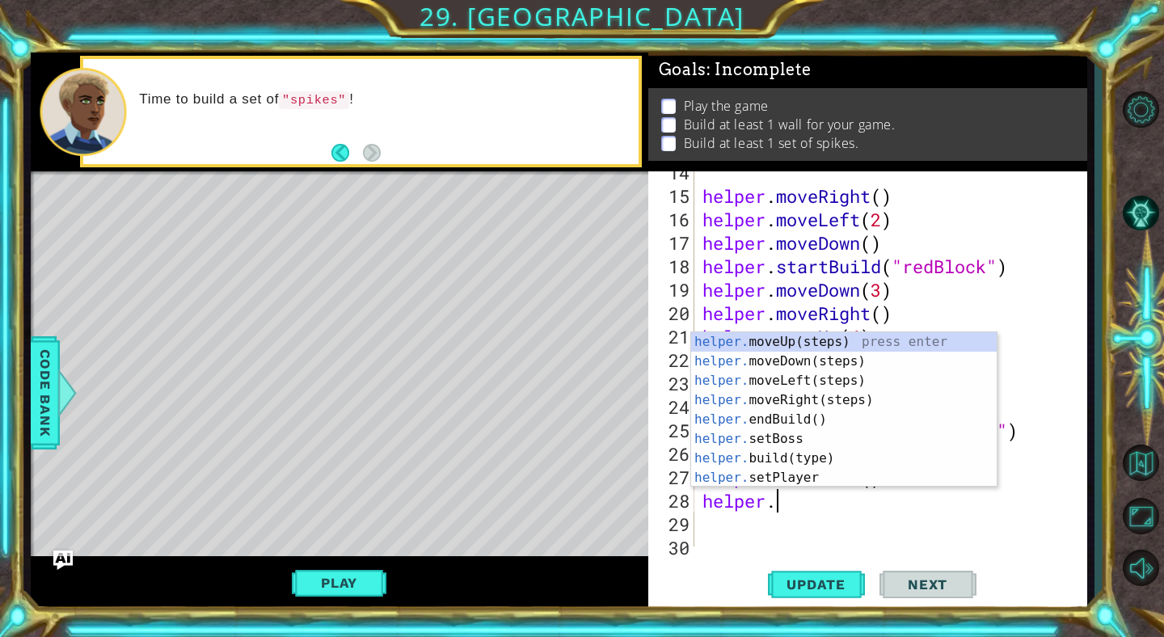
scroll to position [0, 2]
type textarea "helper.m"
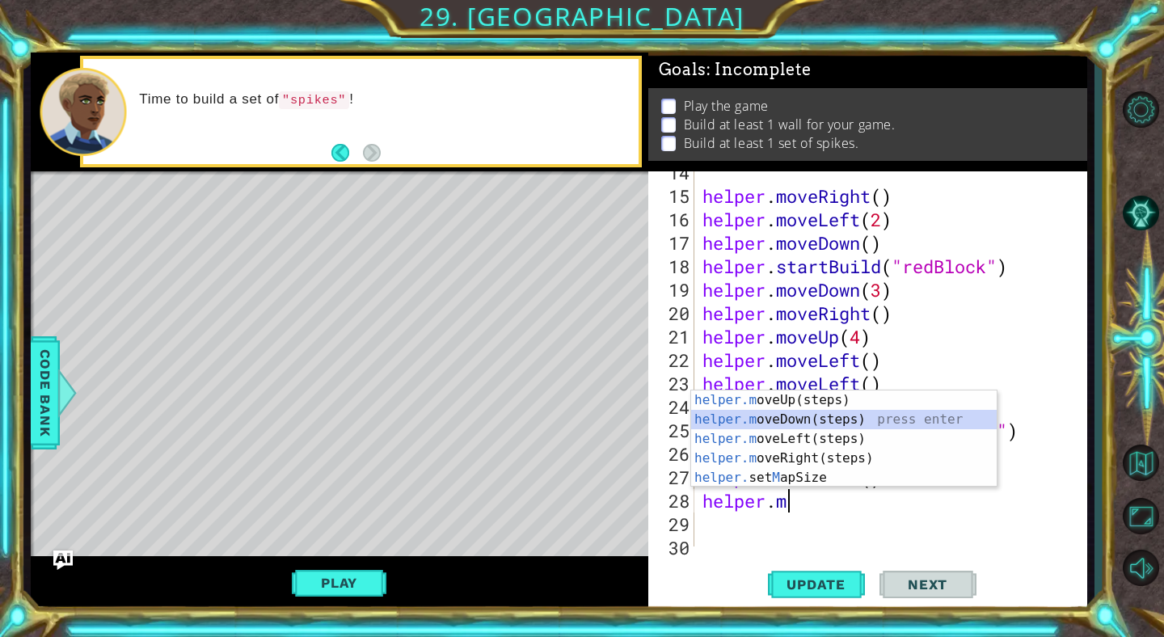
click at [783, 415] on div "helper.m oveUp(steps) press enter helper.m oveDown(steps) press enter helper.m …" at bounding box center [844, 458] width 306 height 136
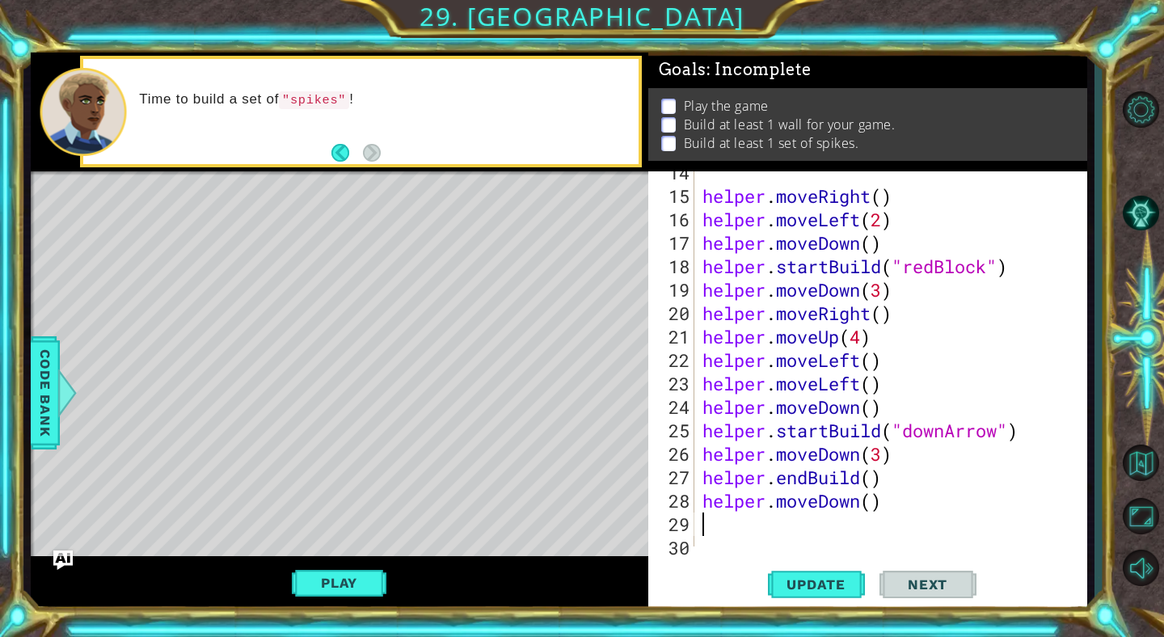
scroll to position [0, 0]
click at [826, 585] on span "Update" at bounding box center [815, 584] width 91 height 16
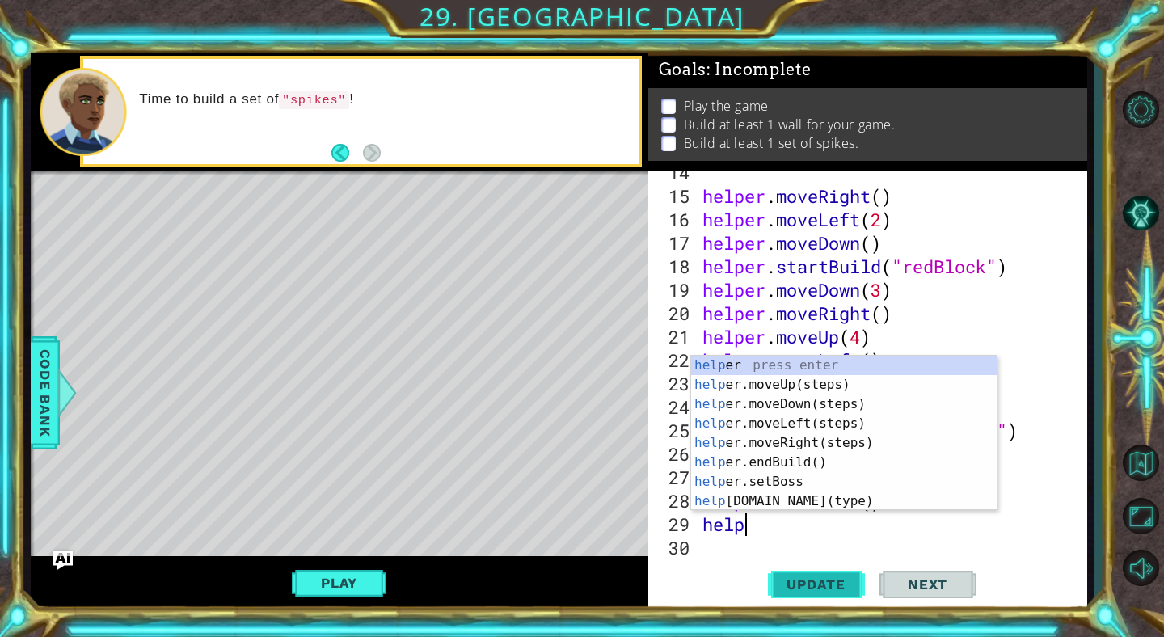
scroll to position [0, 2]
type textarea "helper"
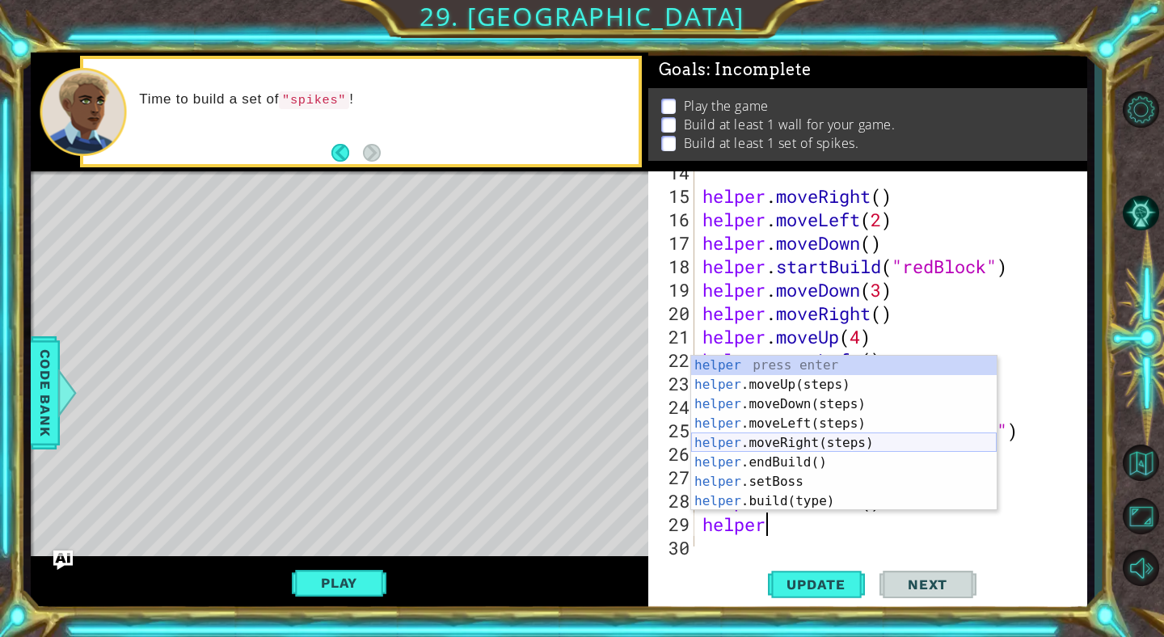
click at [827, 442] on div "helper press enter helper .moveUp(steps) press enter helper .moveDown(steps) pr…" at bounding box center [844, 453] width 306 height 194
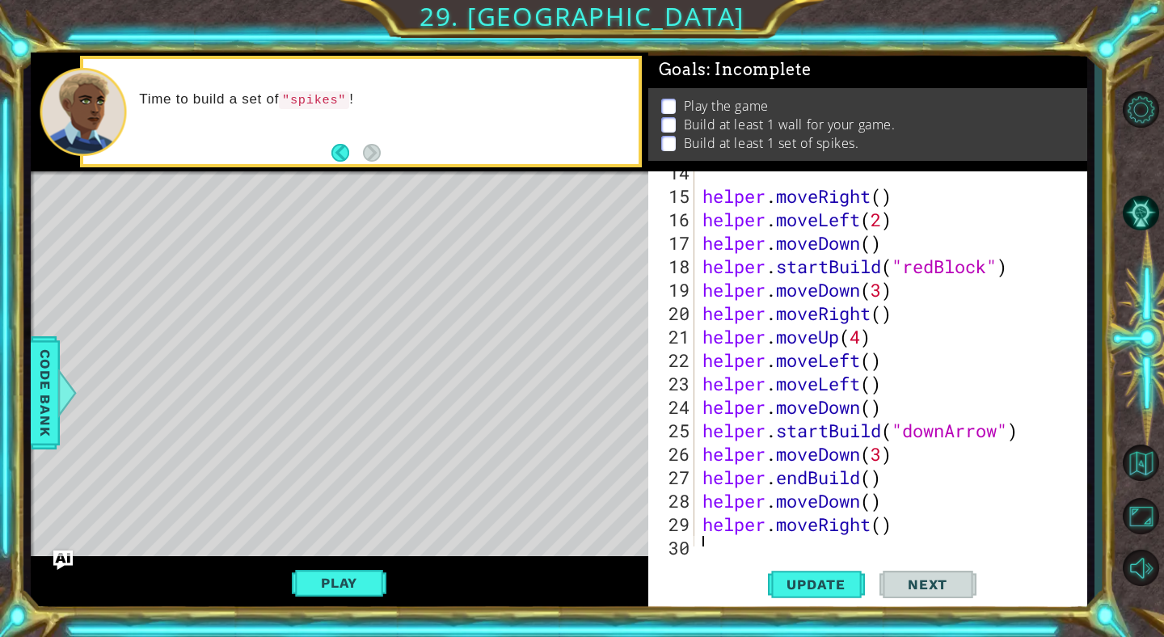
scroll to position [0, 0]
click at [884, 530] on div "helper . moveRight ( ) helper . moveLeft ( 2 ) helper . moveDown ( ) helper . s…" at bounding box center [895, 372] width 392 height 422
type textarea "helper.moveRight(3)"
click at [787, 584] on span "Update" at bounding box center [815, 584] width 91 height 16
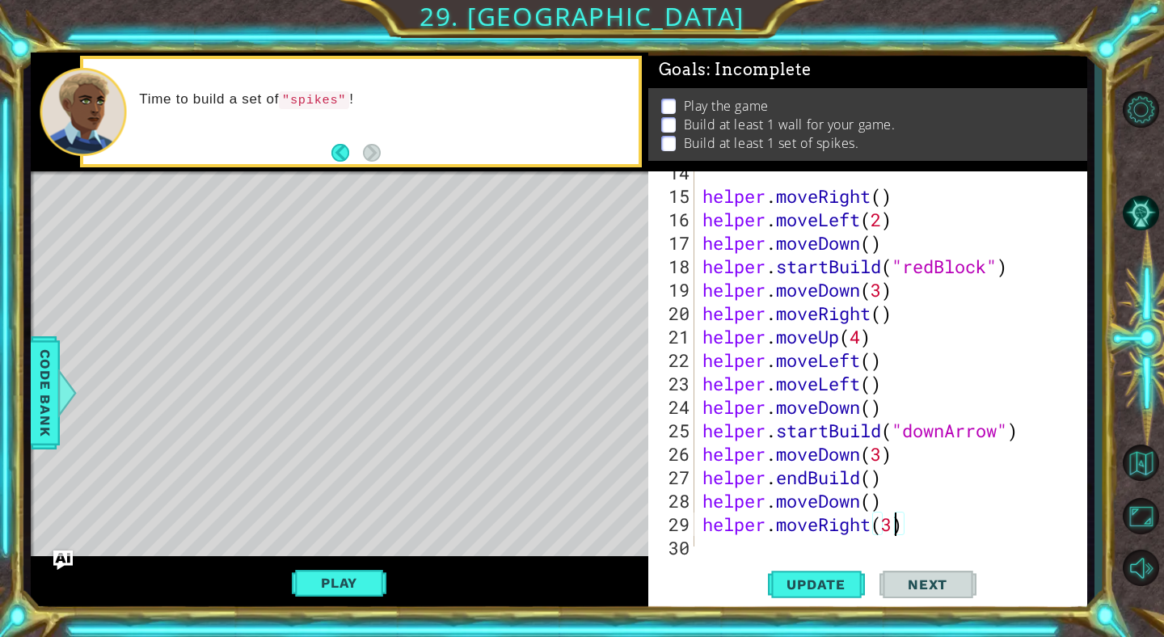
scroll to position [375, 0]
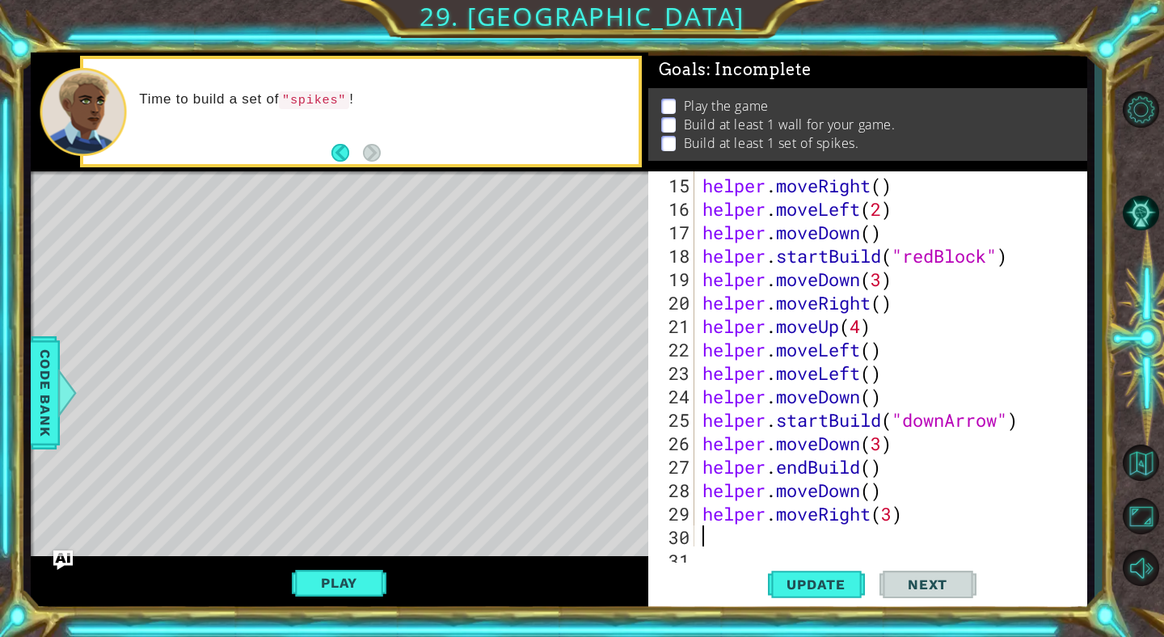
click at [721, 546] on div "helper . moveRight ( ) helper . moveLeft ( 2 ) helper . moveDown ( ) helper . s…" at bounding box center [895, 385] width 392 height 422
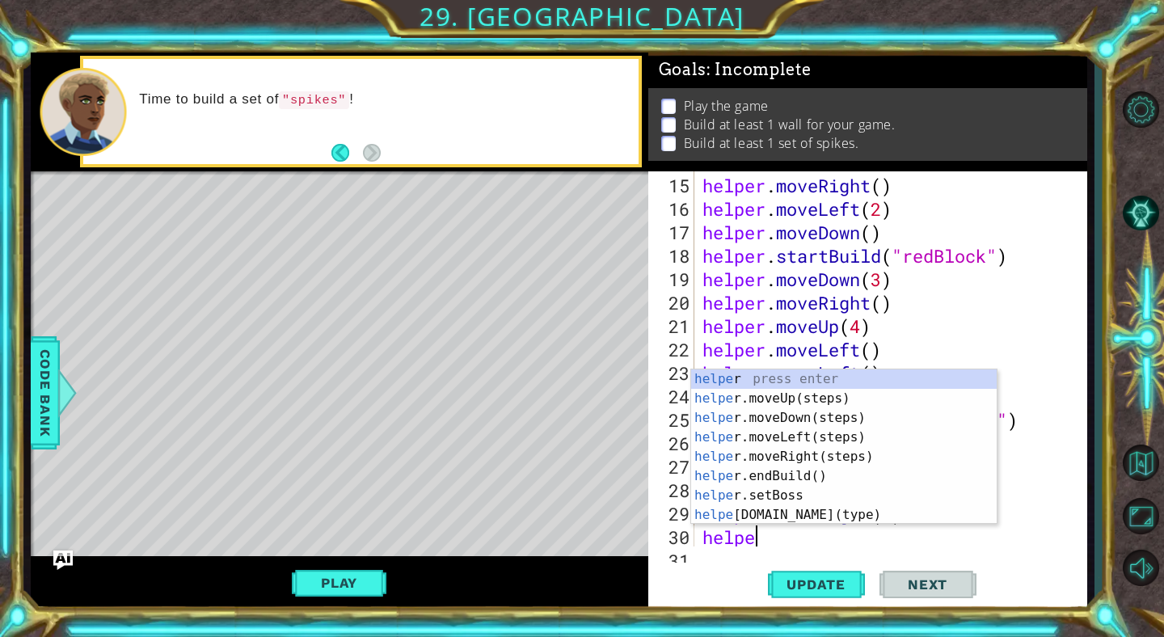
scroll to position [0, 2]
type textarea "helper"
click at [743, 398] on div "helper press enter helper .moveUp(steps) press enter helper .moveDown(steps) pr…" at bounding box center [844, 466] width 306 height 194
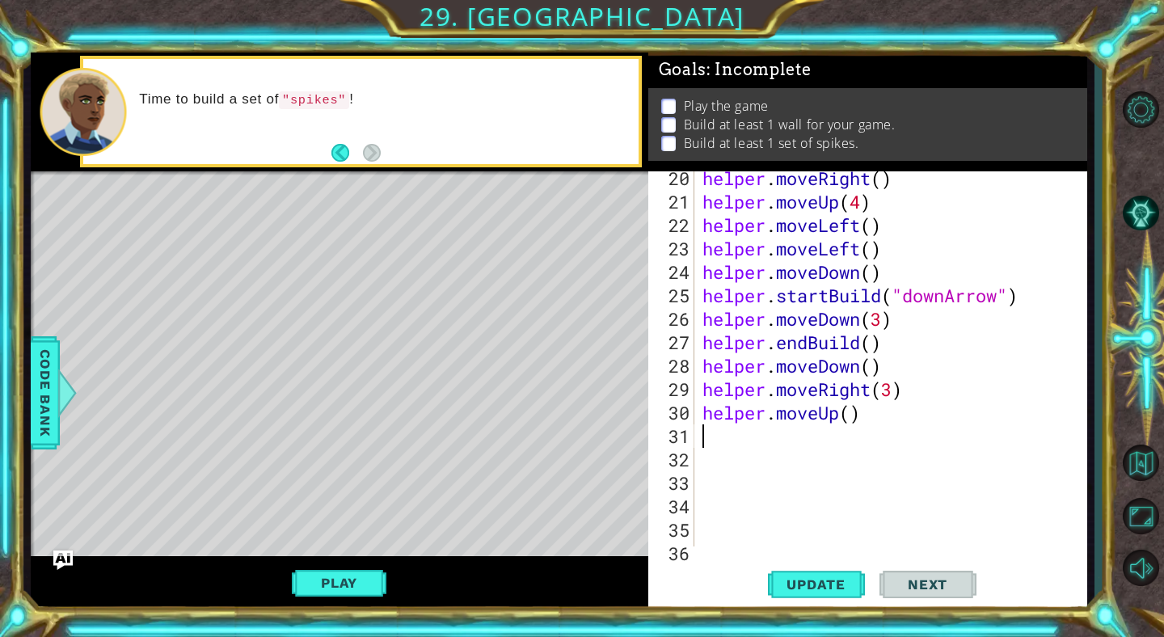
scroll to position [499, 0]
click at [852, 418] on div "helper . moveRight ( ) helper . moveUp ( 4 ) helper . moveLeft ( ) helper . mov…" at bounding box center [895, 378] width 392 height 422
click at [832, 593] on button "Update" at bounding box center [816, 585] width 97 height 44
type textarea "helper.moveUp(5)"
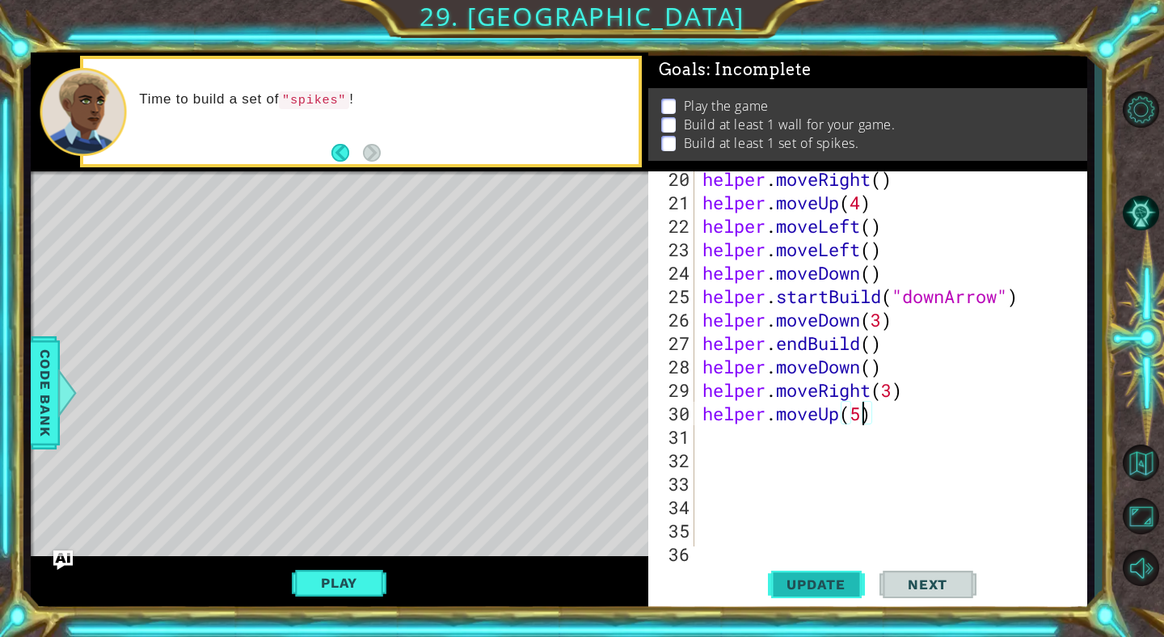
click at [823, 580] on span "Update" at bounding box center [815, 584] width 91 height 16
click at [700, 431] on div "helper . moveRight ( ) helper . moveUp ( 4 ) helper . moveLeft ( ) helper . mov…" at bounding box center [895, 378] width 392 height 422
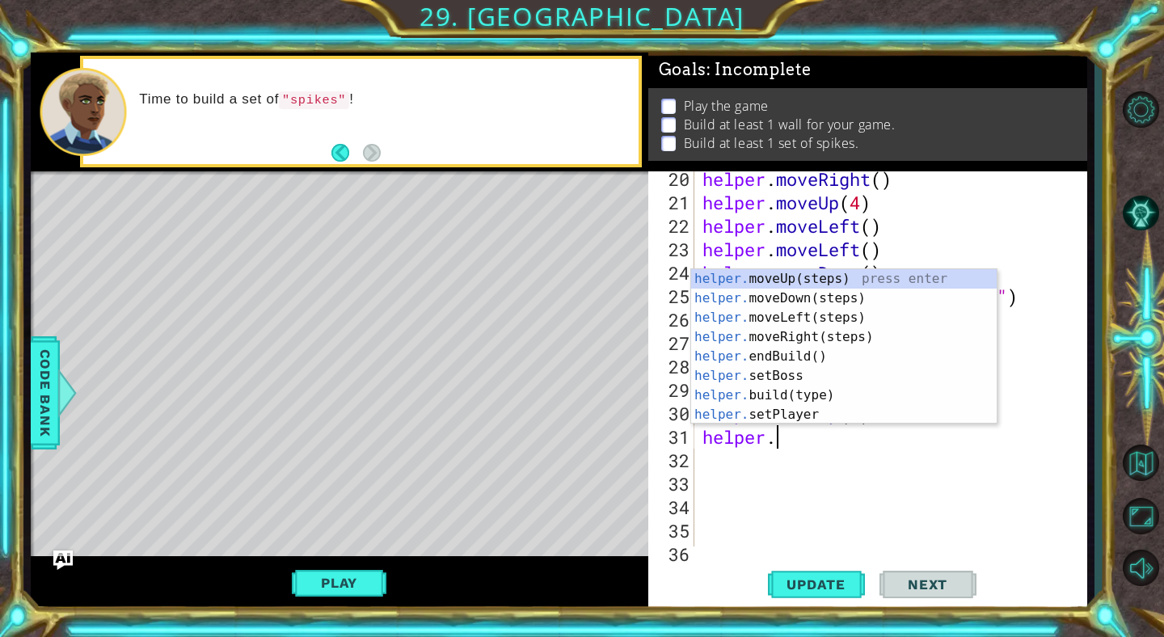
scroll to position [0, 2]
click at [747, 389] on div "helper. moveUp(steps) press enter helper. moveDown(steps) press enter helper. m…" at bounding box center [844, 366] width 306 height 194
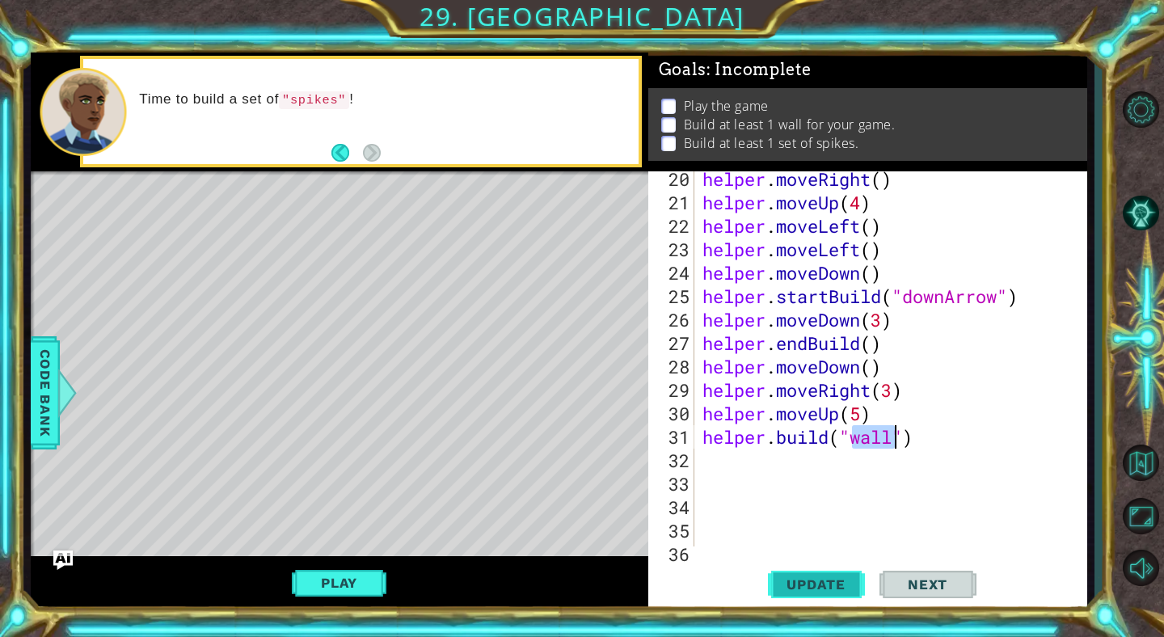
click at [812, 582] on span "Update" at bounding box center [815, 584] width 91 height 16
type textarea "[DOMAIN_NAME]("spikes")"
click at [812, 597] on button "Update" at bounding box center [816, 585] width 97 height 44
click at [744, 458] on div "helper . moveRight ( ) helper . moveUp ( 4 ) helper . moveLeft ( ) helper . mov…" at bounding box center [895, 378] width 392 height 422
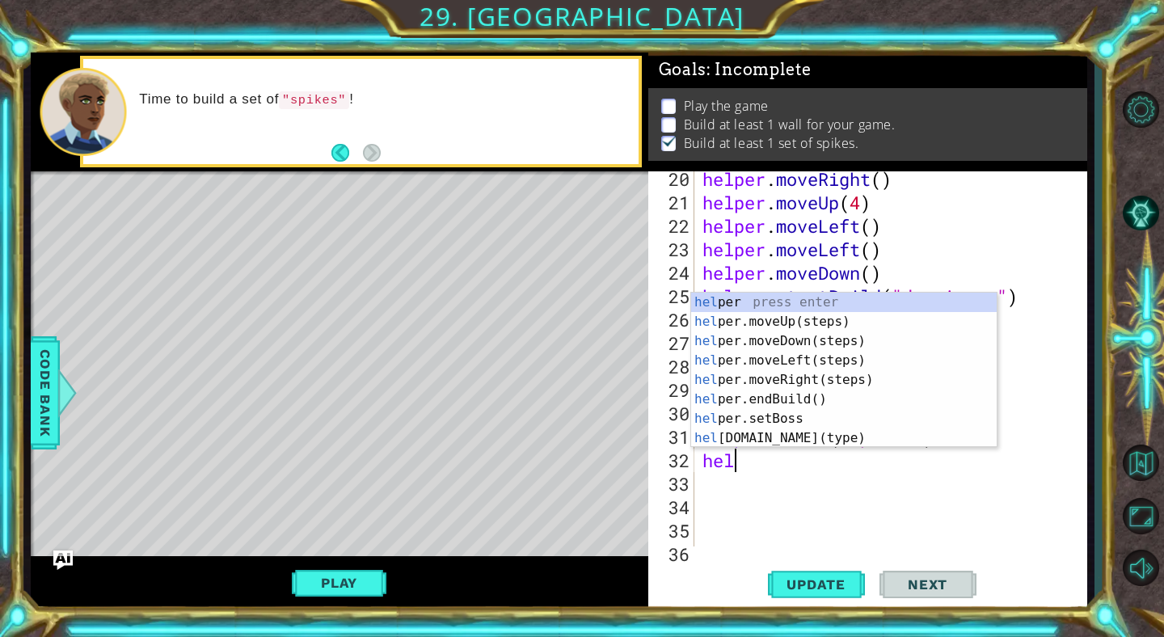
scroll to position [0, 2]
type textarea "helper"
click at [773, 377] on div "helper press enter helper .moveUp(steps) press enter helper .moveDown(steps) pr…" at bounding box center [844, 390] width 306 height 194
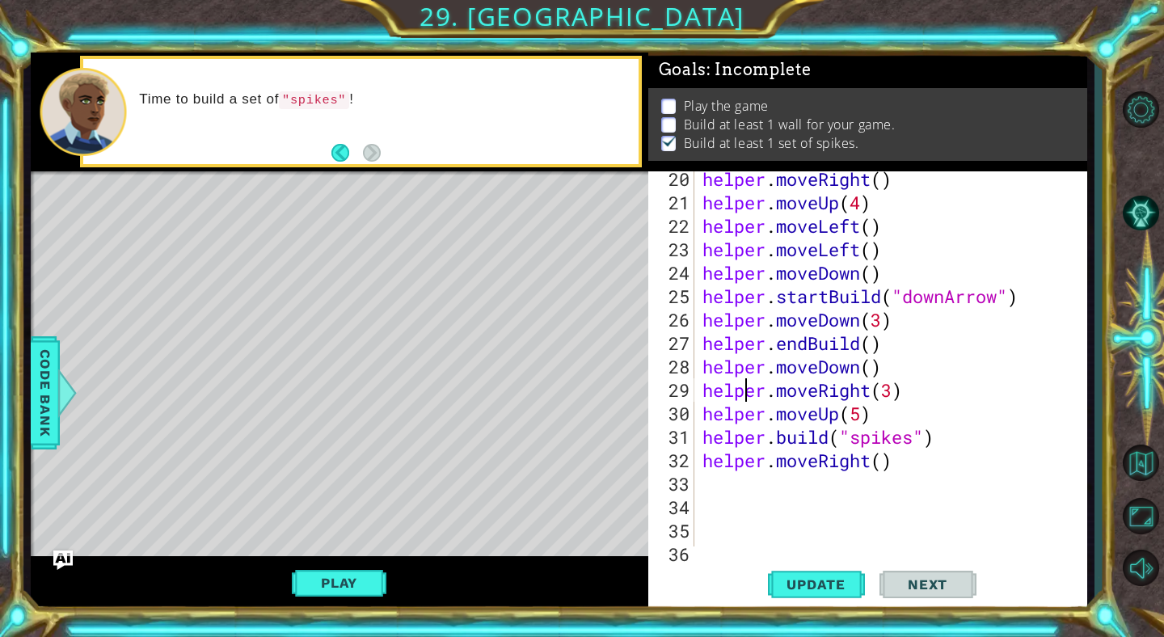
click at [745, 380] on div "helper . moveRight ( ) helper . moveUp ( 4 ) helper . moveLeft ( ) helper . mov…" at bounding box center [895, 378] width 392 height 422
click at [837, 372] on div "helper . moveRight ( ) helper . moveUp ( 4 ) helper . moveLeft ( ) helper . mov…" at bounding box center [895, 378] width 392 height 422
click at [899, 464] on div "helper . moveRight ( ) helper . moveUp ( 4 ) helper . moveLeft ( ) helper . mov…" at bounding box center [895, 378] width 392 height 422
type textarea "helper.moveRight()"
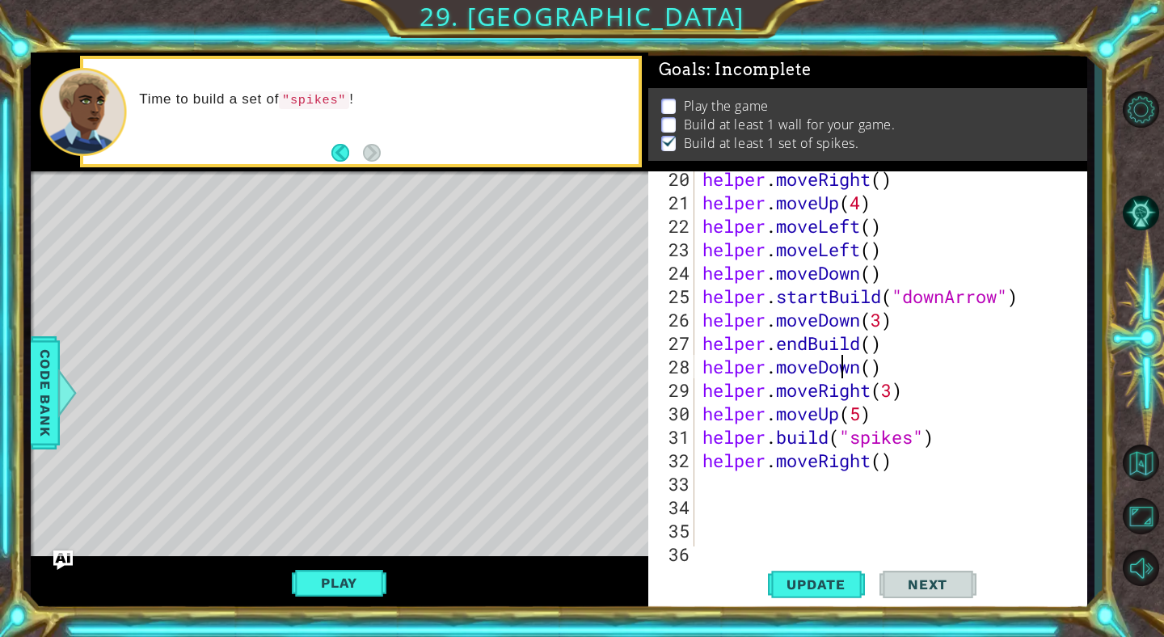
click at [738, 481] on div "helper . moveRight ( ) helper . moveUp ( 4 ) helper . moveLeft ( ) helper . mov…" at bounding box center [895, 378] width 392 height 422
click at [878, 464] on div "helper . moveRight ( ) helper . moveUp ( 4 ) helper . moveLeft ( ) helper . mov…" at bounding box center [895, 378] width 392 height 422
click at [808, 578] on span "Update" at bounding box center [815, 584] width 91 height 16
type textarea "helper.moveRight()"
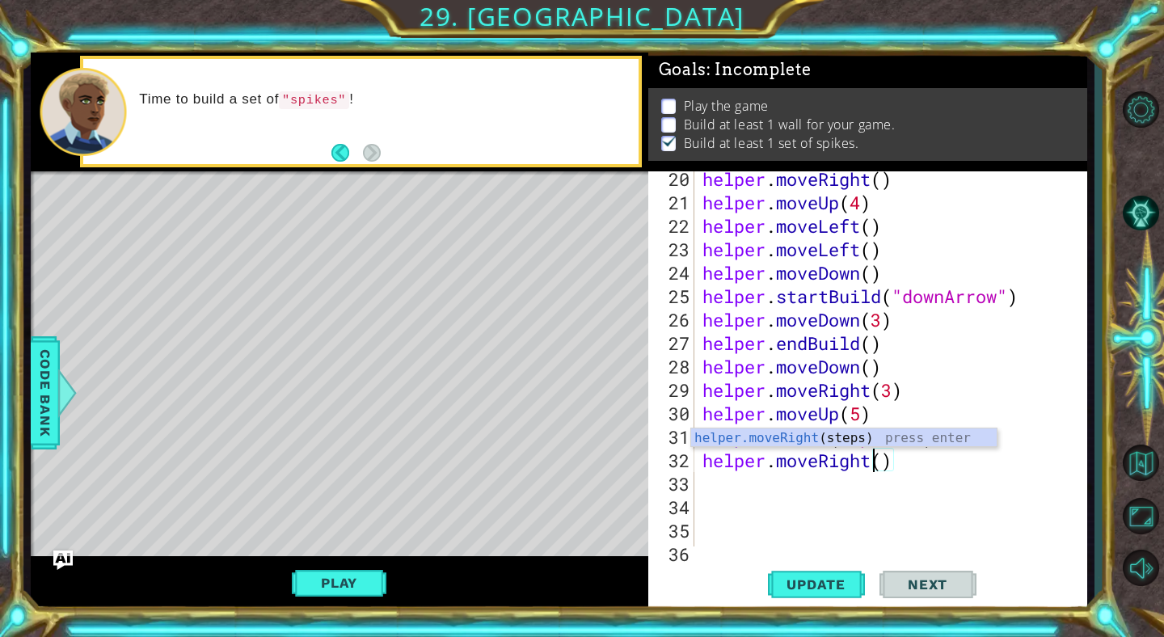
click at [722, 471] on div "helper . moveRight ( ) helper . moveUp ( 4 ) helper . moveLeft ( ) helper . mov…" at bounding box center [895, 378] width 392 height 422
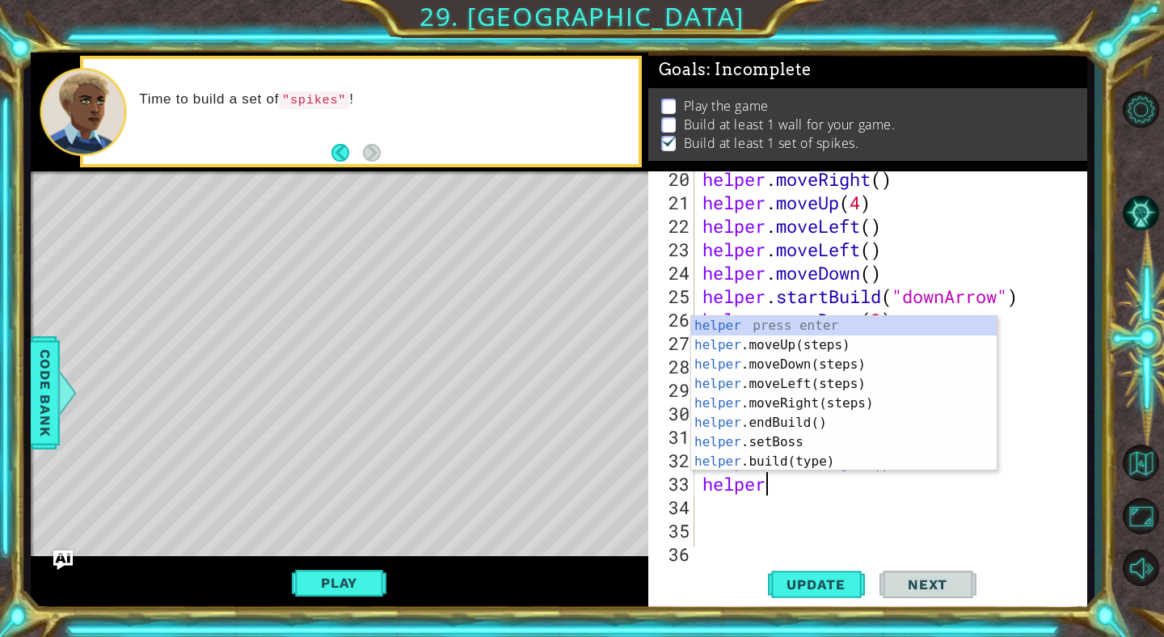
scroll to position [0, 2]
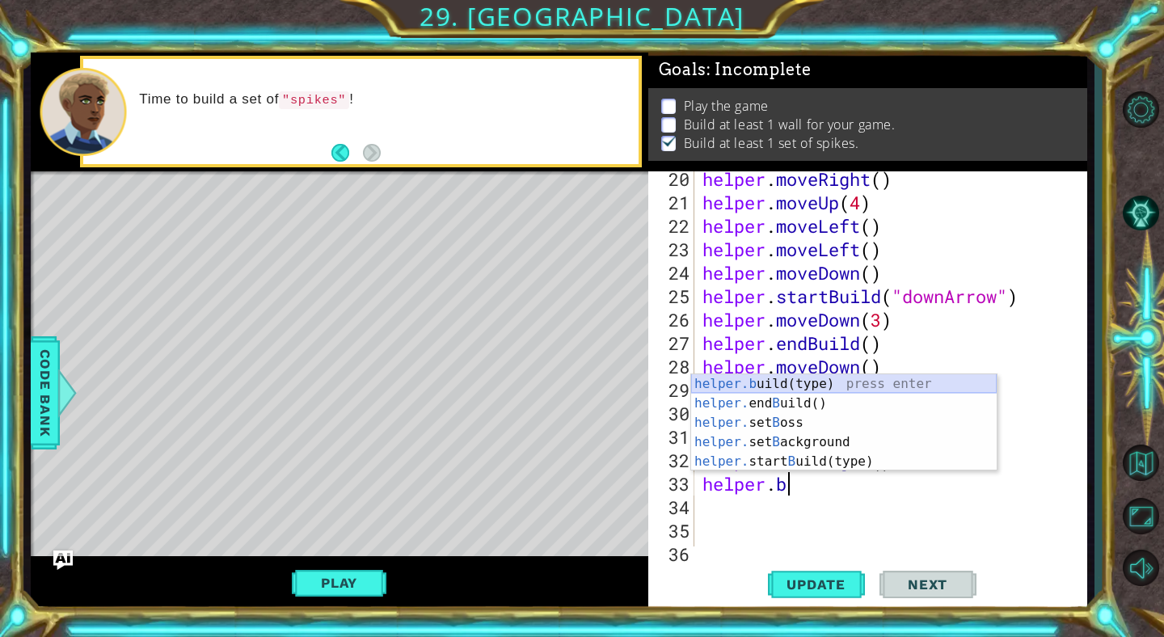
click at [735, 386] on div "helper.b uild(type) press enter helper. end B uild() press enter helper. set B …" at bounding box center [844, 442] width 306 height 136
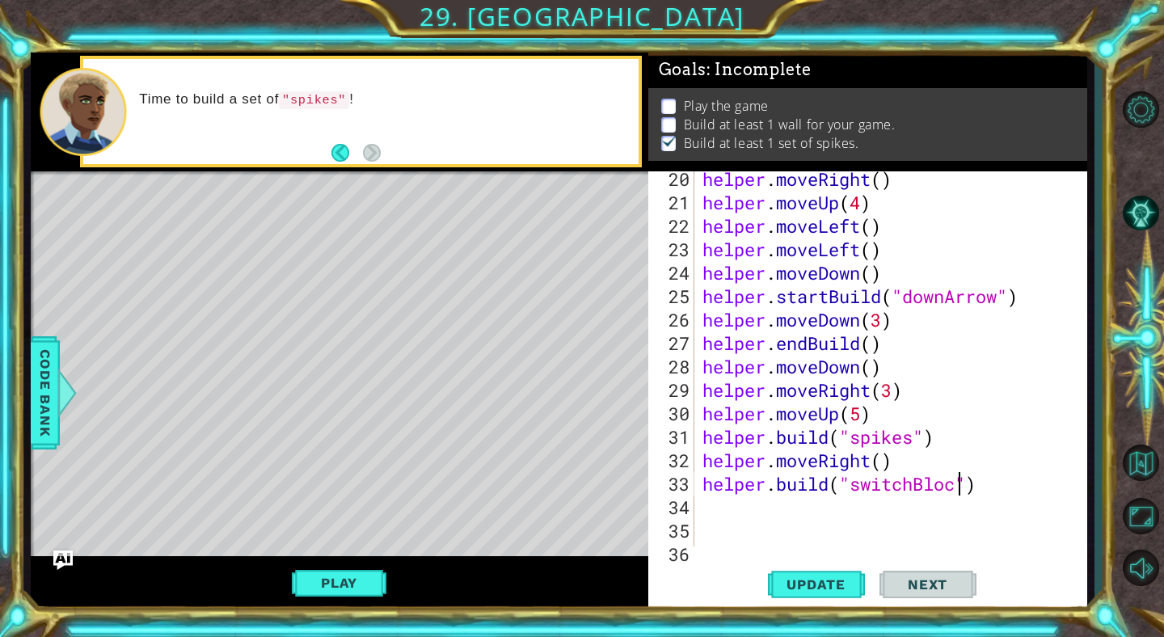
scroll to position [0, 12]
type textarea "[DOMAIN_NAME]("switchBlock")"
click at [845, 586] on span "Update" at bounding box center [815, 584] width 91 height 16
click at [773, 510] on div "helper . moveRight ( ) helper . moveUp ( 4 ) helper . moveLeft ( ) helper . mov…" at bounding box center [895, 378] width 392 height 422
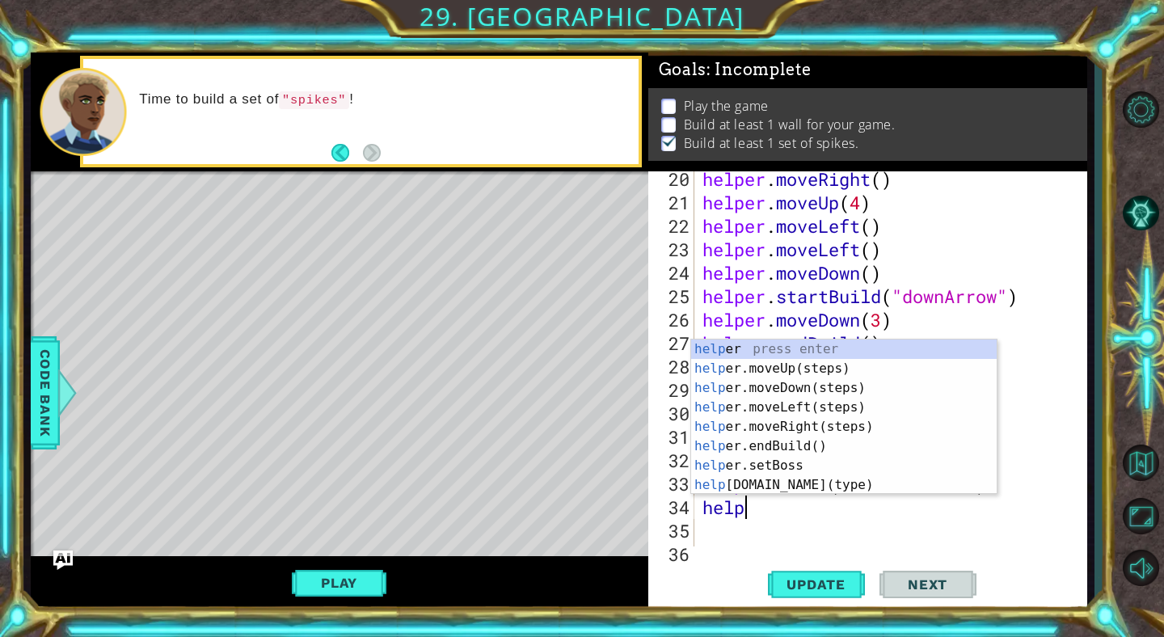
scroll to position [0, 2]
type textarea "helper."
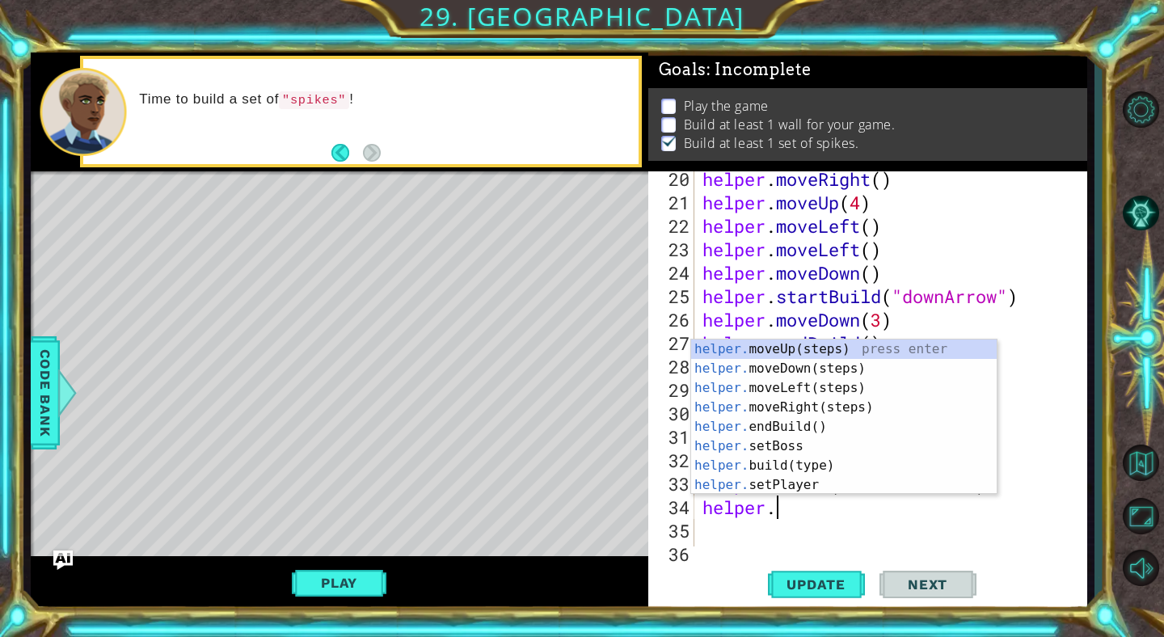
scroll to position [0, 2]
click at [805, 403] on div "helper. moveUp(steps) press enter helper. moveDown(steps) press enter helper. m…" at bounding box center [844, 437] width 306 height 194
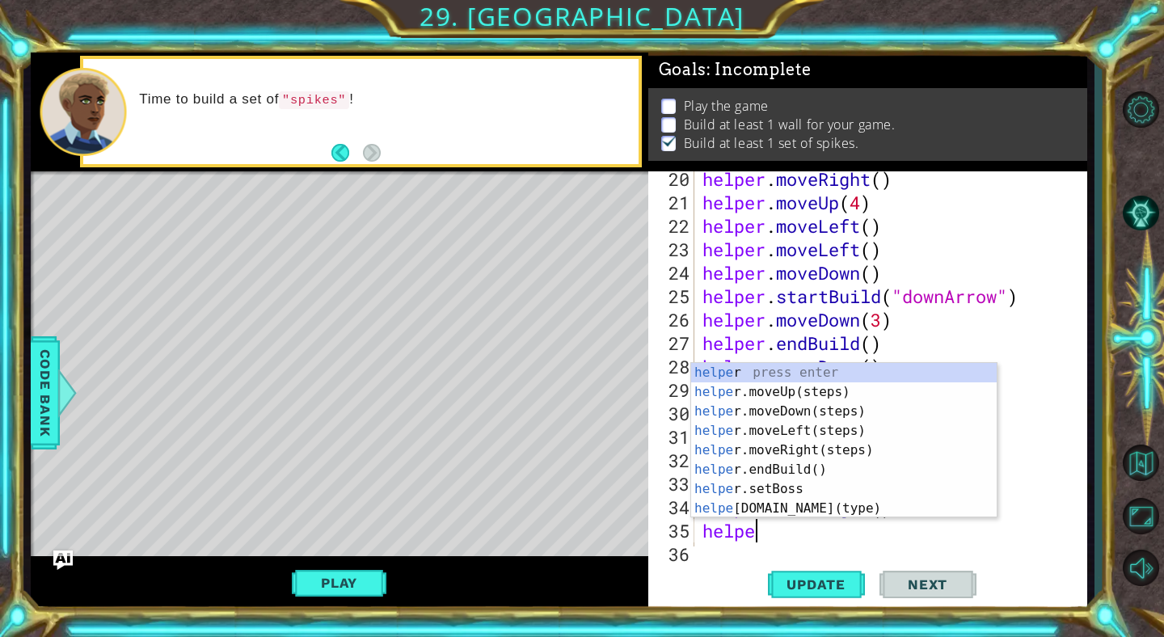
scroll to position [0, 2]
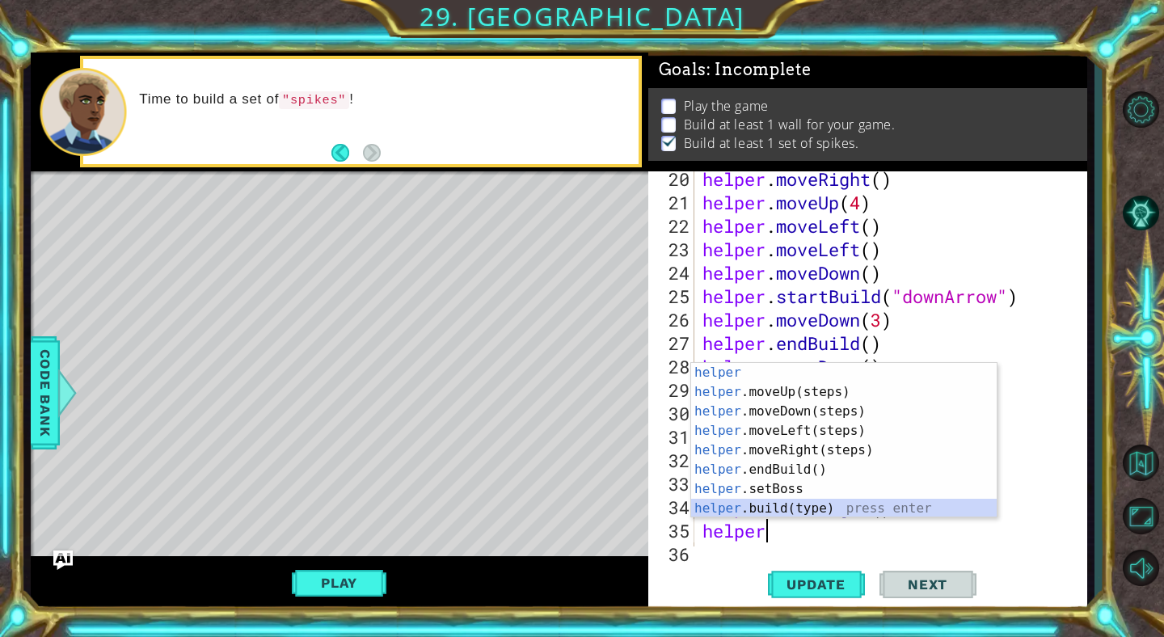
click at [808, 504] on div "helper press enter helper .moveUp(steps) press enter helper .moveDown(steps) pr…" at bounding box center [844, 460] width 306 height 194
type textarea "[DOMAIN_NAME]("wall")"
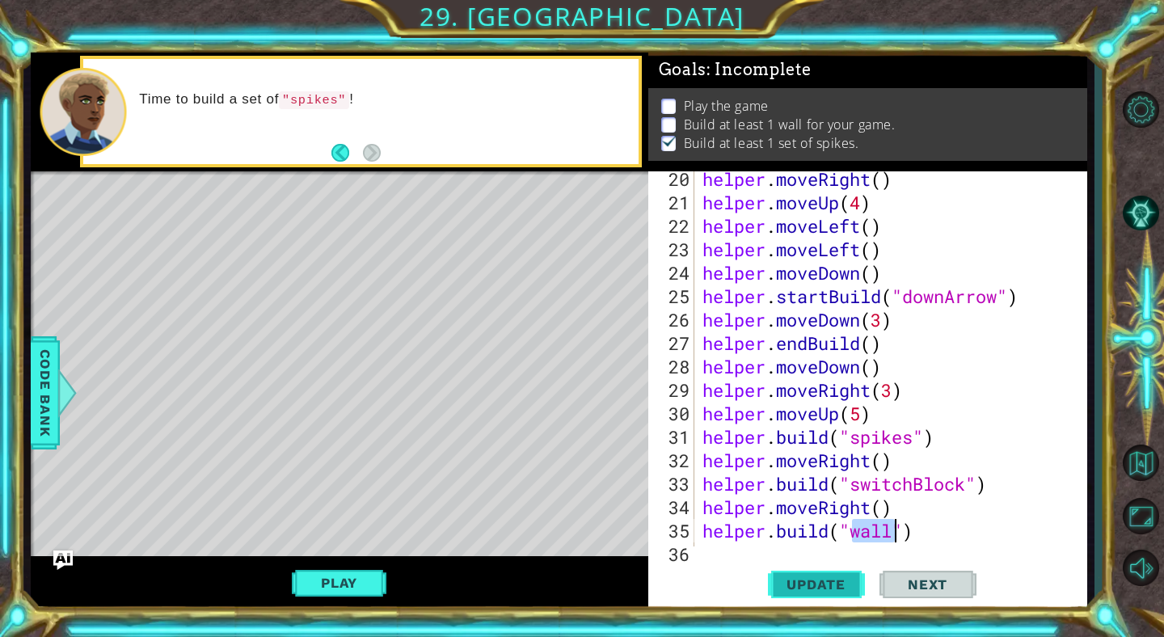
click at [835, 584] on span "Update" at bounding box center [815, 584] width 91 height 16
click at [781, 549] on div "[DOMAIN_NAME]("wall") 20 21 22 23 24 25 26 27 28 29 30 31 32 33 34 35 36 37 hel…" at bounding box center [867, 390] width 439 height 439
click at [732, 555] on div "[DOMAIN_NAME]("wall") 20 21 22 23 24 25 26 27 28 29 30 31 32 33 34 35 36 37 hel…" at bounding box center [867, 390] width 439 height 439
click at [726, 552] on div "[DOMAIN_NAME]("wall") 20 21 22 23 24 25 26 27 28 29 30 31 32 33 34 35 36 37 hel…" at bounding box center [867, 390] width 439 height 439
click at [719, 550] on div "[DOMAIN_NAME]("wall") 20 21 22 23 24 25 26 27 28 29 30 31 32 33 34 35 36 37 hel…" at bounding box center [867, 390] width 439 height 439
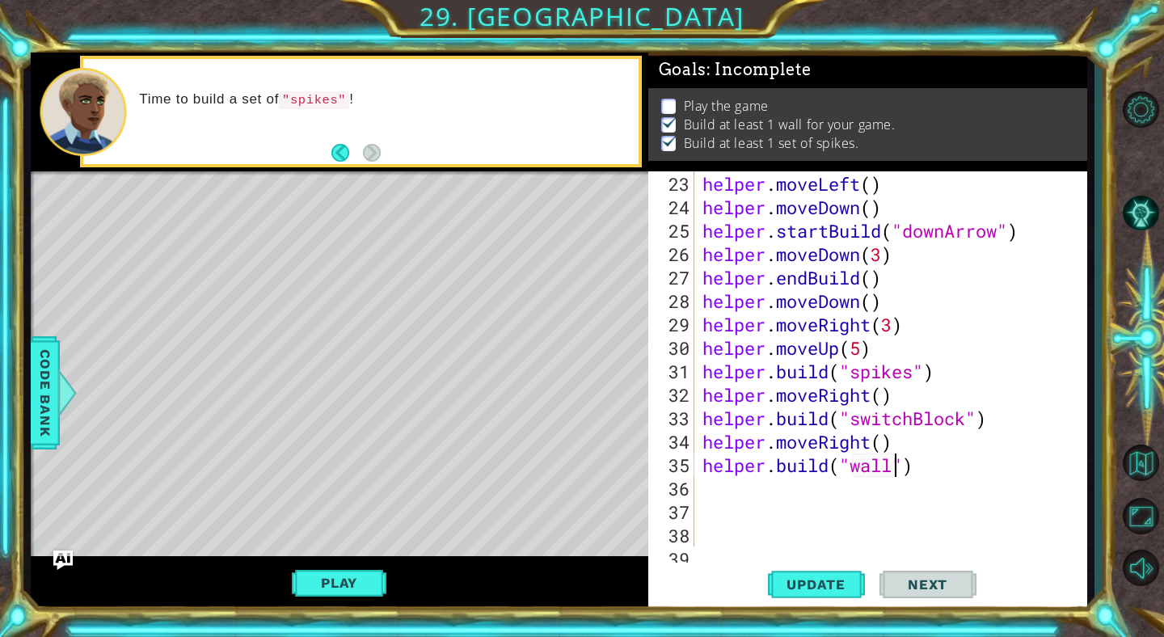
scroll to position [582, 0]
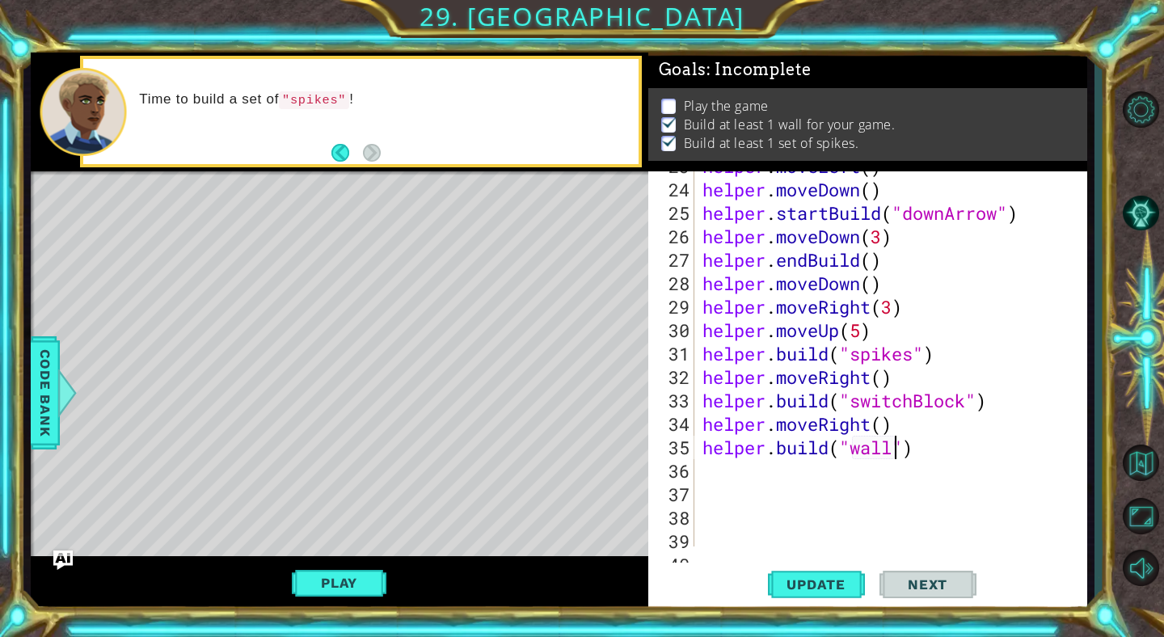
click at [711, 468] on div "helper . moveLeft ( ) helper . moveDown ( ) helper . startBuild ( "downArrow" )…" at bounding box center [895, 365] width 392 height 422
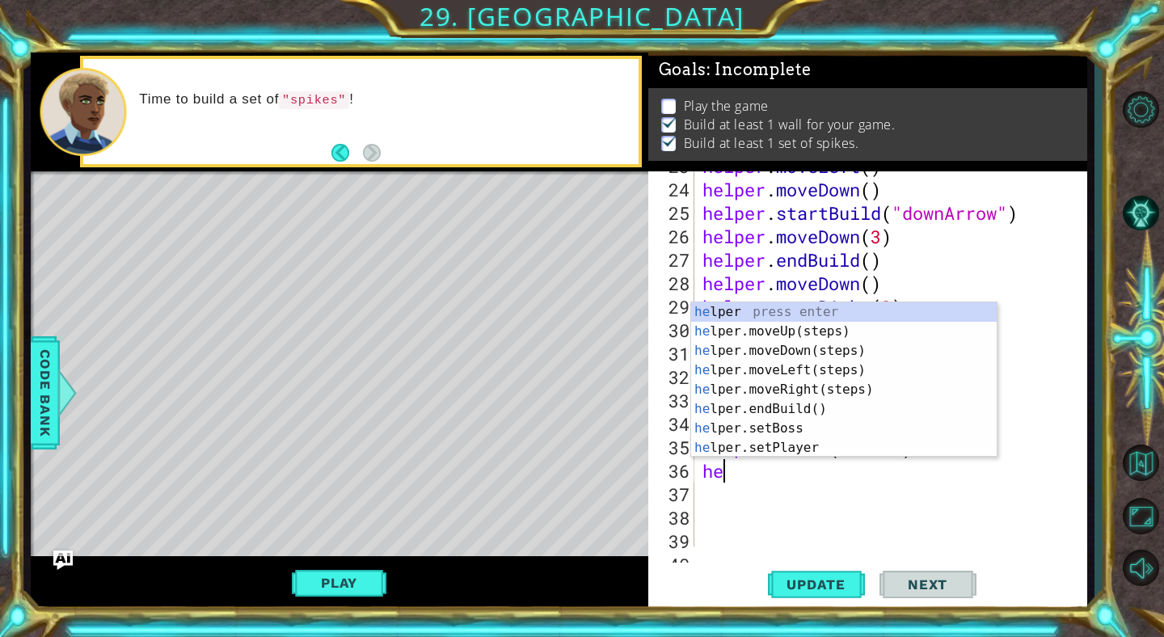
type textarea "hel"
click at [799, 390] on div "hel per press enter hel per.moveUp(steps) press enter hel per.moveDown(steps) p…" at bounding box center [844, 399] width 306 height 194
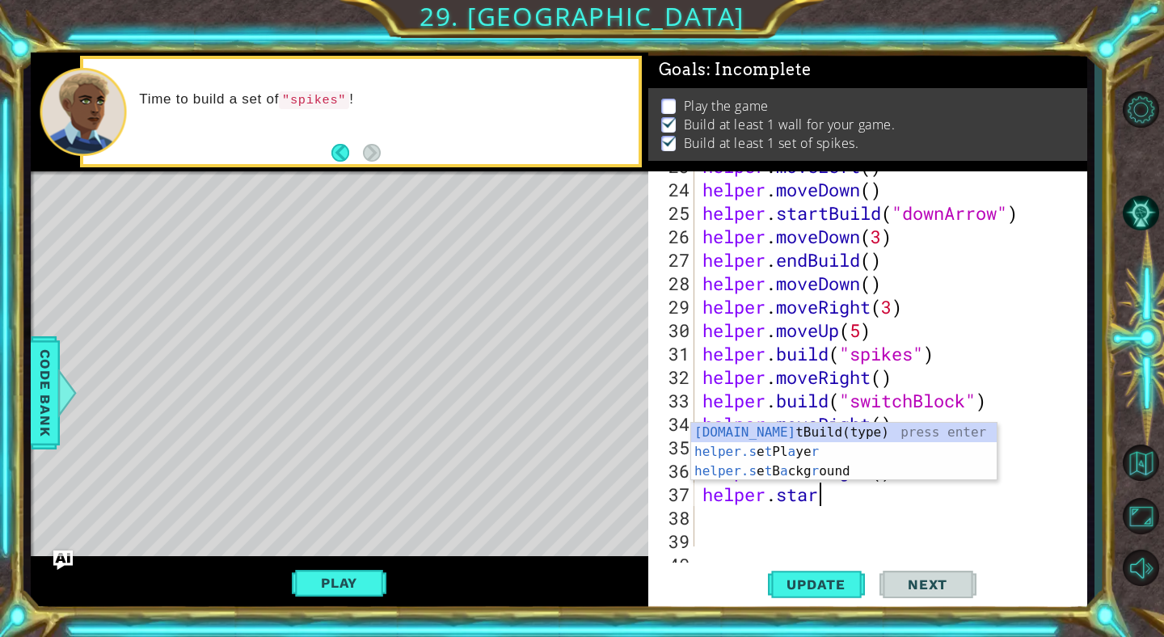
scroll to position [0, 5]
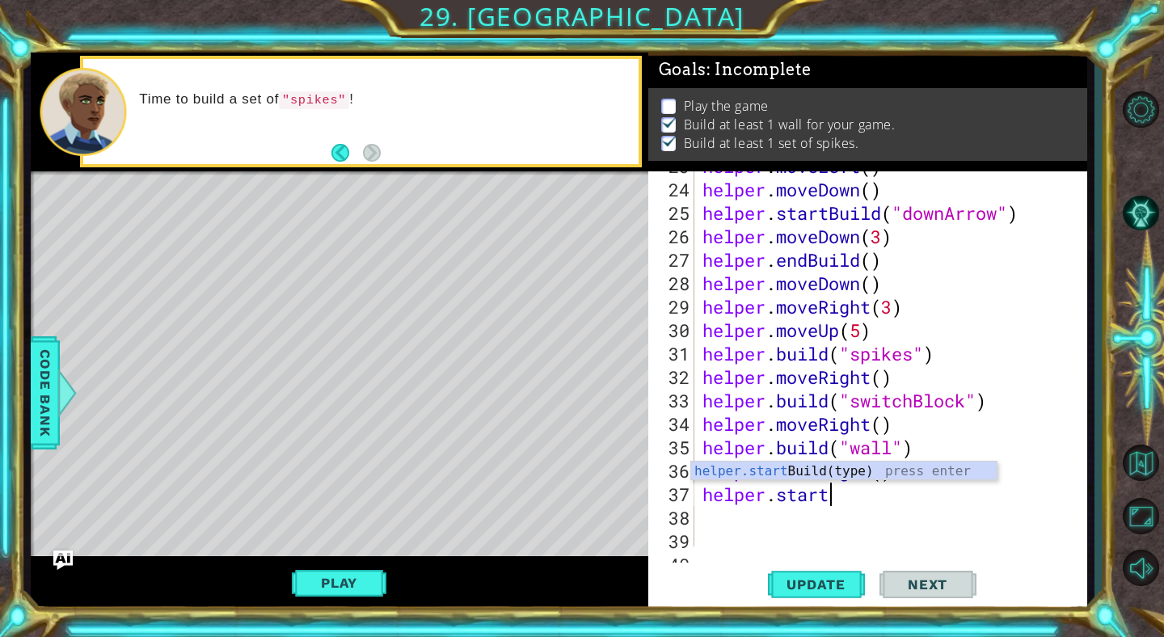
click at [788, 469] on div "helper.start Build(type) press enter" at bounding box center [844, 491] width 306 height 58
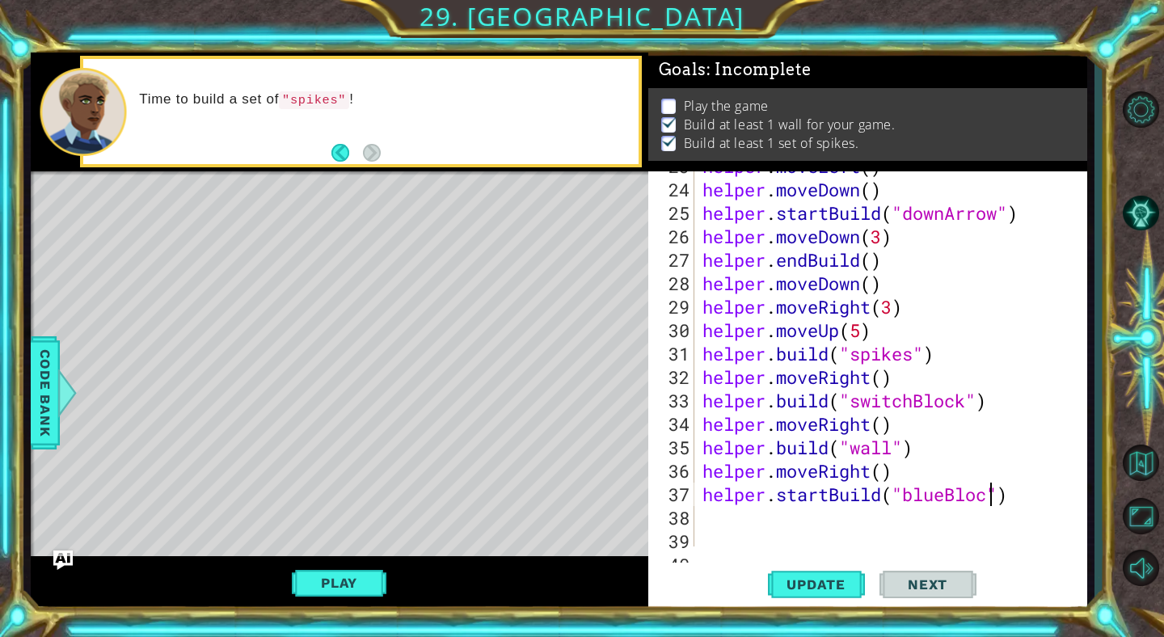
scroll to position [0, 14]
type textarea "helper.startBuild("blueBlock")"
click at [832, 576] on span "Update" at bounding box center [815, 584] width 91 height 16
click at [770, 519] on div "helper . moveLeft ( ) helper . moveDown ( ) helper . startBuild ( "downArrow" )…" at bounding box center [895, 365] width 392 height 422
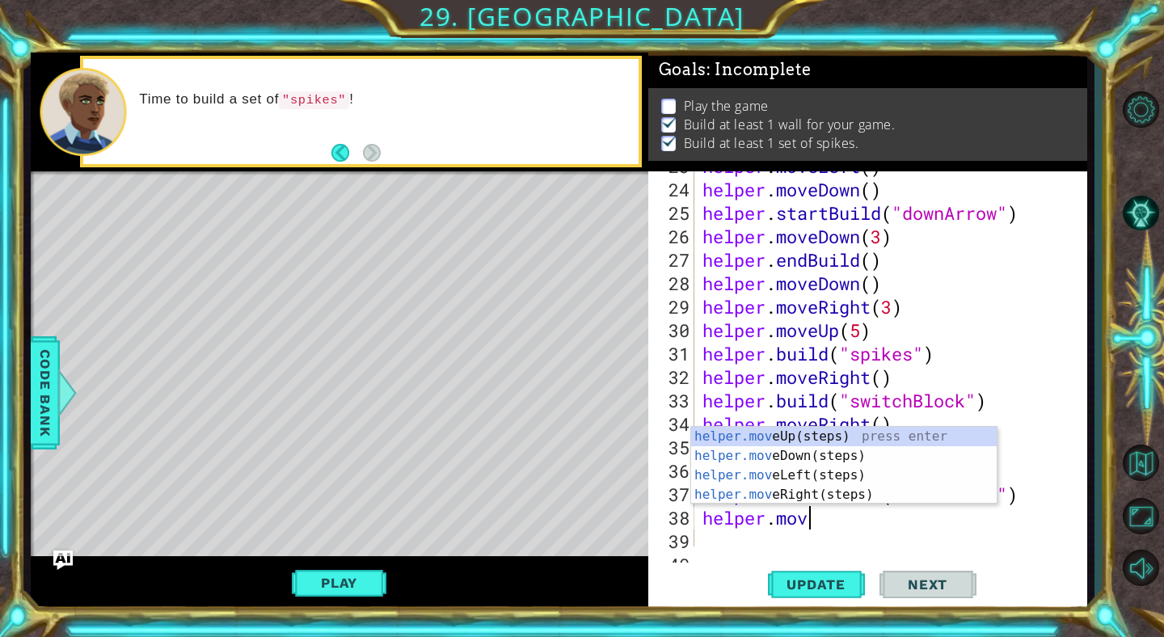
scroll to position [0, 4]
type textarea "helper.move"
click at [766, 453] on div "helper.move Up(steps) press enter helper.move Down(steps) press enter helper.mo…" at bounding box center [844, 485] width 306 height 116
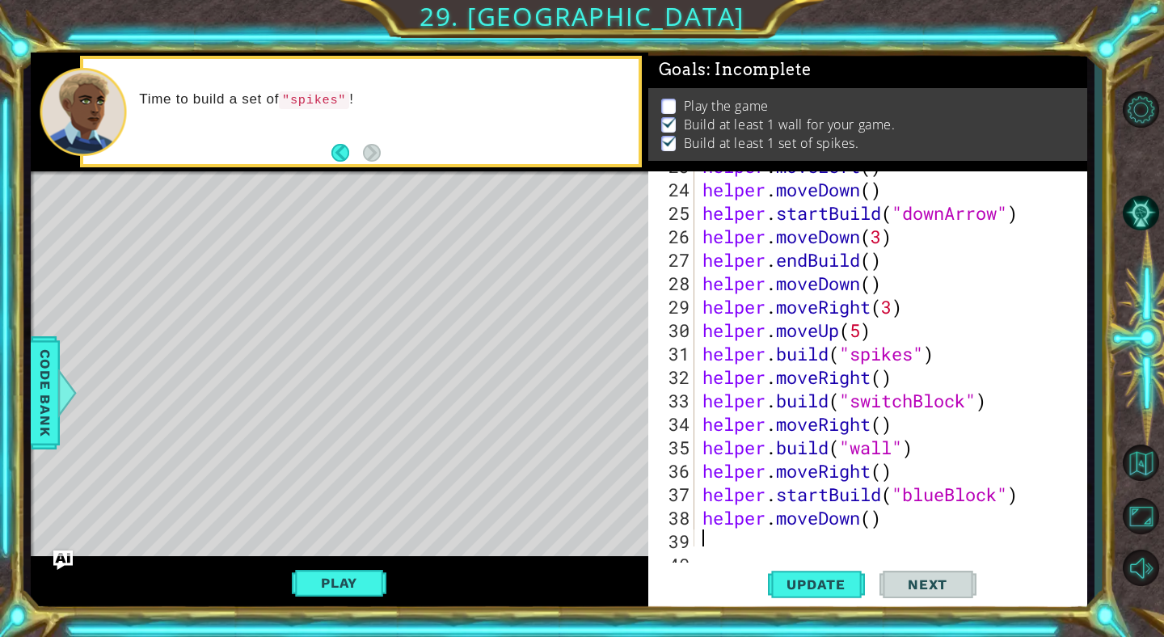
scroll to position [0, 0]
click at [871, 516] on div "helper . moveLeft ( ) helper . moveDown ( ) helper . startBuild ( "downArrow" )…" at bounding box center [895, 365] width 392 height 422
type textarea "helper.moveDown(3)"
click at [844, 582] on span "Update" at bounding box center [815, 584] width 91 height 16
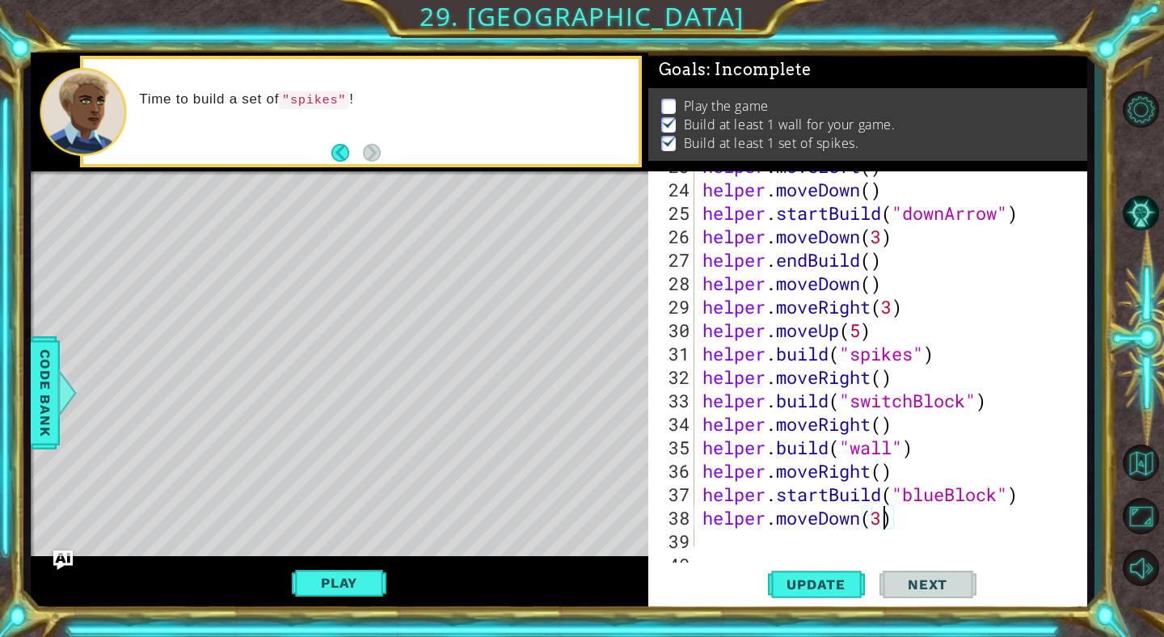
click at [727, 540] on div "helper . moveLeft ( ) helper . moveDown ( ) helper . startBuild ( "downArrow" )…" at bounding box center [895, 365] width 392 height 422
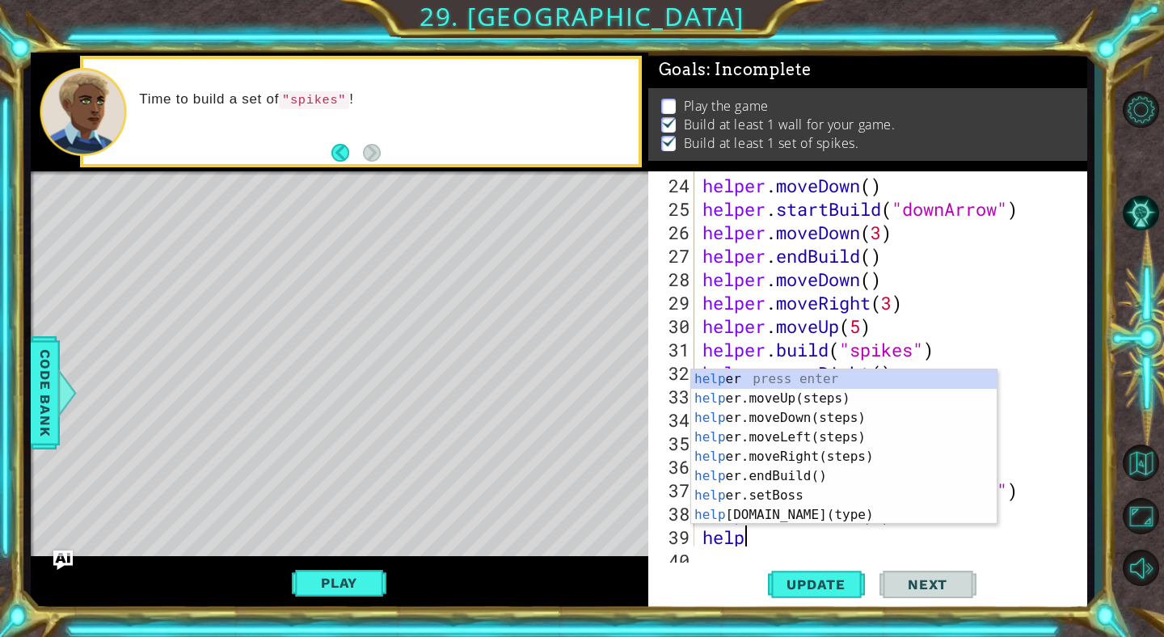
scroll to position [0, 2]
type textarea "helper."
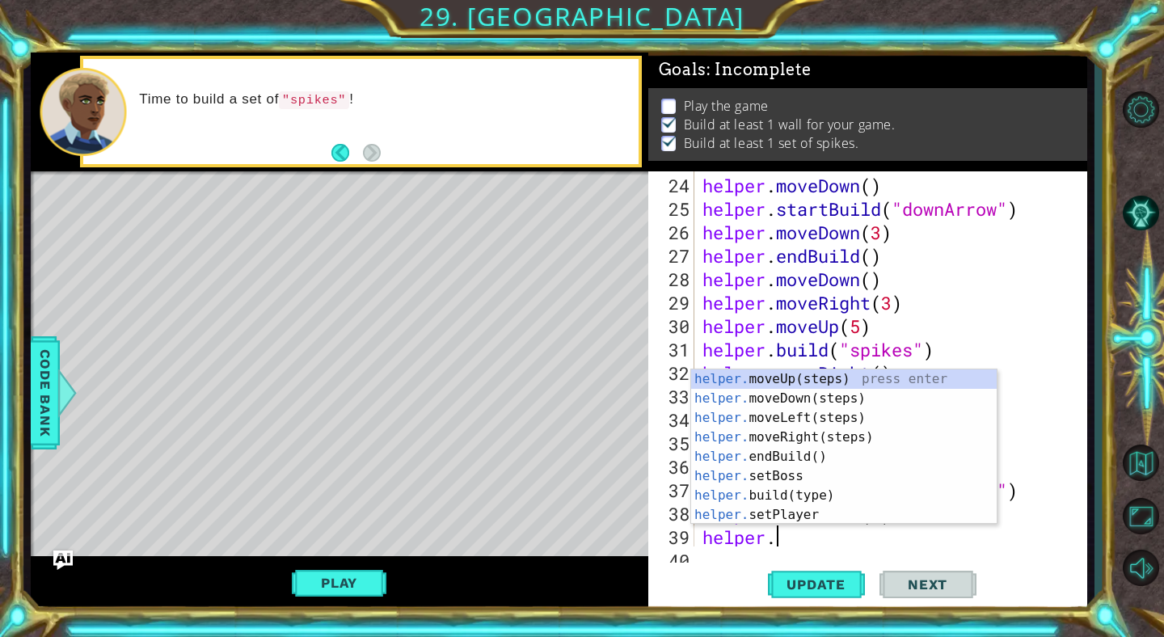
scroll to position [0, 2]
click at [745, 421] on div "helper. moveUp(steps) press enter helper. moveDown(steps) press enter helper. m…" at bounding box center [844, 466] width 306 height 194
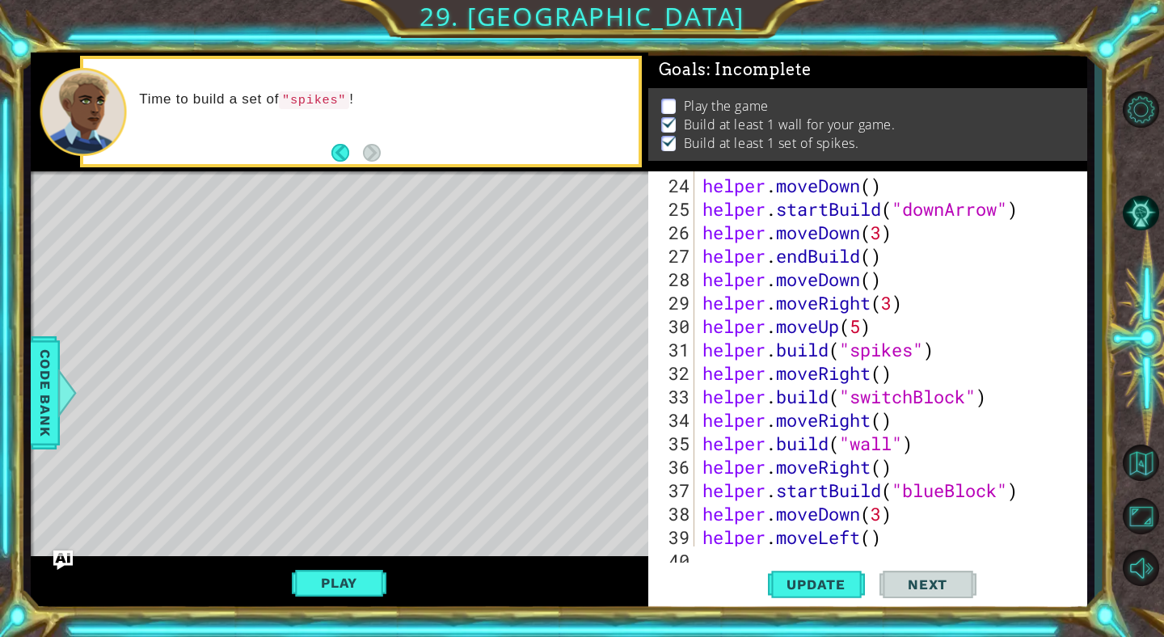
scroll to position [0, 0]
click at [818, 588] on span "Update" at bounding box center [815, 584] width 91 height 16
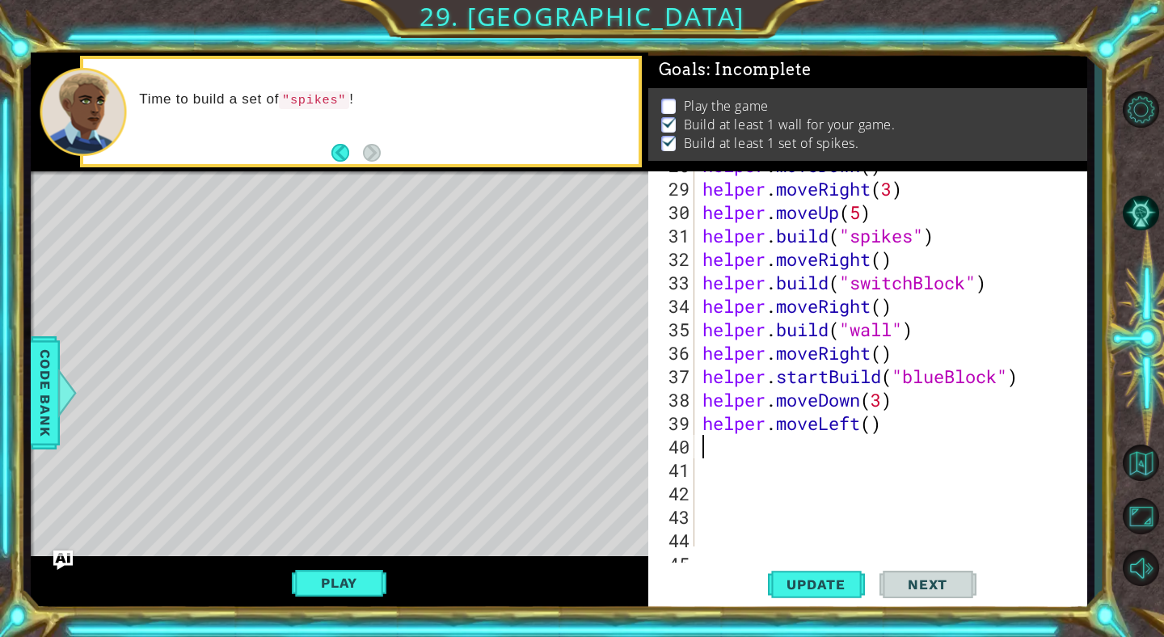
type textarea "he"
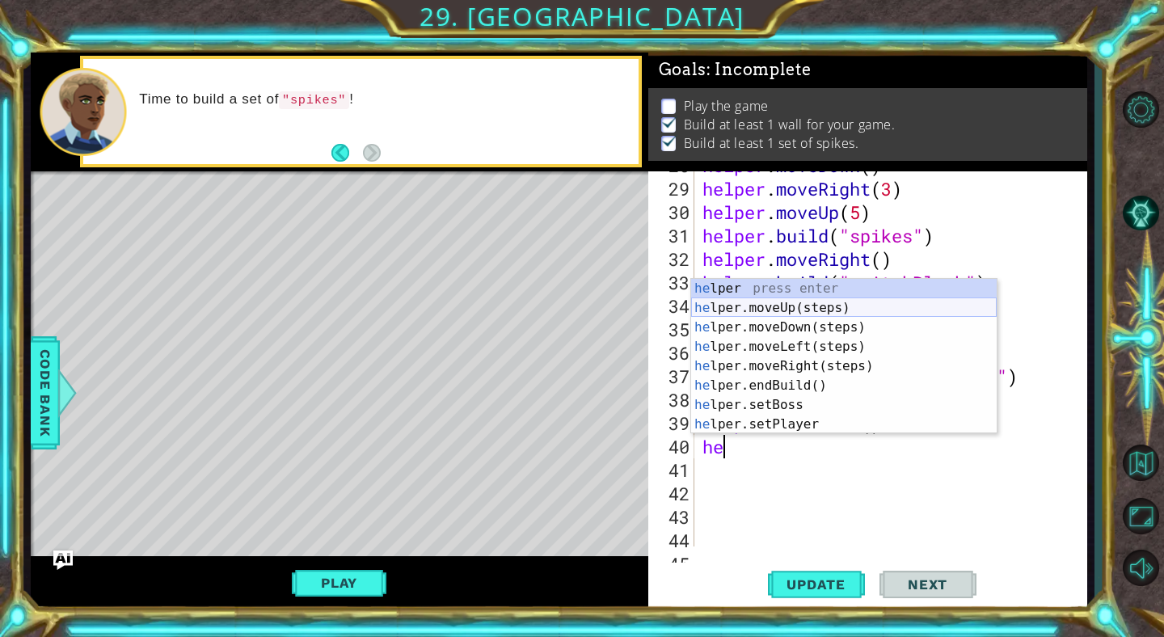
click at [754, 309] on div "he lper press enter he lper.moveUp(steps) press enter he lper.moveDown(steps) p…" at bounding box center [844, 376] width 306 height 194
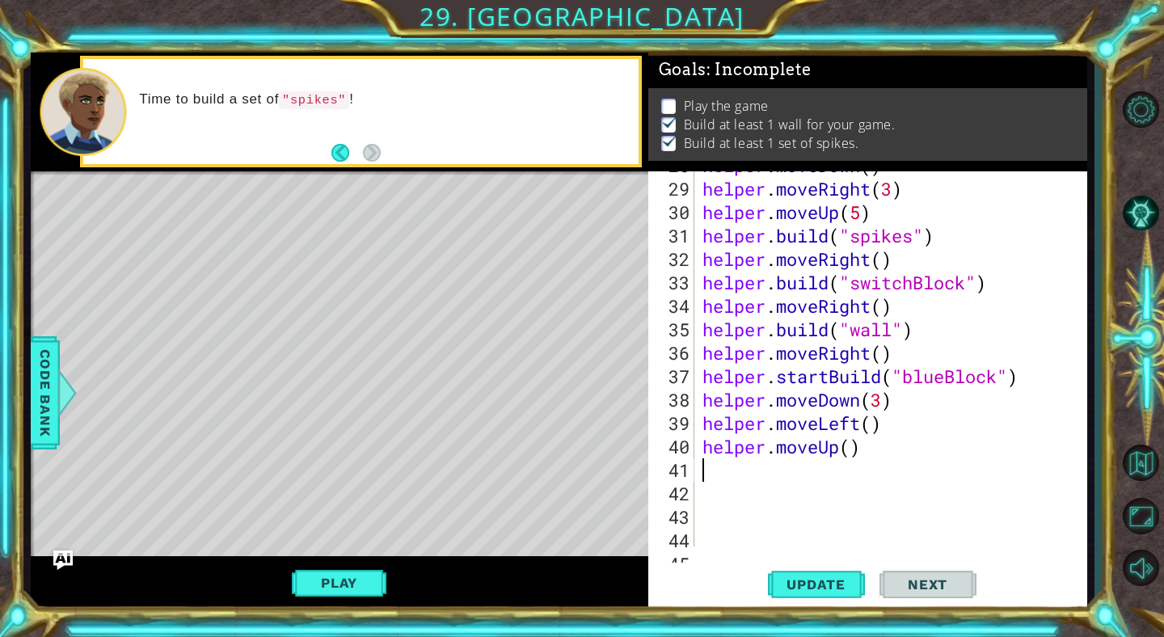
click at [853, 453] on div "helper . moveDown ( ) helper . moveRight ( 3 ) helper . moveUp ( 5 ) helper . b…" at bounding box center [895, 365] width 392 height 422
type textarea "helper.moveUp(2)"
click at [827, 571] on button "Update" at bounding box center [816, 585] width 97 height 44
click at [725, 472] on div "helper . moveDown ( ) helper . moveRight ( 3 ) helper . moveUp ( 5 ) helper . b…" at bounding box center [895, 365] width 392 height 422
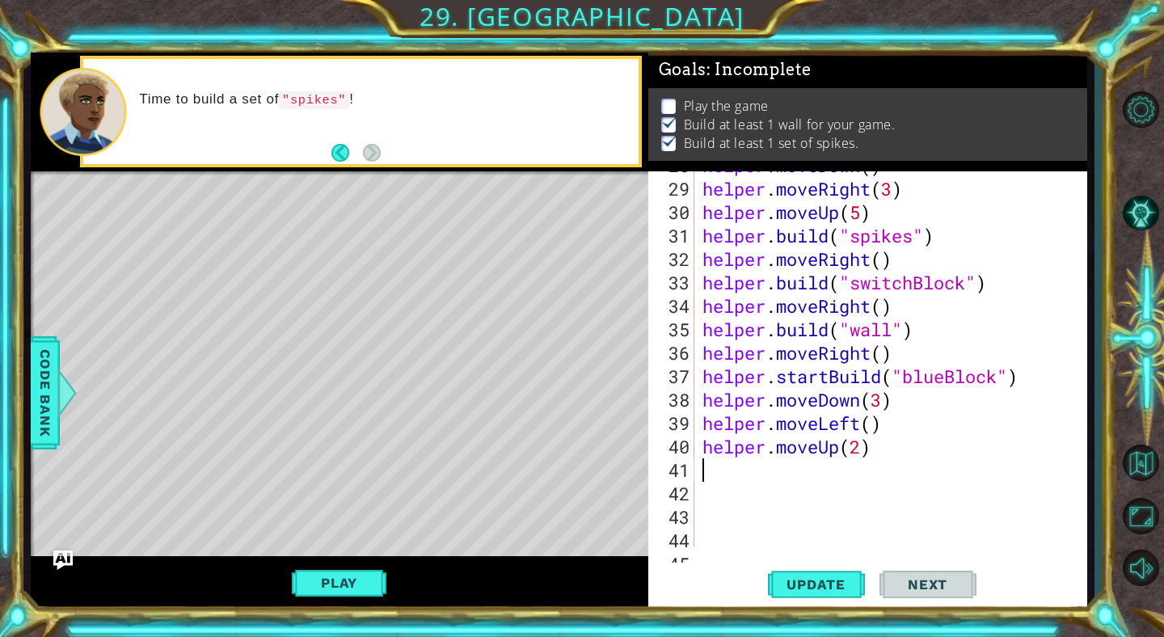
scroll to position [0, 0]
click at [791, 582] on span "Update" at bounding box center [815, 584] width 91 height 16
click at [371, 574] on button "Play" at bounding box center [339, 583] width 95 height 31
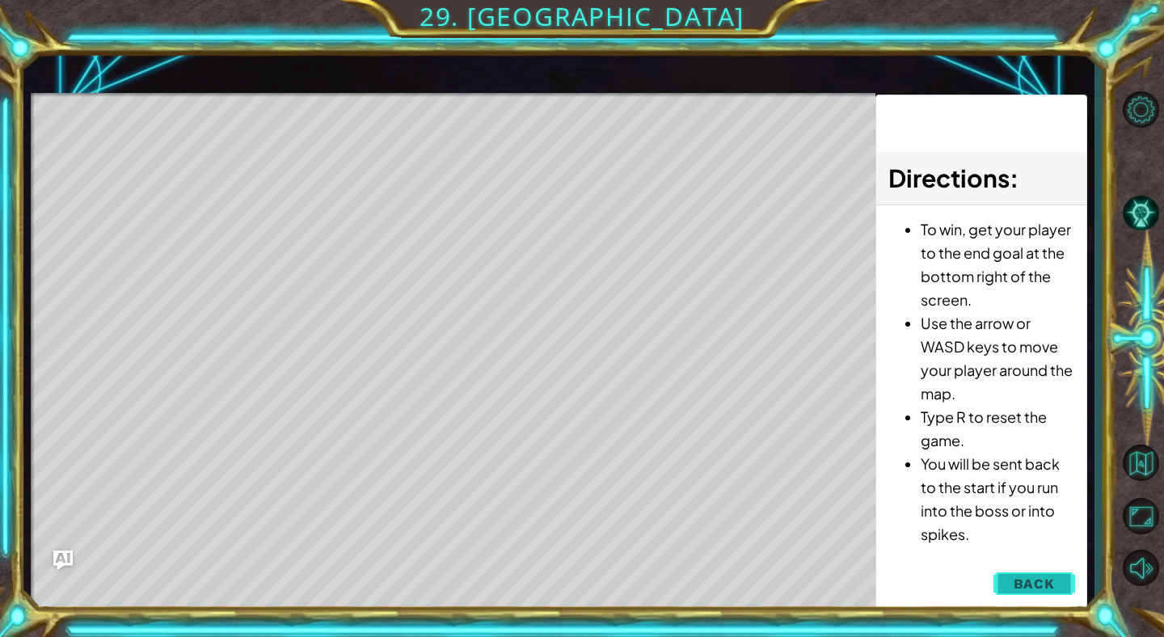
click at [1012, 584] on button "Back" at bounding box center [1035, 584] width 82 height 32
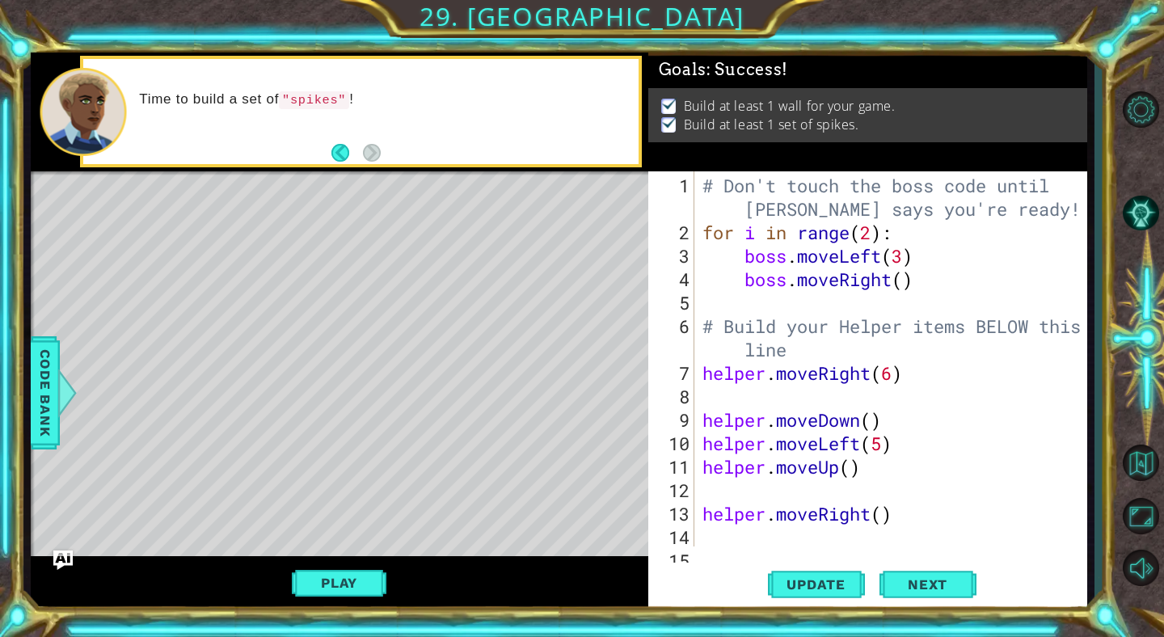
click at [874, 234] on div "# Don't touch the boss code until [PERSON_NAME] says you're ready! for i in ran…" at bounding box center [895, 396] width 392 height 445
type textarea "for i in range():"
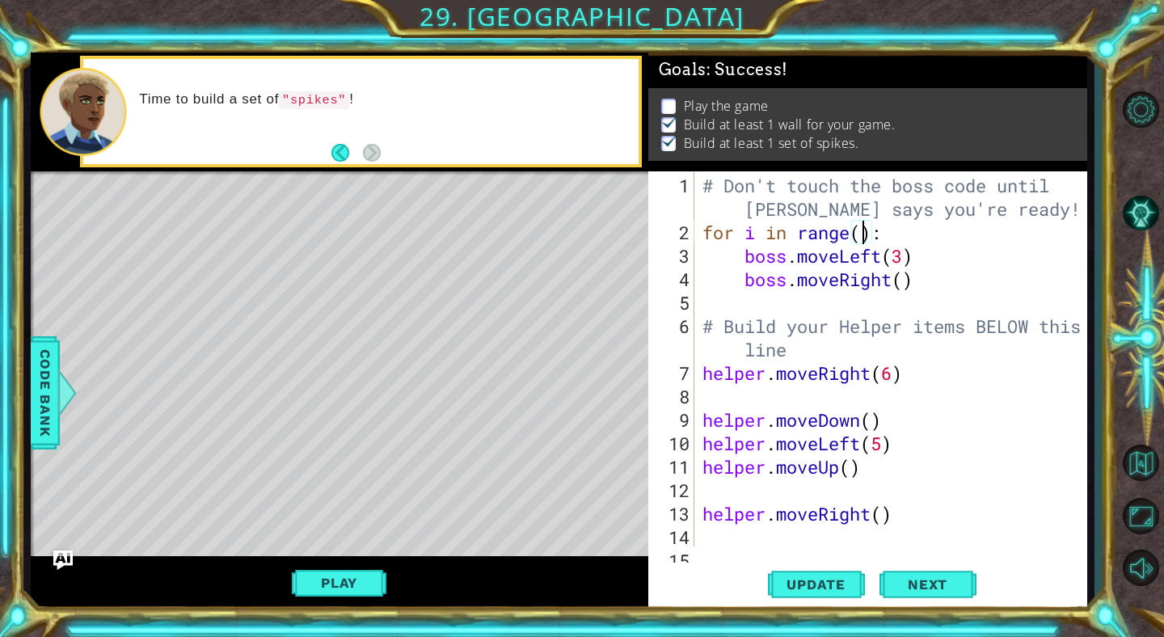
click at [842, 297] on div "# Don't touch the boss code until [PERSON_NAME] says you're ready! for i in ran…" at bounding box center [895, 396] width 392 height 445
click at [784, 299] on div "# Don't touch the boss code until [PERSON_NAME] says you're ready! for i in ran…" at bounding box center [895, 396] width 392 height 445
click at [728, 302] on div "# Don't touch the boss code until [PERSON_NAME] says you're ready! for i in ran…" at bounding box center [895, 396] width 392 height 445
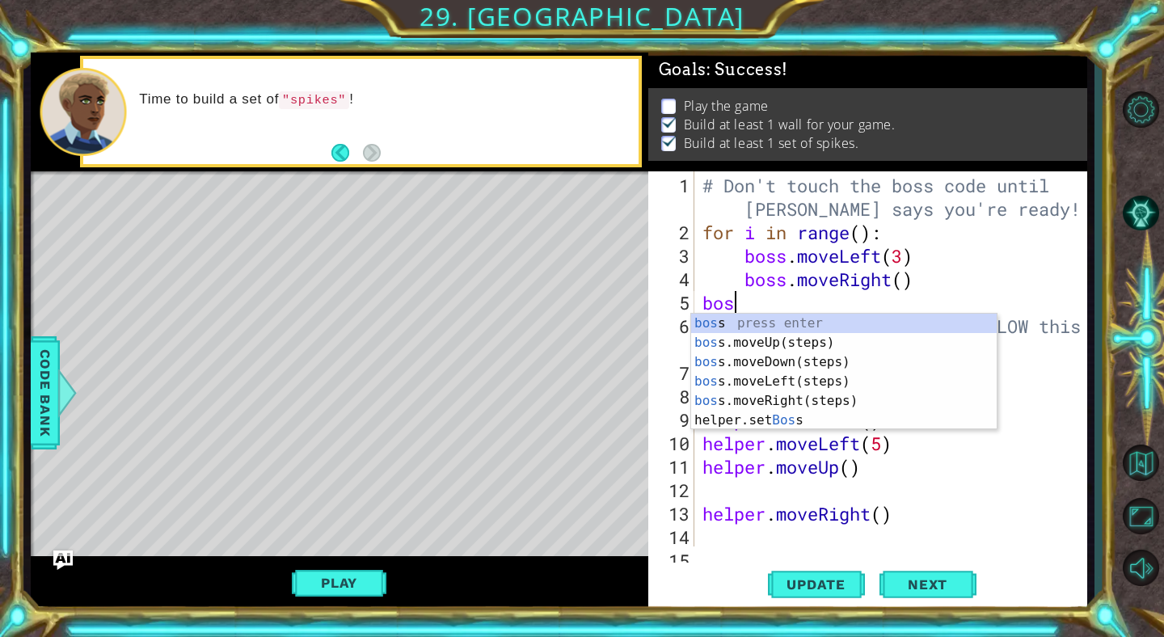
type textarea "boss"
click at [765, 335] on div "boss press enter boss .moveUp(steps) press enter boss .moveDown(steps) press en…" at bounding box center [844, 391] width 306 height 155
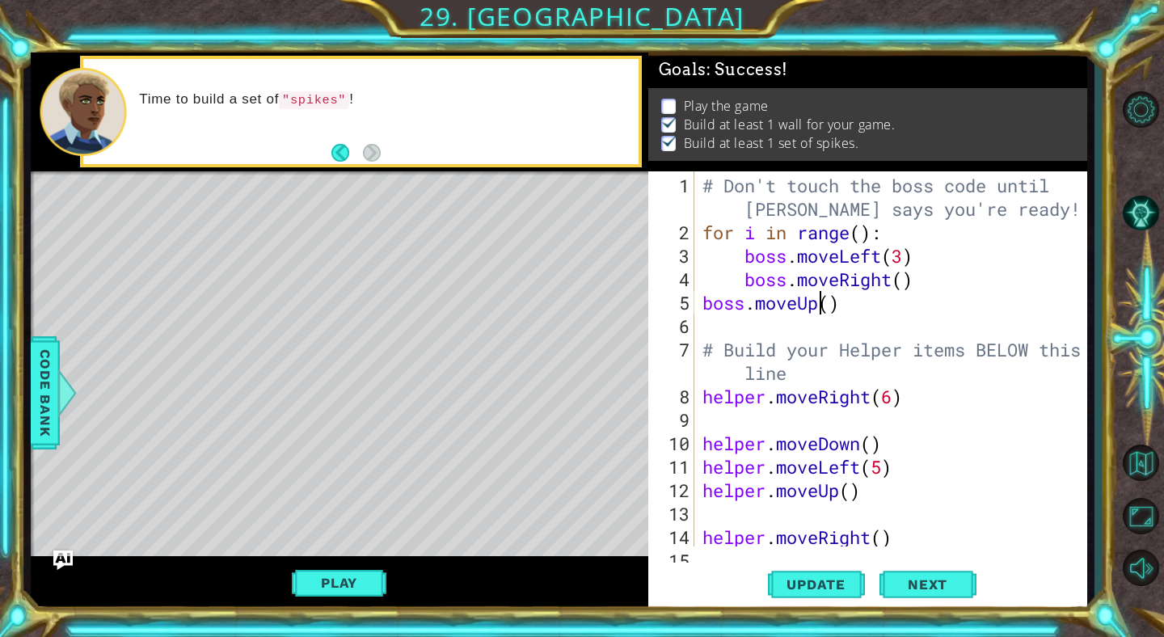
click at [825, 305] on div "# Don't touch the boss code until [PERSON_NAME] says you're ready! for i in ran…" at bounding box center [895, 396] width 392 height 445
click at [833, 306] on div "# Don't touch the boss code until [PERSON_NAME] says you're ready! for i in ran…" at bounding box center [895, 396] width 392 height 445
click at [815, 592] on span "Update" at bounding box center [815, 584] width 91 height 16
click at [365, 583] on button "Play" at bounding box center [339, 583] width 95 height 31
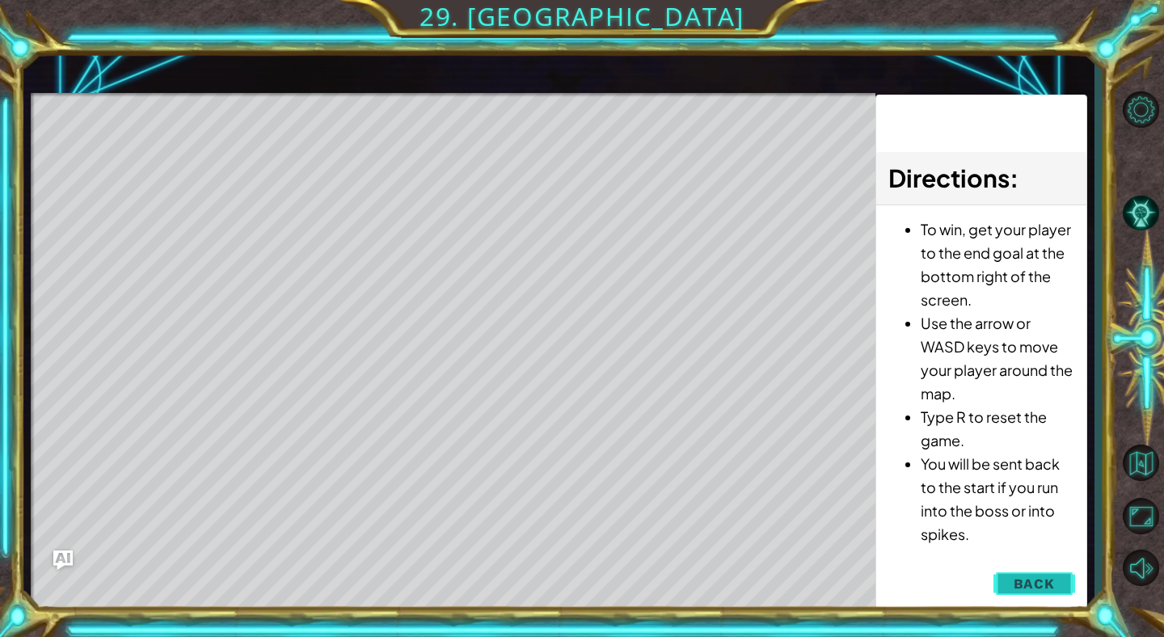
click at [998, 582] on button "Back" at bounding box center [1035, 584] width 82 height 32
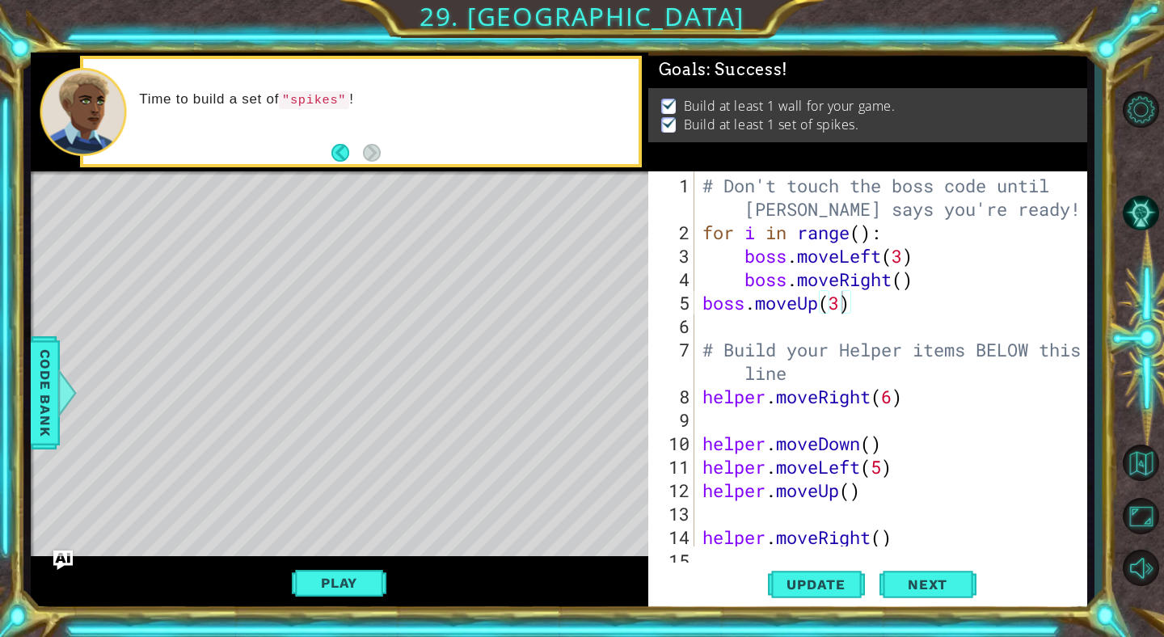
type textarea "boss.moveUp(3)"
drag, startPoint x: 854, startPoint y: 306, endPoint x: 702, endPoint y: 303, distance: 152.0
click at [702, 303] on div "# Don't touch the boss code until [PERSON_NAME] says you're ready! for i in ran…" at bounding box center [895, 396] width 392 height 445
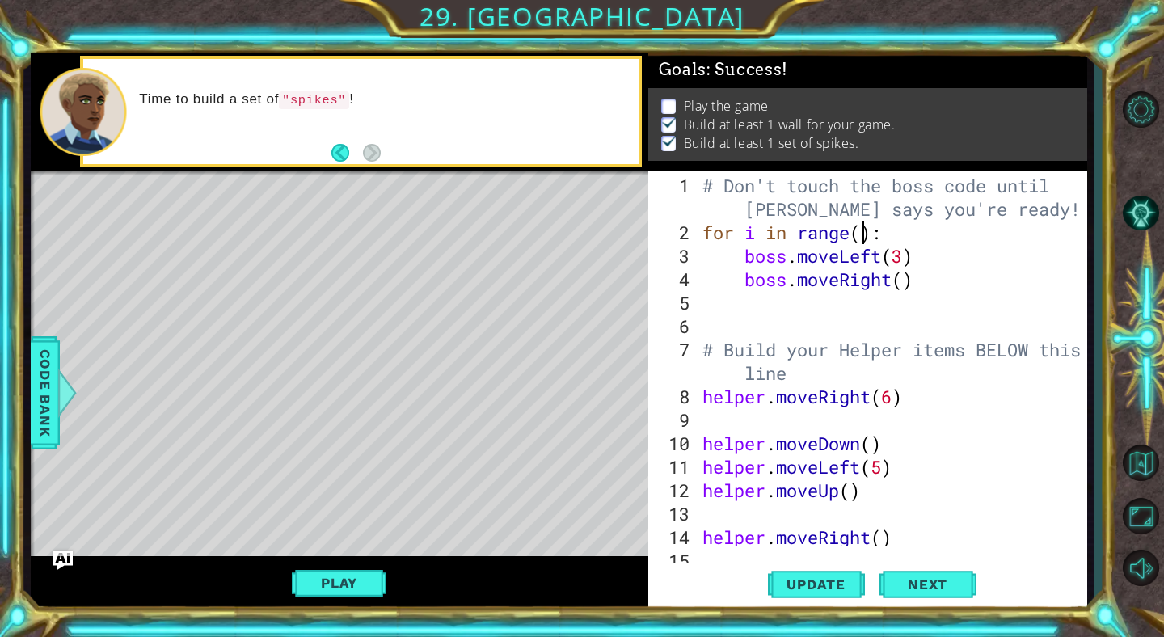
click at [862, 238] on div "# Don't touch the boss code until [PERSON_NAME] says you're ready! for i in ran…" at bounding box center [895, 396] width 392 height 445
click at [357, 584] on button "Play" at bounding box center [339, 583] width 95 height 31
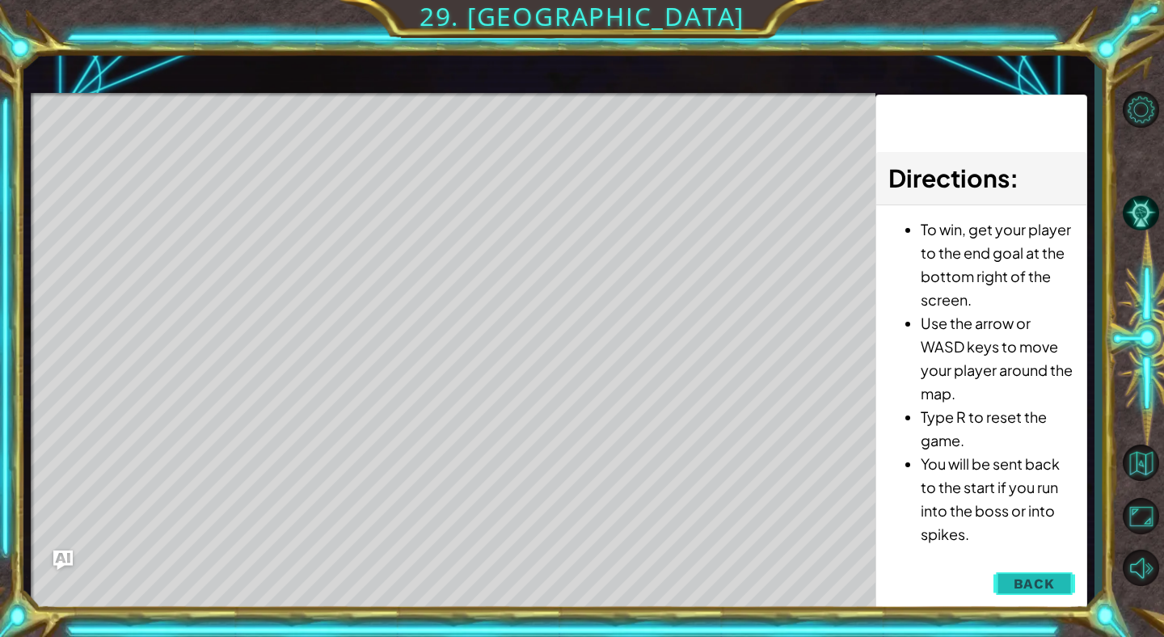
click at [1020, 593] on button "Back" at bounding box center [1035, 584] width 82 height 32
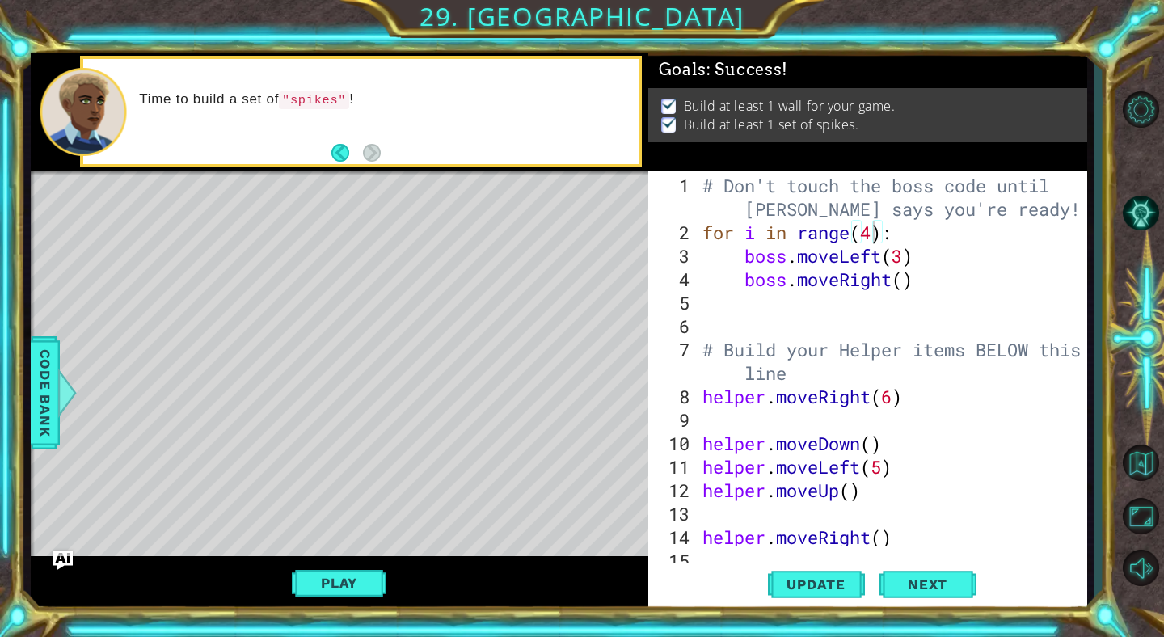
click at [905, 262] on div "# Don't touch the boss code until [PERSON_NAME] says you're ready! for i in ran…" at bounding box center [895, 396] width 392 height 445
click at [871, 234] on div "# Don't touch the boss code until [PERSON_NAME] says you're ready! for i in ran…" at bounding box center [895, 396] width 392 height 445
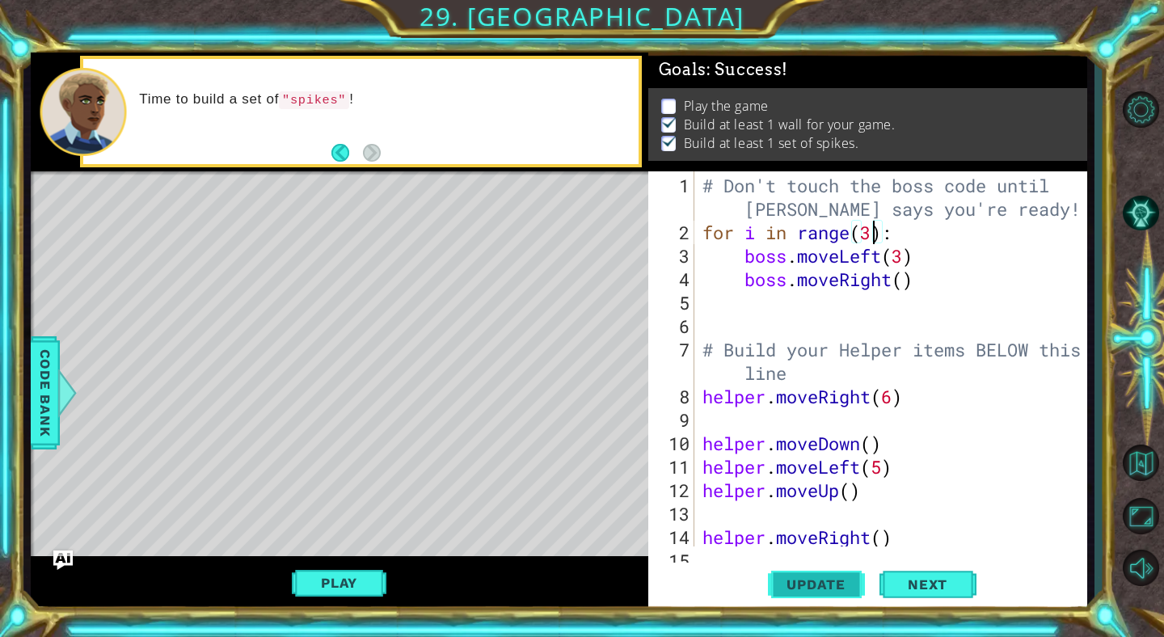
type textarea "for i in range(3):"
click at [795, 595] on button "Update" at bounding box center [816, 585] width 97 height 44
click at [348, 577] on button "Play" at bounding box center [339, 583] width 95 height 31
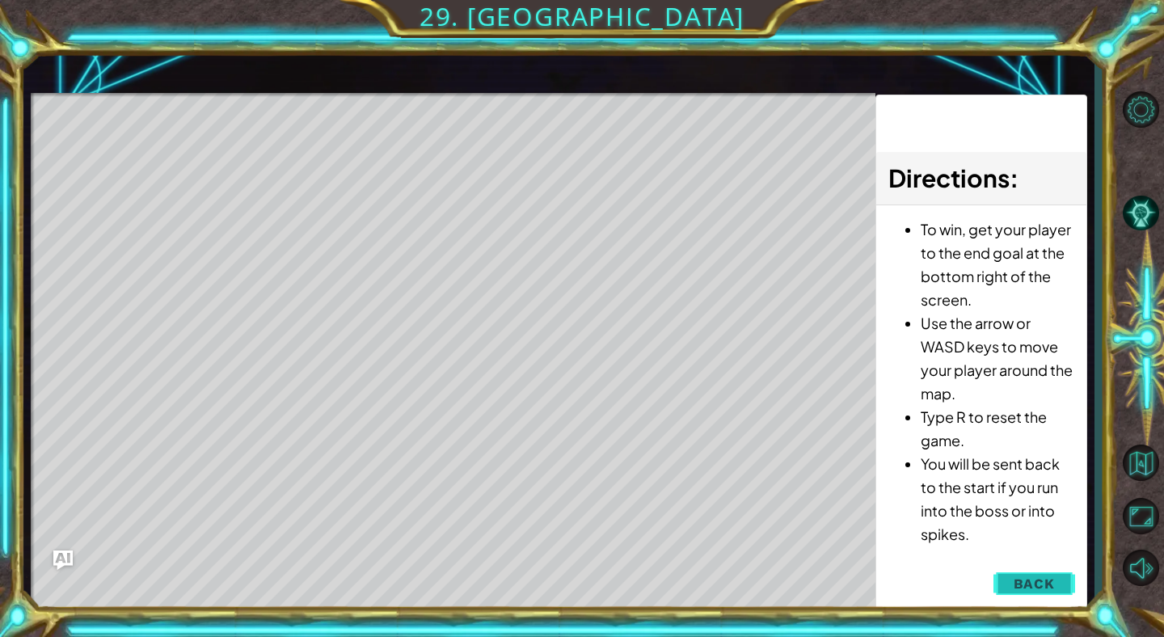
click at [1013, 590] on button "Back" at bounding box center [1035, 584] width 82 height 32
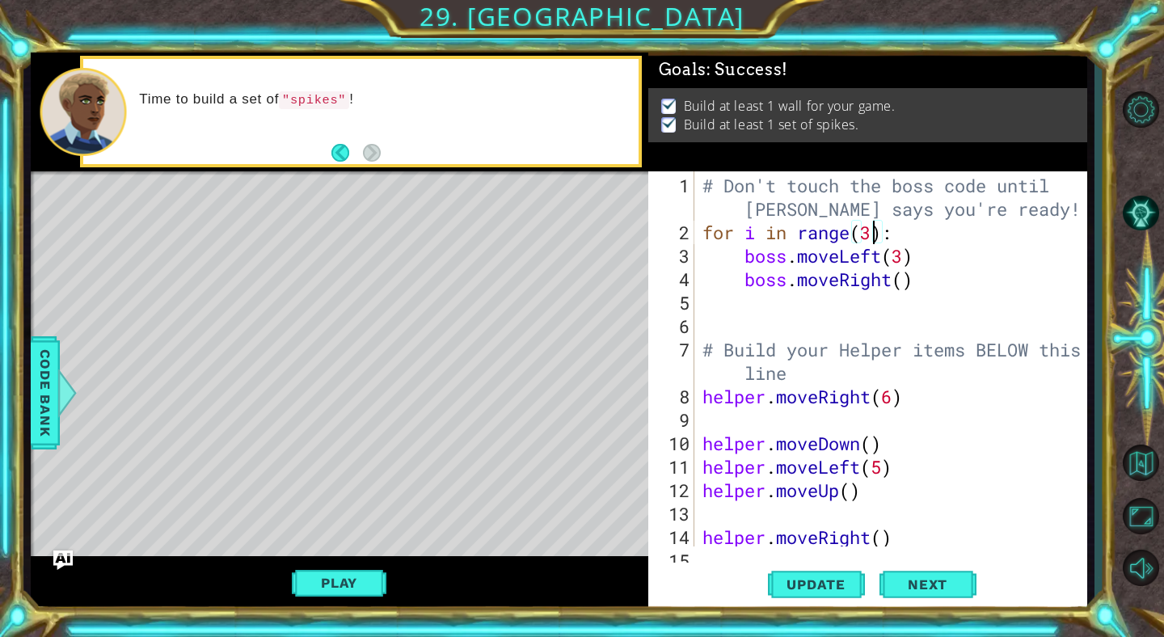
click at [800, 297] on div "# Don't touch the boss code until [PERSON_NAME] says you're ready! for i in ran…" at bounding box center [895, 396] width 392 height 445
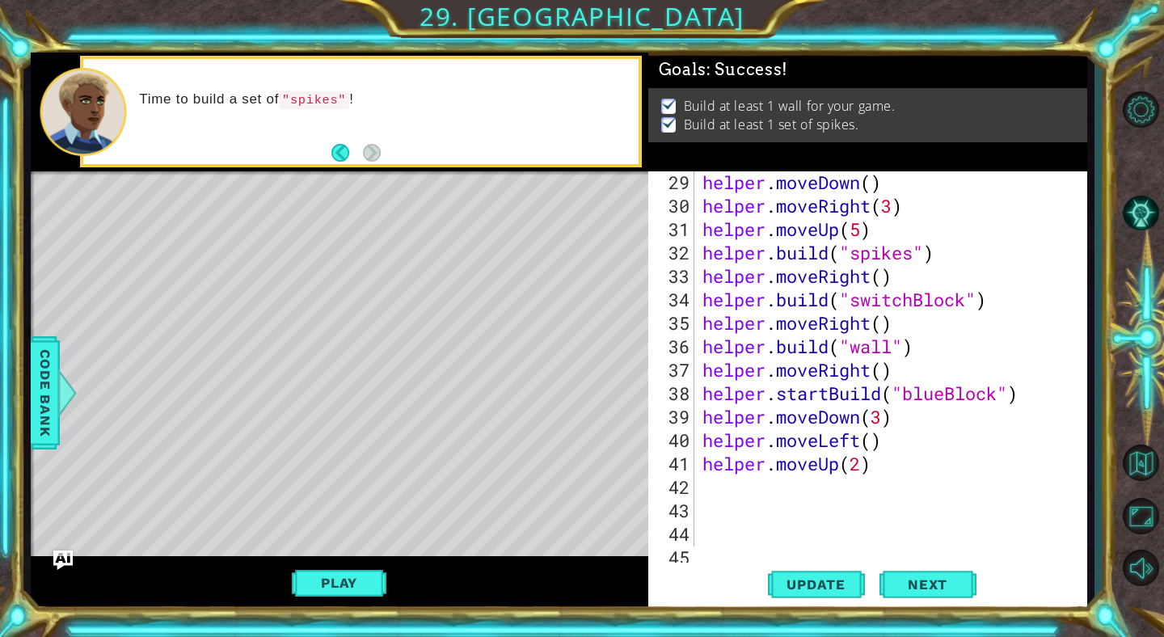
scroll to position [733, 0]
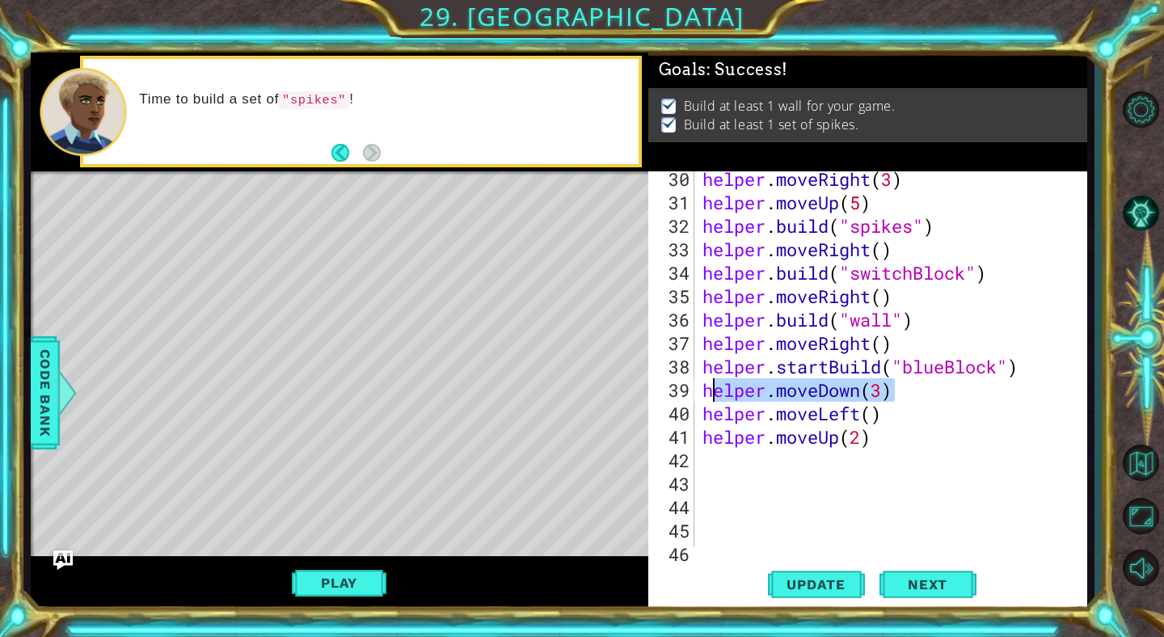
drag, startPoint x: 895, startPoint y: 395, endPoint x: 707, endPoint y: 387, distance: 188.5
click at [707, 387] on div "helper . moveRight ( 3 ) helper . moveUp ( 5 ) helper . build ( "spikes" ) help…" at bounding box center [895, 378] width 392 height 422
type textarea "helper.moveDown(3)"
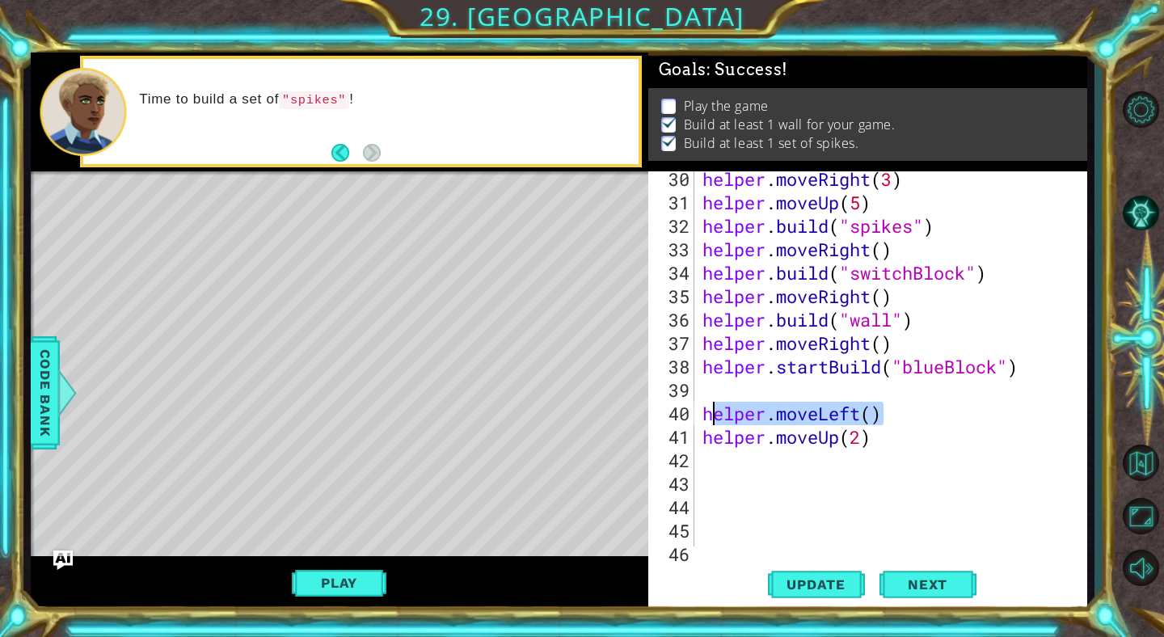
drag, startPoint x: 887, startPoint y: 413, endPoint x: 701, endPoint y: 416, distance: 186.0
click at [701, 416] on div "helper . moveRight ( 3 ) helper . moveUp ( 5 ) helper . build ( "spikes" ) help…" at bounding box center [895, 378] width 392 height 422
type textarea "helper.moveLeft()"
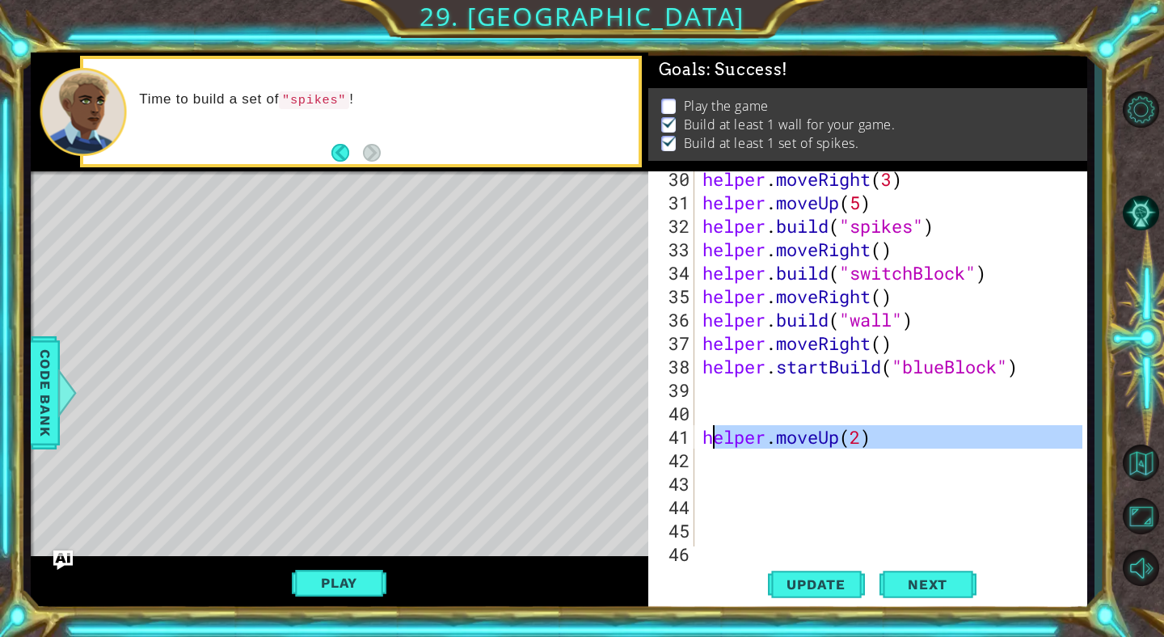
drag, startPoint x: 885, startPoint y: 450, endPoint x: 708, endPoint y: 436, distance: 177.6
click at [708, 436] on div "helper . moveRight ( 3 ) helper . moveUp ( 5 ) helper . build ( "spikes" ) help…" at bounding box center [895, 378] width 392 height 422
type textarea "h"
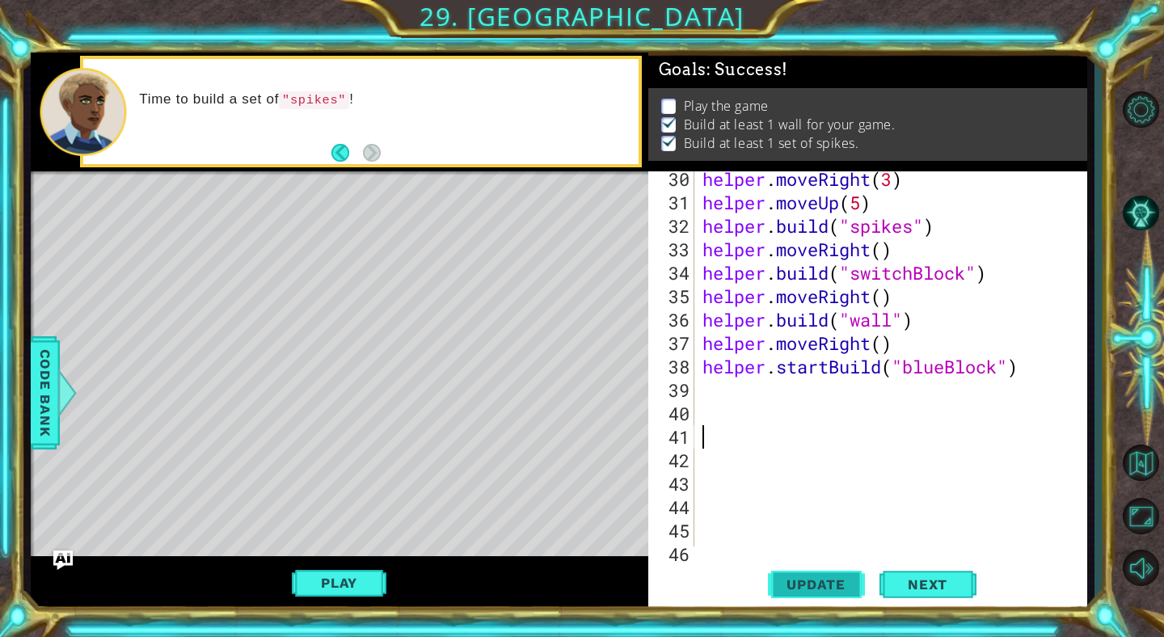
click at [825, 583] on span "Update" at bounding box center [815, 584] width 91 height 16
click at [729, 390] on div "helper . moveRight ( 3 ) helper . moveUp ( 5 ) helper . build ( "spikes" ) help…" at bounding box center [895, 378] width 392 height 422
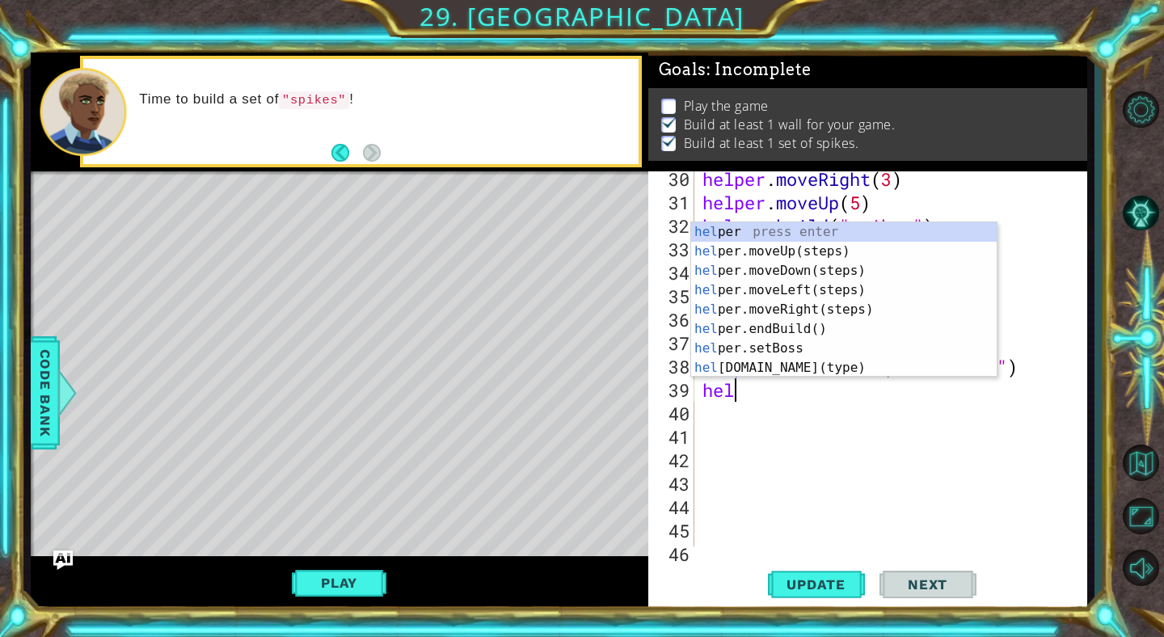
scroll to position [0, 2]
type textarea "helper"
click at [786, 263] on div "helper press enter helper .moveUp(steps) press enter helper .moveDown(steps) pr…" at bounding box center [844, 319] width 306 height 194
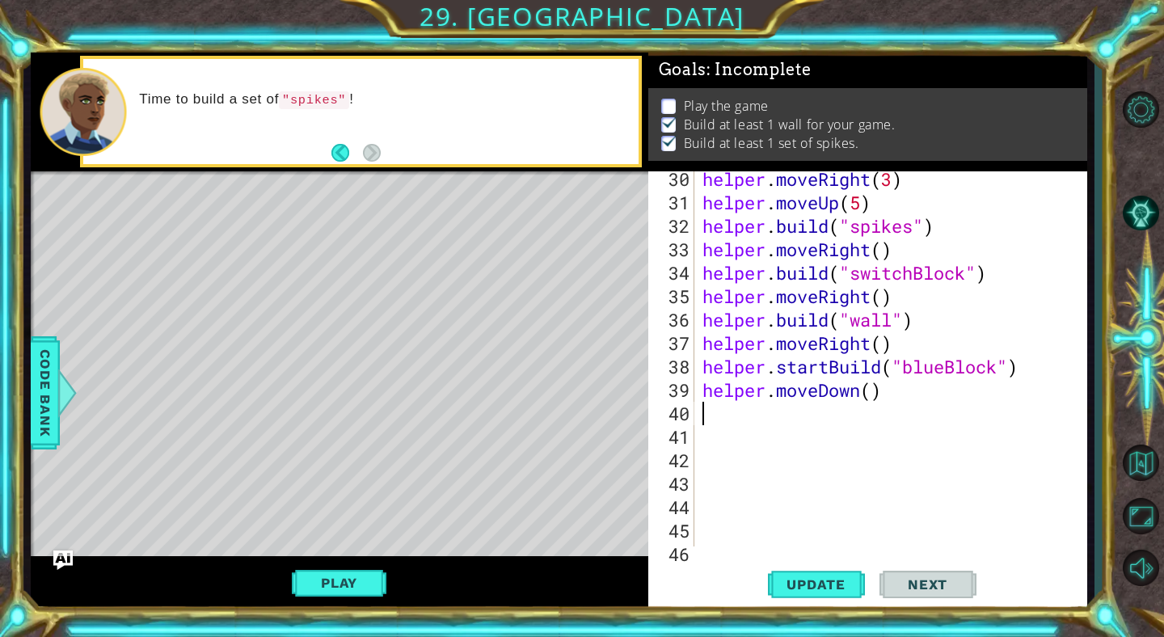
scroll to position [0, 0]
click at [871, 393] on div "helper . moveRight ( 3 ) helper . moveUp ( 5 ) helper . build ( "spikes" ) help…" at bounding box center [895, 378] width 392 height 422
type textarea "helper.moveDown(4)"
click at [821, 582] on span "Update" at bounding box center [815, 584] width 91 height 16
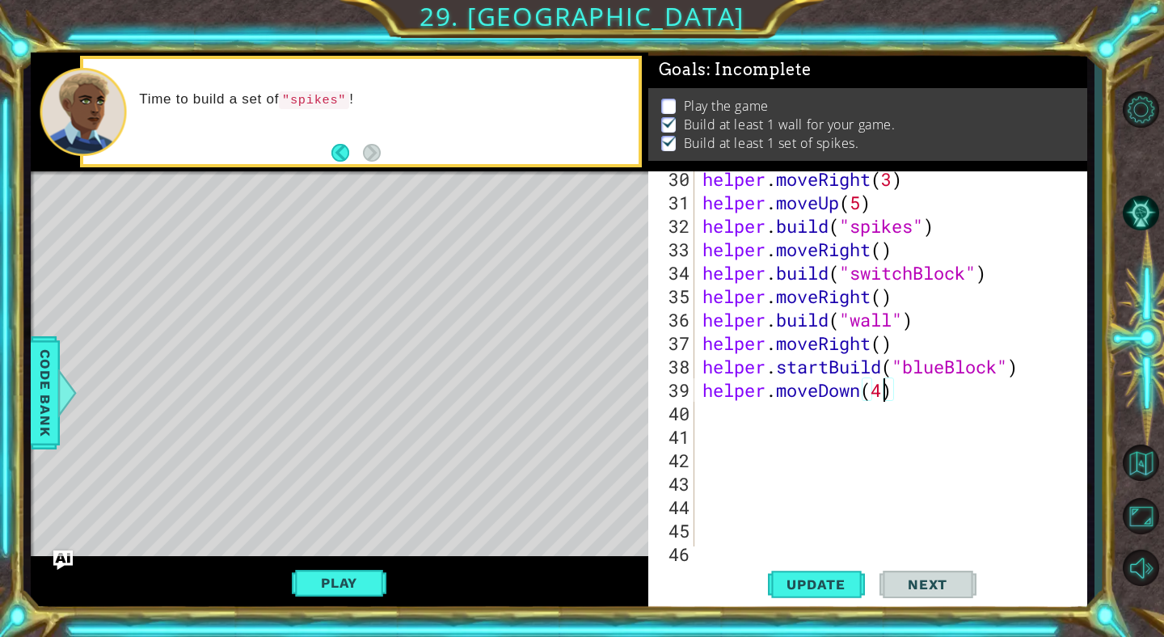
click at [728, 417] on div "helper . moveRight ( 3 ) helper . moveUp ( 5 ) helper . build ( "spikes" ) help…" at bounding box center [895, 378] width 392 height 422
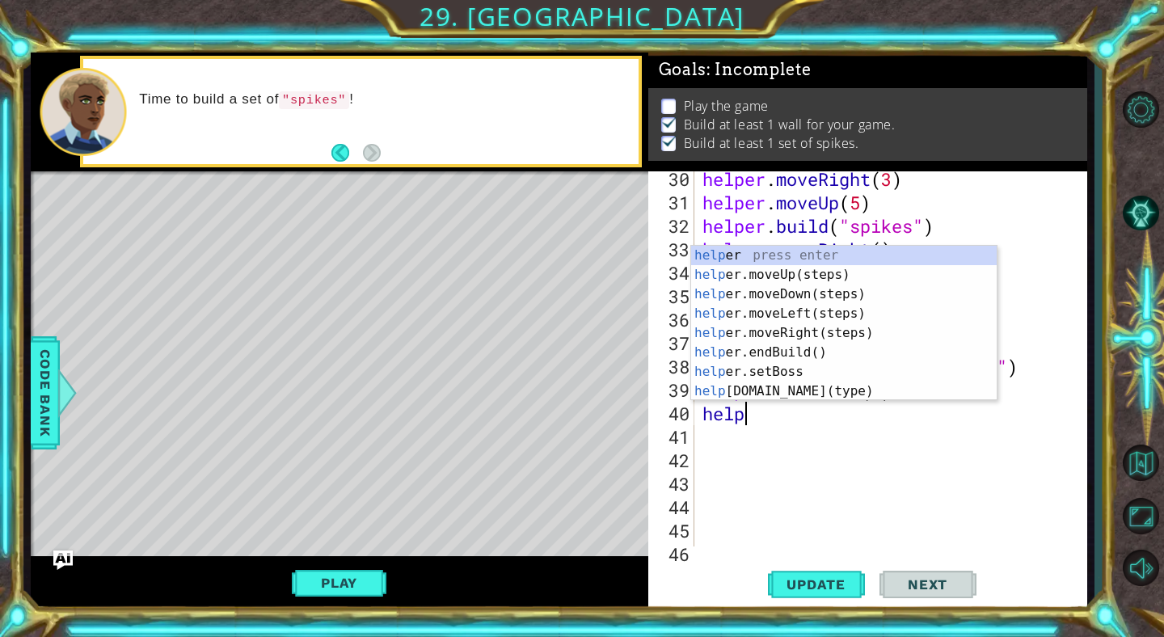
type textarea "helper"
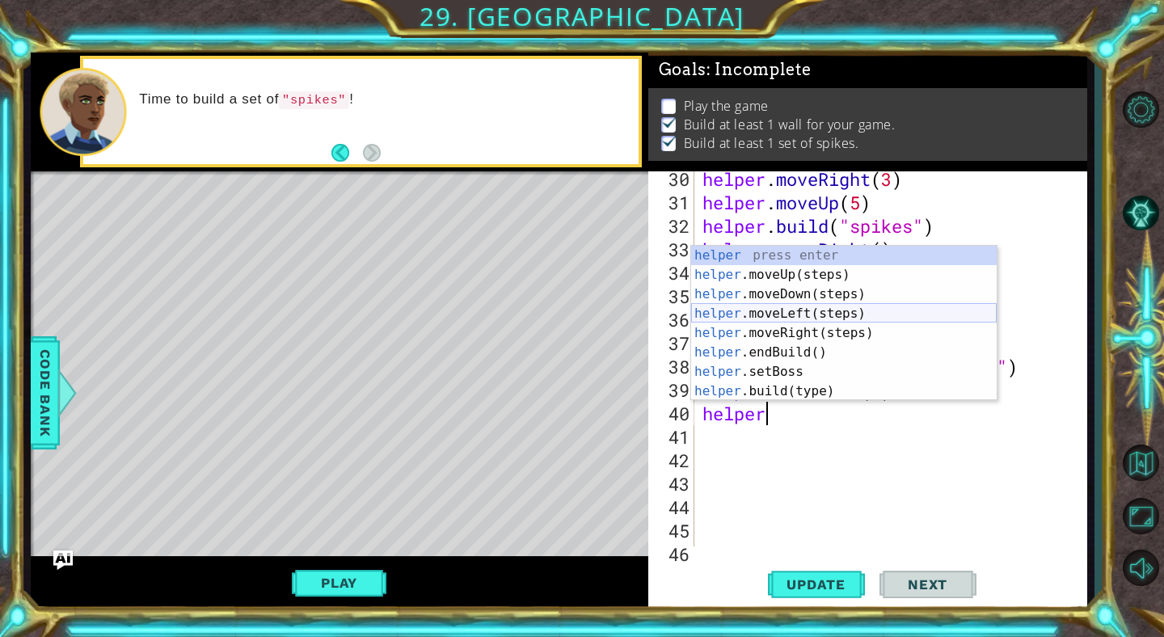
click at [761, 313] on div "helper press enter helper .moveUp(steps) press enter helper .moveDown(steps) pr…" at bounding box center [844, 343] width 306 height 194
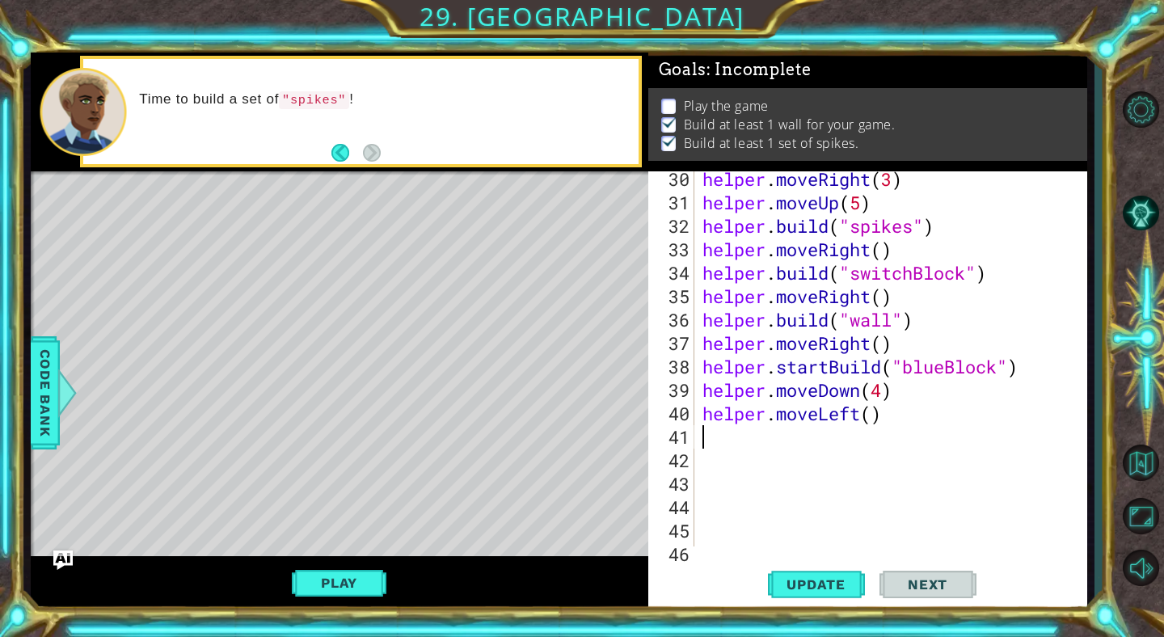
scroll to position [0, 0]
click at [806, 578] on span "Update" at bounding box center [815, 584] width 91 height 16
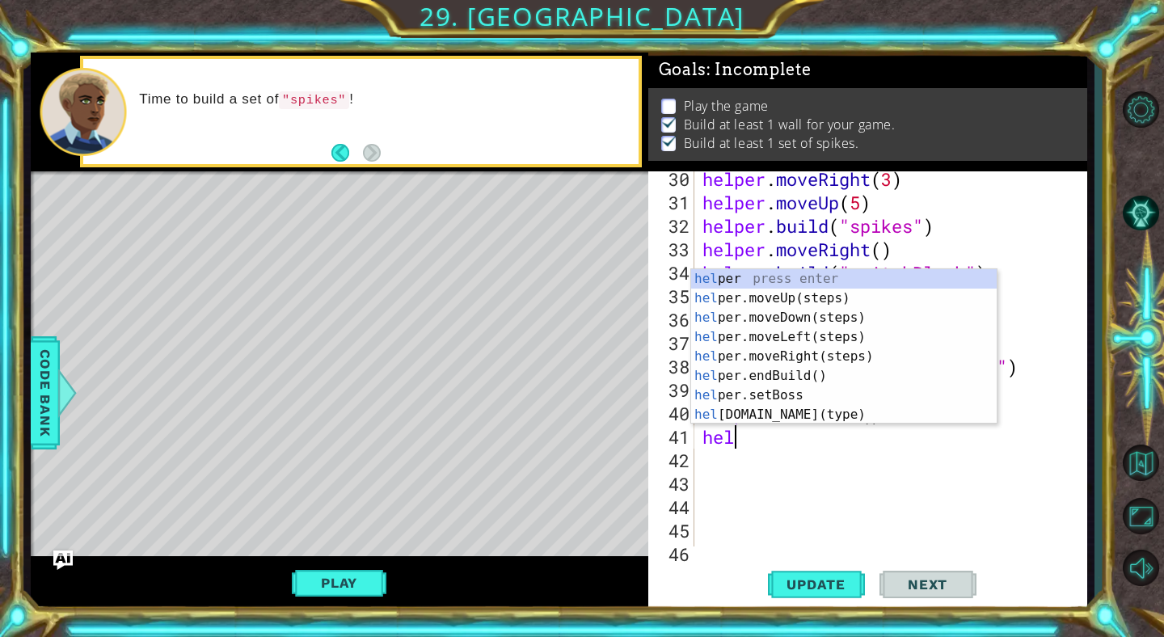
scroll to position [0, 2]
type textarea "helper"
click at [748, 297] on div "helper press enter helper .moveUp(steps) press enter helper .moveDown(steps) pr…" at bounding box center [844, 366] width 306 height 194
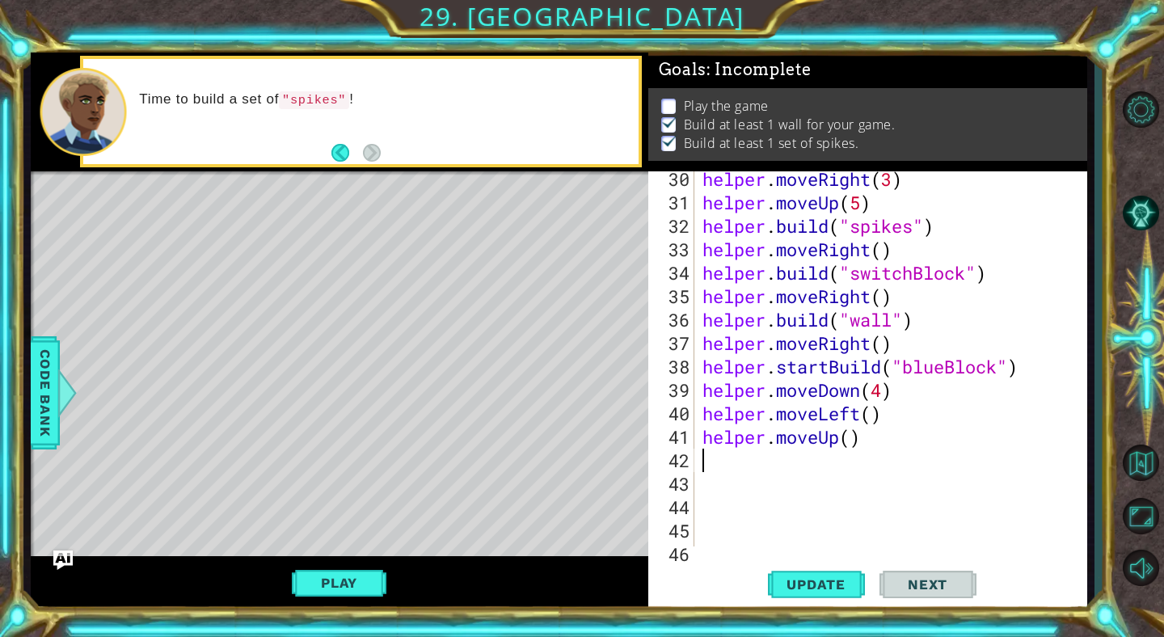
scroll to position [0, 0]
click at [848, 441] on div "helper . moveRight ( 3 ) helper . moveUp ( 5 ) helper . build ( "spikes" ) help…" at bounding box center [895, 378] width 392 height 422
type textarea "helper.moveUp(3)"
click at [823, 582] on span "Update" at bounding box center [815, 584] width 91 height 16
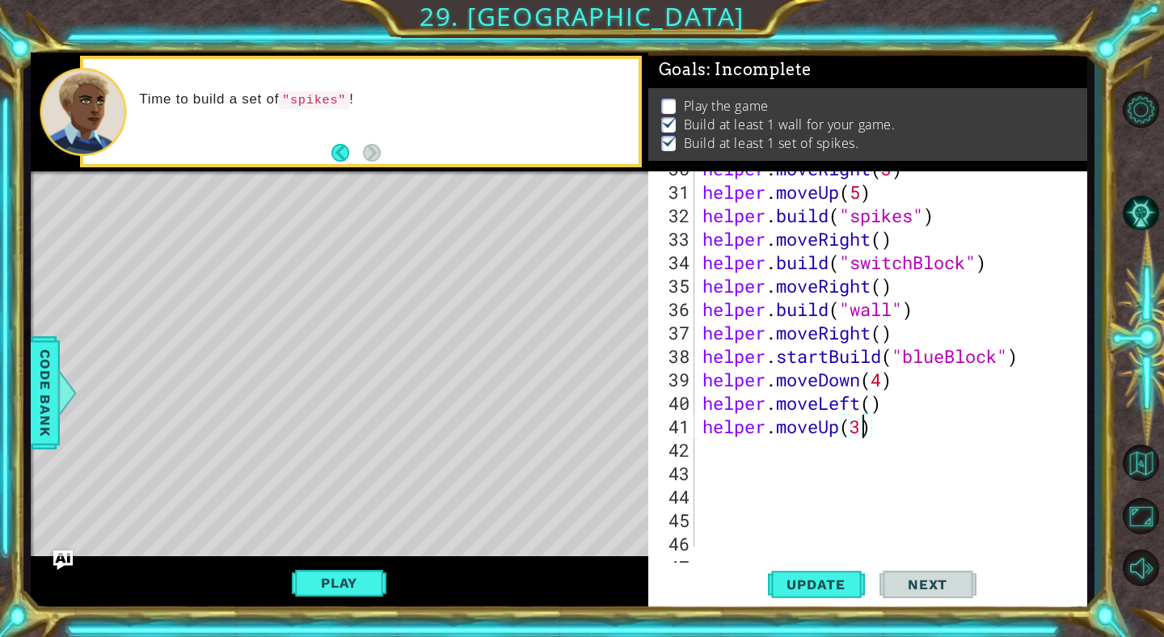
scroll to position [744, 0]
click at [719, 454] on div "helper . moveRight ( 3 ) helper . moveUp ( 5 ) helper . build ( "spikes" ) help…" at bounding box center [895, 368] width 392 height 422
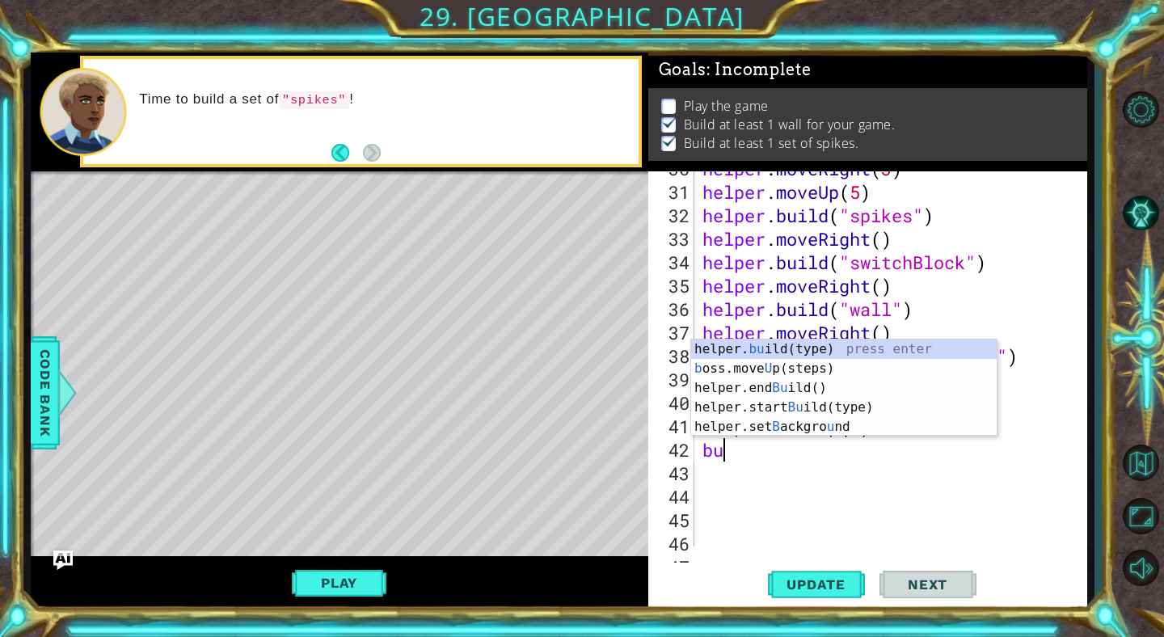
type textarea "bui"
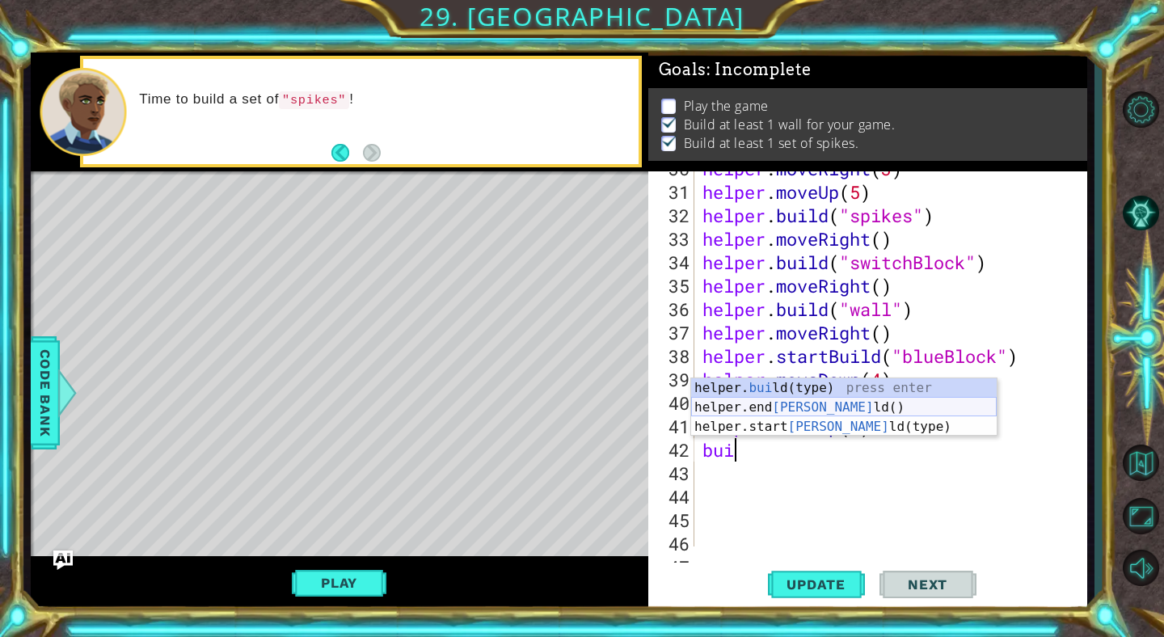
click at [774, 408] on div "helper. [PERSON_NAME](type) press enter helper.end [PERSON_NAME]() press enter …" at bounding box center [844, 426] width 306 height 97
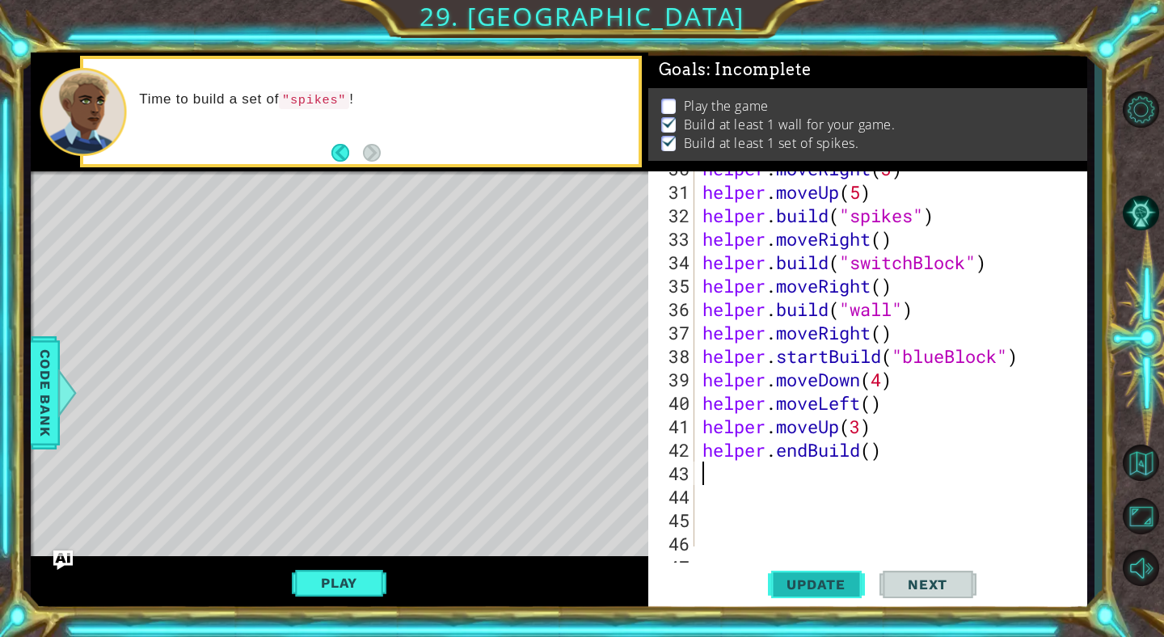
click at [796, 589] on span "Update" at bounding box center [815, 584] width 91 height 16
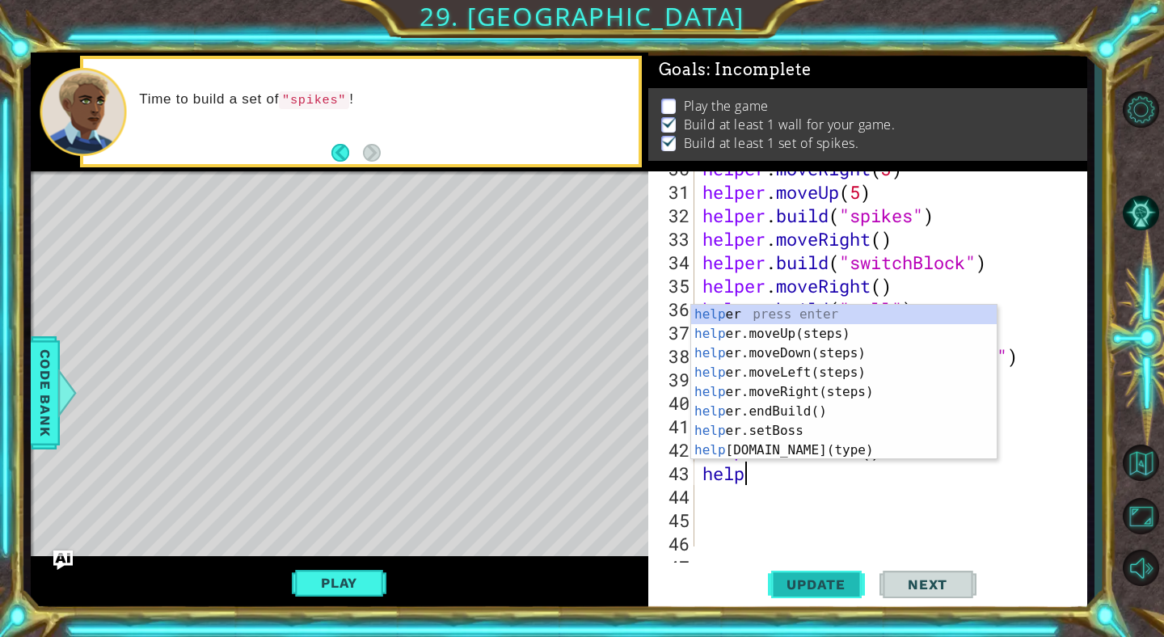
scroll to position [0, 2]
type textarea "helper"
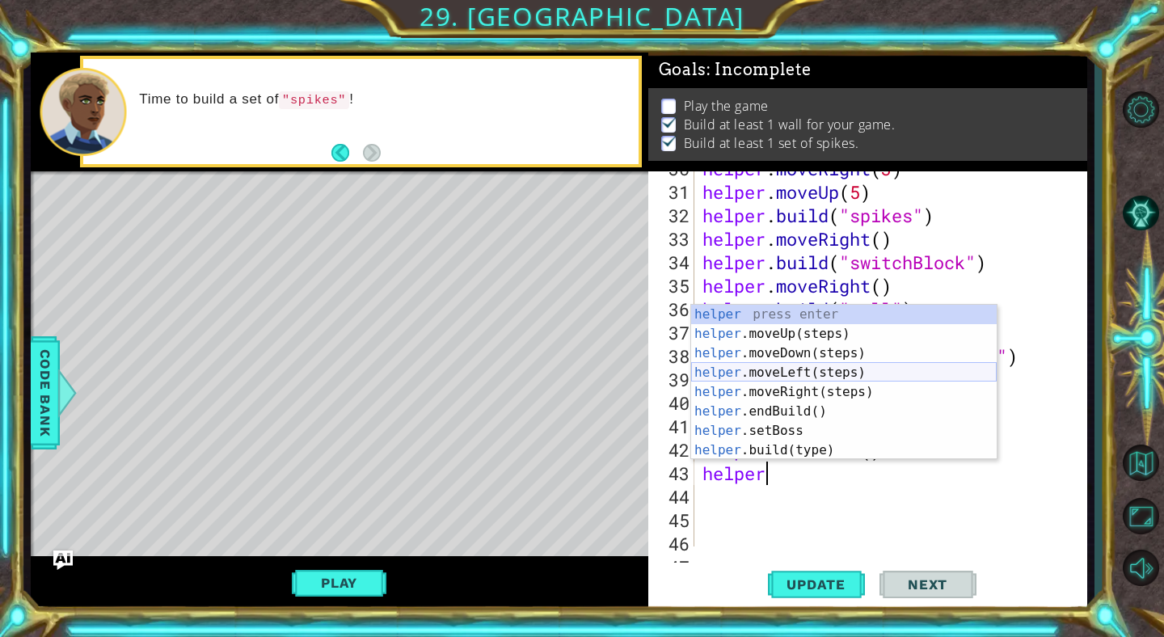
click at [788, 373] on div "helper press enter helper .moveUp(steps) press enter helper .moveDown(steps) pr…" at bounding box center [844, 402] width 306 height 194
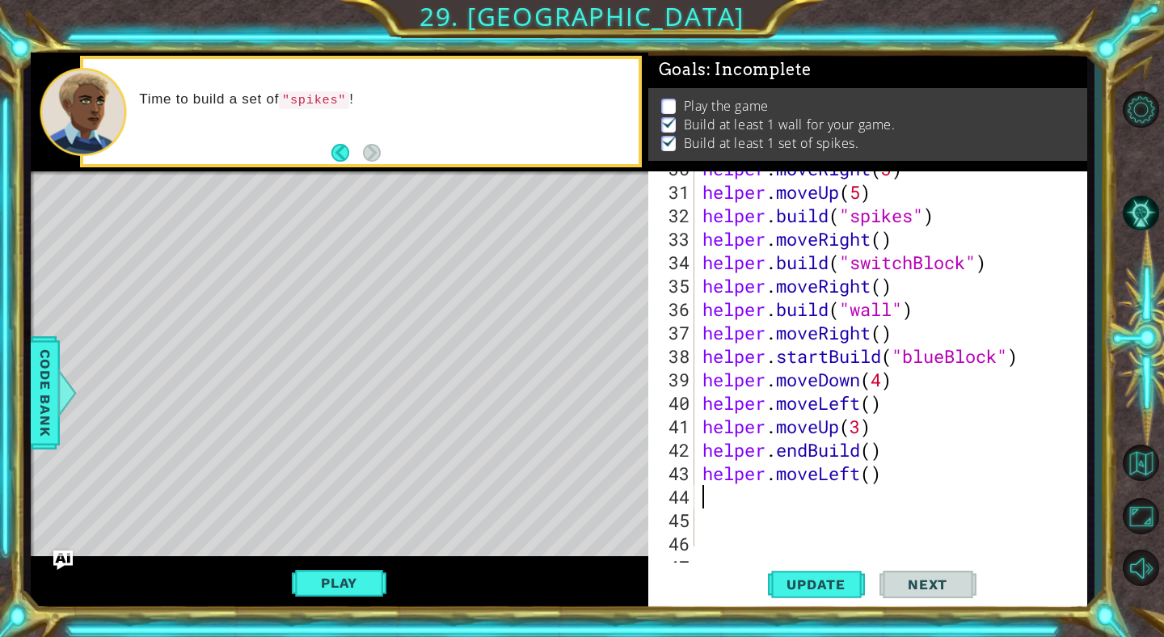
scroll to position [0, 0]
click at [871, 475] on div "helper . moveRight ( 3 ) helper . moveUp ( 5 ) helper . build ( "spikes" ) help…" at bounding box center [895, 368] width 392 height 422
click at [831, 587] on span "Update" at bounding box center [815, 584] width 91 height 16
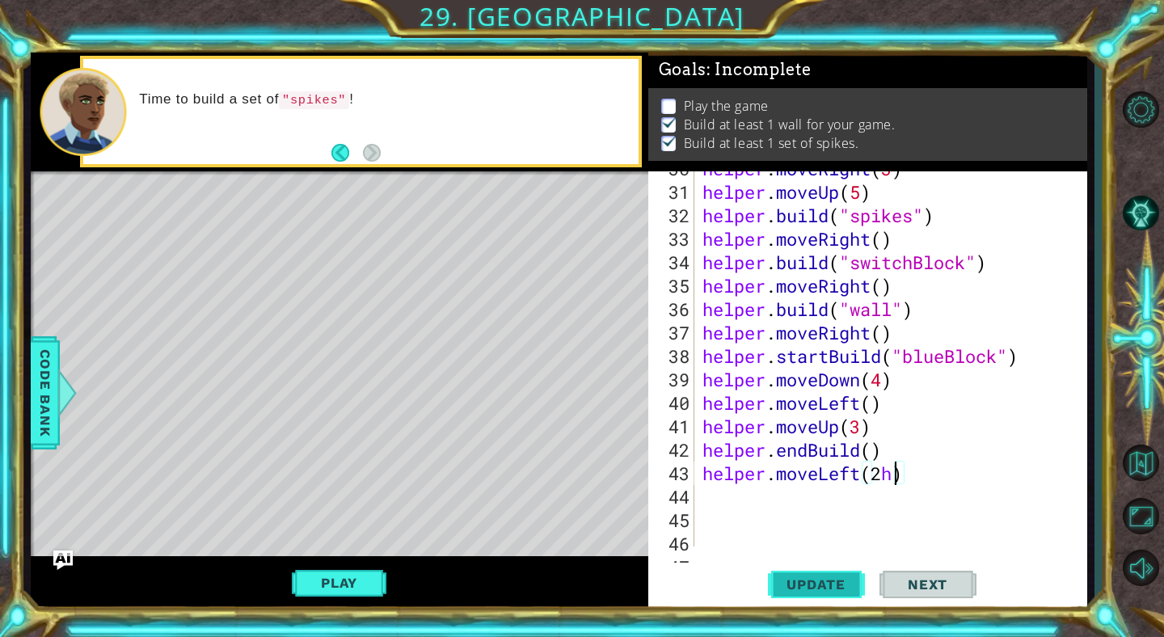
type textarea "helper.moveLeft(2)"
click at [714, 491] on div "helper . moveRight ( 3 ) helper . moveUp ( 5 ) helper . build ( "spikes" ) help…" at bounding box center [895, 368] width 392 height 422
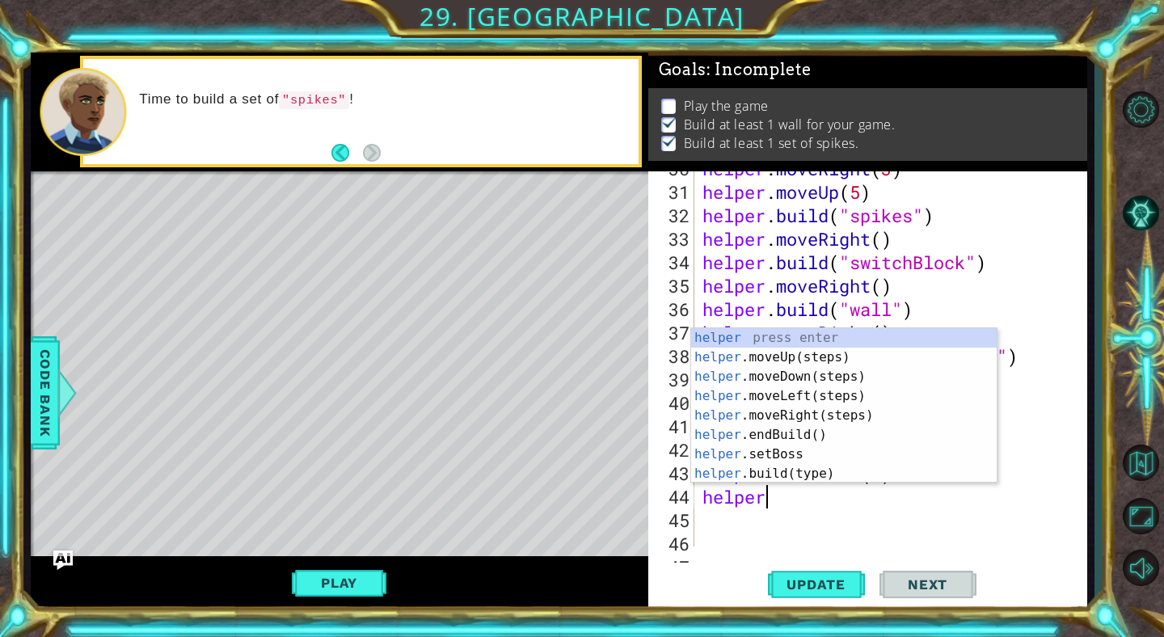
scroll to position [0, 2]
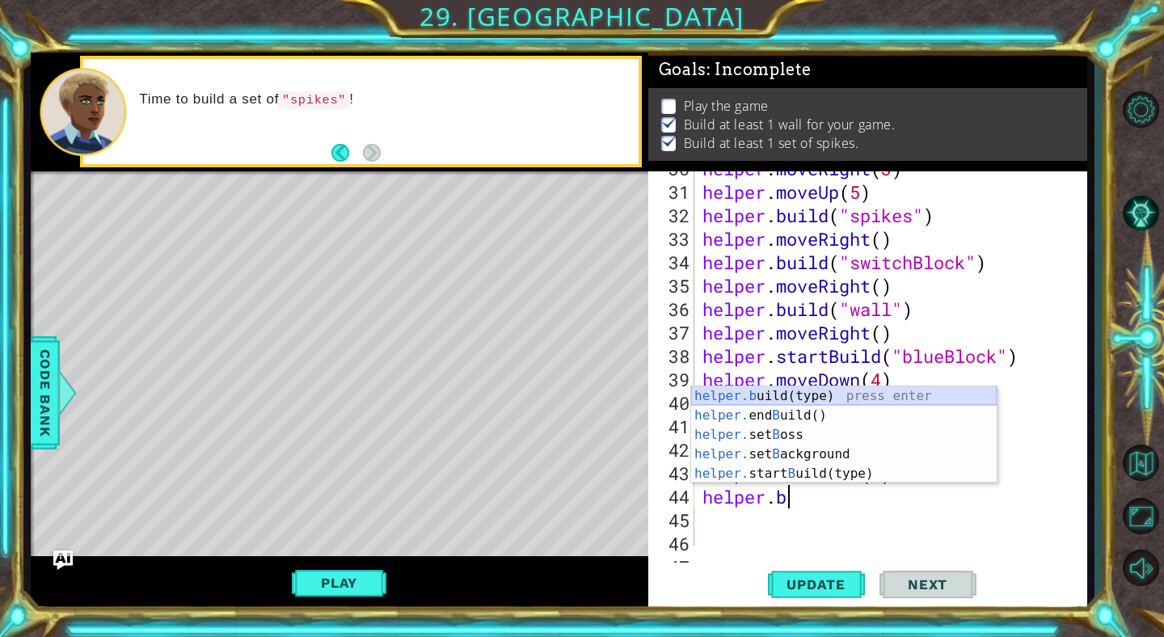
click at [766, 396] on div "helper.b uild(type) press enter helper. end B uild() press enter helper. set B …" at bounding box center [844, 454] width 306 height 136
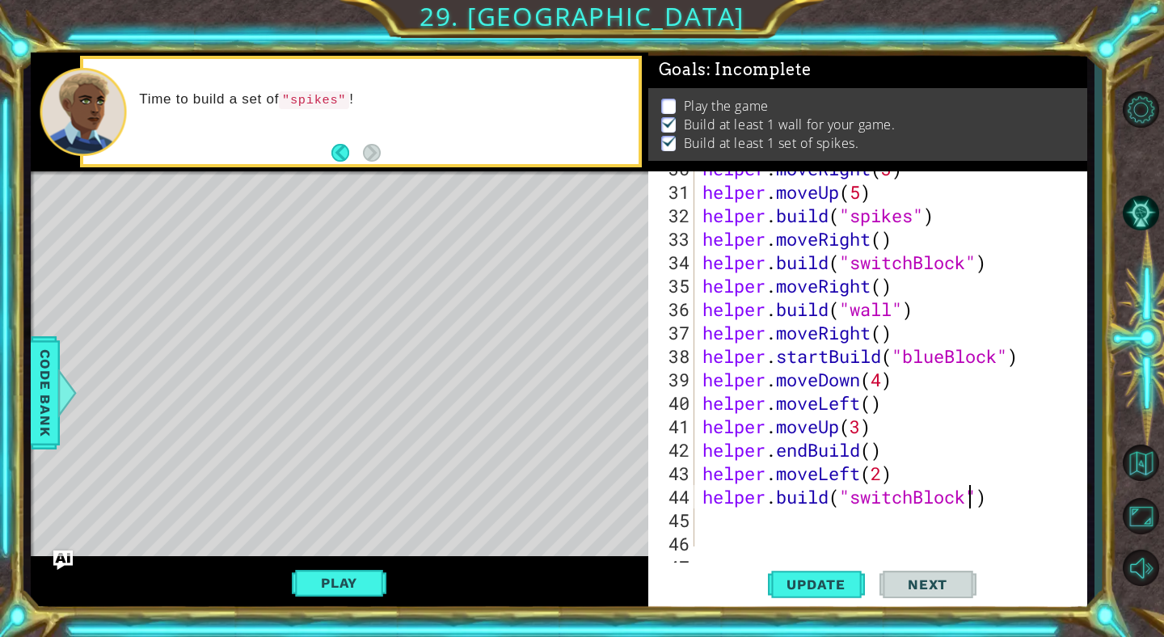
scroll to position [0, 12]
click at [826, 572] on button "Update" at bounding box center [816, 585] width 97 height 44
click at [367, 590] on button "Play" at bounding box center [339, 583] width 95 height 31
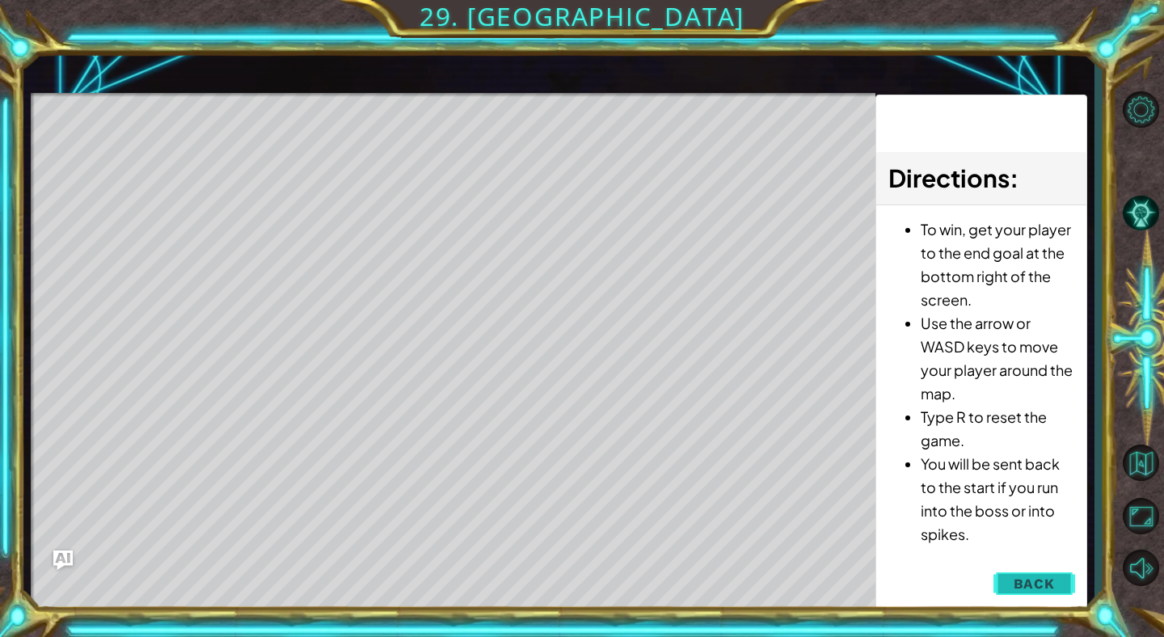
click at [1065, 580] on button "Back" at bounding box center [1035, 584] width 82 height 32
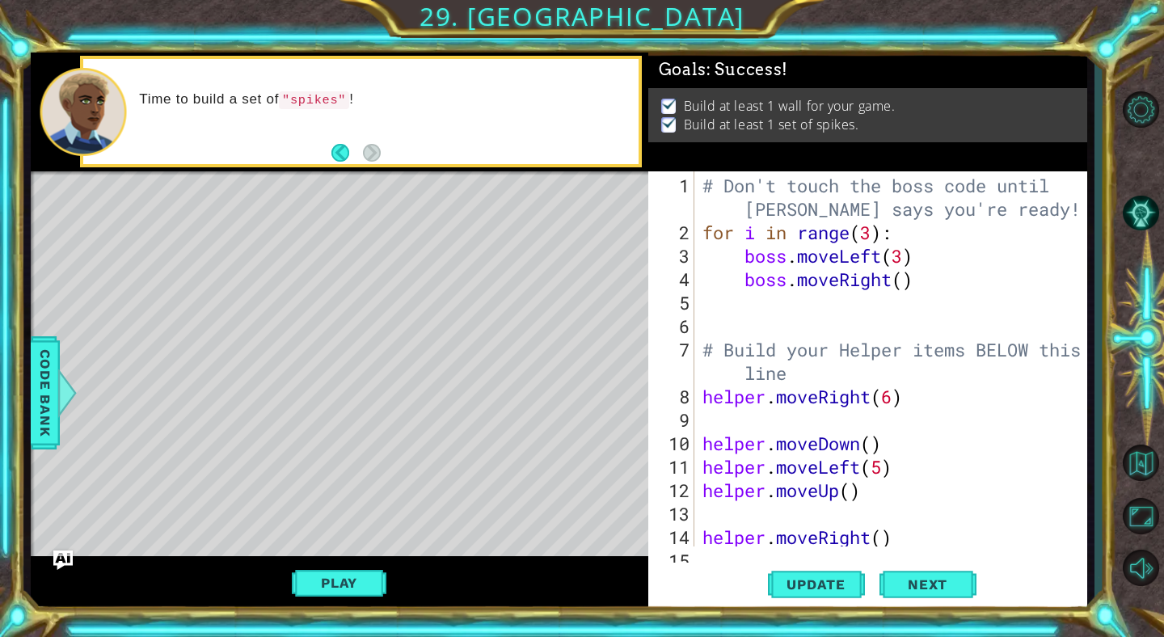
scroll to position [0, 9]
click at [903, 282] on div "# Don't touch the boss code until [PERSON_NAME] says you're ready! for i in ran…" at bounding box center [895, 396] width 392 height 445
click at [914, 576] on button "Next" at bounding box center [928, 583] width 97 height 44
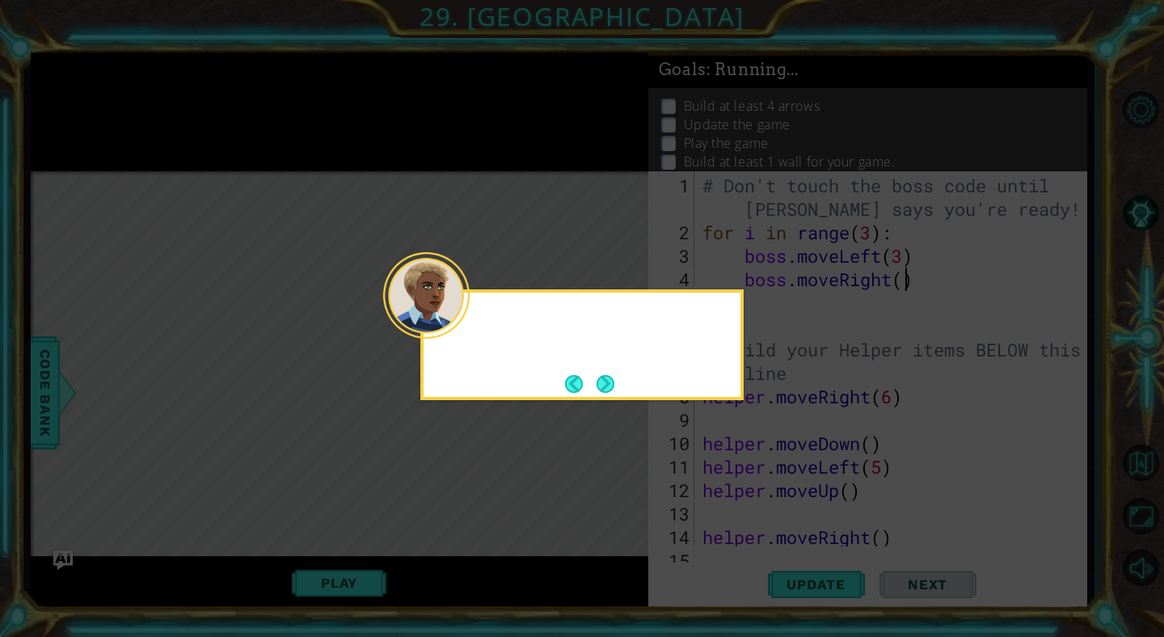
click at [467, 323] on div at bounding box center [426, 295] width 86 height 86
click at [603, 380] on button "Next" at bounding box center [606, 383] width 20 height 20
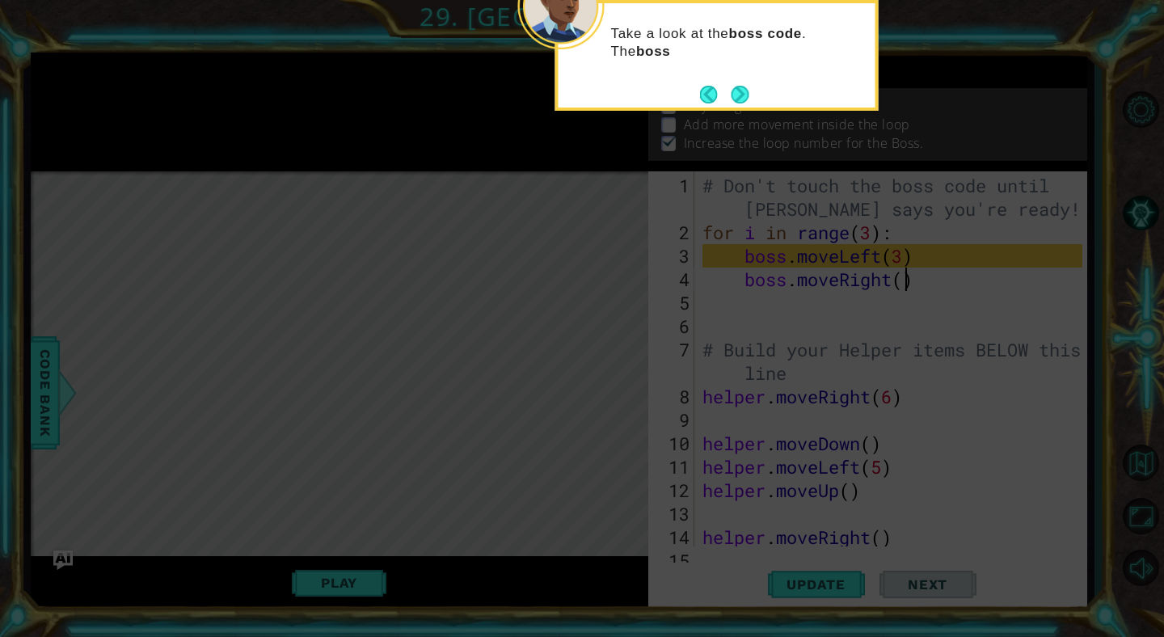
scroll to position [0, 0]
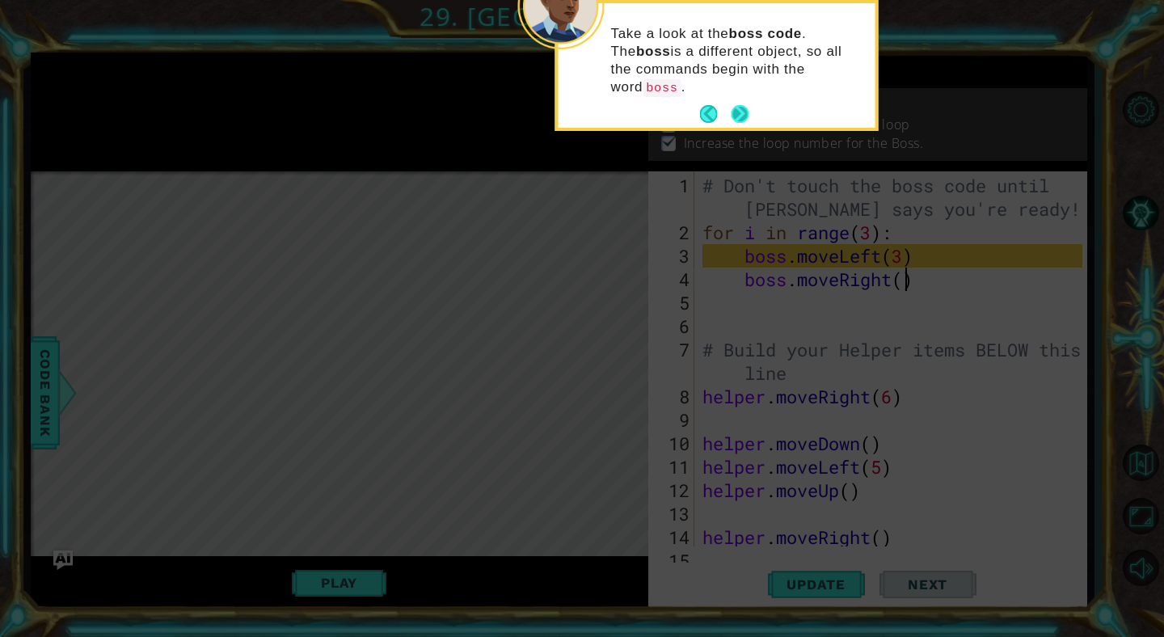
click at [735, 105] on button "Next" at bounding box center [740, 114] width 18 height 18
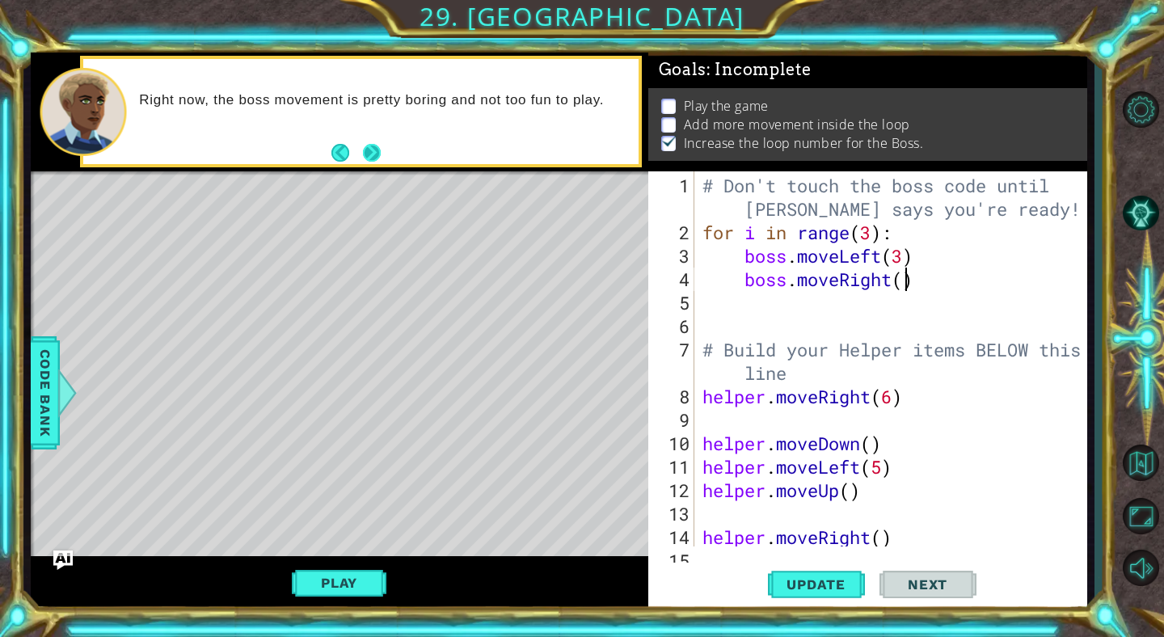
click at [374, 146] on button "Next" at bounding box center [371, 153] width 20 height 20
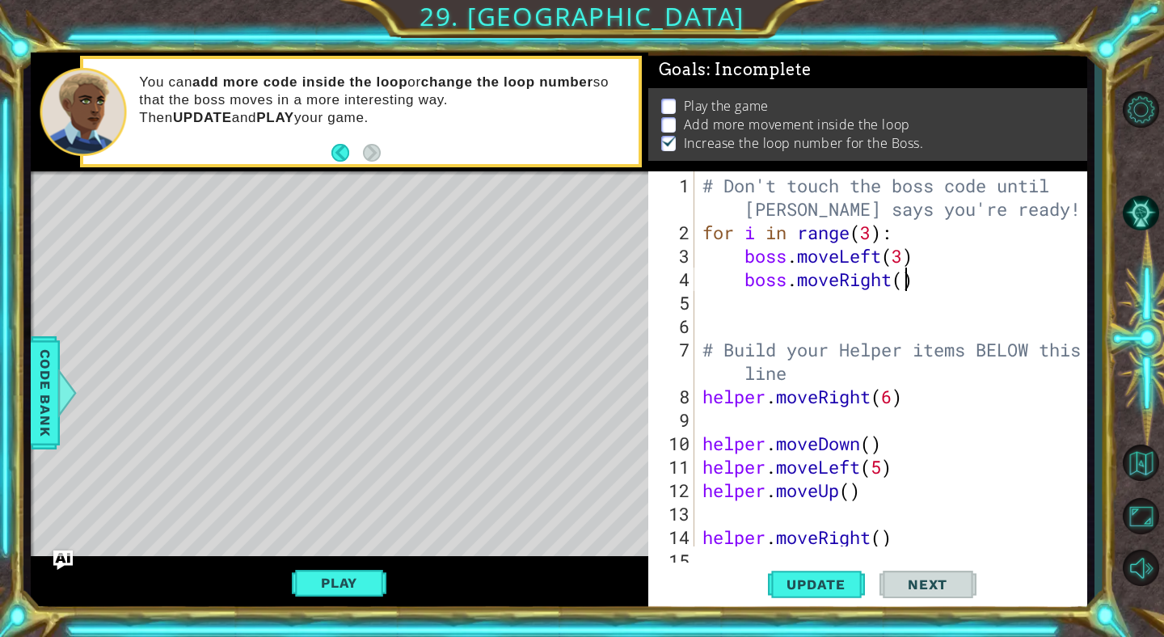
click at [918, 278] on div "# Don't touch the boss code until [PERSON_NAME] says you're ready! for i in ran…" at bounding box center [895, 396] width 392 height 445
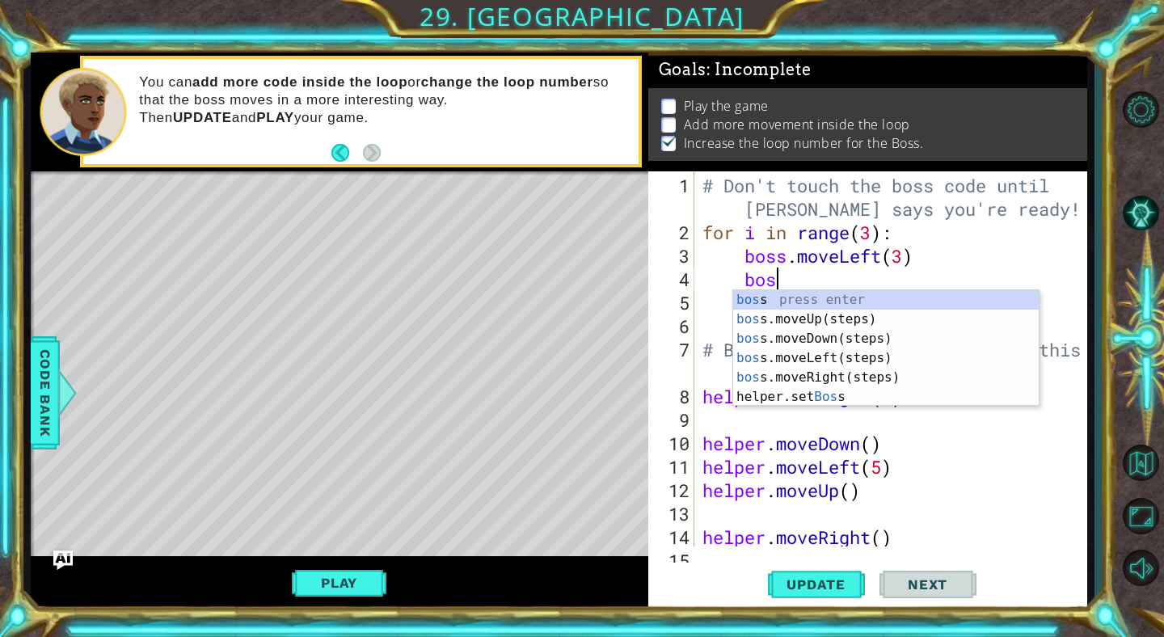
type textarea "b"
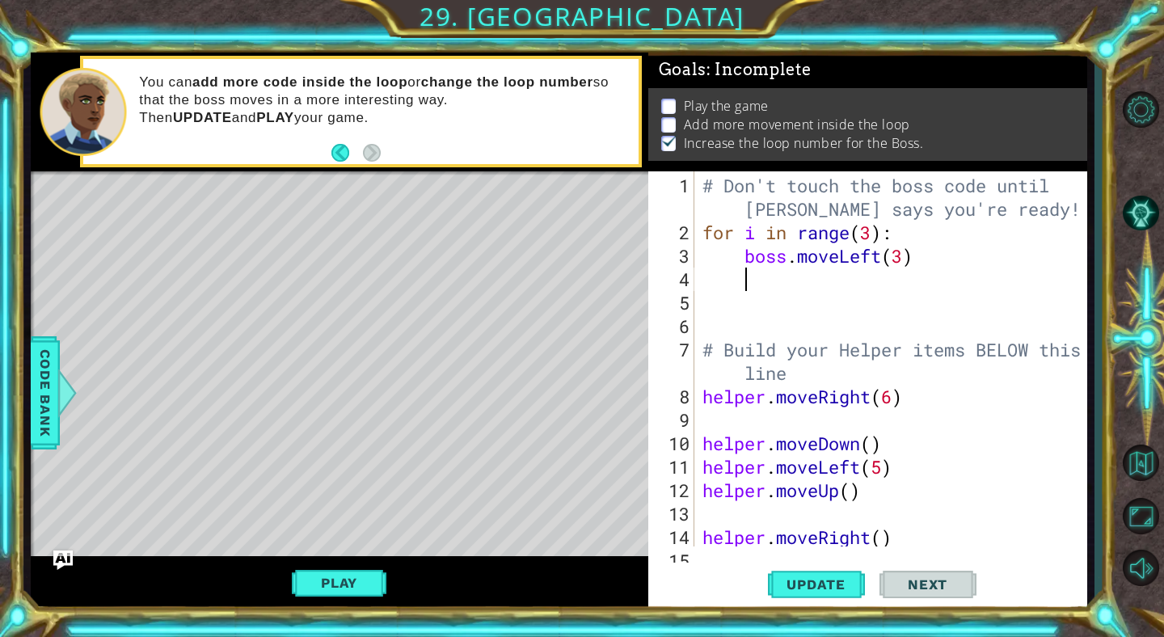
scroll to position [0, 1]
click at [915, 257] on div "# Don't touch the boss code until [PERSON_NAME] says you're ready! for i in ran…" at bounding box center [895, 396] width 392 height 445
type textarea "boss.move"
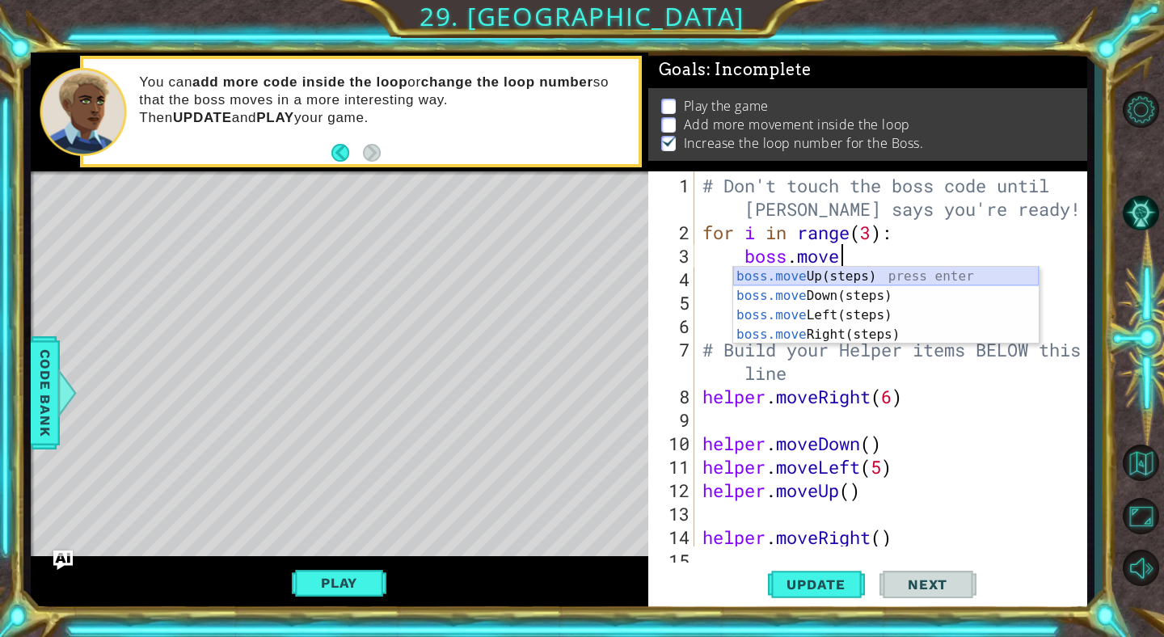
click at [898, 276] on div "boss.move Up(steps) press enter boss.move Down(steps) press enter boss.move Lef…" at bounding box center [886, 325] width 306 height 116
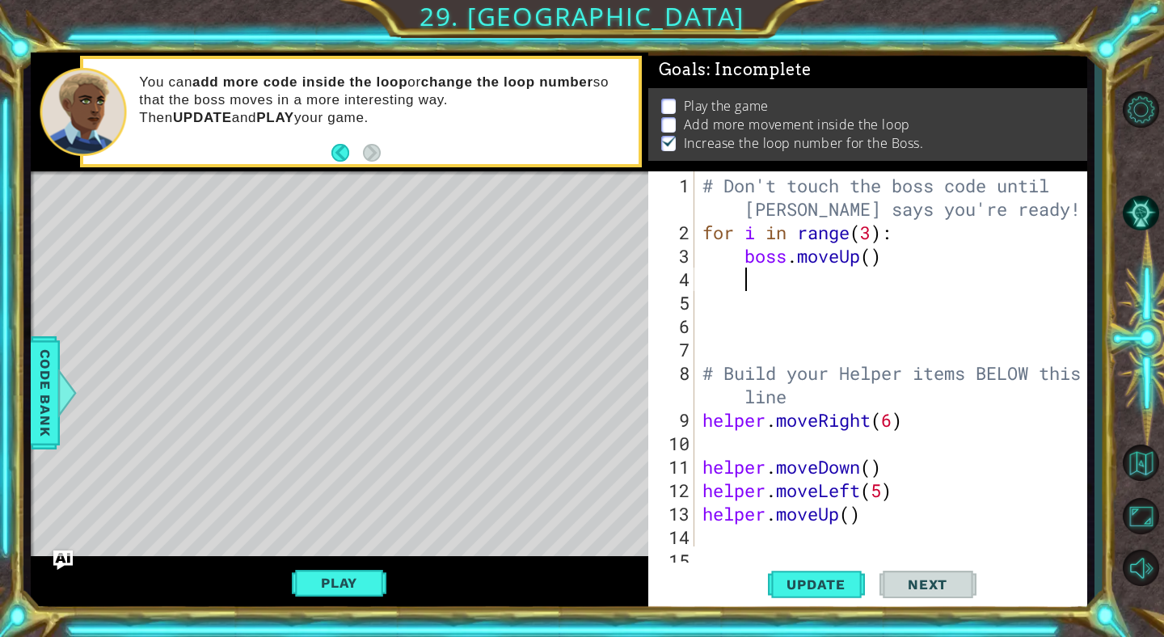
click at [871, 259] on div "# Don't touch the boss code until [PERSON_NAME] says you're ready! for i in ran…" at bounding box center [895, 396] width 392 height 445
type textarea "boss.moveUp(4)"
click at [775, 272] on div "# Don't touch the boss code until [PERSON_NAME] says you're ready! for i in ran…" at bounding box center [895, 396] width 392 height 445
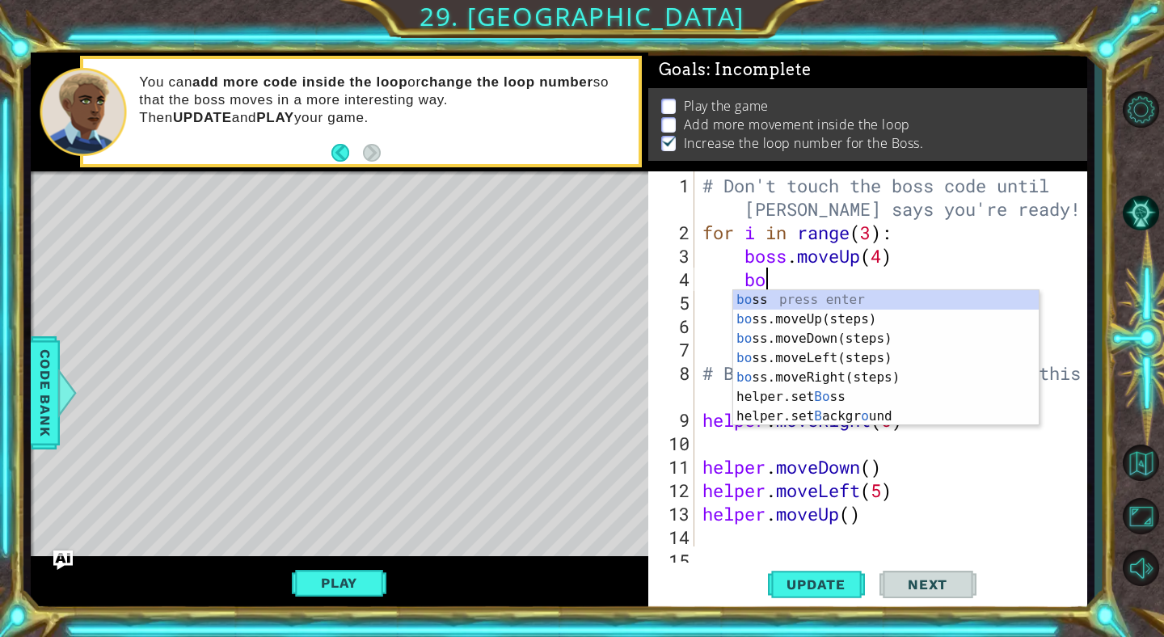
type textarea "boss"
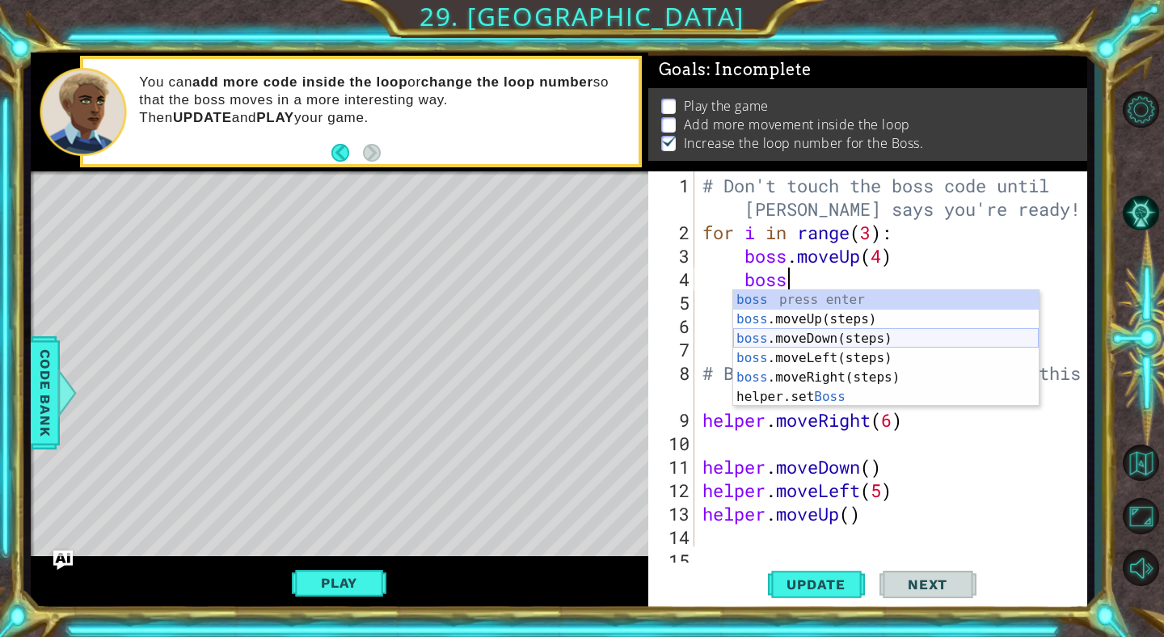
drag, startPoint x: 802, startPoint y: 343, endPoint x: 842, endPoint y: 310, distance: 51.1
click at [802, 343] on div "boss press enter boss .moveUp(steps) press enter boss .moveDown(steps) press en…" at bounding box center [886, 367] width 306 height 155
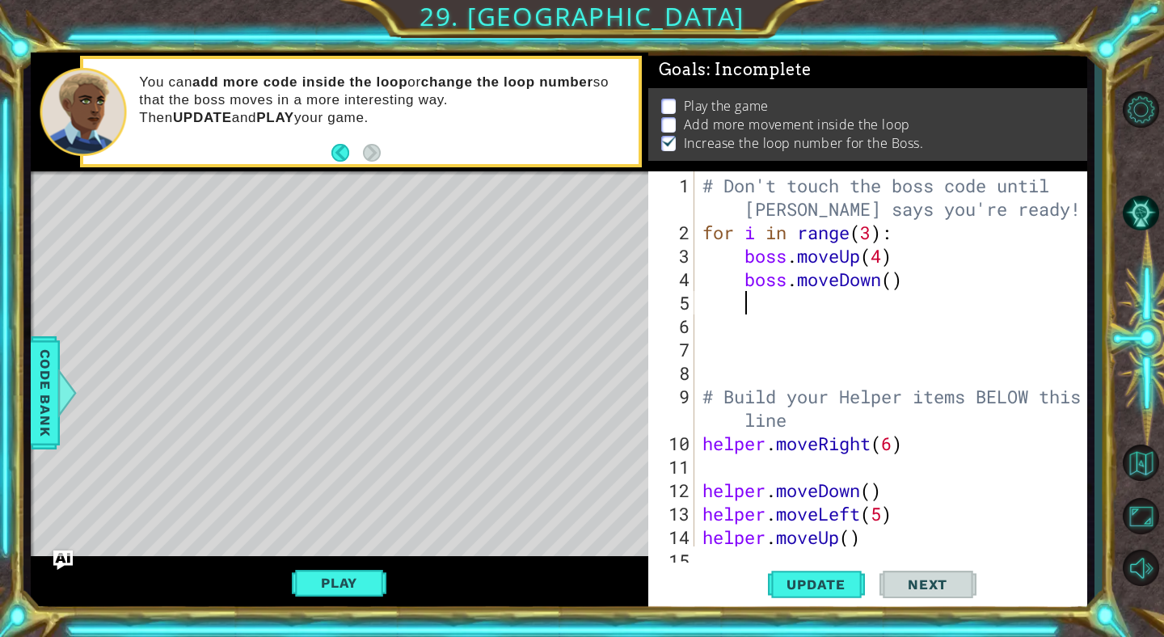
click at [899, 281] on div "# Don't touch the boss code until [PERSON_NAME] says you're ready! for i in ran…" at bounding box center [895, 396] width 392 height 445
type textarea "boss.moveDown(4)"
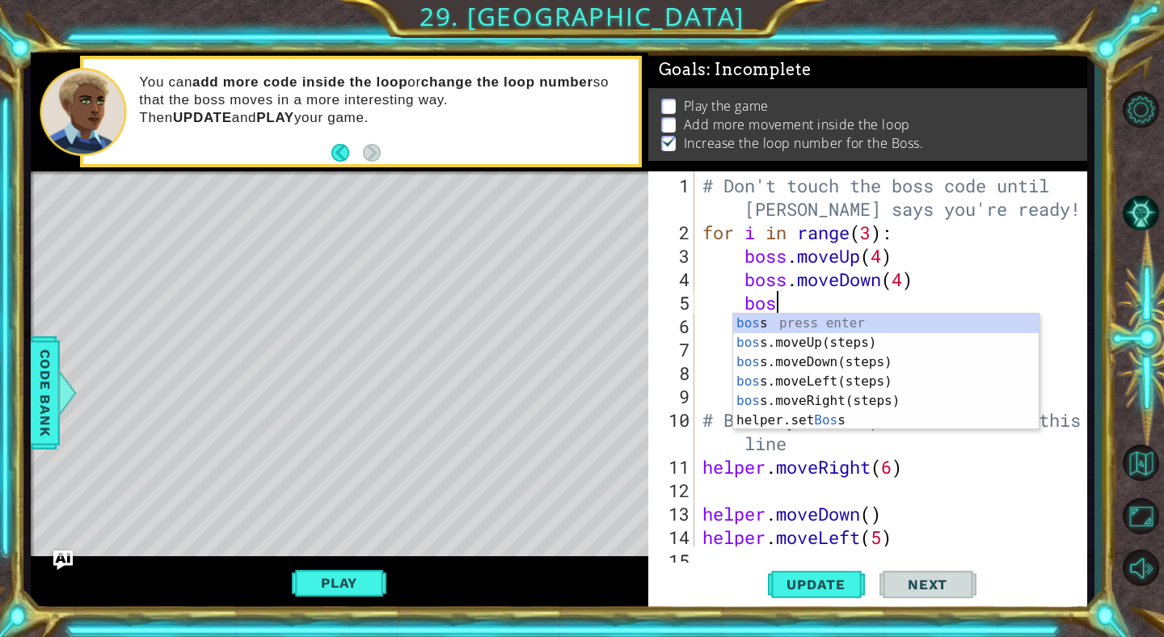
scroll to position [0, 2]
type textarea "boss"
click at [829, 383] on div "boss press enter boss .moveUp(steps) press enter boss .moveDown(steps) press en…" at bounding box center [886, 391] width 306 height 155
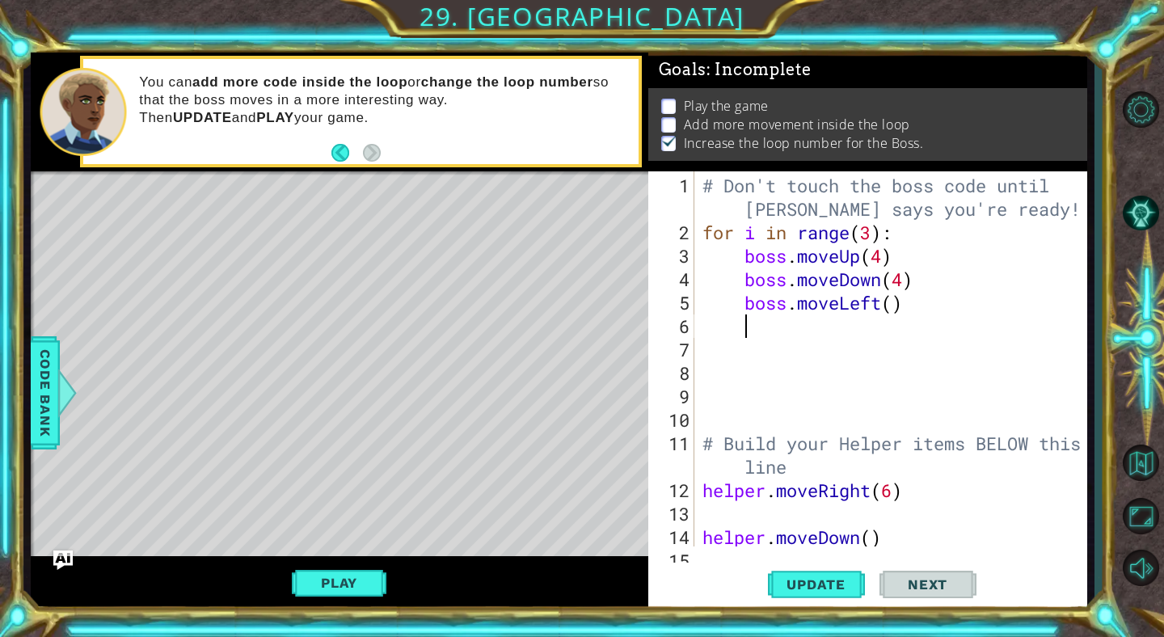
scroll to position [0, 1]
click at [892, 306] on div "# Don't touch the boss code until [PERSON_NAME] says you're ready! for i in ran…" at bounding box center [895, 396] width 392 height 445
type textarea "boss.moveLeft(3)"
click at [812, 590] on span "Update" at bounding box center [815, 584] width 91 height 16
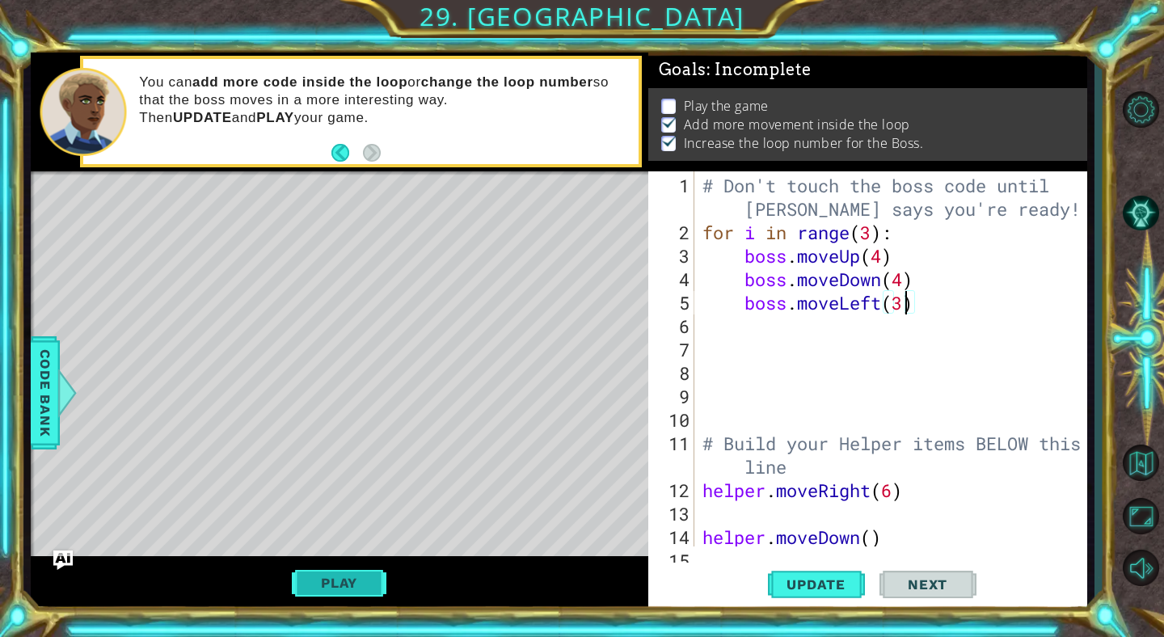
click at [373, 578] on button "Play" at bounding box center [339, 583] width 95 height 31
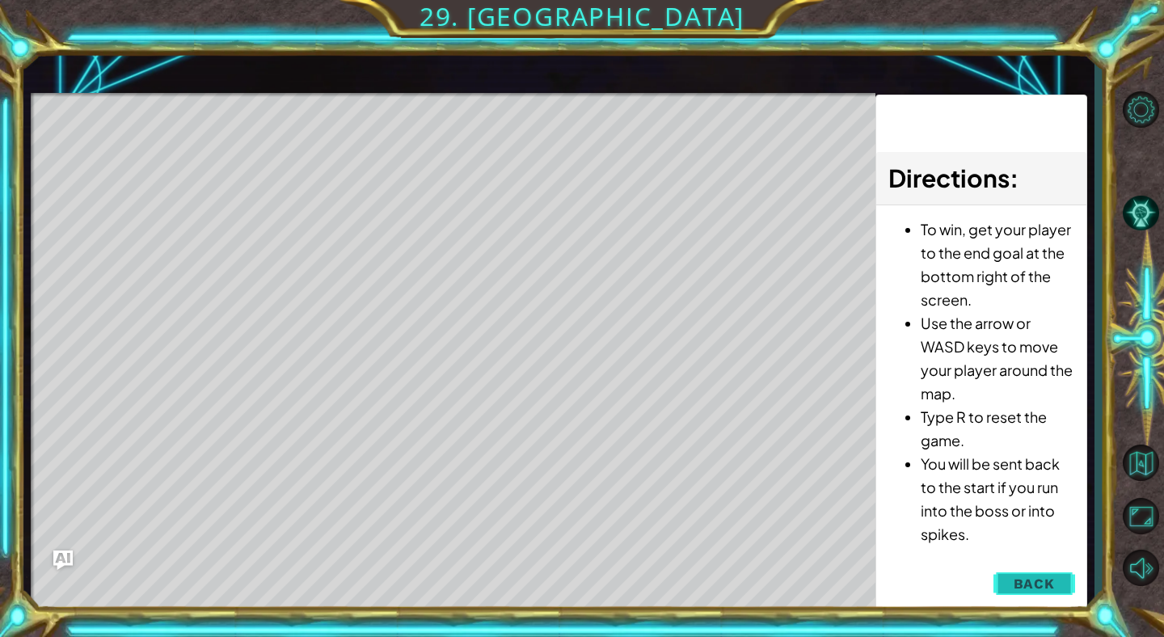
click at [1038, 587] on span "Back" at bounding box center [1034, 584] width 41 height 16
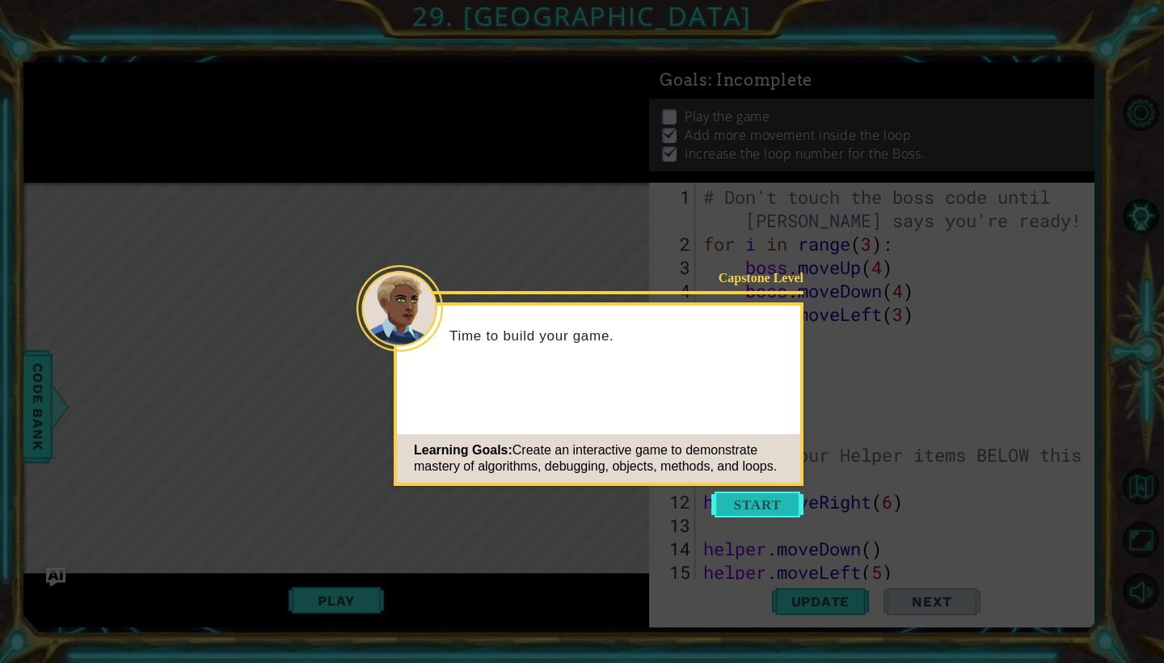
click at [762, 504] on button "Start" at bounding box center [757, 505] width 92 height 26
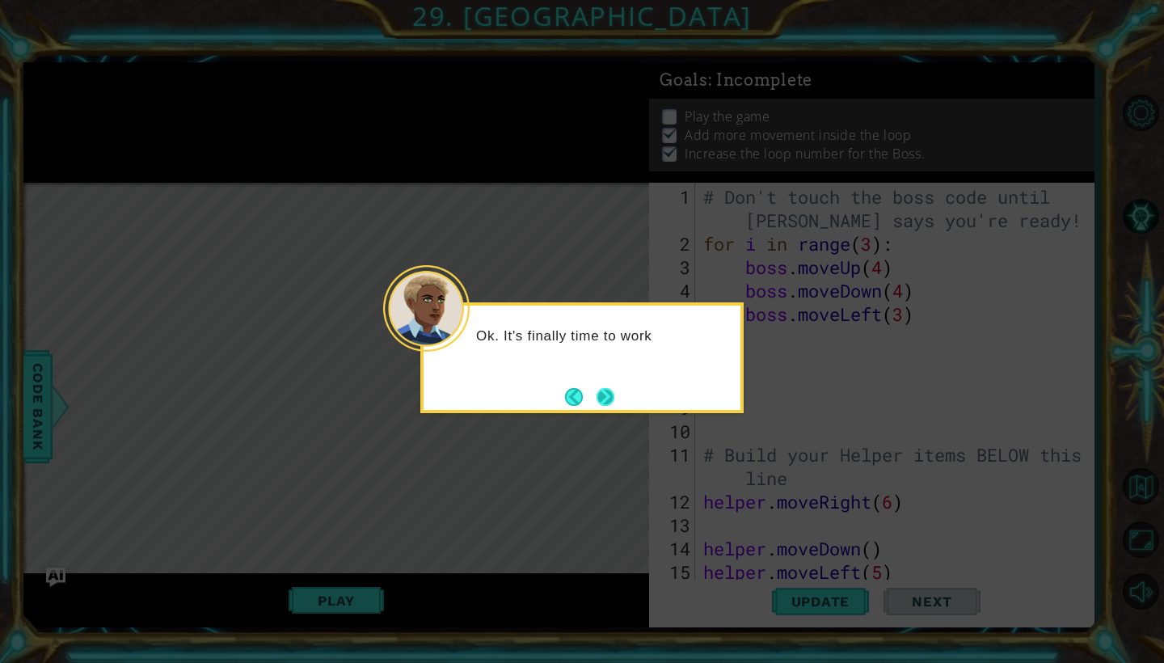
click at [611, 390] on button "Next" at bounding box center [606, 397] width 18 height 18
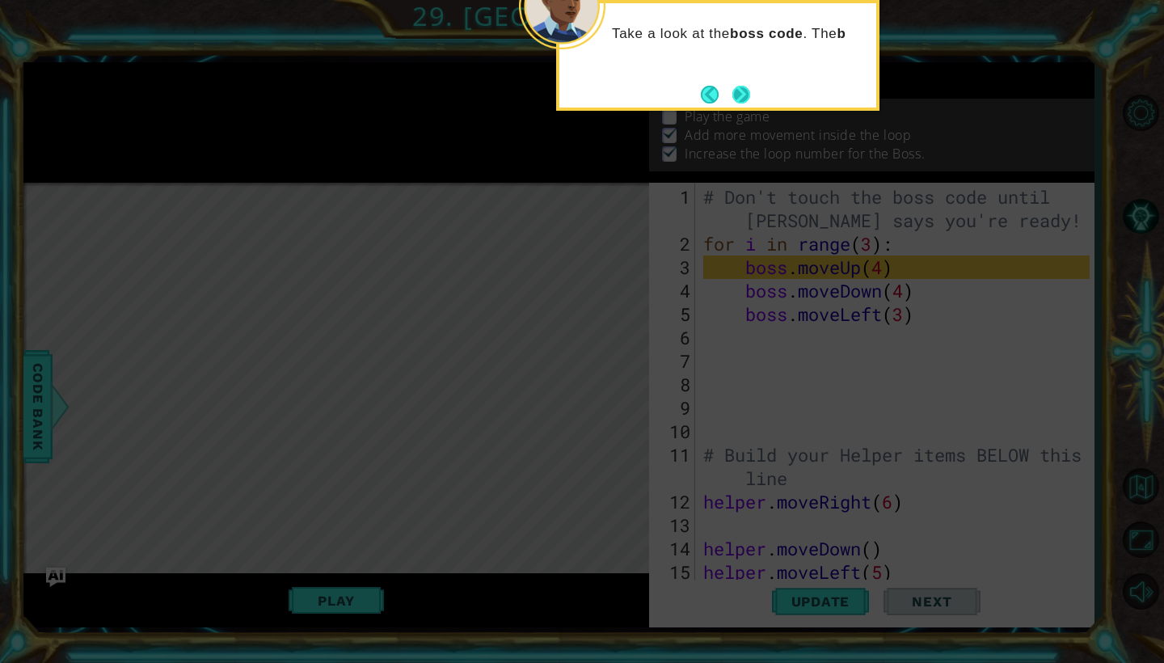
click at [739, 96] on button "Next" at bounding box center [741, 95] width 18 height 18
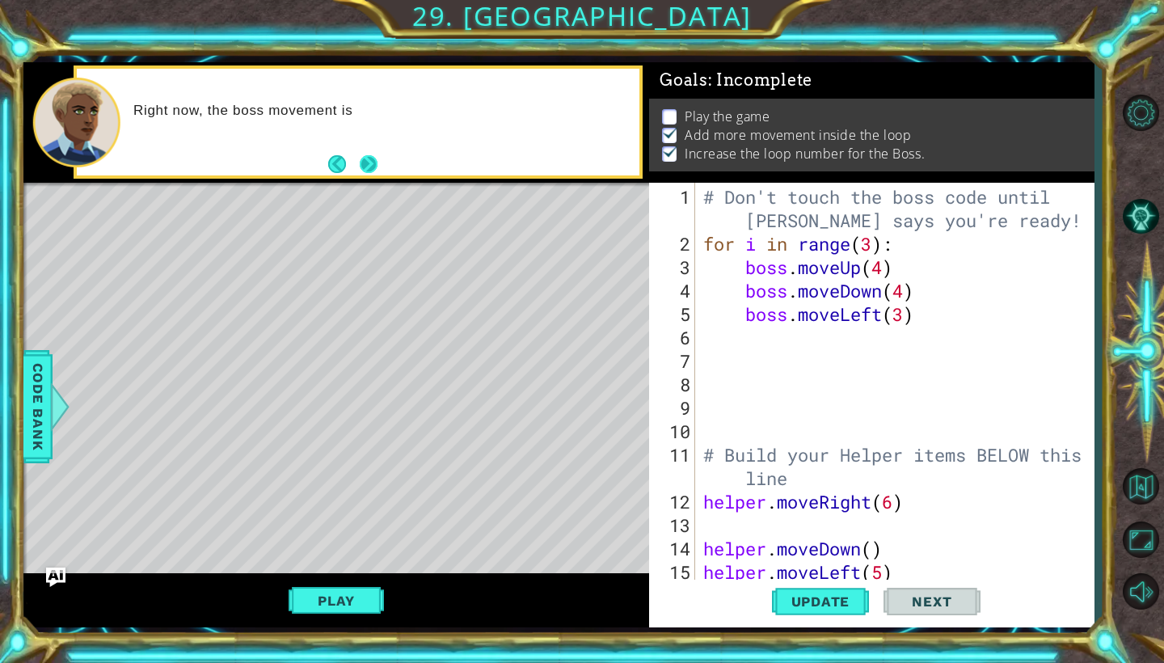
click at [365, 168] on button "Next" at bounding box center [369, 164] width 18 height 18
click at [360, 597] on button "Play" at bounding box center [336, 600] width 95 height 31
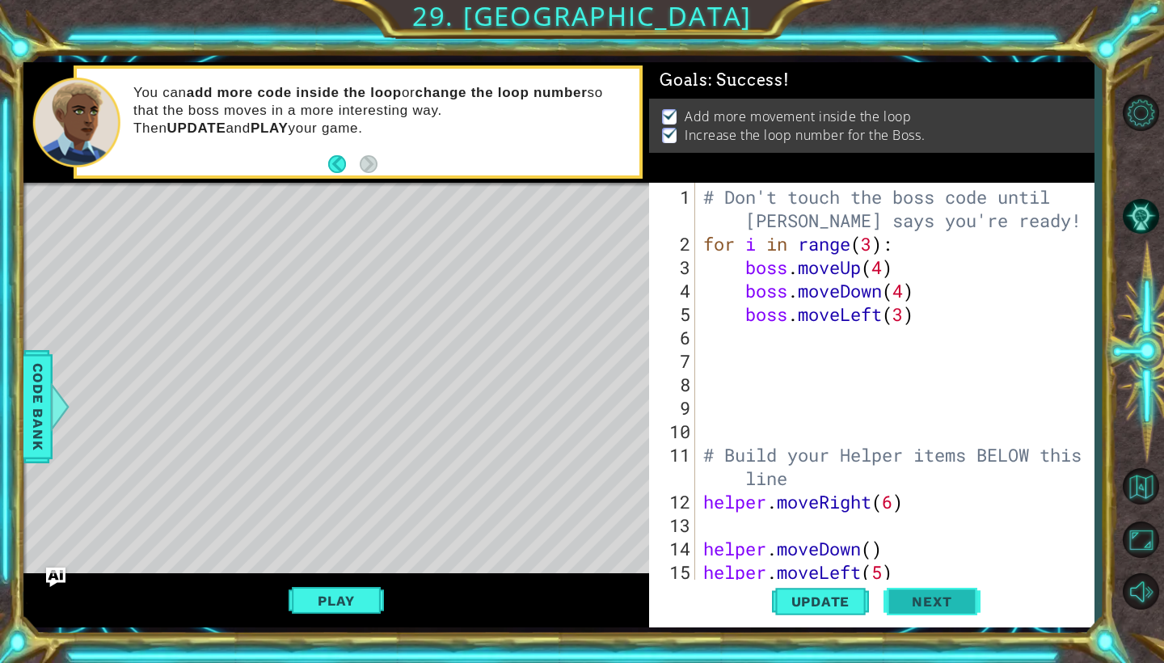
click at [918, 599] on span "Next" at bounding box center [932, 601] width 72 height 16
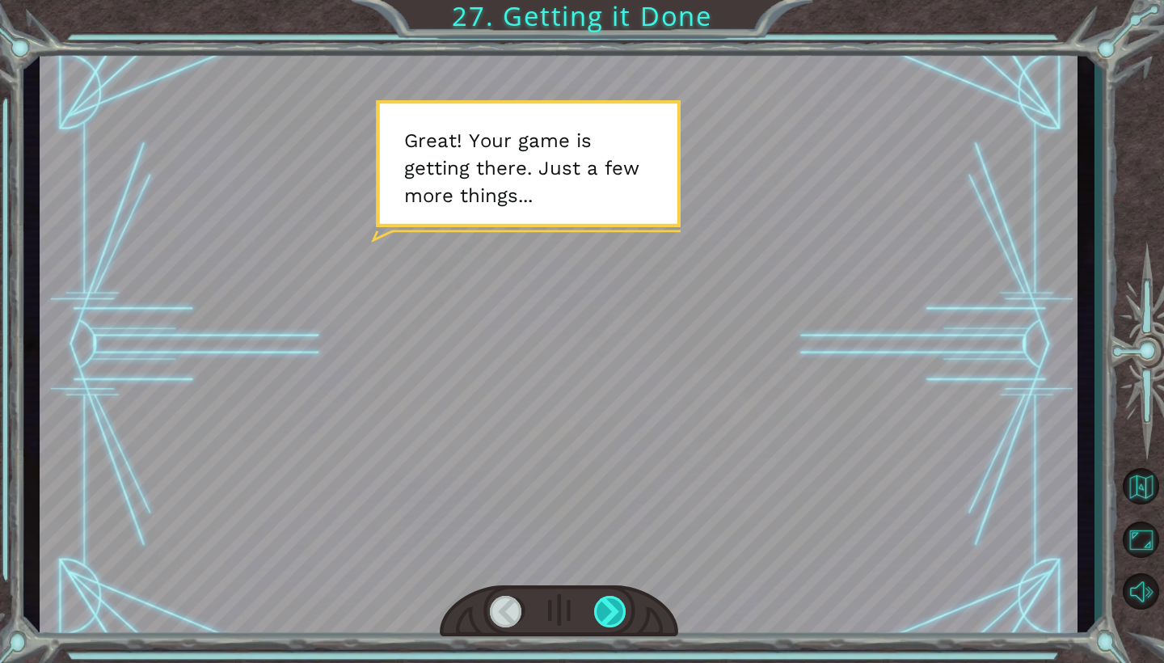
click at [605, 615] on div at bounding box center [610, 612] width 33 height 32
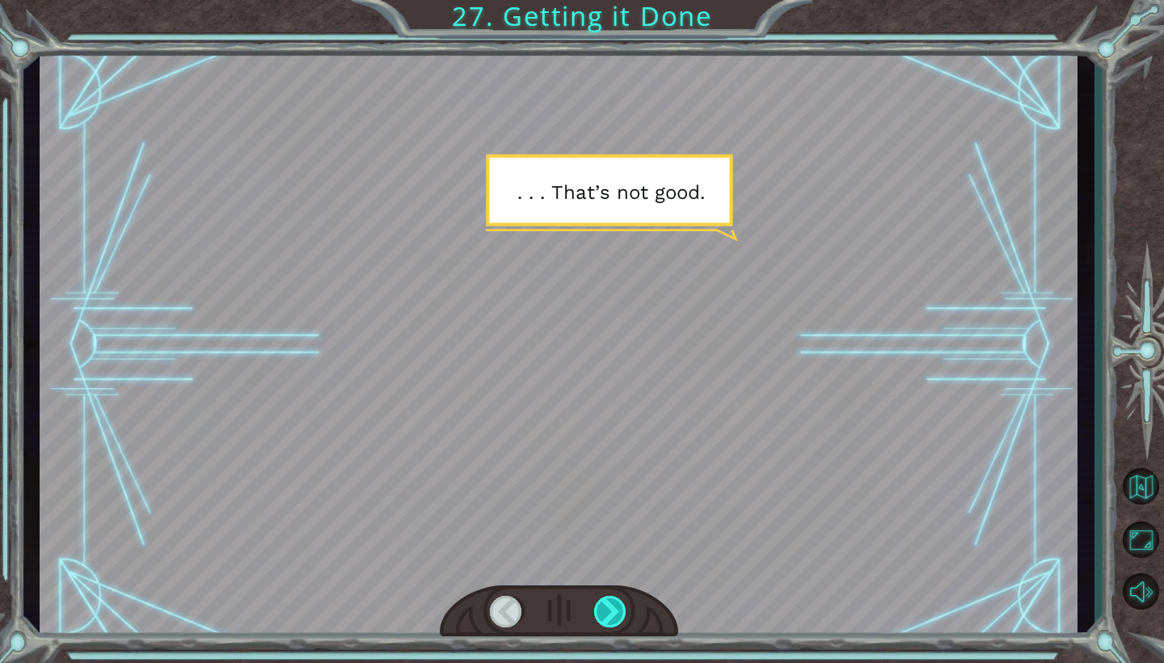
click at [605, 615] on div at bounding box center [610, 612] width 33 height 32
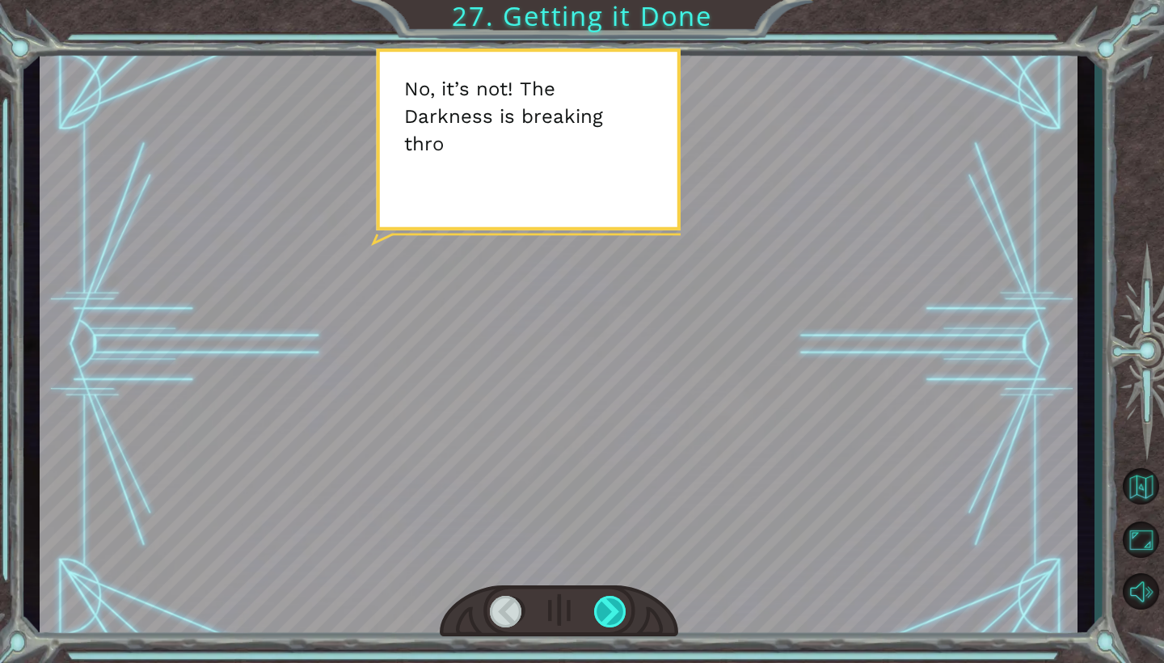
click at [605, 615] on div at bounding box center [610, 612] width 33 height 32
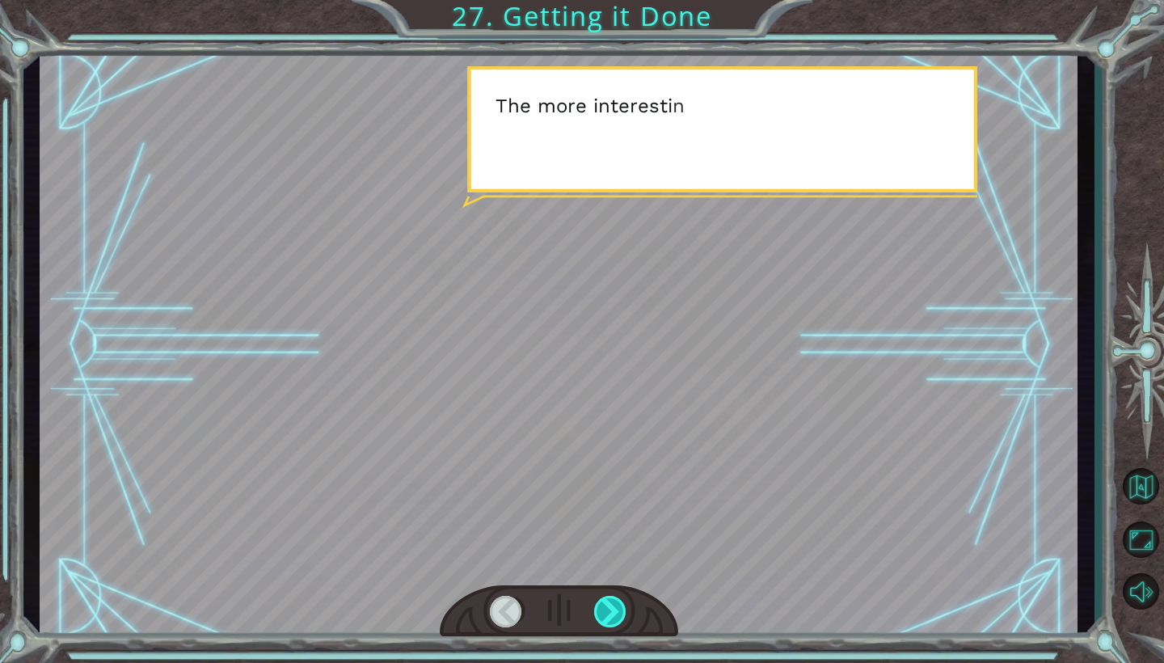
click at [605, 615] on div at bounding box center [610, 612] width 33 height 32
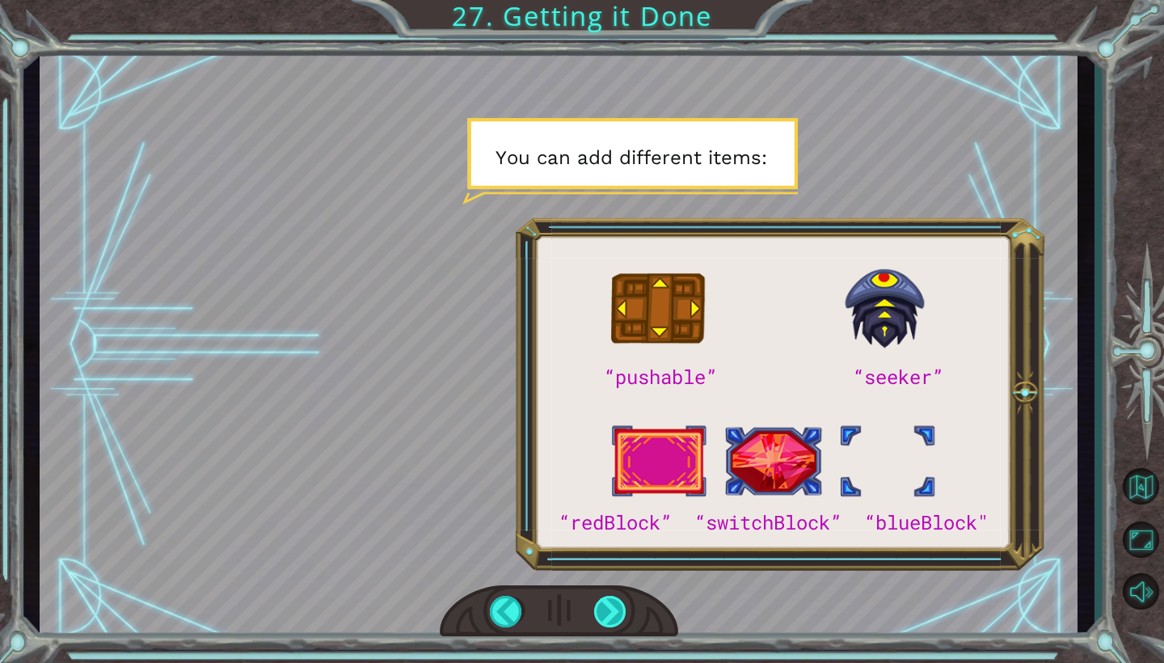
click at [605, 615] on div at bounding box center [610, 612] width 33 height 32
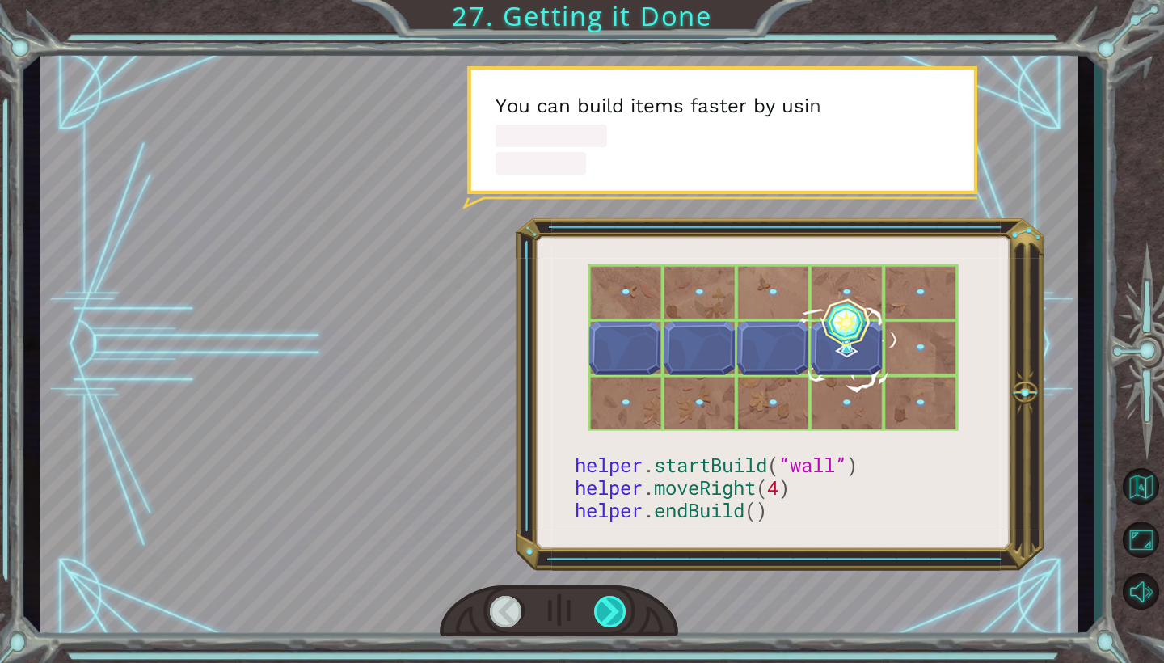
click at [605, 615] on div at bounding box center [610, 612] width 33 height 32
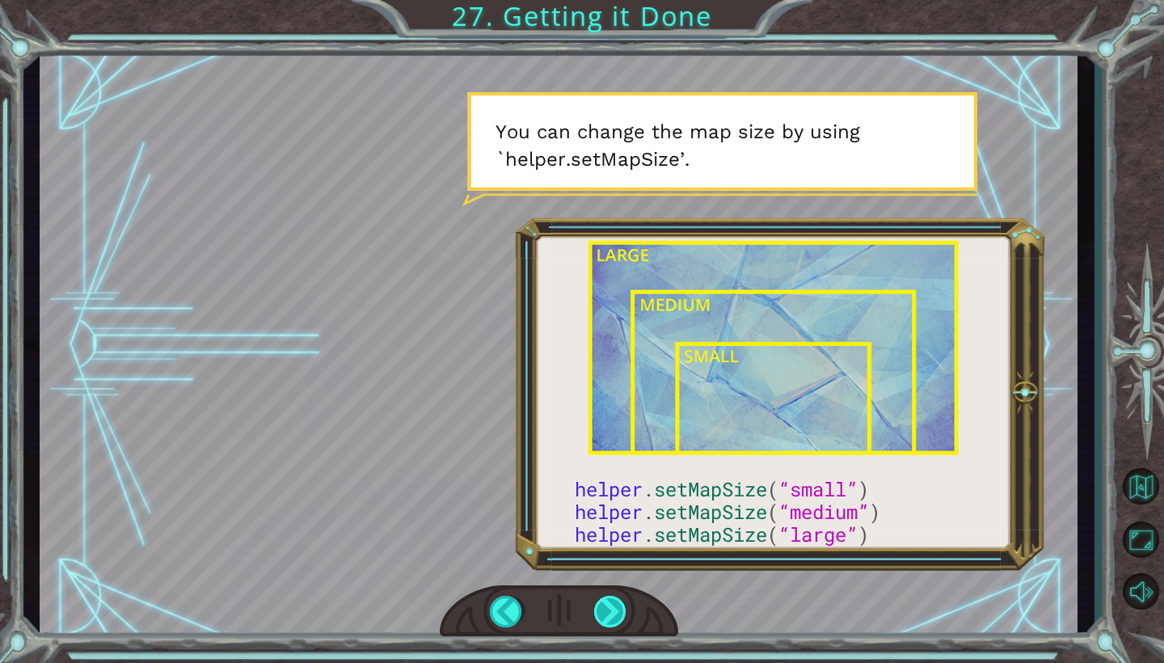
click at [605, 615] on div at bounding box center [610, 612] width 33 height 32
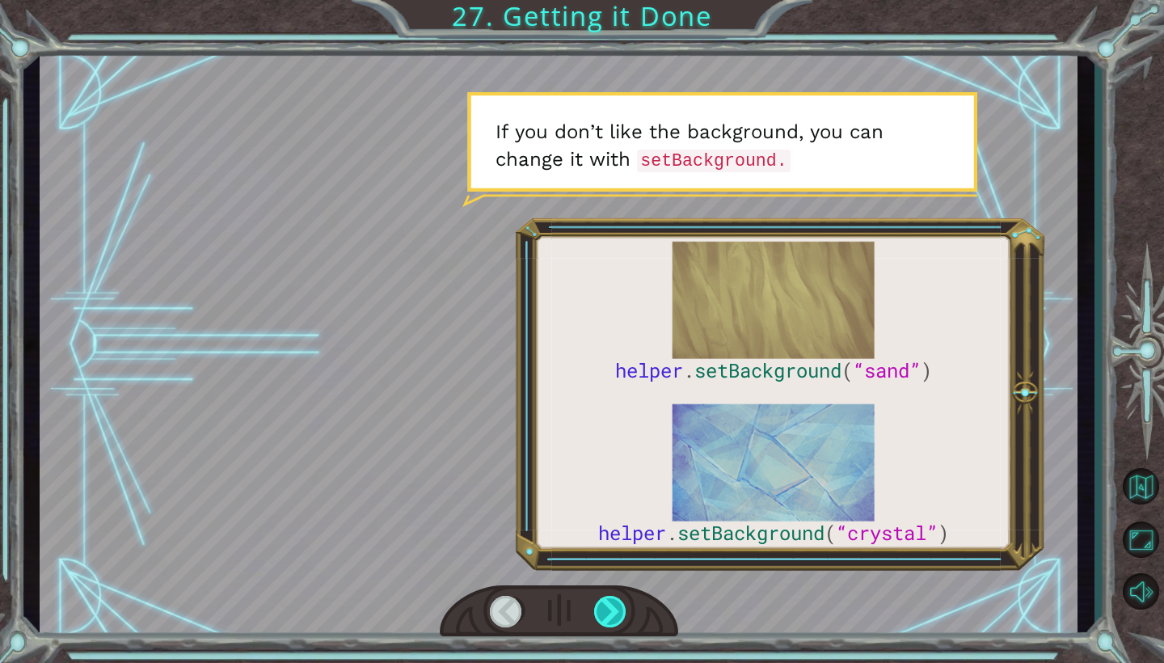
click at [605, 615] on div at bounding box center [610, 612] width 33 height 32
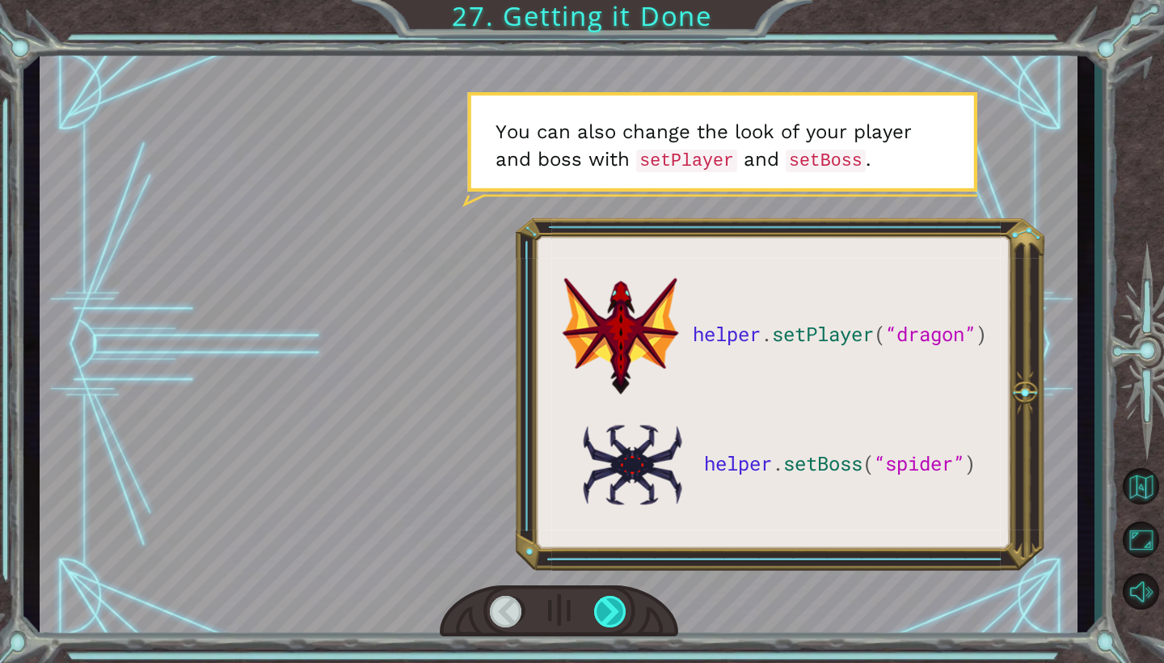
click at [605, 615] on div at bounding box center [610, 612] width 33 height 32
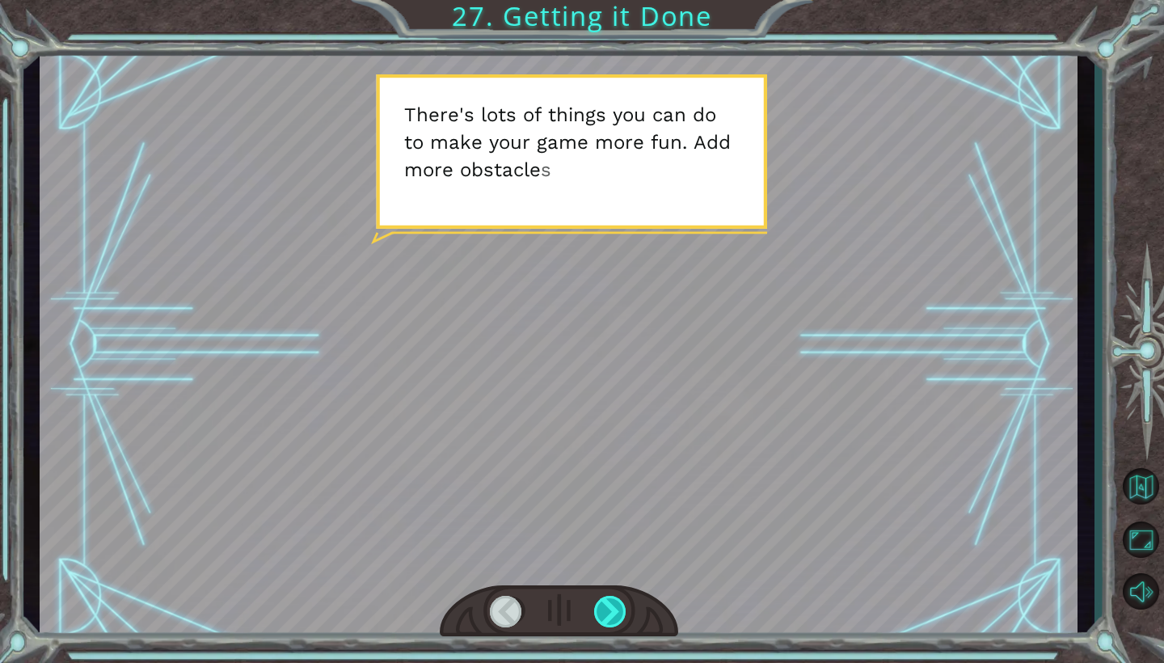
click at [605, 615] on div at bounding box center [610, 612] width 33 height 32
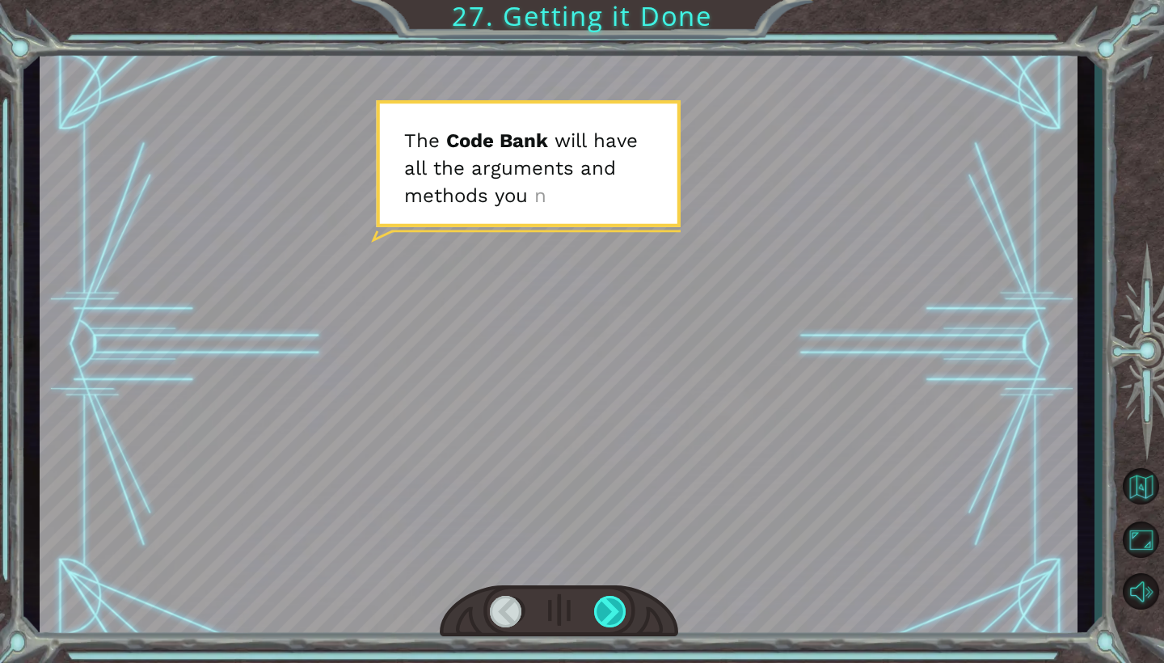
click at [605, 615] on div at bounding box center [610, 612] width 33 height 32
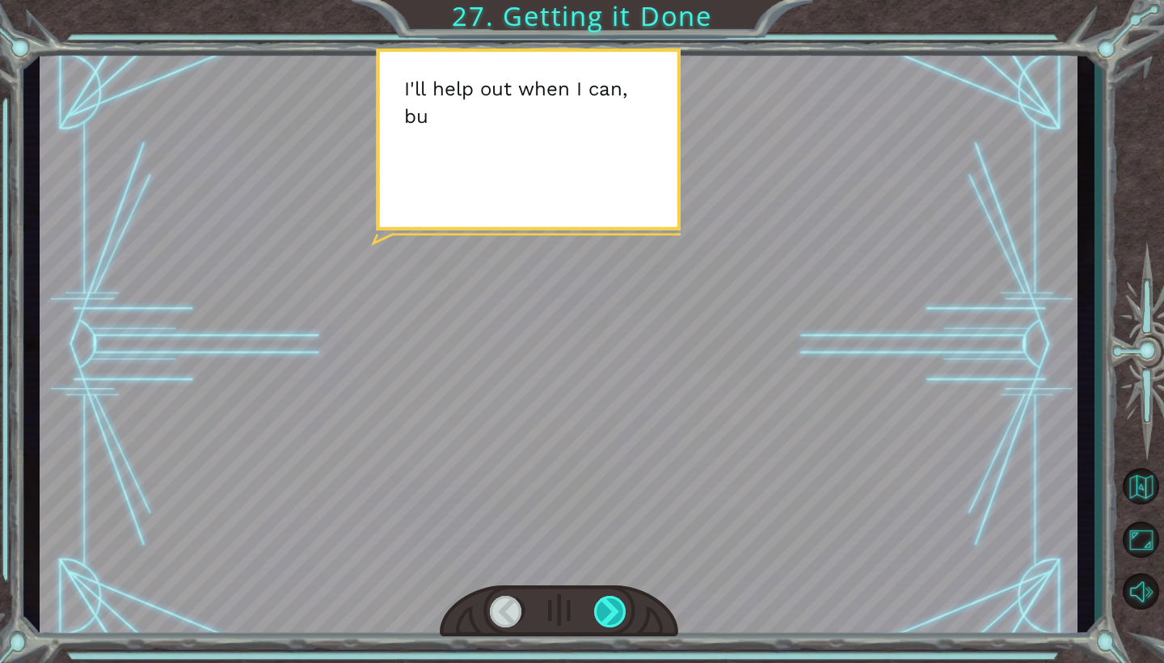
click at [605, 615] on div at bounding box center [610, 612] width 33 height 32
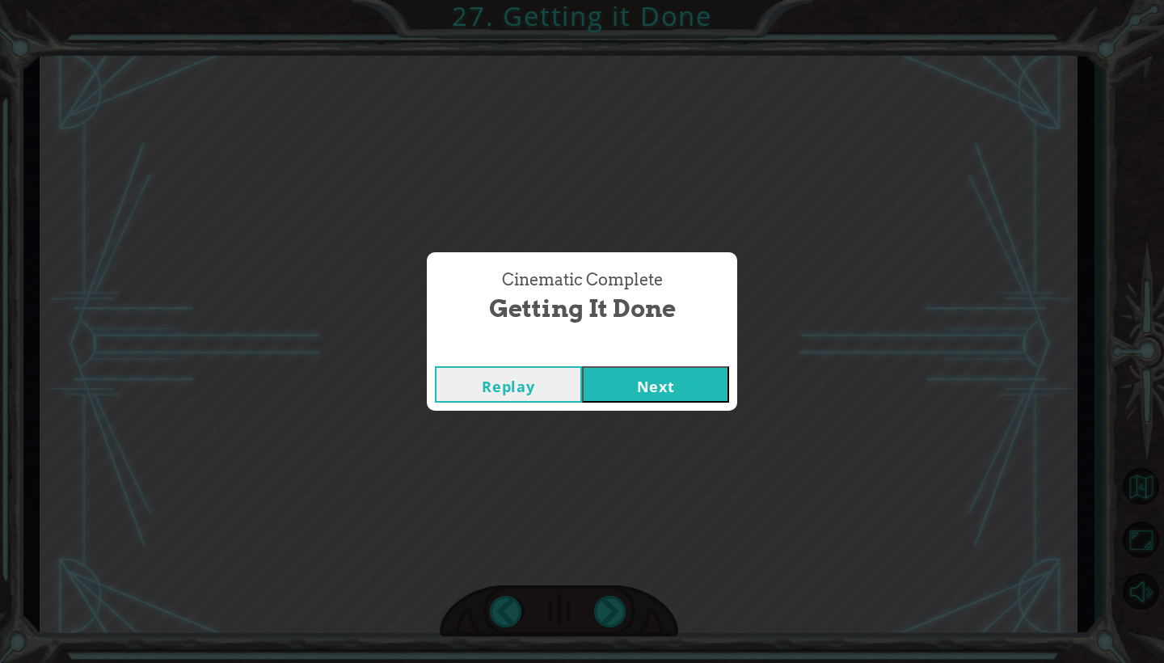
click at [621, 403] on div "Replay Next" at bounding box center [582, 384] width 310 height 53
click at [616, 396] on button "Next" at bounding box center [655, 384] width 147 height 36
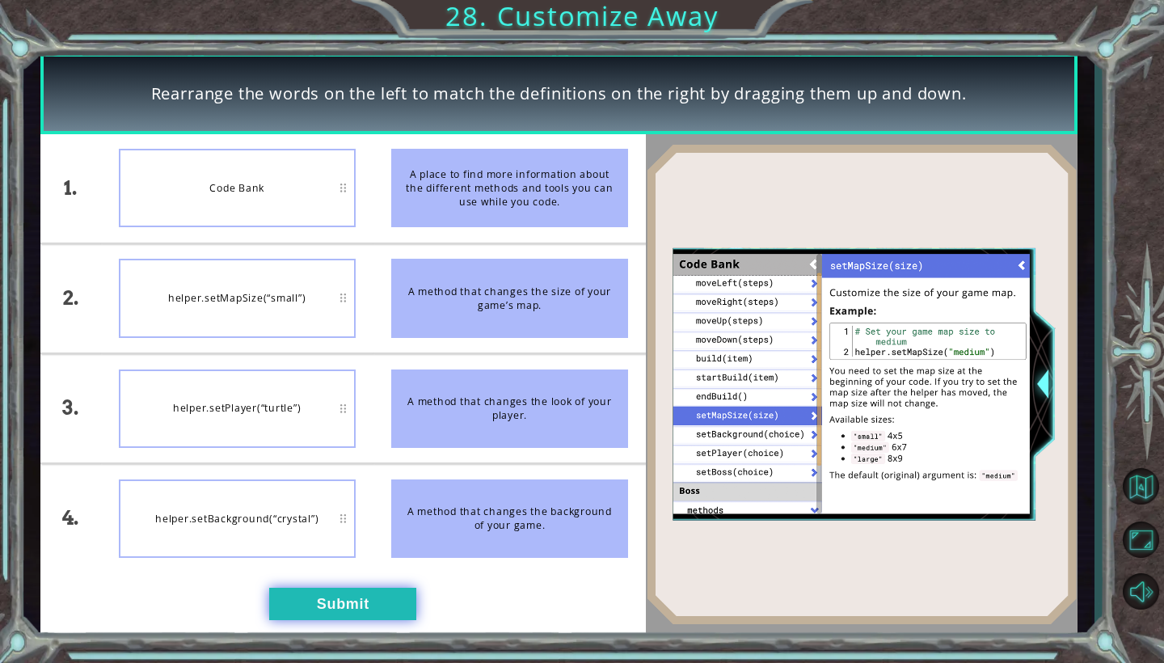
click at [362, 604] on button "Submit" at bounding box center [342, 604] width 147 height 32
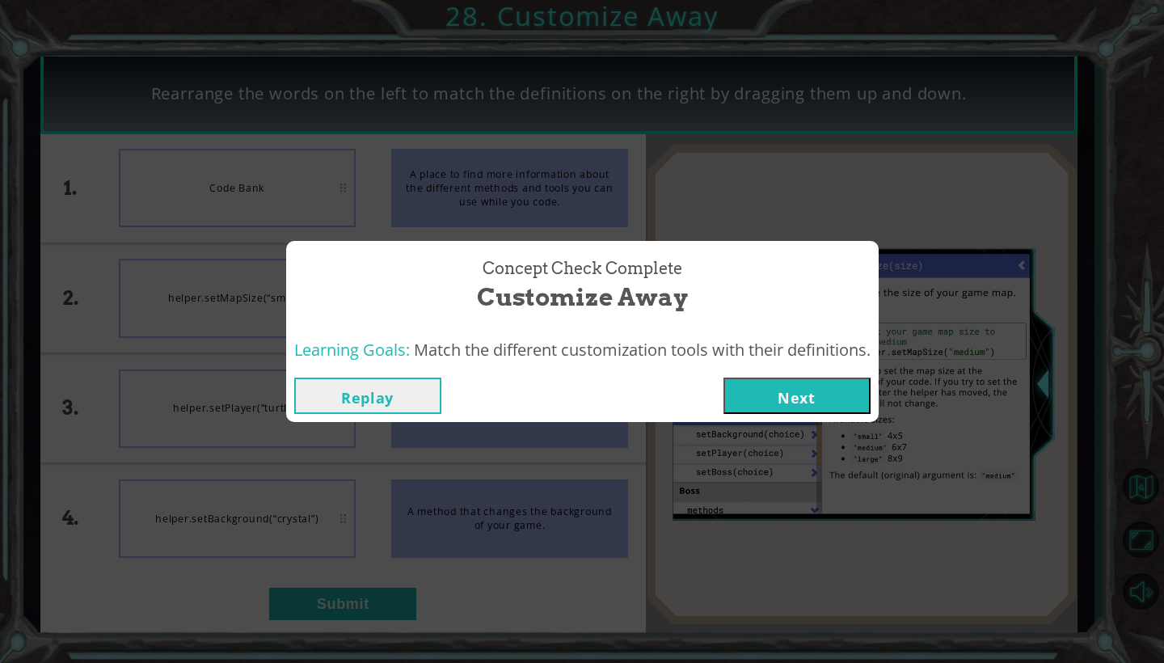
click at [766, 399] on button "Next" at bounding box center [797, 396] width 147 height 36
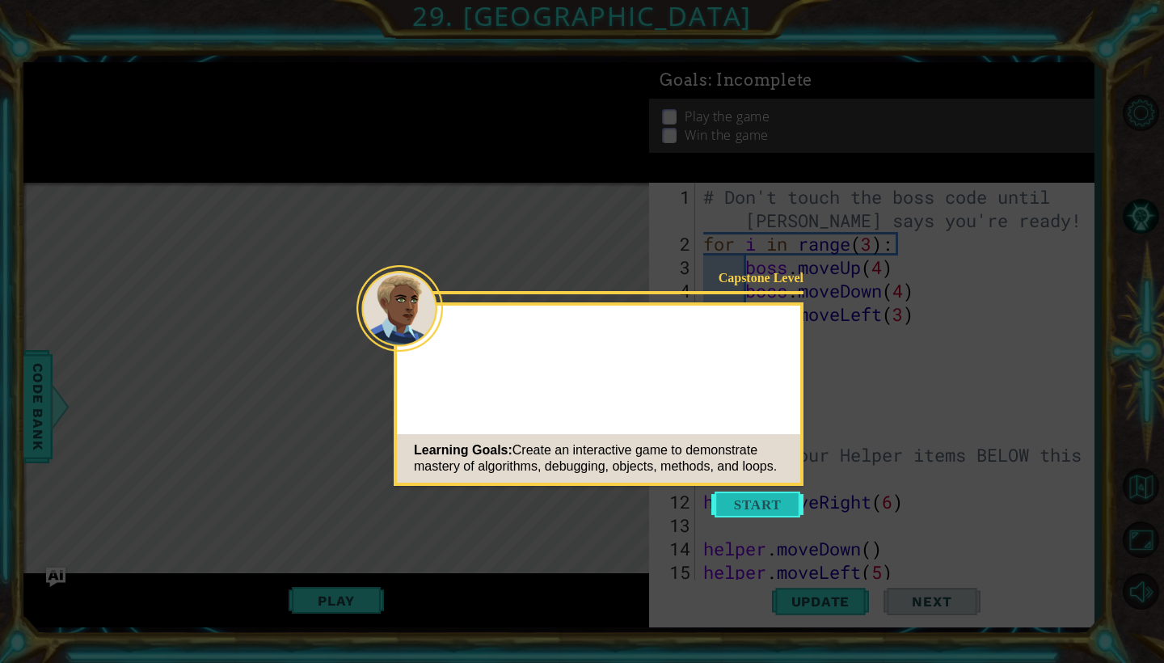
click at [738, 508] on button "Start" at bounding box center [757, 505] width 92 height 26
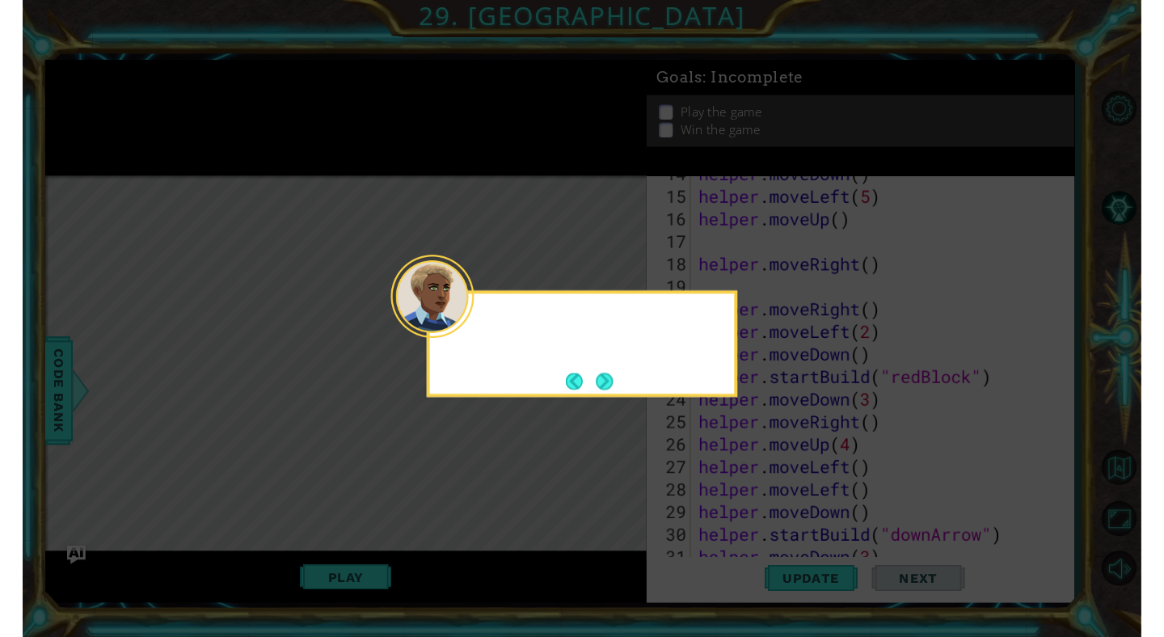
scroll to position [938, 0]
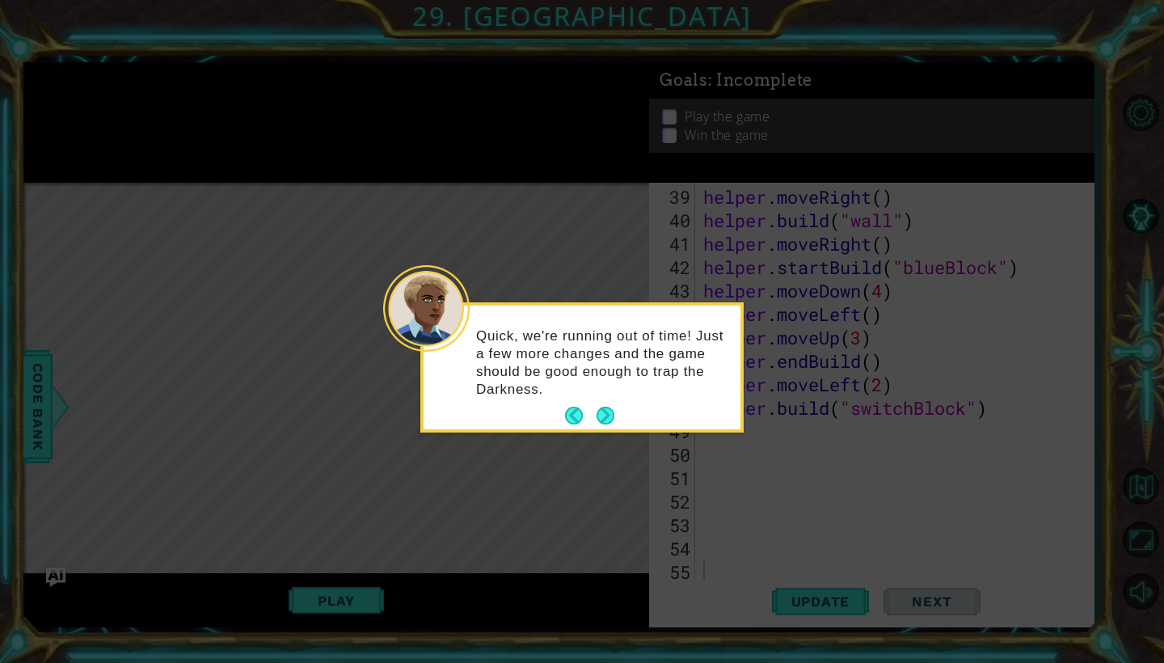
click at [605, 380] on div "Quick, we're running out of time! Just a few more changes and the game should b…" at bounding box center [582, 368] width 317 height 124
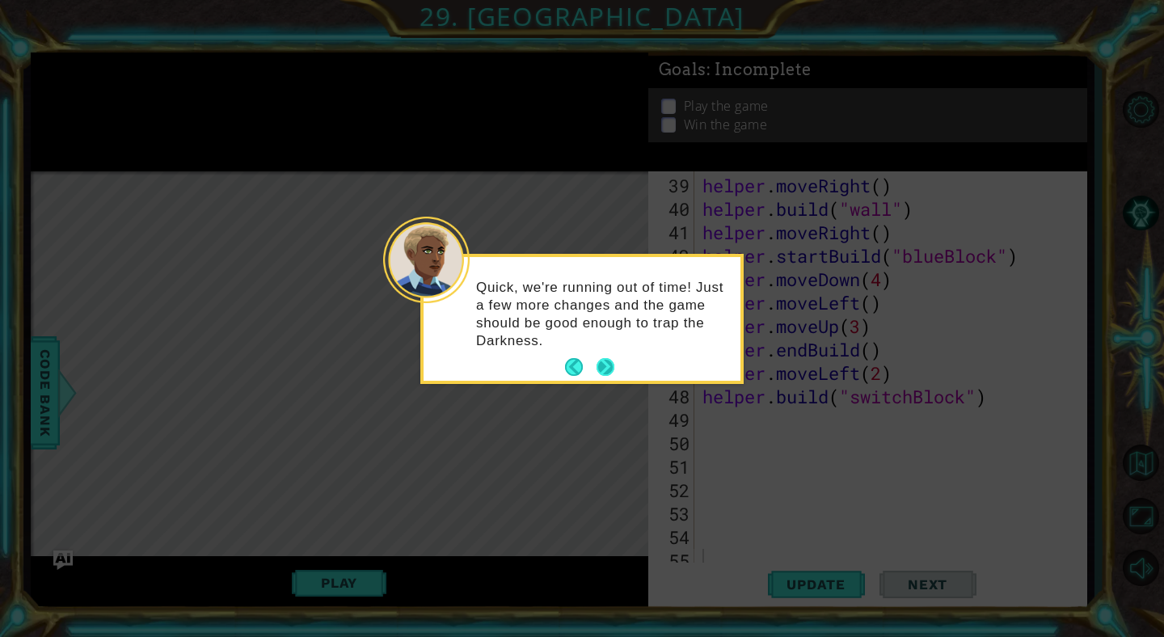
click at [604, 370] on button "Next" at bounding box center [606, 367] width 18 height 18
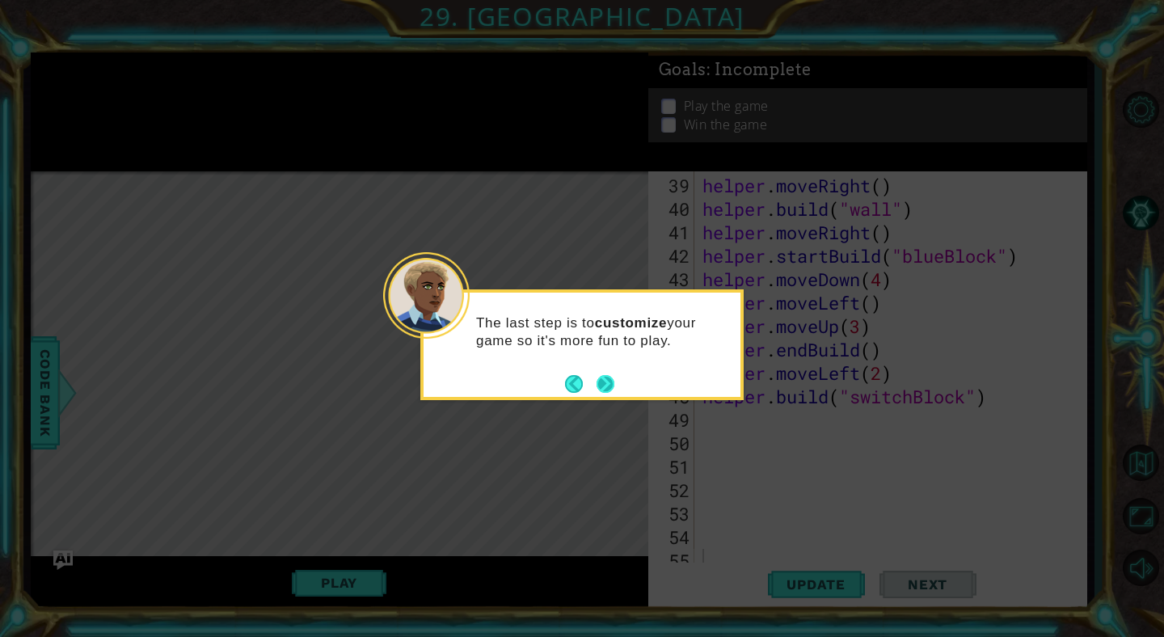
click at [606, 383] on button "Next" at bounding box center [606, 384] width 18 height 18
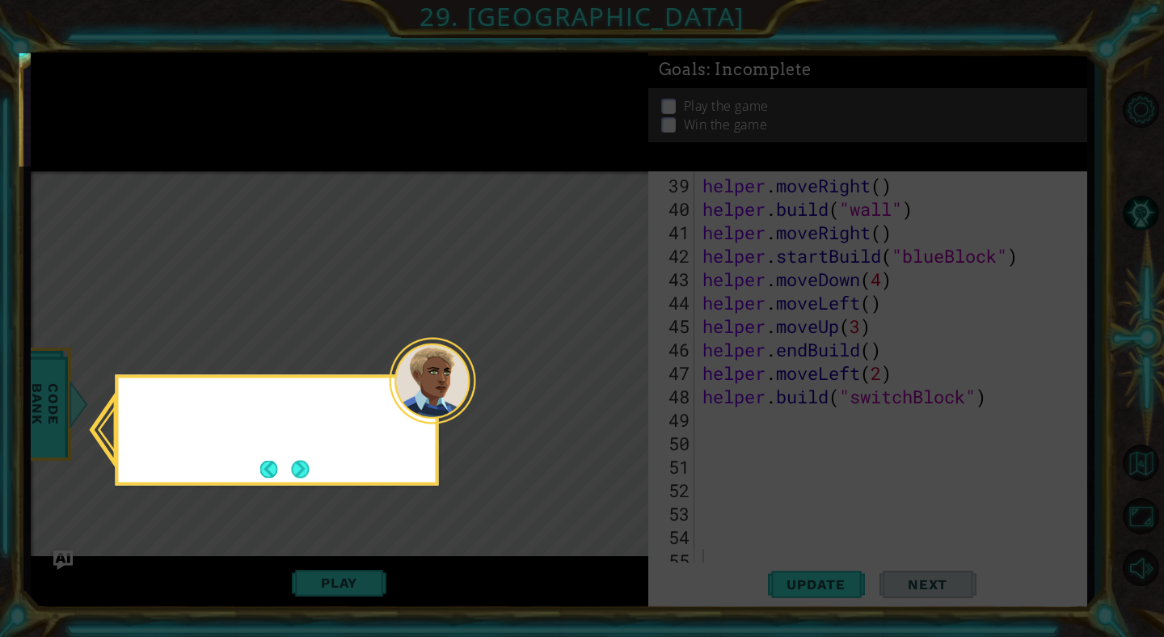
scroll to position [294, 0]
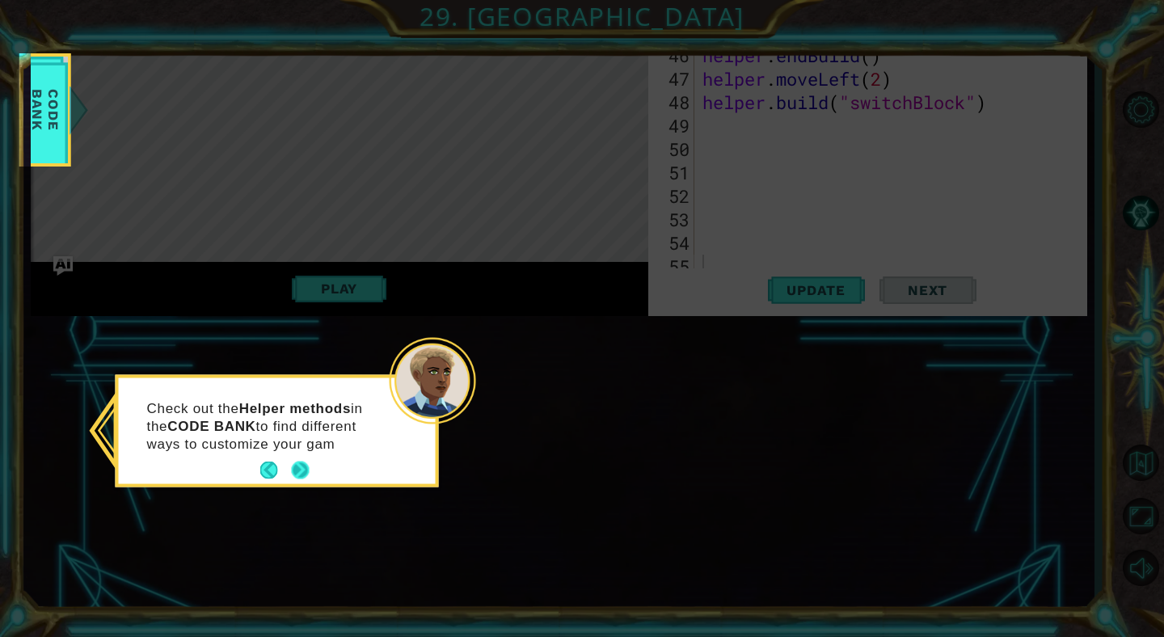
click at [295, 467] on button "Next" at bounding box center [300, 471] width 18 height 18
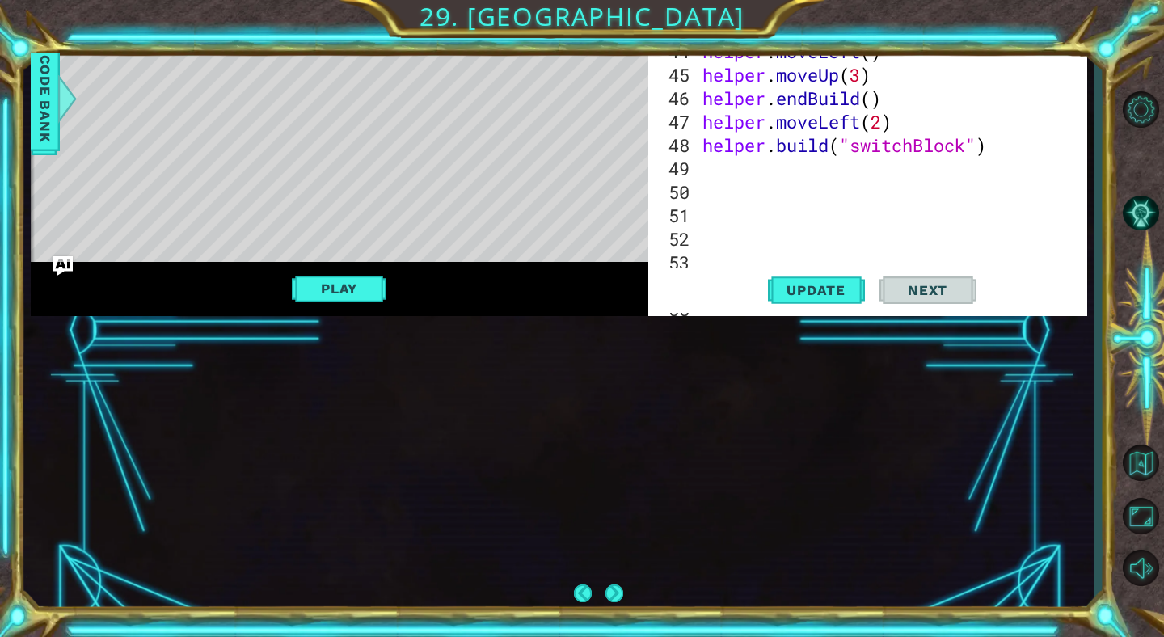
scroll to position [26, 0]
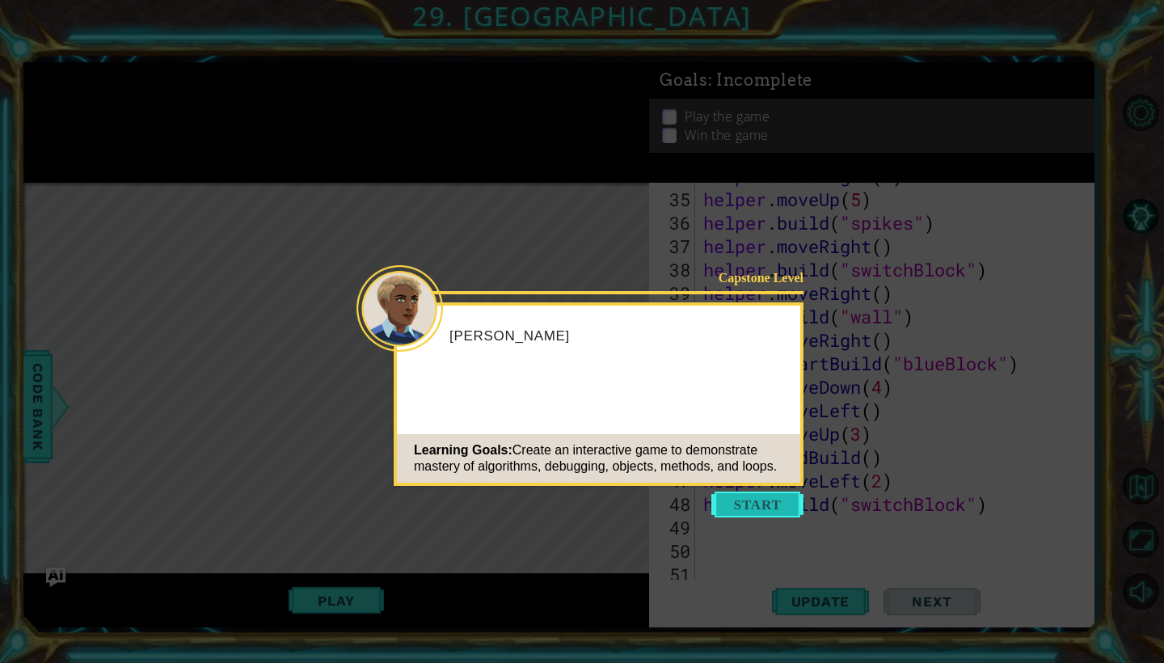
scroll to position [938, 0]
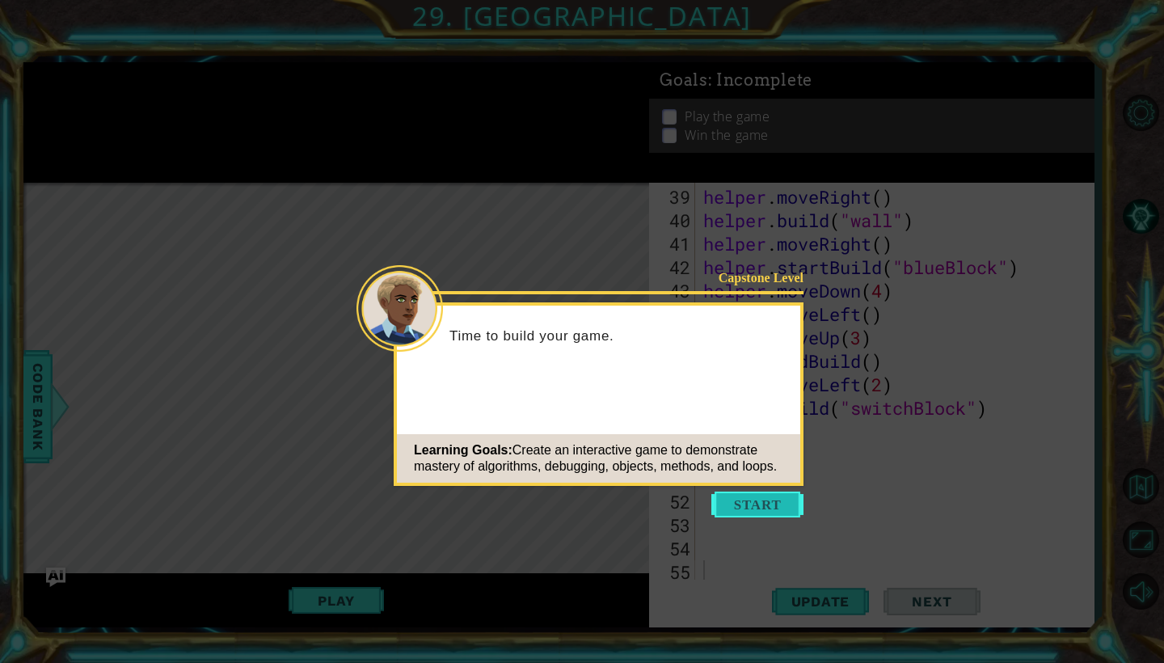
click at [750, 503] on button "Start" at bounding box center [757, 505] width 92 height 26
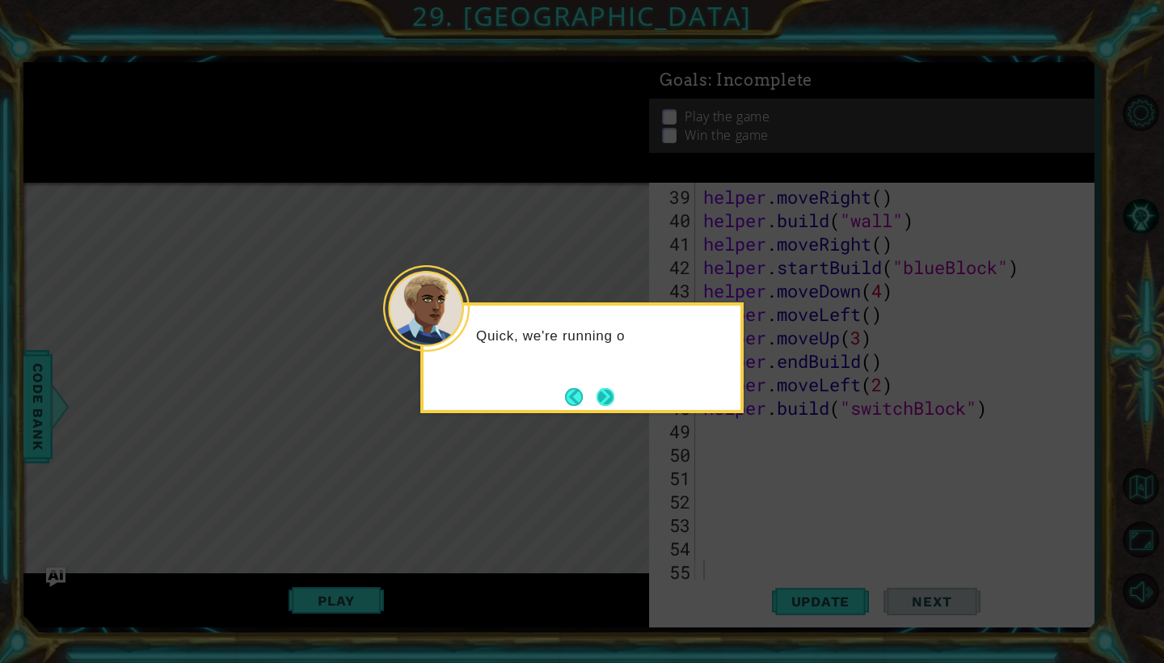
click at [605, 403] on button "Next" at bounding box center [606, 396] width 19 height 19
click at [605, 403] on button "Next" at bounding box center [605, 396] width 23 height 23
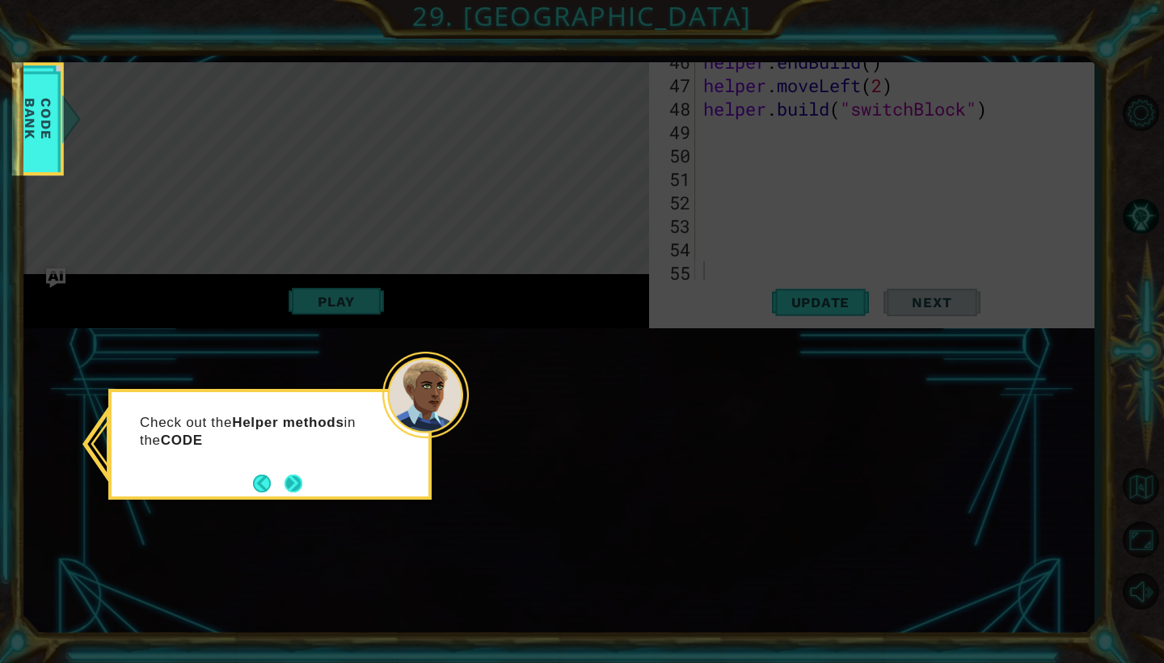
click at [290, 474] on button "Next" at bounding box center [293, 483] width 29 height 29
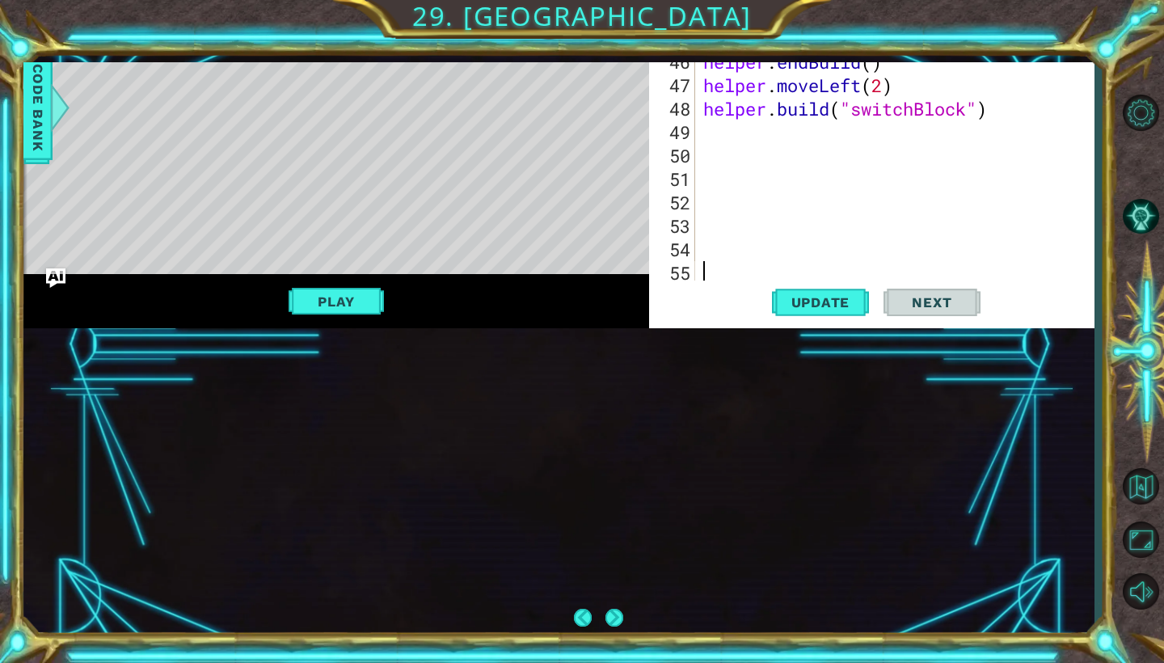
scroll to position [0, 0]
click at [612, 611] on div "1 ההההההההההההההההההההההההההההההההההההההההההההההההההההההההההההההההההההההההההההה…" at bounding box center [558, 344] width 1071 height 565
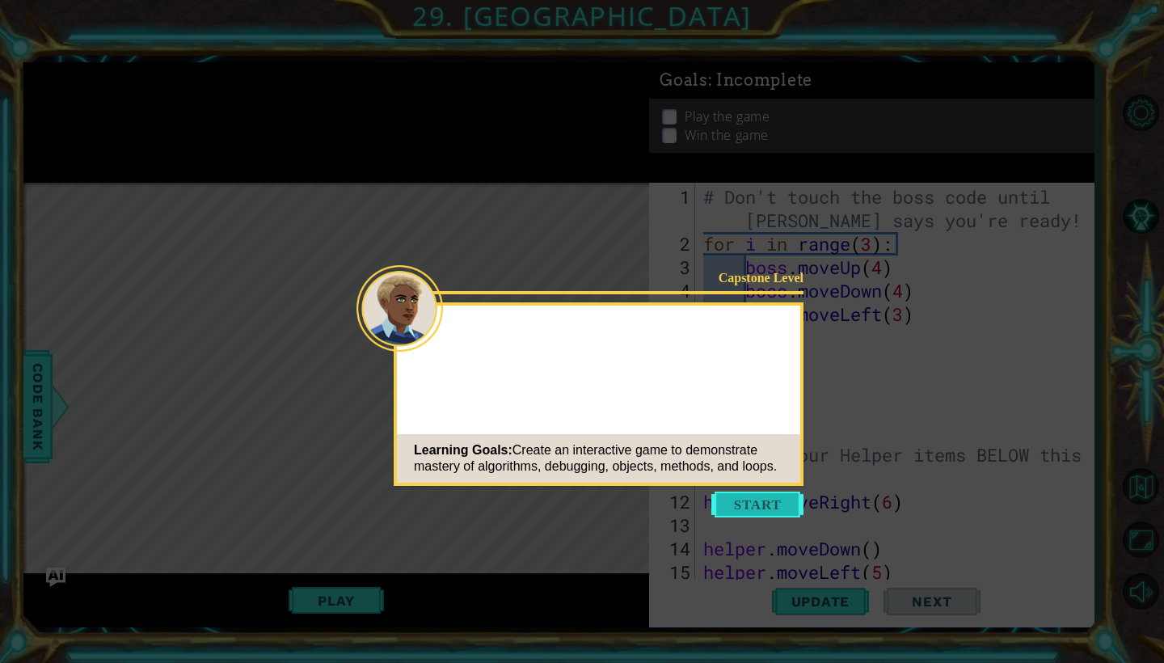
click at [743, 504] on button "Start" at bounding box center [757, 505] width 92 height 26
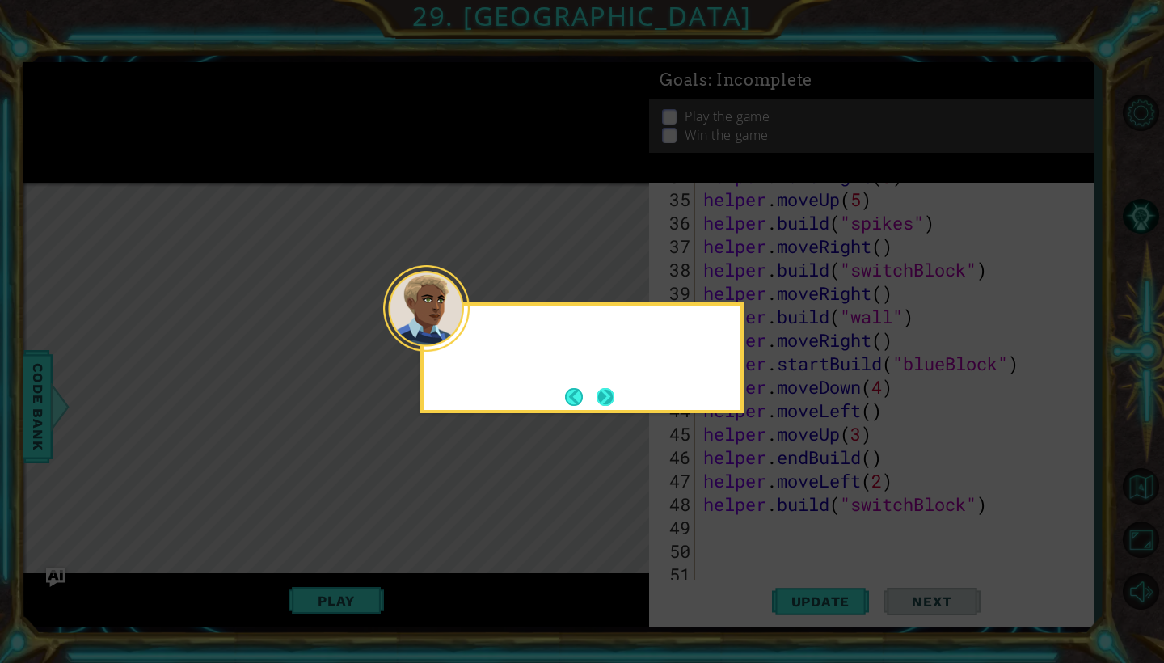
scroll to position [938, 0]
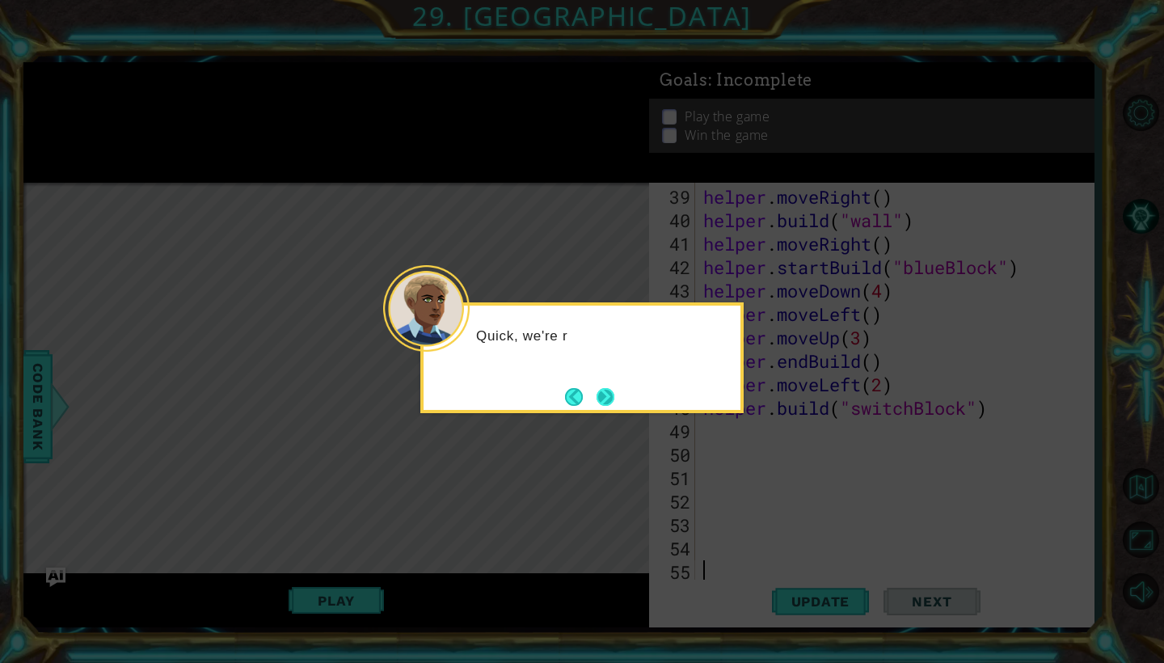
click at [602, 394] on button "Next" at bounding box center [606, 397] width 18 height 18
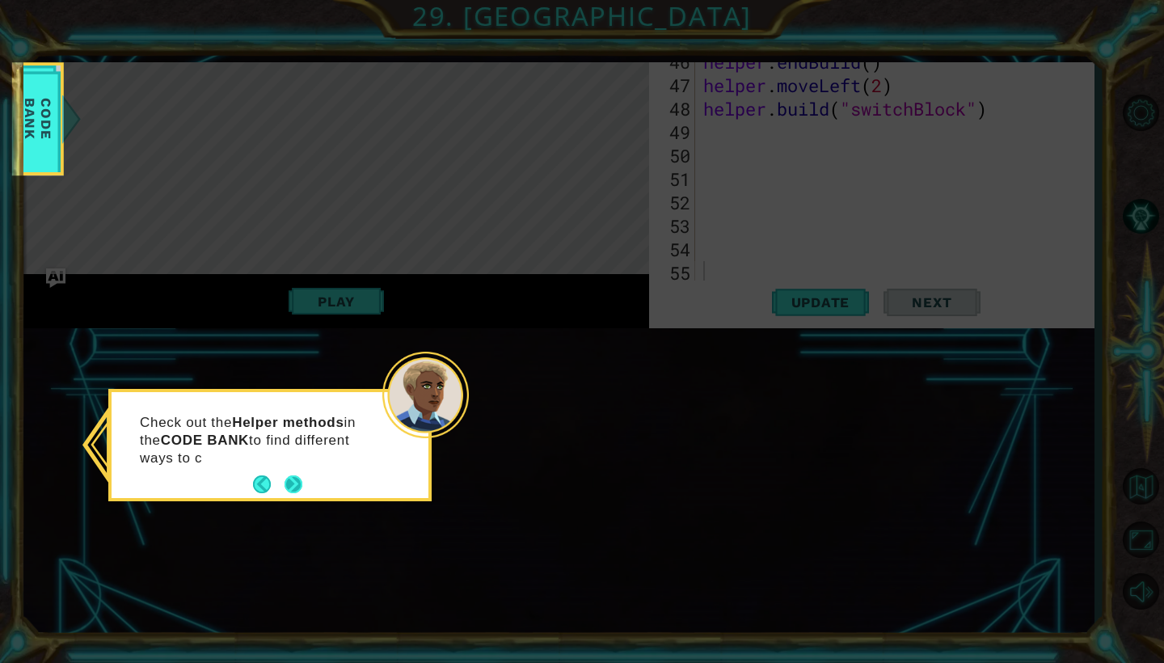
click at [295, 475] on footer at bounding box center [277, 484] width 49 height 24
click at [295, 475] on button "Next" at bounding box center [294, 484] width 18 height 18
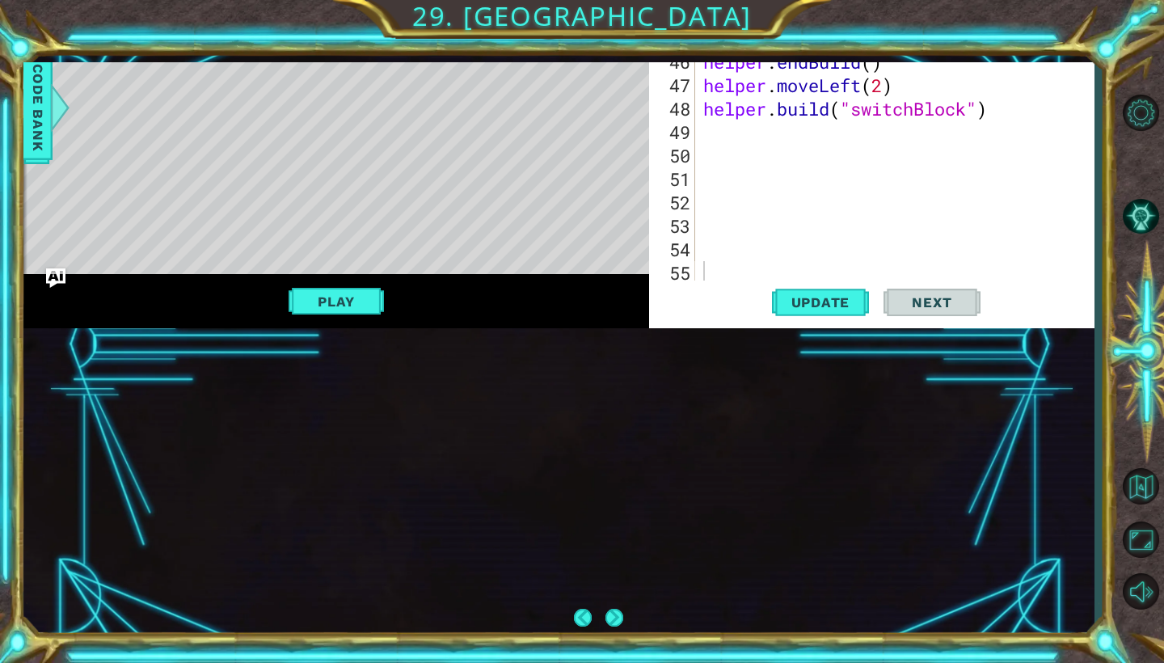
scroll to position [0, 0]
click at [610, 620] on div "1 ההההההההההההההההההההההההההההההההההההההההההההההההההההההההההההההההההההההההההההה…" at bounding box center [558, 344] width 1071 height 565
click at [610, 616] on div "1 ההההההההההההההההההההההההההההההההההההההההההההההההההההההההההההההההההההההההההההה…" at bounding box center [558, 344] width 1071 height 565
click at [618, 631] on div "1 ההההההההההההההההההההההההההההההההההההההההההההההההההההההההההההההההההההההההההההה…" at bounding box center [558, 345] width 1071 height 584
click at [618, 624] on div "1 ההההההההההההההההההההההההההההההההההההההההההההההההההההההההההההההההההההההההההההה…" at bounding box center [558, 344] width 1071 height 565
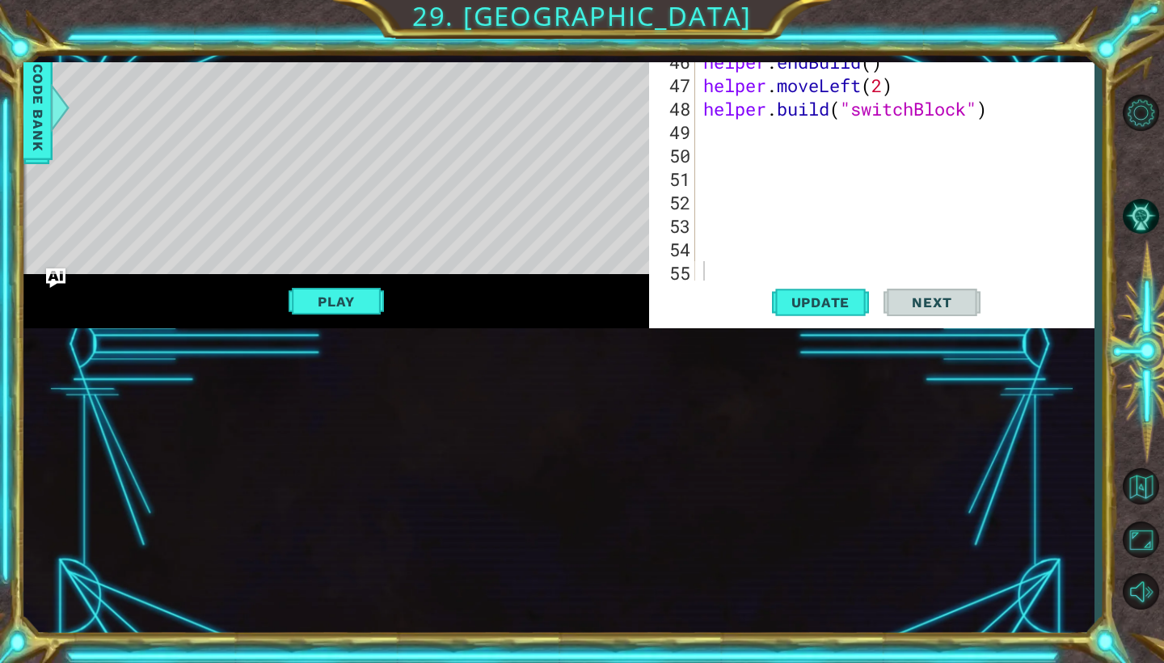
click at [614, 619] on div "1 ההההההההההההההההההההההההההההההההההההההההההההההההההההההההההההההההההההההההההההה…" at bounding box center [558, 344] width 1071 height 565
click at [613, 612] on div "1 ההההההההההההההההההההההההההההההההההההההההההההההההההההההההההההההההההההההההההההה…" at bounding box center [558, 344] width 1071 height 565
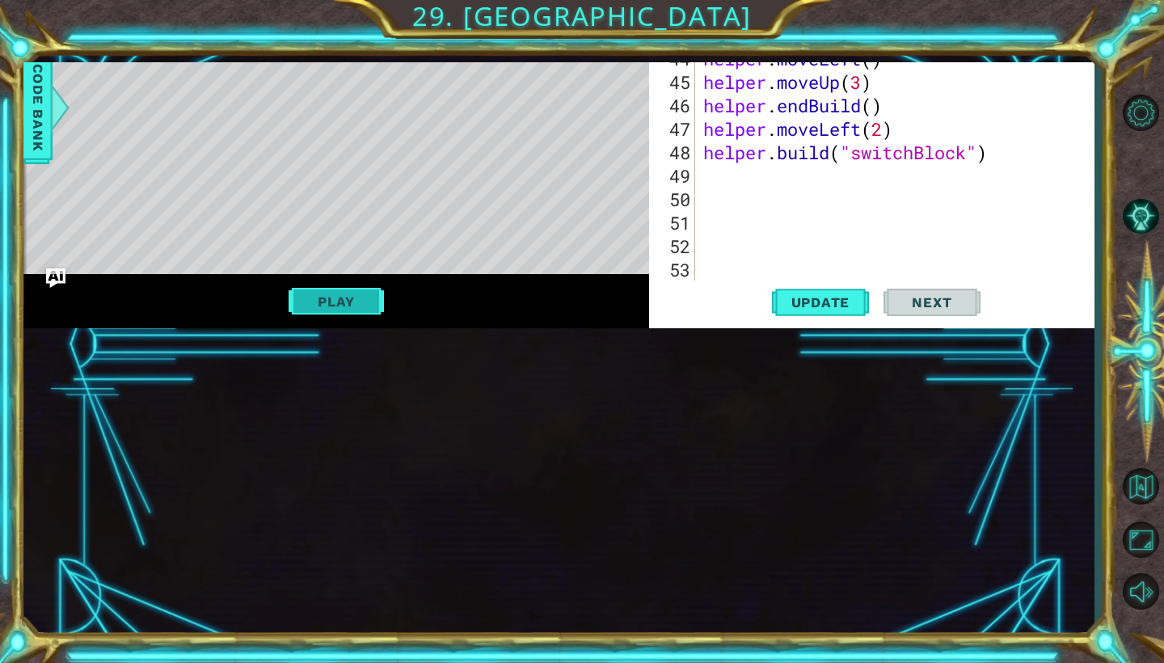
click at [369, 297] on button "Play" at bounding box center [336, 301] width 95 height 31
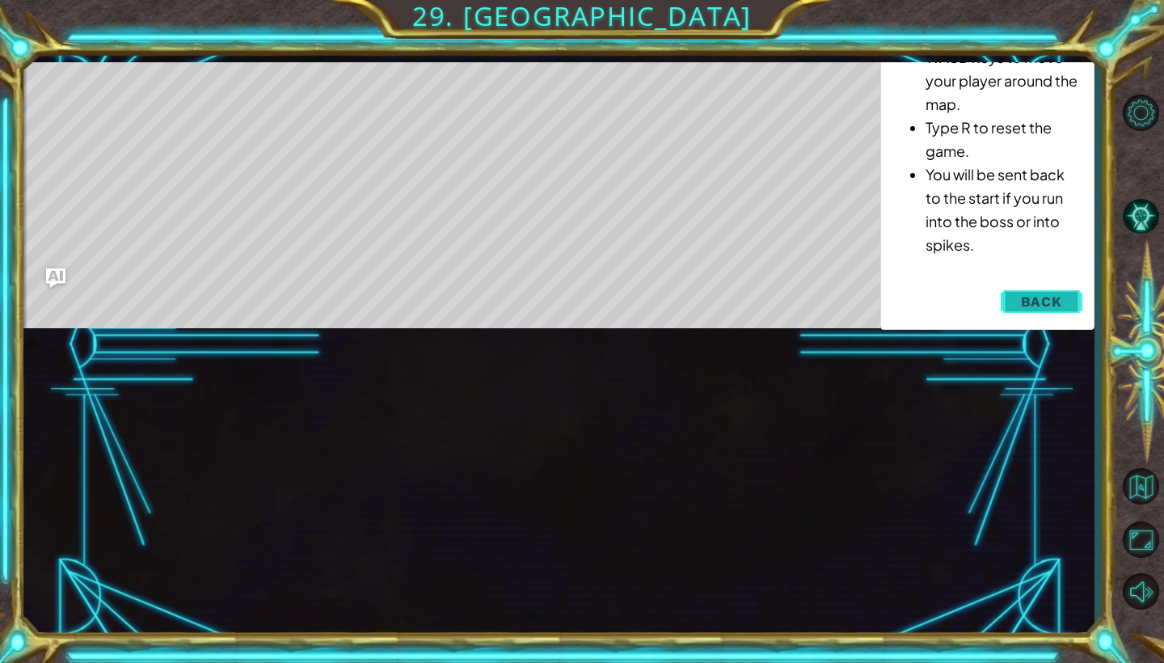
click at [1036, 308] on span "Back" at bounding box center [1041, 301] width 41 height 16
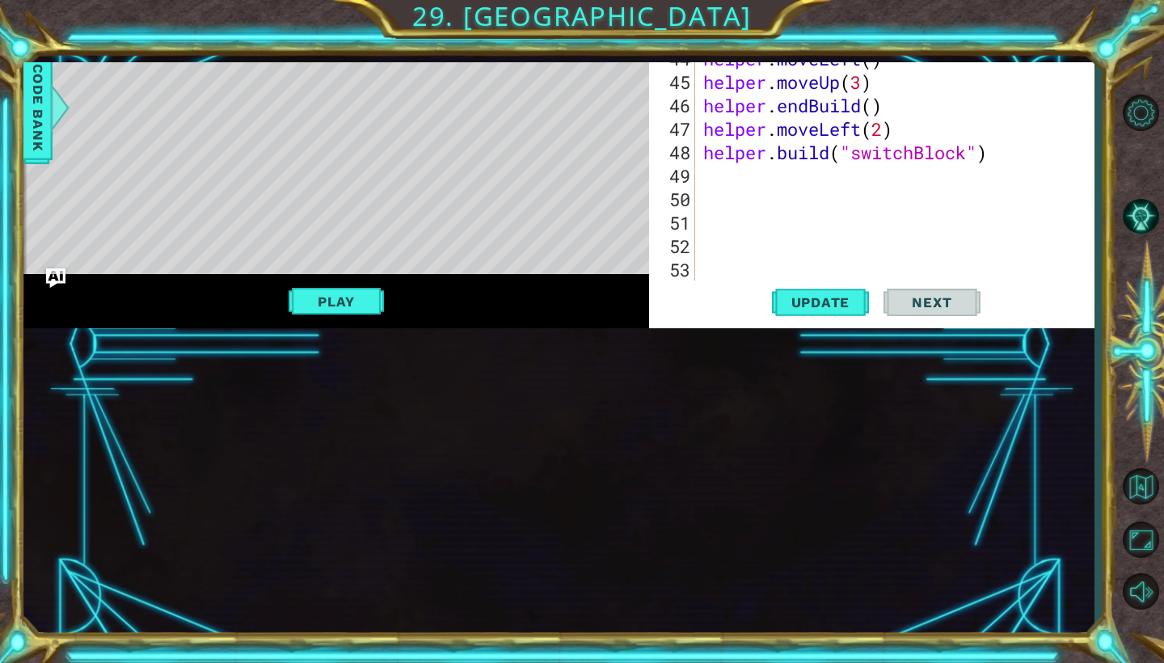
click at [947, 302] on span "Next" at bounding box center [932, 302] width 72 height 16
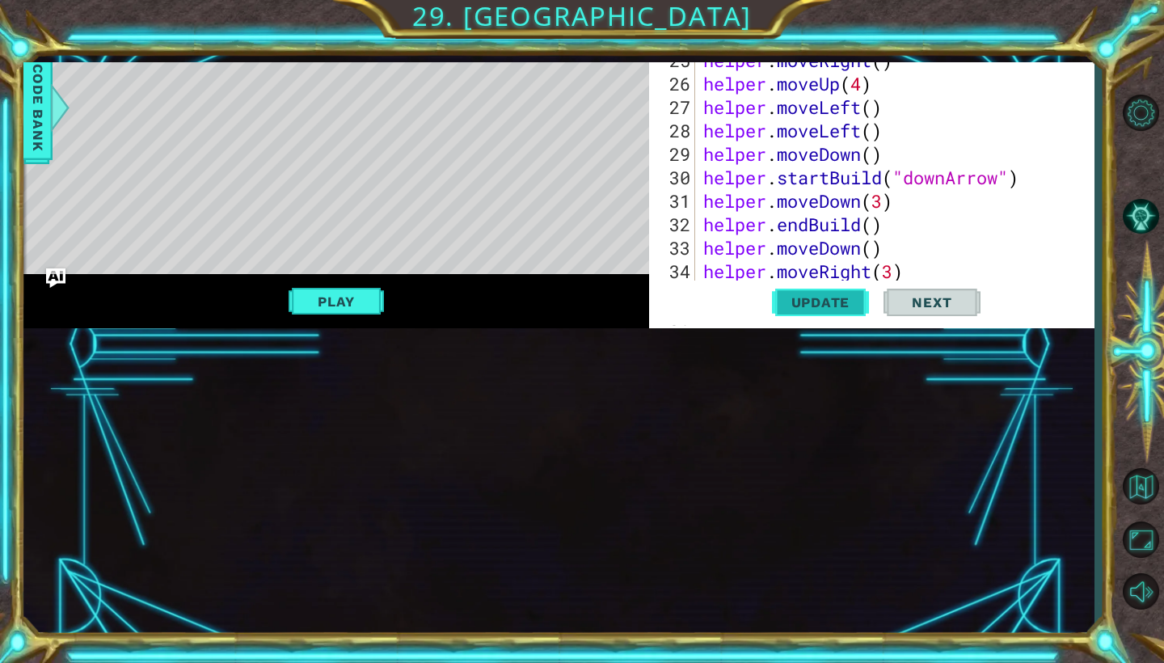
click at [802, 308] on span "Update" at bounding box center [820, 302] width 91 height 16
click at [30, 103] on span "Code Bank" at bounding box center [38, 107] width 26 height 99
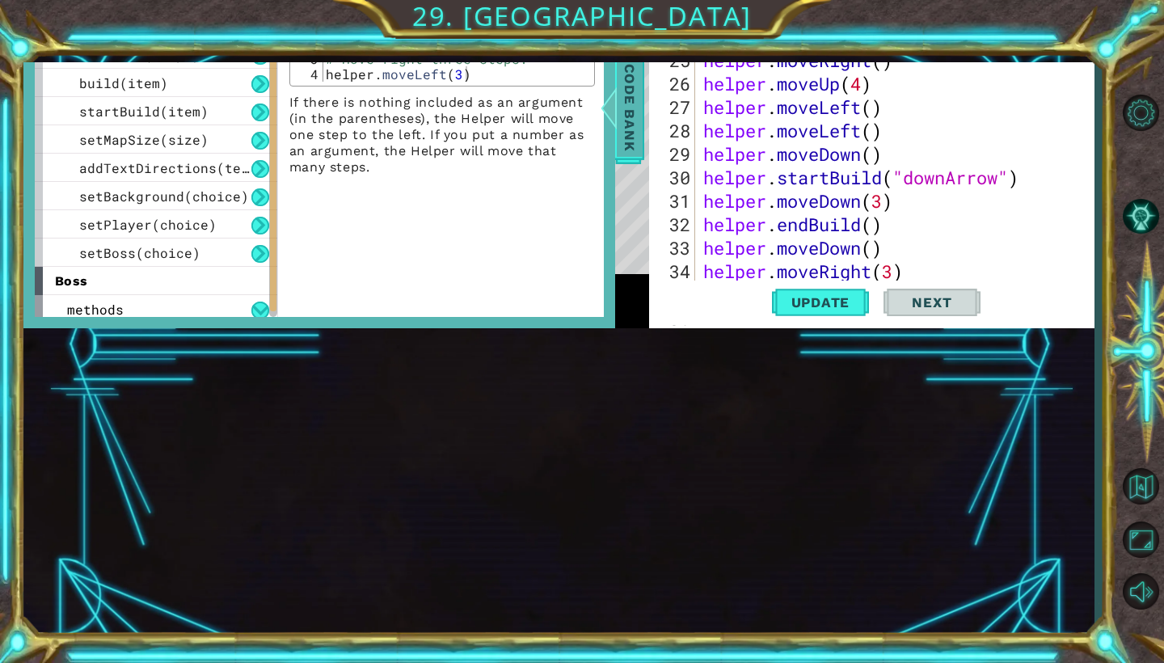
click at [620, 134] on span "Code Bank" at bounding box center [630, 107] width 26 height 99
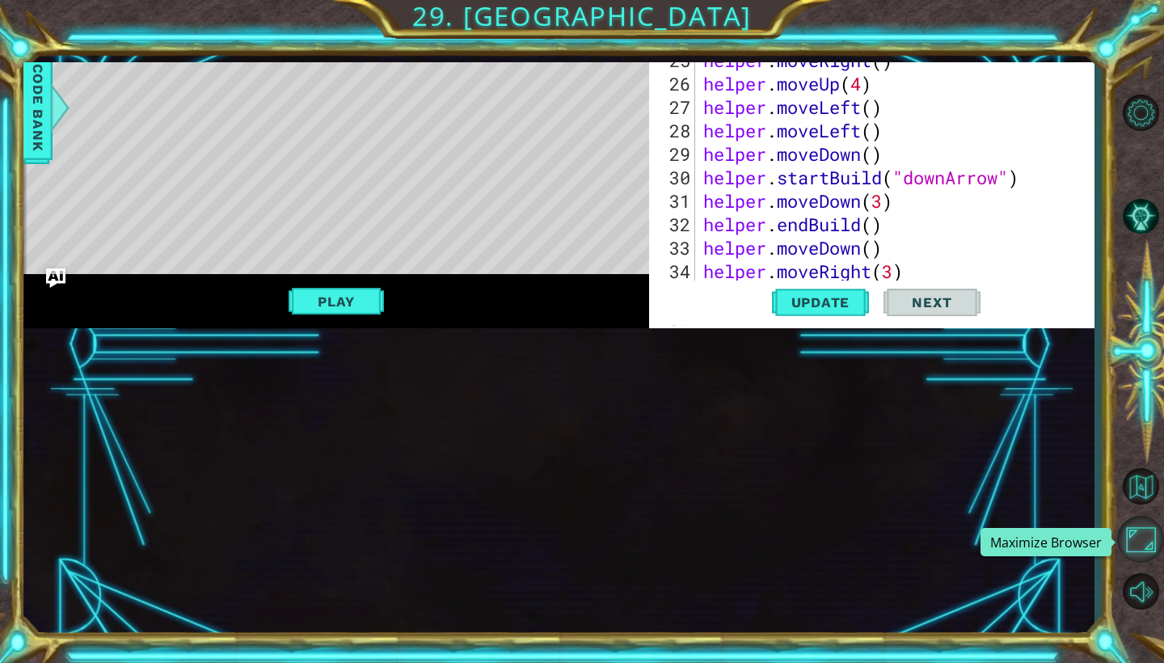
click at [1140, 542] on button "Maximize Browser" at bounding box center [1140, 539] width 47 height 47
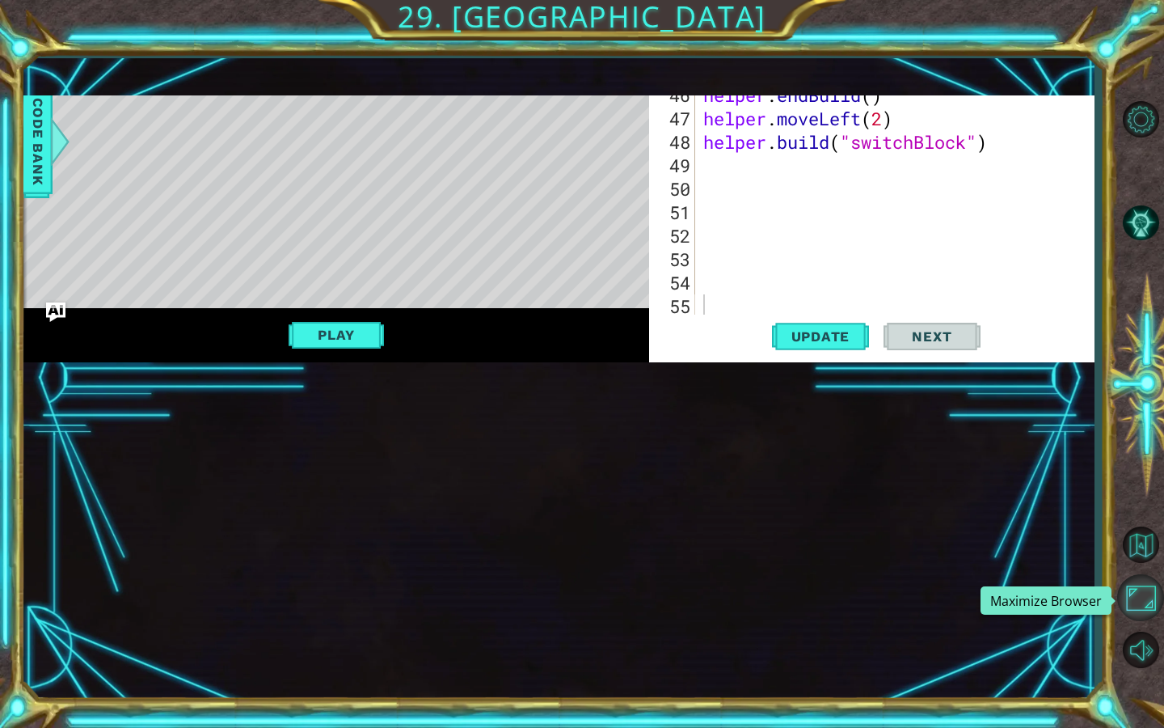
click at [1144, 609] on button "Maximize Browser" at bounding box center [1140, 597] width 47 height 47
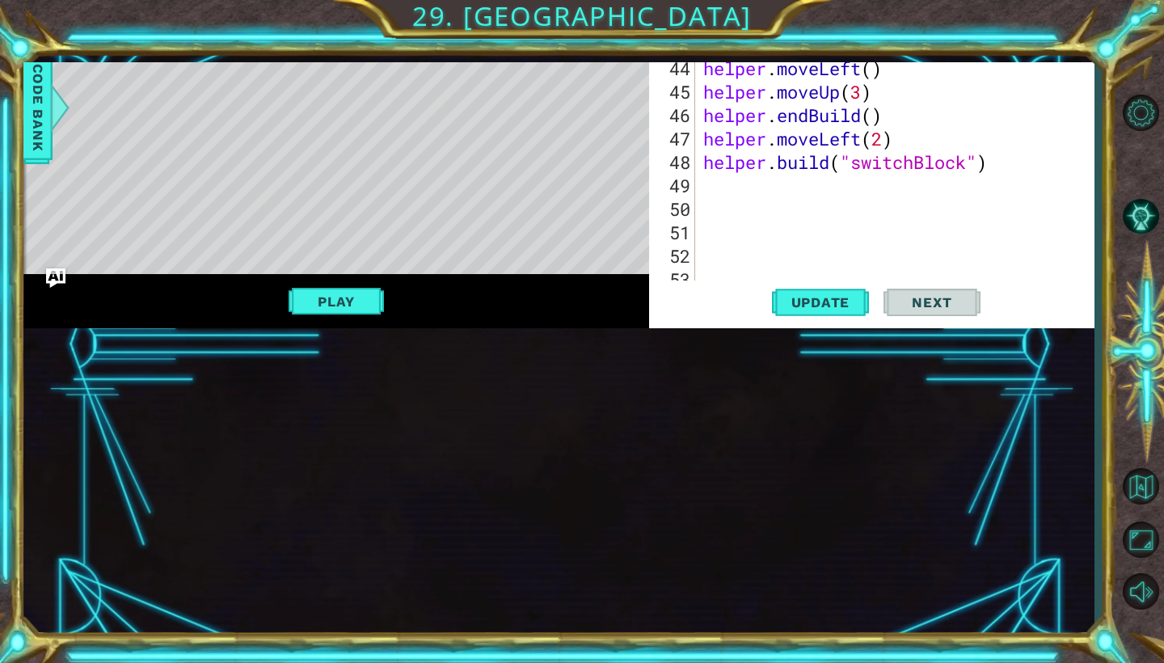
drag, startPoint x: 1090, startPoint y: 172, endPoint x: 1081, endPoint y: 161, distance: 14.4
click at [1081, 161] on div at bounding box center [1082, 83] width 16 height 399
click at [203, 57] on div "1 ההההההההההההההההההההההההההההההההההההההההההההההההההההההההההההההההההההההההההההה…" at bounding box center [582, 331] width 1164 height 663
drag, startPoint x: 203, startPoint y: 57, endPoint x: 203, endPoint y: 29, distance: 28.3
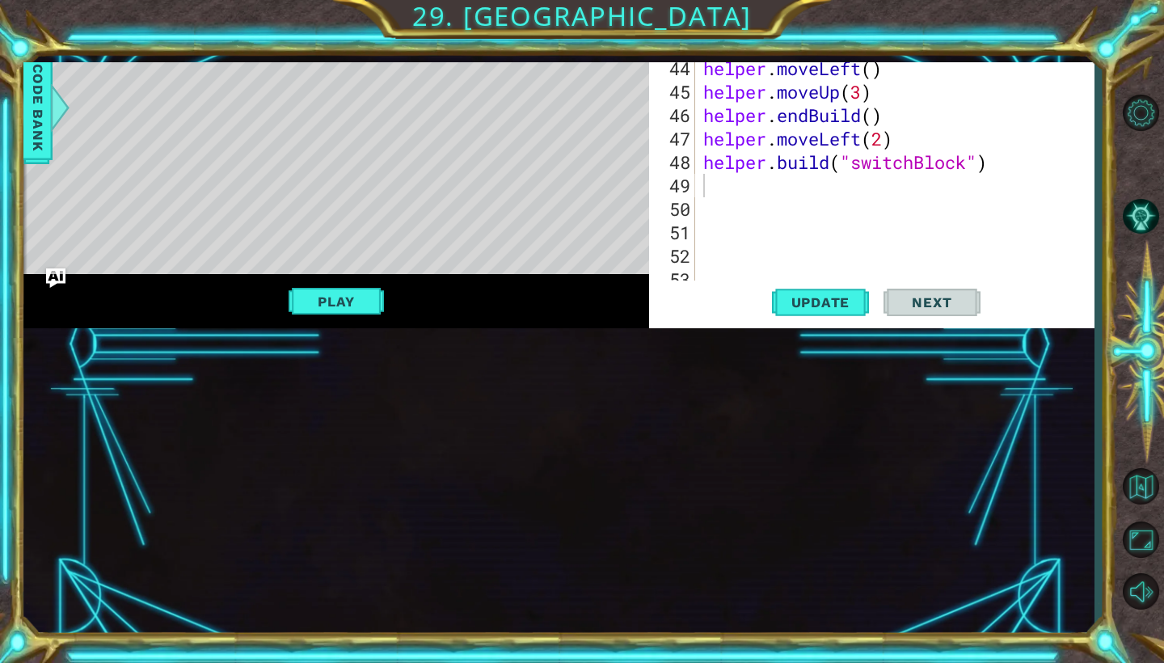
click at [203, 29] on div "1 ההההההההההההההההההההההההההההההההההההההההההההההההההההההההההההההההההההההההההההה…" at bounding box center [582, 331] width 1164 height 663
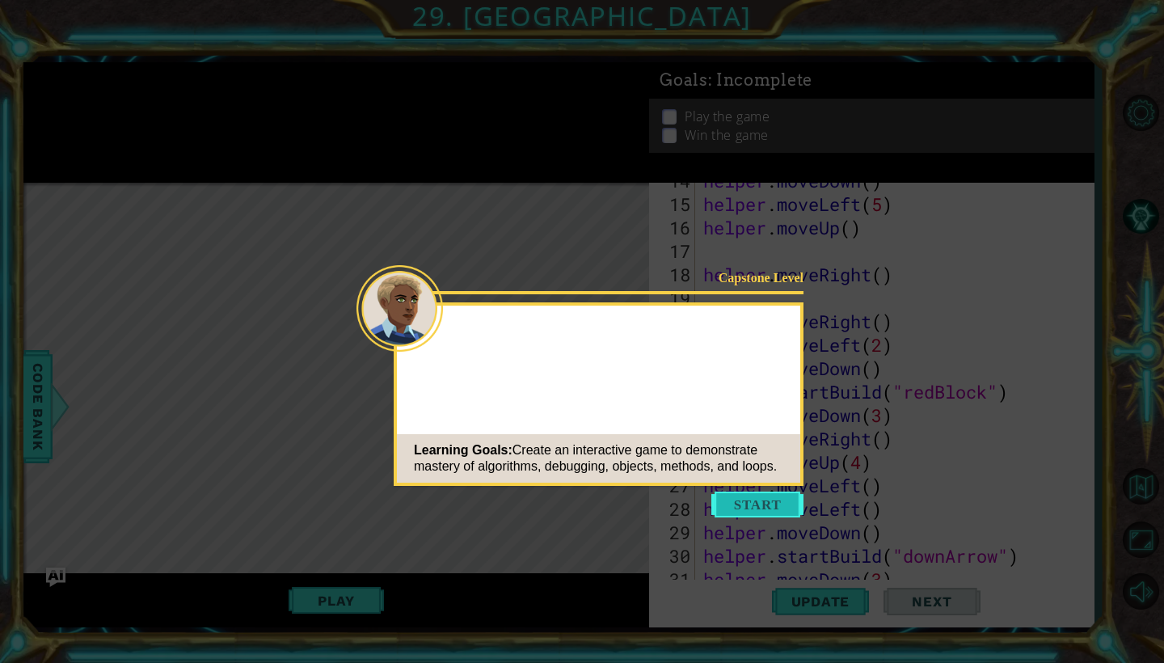
click at [753, 515] on button "Start" at bounding box center [757, 505] width 92 height 26
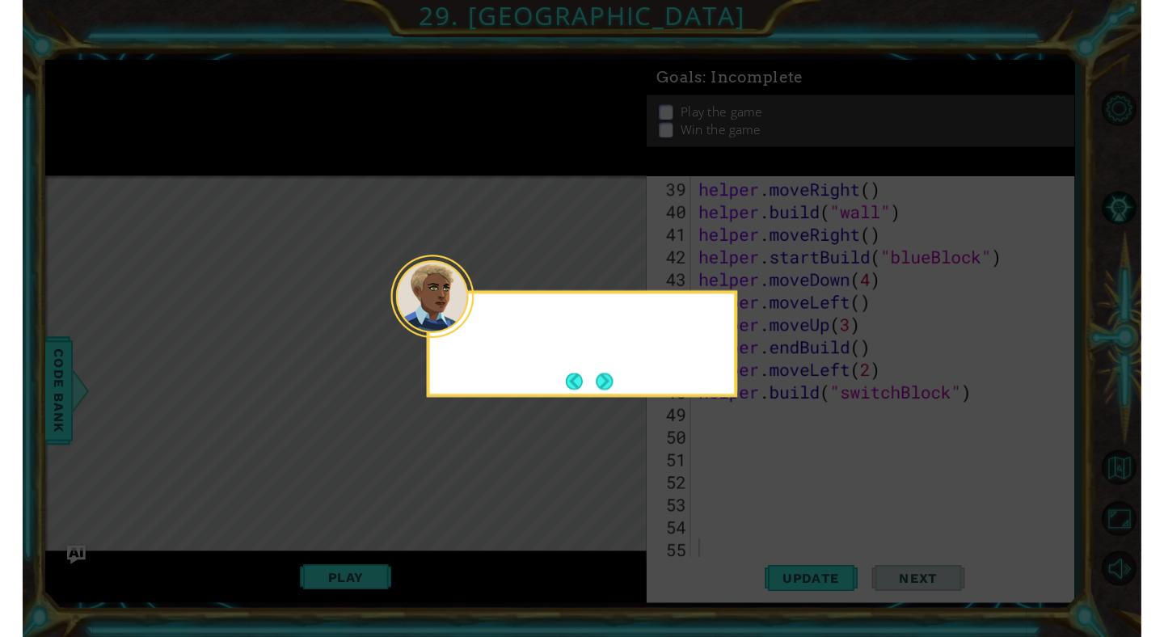
scroll to position [938, 0]
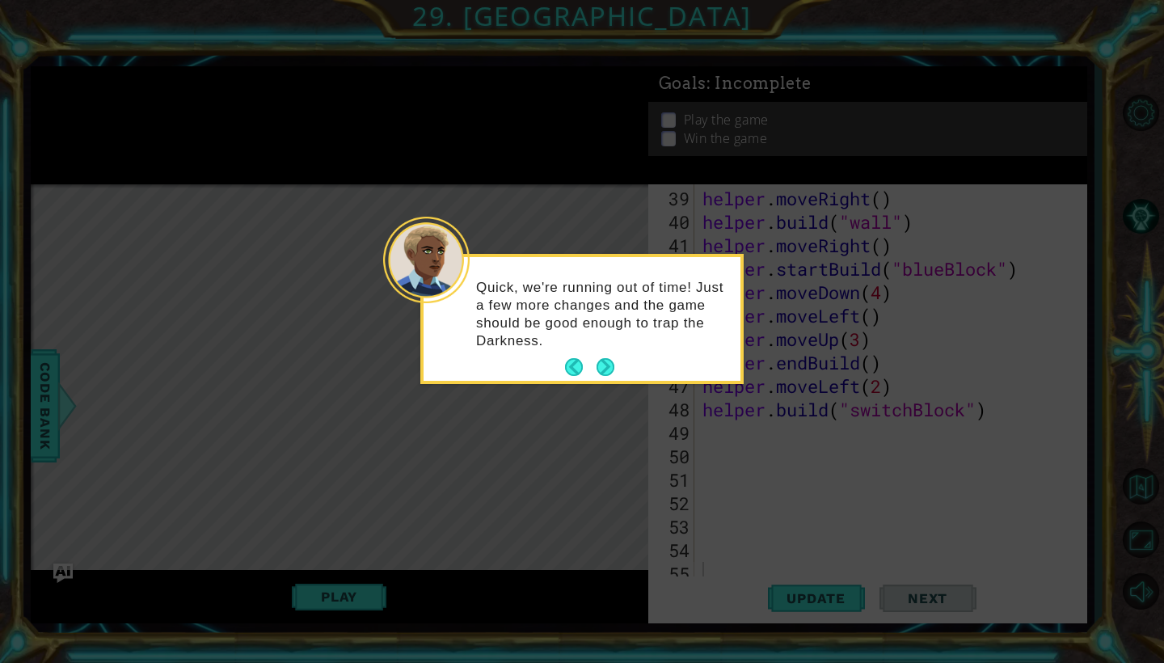
click at [608, 365] on div "Quick, we're running out of time! Just a few more changes and the game should b…" at bounding box center [582, 319] width 317 height 124
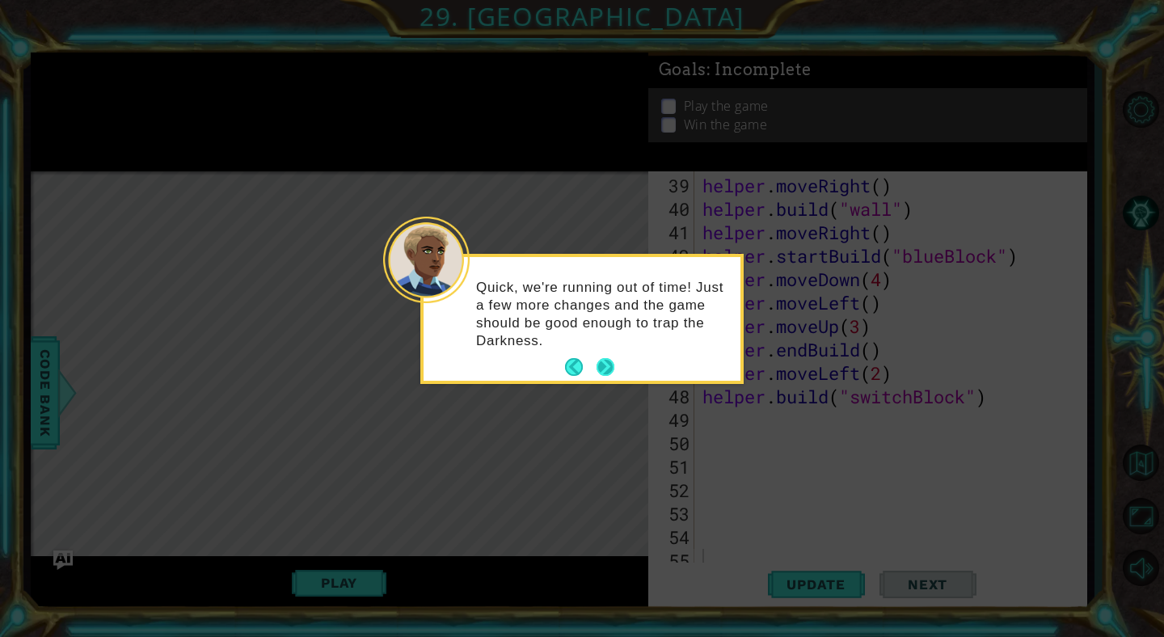
click at [608, 368] on button "Next" at bounding box center [606, 367] width 18 height 18
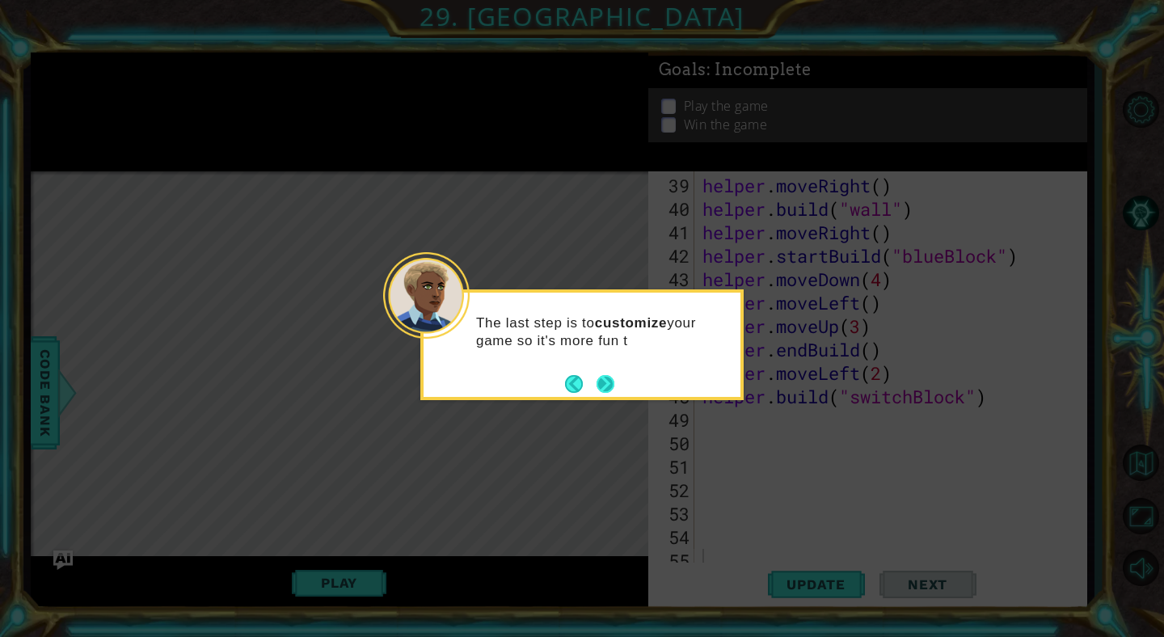
click at [605, 376] on button "Next" at bounding box center [606, 384] width 18 height 18
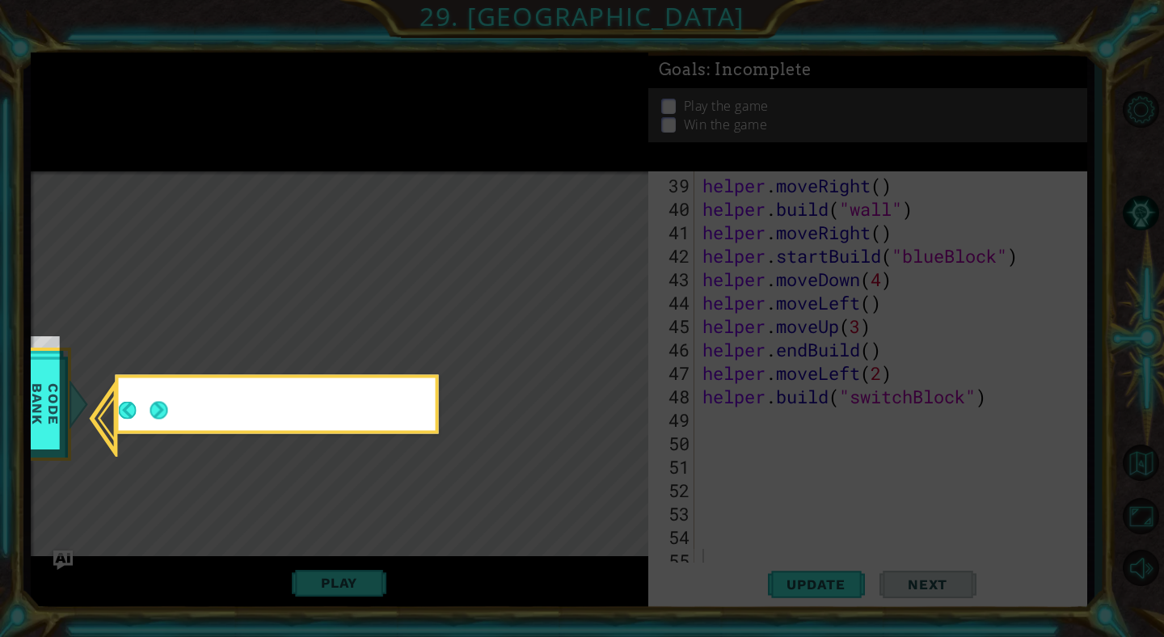
scroll to position [294, 0]
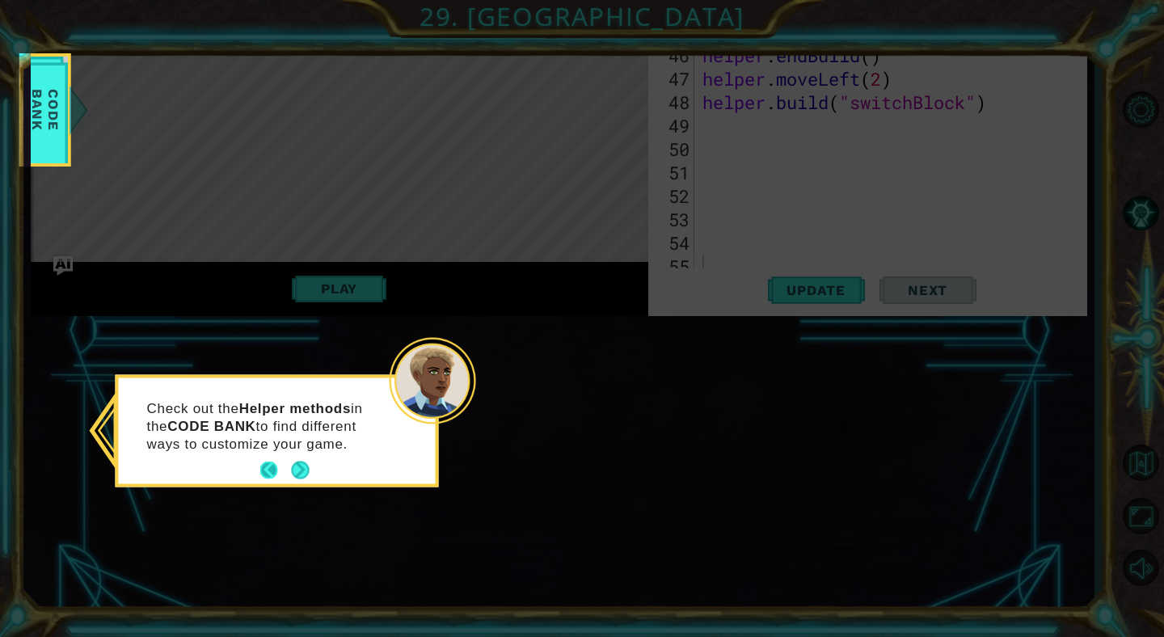
click at [268, 471] on button "Back" at bounding box center [276, 471] width 32 height 18
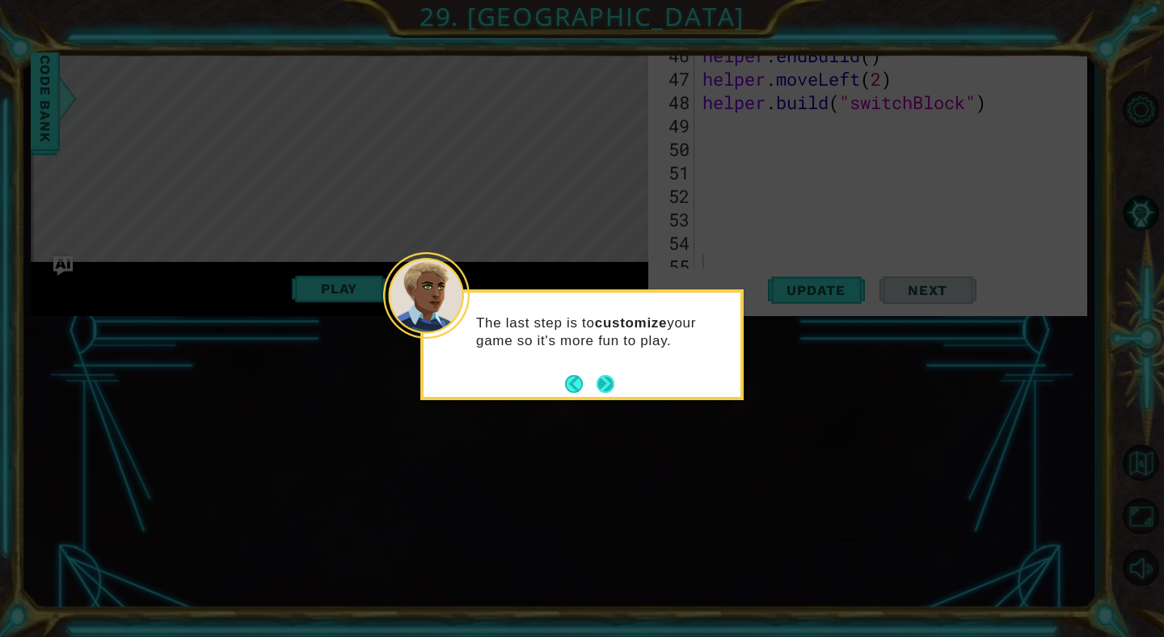
click at [597, 385] on button "Next" at bounding box center [606, 384] width 18 height 18
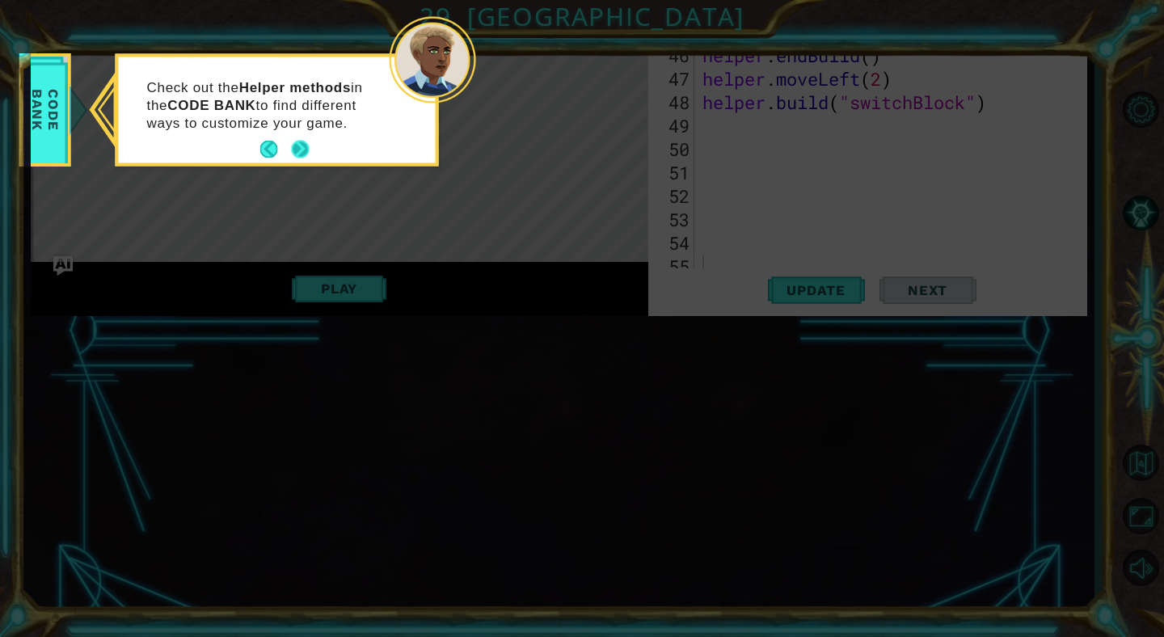
click at [301, 145] on button "Next" at bounding box center [301, 150] width 18 height 18
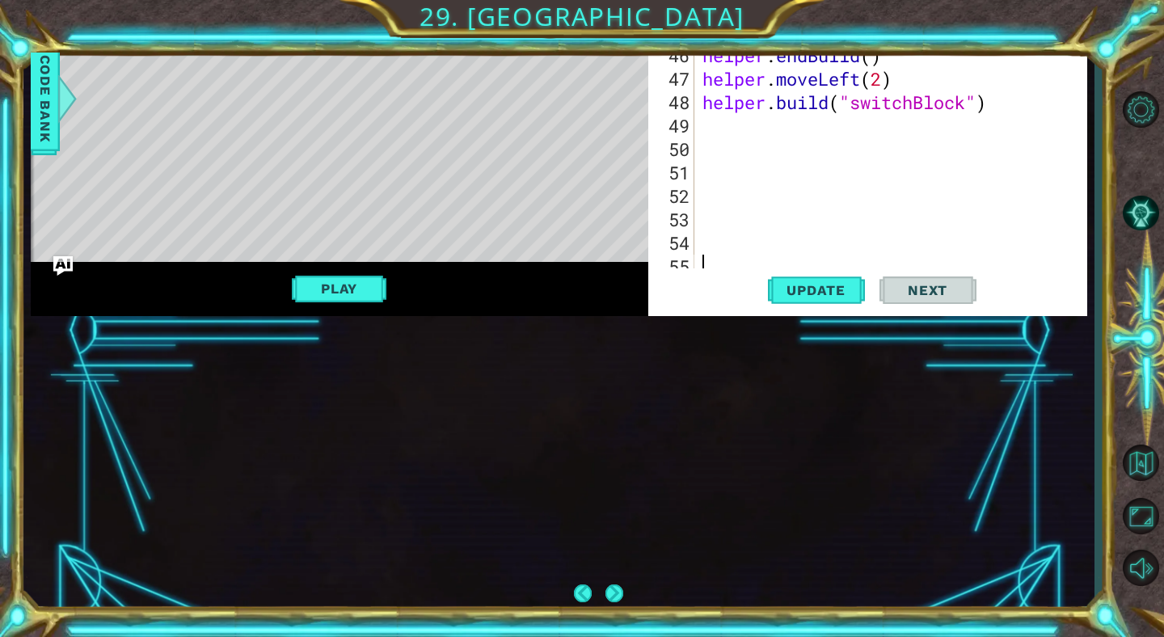
scroll to position [26, 0]
click at [711, 133] on div "helper . moveRight ( ) helper . build ( "wall" ) helper . moveRight ( ) helper …" at bounding box center [895, 102] width 392 height 445
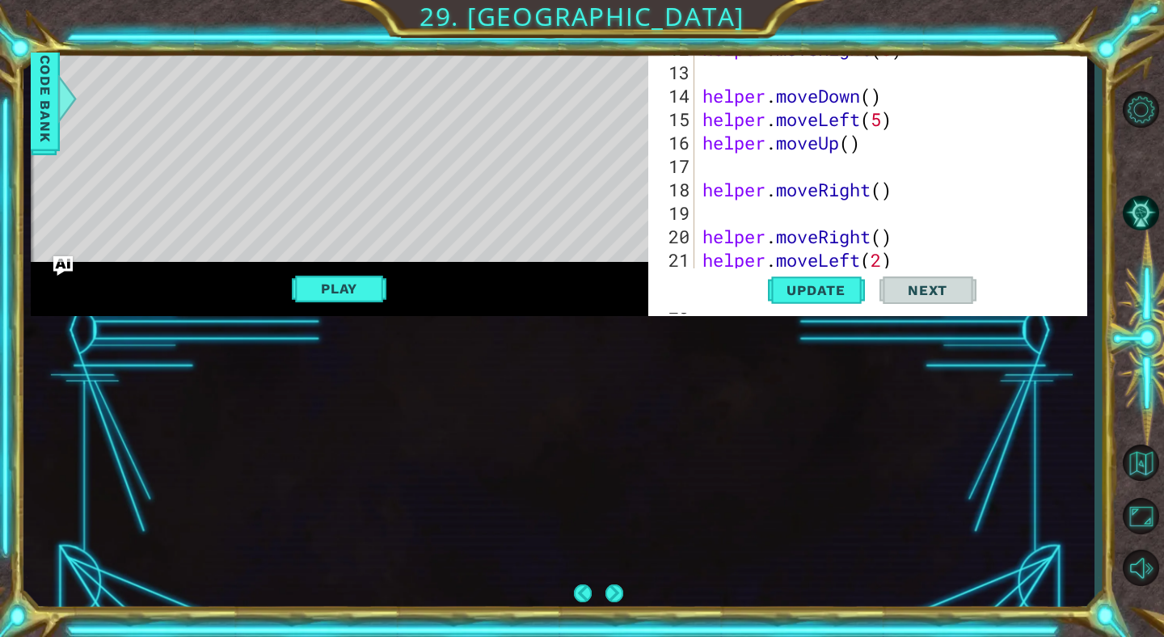
scroll to position [0, 0]
drag, startPoint x: 872, startPoint y: 83, endPoint x: 939, endPoint y: 101, distance: 68.6
click at [939, 101] on div "# Build your Helper items BELOW this line helper . moveRight ( 6 ) helper . mov…" at bounding box center [895, 95] width 392 height 445
click at [962, 119] on div "# Build your Helper items BELOW this line helper . moveRight ( 6 ) helper . mov…" at bounding box center [895, 95] width 392 height 445
type textarea "helper.moveLeft(5)"
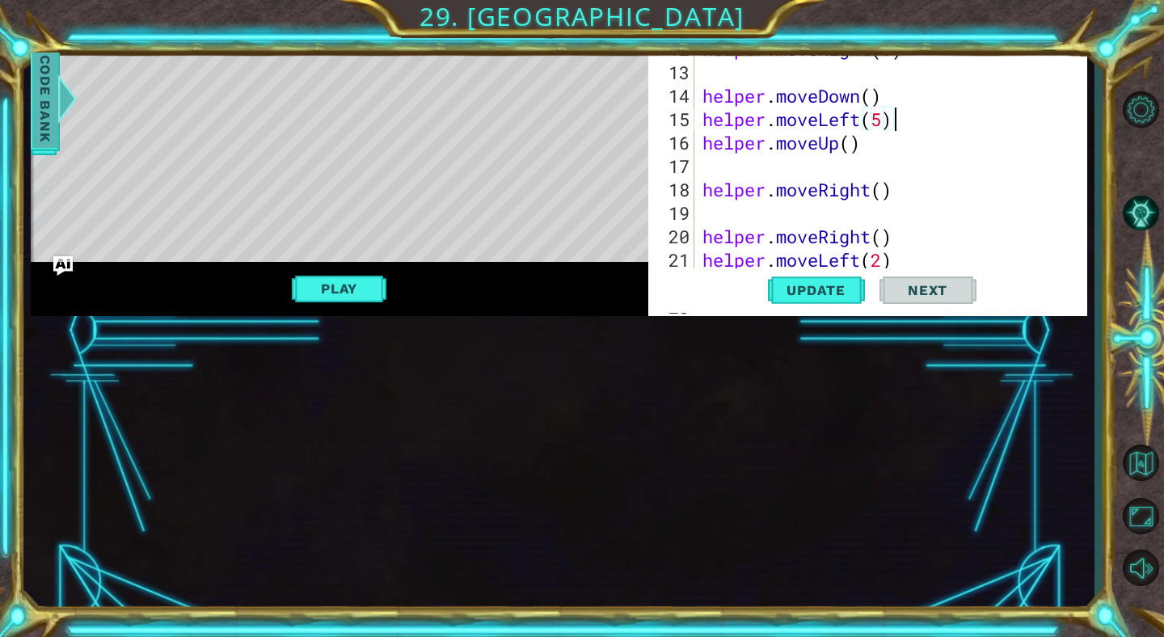
click at [54, 101] on span "Code Bank" at bounding box center [45, 98] width 26 height 99
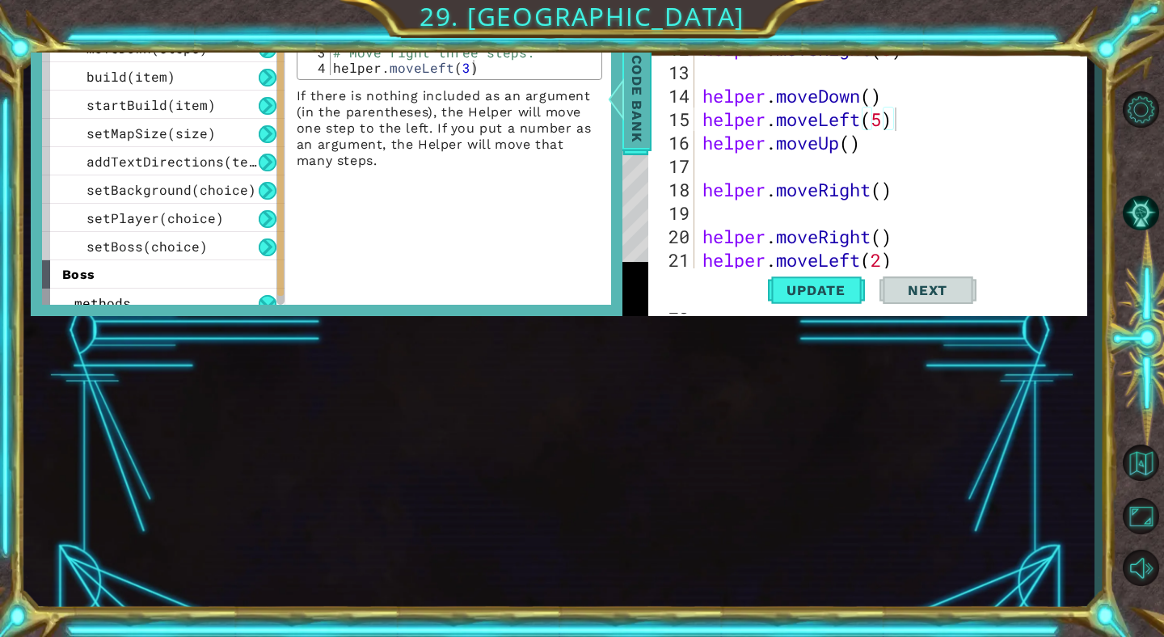
click at [639, 87] on span "Code Bank" at bounding box center [637, 98] width 26 height 99
